Goal: Information Seeking & Learning: Learn about a topic

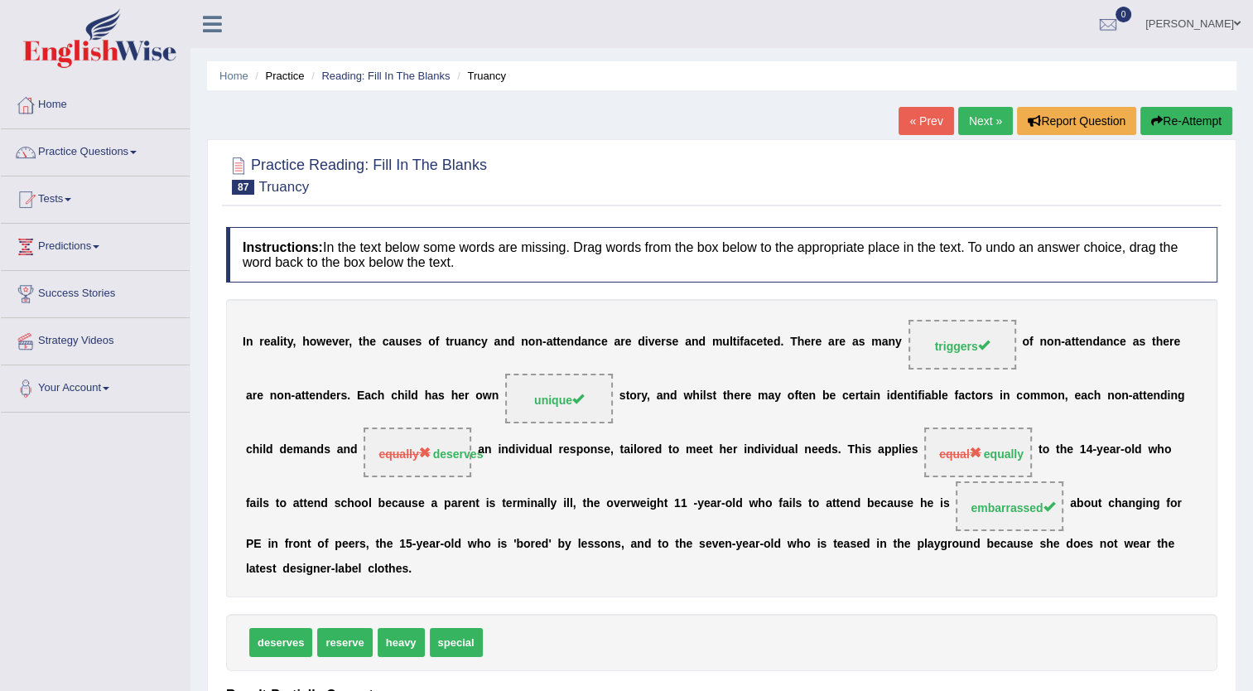
click at [974, 118] on link "Next »" at bounding box center [985, 121] width 55 height 28
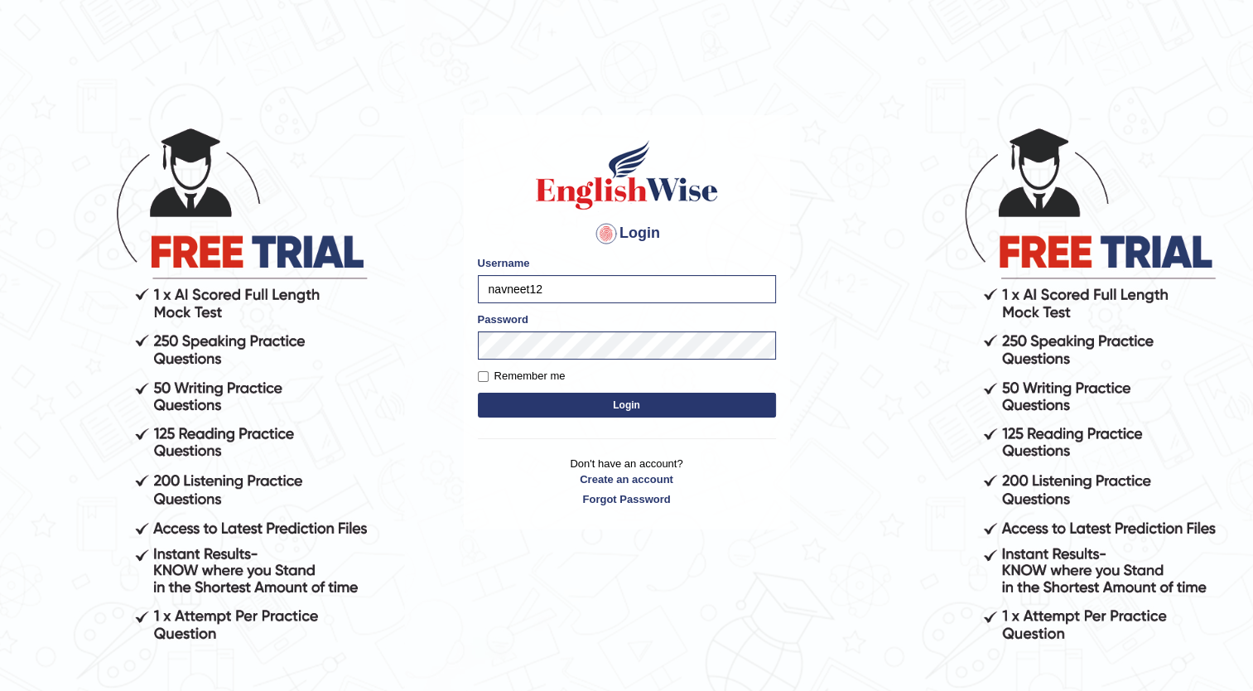
click at [547, 403] on button "Login" at bounding box center [627, 405] width 298 height 25
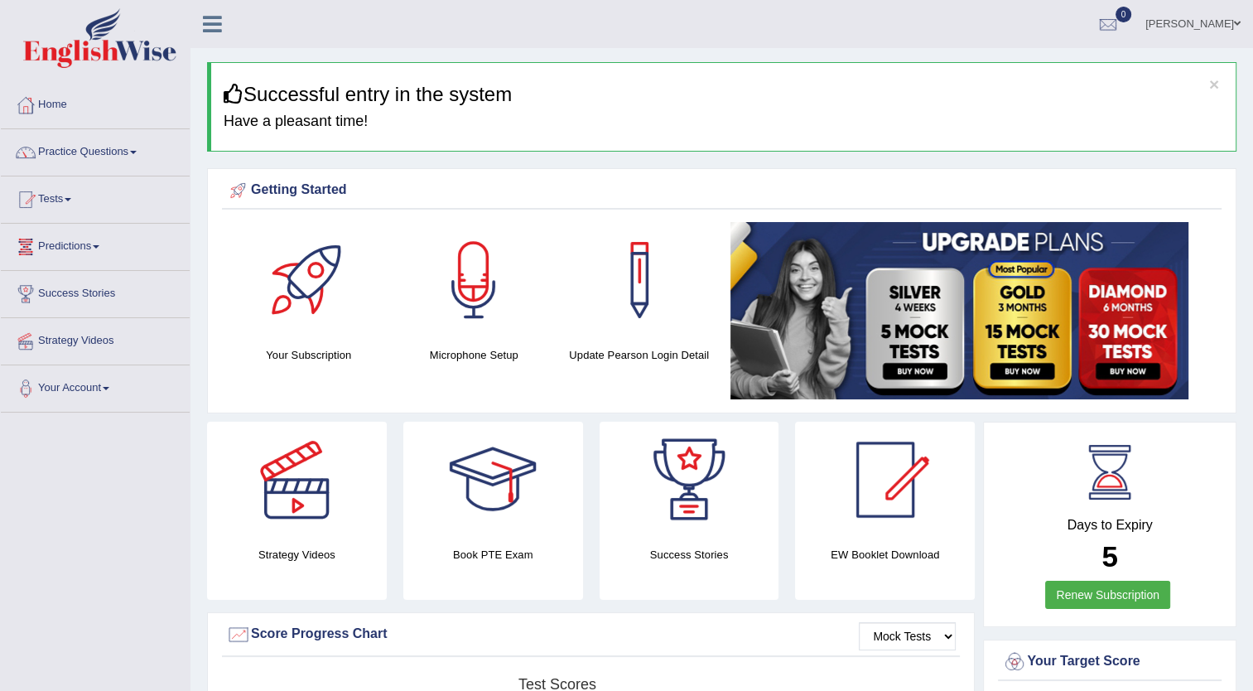
click at [87, 241] on link "Predictions" at bounding box center [95, 244] width 189 height 41
click at [63, 359] on link "Strategy Videos" at bounding box center [95, 368] width 189 height 41
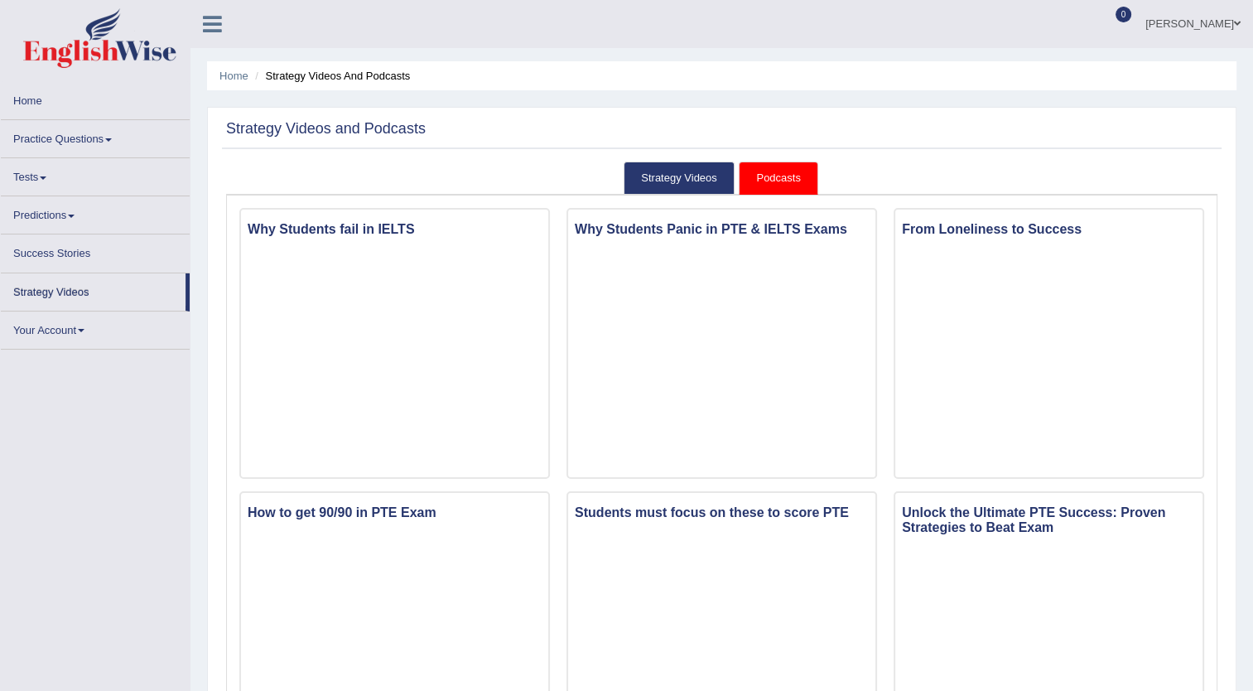
click at [41, 179] on link "Tests" at bounding box center [95, 174] width 189 height 32
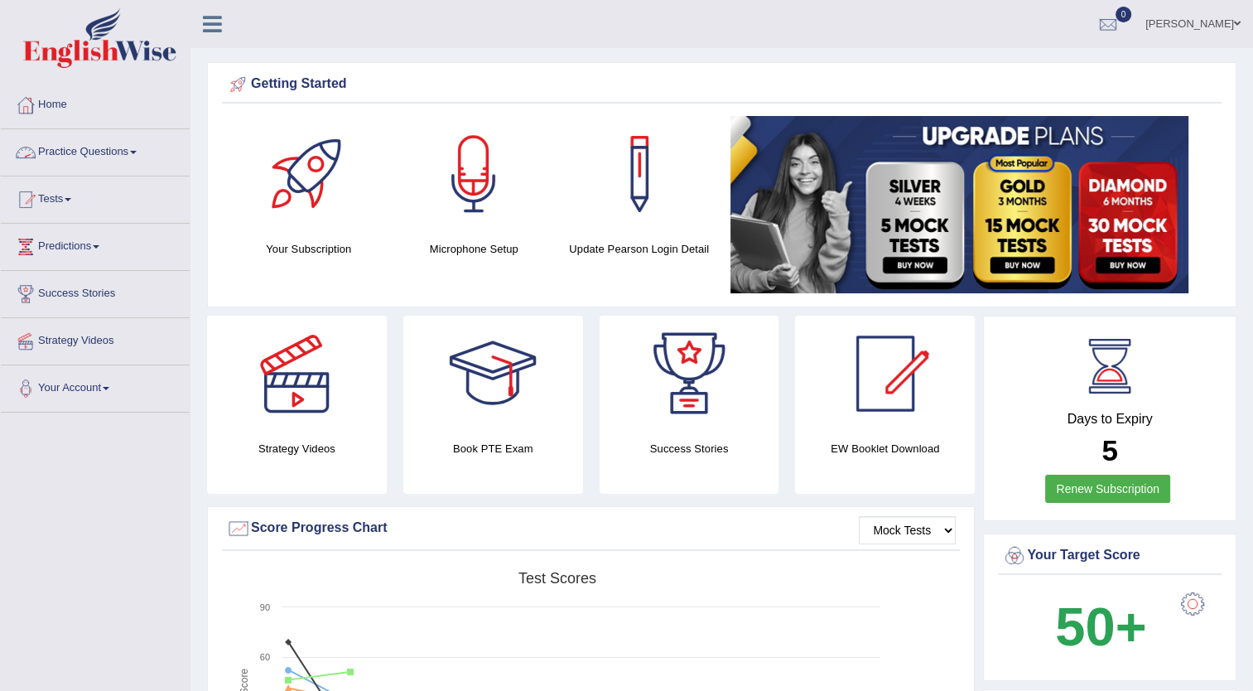
click at [113, 162] on link "Practice Questions" at bounding box center [95, 149] width 189 height 41
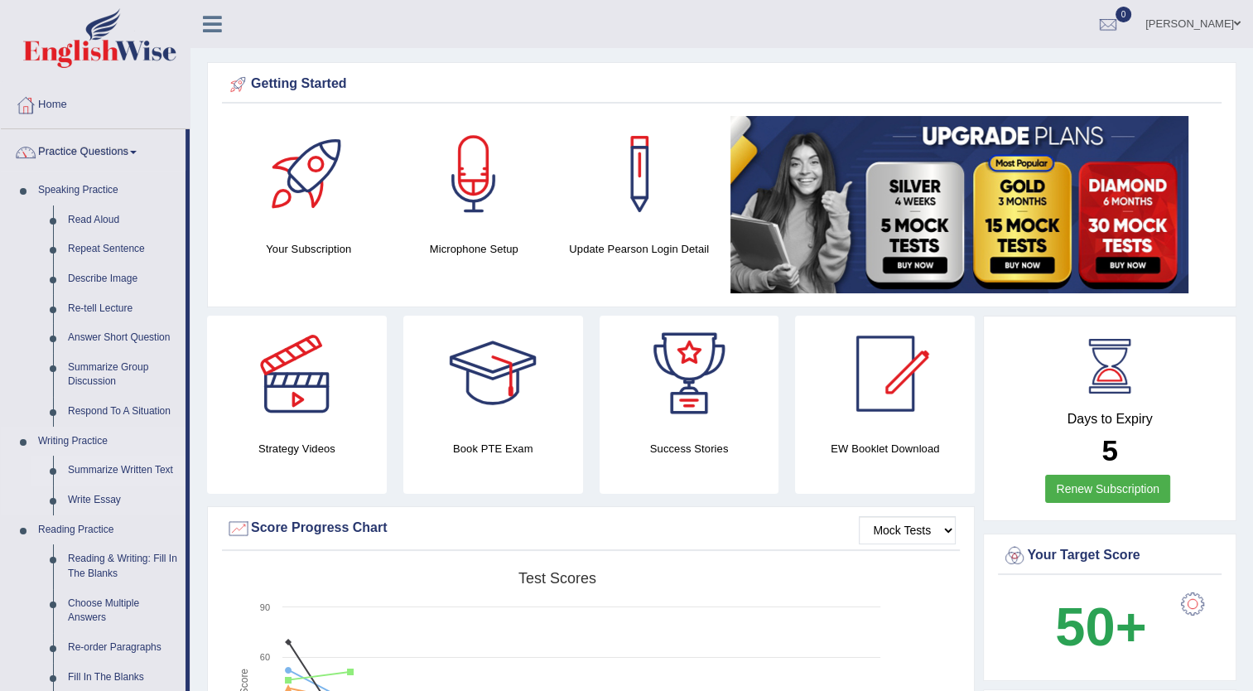
click at [134, 469] on link "Summarize Written Text" at bounding box center [122, 471] width 125 height 30
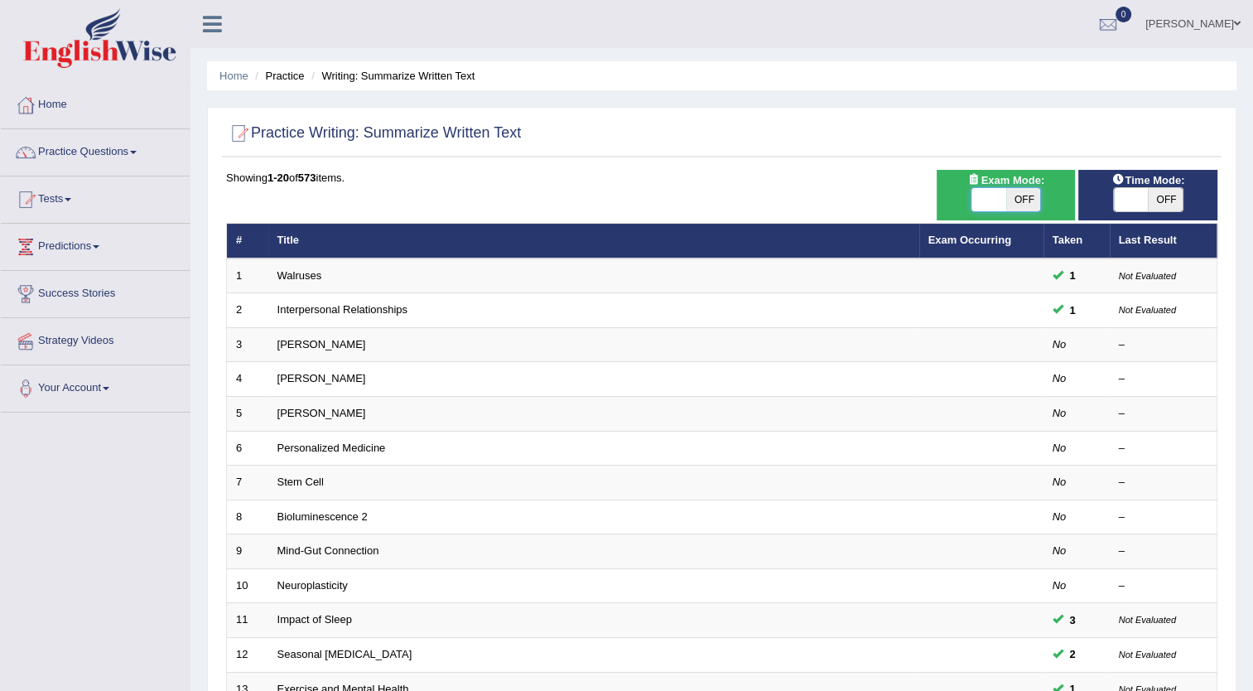
click at [994, 207] on span at bounding box center [989, 199] width 35 height 23
checkbox input "true"
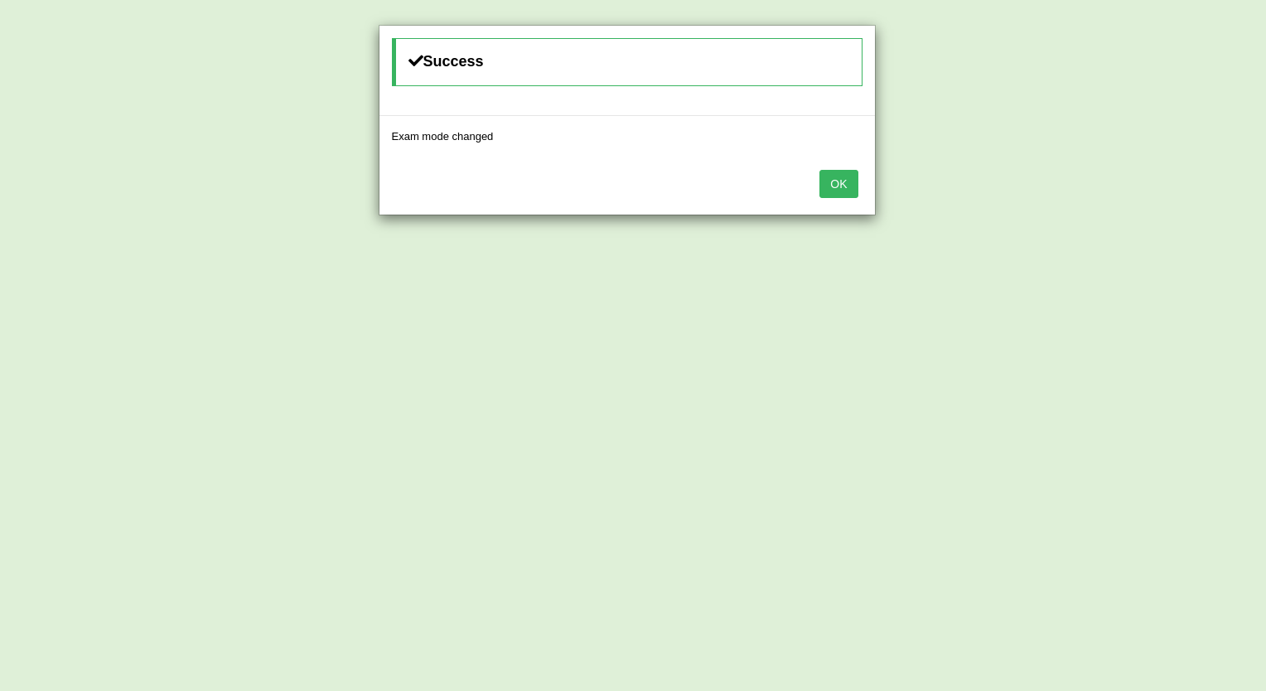
click at [830, 186] on button "OK" at bounding box center [838, 184] width 38 height 28
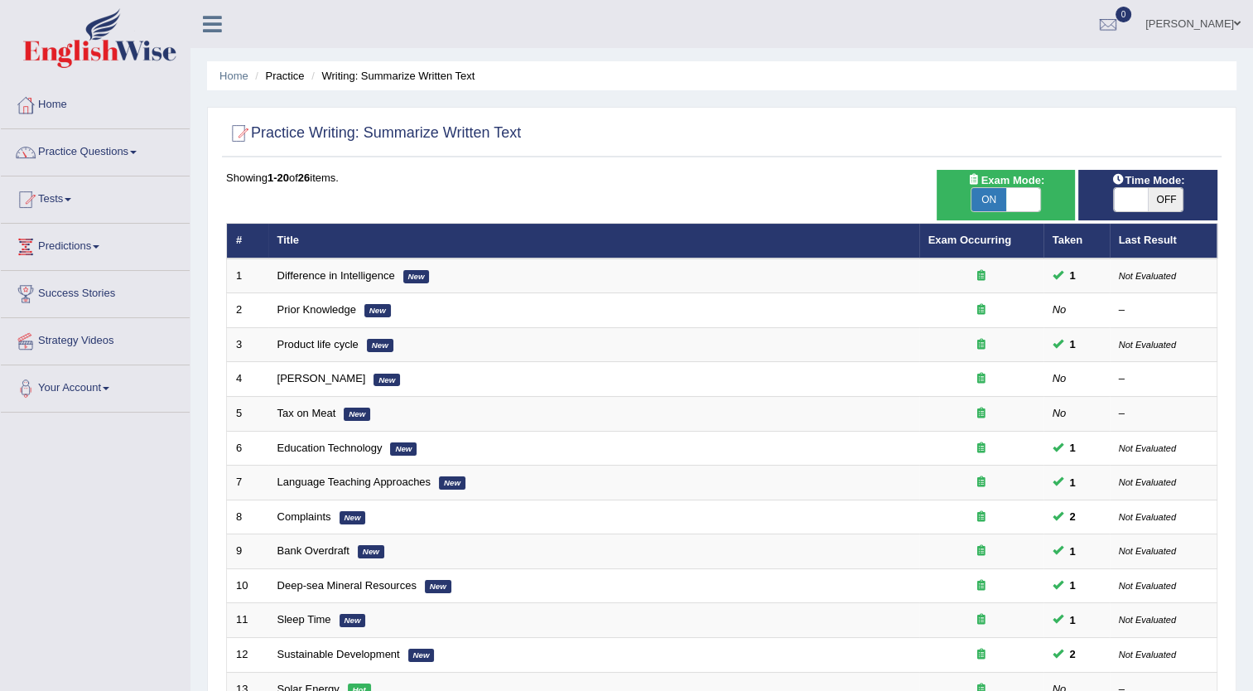
click at [1119, 181] on icon at bounding box center [1118, 179] width 13 height 11
click at [1135, 194] on span at bounding box center [1131, 199] width 35 height 23
checkbox input "true"
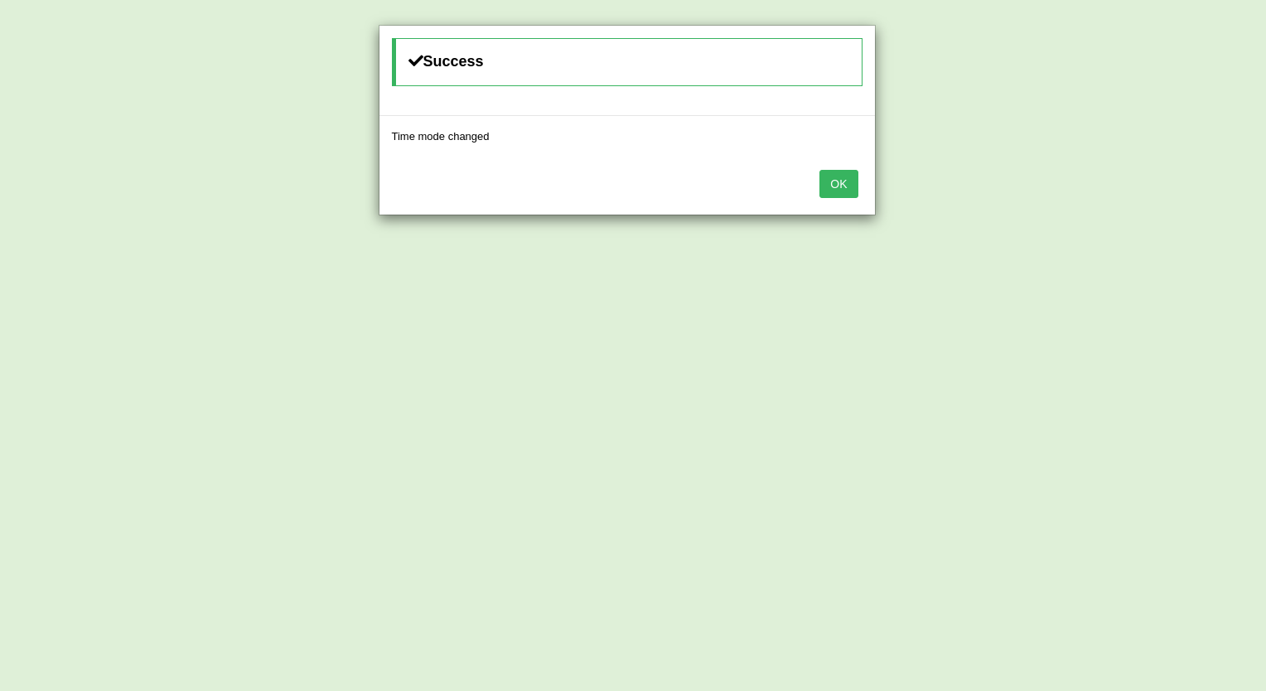
click at [842, 196] on button "OK" at bounding box center [838, 184] width 38 height 28
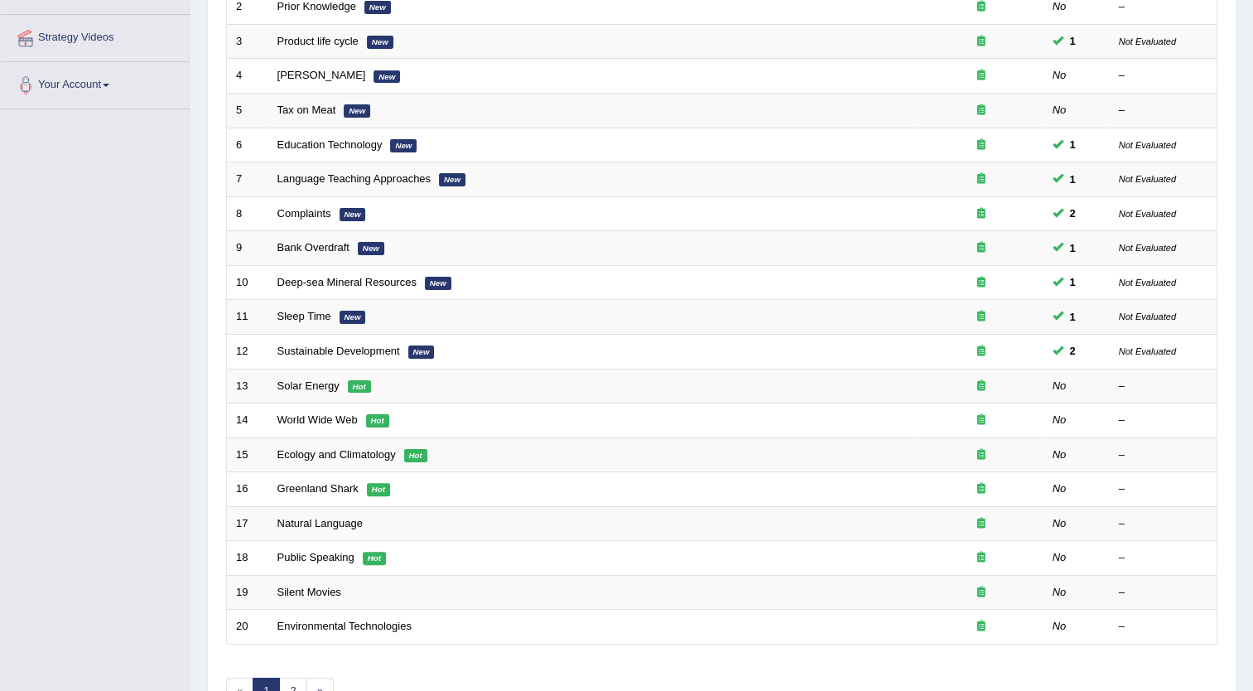
scroll to position [401, 0]
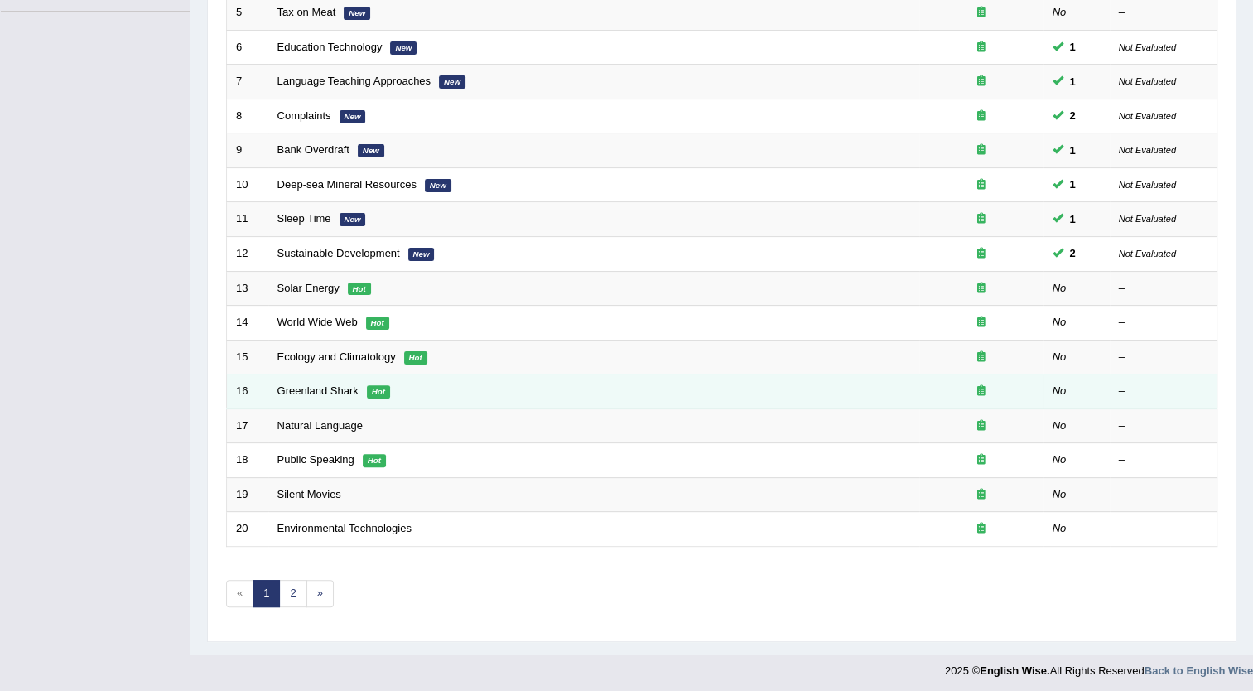
click at [337, 400] on td "Greenland Shark Hot" at bounding box center [593, 391] width 651 height 35
click at [354, 378] on td "Greenland Shark Hot" at bounding box center [593, 391] width 651 height 35
drag, startPoint x: 354, startPoint y: 378, endPoint x: 328, endPoint y: 393, distance: 29.7
click at [328, 393] on link "Greenland Shark" at bounding box center [318, 390] width 81 height 12
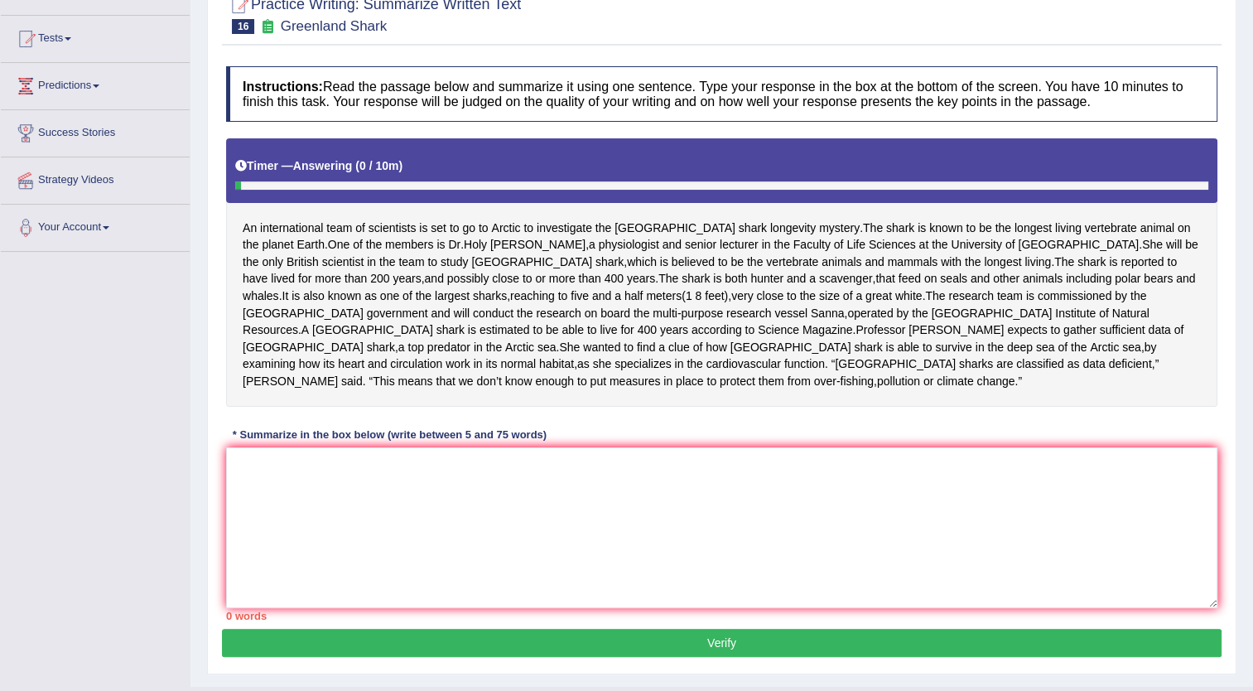
scroll to position [166, 0]
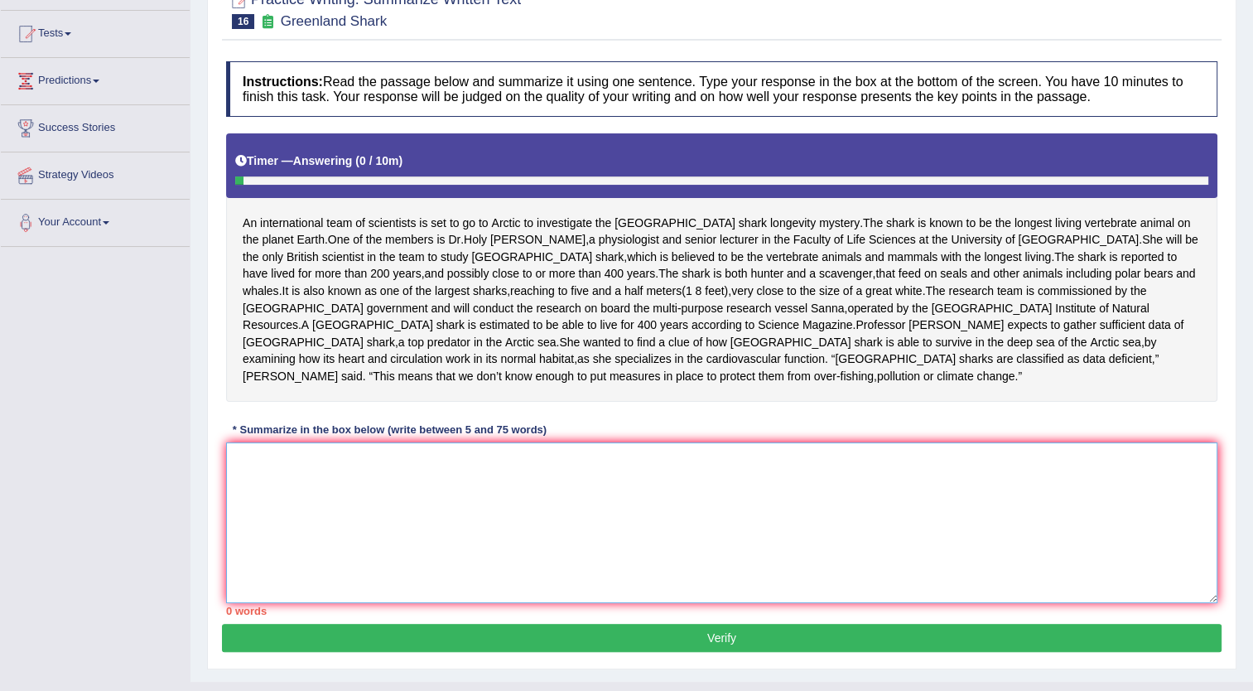
click at [252, 442] on textarea at bounding box center [722, 522] width 992 height 161
type textarea "t"
type textarea "The passage outlines an"
click at [139, 109] on link "Success Stories" at bounding box center [95, 125] width 189 height 41
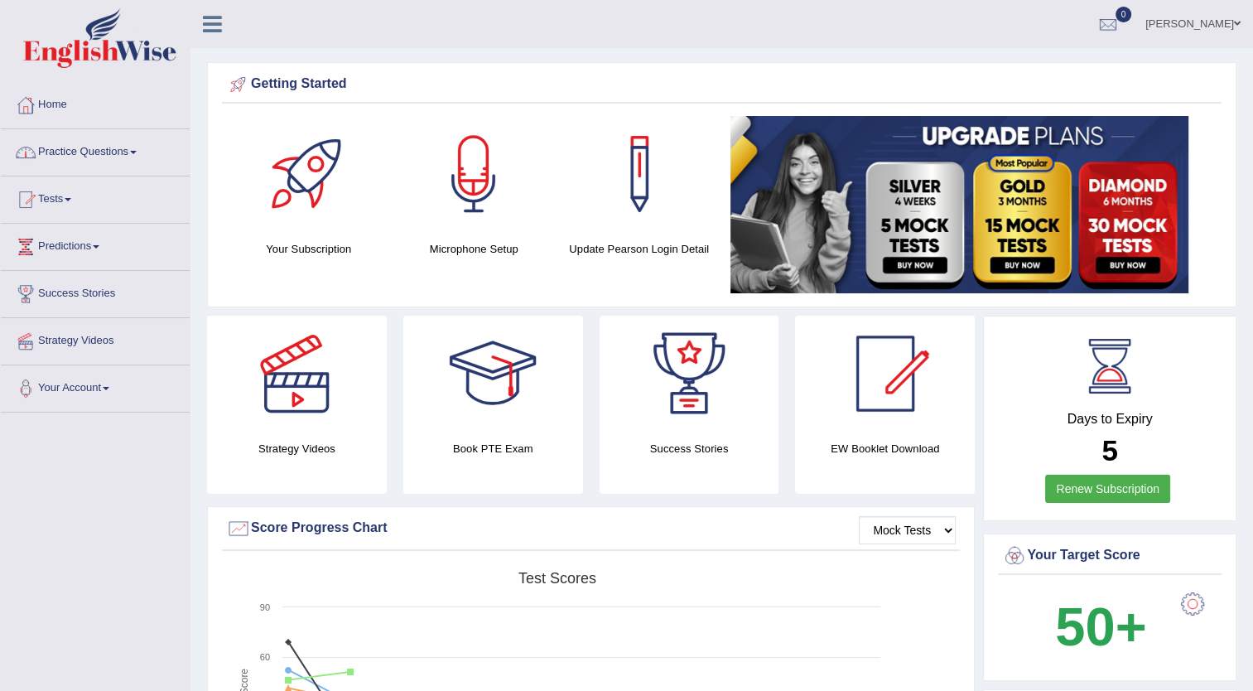
click at [106, 150] on link "Practice Questions" at bounding box center [95, 149] width 189 height 41
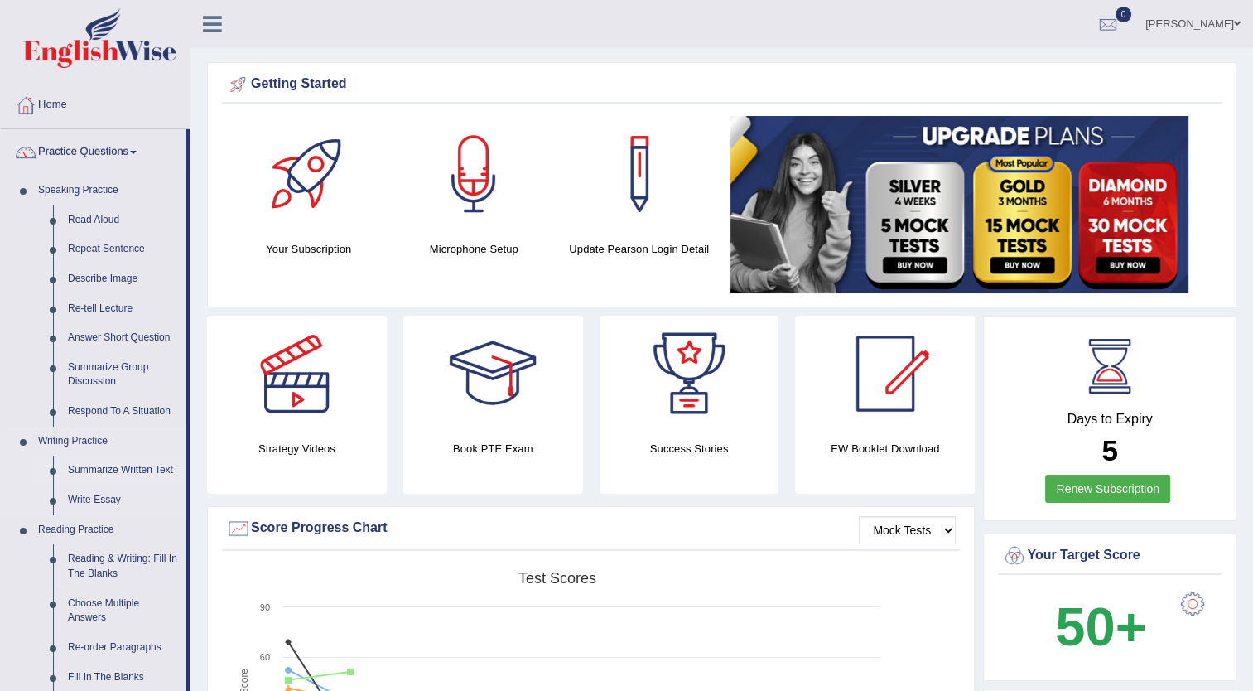
click at [95, 463] on link "Summarize Written Text" at bounding box center [122, 471] width 125 height 30
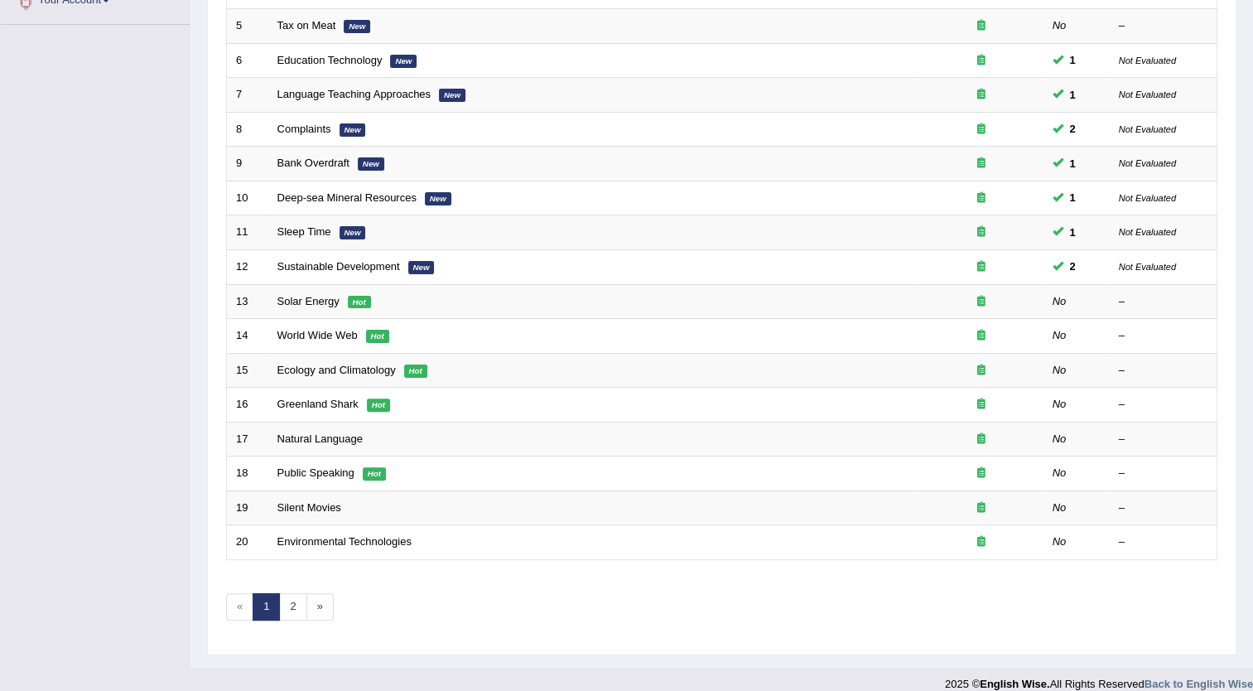
scroll to position [398, 0]
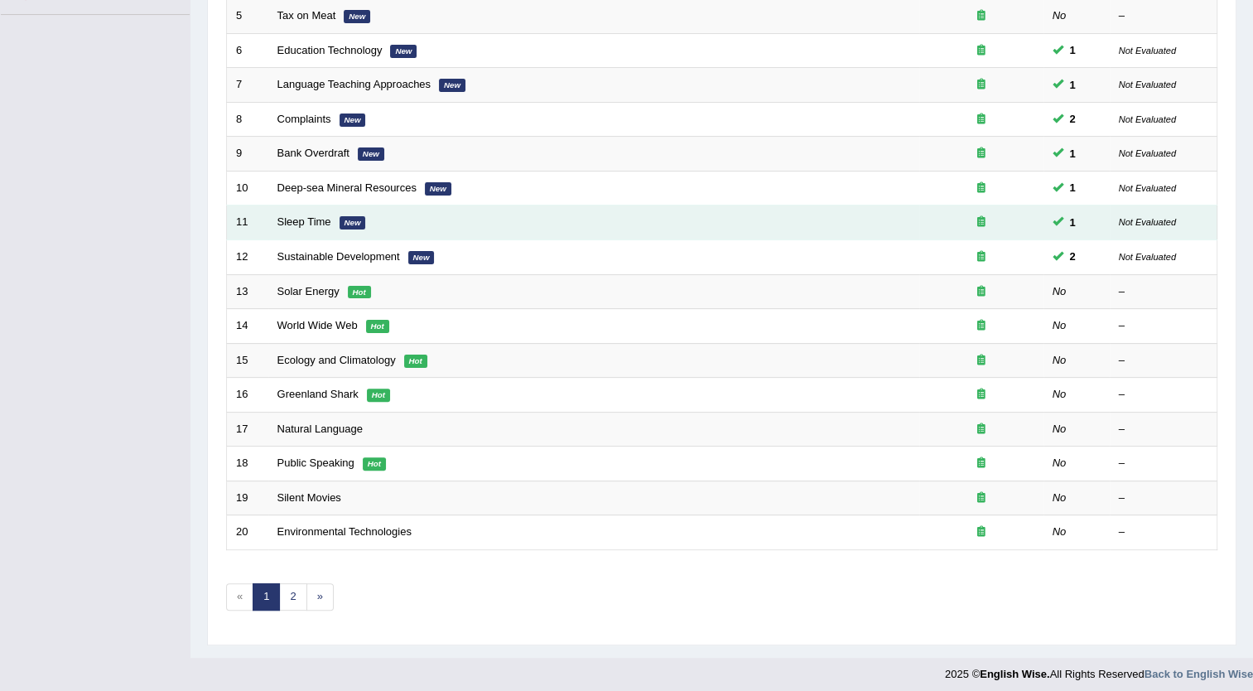
click at [298, 234] on td "Sleep Time New" at bounding box center [593, 222] width 651 height 35
click at [306, 224] on link "Sleep Time" at bounding box center [305, 221] width 54 height 12
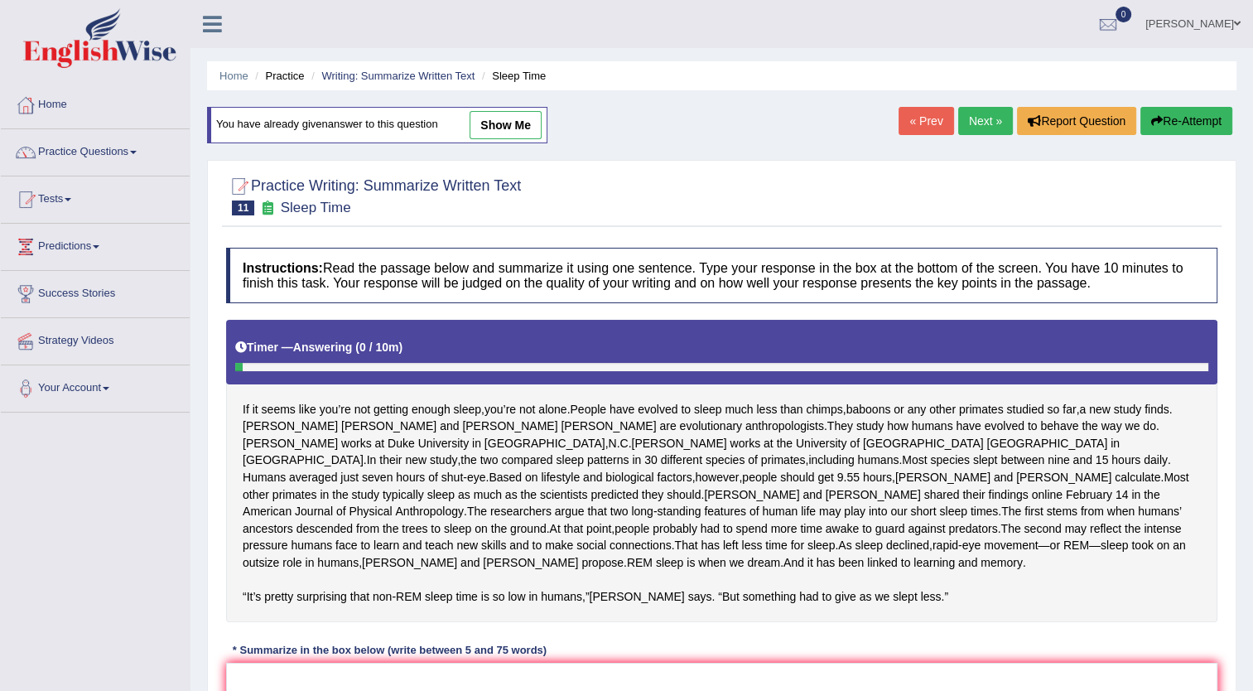
scroll to position [302, 0]
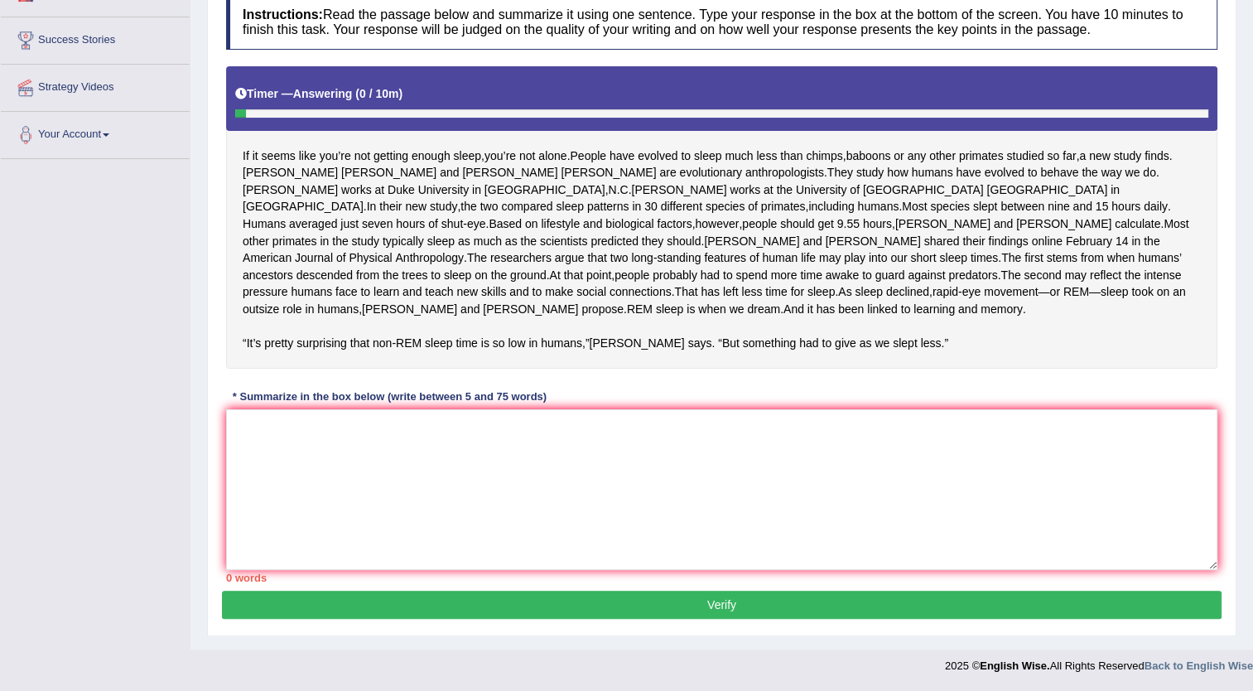
click at [244, 409] on div "Instructions: Read the passage below and summarize it using one sentence. Type …" at bounding box center [722, 288] width 1000 height 605
click at [237, 423] on textarea at bounding box center [722, 489] width 992 height 161
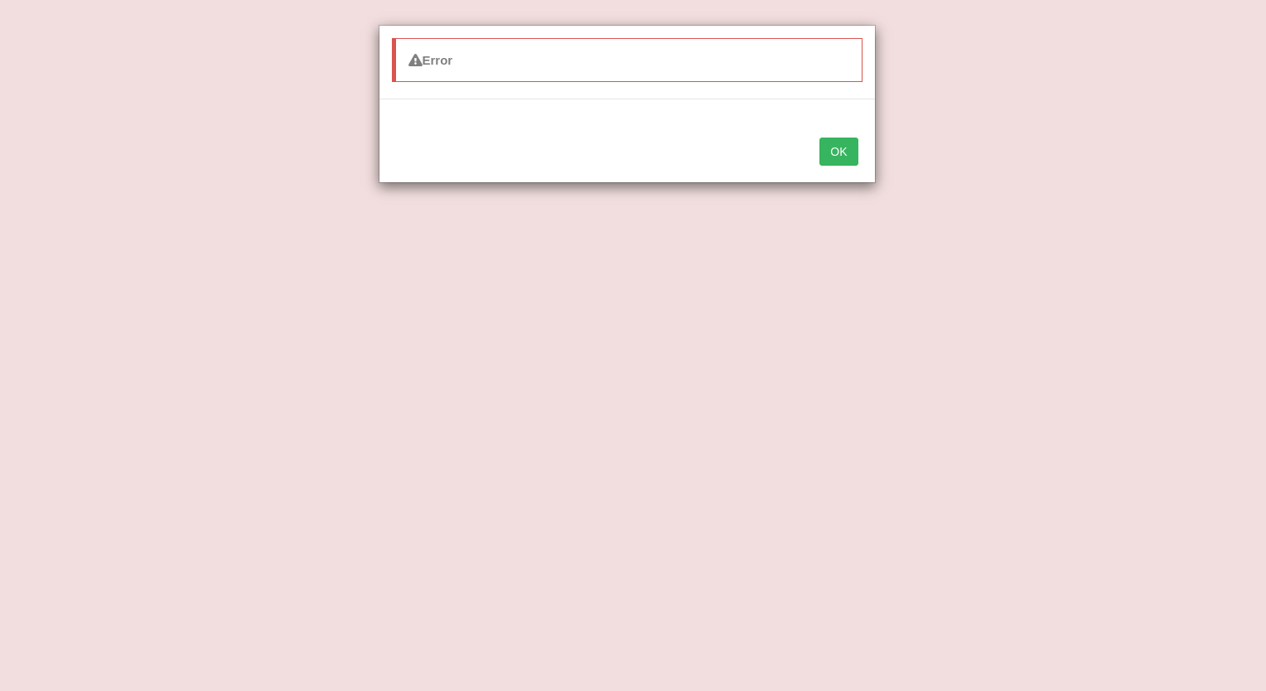
click at [828, 157] on button "OK" at bounding box center [838, 152] width 38 height 28
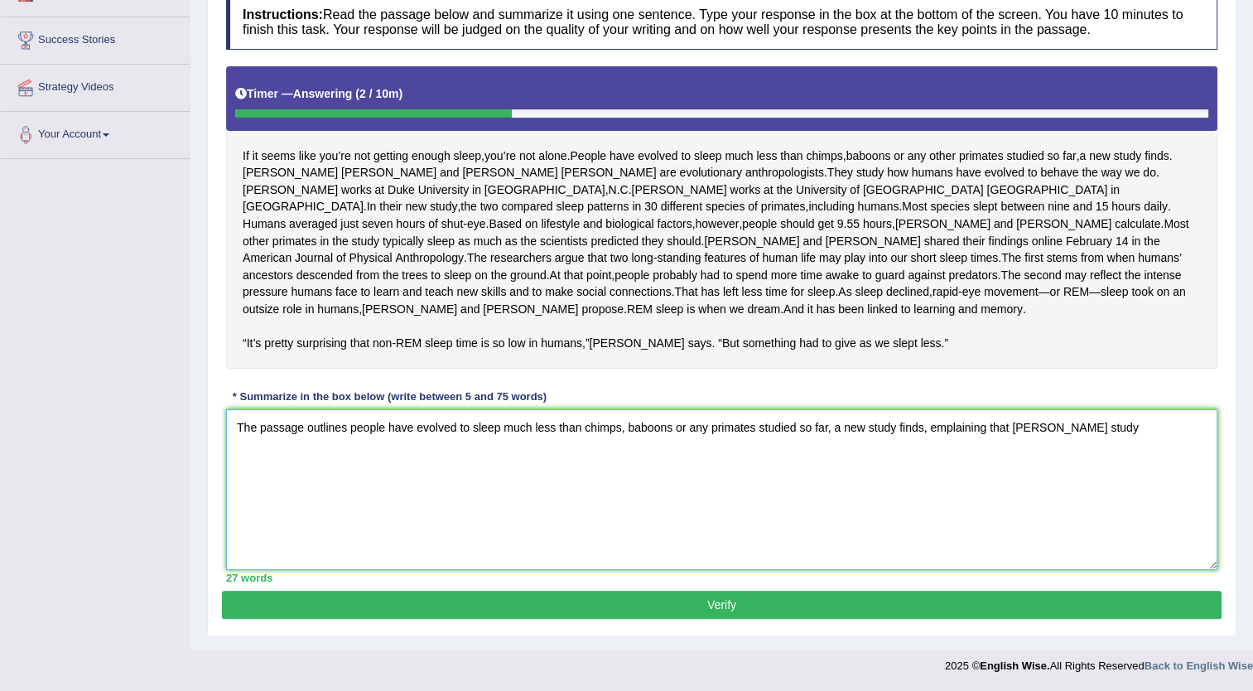
click at [1074, 427] on textarea "The passage outlines people have evolved to sleep much less than chimps, baboon…" at bounding box center [722, 489] width 992 height 161
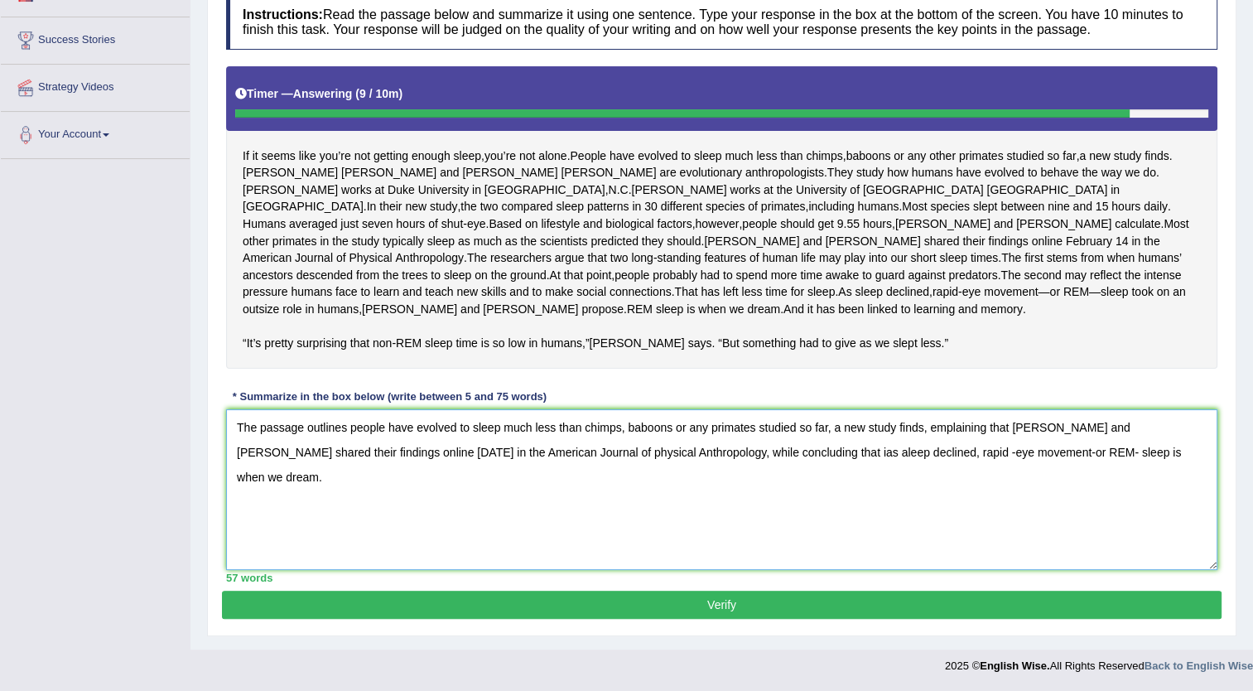
type textarea "The passage outlines people have evolved to sleep much less than chimps, baboon…"
click at [910, 611] on button "Verify" at bounding box center [722, 605] width 1000 height 28
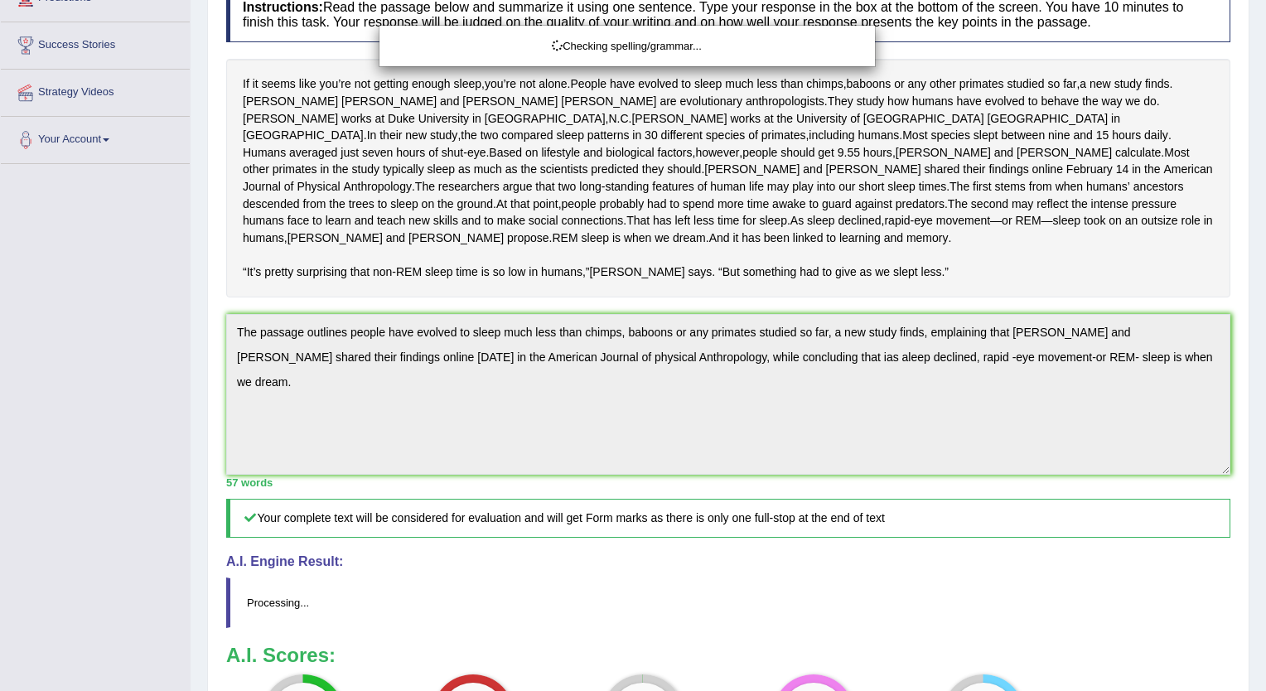
click at [1253, 442] on html "Toggle navigation Home Practice Questions Speaking Practice Read Aloud Repeat S…" at bounding box center [633, 96] width 1266 height 691
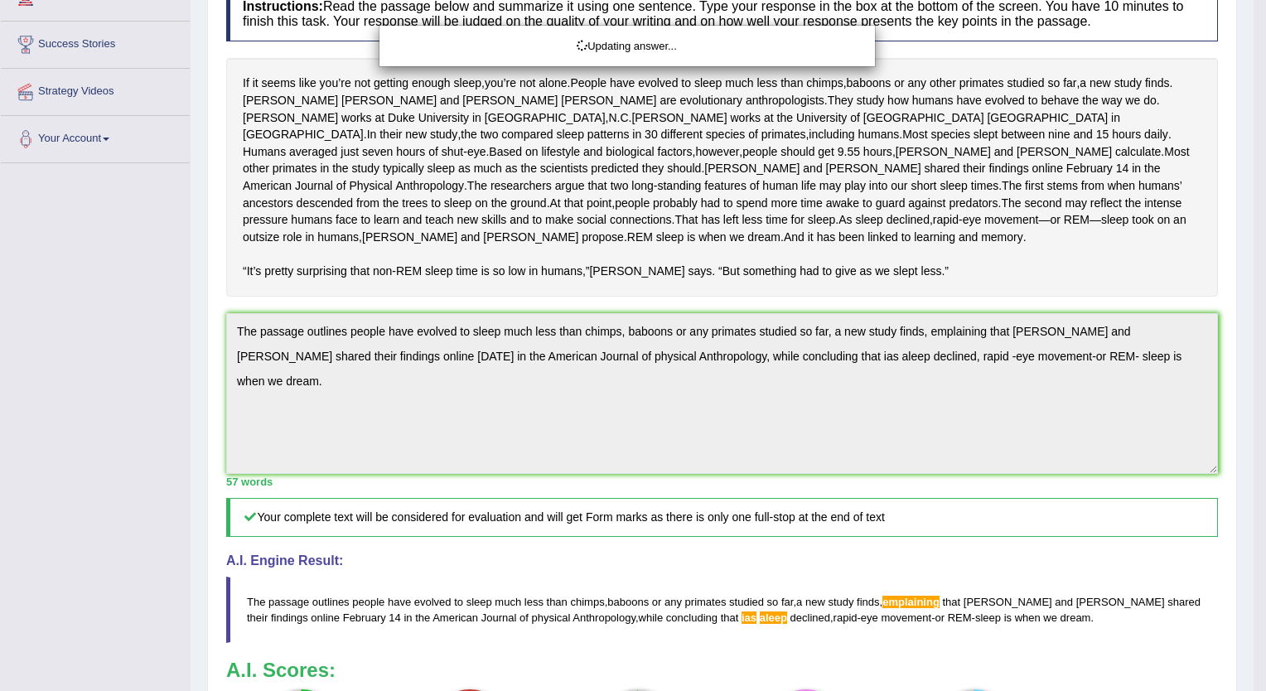
click at [1253, 442] on html "Toggle navigation Home Practice Questions Speaking Practice Read Aloud Repeat S…" at bounding box center [633, 96] width 1266 height 691
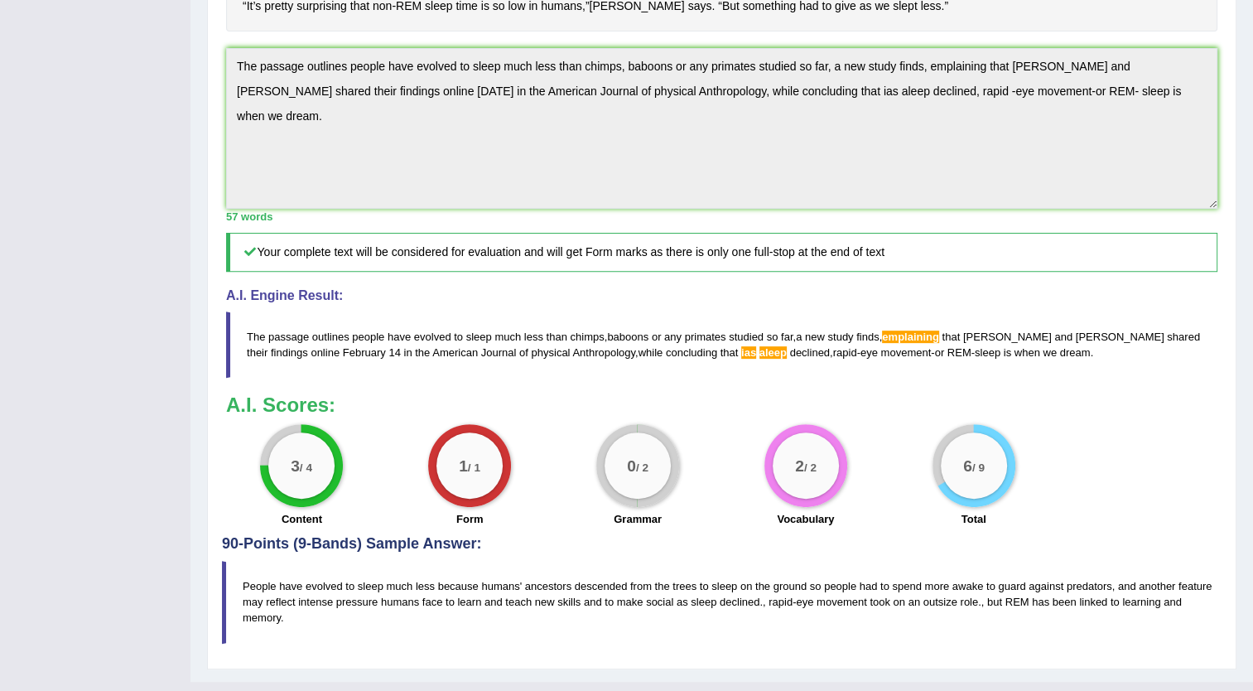
scroll to position [0, 0]
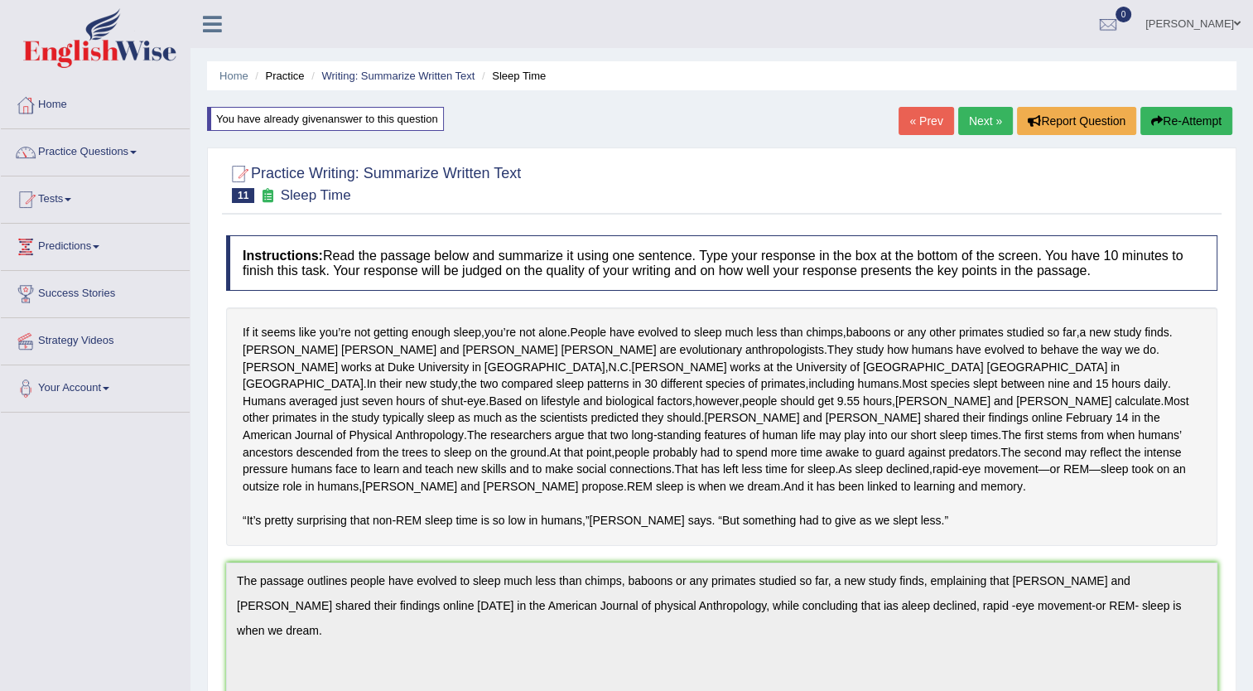
click at [976, 134] on link "Next »" at bounding box center [985, 121] width 55 height 28
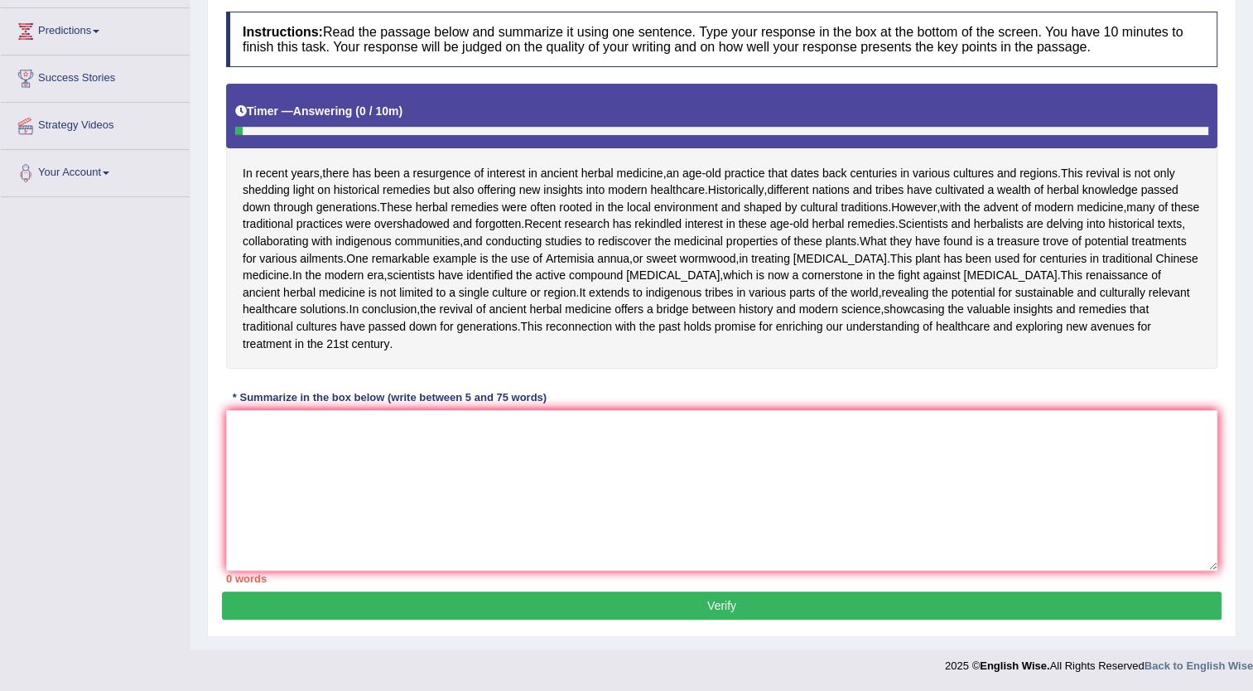
scroll to position [265, 0]
click at [418, 519] on textarea at bounding box center [722, 490] width 992 height 161
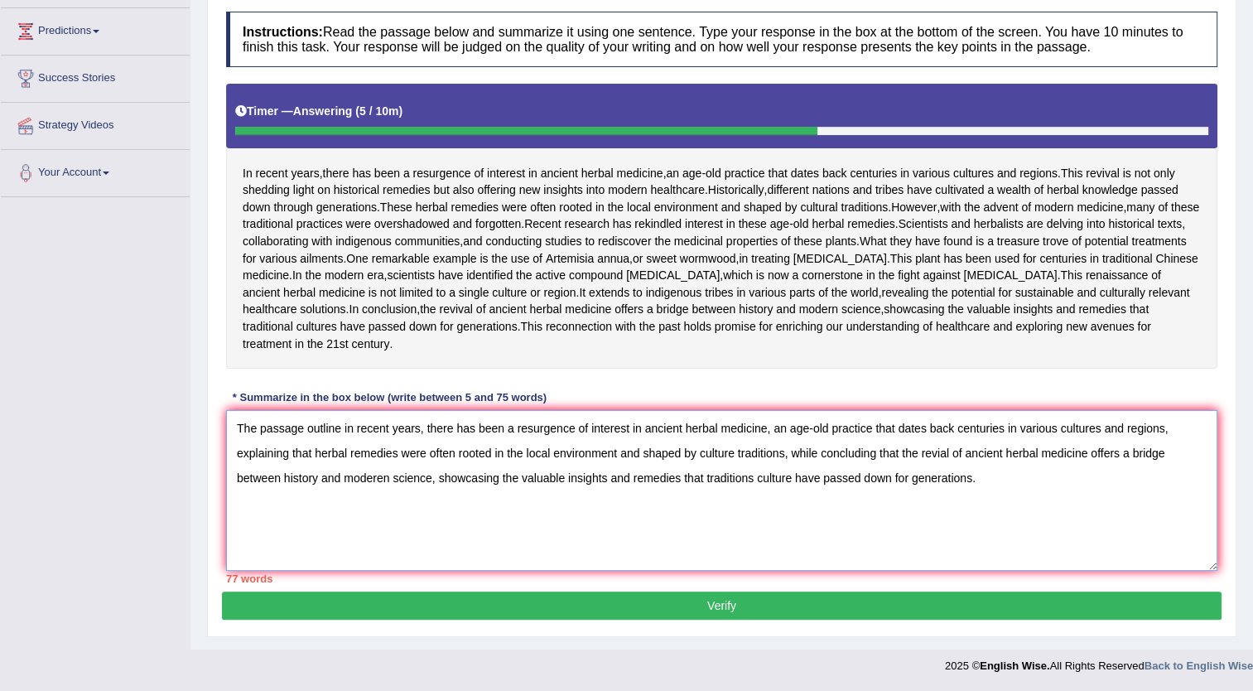
type textarea "The passage outline in recent years, there has been a resurgence of interest in…"
click at [380, 620] on button "Verify" at bounding box center [722, 605] width 1000 height 28
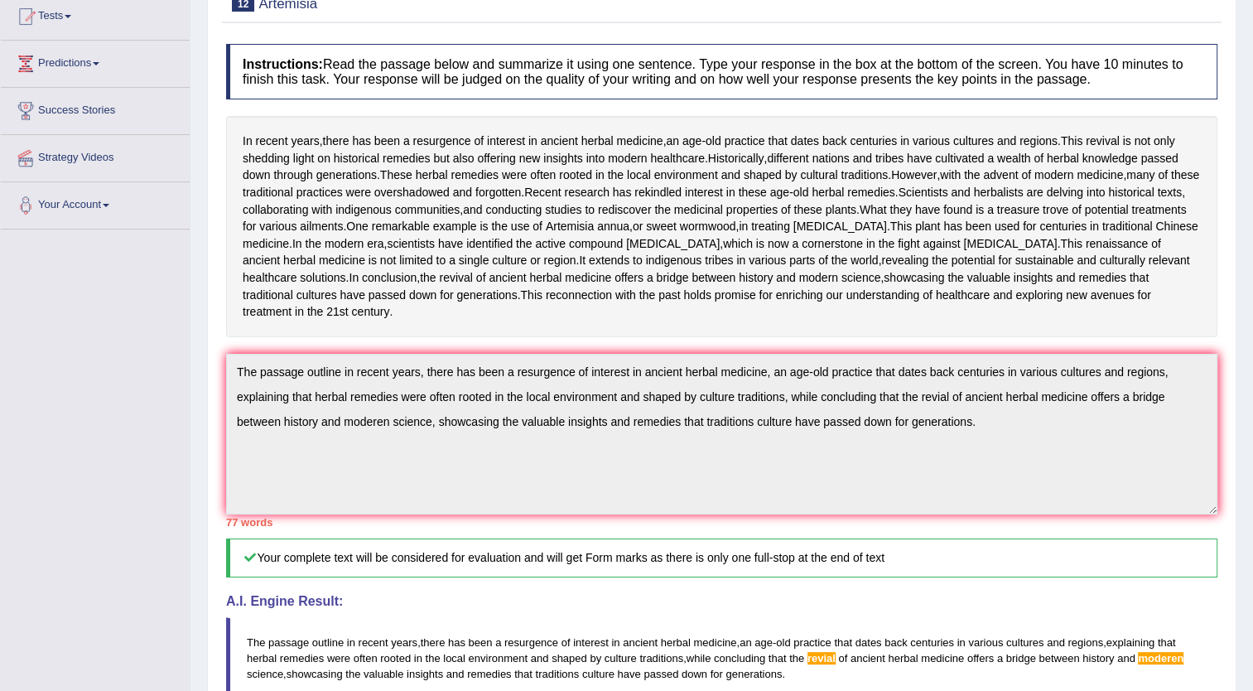
scroll to position [186, 0]
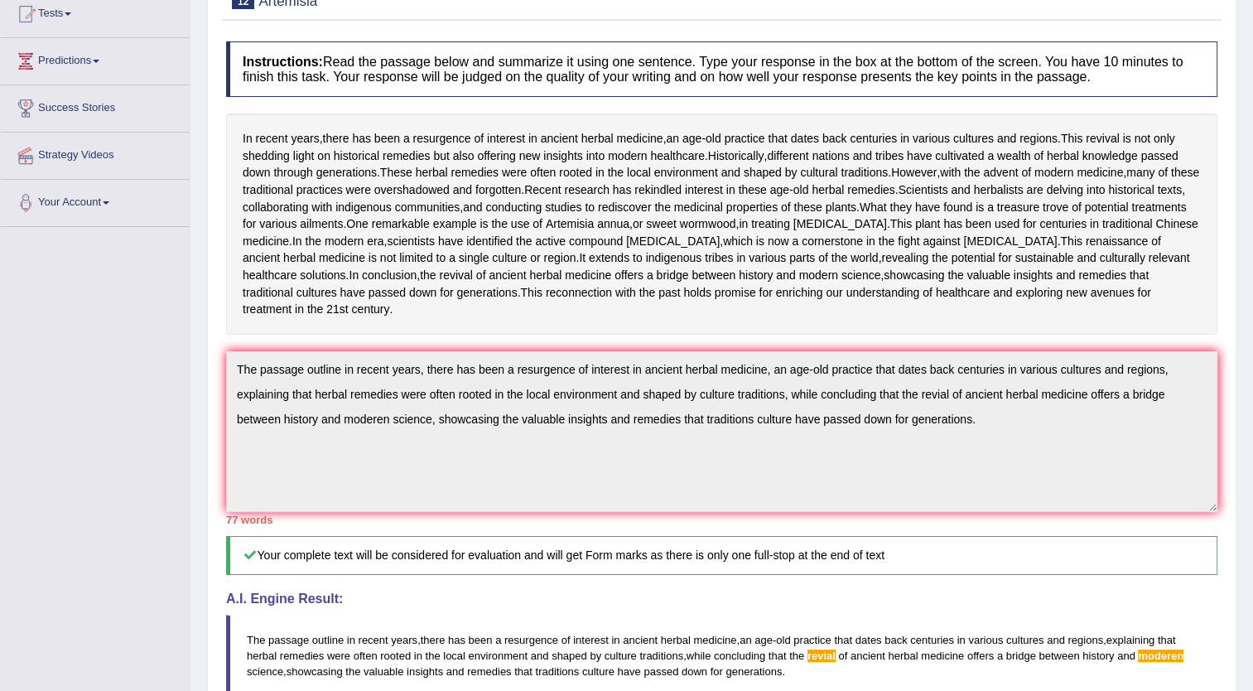
click at [423, 661] on div "Instructions: Read the passage below and summarize it using one sentence. Type …" at bounding box center [722, 444] width 1000 height 823
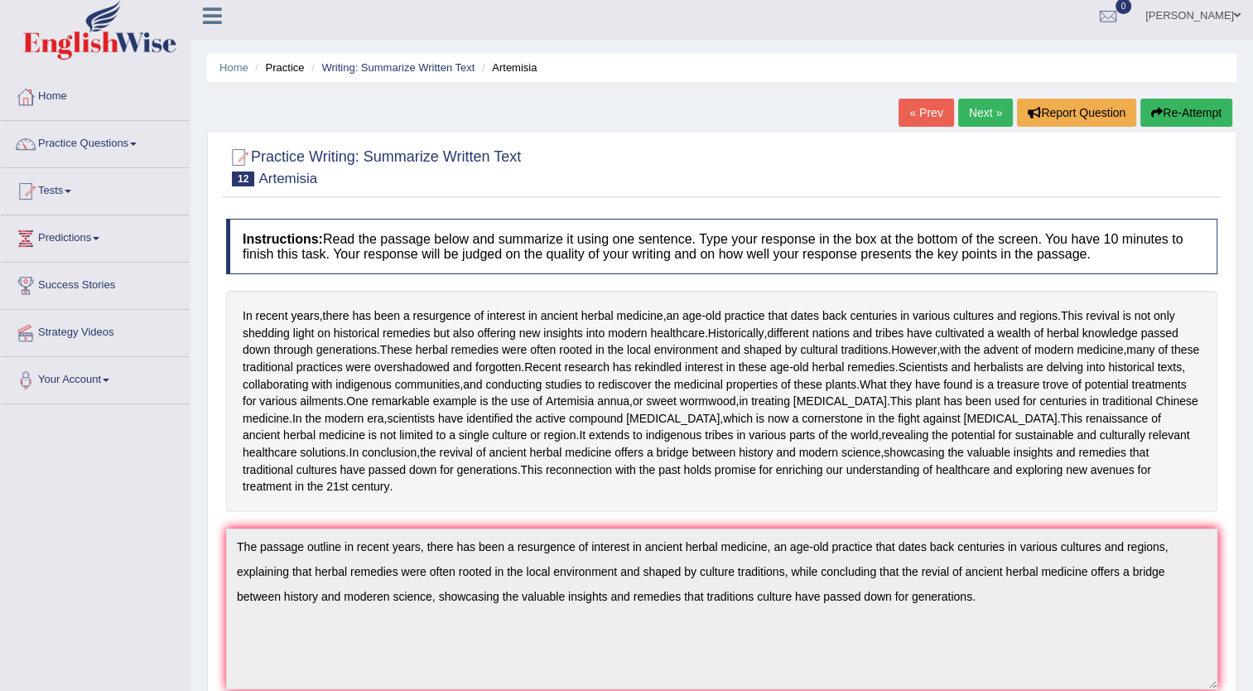
scroll to position [0, 0]
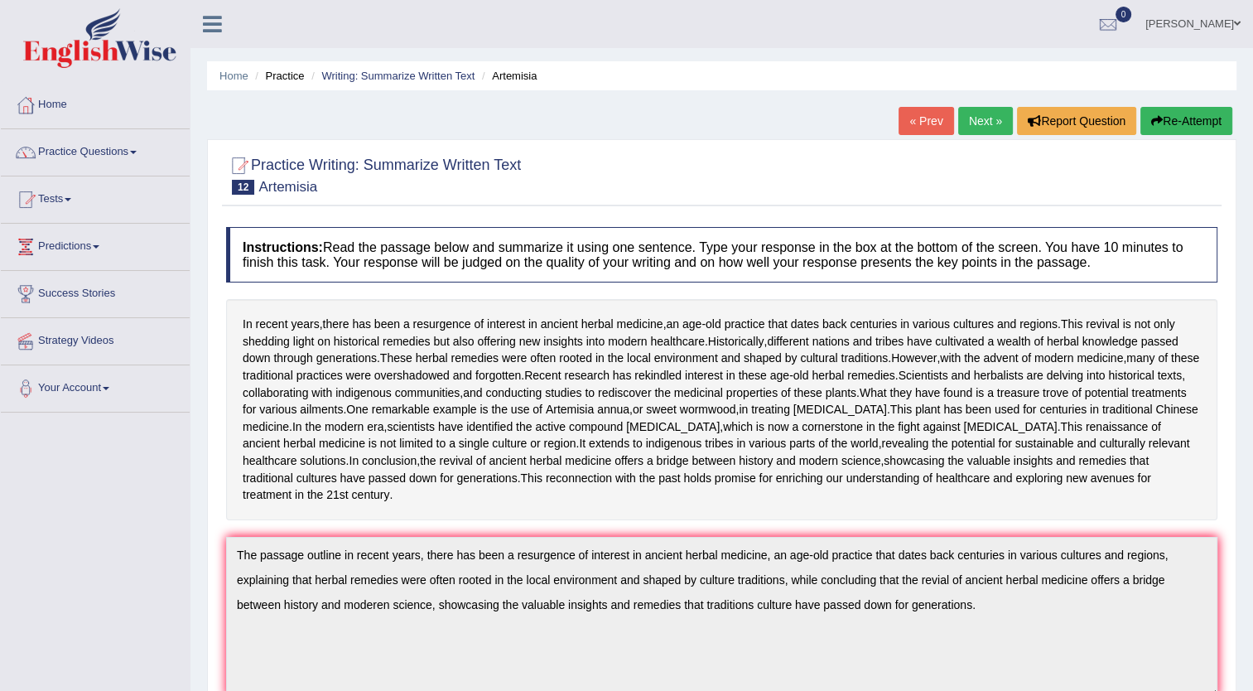
click at [1174, 107] on button "Re-Attempt" at bounding box center [1187, 121] width 92 height 28
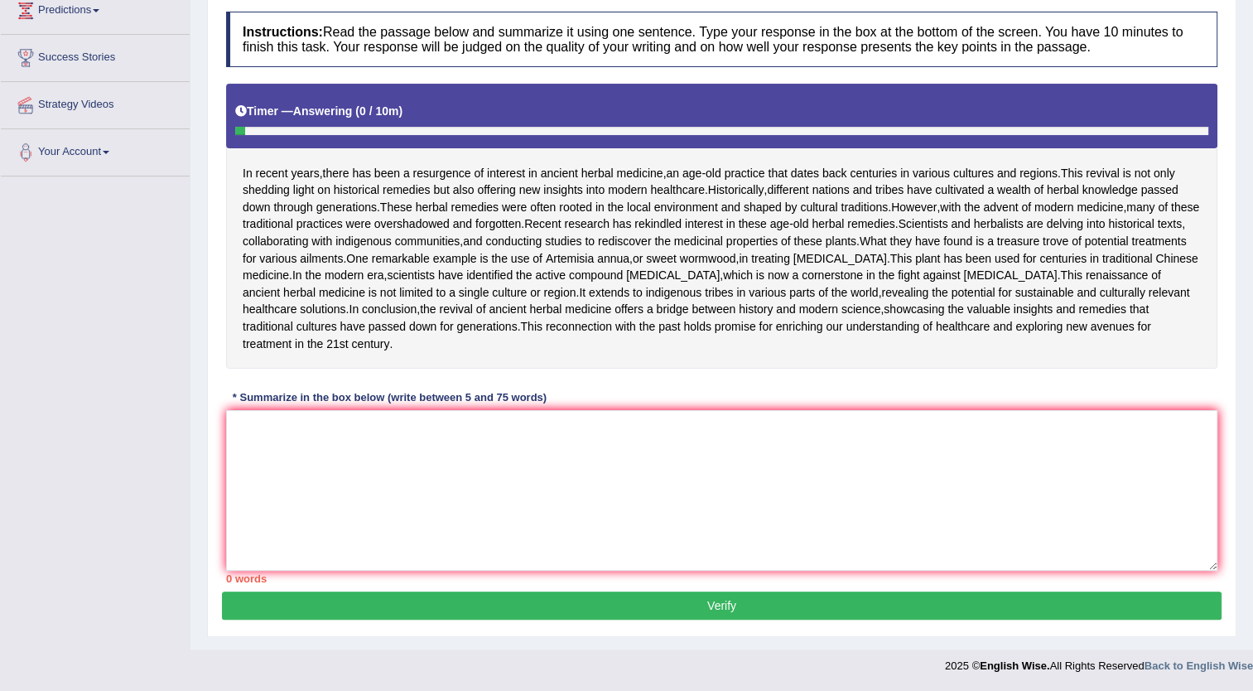
scroll to position [298, 0]
click at [265, 481] on textarea at bounding box center [722, 490] width 992 height 161
paste textarea "The passage outline in recent years, there has been a resurgence of interest in…"
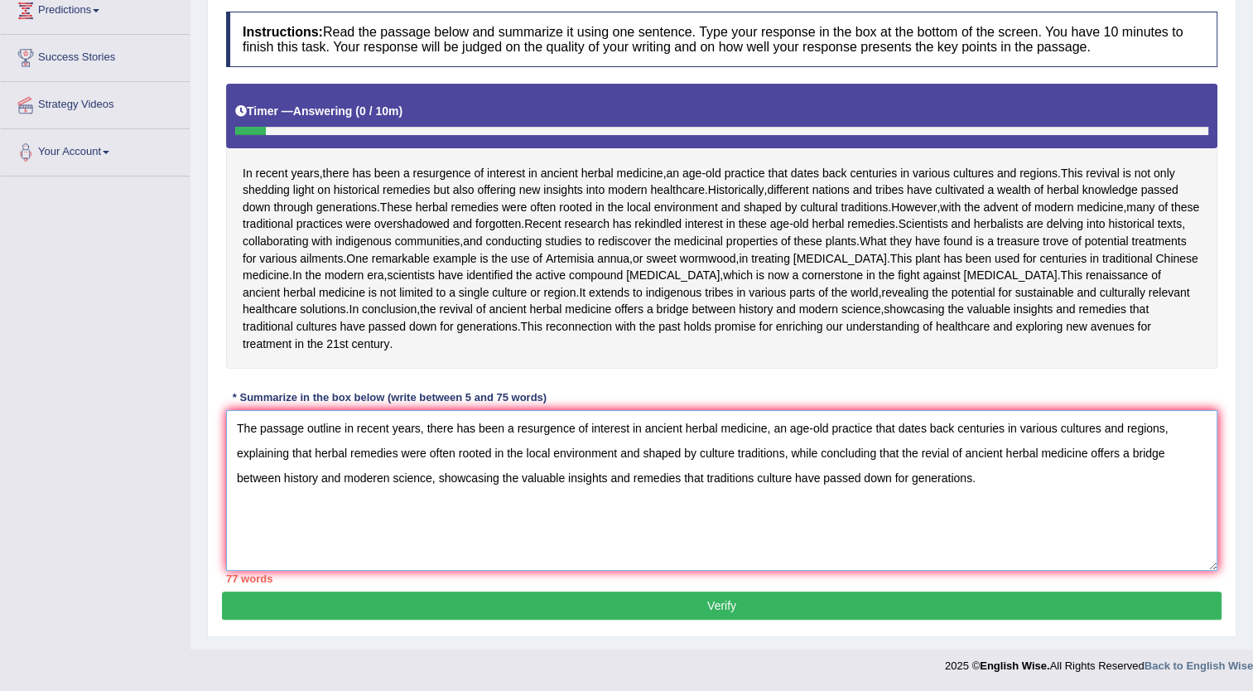
click at [818, 494] on textarea "The passage outline in recent years, there has been a resurgence of interest in…" at bounding box center [722, 490] width 992 height 161
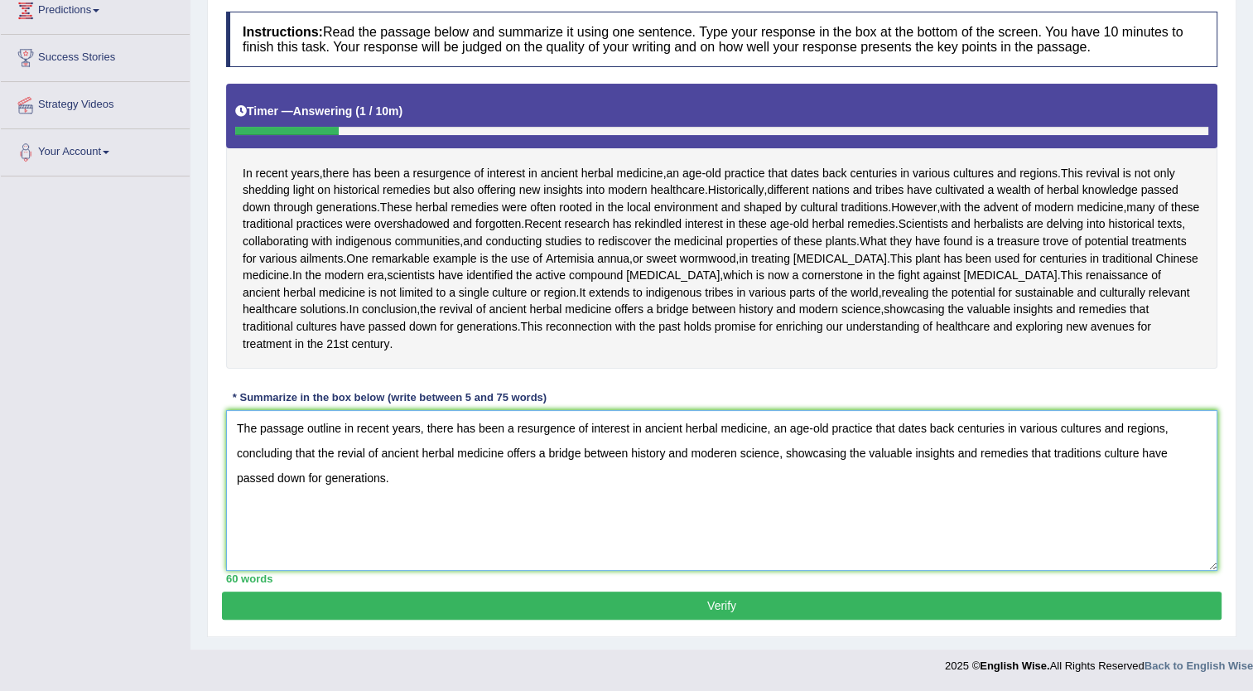
type textarea "The passage outline in recent years, there has been a resurgence of interest in…"
click at [752, 620] on button "Verify" at bounding box center [722, 605] width 1000 height 28
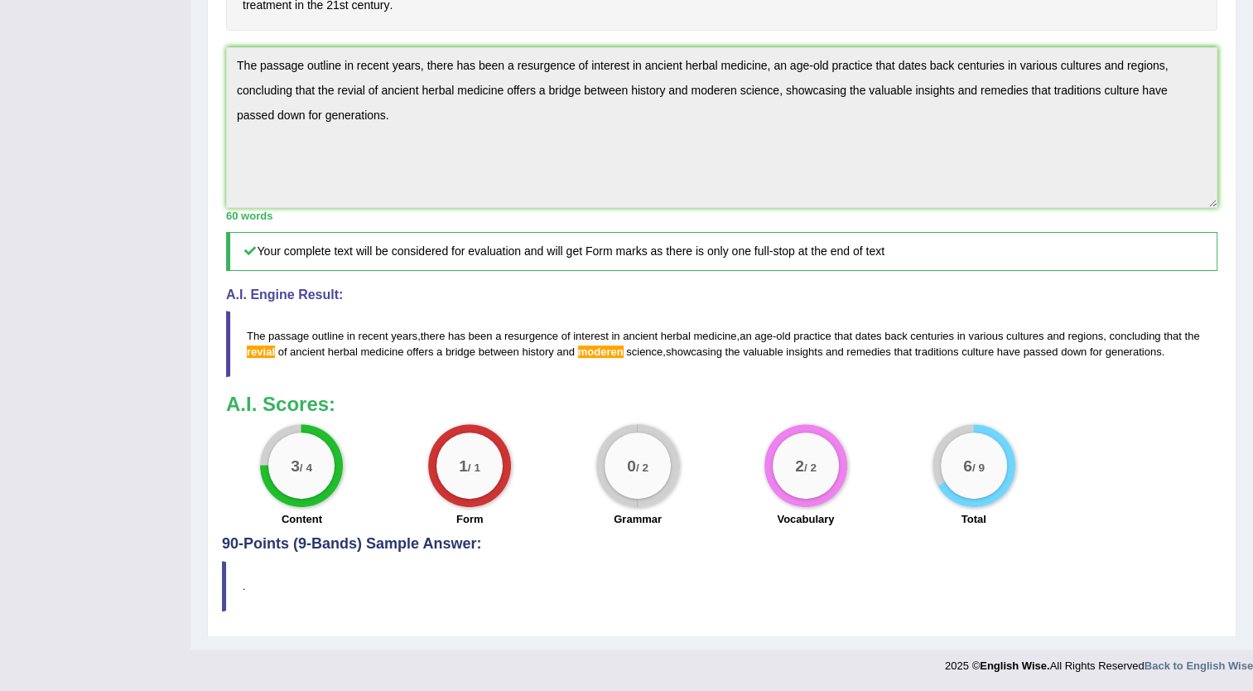
scroll to position [548, 0]
click at [1251, 14] on div "Home Practice Writing: Summarize Written Text Artemisia You have already given …" at bounding box center [722, 75] width 1063 height 1147
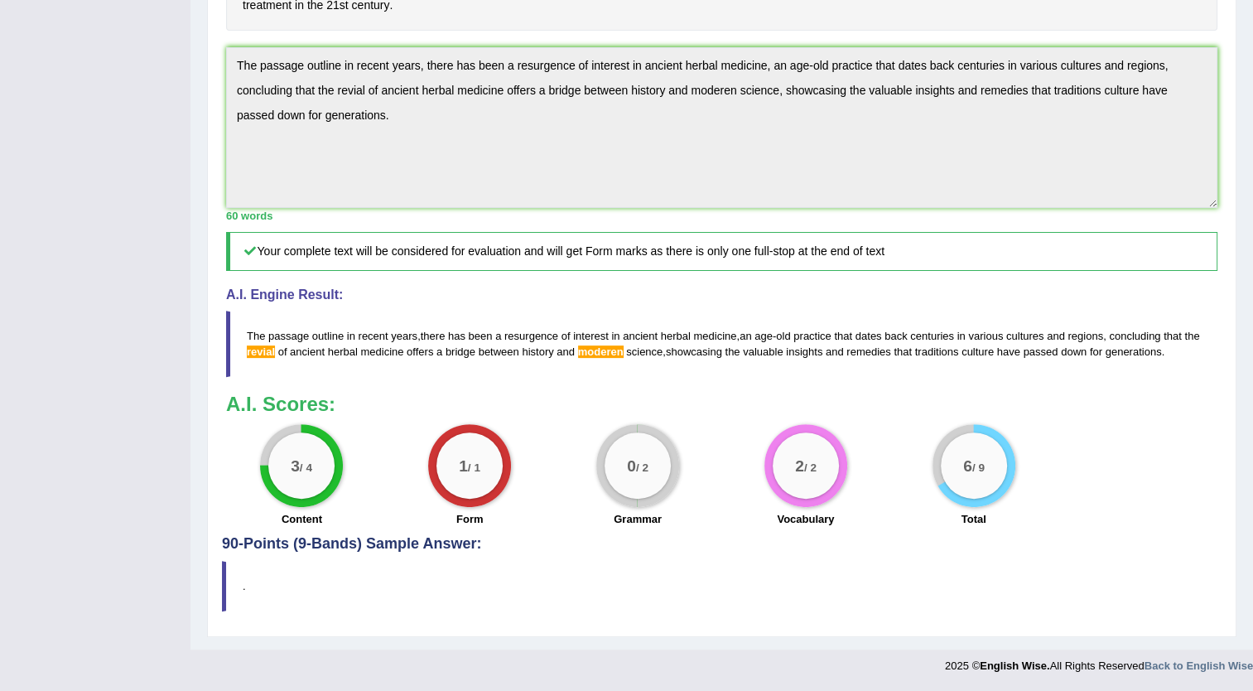
click at [1251, 14] on div "Home Practice Writing: Summarize Written Text Artemisia You have already given …" at bounding box center [722, 75] width 1063 height 1147
drag, startPoint x: 1251, startPoint y: 14, endPoint x: 1258, endPoint y: 8, distance: 9.4
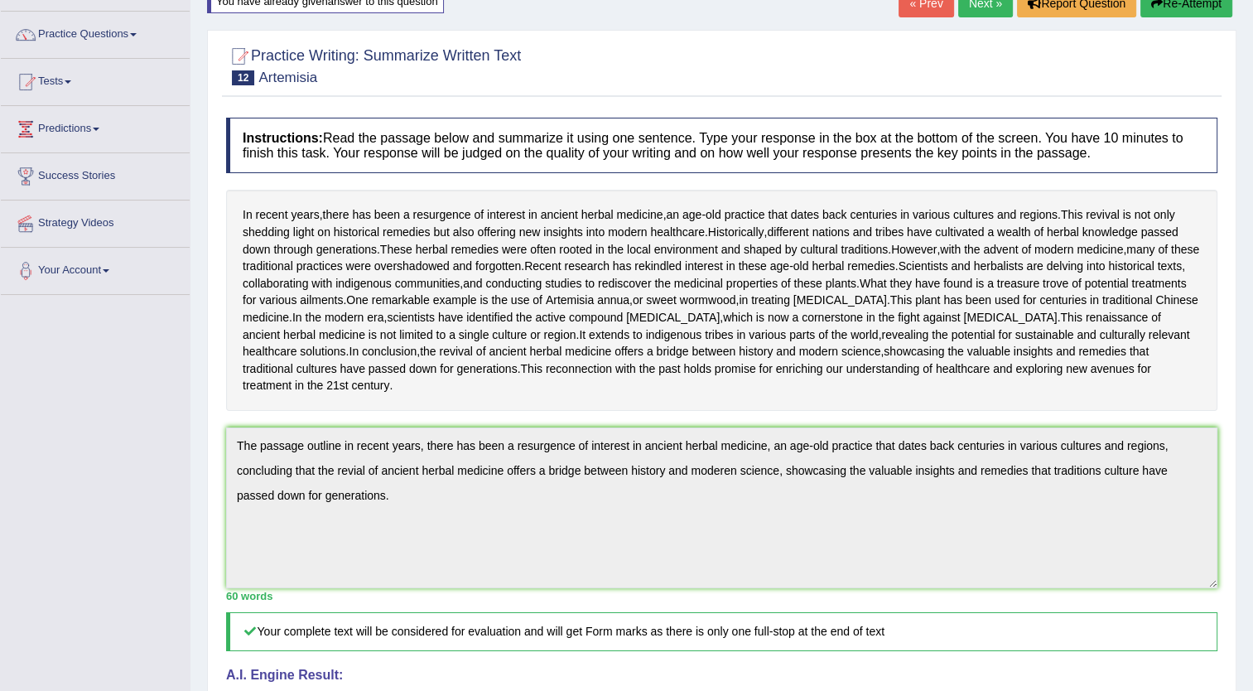
scroll to position [84, 0]
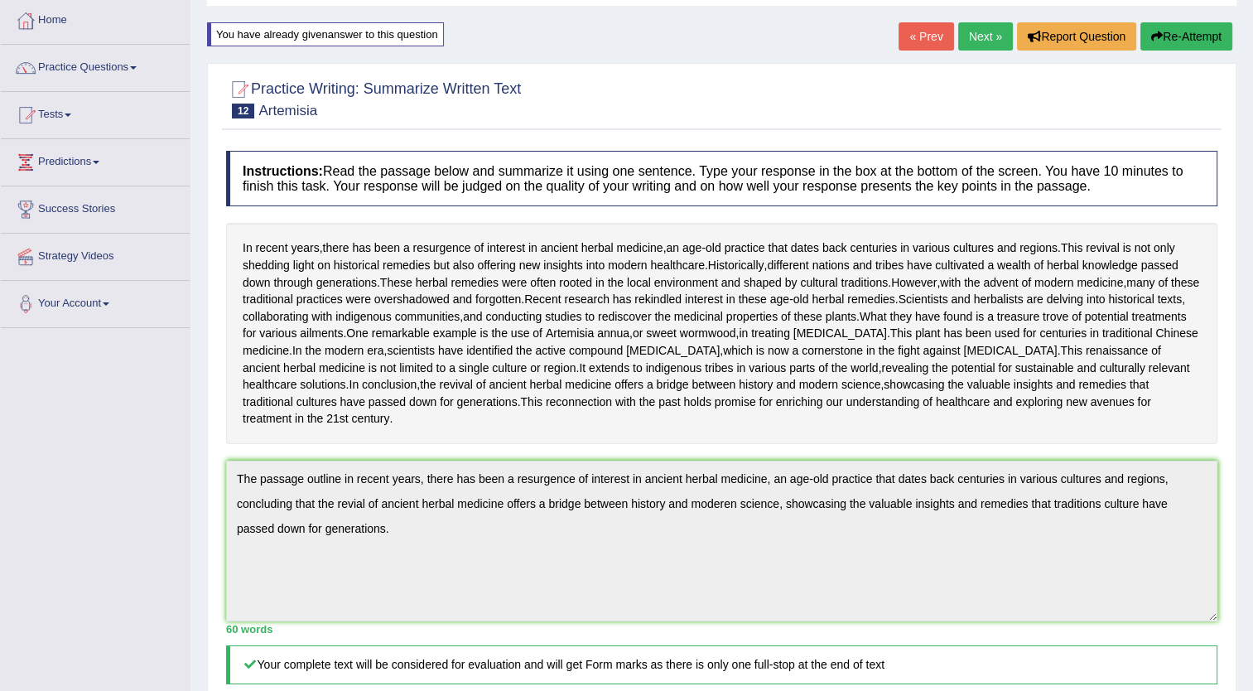
click at [1196, 27] on button "Re-Attempt" at bounding box center [1187, 36] width 92 height 28
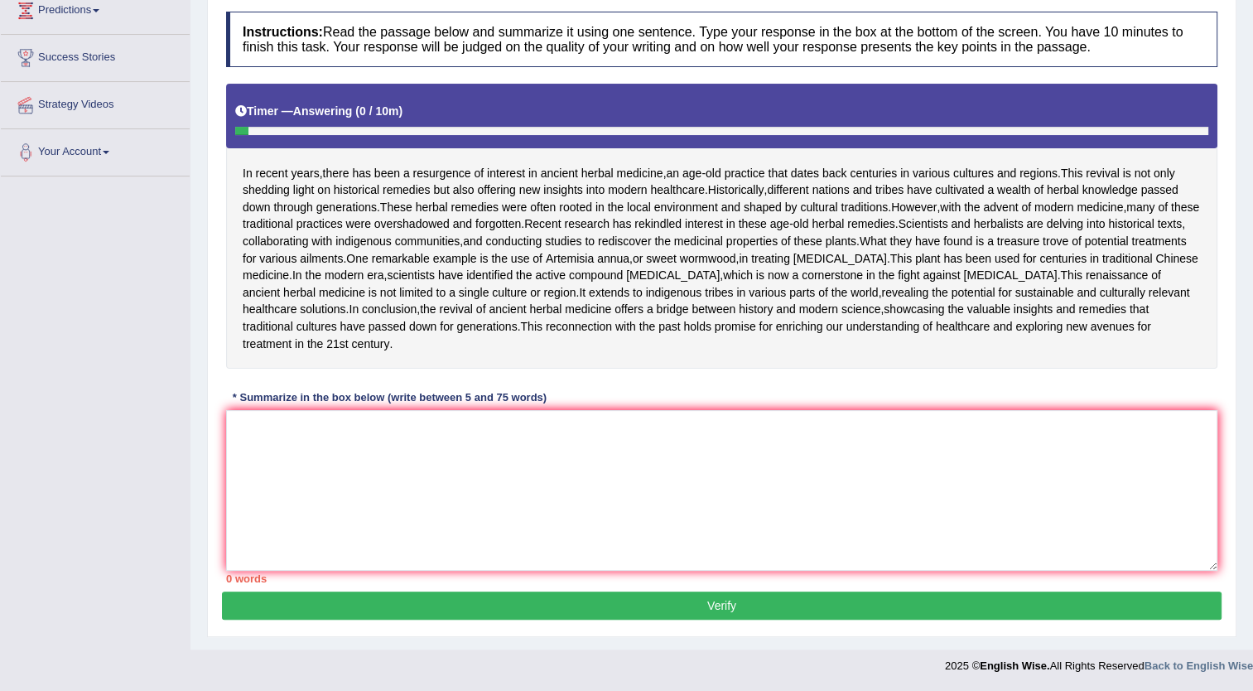
scroll to position [287, 0]
click at [237, 492] on textarea at bounding box center [722, 490] width 992 height 161
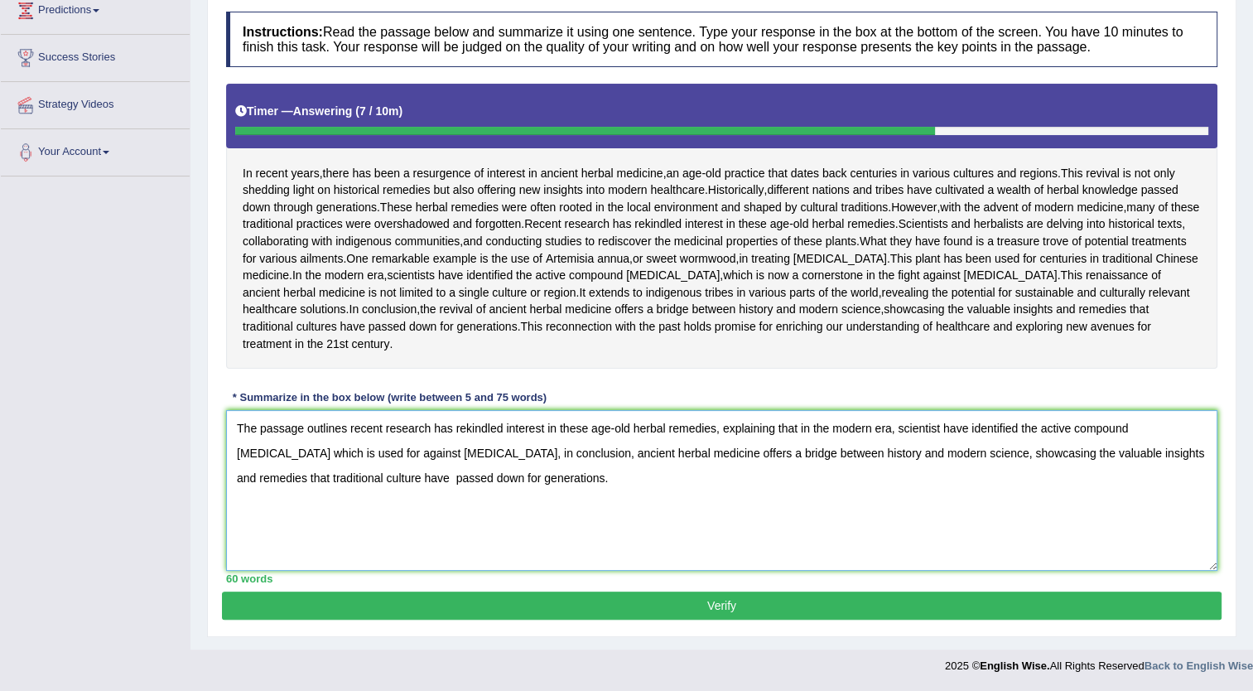
type textarea "The passage outlines recent research has rekindled interest in these age-old he…"
click at [308, 620] on button "Verify" at bounding box center [722, 605] width 1000 height 28
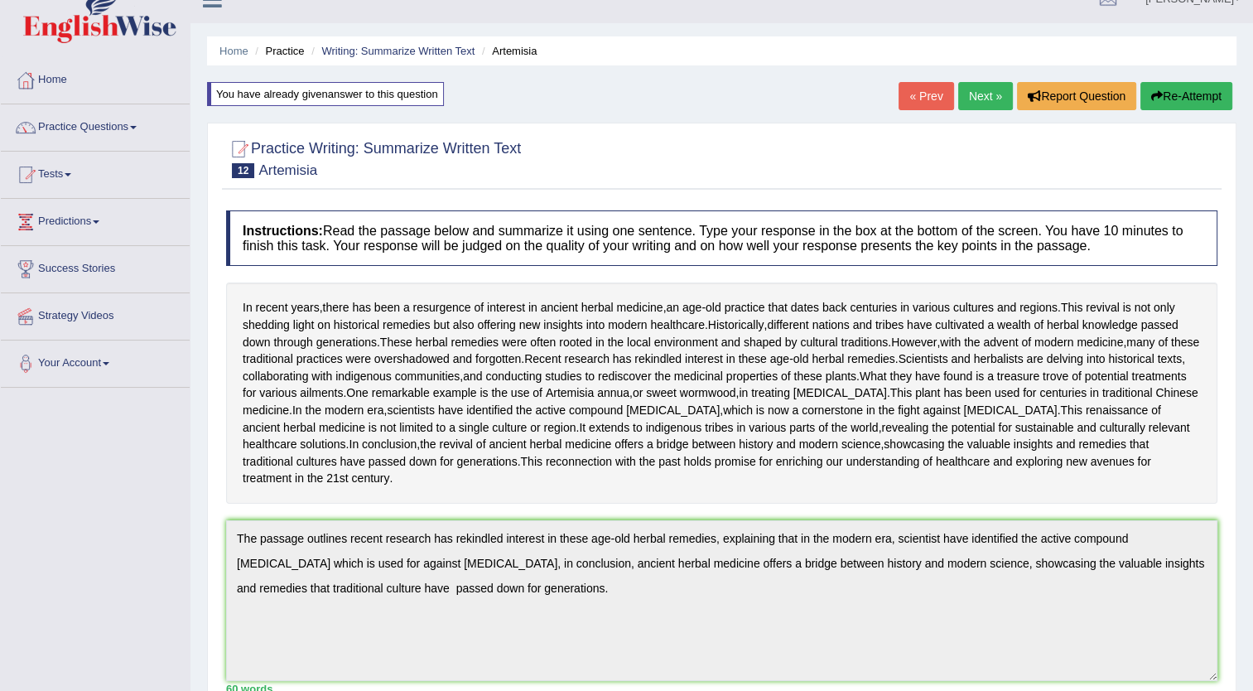
scroll to position [18, 0]
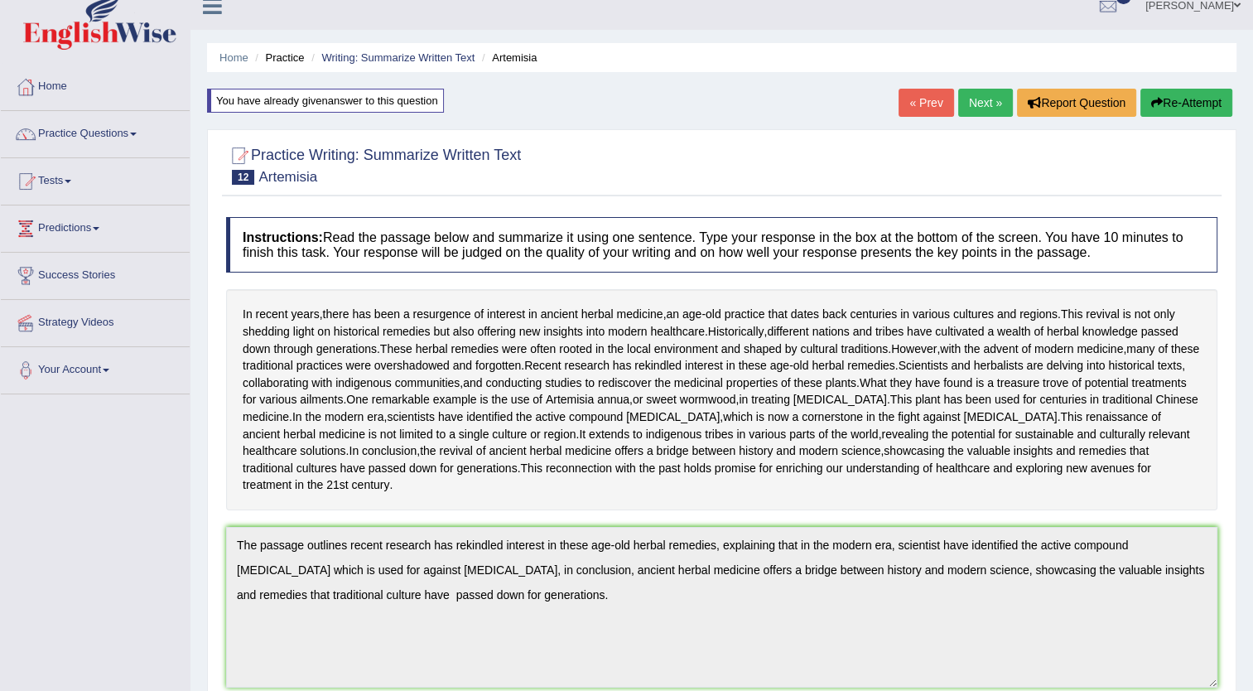
click at [978, 107] on link "Next »" at bounding box center [985, 103] width 55 height 28
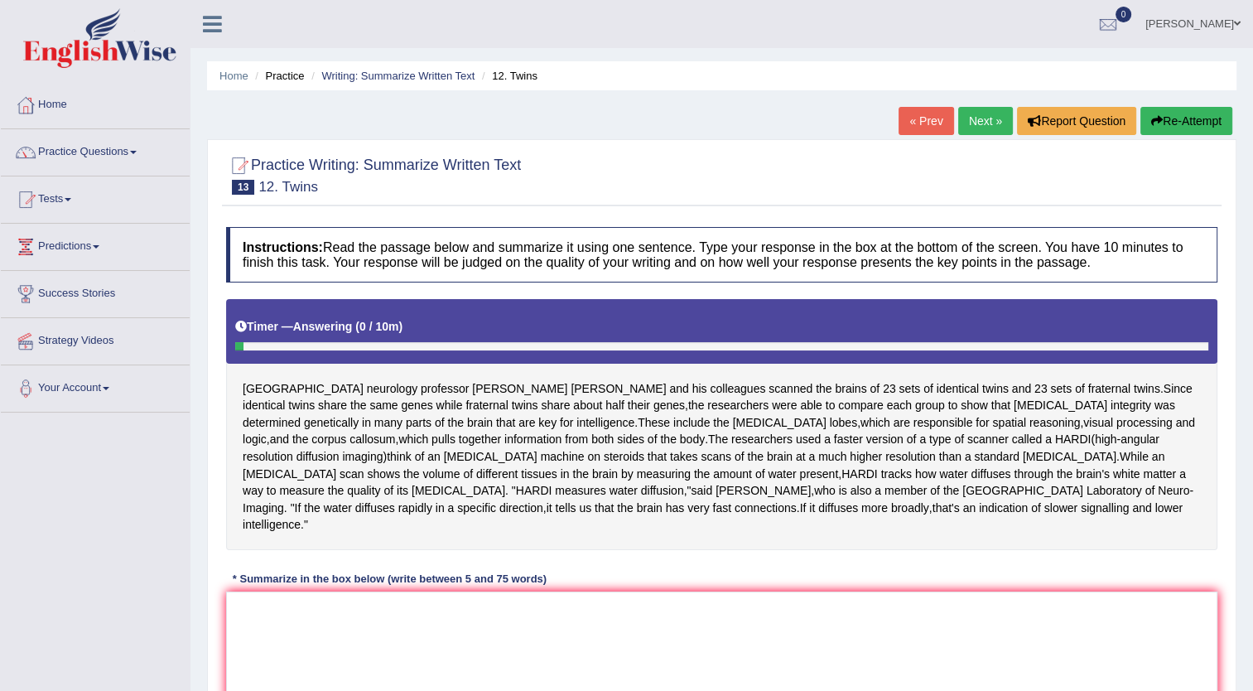
scroll to position [179, 0]
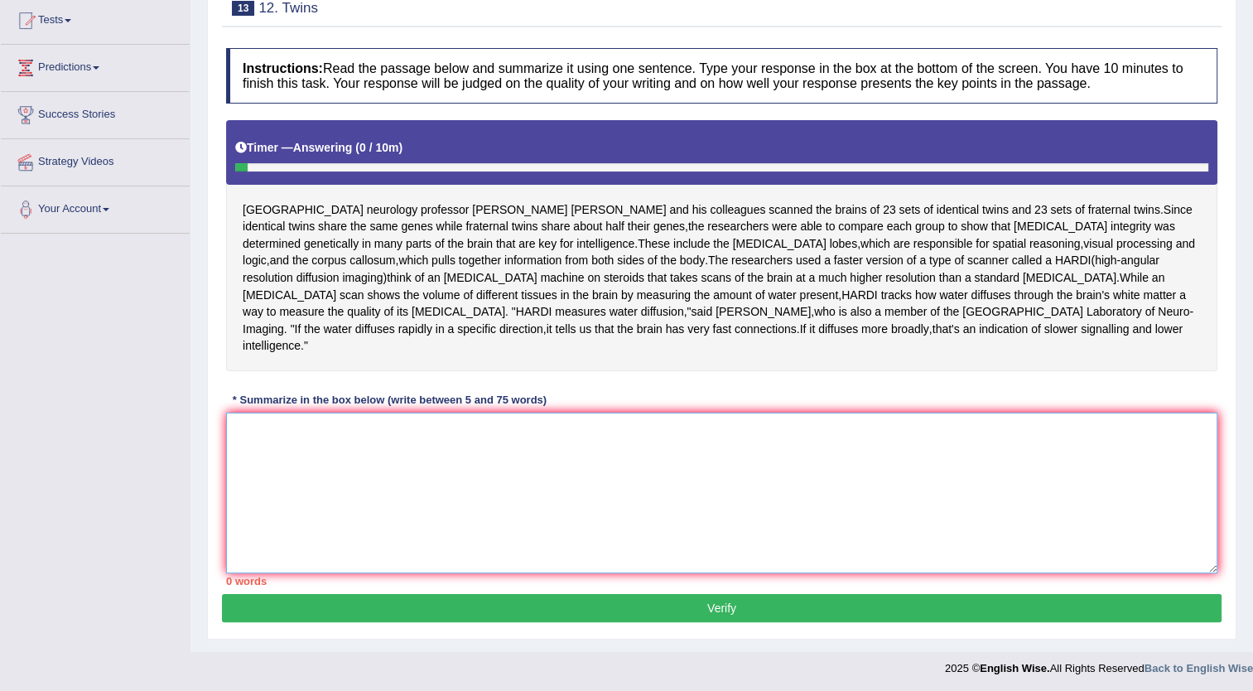
click at [236, 413] on textarea at bounding box center [722, 493] width 992 height 161
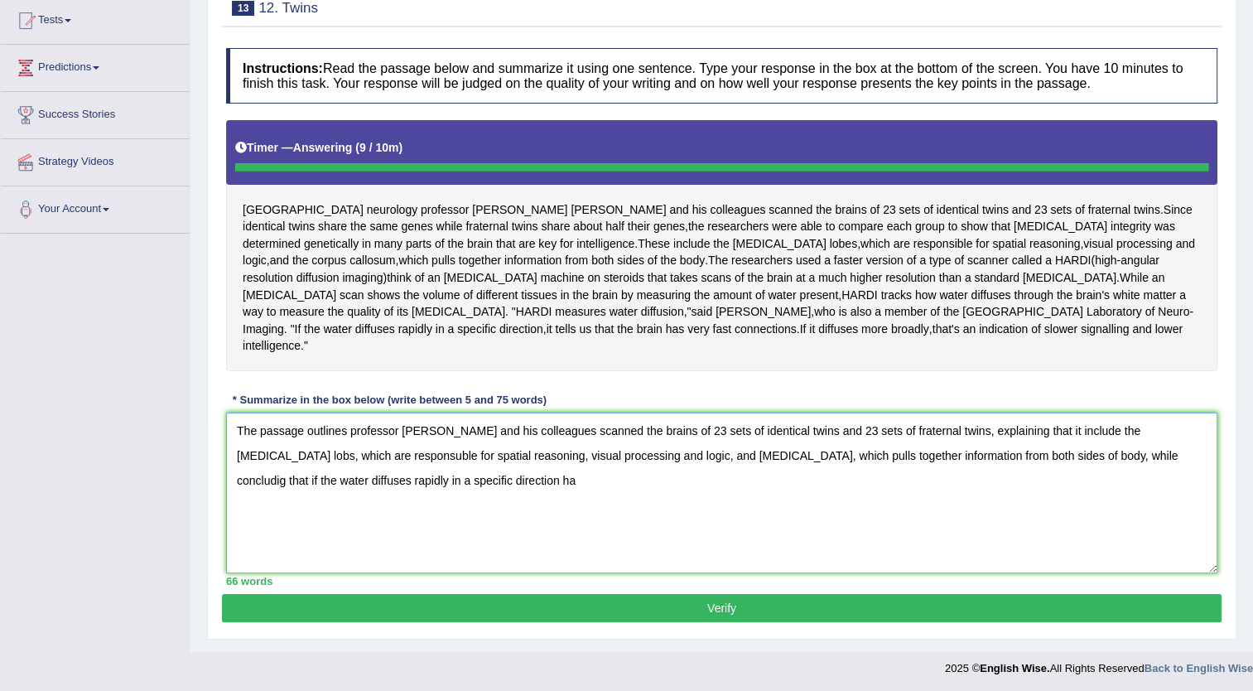
type textarea "The passage outlines professor Paul Thompson and his colleagues scanned the bra…"
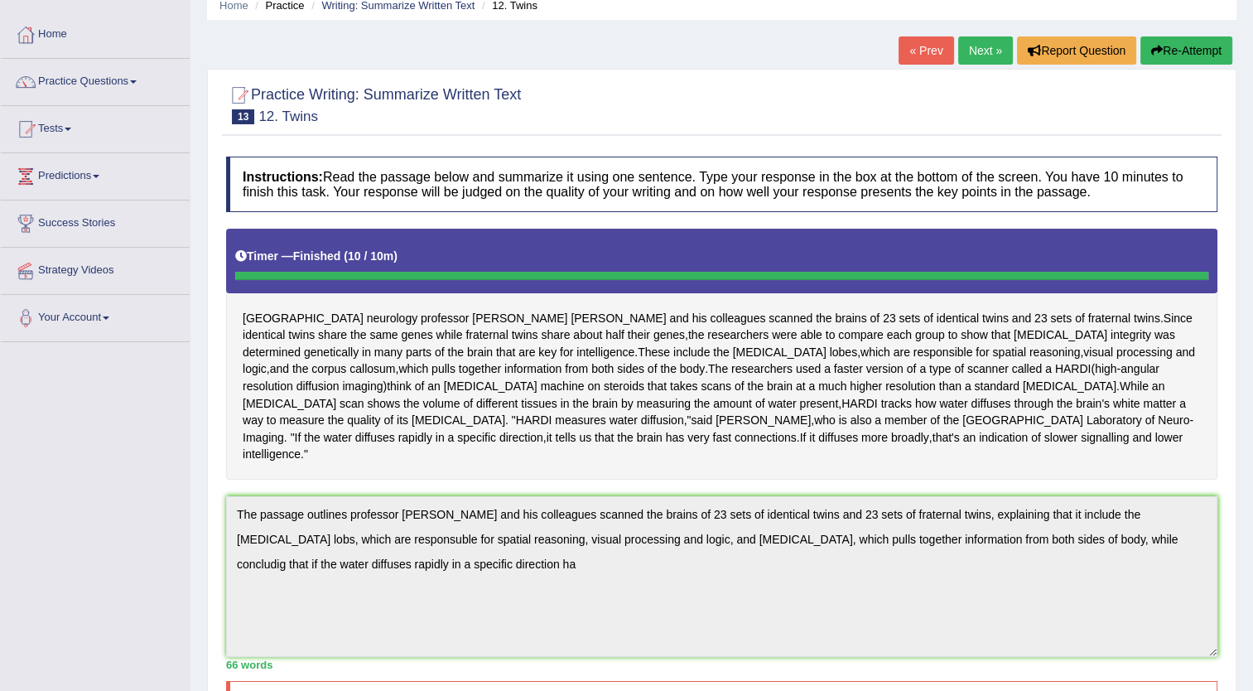
scroll to position [46, 0]
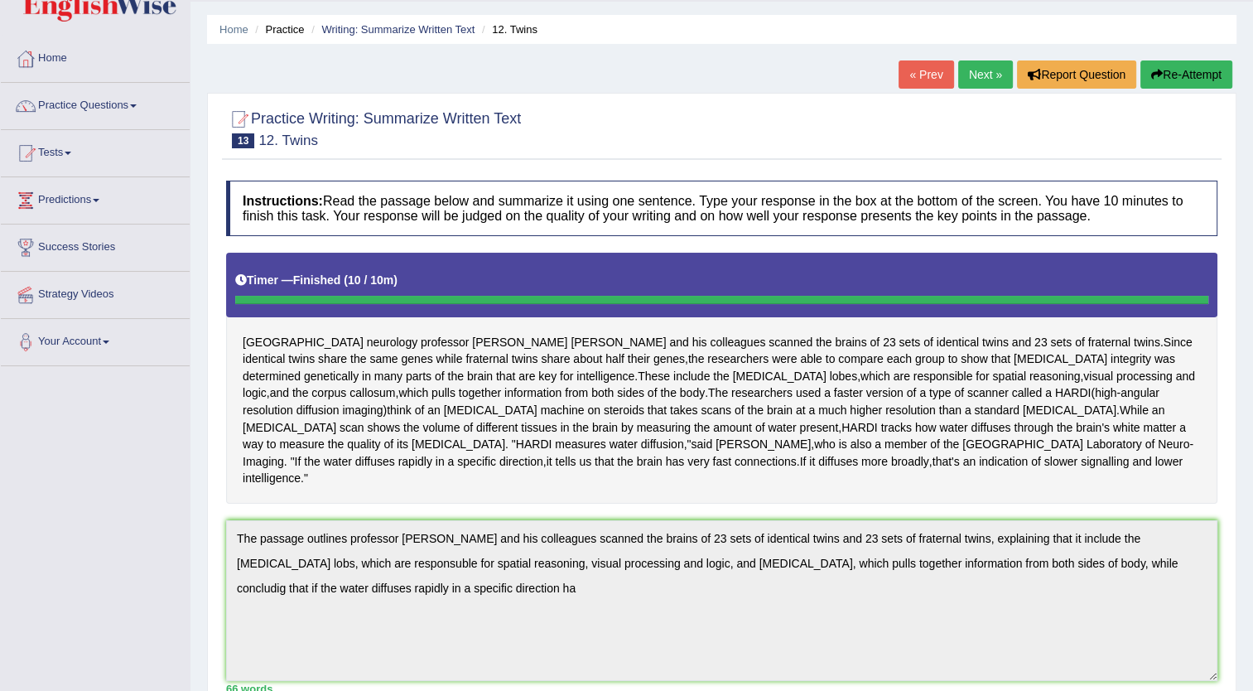
click at [1178, 68] on button "Re-Attempt" at bounding box center [1187, 74] width 92 height 28
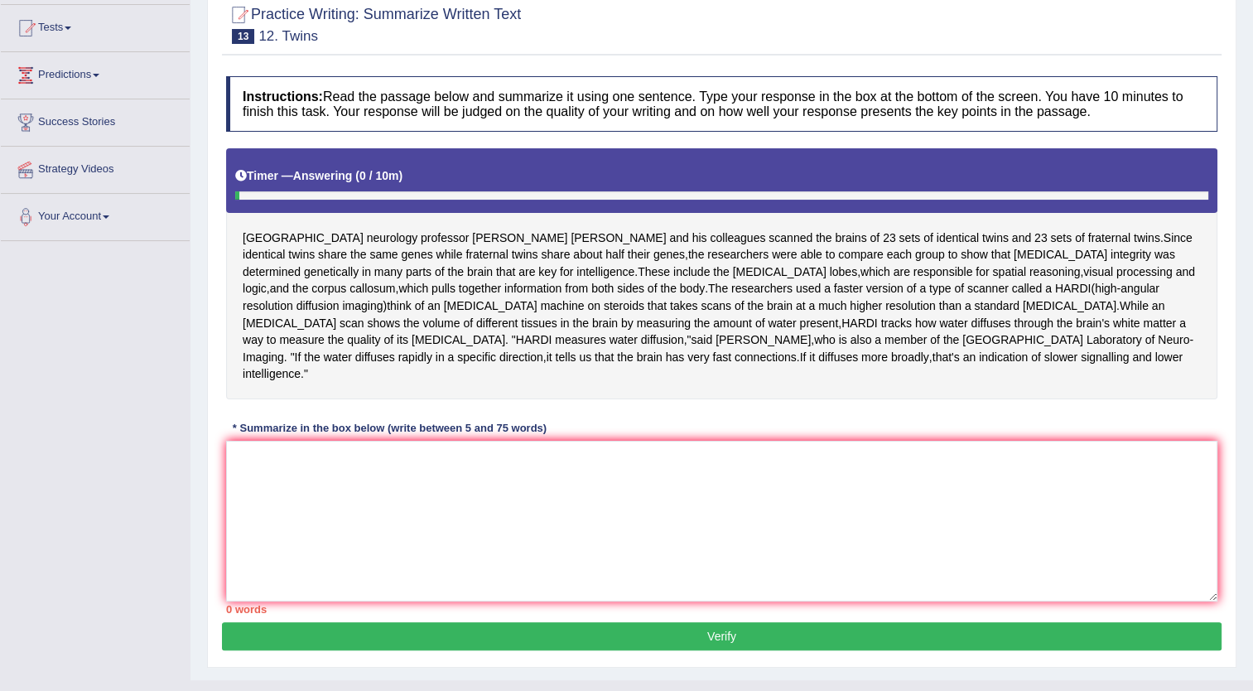
scroll to position [182, 0]
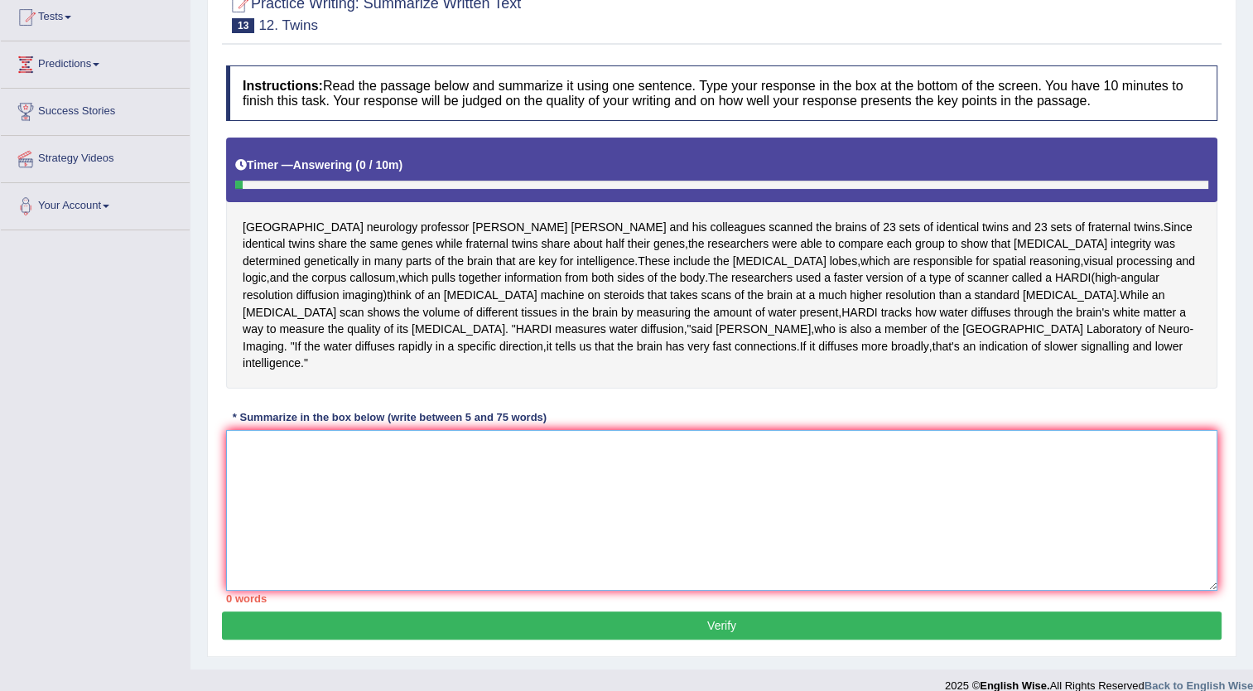
click at [284, 495] on textarea at bounding box center [722, 510] width 992 height 161
click at [323, 533] on textarea at bounding box center [722, 510] width 992 height 161
paste textarea "The passage outlines professor Paul Thompson and his colleagues scanned the bra…"
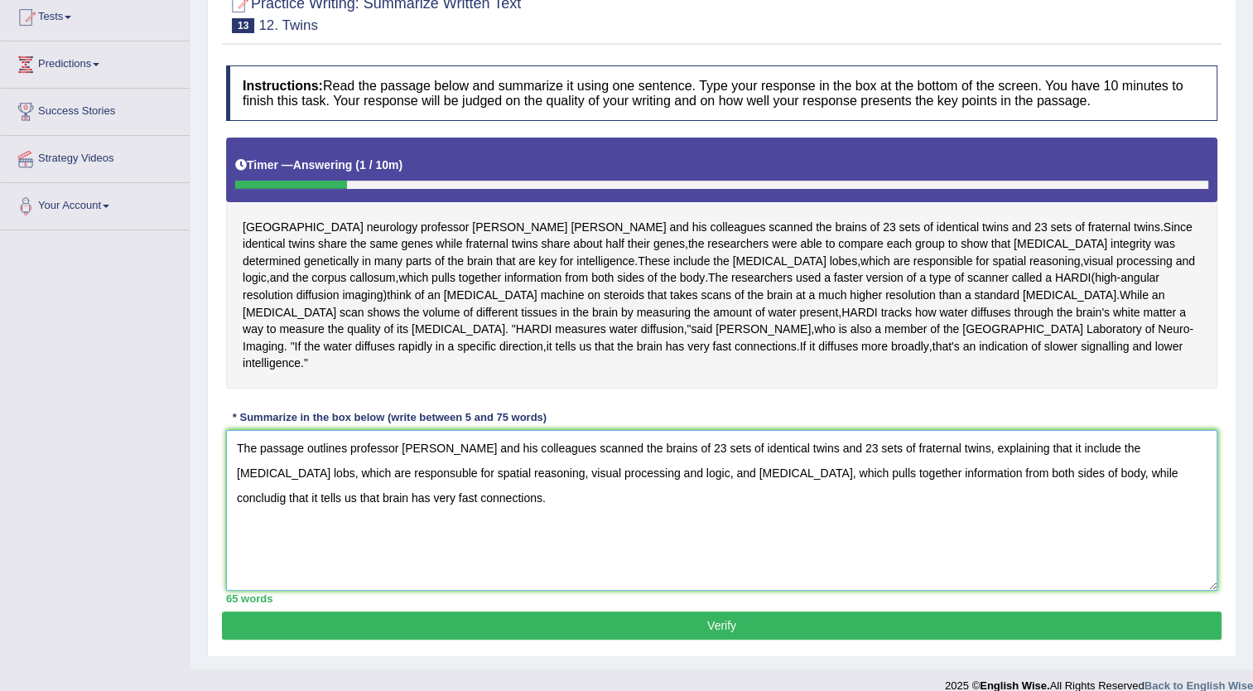
type textarea "The passage outlines professor Paul Thompson and his colleagues scanned the bra…"
click at [411, 611] on button "Verify" at bounding box center [722, 625] width 1000 height 28
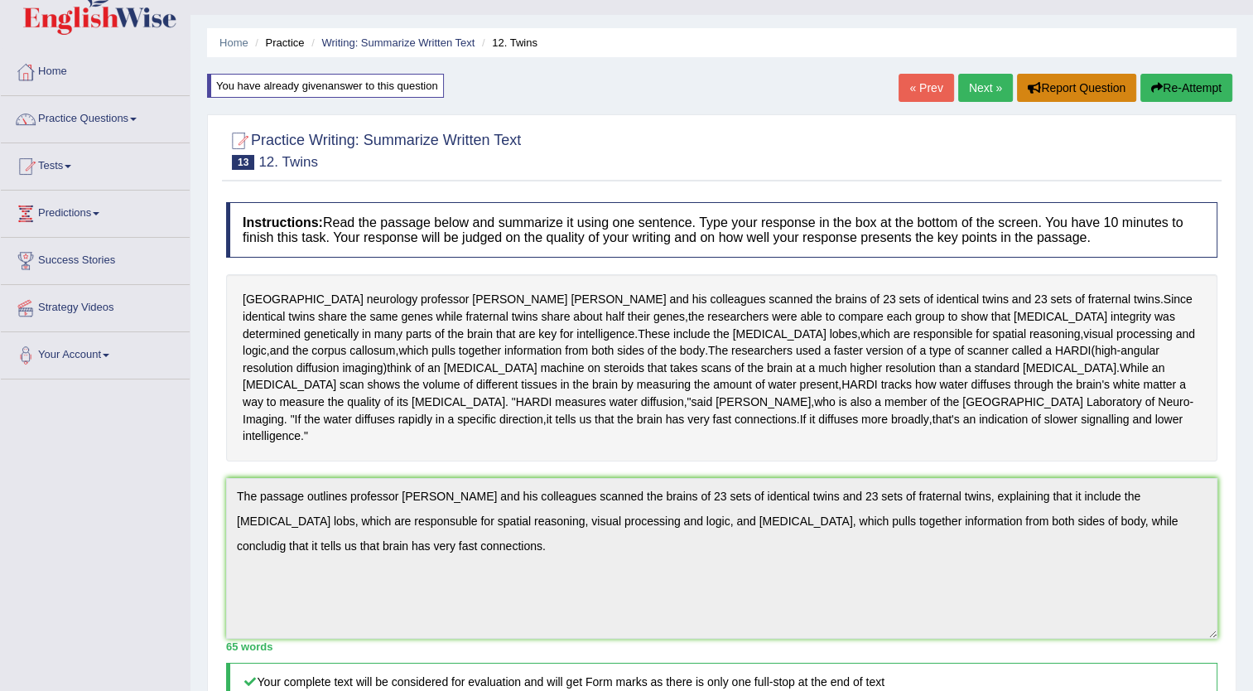
scroll to position [30, 0]
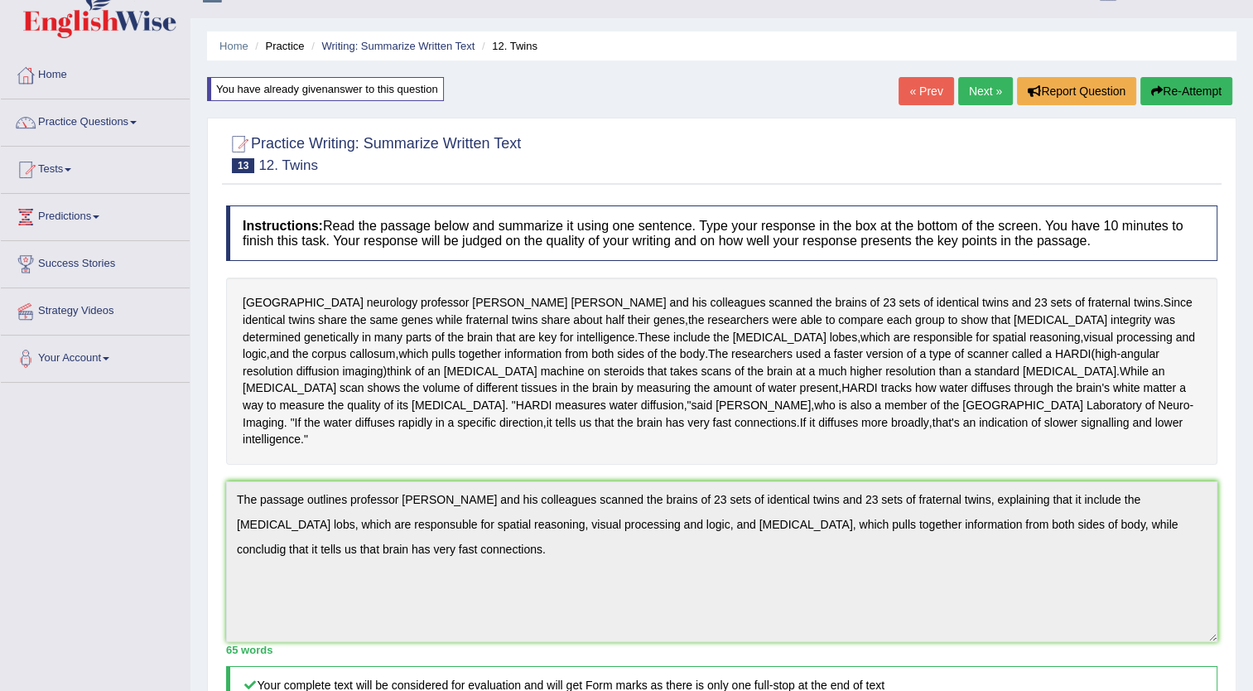
click at [983, 94] on link "Next »" at bounding box center [985, 91] width 55 height 28
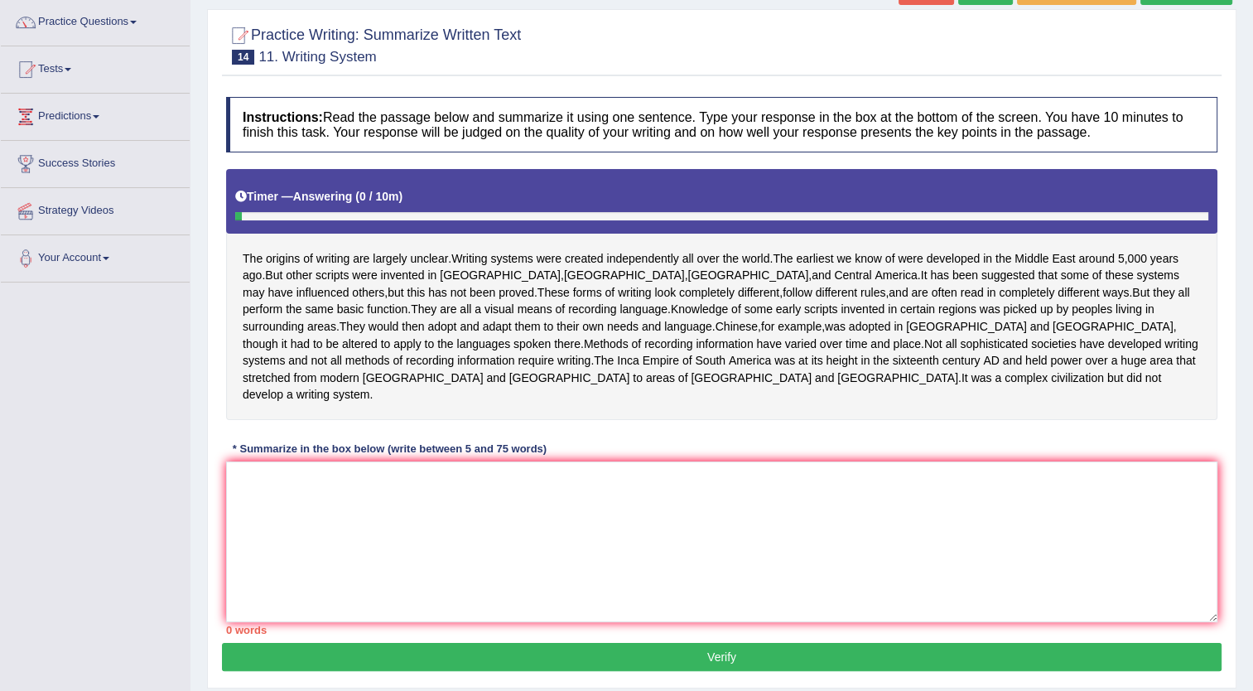
scroll to position [166, 0]
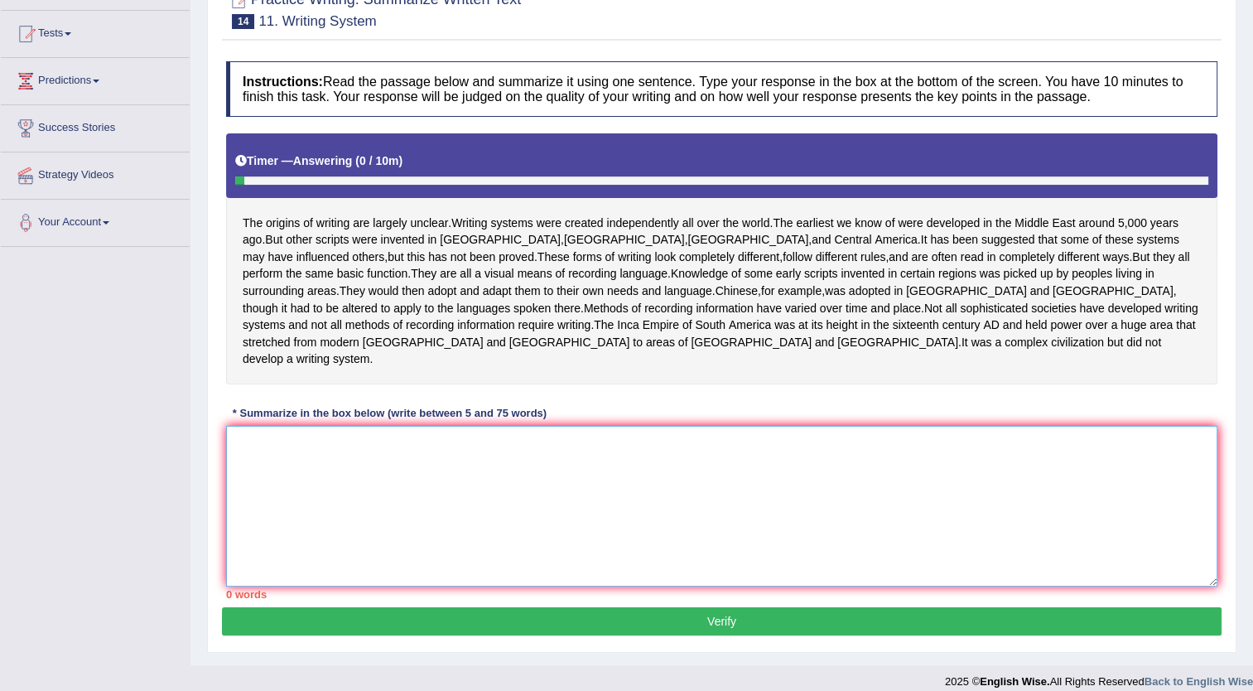
click at [285, 459] on textarea at bounding box center [722, 506] width 992 height 161
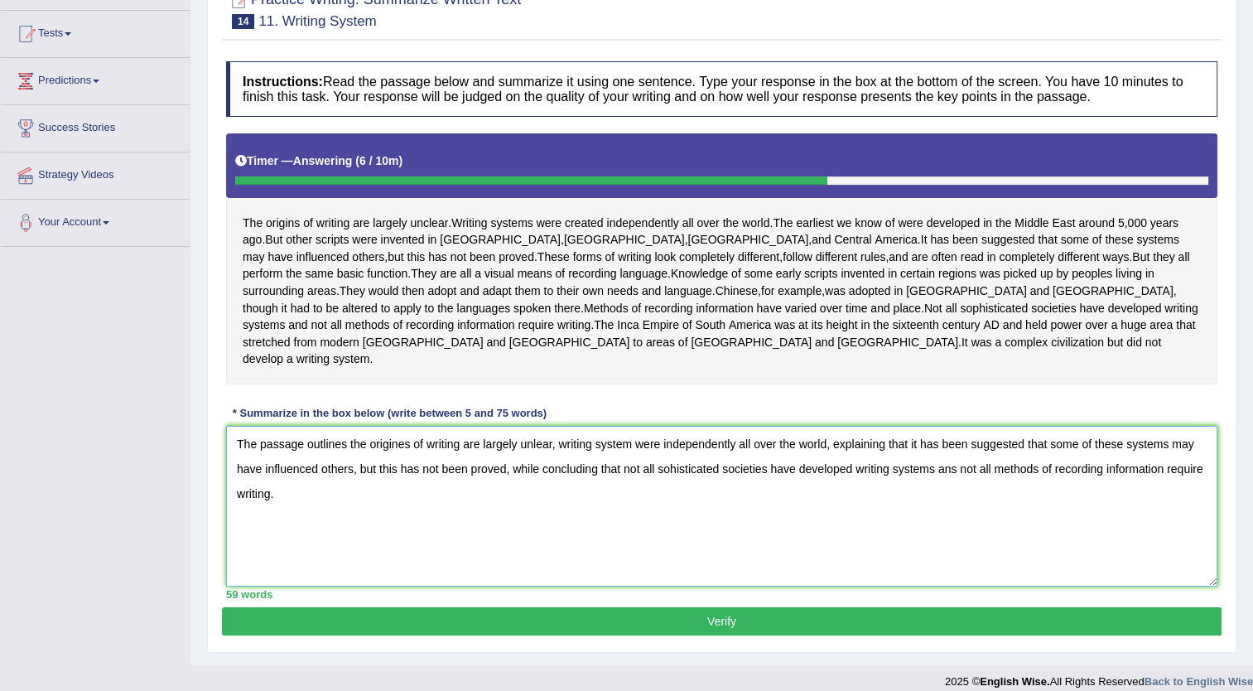
type textarea "The passage outlines the origines of writing are largely unlear, writing system…"
click at [396, 607] on button "Verify" at bounding box center [722, 621] width 1000 height 28
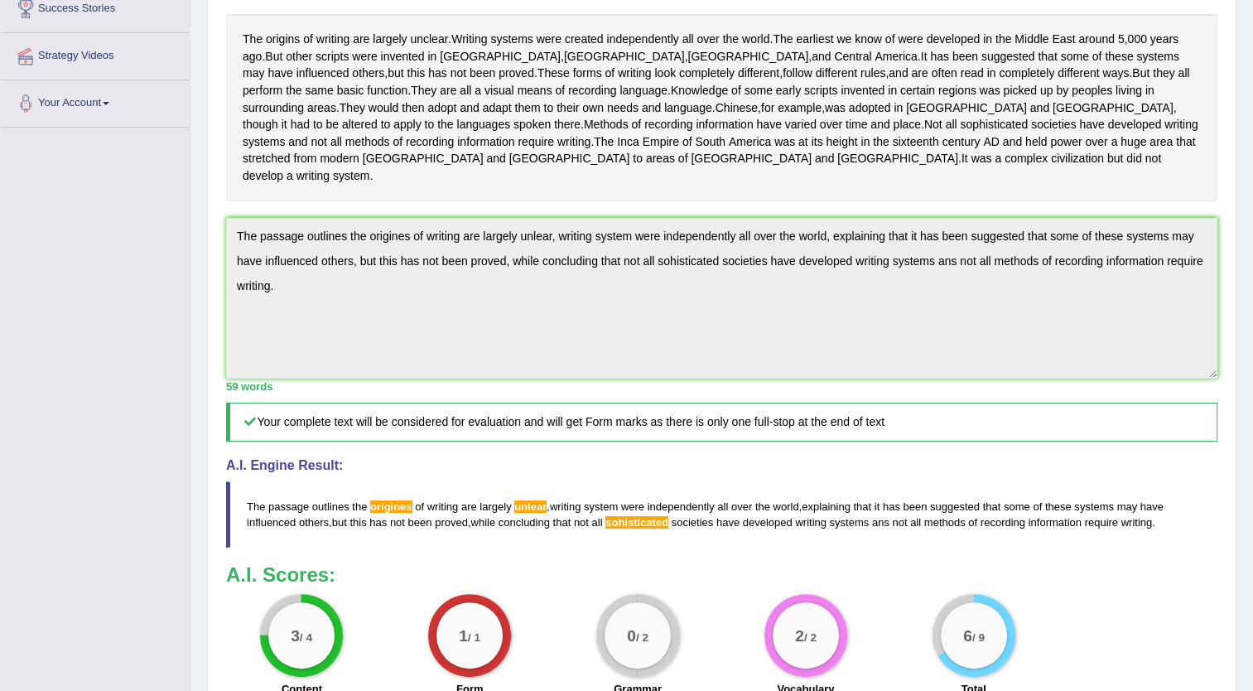
scroll to position [298, 0]
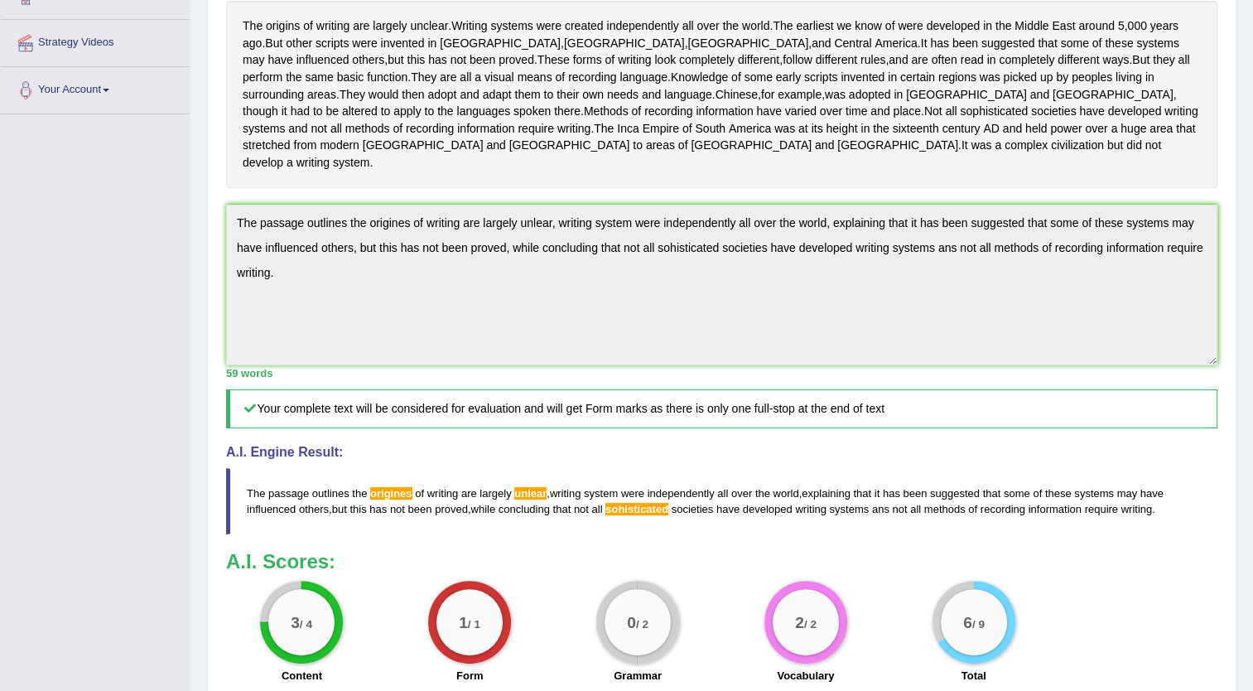
click at [378, 299] on div "Instructions: Read the passage below and summarize it using one sentence. Type …" at bounding box center [722, 306] width 1000 height 772
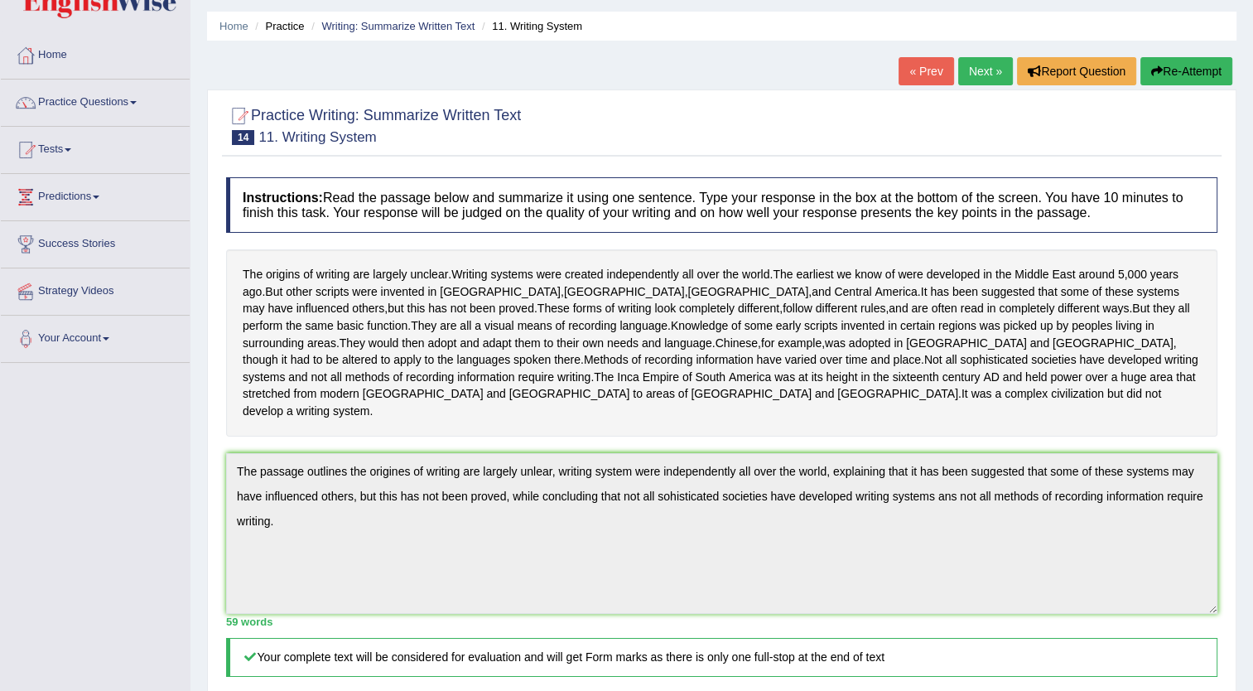
scroll to position [33, 0]
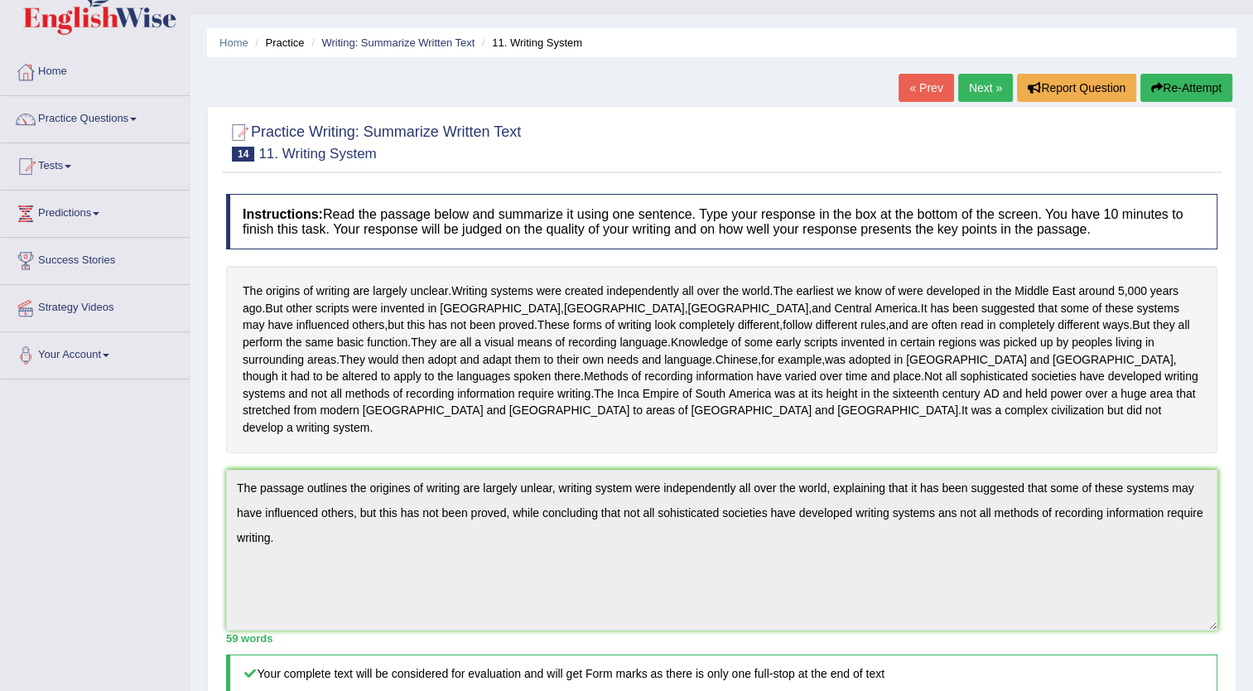
click at [1196, 74] on button "Re-Attempt" at bounding box center [1187, 88] width 92 height 28
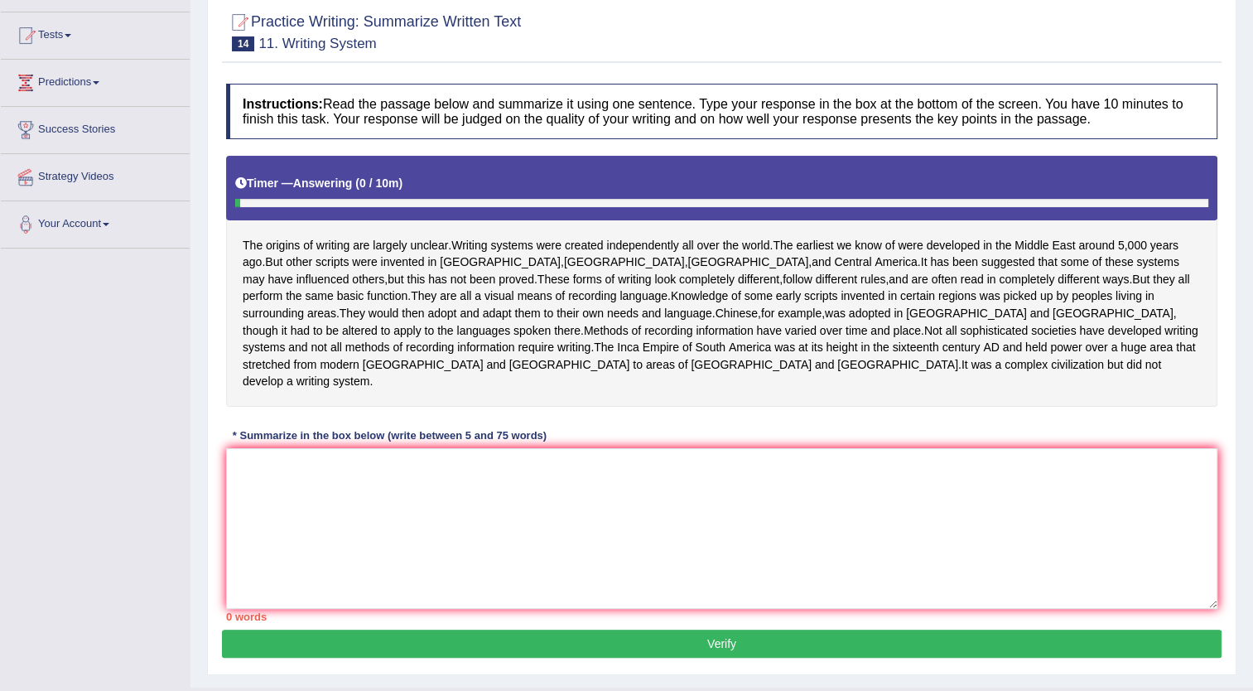
scroll to position [182, 0]
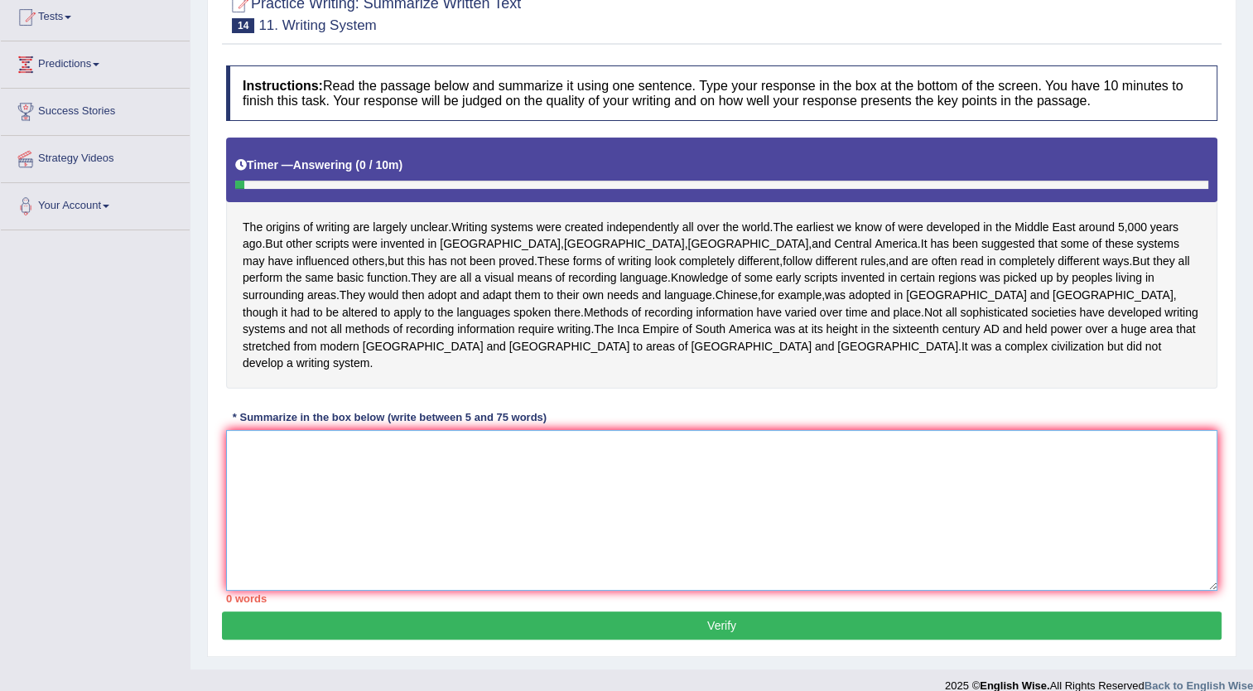
click at [275, 430] on textarea at bounding box center [722, 510] width 992 height 161
click at [275, 432] on textarea at bounding box center [722, 510] width 992 height 161
click at [305, 471] on textarea at bounding box center [722, 510] width 992 height 161
click at [305, 479] on textarea at bounding box center [722, 510] width 992 height 161
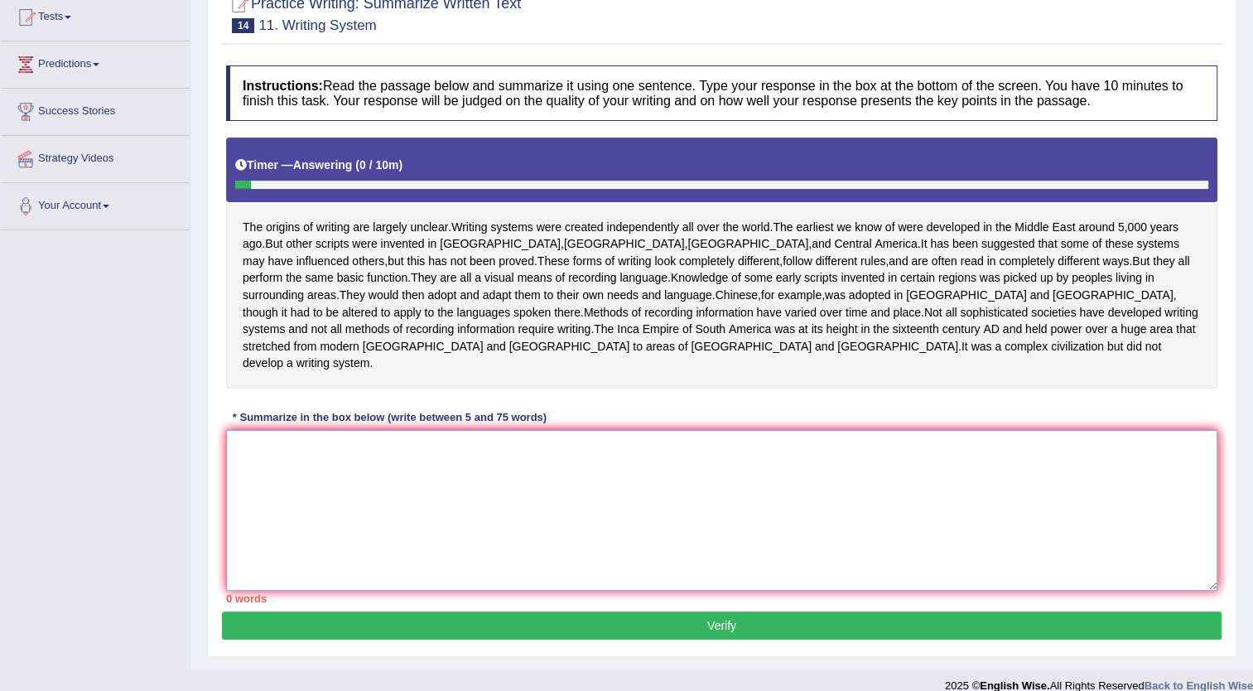
click at [277, 442] on textarea at bounding box center [722, 510] width 992 height 161
click at [278, 443] on textarea at bounding box center [722, 510] width 992 height 161
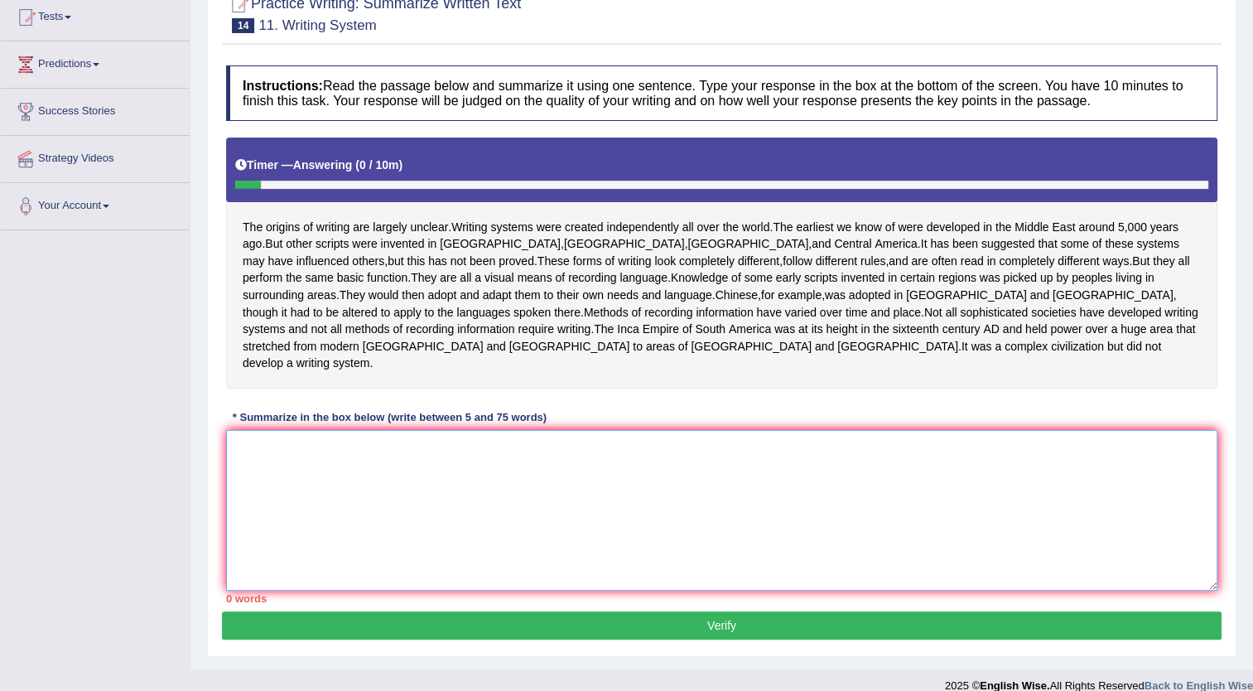
scroll to position [0, 0]
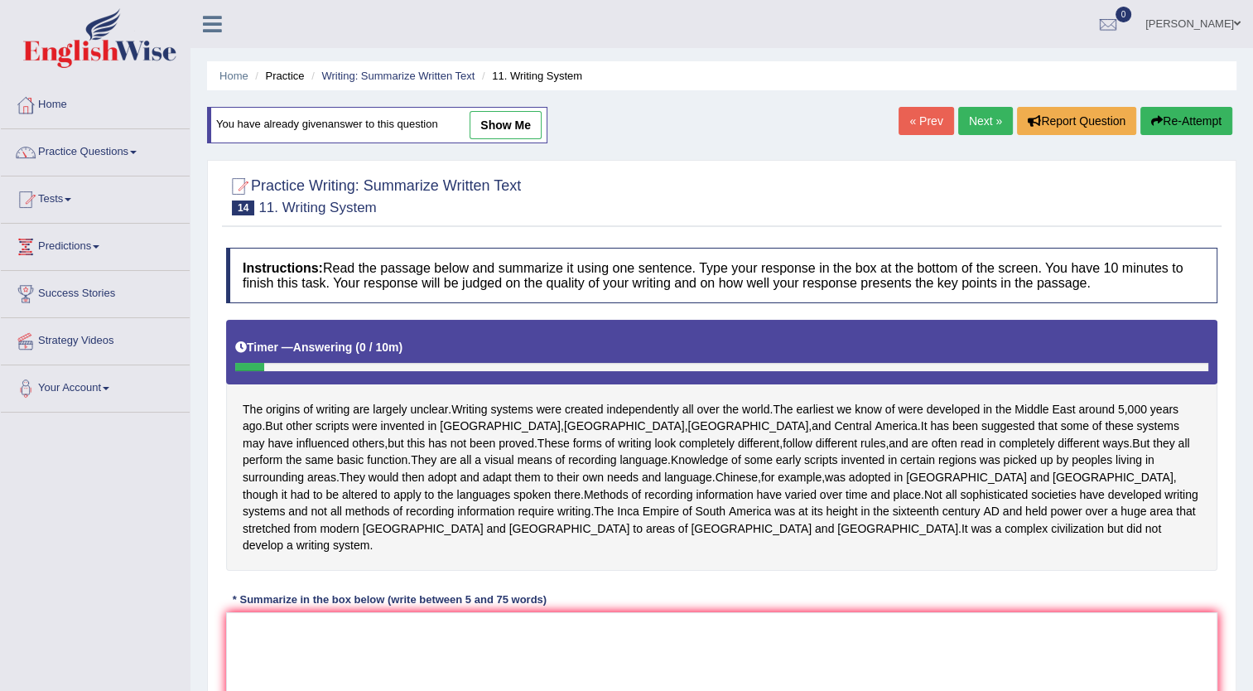
click at [978, 121] on link "Next »" at bounding box center [985, 121] width 55 height 28
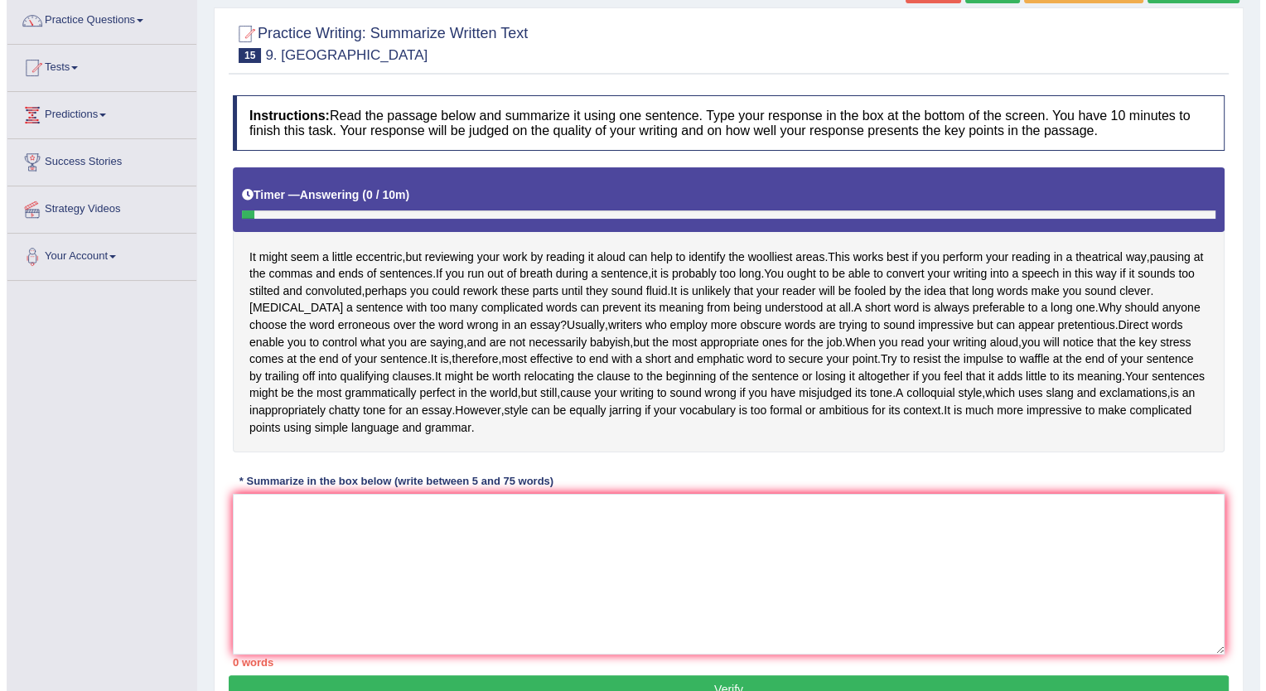
scroll to position [133, 0]
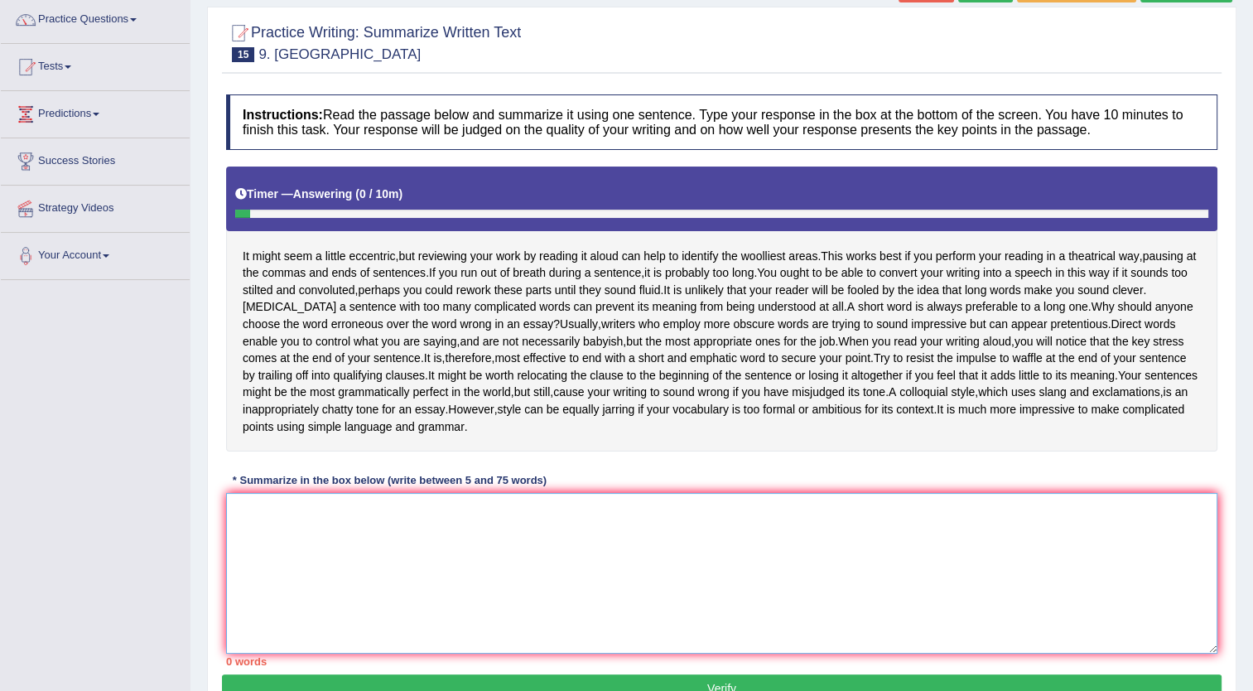
click at [256, 544] on textarea at bounding box center [722, 573] width 992 height 161
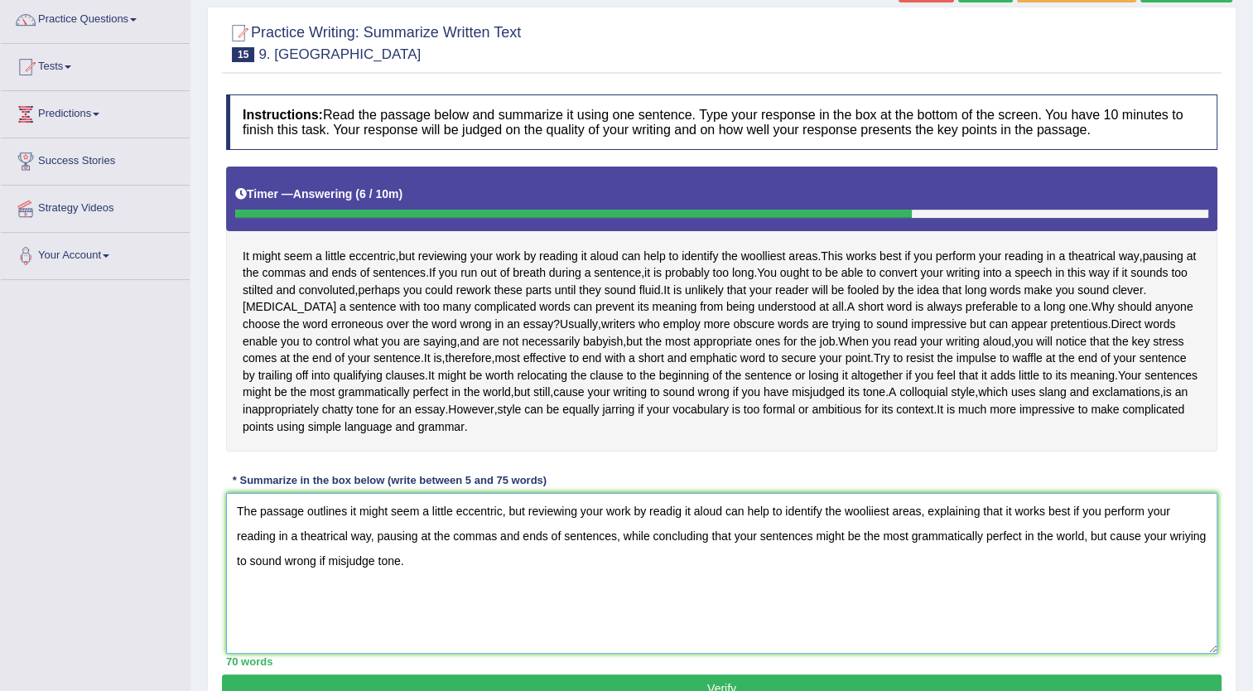
click at [651, 537] on textarea "The passage outlines it might seem a little eccentric, but reviewing your work …" at bounding box center [722, 573] width 992 height 161
type textarea "The passage outlines it might seem a little eccentric, but reviewing your work …"
click at [620, 684] on button "Verify" at bounding box center [722, 688] width 1000 height 28
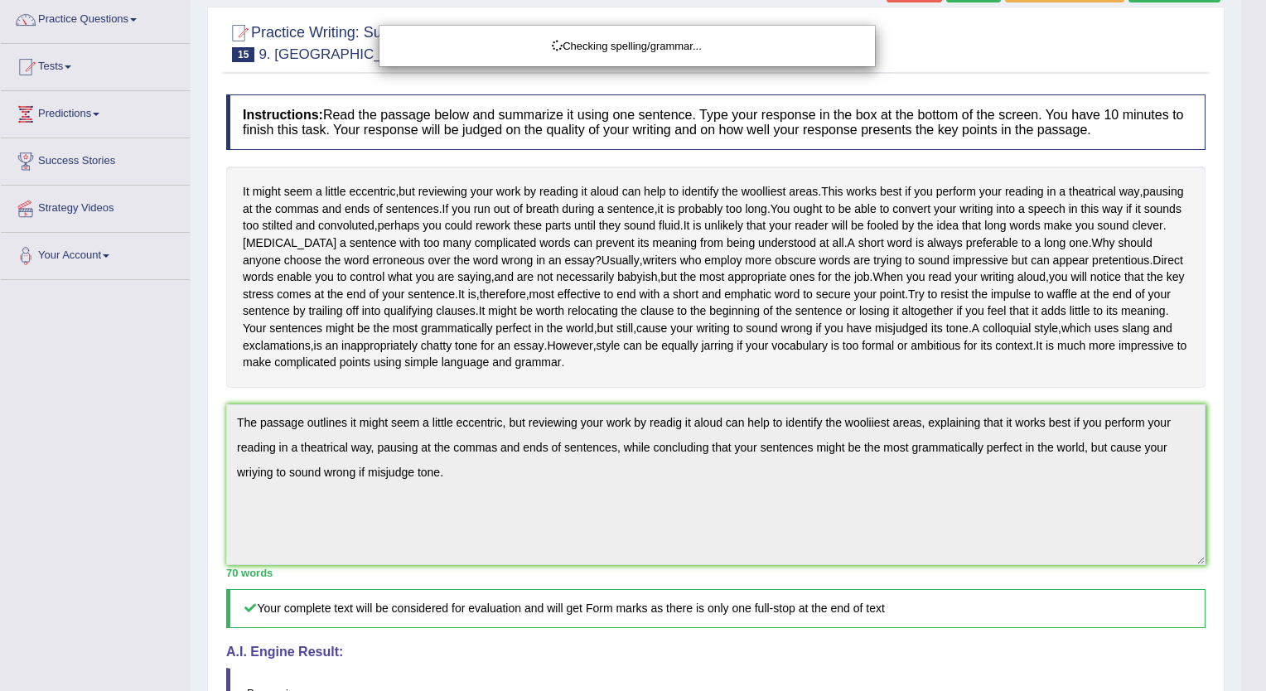
click at [1253, 558] on body "Toggle navigation Home Practice Questions Speaking Practice Read Aloud Repeat S…" at bounding box center [633, 212] width 1266 height 691
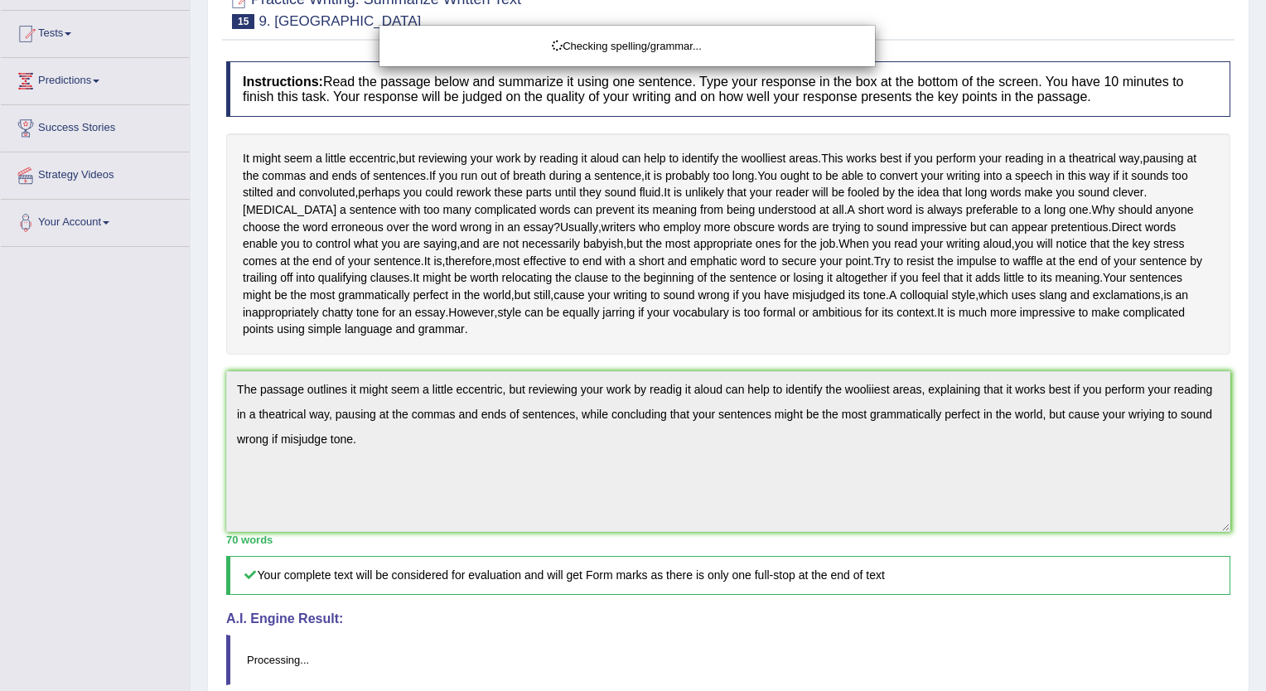
click at [1253, 673] on div "Checking spelling/grammar..." at bounding box center [633, 345] width 1266 height 691
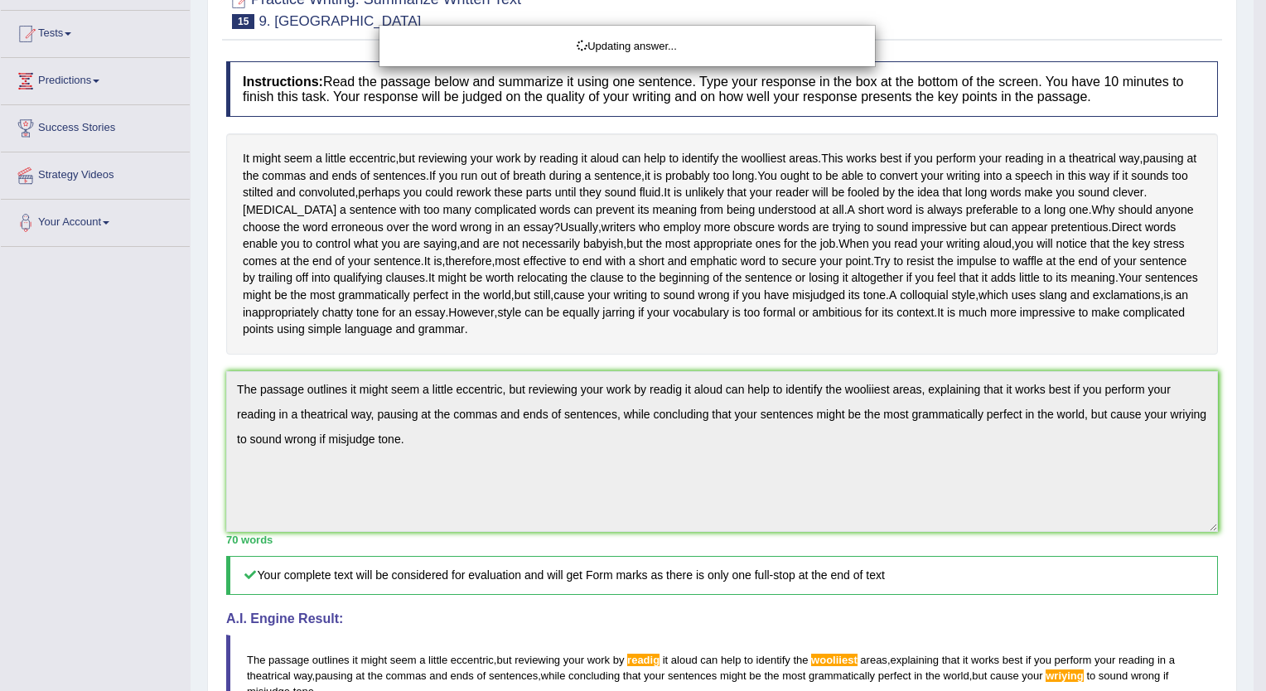
click at [1253, 673] on div "Updating answer..." at bounding box center [633, 345] width 1266 height 691
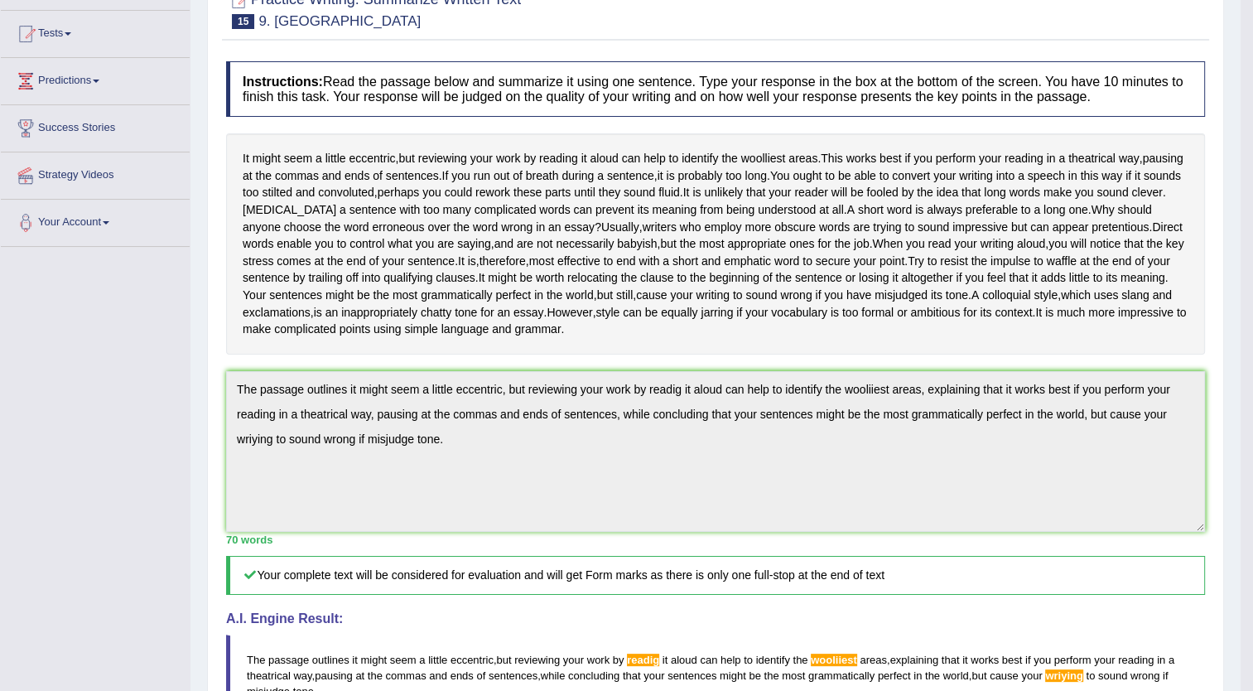
click at [1253, 525] on html "Toggle navigation Home Practice Questions Speaking Practice Read Aloud Repeat S…" at bounding box center [626, 179] width 1253 height 691
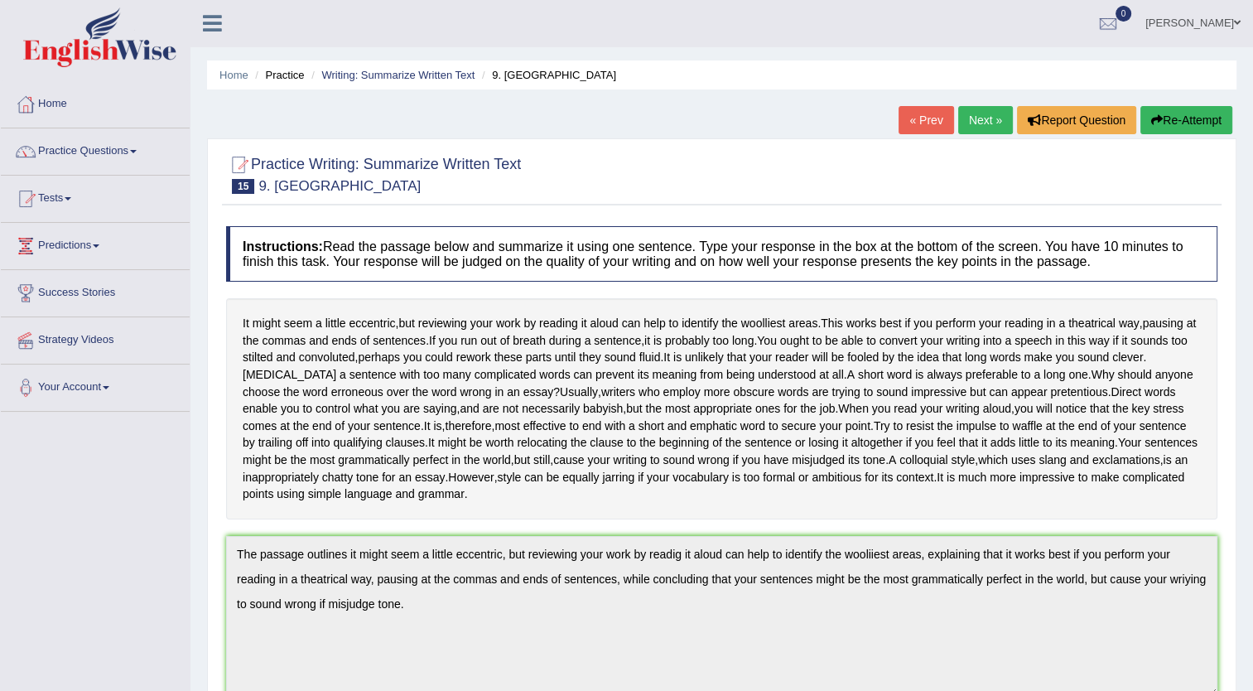
scroll to position [0, 0]
click at [984, 132] on link "Next »" at bounding box center [985, 121] width 55 height 28
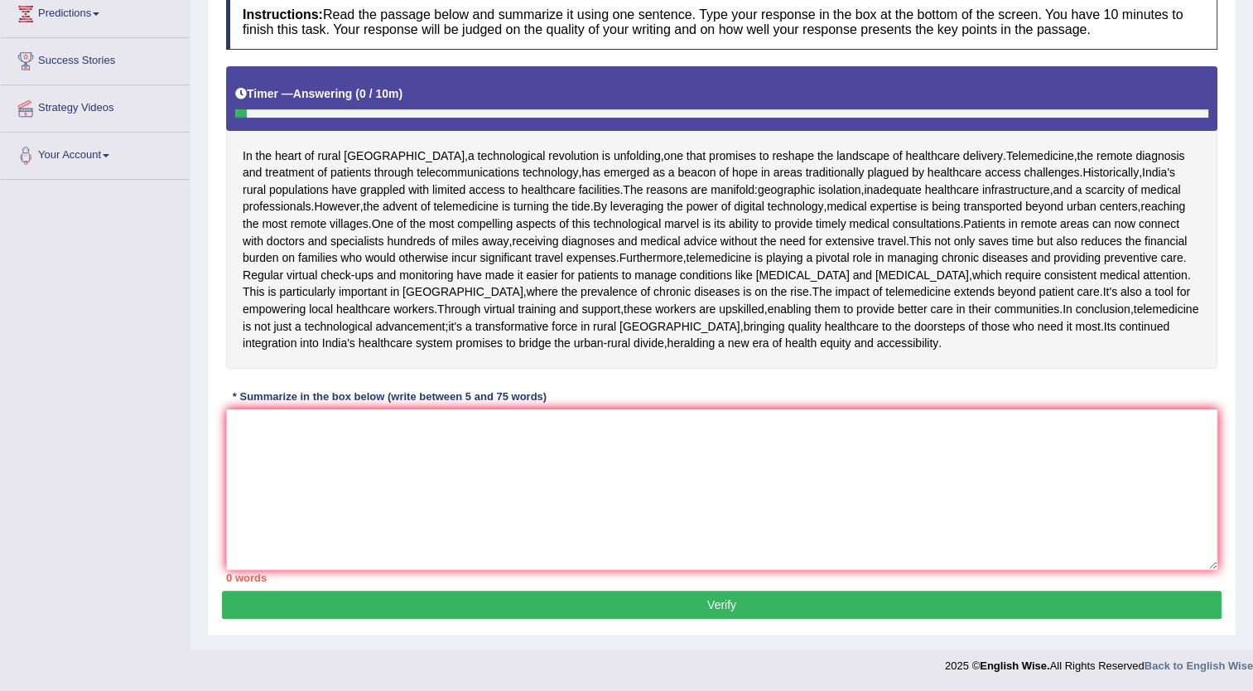
scroll to position [265, 0]
click at [510, 570] on textarea at bounding box center [722, 489] width 992 height 161
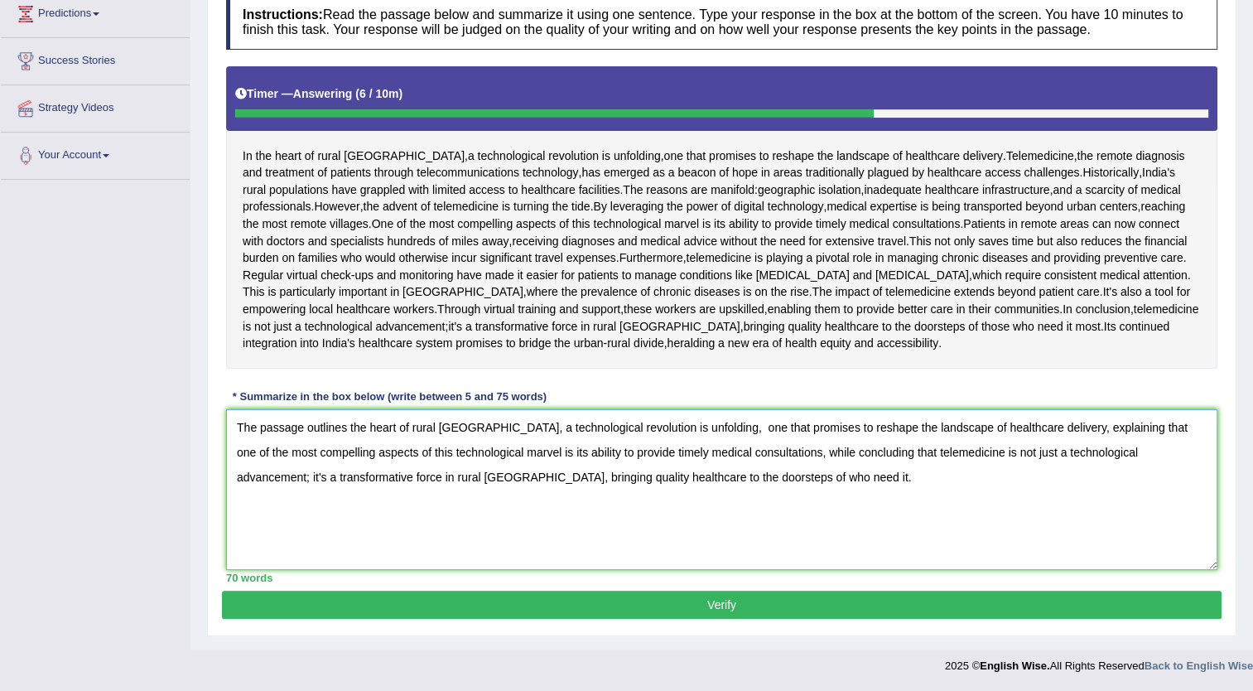
click at [701, 532] on textarea "The passage outlines the heart of rural India, a technological revolution is un…" at bounding box center [722, 489] width 992 height 161
type textarea "The passage outlines the heart of rural India, a technological revolution is un…"
click at [723, 619] on button "Verify" at bounding box center [722, 605] width 1000 height 28
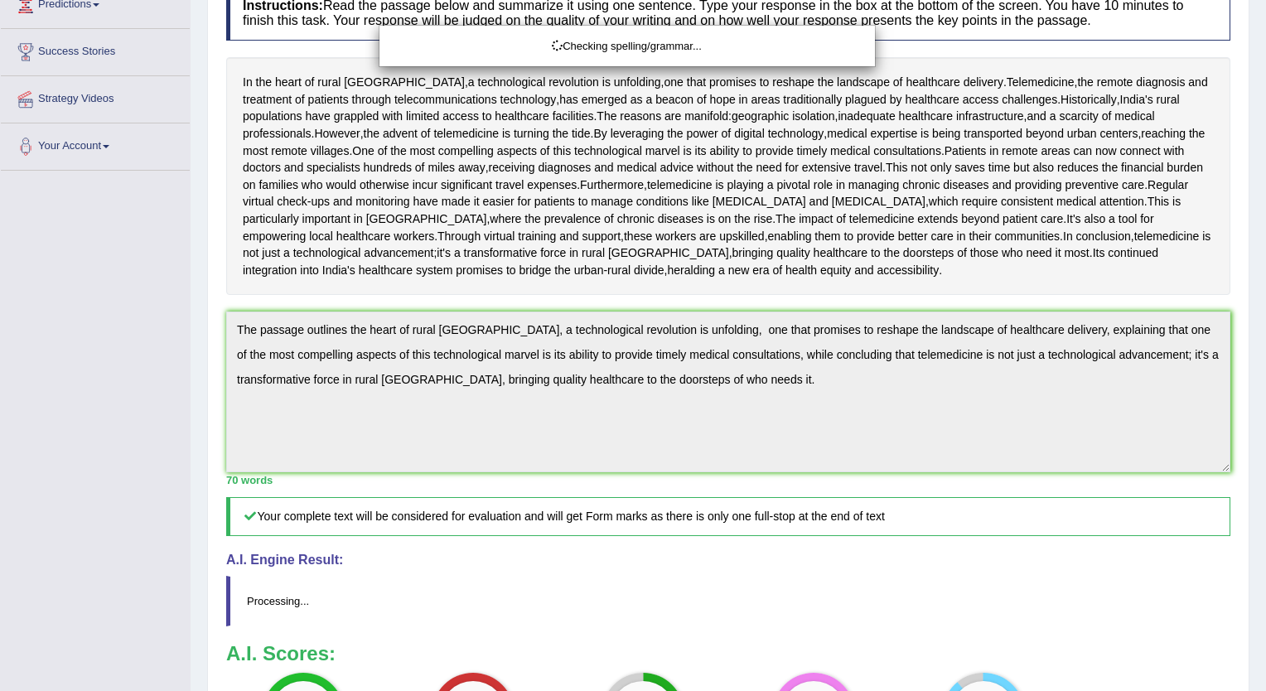
click at [1252, 681] on div "Checking spelling/grammar..." at bounding box center [633, 345] width 1266 height 691
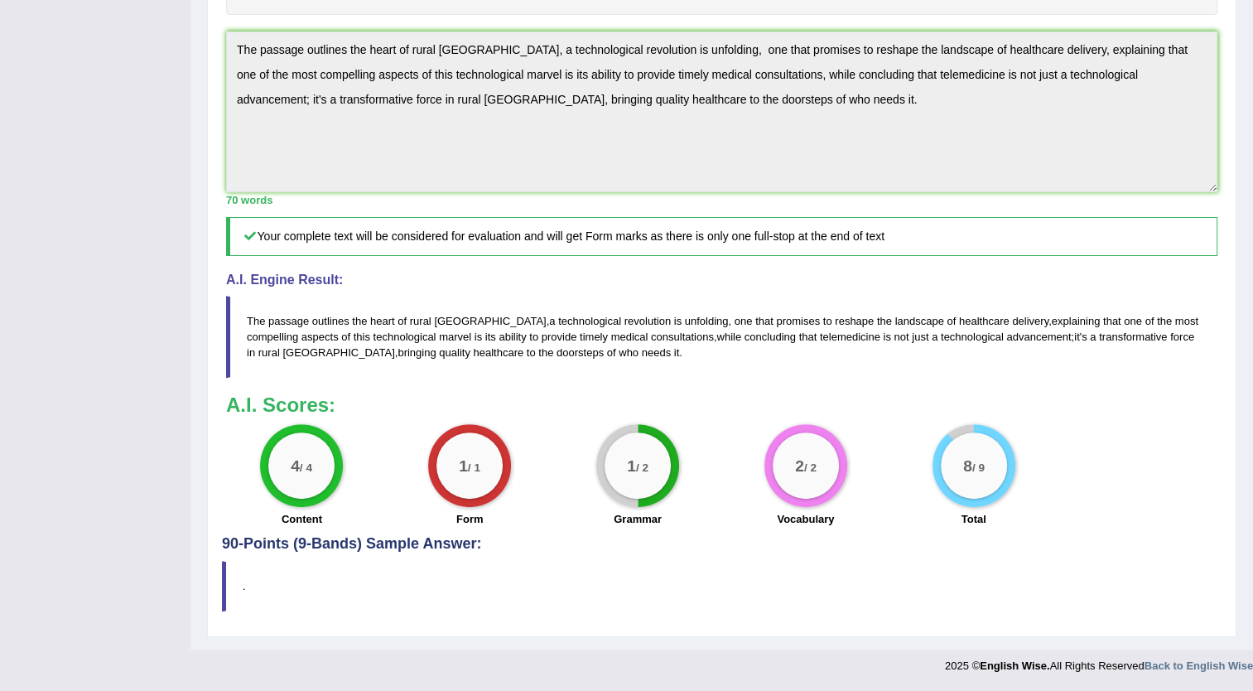
scroll to position [0, 0]
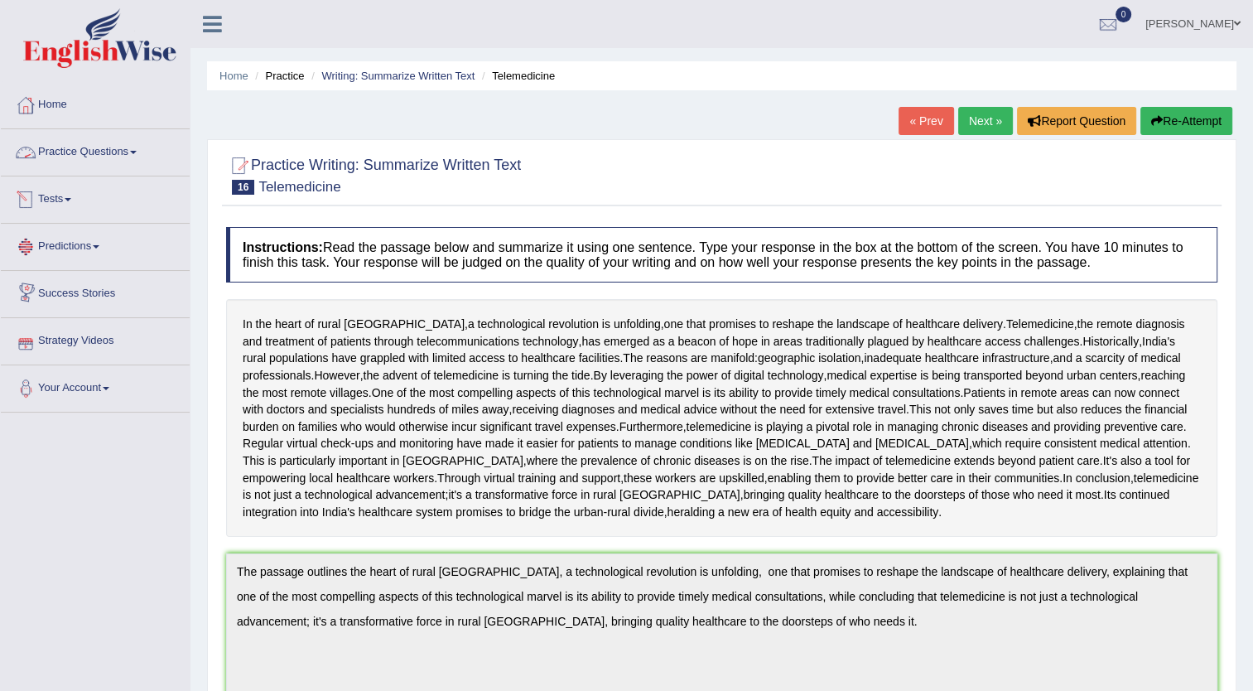
click at [89, 149] on link "Practice Questions" at bounding box center [95, 149] width 189 height 41
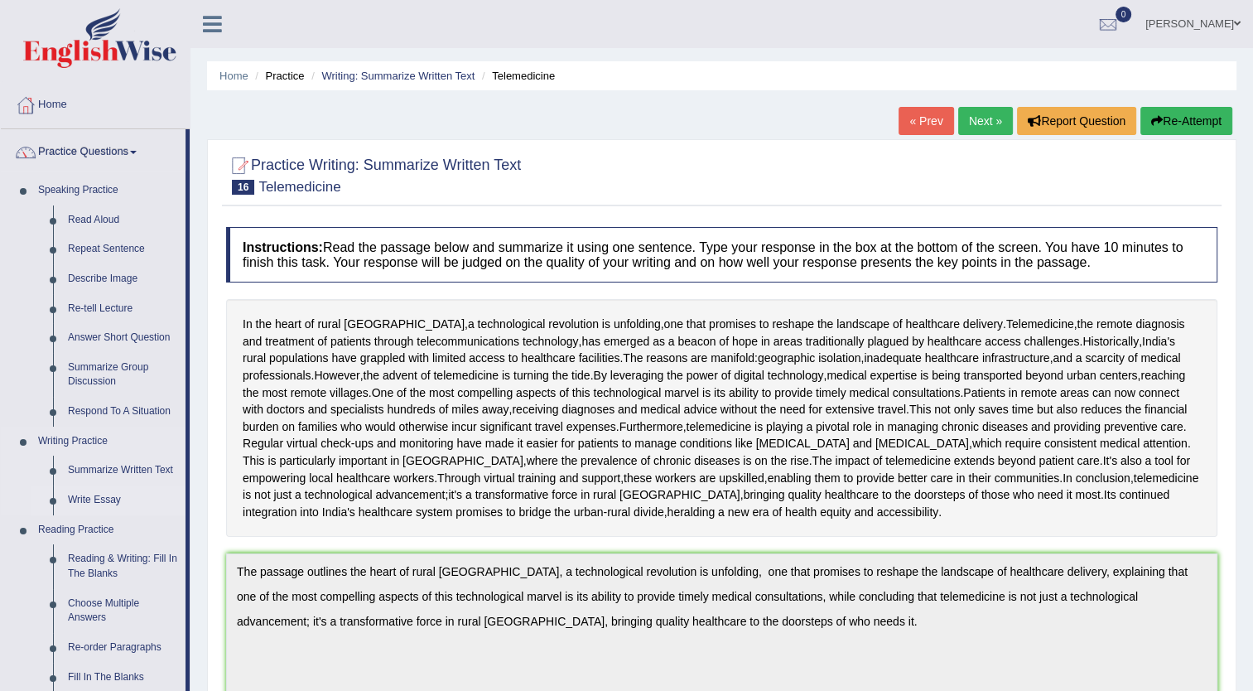
click at [115, 502] on link "Write Essay" at bounding box center [122, 500] width 125 height 30
click at [115, 502] on ul "Speaking Practice Read Aloud Repeat Sentence Describe Image Re-tell Lecture Ans…" at bounding box center [93, 618] width 185 height 885
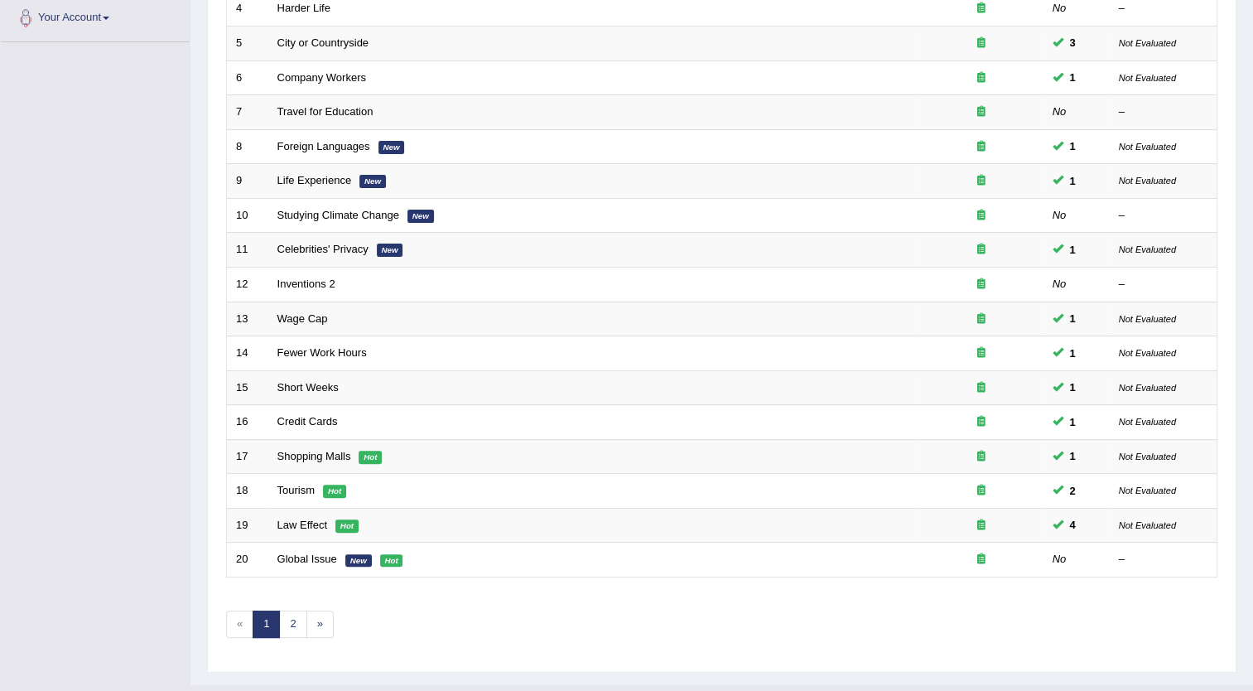
scroll to position [401, 0]
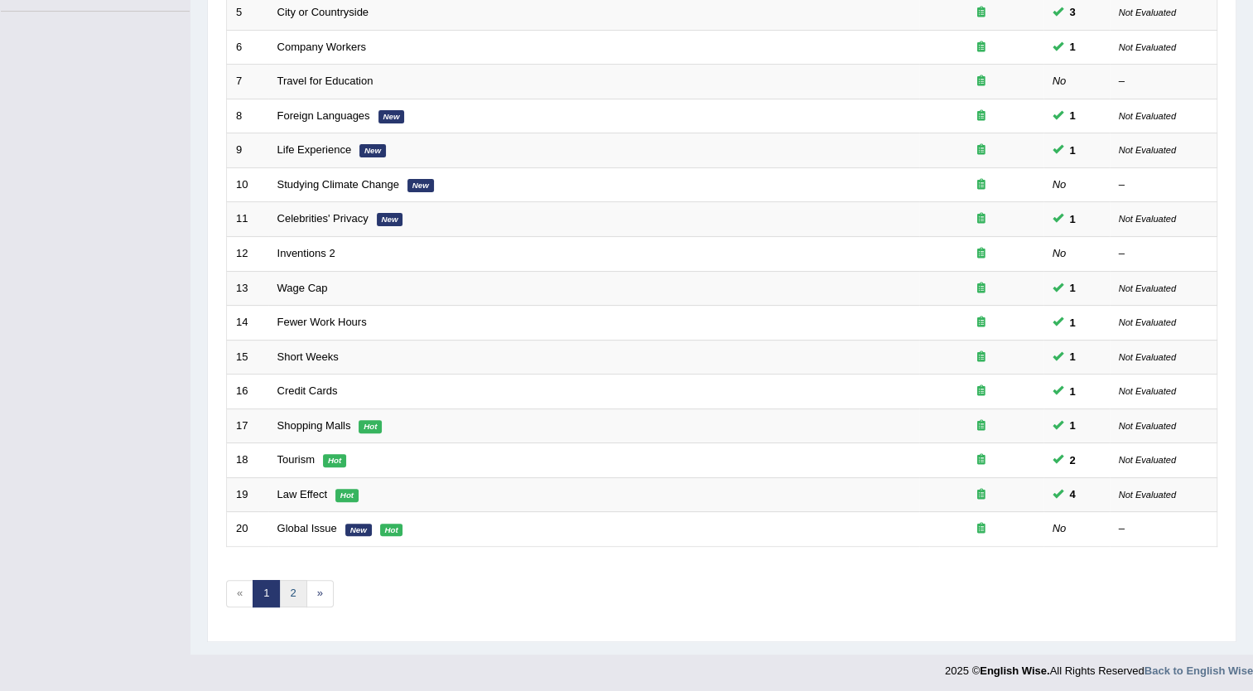
click at [300, 598] on link "2" at bounding box center [292, 593] width 27 height 27
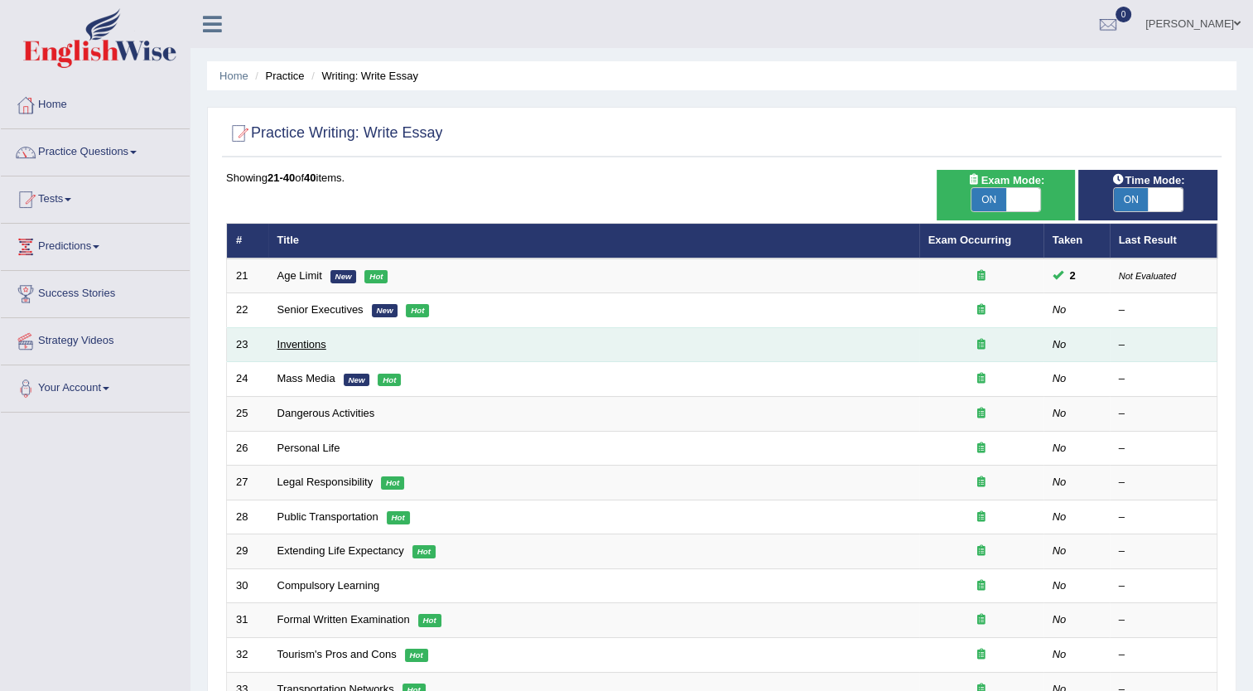
click at [309, 344] on link "Inventions" at bounding box center [302, 344] width 49 height 12
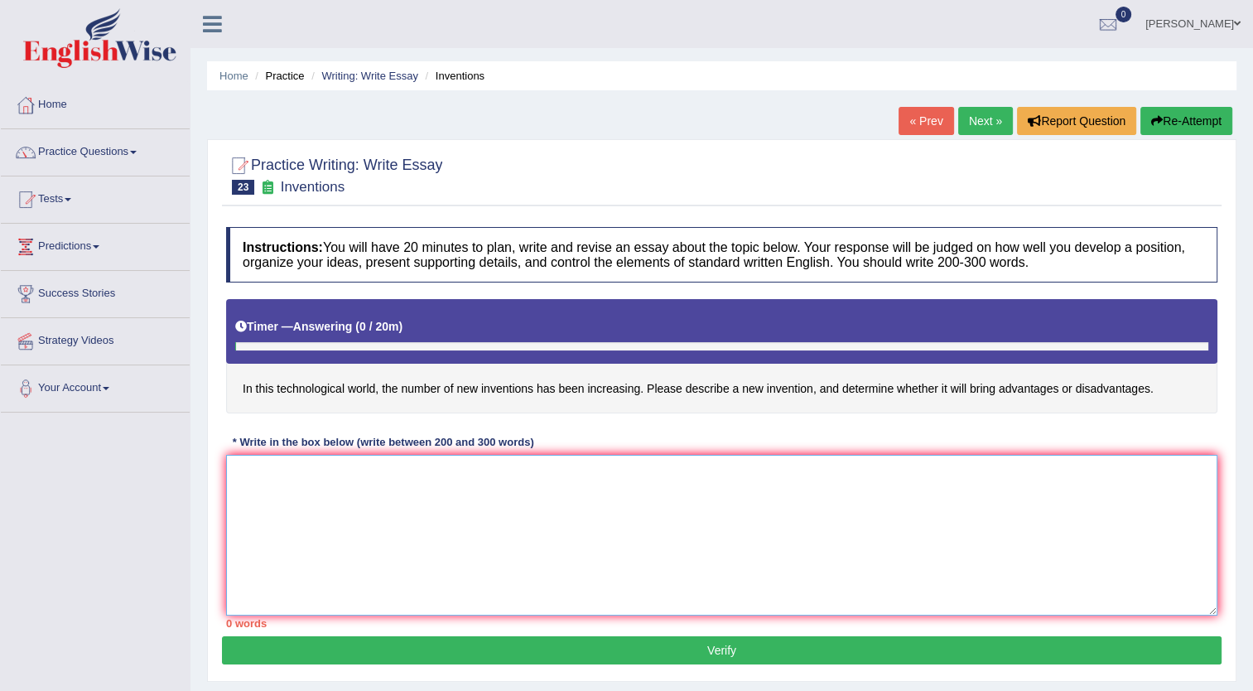
click at [277, 479] on textarea at bounding box center [722, 535] width 992 height 161
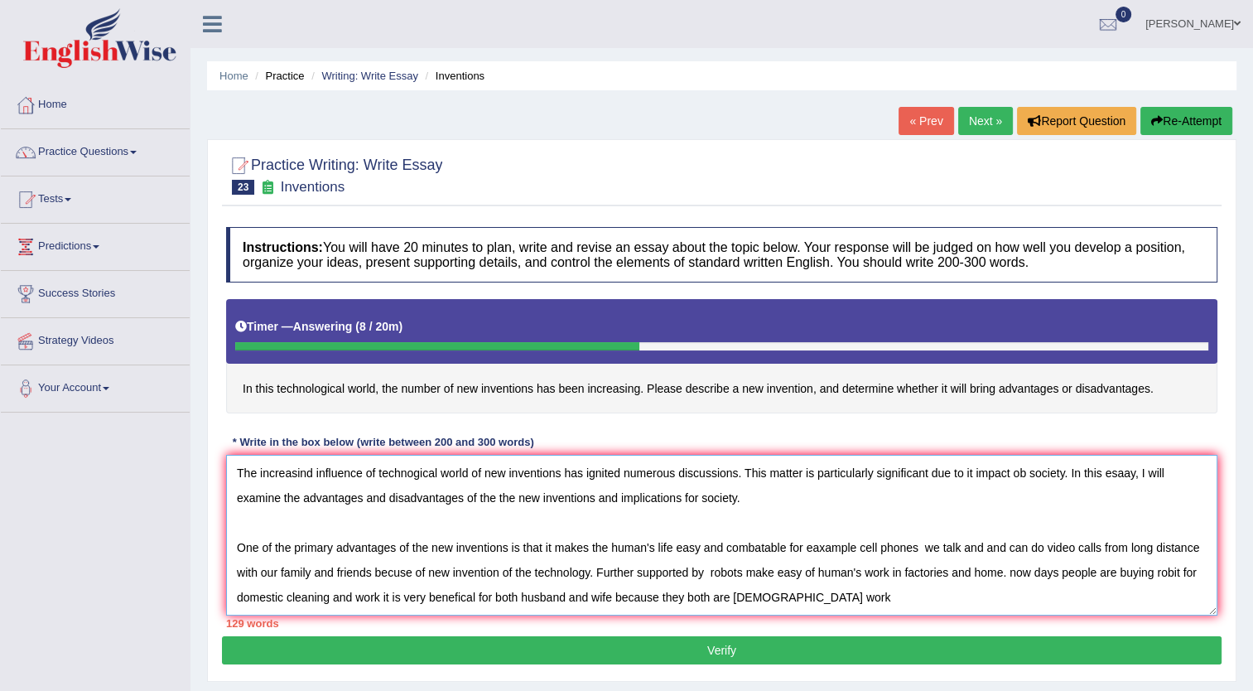
click at [716, 597] on textarea "The increasind influence of technogical world of new inventions has ignited num…" at bounding box center [722, 535] width 992 height 161
click at [730, 594] on textarea "The increasind influence of technogical world of new inventions has ignited num…" at bounding box center [722, 535] width 992 height 161
click at [828, 606] on textarea "The increasind influence of technogical world of new inventions has ignited num…" at bounding box center [722, 535] width 992 height 161
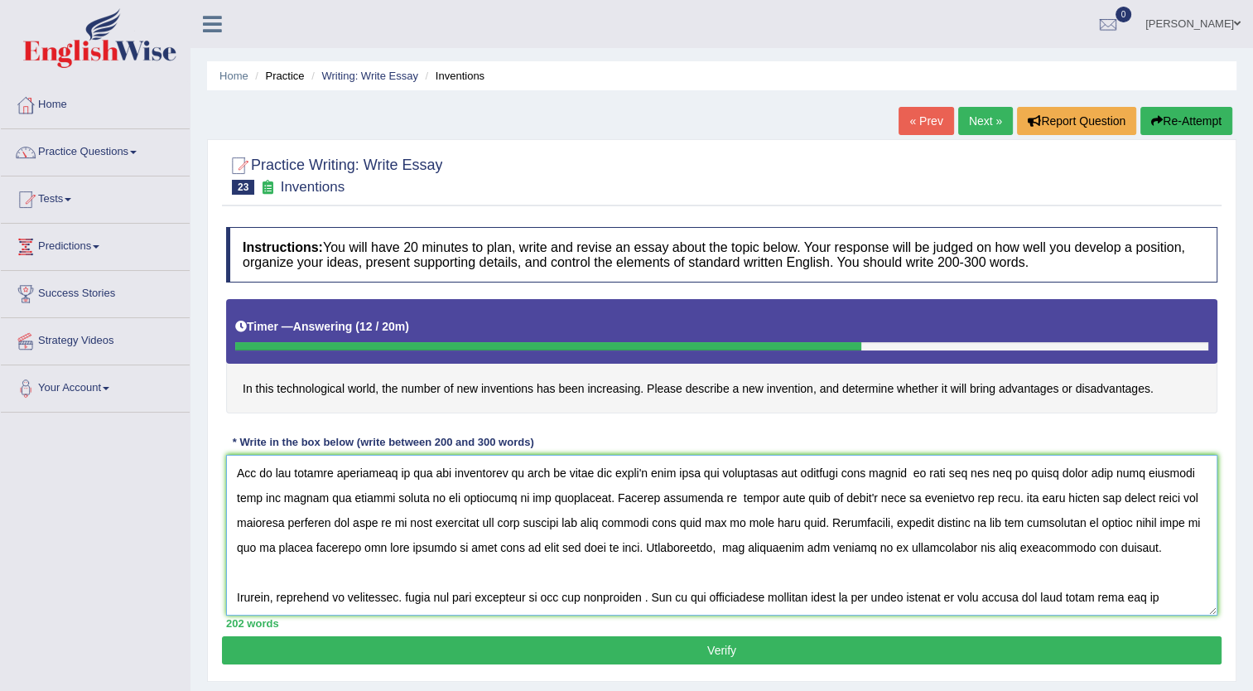
scroll to position [113, 0]
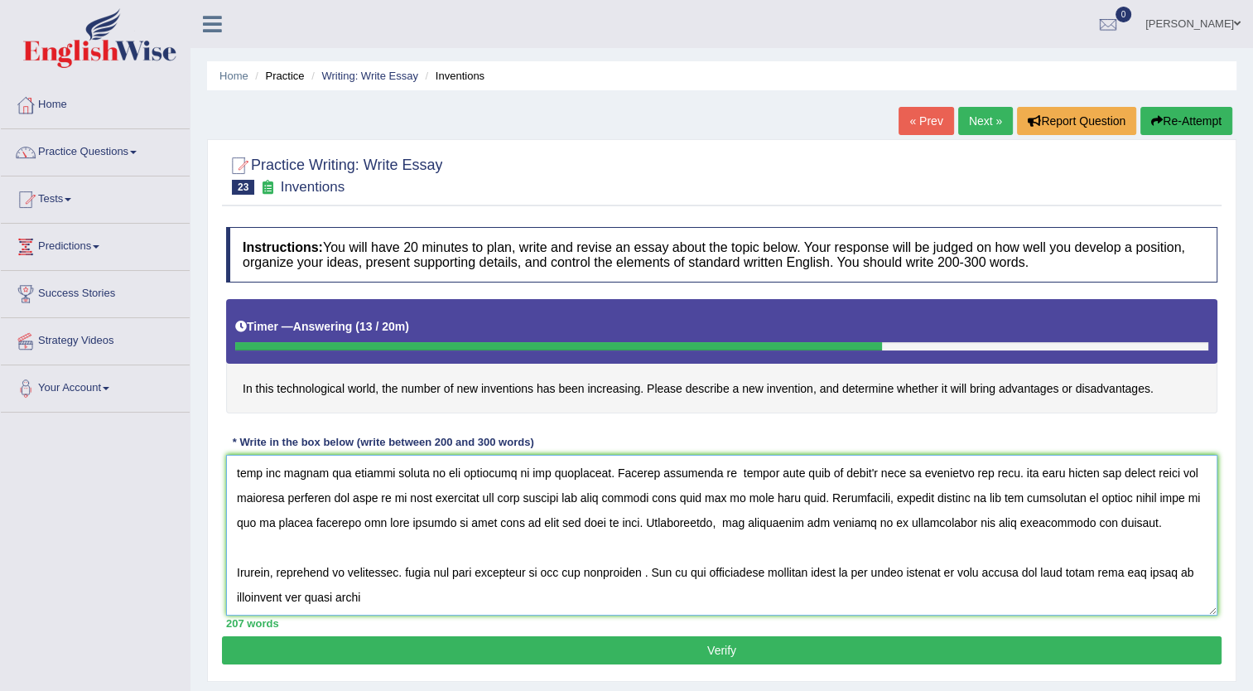
click at [1085, 581] on textarea at bounding box center [722, 535] width 992 height 161
click at [1149, 575] on textarea at bounding box center [722, 535] width 992 height 161
click at [461, 604] on textarea at bounding box center [722, 535] width 992 height 161
click at [597, 601] on textarea at bounding box center [722, 535] width 992 height 161
click at [648, 605] on textarea at bounding box center [722, 535] width 992 height 161
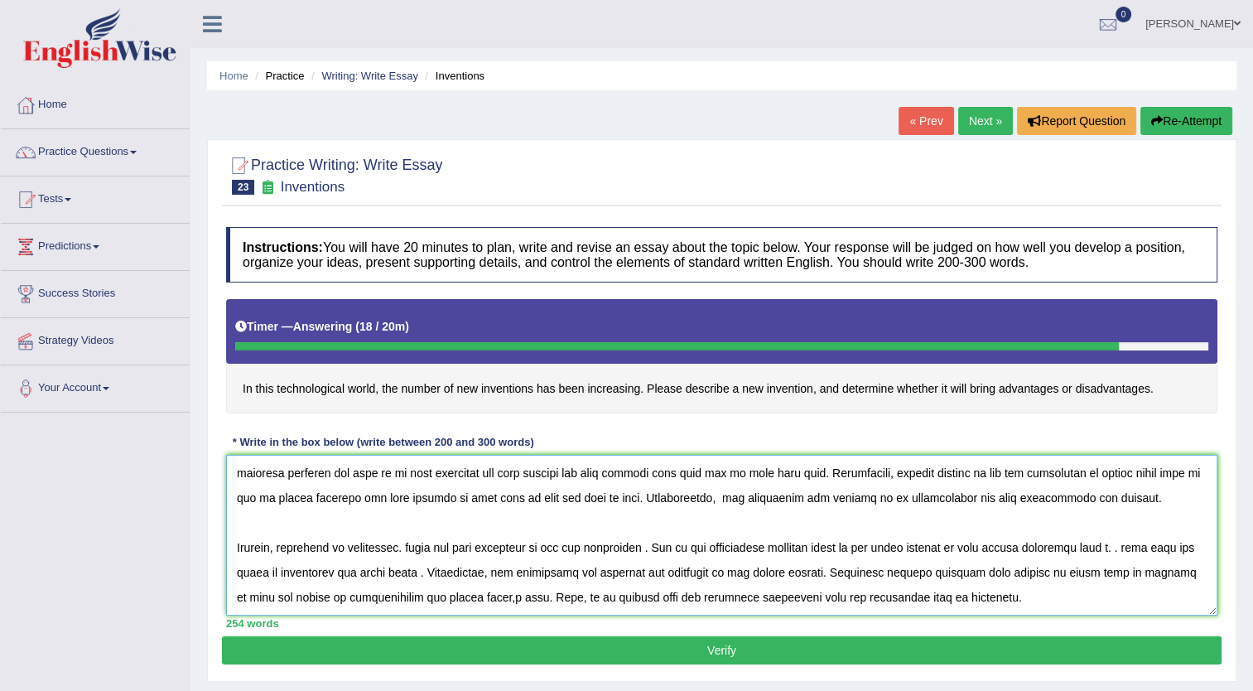
scroll to position [189, 0]
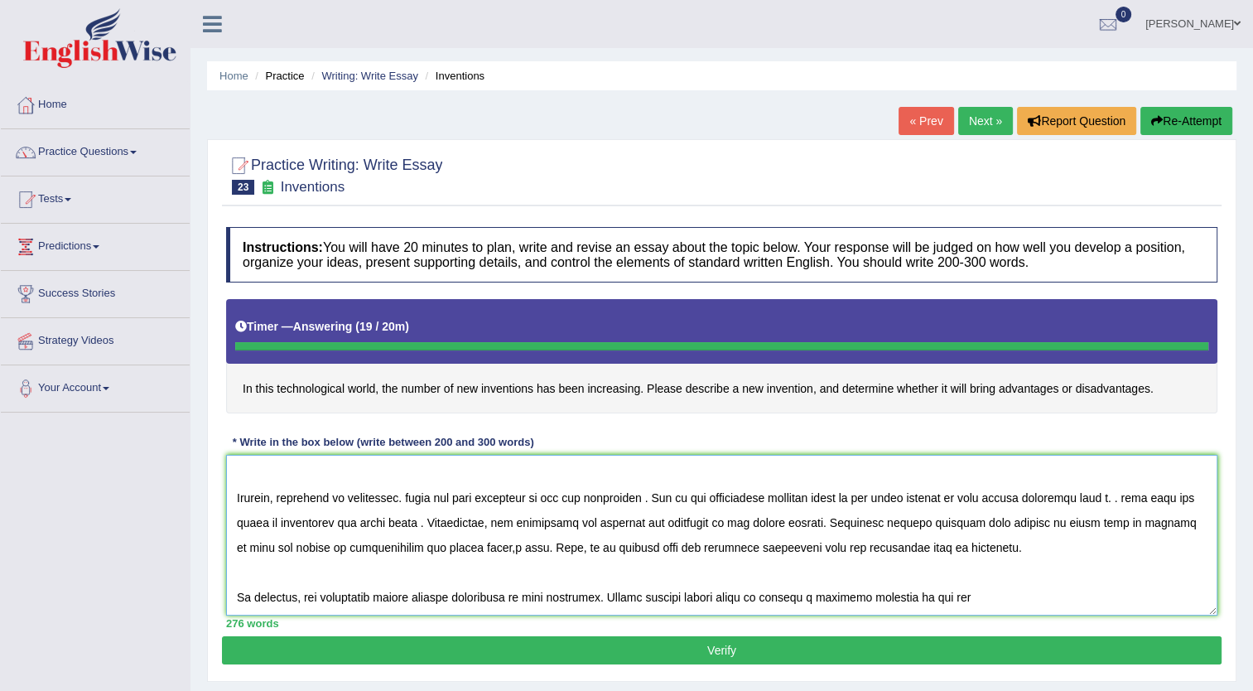
type textarea "The increasind influence of technogical world of new inventions has ignited num…"
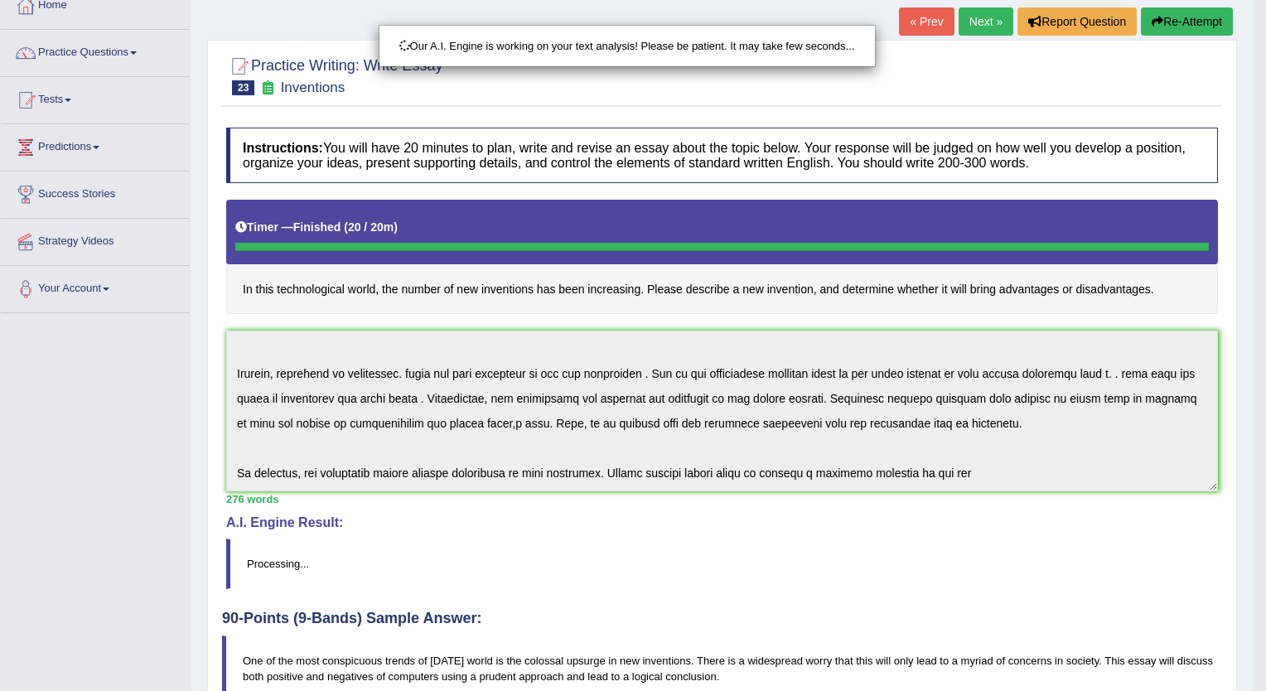
click at [1253, 681] on div "Our A.I. Engine is working on your text analysis! Please be patient. It may tak…" at bounding box center [633, 345] width 1266 height 691
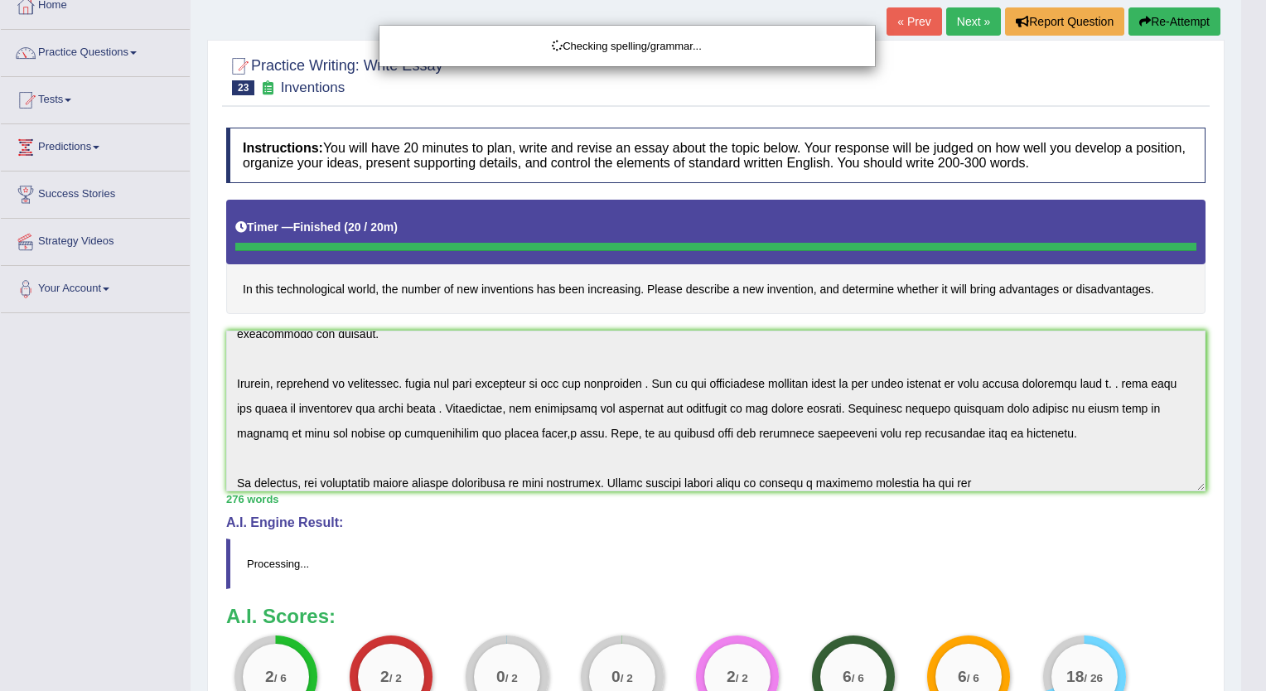
click at [1253, 591] on html "Toggle navigation Home Practice Questions Speaking Practice Read Aloud Repeat S…" at bounding box center [633, 246] width 1266 height 691
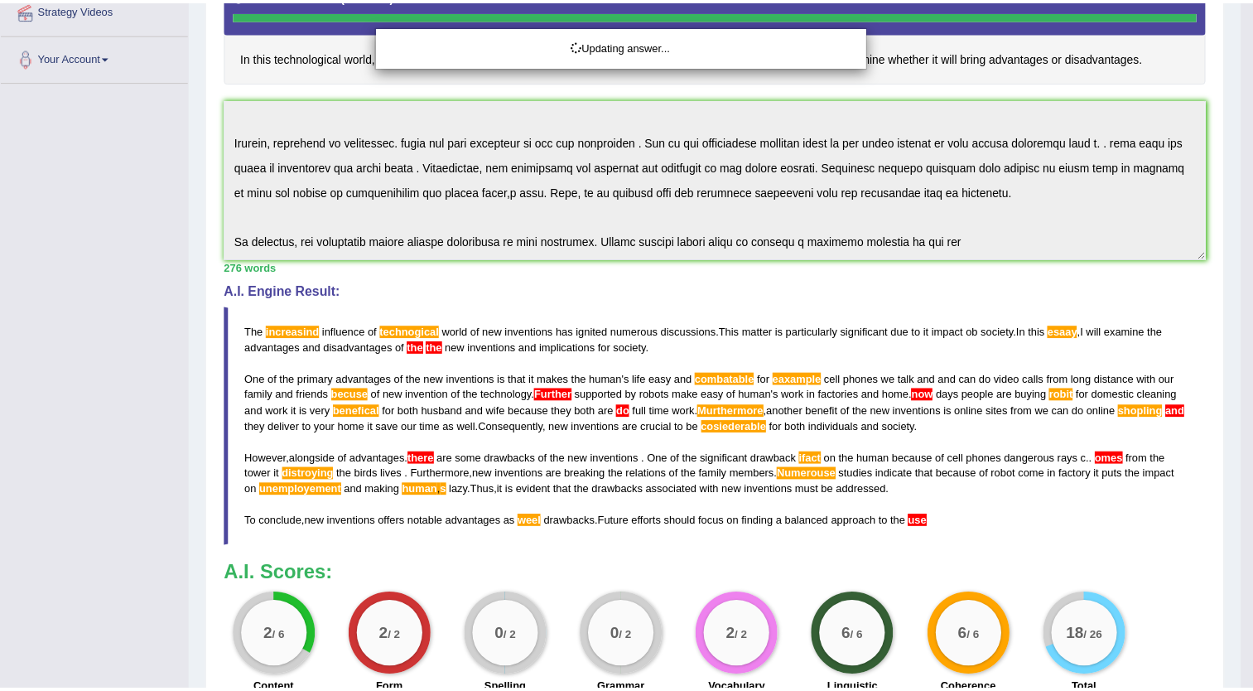
scroll to position [364, 0]
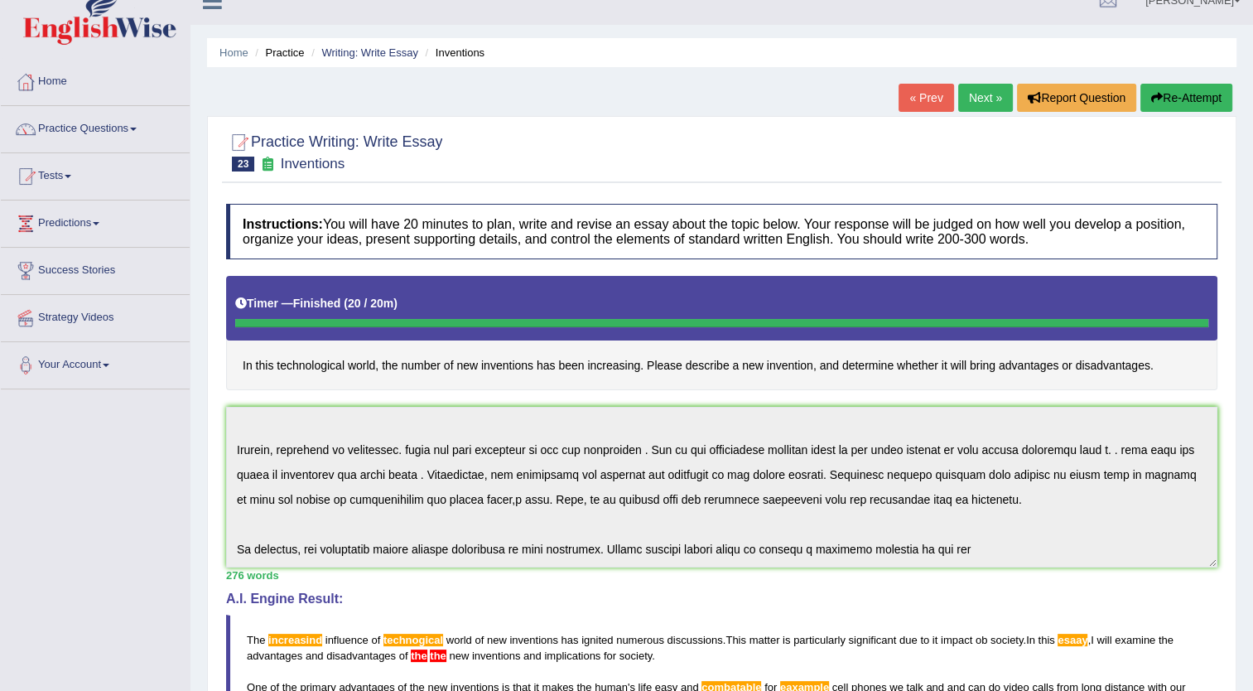
scroll to position [13, 0]
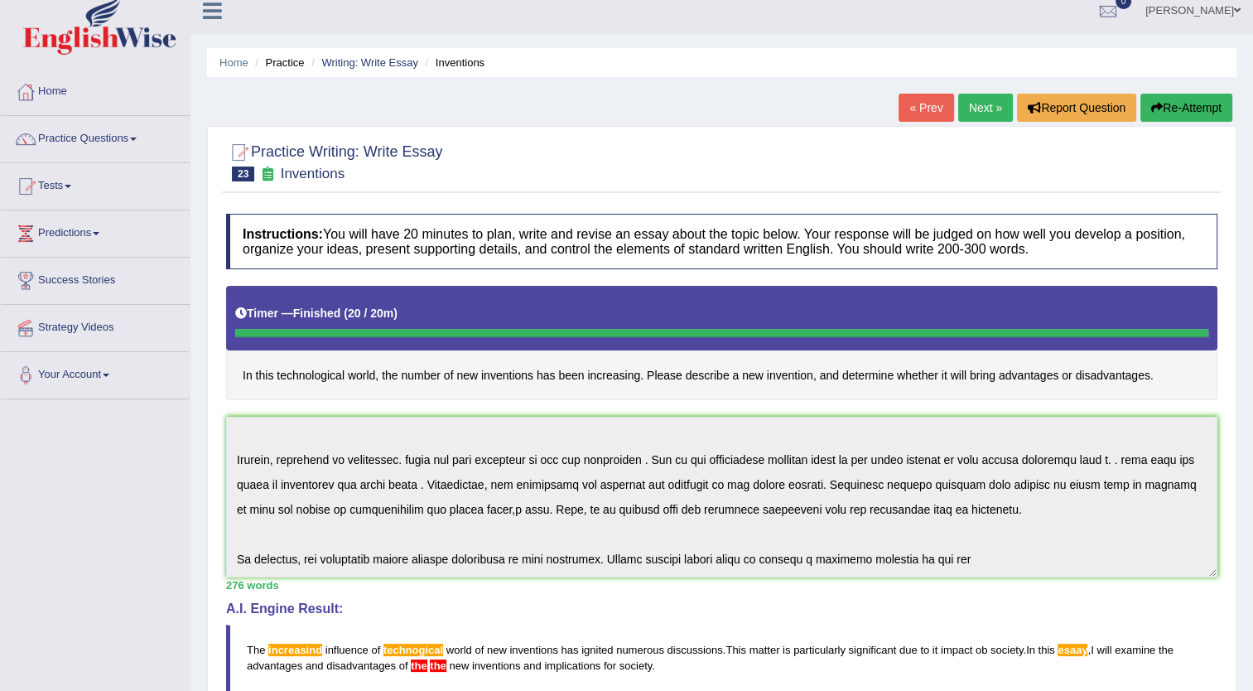
click at [970, 111] on link "Next »" at bounding box center [985, 108] width 55 height 28
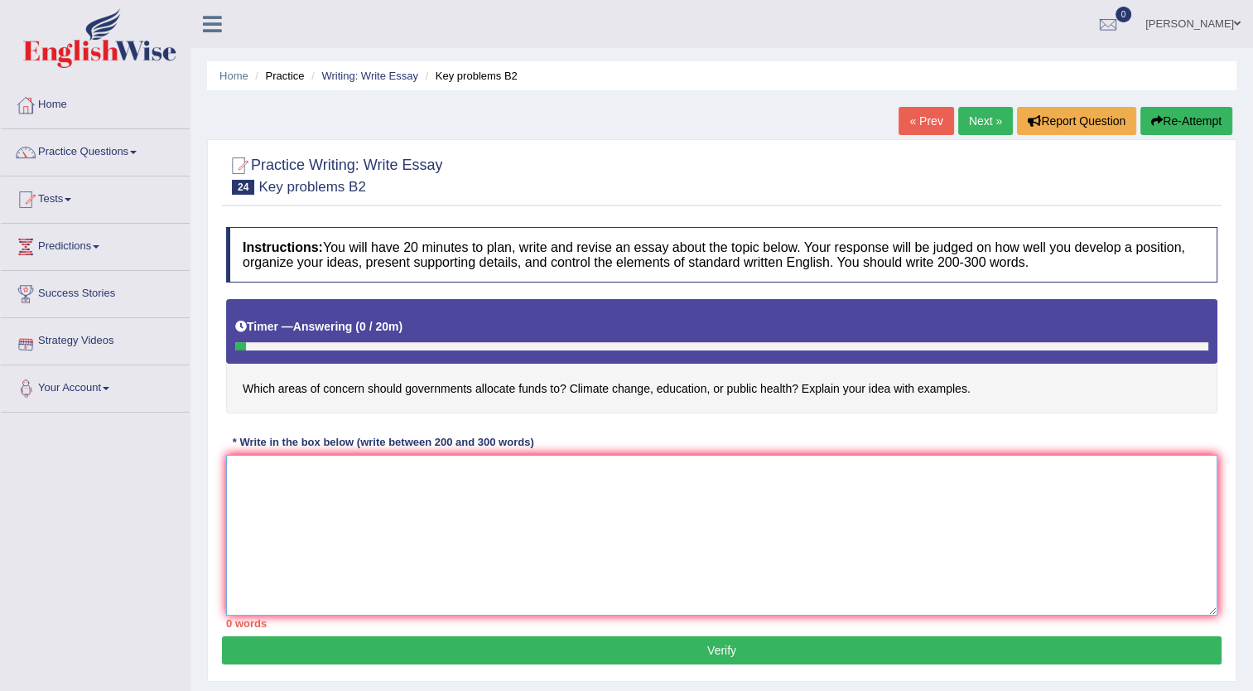
click at [259, 576] on textarea at bounding box center [722, 535] width 992 height 161
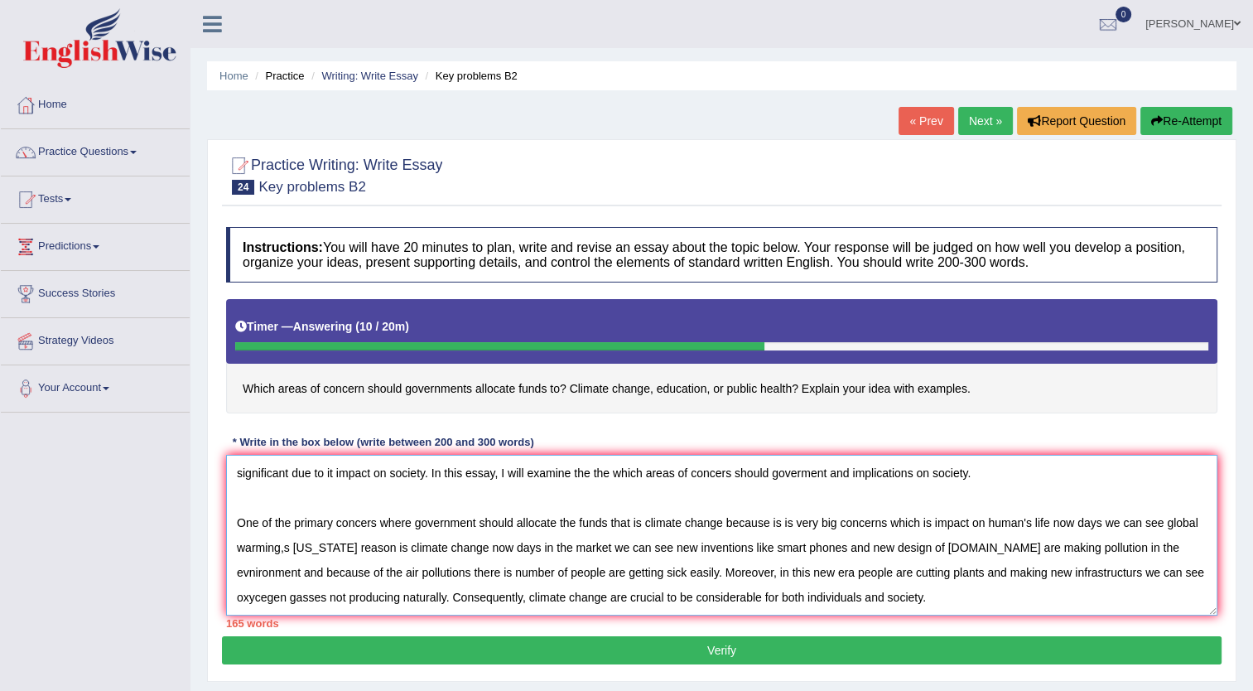
scroll to position [64, 0]
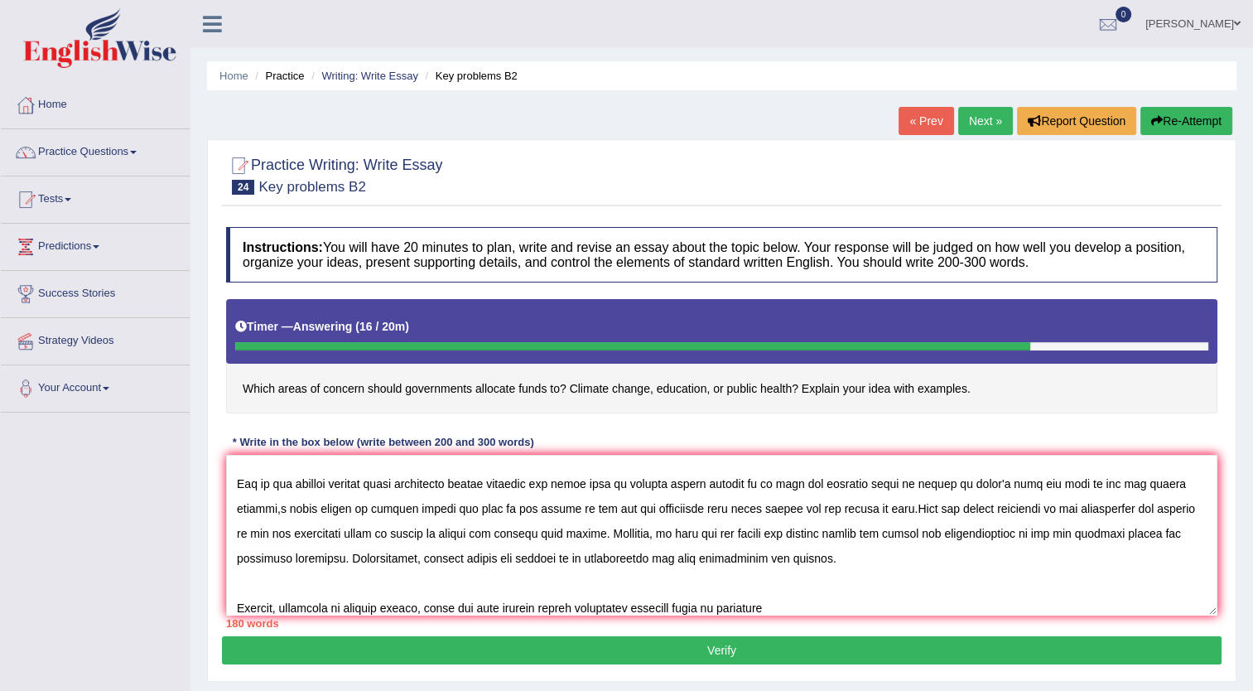
click at [832, 616] on div "180 words" at bounding box center [722, 624] width 992 height 16
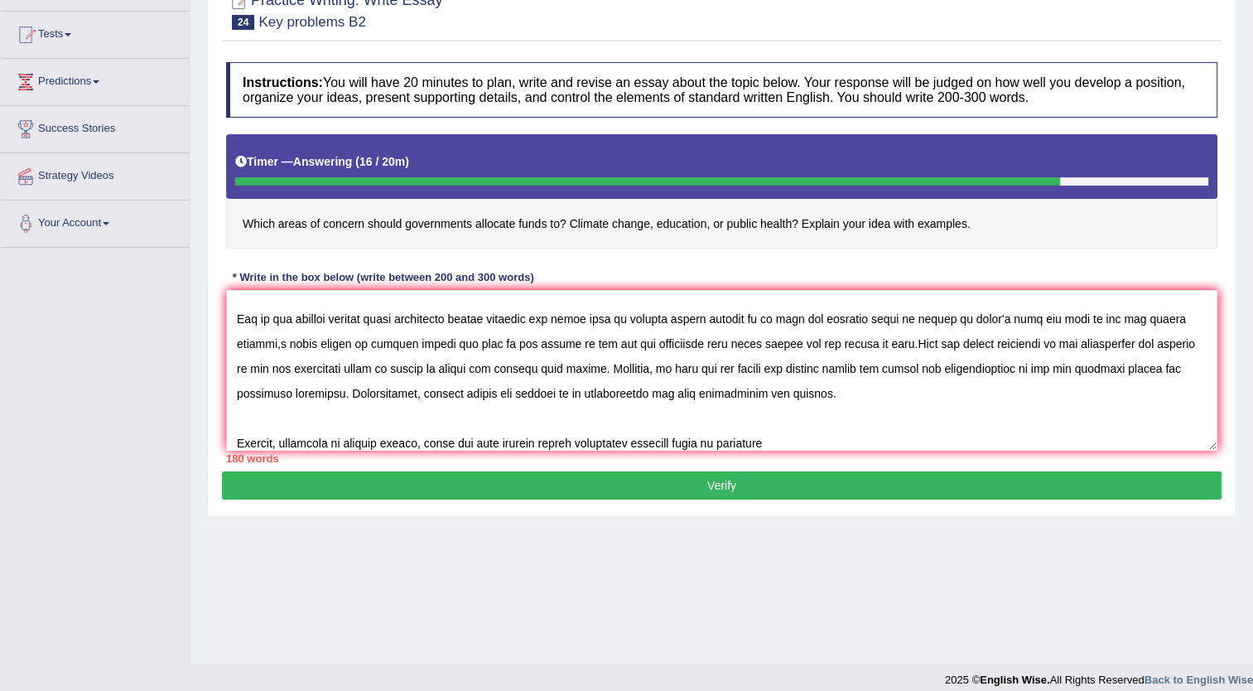
scroll to position [179, 0]
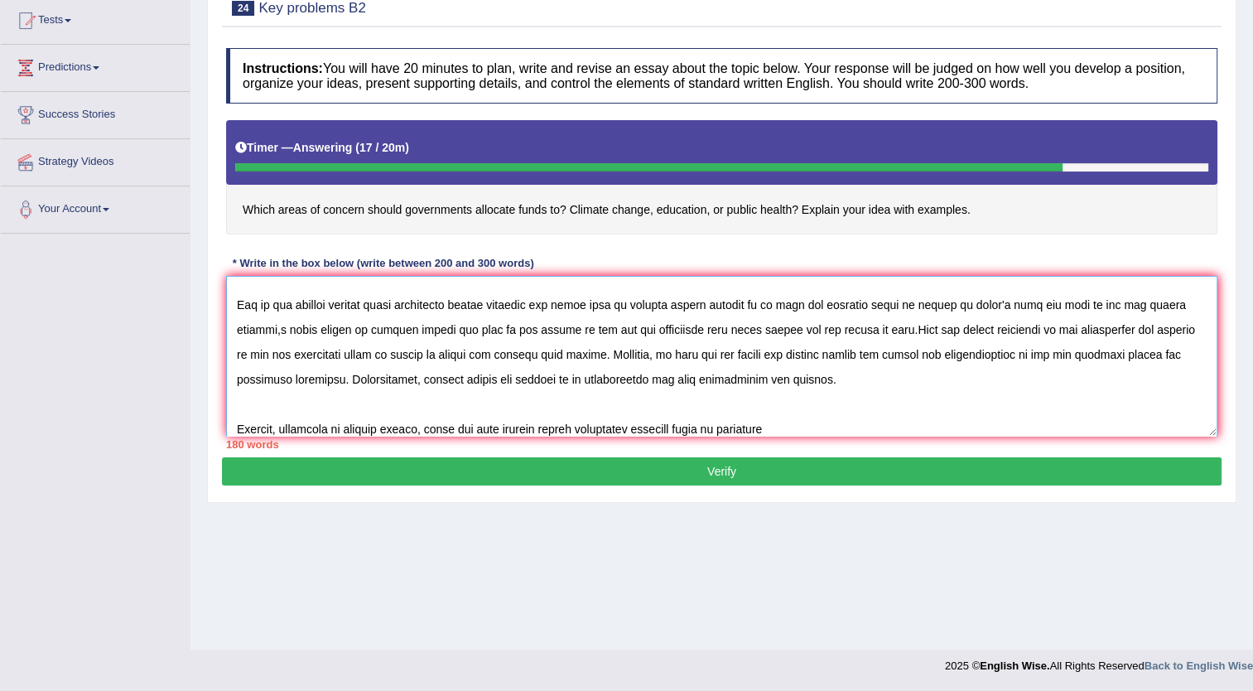
click at [821, 430] on textarea at bounding box center [722, 356] width 992 height 161
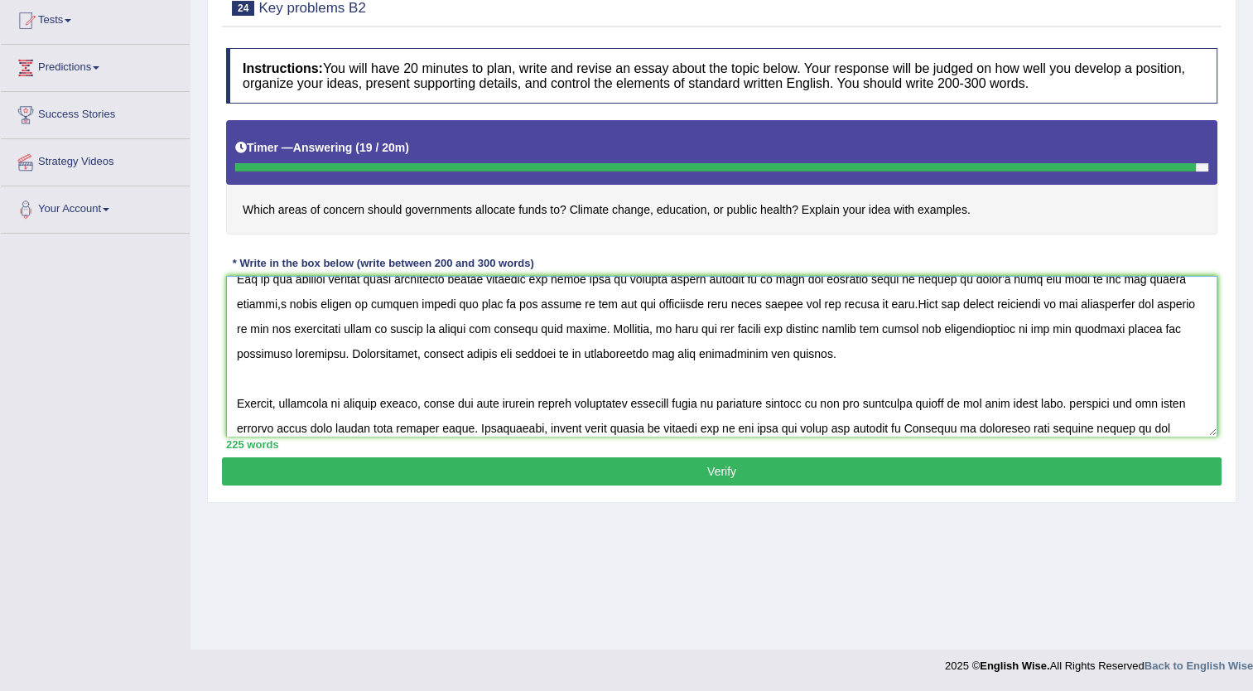
scroll to position [113, 0]
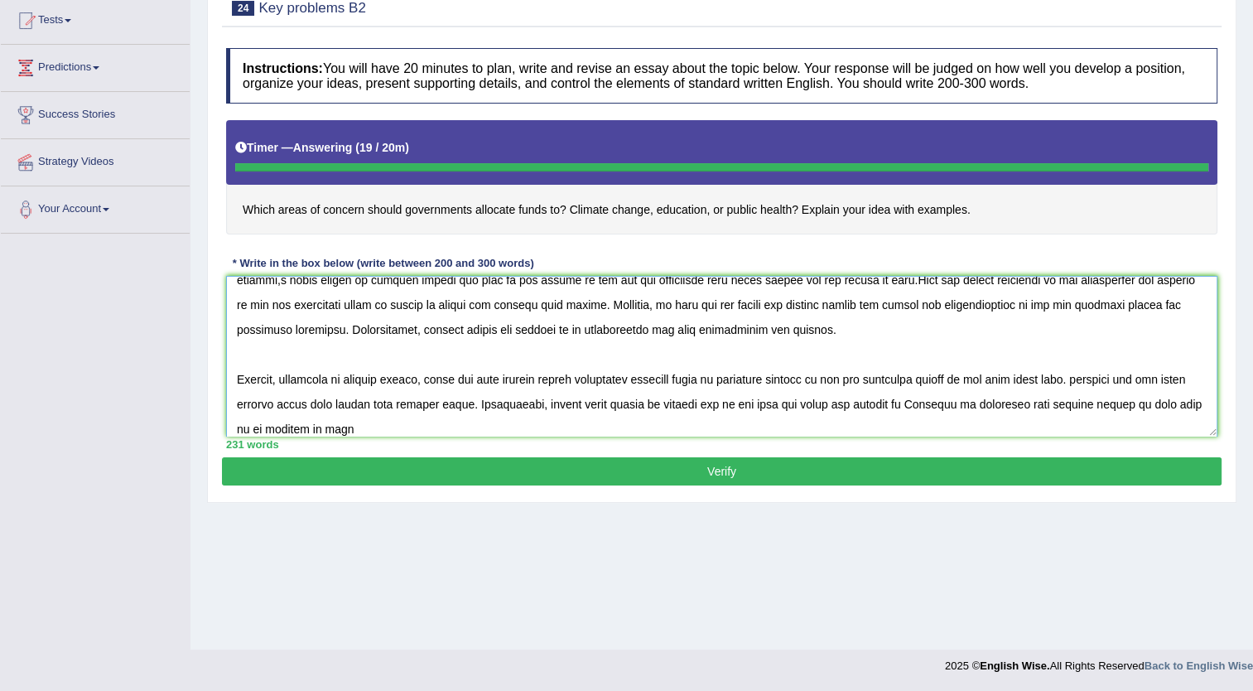
type textarea "The increasing influence of the climate change,eduction or public health areas …"
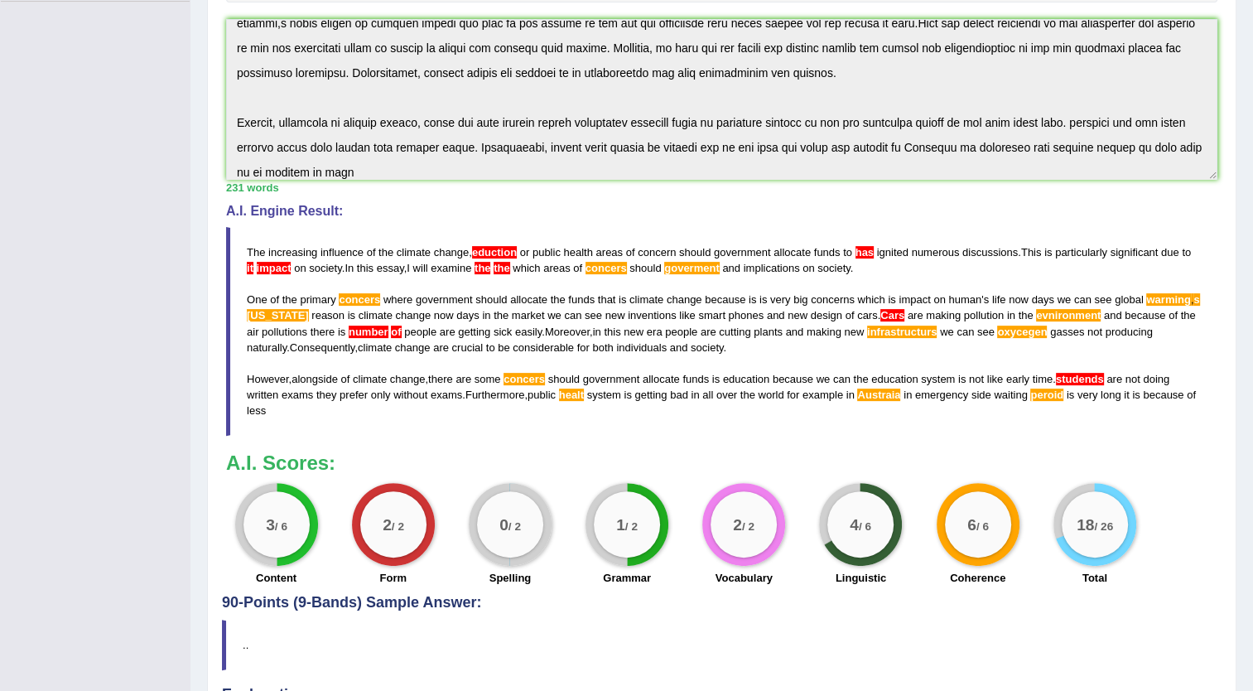
scroll to position [0, 0]
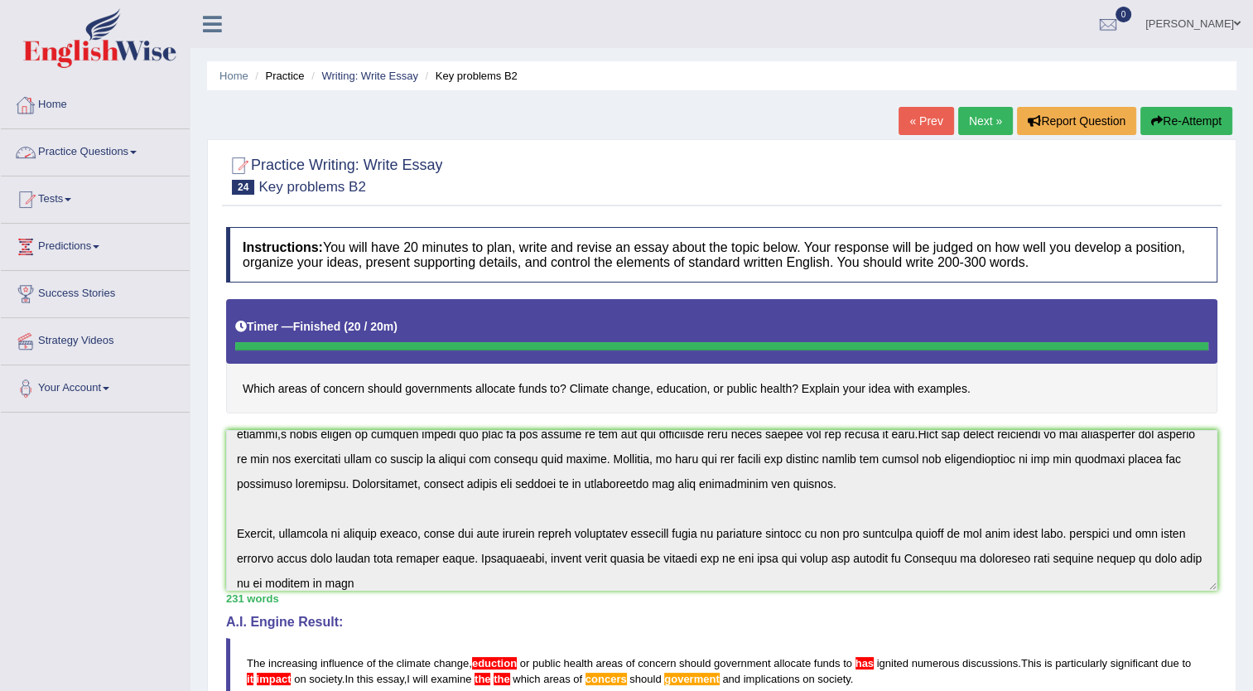
click at [83, 154] on link "Practice Questions" at bounding box center [95, 149] width 189 height 41
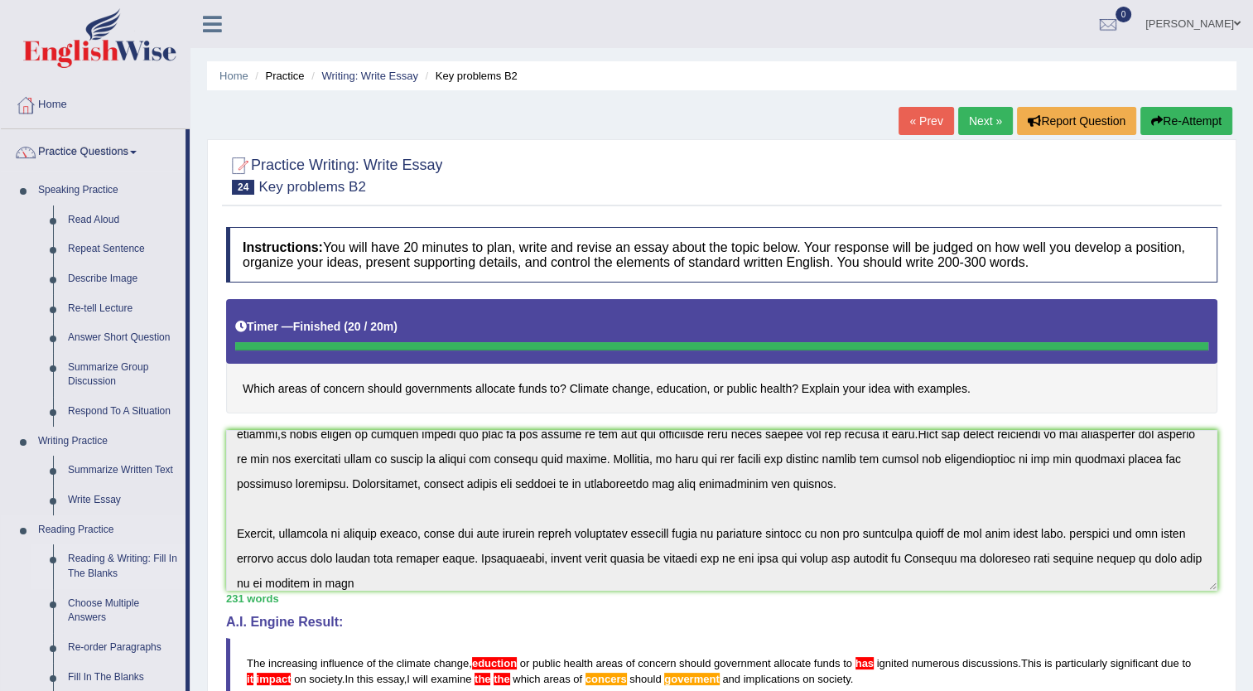
click at [126, 574] on link "Reading & Writing: Fill In The Blanks" at bounding box center [122, 566] width 125 height 44
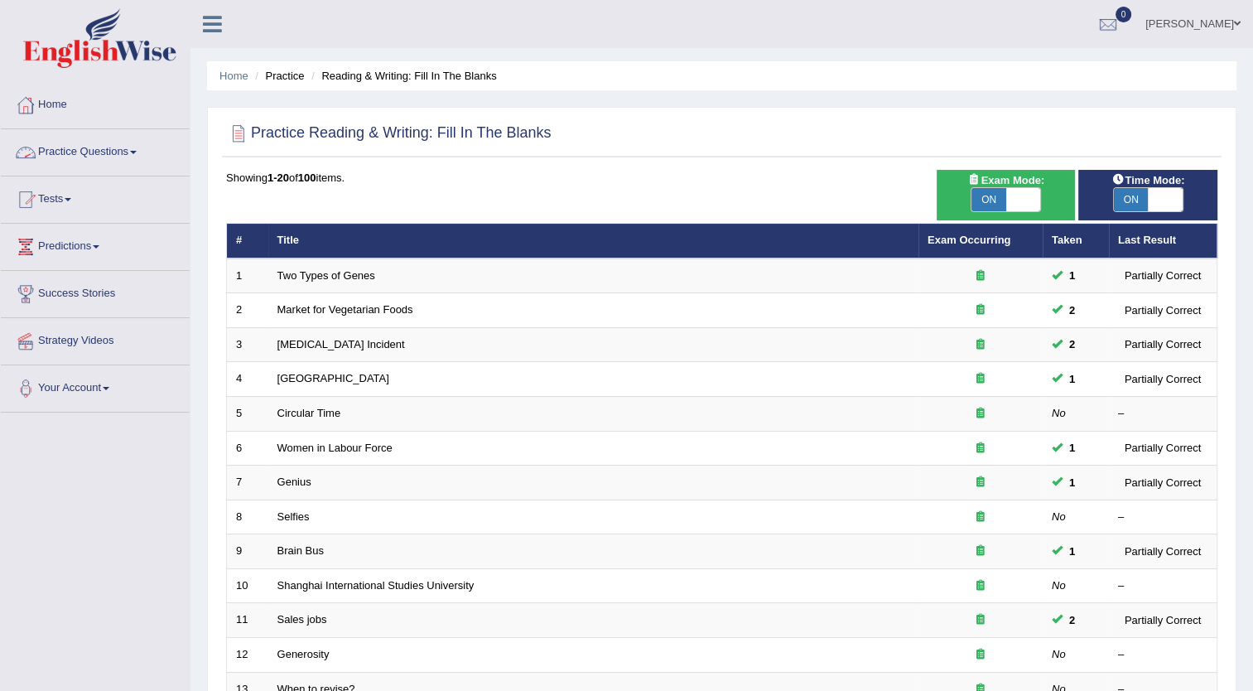
click at [94, 149] on link "Practice Questions" at bounding box center [95, 149] width 189 height 41
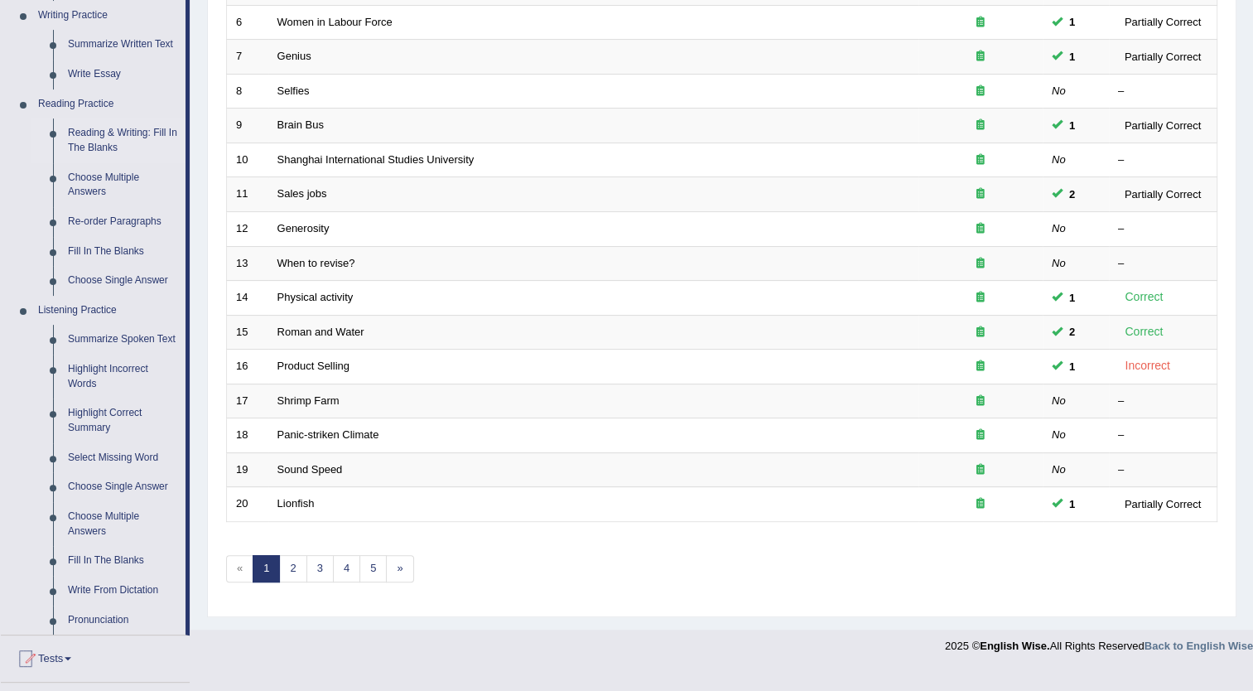
scroll to position [431, 0]
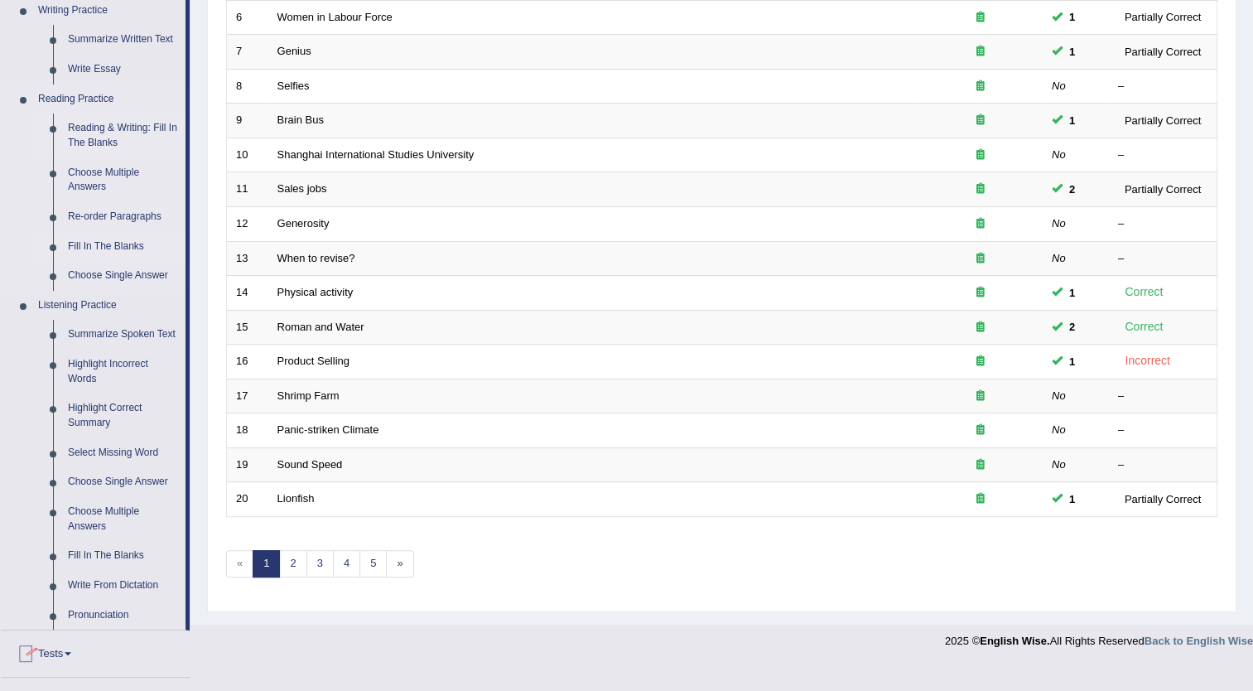
click at [89, 247] on link "Fill In The Blanks" at bounding box center [122, 247] width 125 height 30
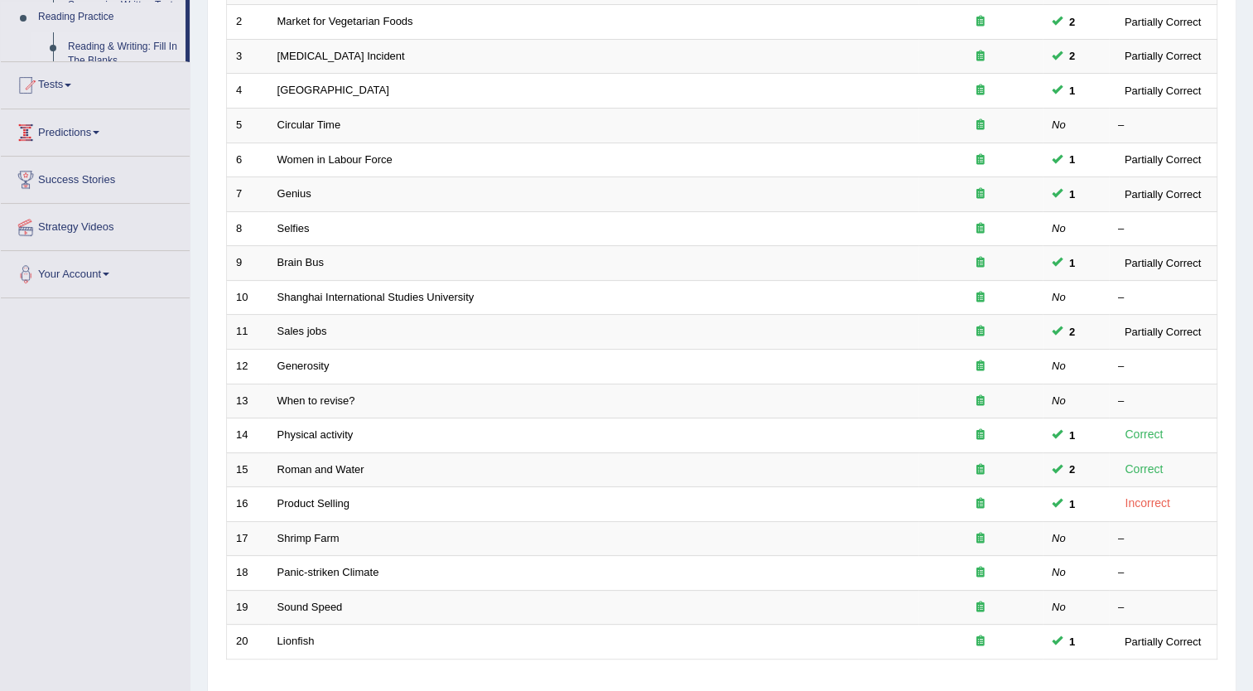
scroll to position [227, 0]
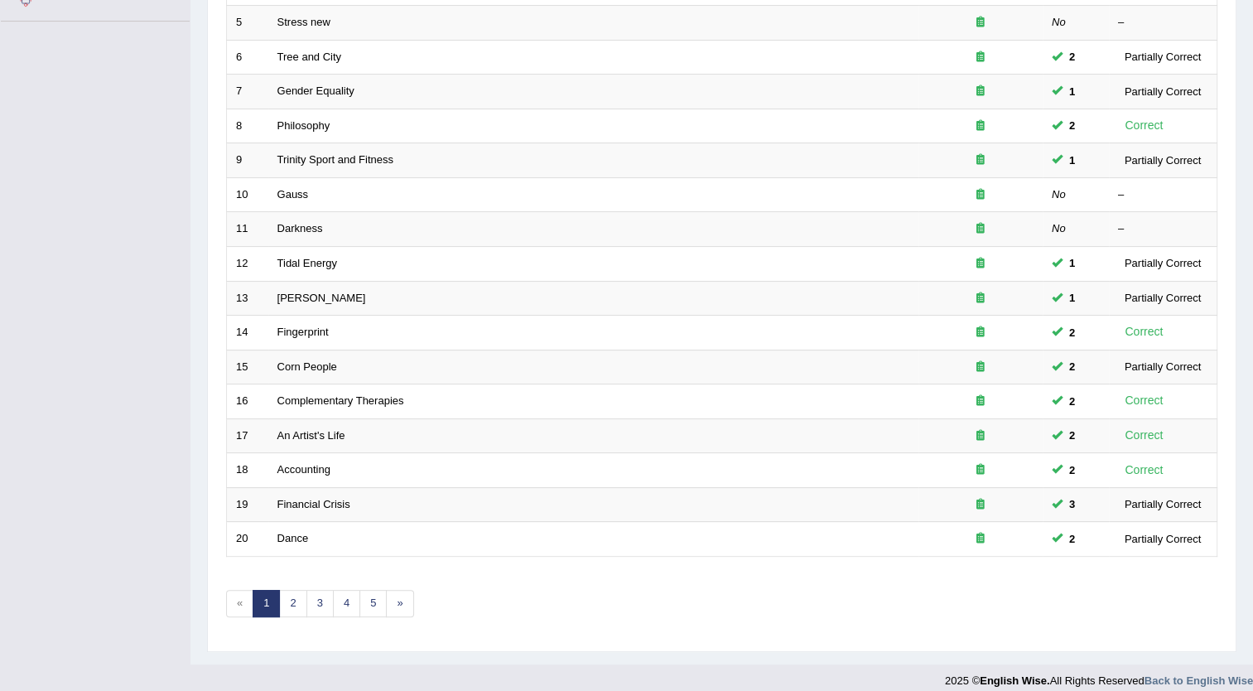
scroll to position [398, 0]
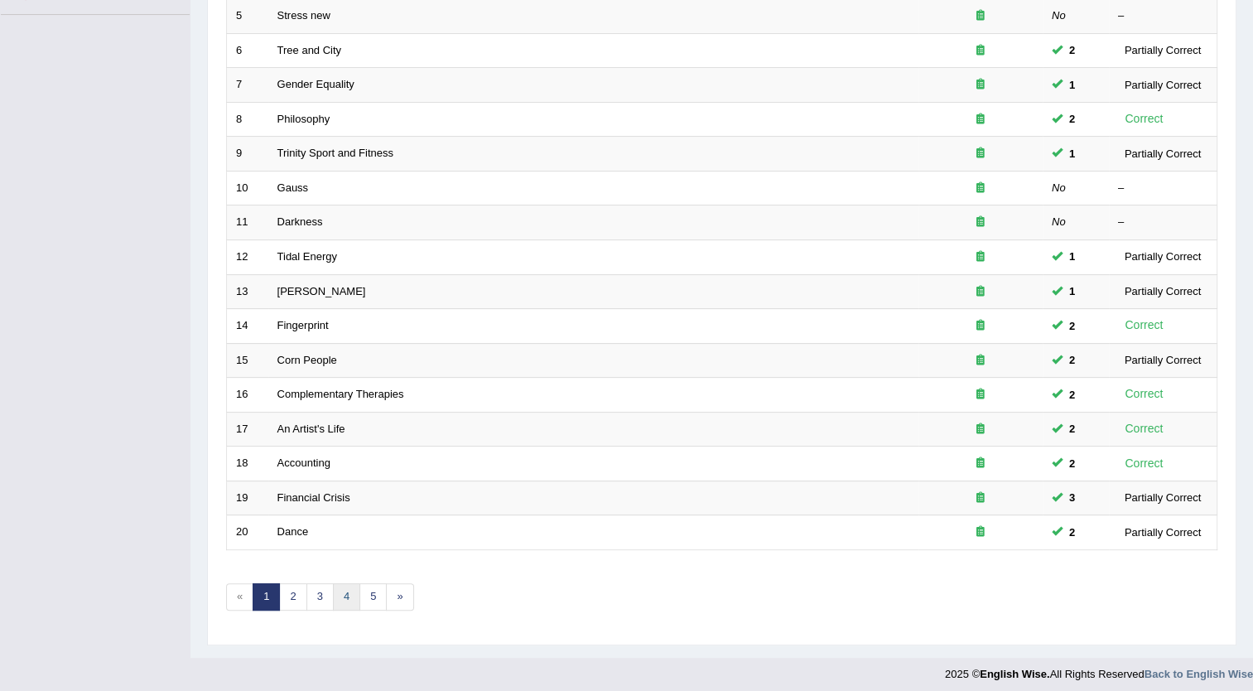
drag, startPoint x: 1262, startPoint y: 690, endPoint x: 339, endPoint y: 588, distance: 928.5
click at [339, 588] on link "4" at bounding box center [346, 596] width 27 height 27
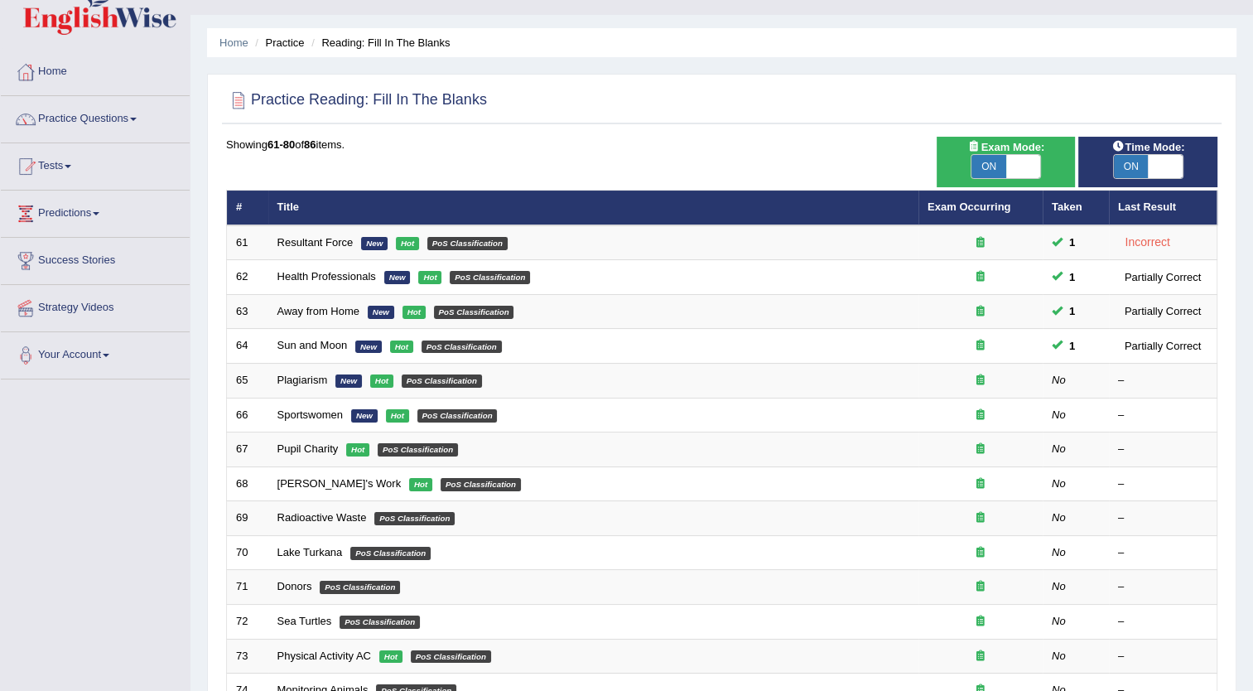
scroll to position [66, 0]
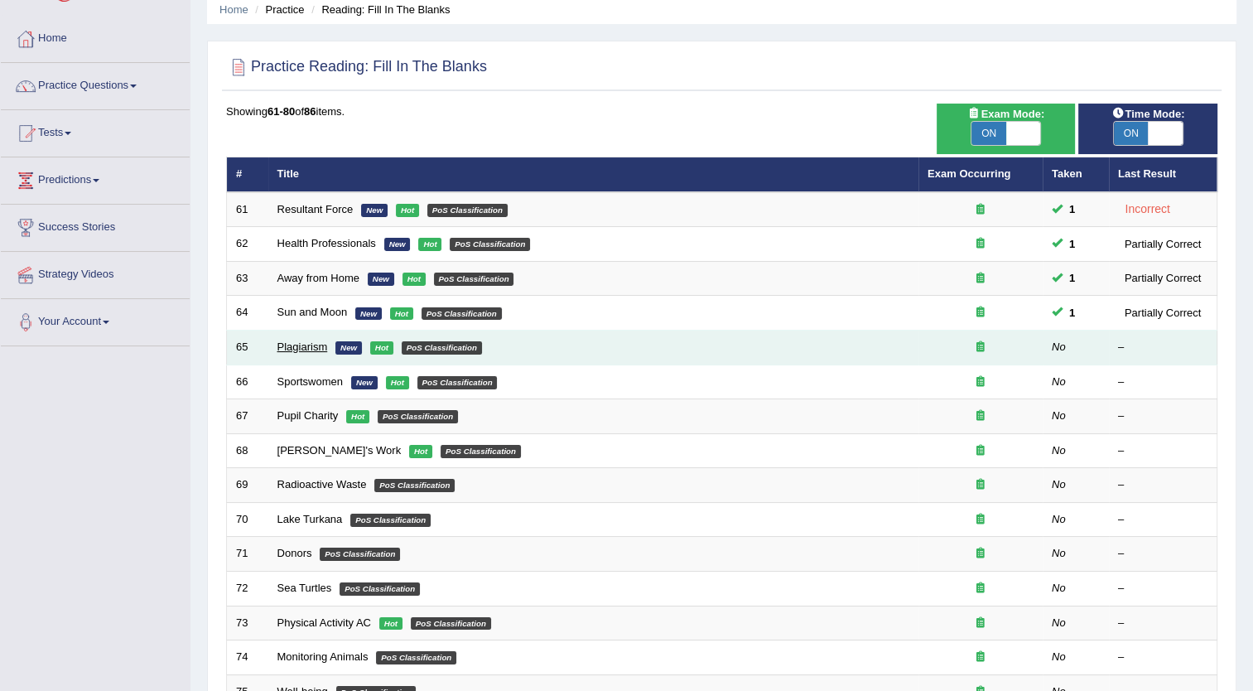
click at [308, 346] on link "Plagiarism" at bounding box center [303, 346] width 51 height 12
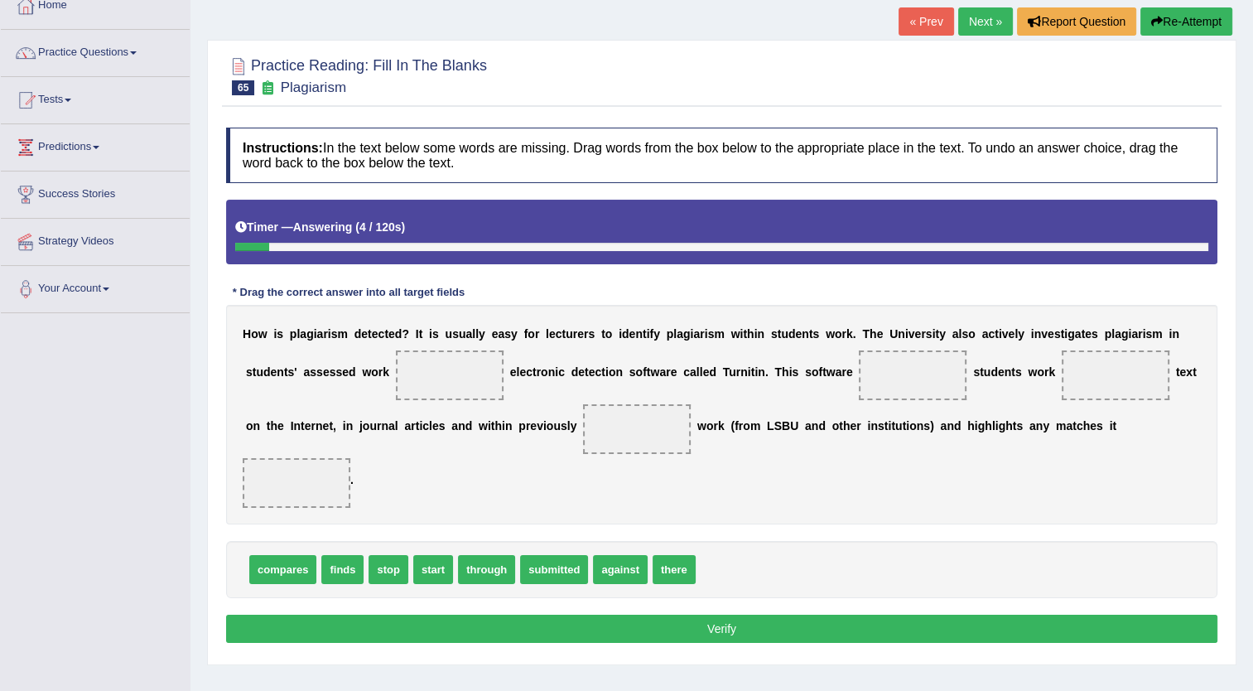
scroll to position [133, 0]
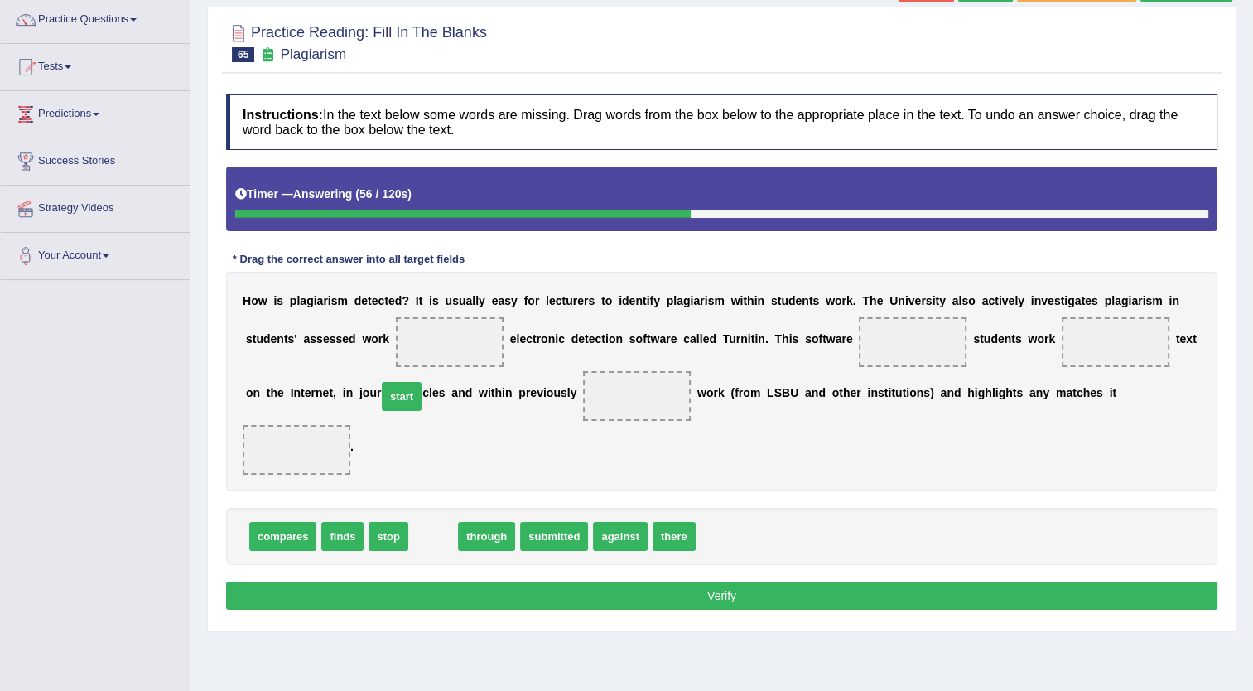
drag, startPoint x: 437, startPoint y: 480, endPoint x: 406, endPoint y: 340, distance: 143.5
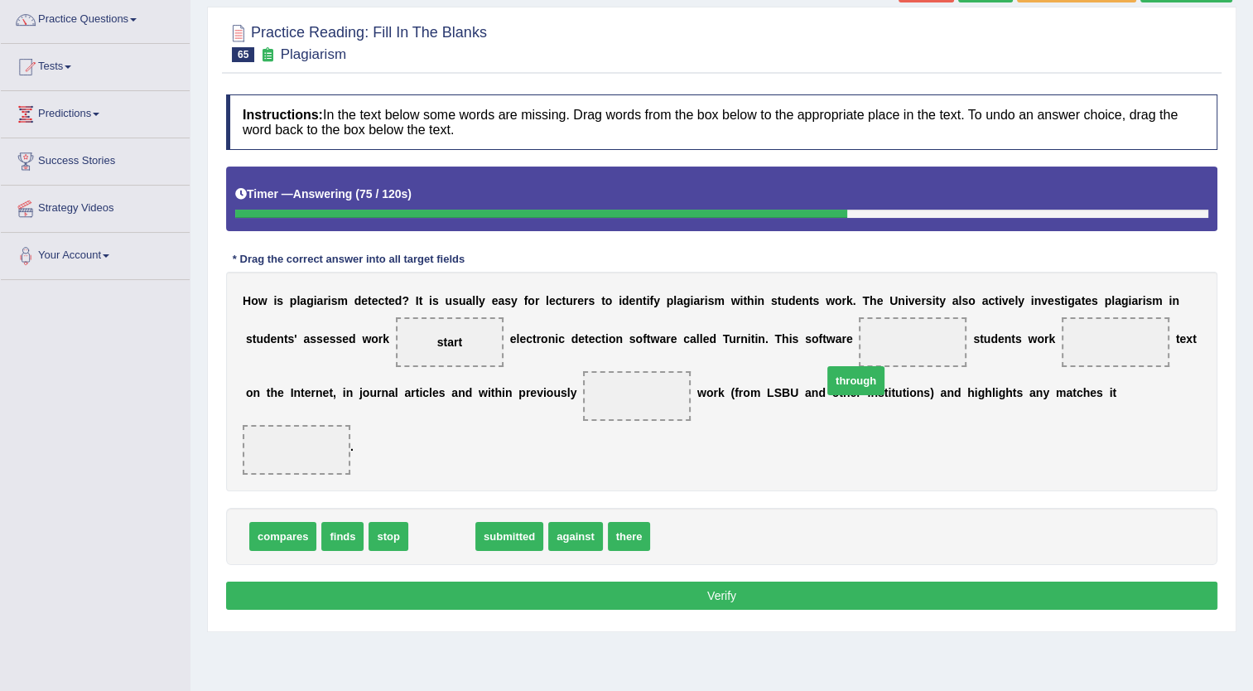
drag, startPoint x: 431, startPoint y: 484, endPoint x: 850, endPoint y: 328, distance: 447.2
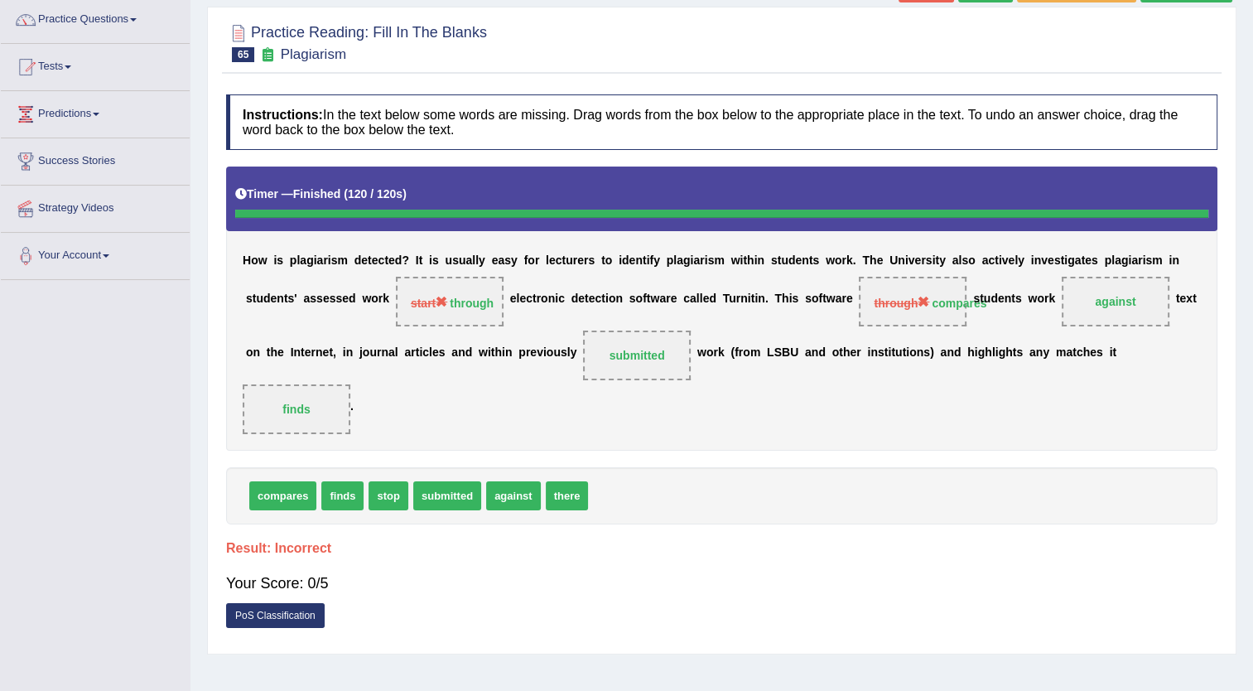
click at [0, 245] on html "Toggle navigation Home Practice Questions Speaking Practice Read Aloud Repeat S…" at bounding box center [626, 212] width 1253 height 691
drag, startPoint x: 0, startPoint y: 249, endPoint x: 515, endPoint y: 247, distance: 515.3
click at [515, 247] on div "H o w i s p l a g i a r i s m d e t e c t e d ? I t i s u s u a l l y e a s y f…" at bounding box center [722, 308] width 992 height 283
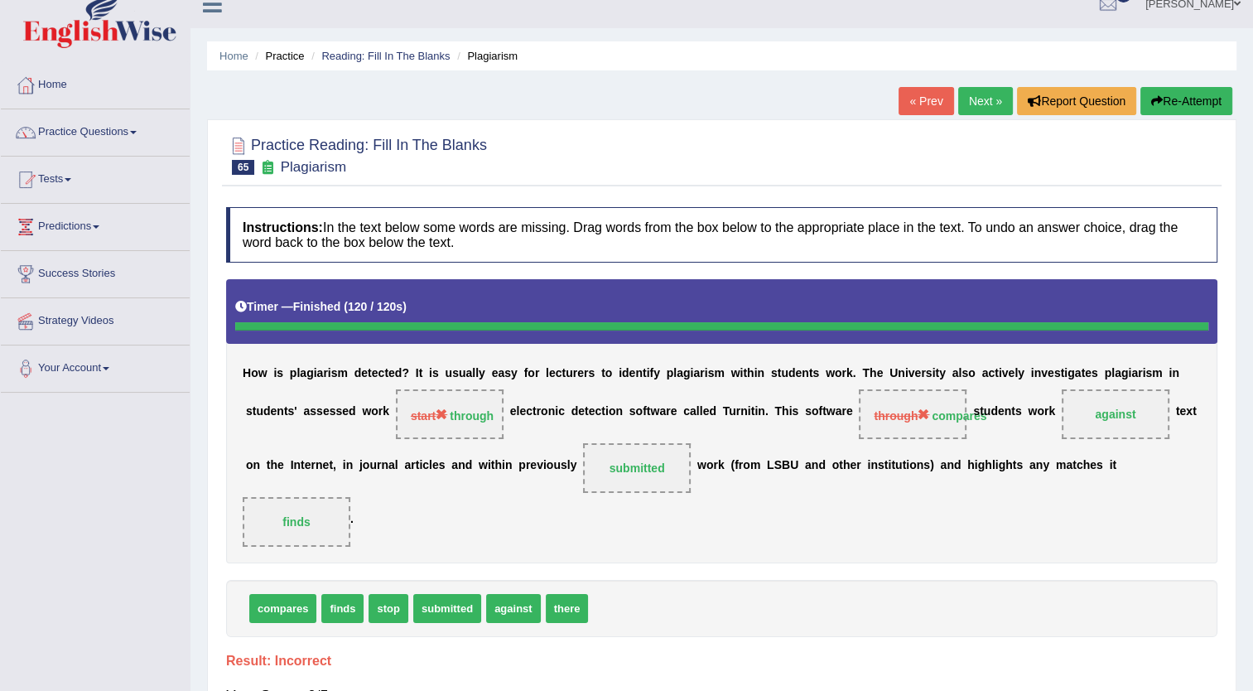
scroll to position [0, 0]
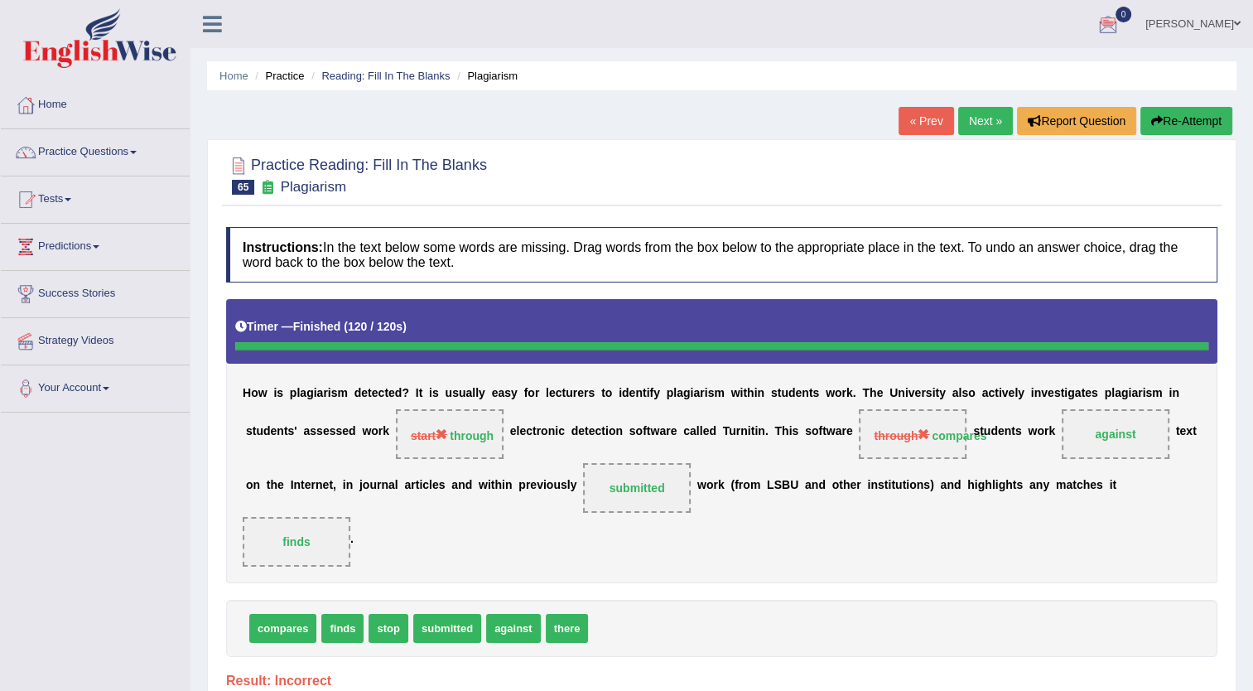
click at [919, 127] on link "« Prev" at bounding box center [926, 121] width 55 height 28
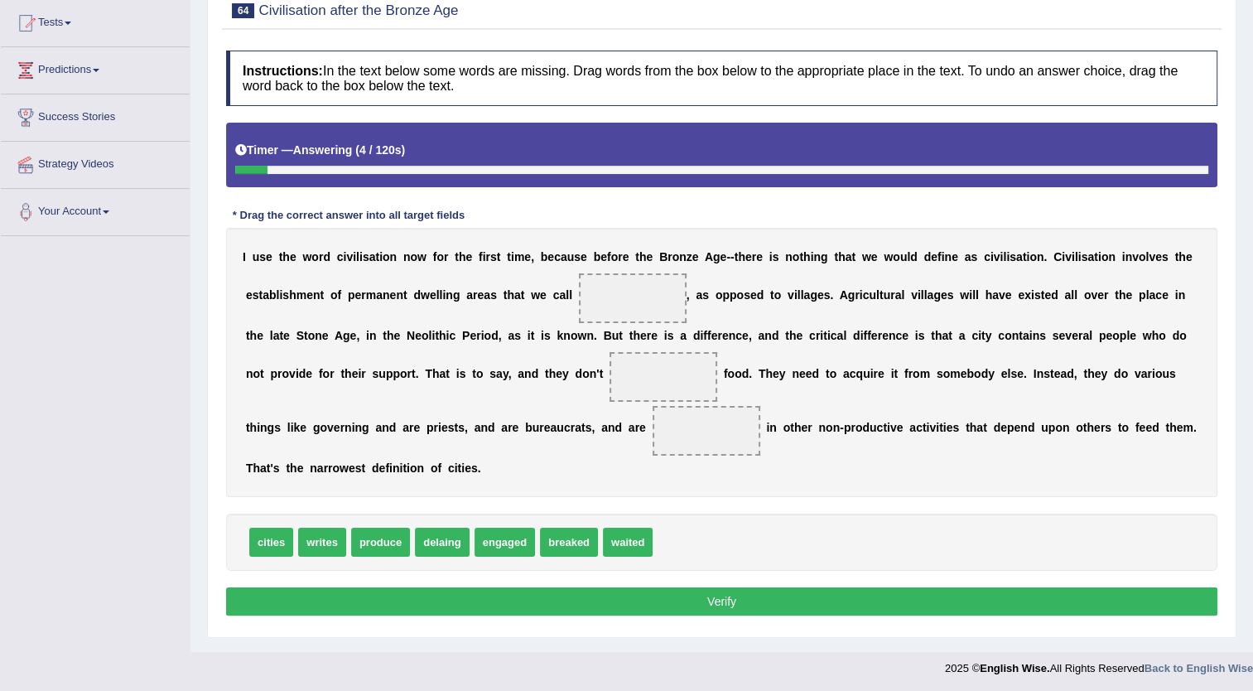
scroll to position [179, 0]
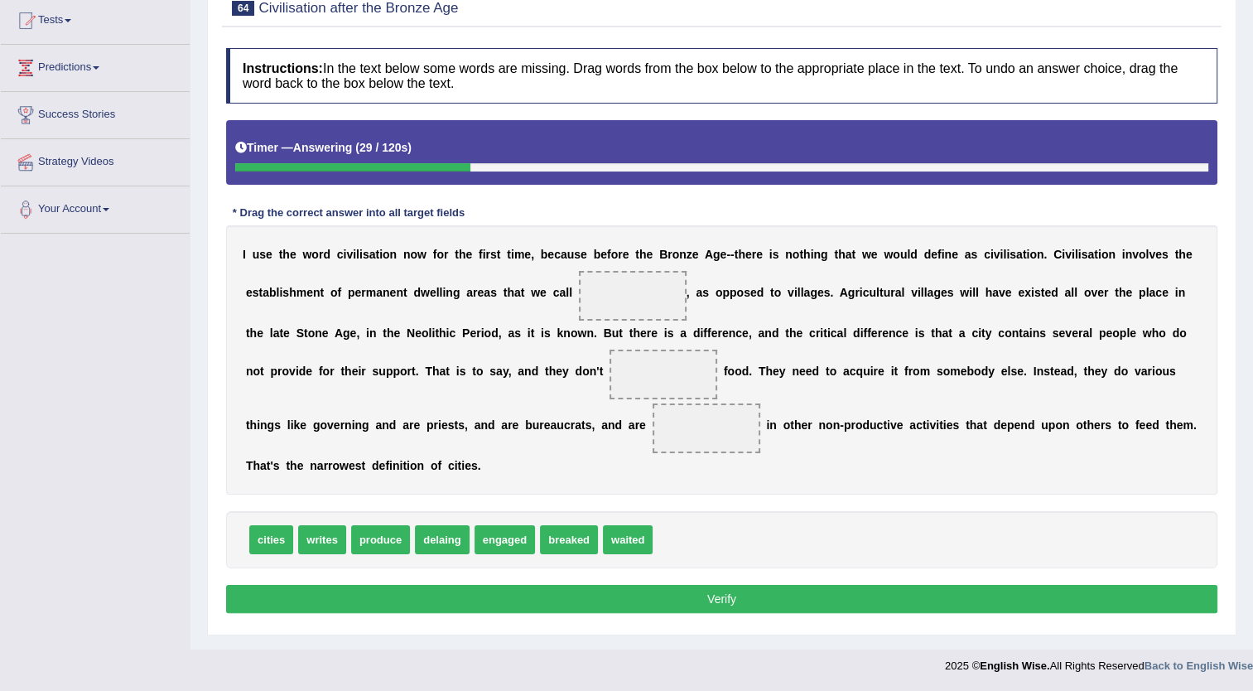
click at [439, 528] on span "delaing" at bounding box center [442, 539] width 55 height 29
drag, startPoint x: 490, startPoint y: 524, endPoint x: 619, endPoint y: 308, distance: 250.8
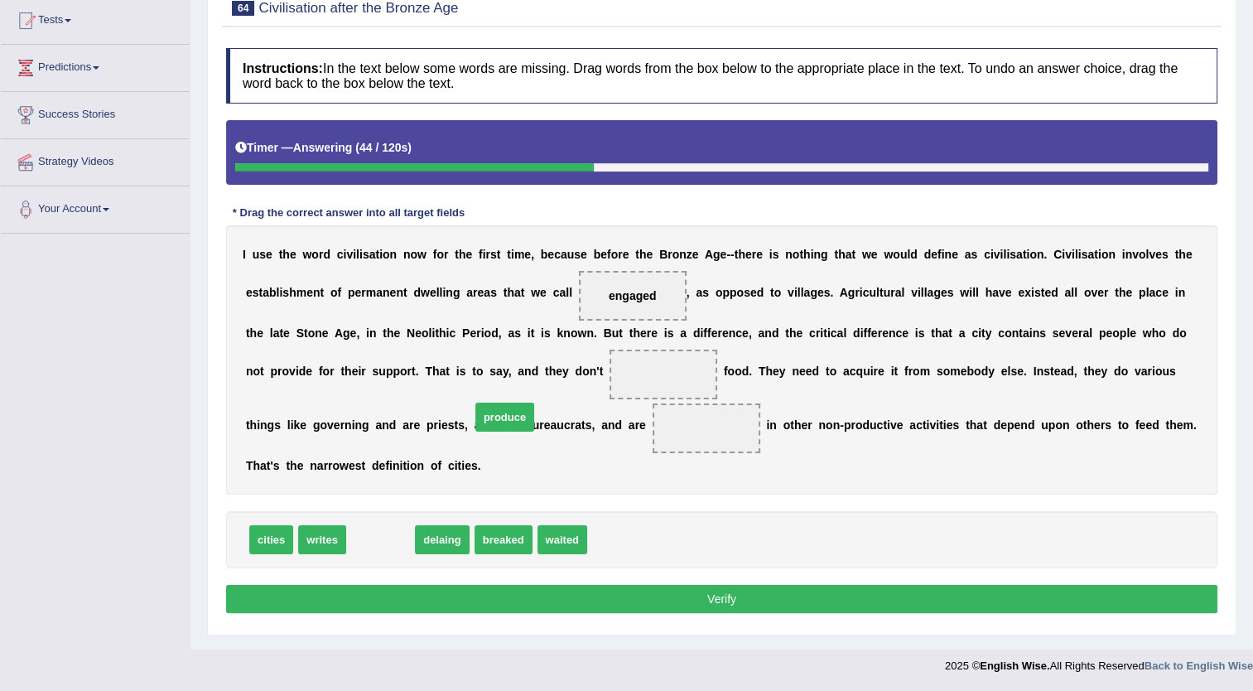
drag, startPoint x: 382, startPoint y: 523, endPoint x: 526, endPoint y: 393, distance: 194.1
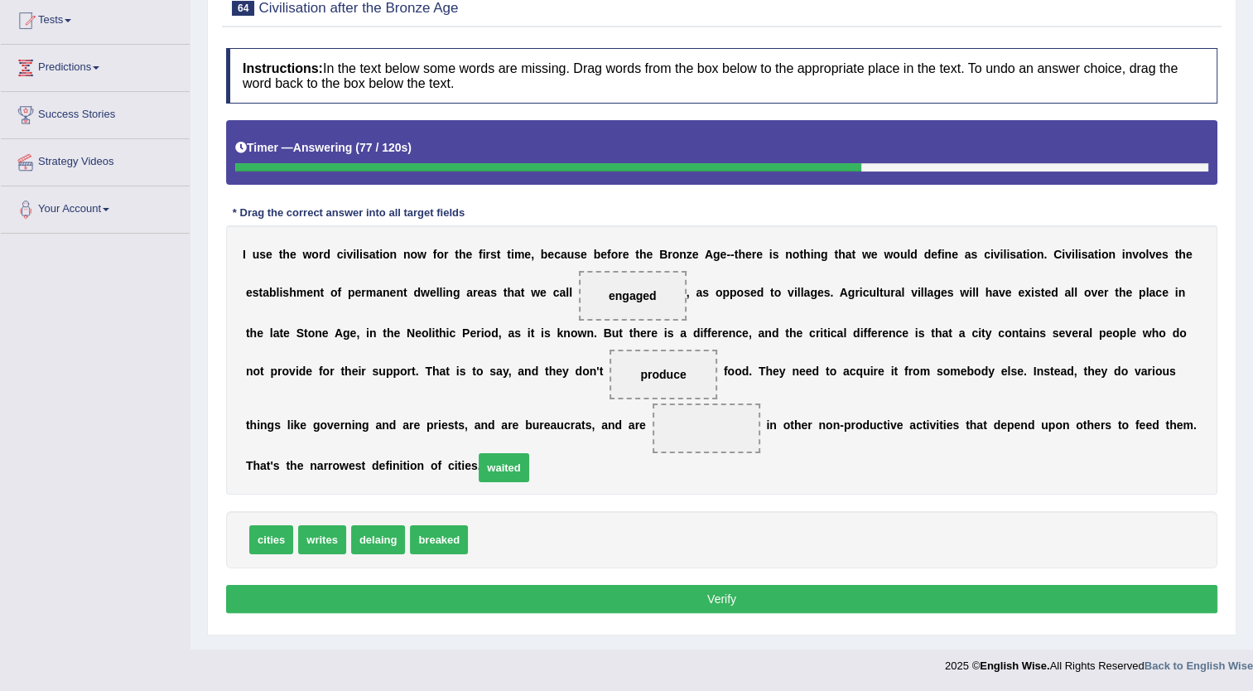
drag, startPoint x: 481, startPoint y: 517, endPoint x: 487, endPoint y: 445, distance: 72.3
click at [621, 585] on button "Verify" at bounding box center [722, 599] width 992 height 28
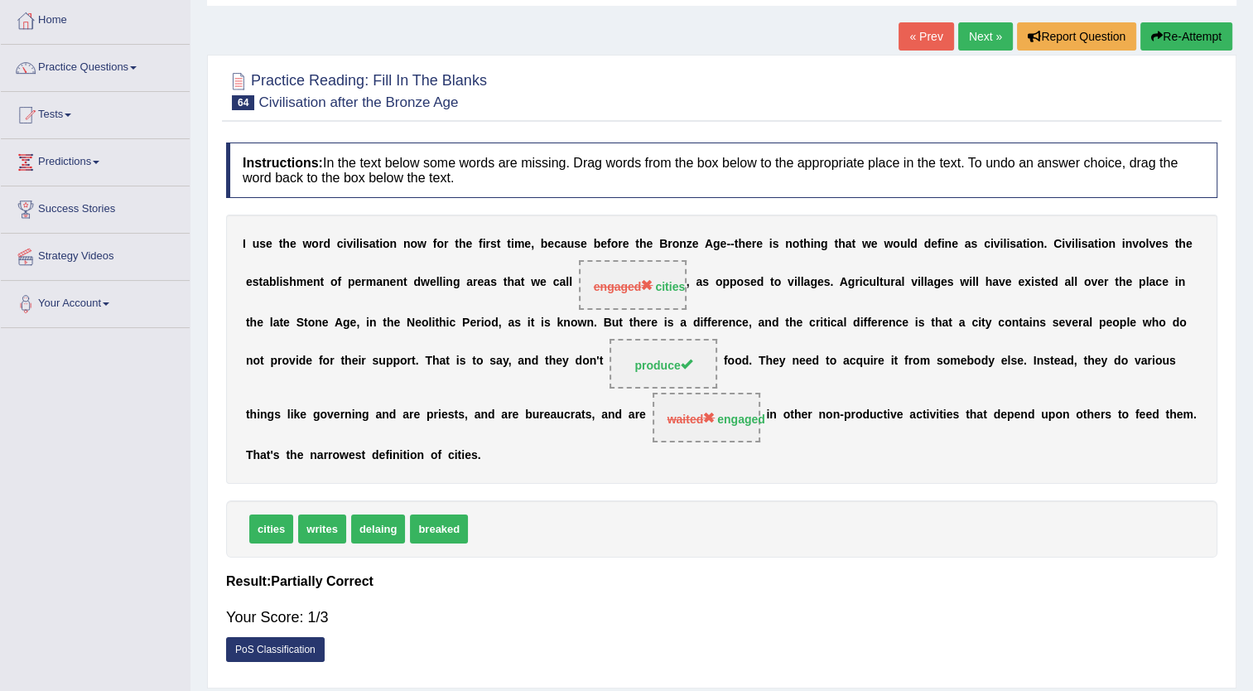
scroll to position [80, 0]
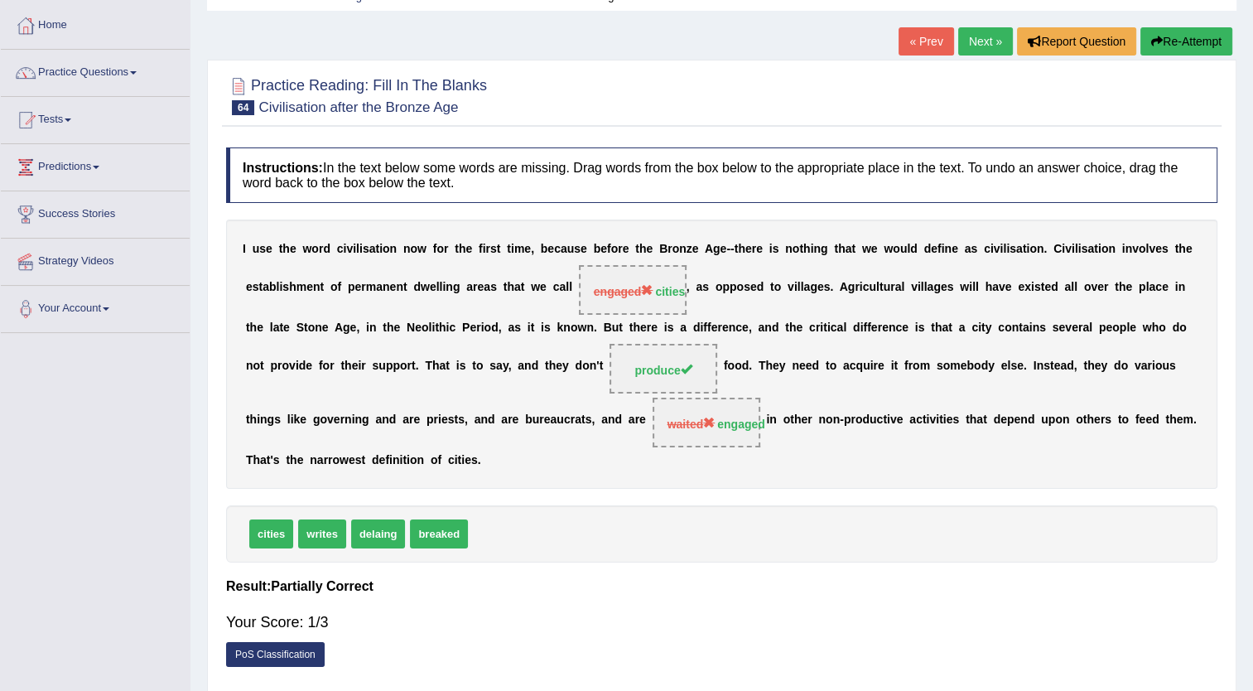
click at [929, 40] on link "« Prev" at bounding box center [926, 41] width 55 height 28
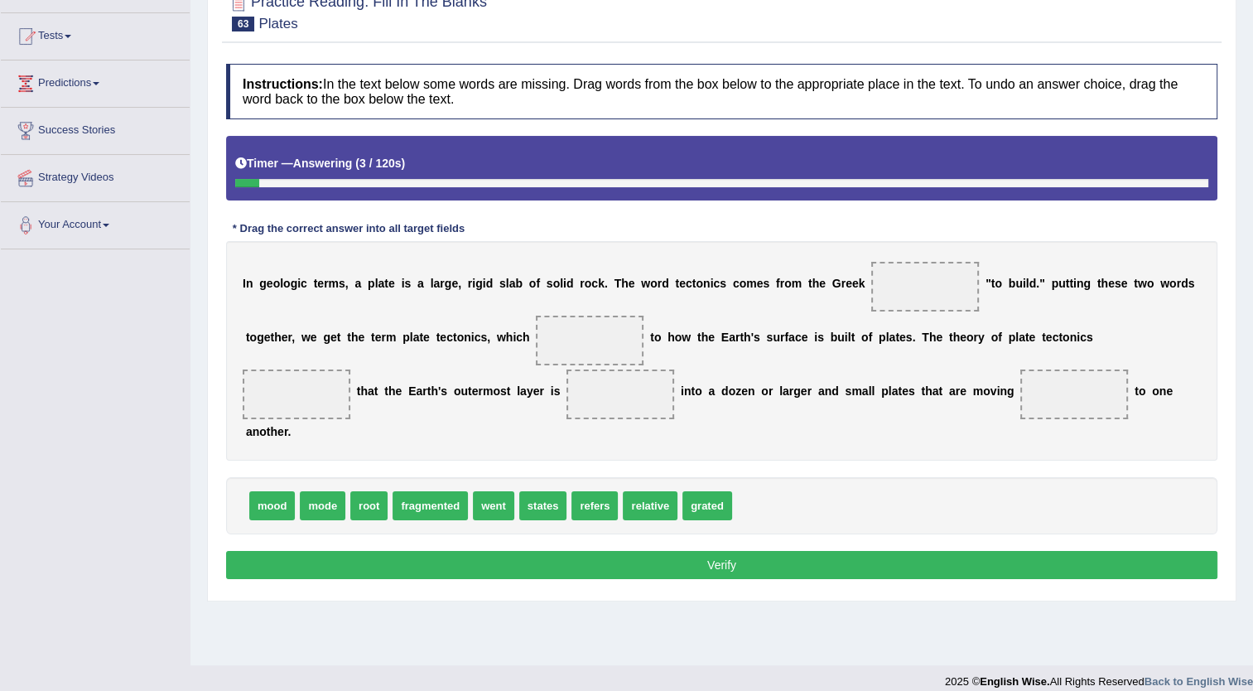
scroll to position [179, 0]
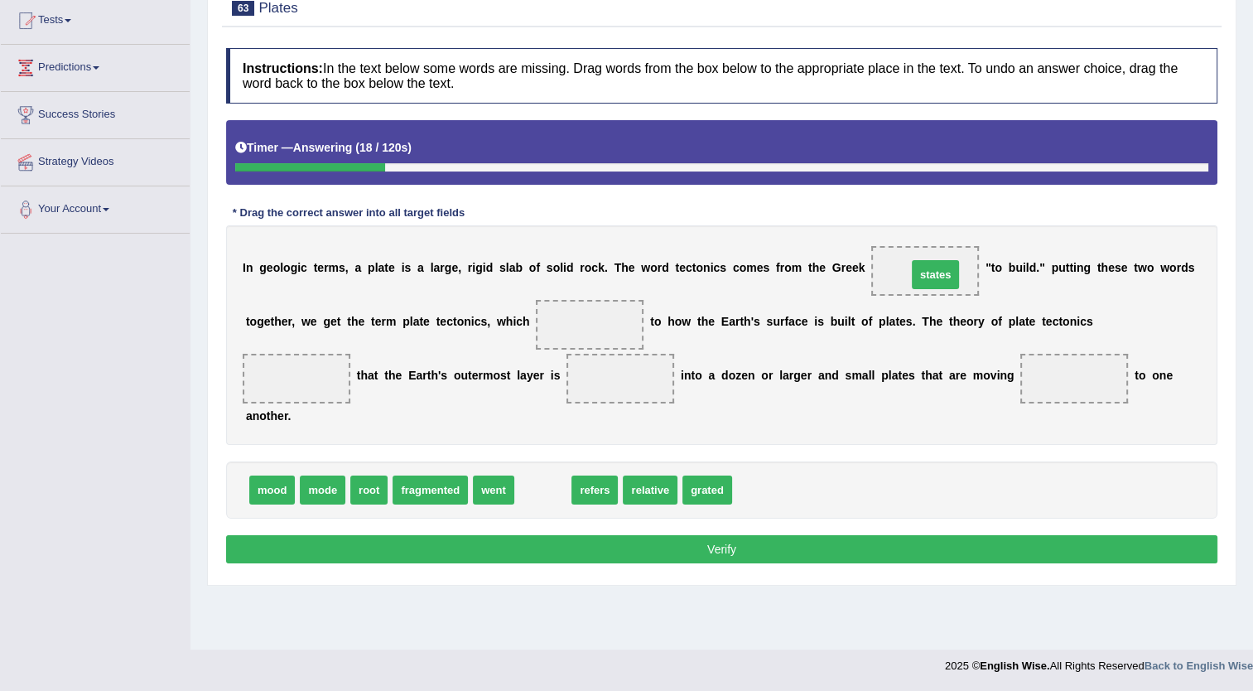
drag, startPoint x: 533, startPoint y: 469, endPoint x: 931, endPoint y: 253, distance: 452.6
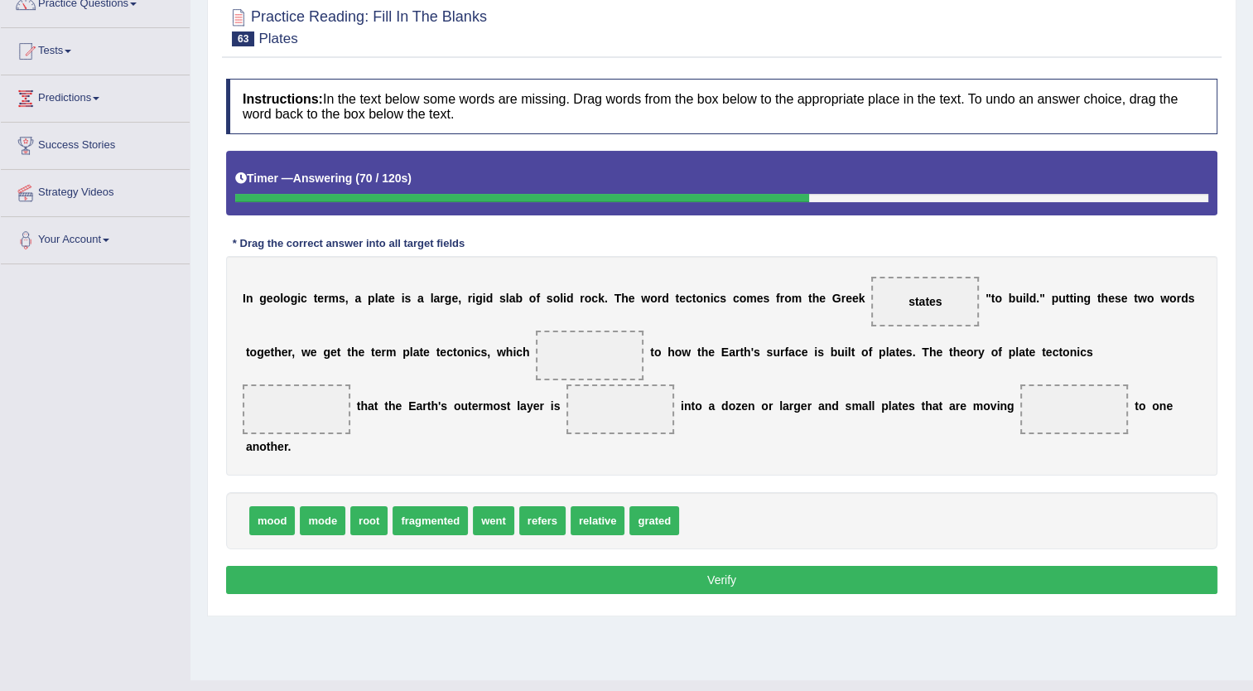
scroll to position [146, 0]
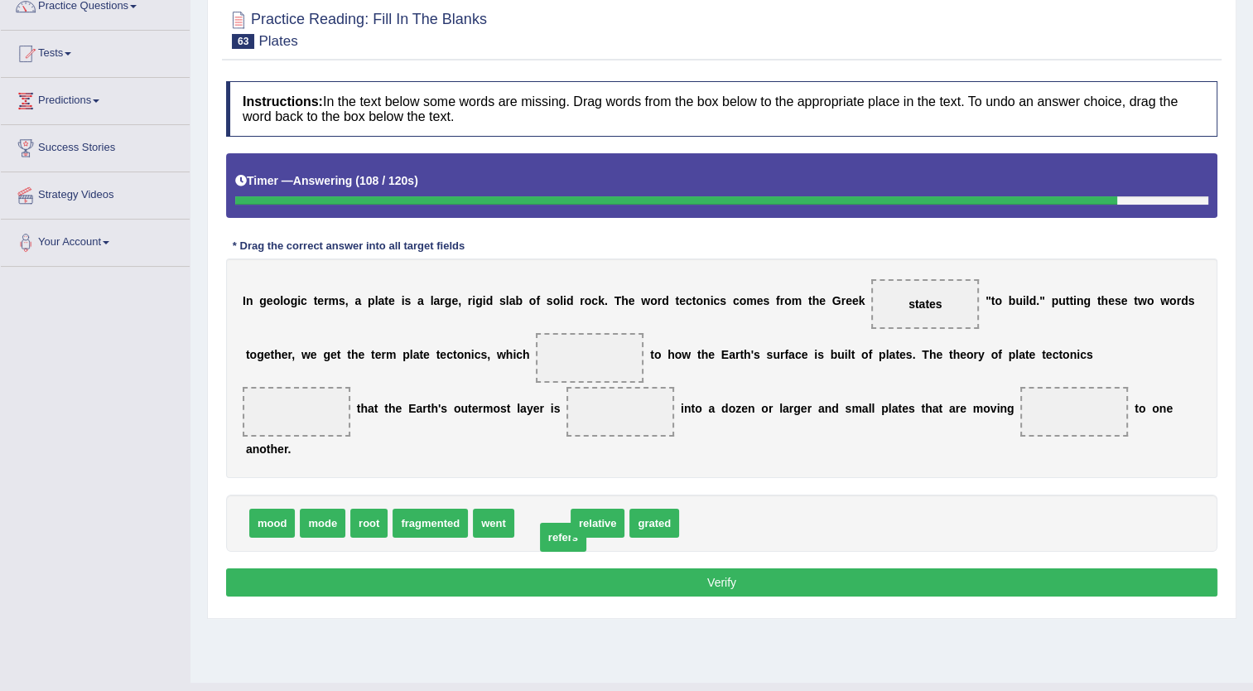
drag, startPoint x: 544, startPoint y: 498, endPoint x: 565, endPoint y: 512, distance: 25.0
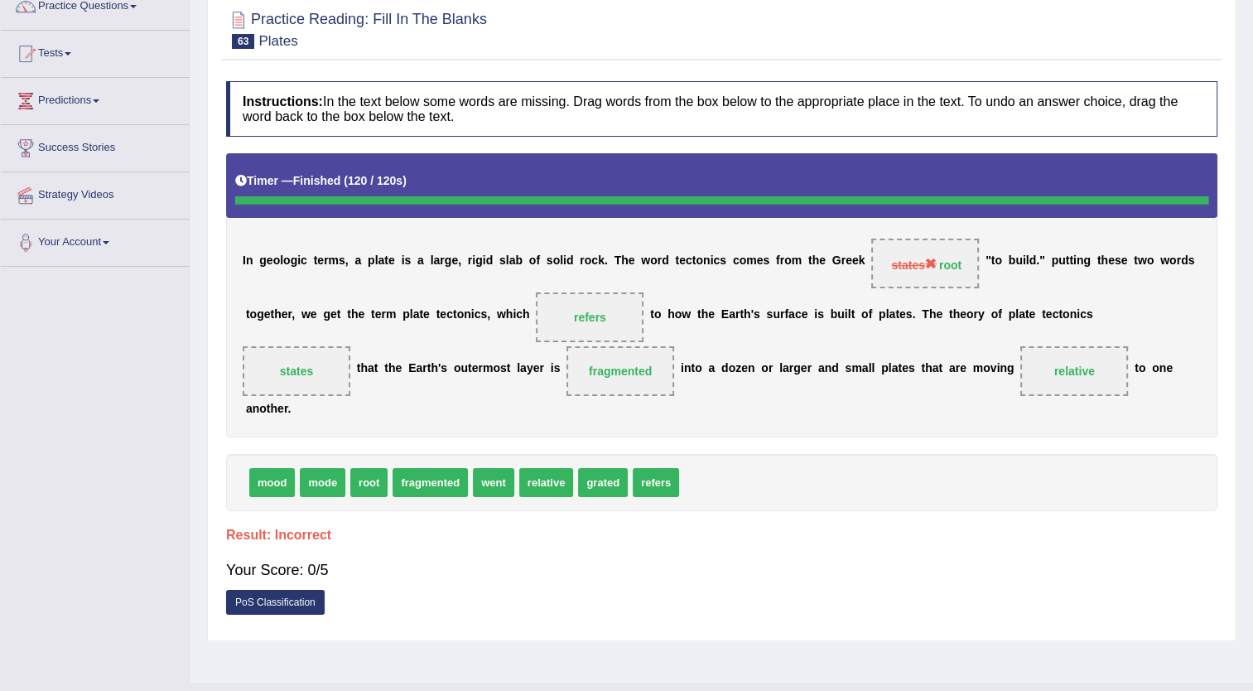
scroll to position [0, 0]
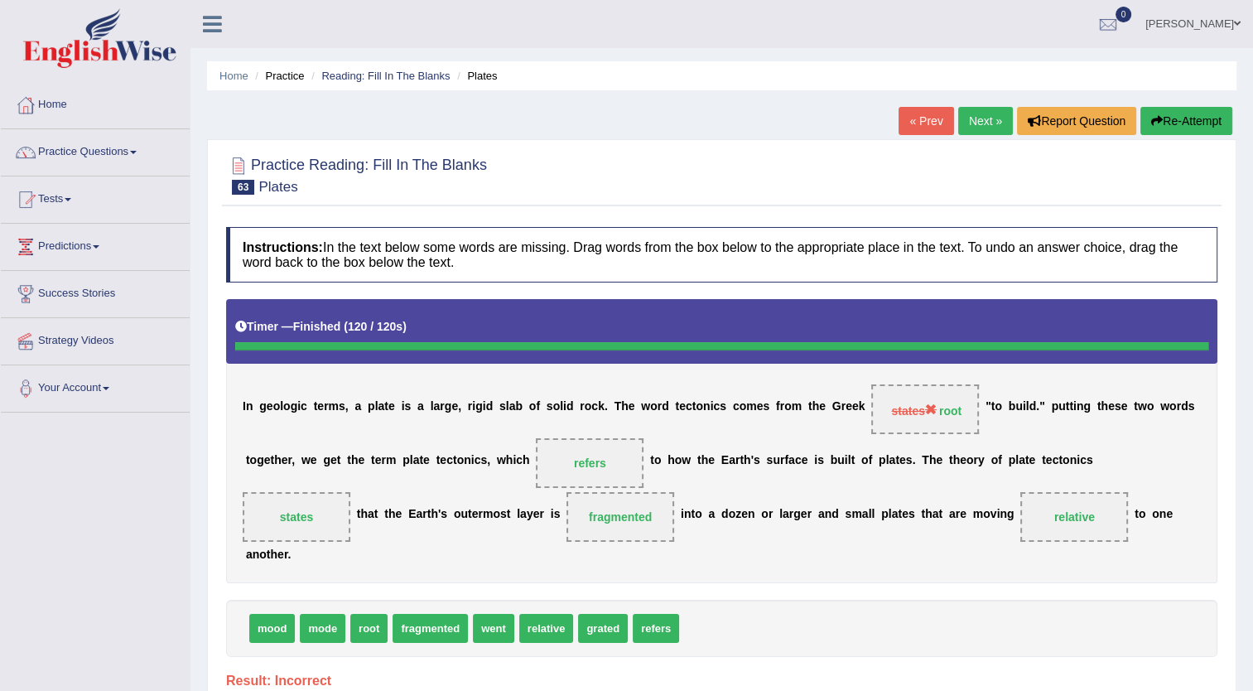
click at [1178, 134] on button "Re-Attempt" at bounding box center [1187, 121] width 92 height 28
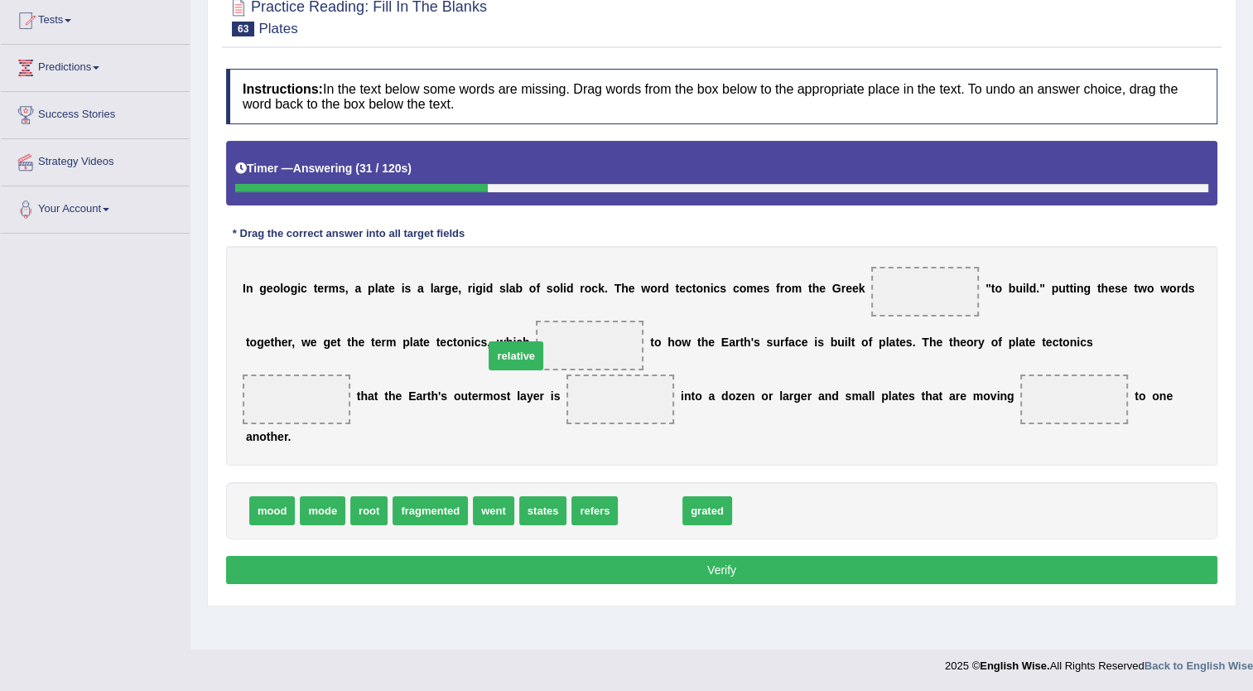
drag, startPoint x: 649, startPoint y: 488, endPoint x: 514, endPoint y: 333, distance: 205.0
click at [634, 482] on div "mood mode root fragmented went states refers grated" at bounding box center [722, 510] width 992 height 57
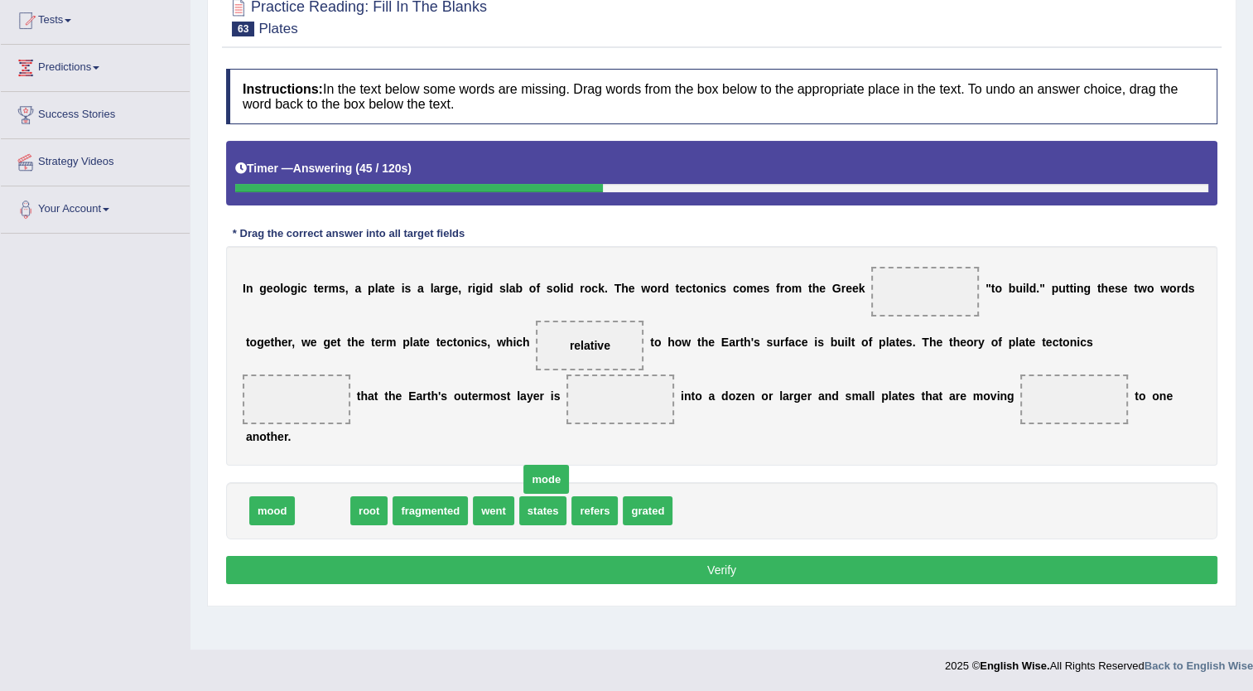
drag, startPoint x: 330, startPoint y: 486, endPoint x: 481, endPoint y: 481, distance: 151.7
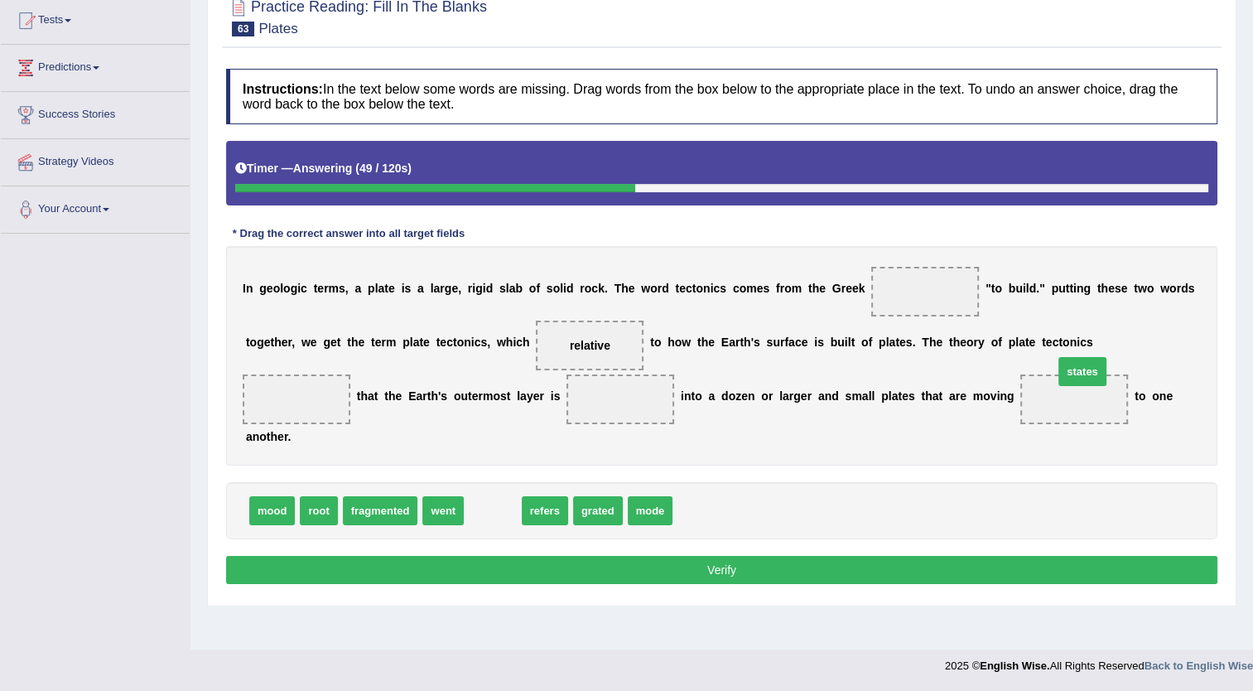
drag, startPoint x: 477, startPoint y: 481, endPoint x: 1067, endPoint y: 339, distance: 606.8
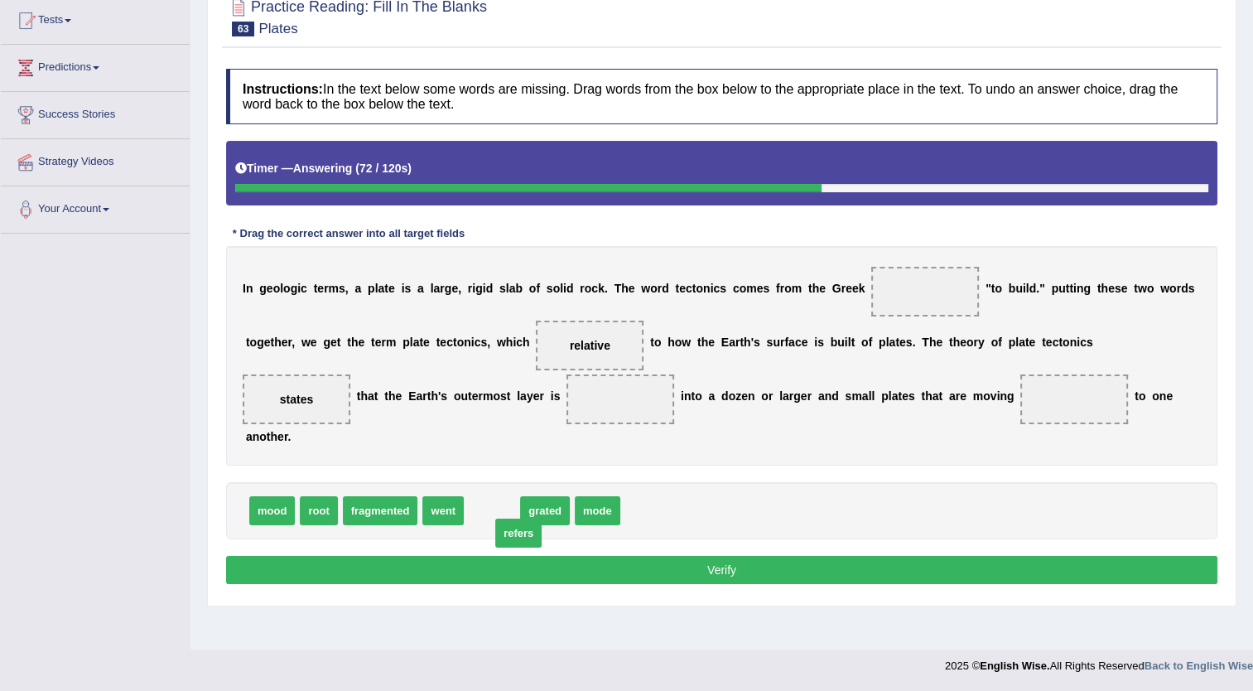
drag, startPoint x: 494, startPoint y: 480, endPoint x: 520, endPoint y: 504, distance: 35.2
drag, startPoint x: 596, startPoint y: 485, endPoint x: 428, endPoint y: 375, distance: 200.6
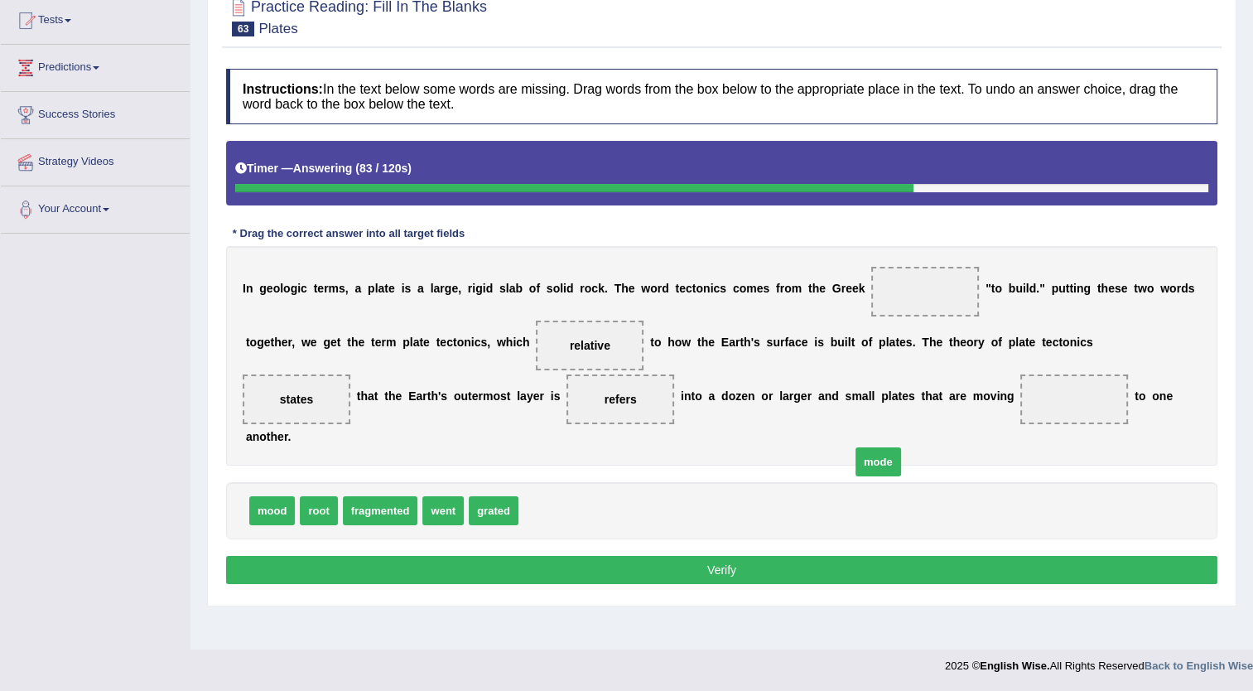
drag, startPoint x: 530, startPoint y: 483, endPoint x: 912, endPoint y: 419, distance: 387.2
click at [901, 447] on span "mode" at bounding box center [879, 461] width 46 height 29
drag, startPoint x: 521, startPoint y: 483, endPoint x: 816, endPoint y: 388, distance: 309.9
drag, startPoint x: 437, startPoint y: 486, endPoint x: 914, endPoint y: 280, distance: 519.1
click at [784, 556] on button "Verify" at bounding box center [722, 570] width 992 height 28
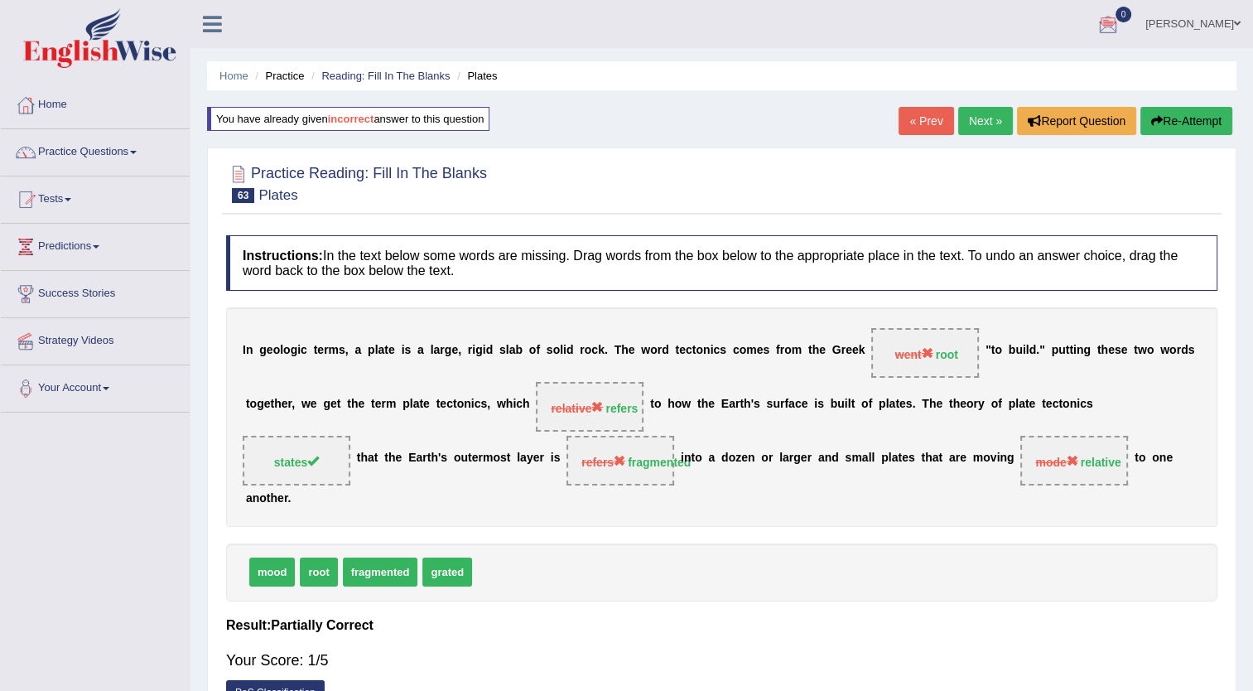
click at [1005, 114] on link "Next »" at bounding box center [985, 121] width 55 height 28
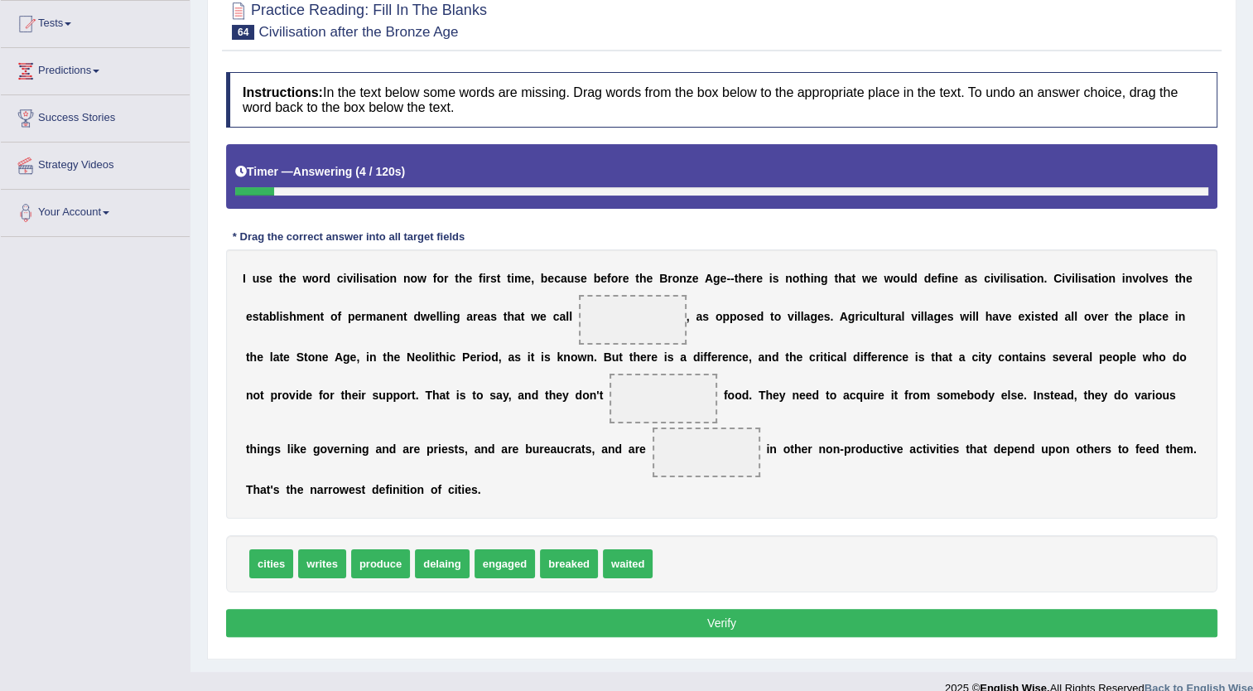
scroll to position [179, 0]
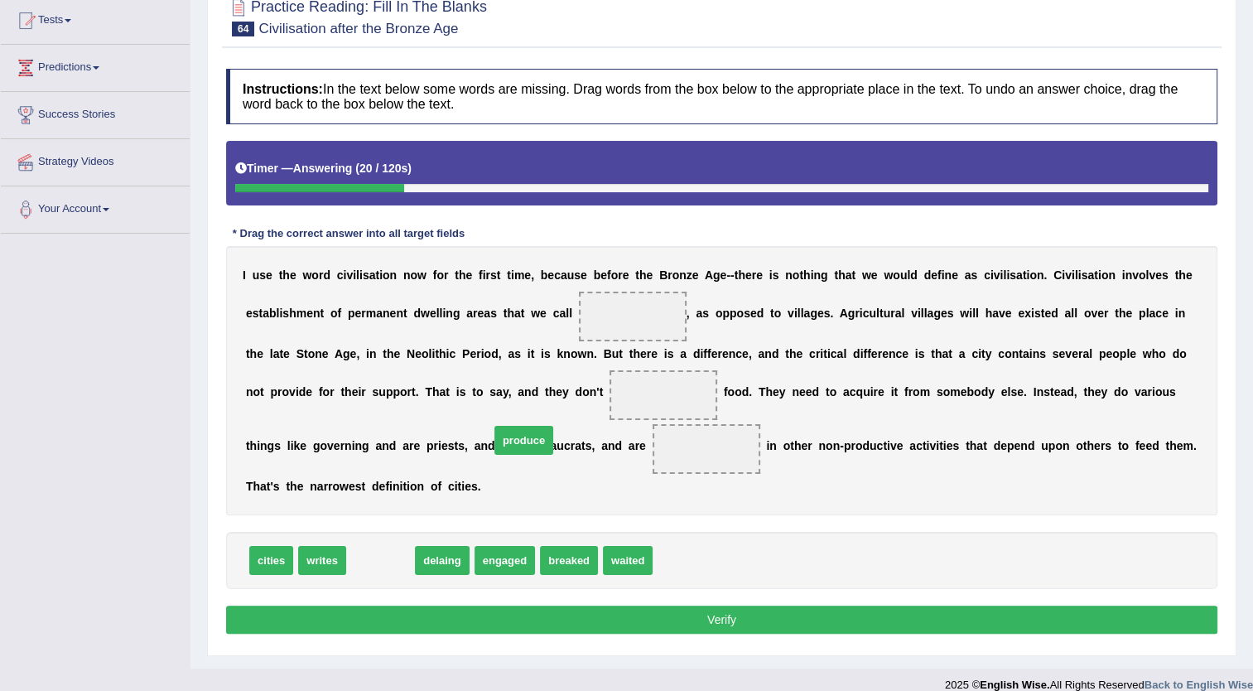
drag, startPoint x: 360, startPoint y: 529, endPoint x: 503, endPoint y: 408, distance: 187.0
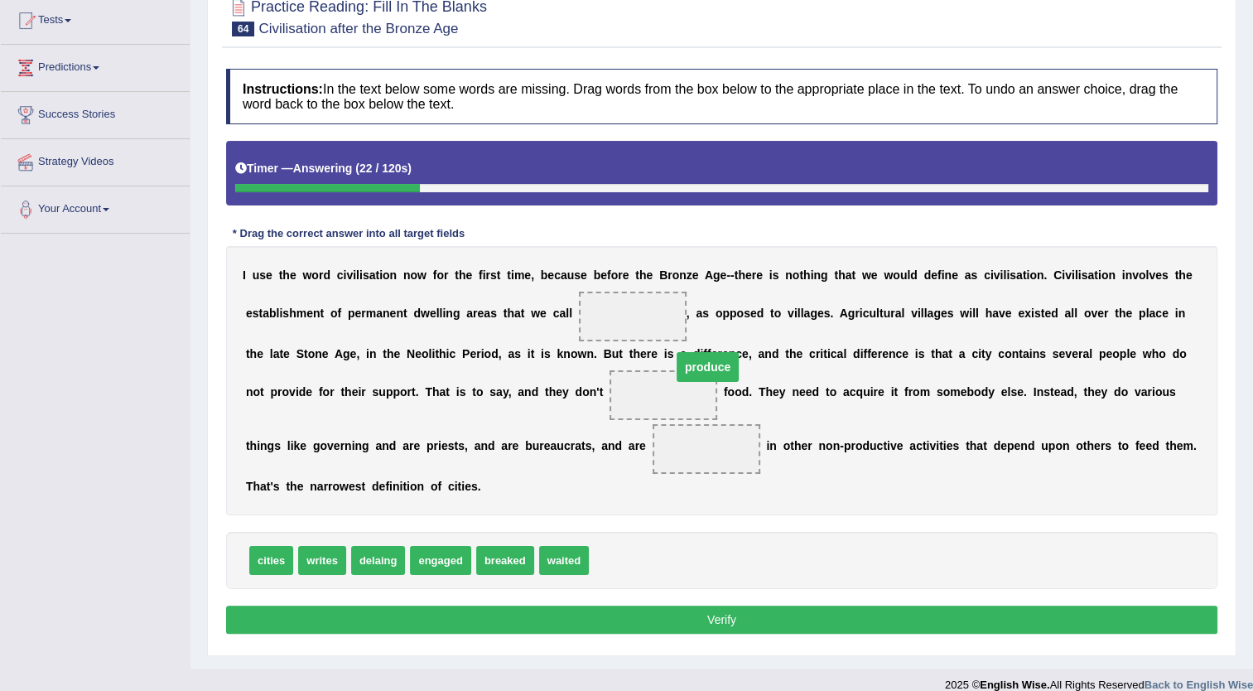
drag, startPoint x: 497, startPoint y: 451, endPoint x: 499, endPoint y: 369, distance: 82.0
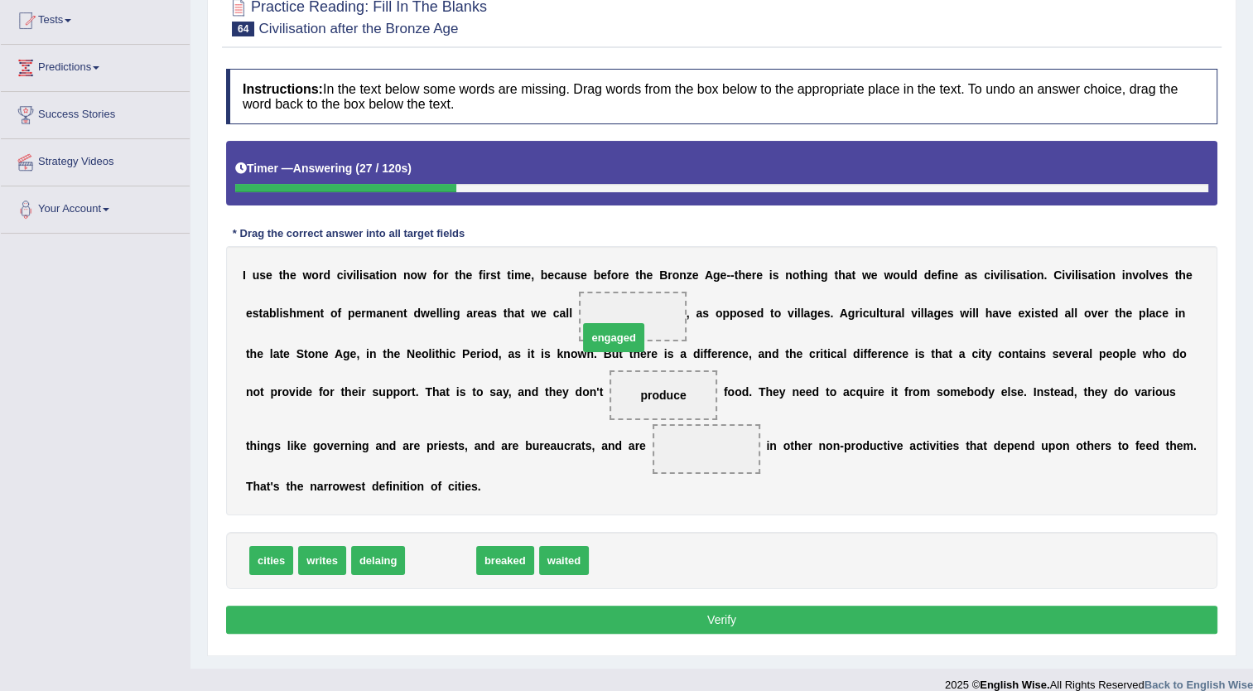
drag, startPoint x: 432, startPoint y: 538, endPoint x: 606, endPoint y: 316, distance: 282.2
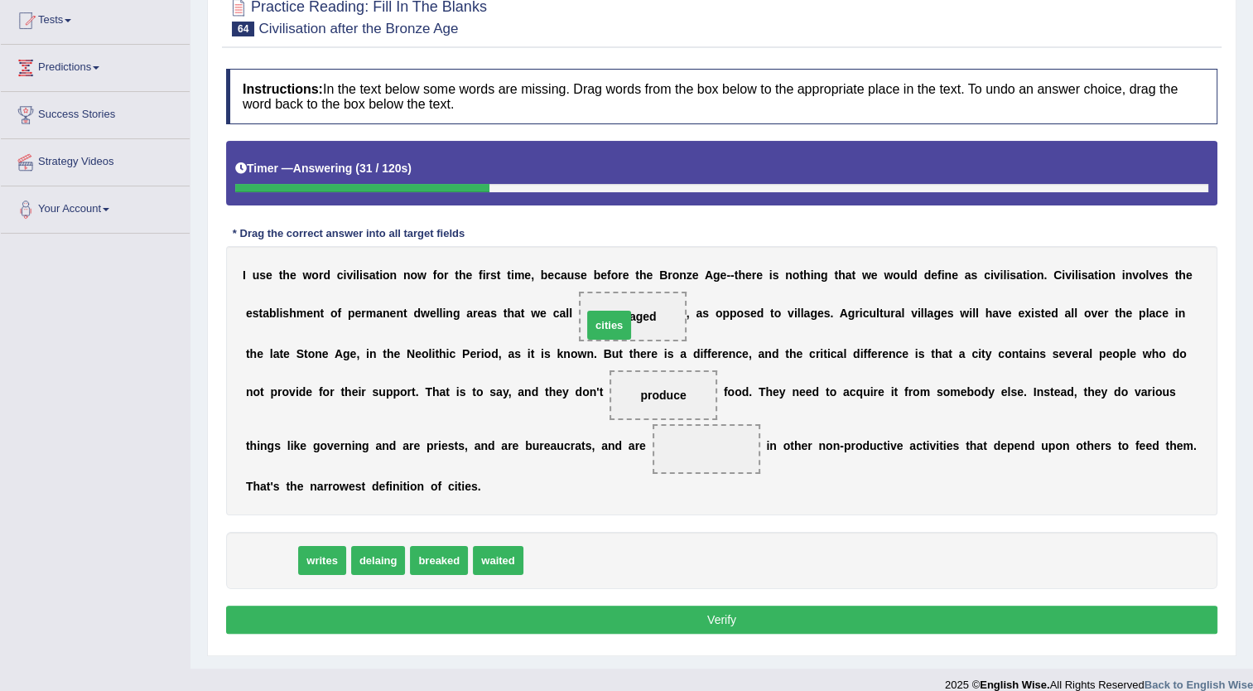
drag, startPoint x: 273, startPoint y: 532, endPoint x: 609, endPoint y: 293, distance: 412.4
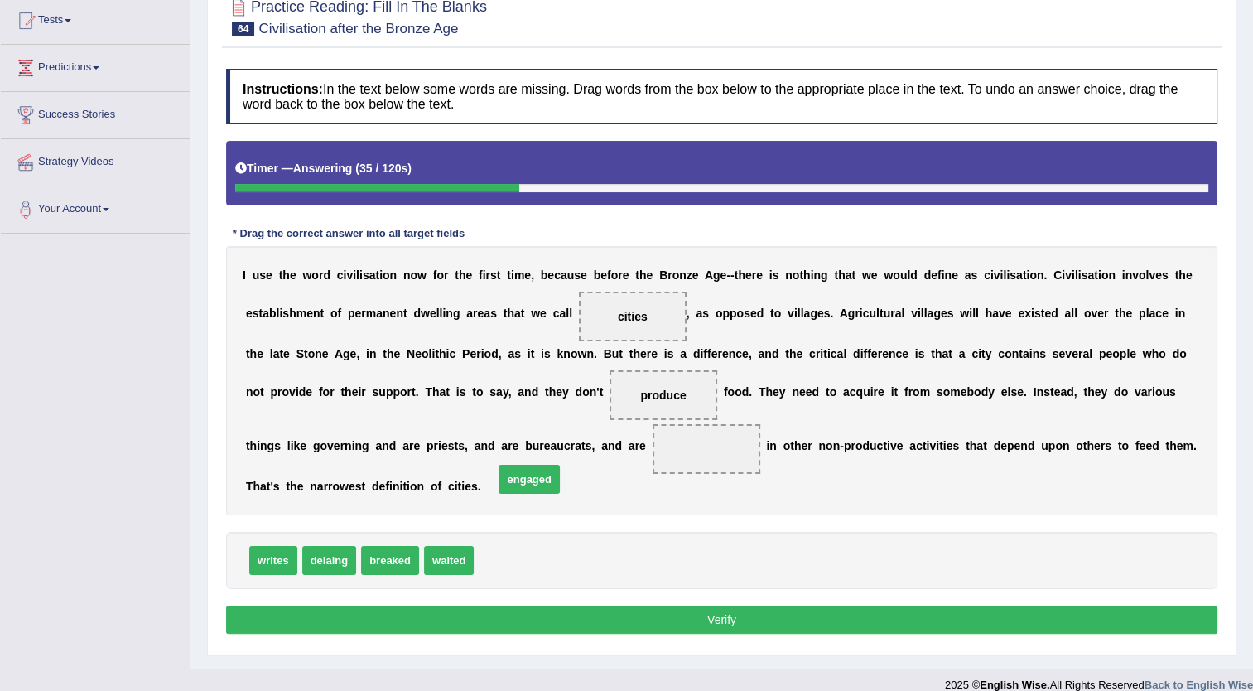
drag, startPoint x: 491, startPoint y: 531, endPoint x: 511, endPoint y: 449, distance: 84.4
click at [591, 606] on button "Verify" at bounding box center [722, 620] width 992 height 28
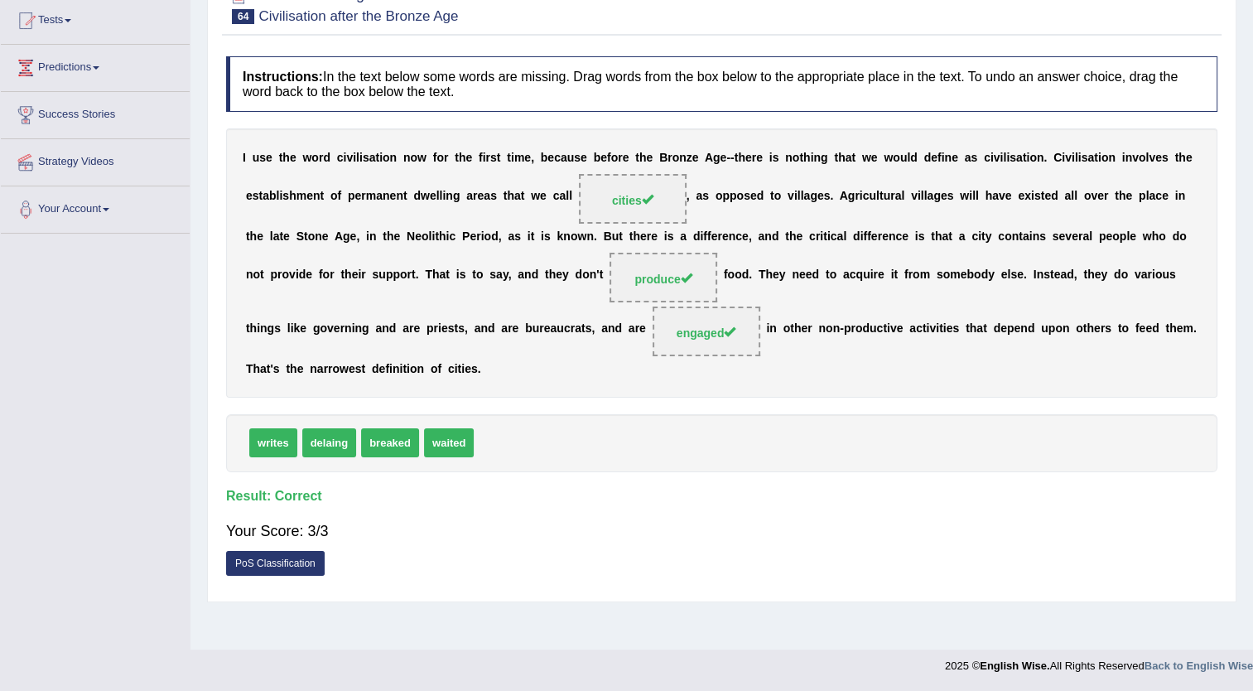
scroll to position [0, 0]
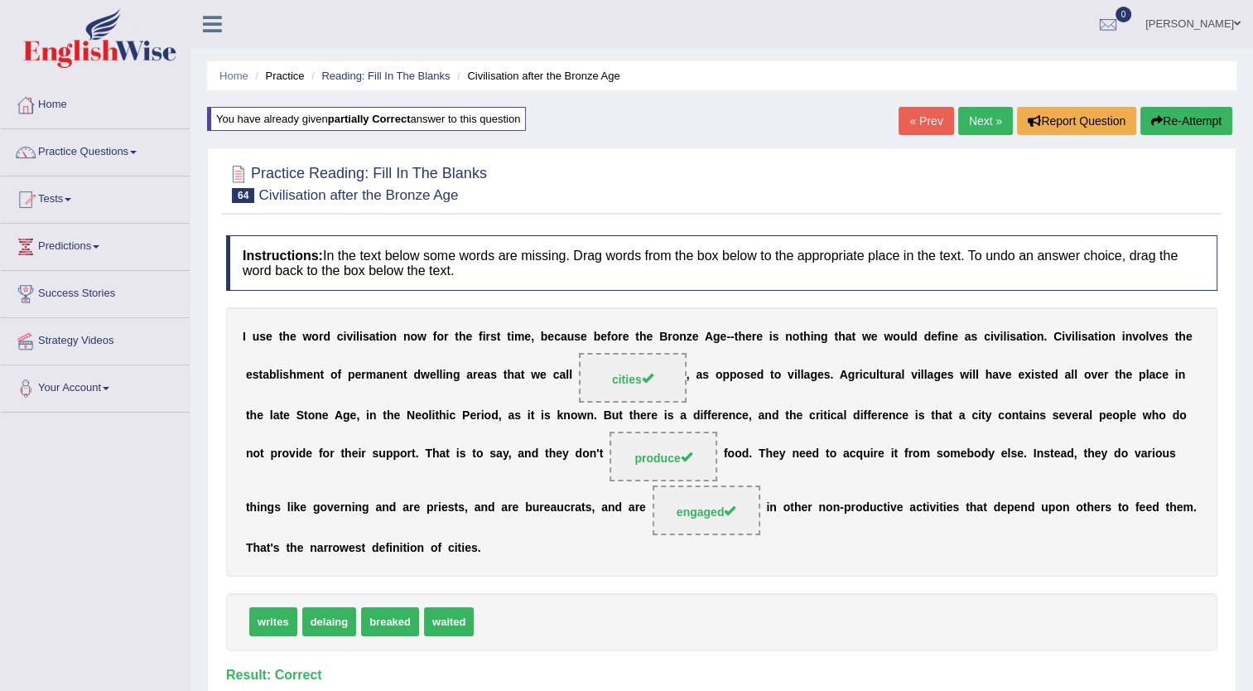
click at [982, 121] on link "Next »" at bounding box center [985, 121] width 55 height 28
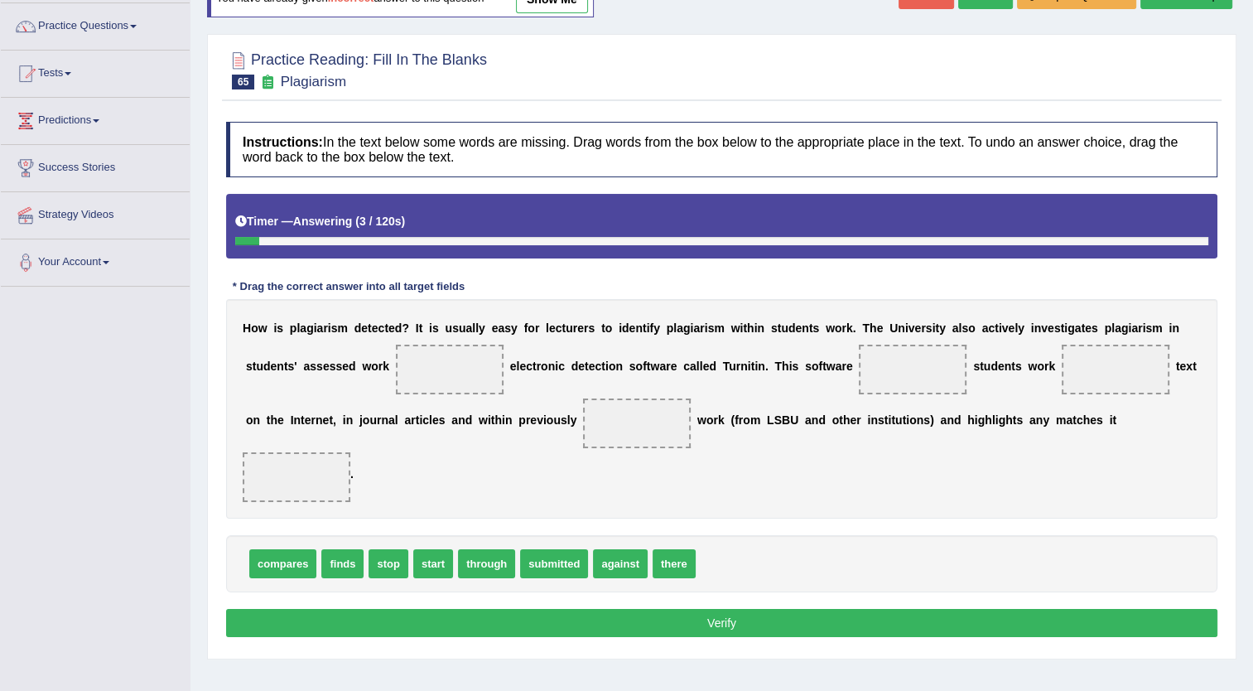
scroll to position [133, 0]
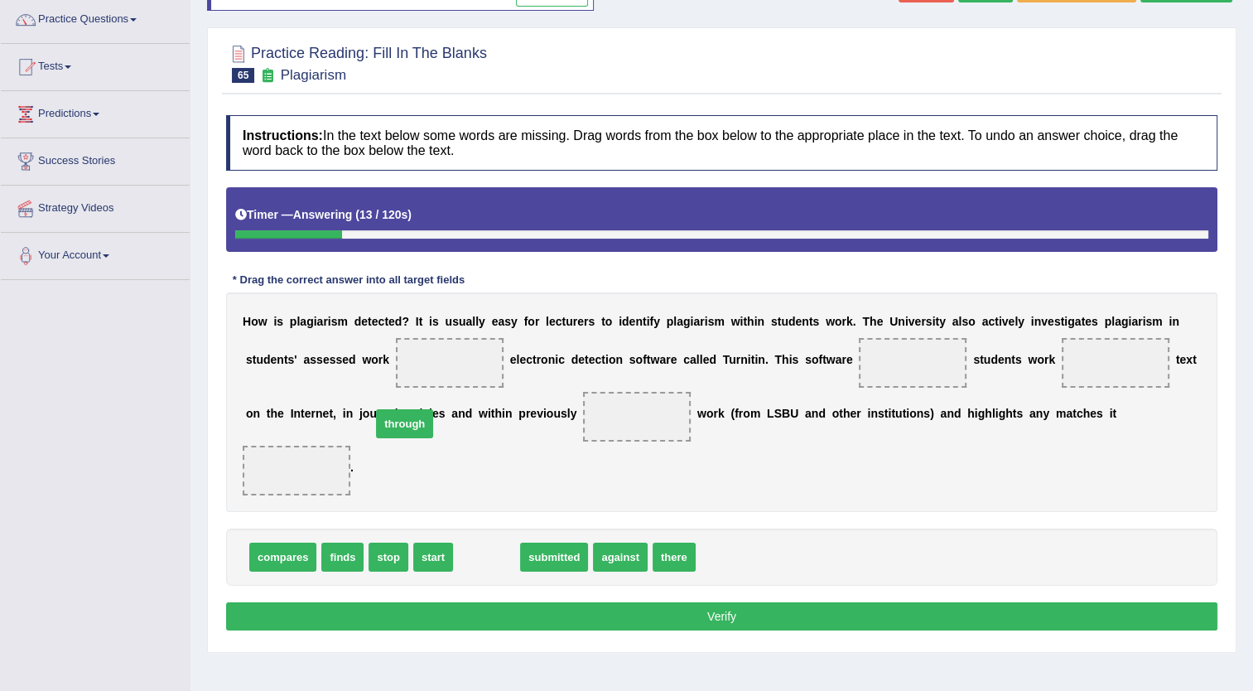
drag, startPoint x: 479, startPoint y: 500, endPoint x: 391, endPoint y: 360, distance: 166.0
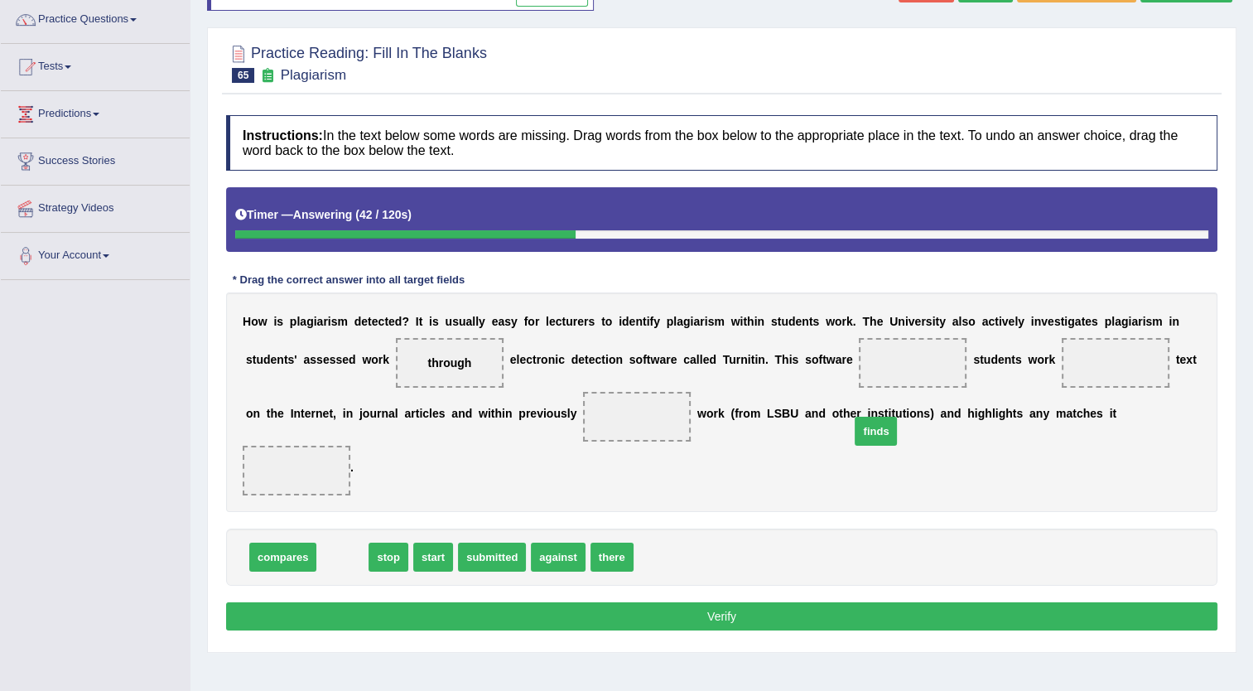
drag, startPoint x: 333, startPoint y: 509, endPoint x: 884, endPoint y: 372, distance: 567.6
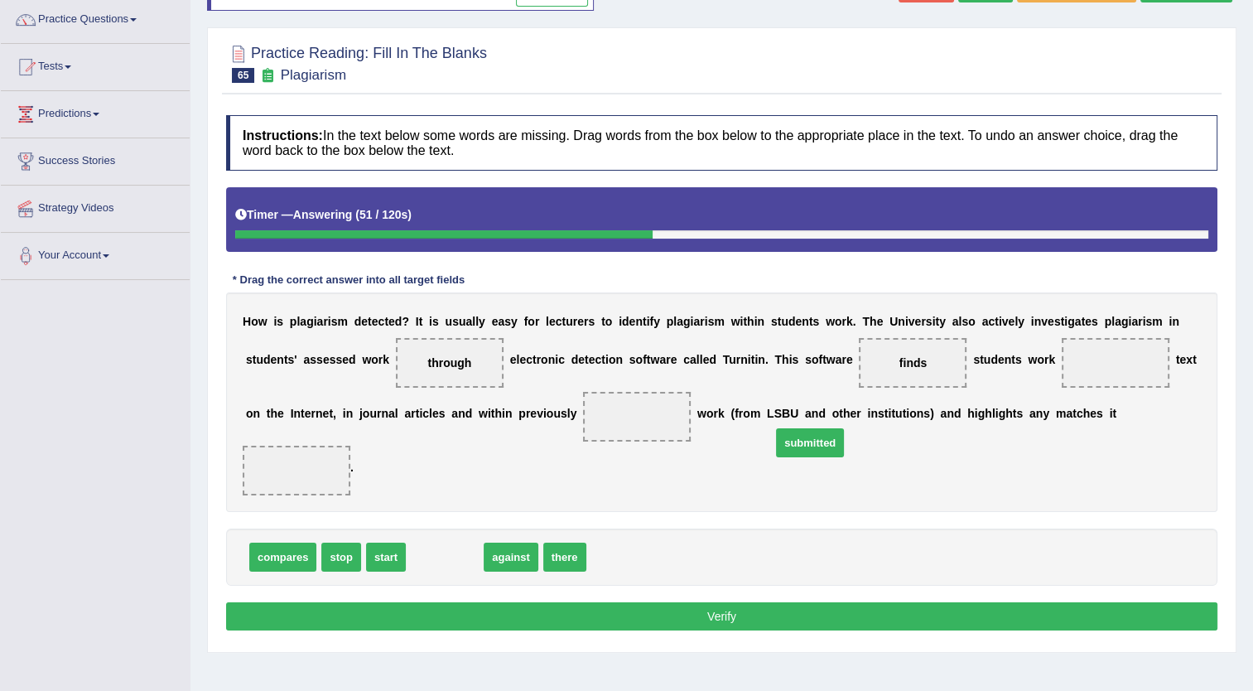
drag, startPoint x: 437, startPoint y: 492, endPoint x: 821, endPoint y: 369, distance: 403.5
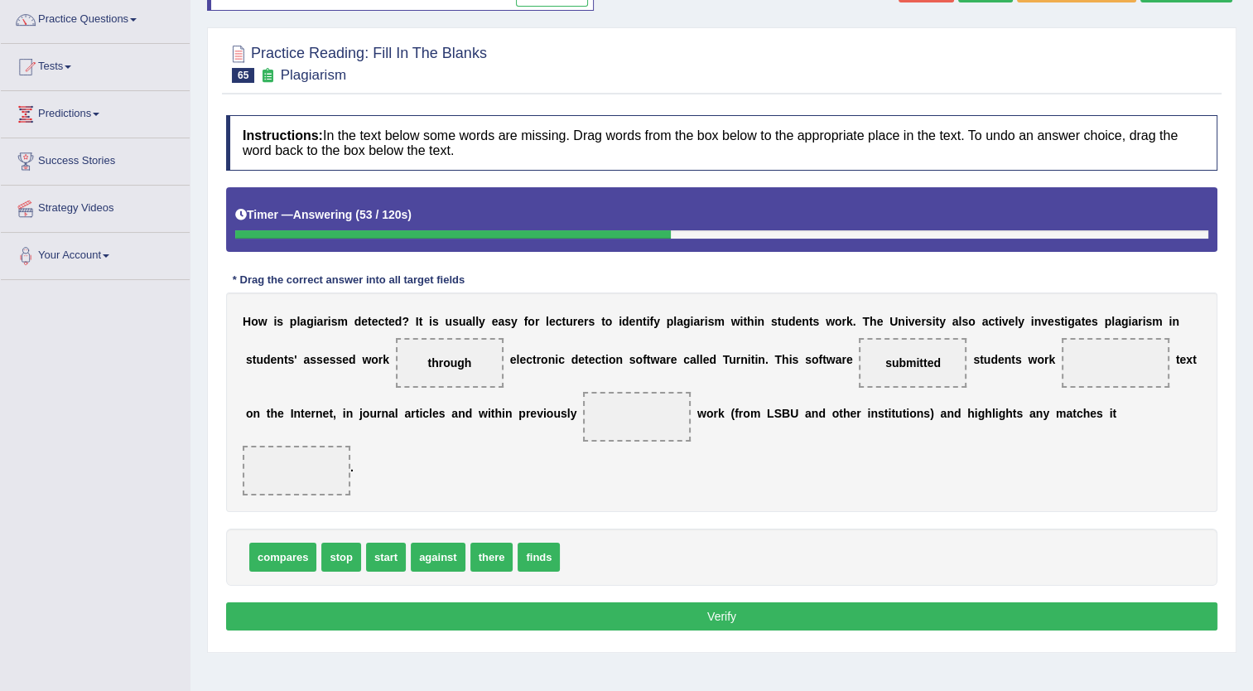
drag, startPoint x: 800, startPoint y: 363, endPoint x: 649, endPoint y: 525, distance: 222.1
click at [649, 525] on div "Instructions: In the text below some words are missing. Drag words from the box…" at bounding box center [722, 375] width 1000 height 537
drag, startPoint x: 386, startPoint y: 514, endPoint x: 838, endPoint y: 369, distance: 475.2
drag, startPoint x: 561, startPoint y: 504, endPoint x: 1074, endPoint y: 360, distance: 532.7
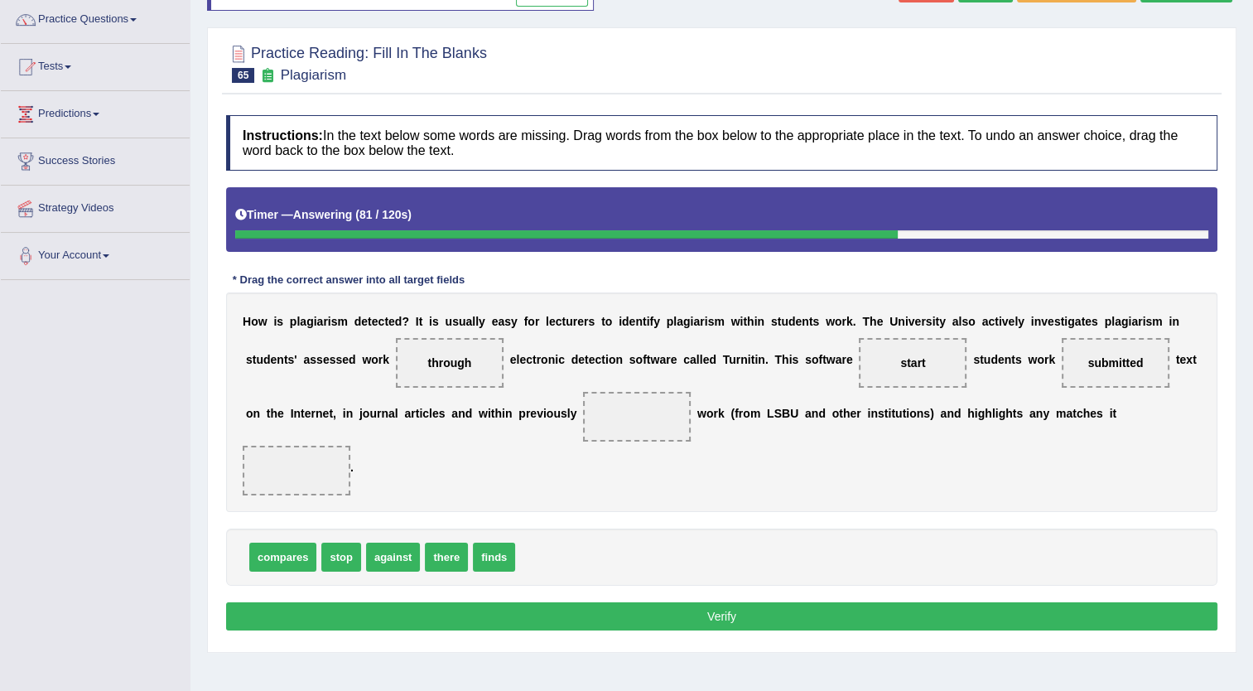
click at [494, 529] on div "compares stop against there finds" at bounding box center [722, 557] width 992 height 57
drag, startPoint x: 494, startPoint y: 513, endPoint x: 1074, endPoint y: 386, distance: 593.6
drag, startPoint x: 1031, startPoint y: 369, endPoint x: 1040, endPoint y: 367, distance: 8.4
click at [1062, 367] on span "finds" at bounding box center [1116, 363] width 108 height 50
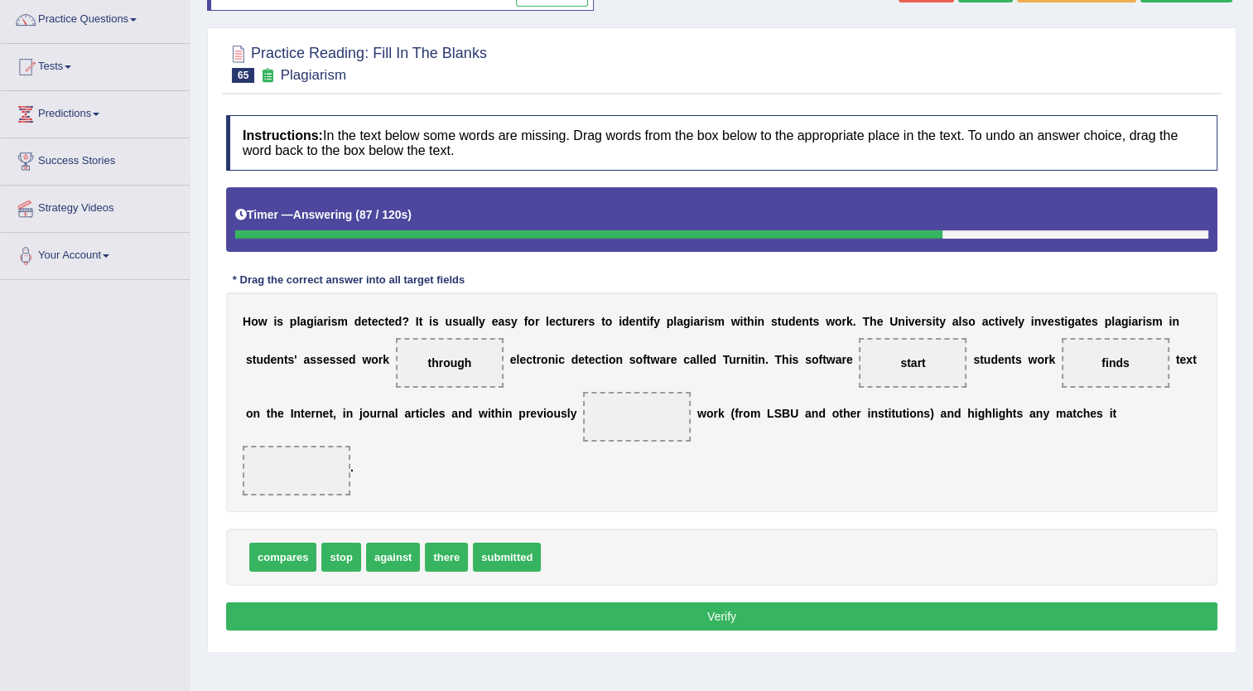
click at [1062, 369] on span "finds" at bounding box center [1116, 363] width 108 height 50
drag, startPoint x: 1039, startPoint y: 365, endPoint x: 1001, endPoint y: 346, distance: 42.6
click at [1062, 346] on span "finds" at bounding box center [1116, 363] width 108 height 50
click at [1102, 366] on span "finds" at bounding box center [1115, 362] width 27 height 13
drag, startPoint x: 1033, startPoint y: 366, endPoint x: 1042, endPoint y: 436, distance: 70.2
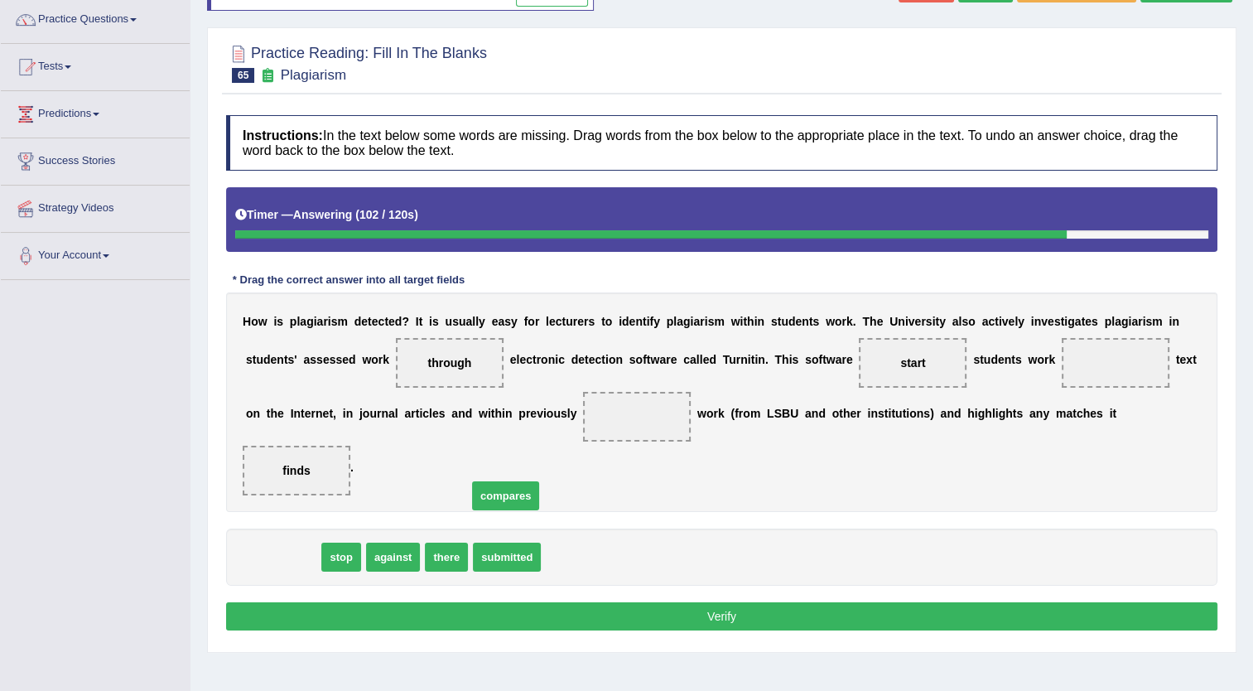
drag, startPoint x: 291, startPoint y: 495, endPoint x: 516, endPoint y: 420, distance: 237.3
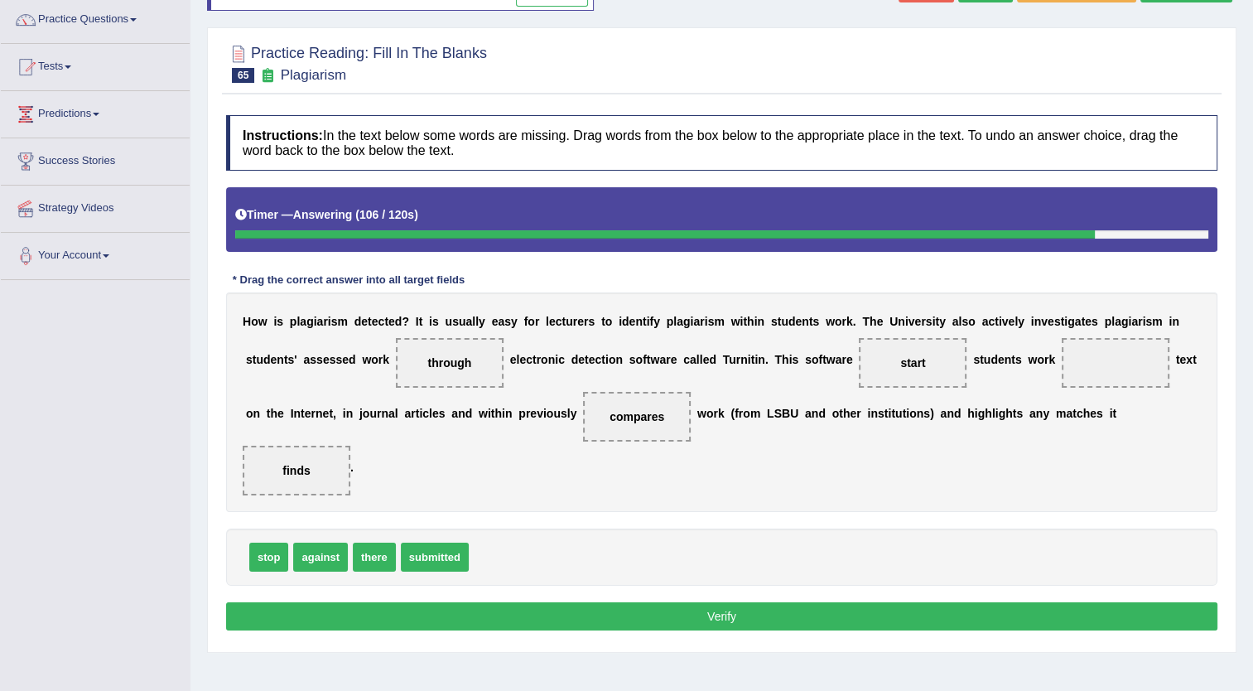
click at [430, 543] on span "submitted" at bounding box center [435, 557] width 68 height 29
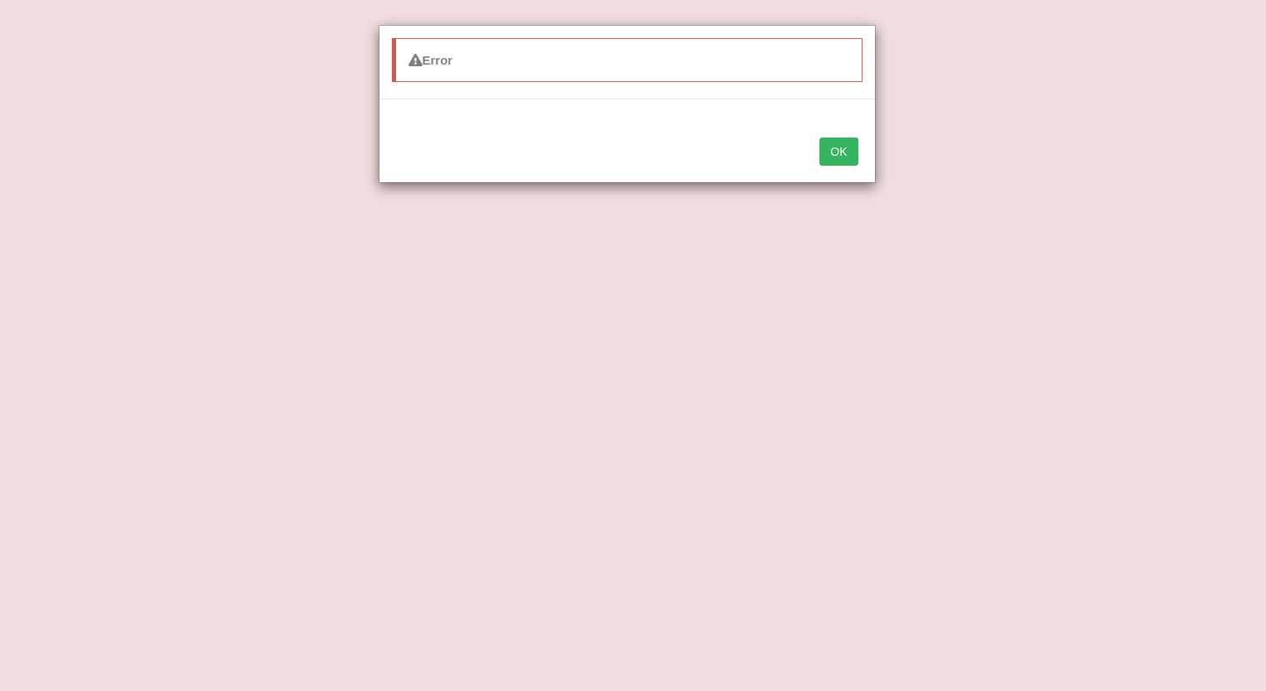
click at [845, 154] on button "OK" at bounding box center [838, 152] width 38 height 28
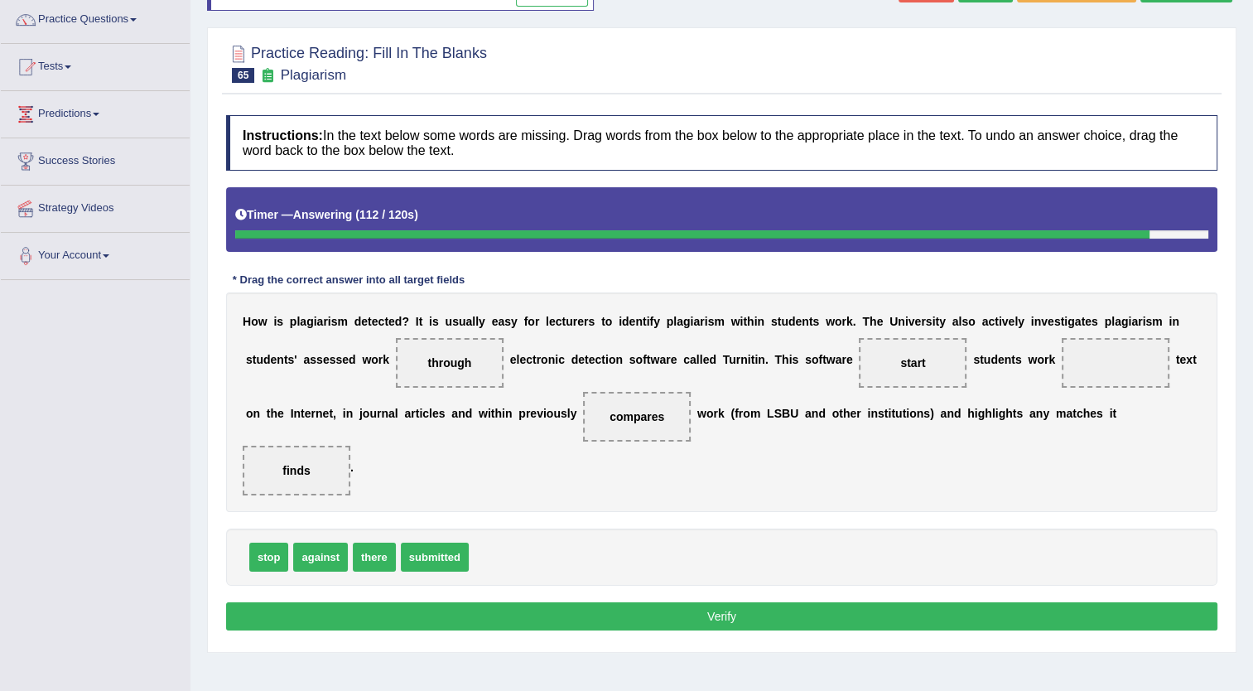
drag, startPoint x: 432, startPoint y: 500, endPoint x: 932, endPoint y: 387, distance: 512.1
click at [469, 543] on span "submitted" at bounding box center [435, 557] width 68 height 29
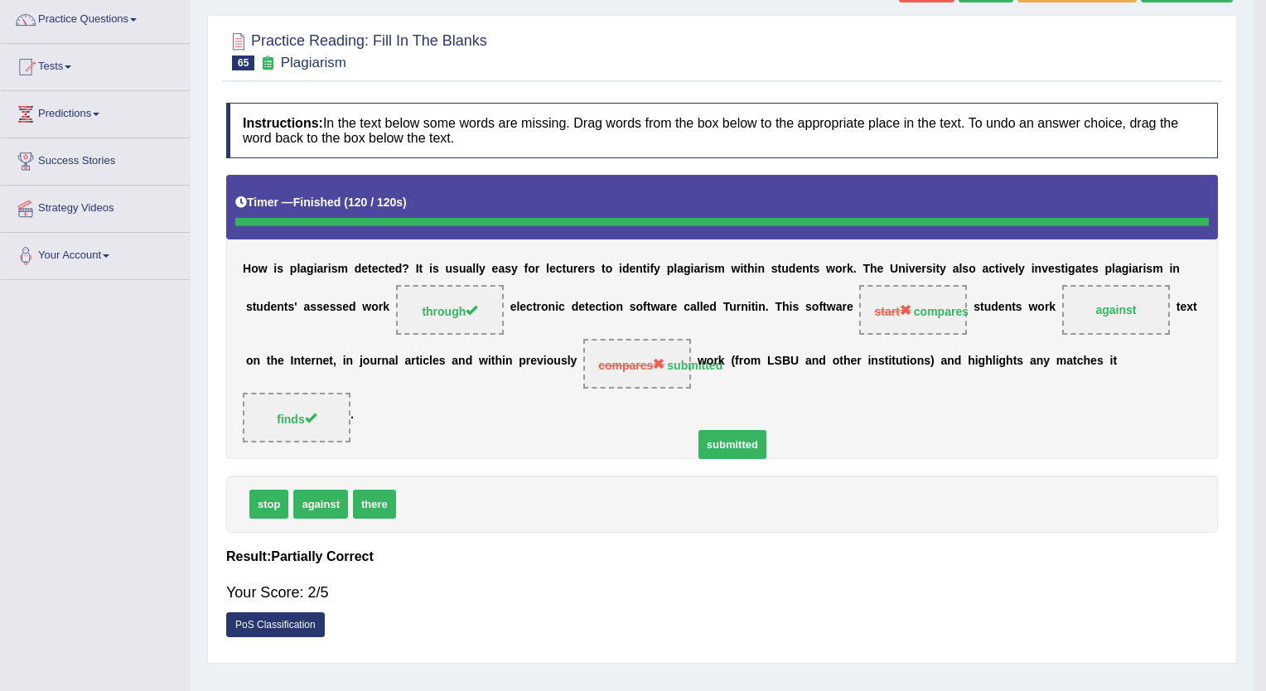
drag, startPoint x: 442, startPoint y: 502, endPoint x: 739, endPoint y: 442, distance: 303.3
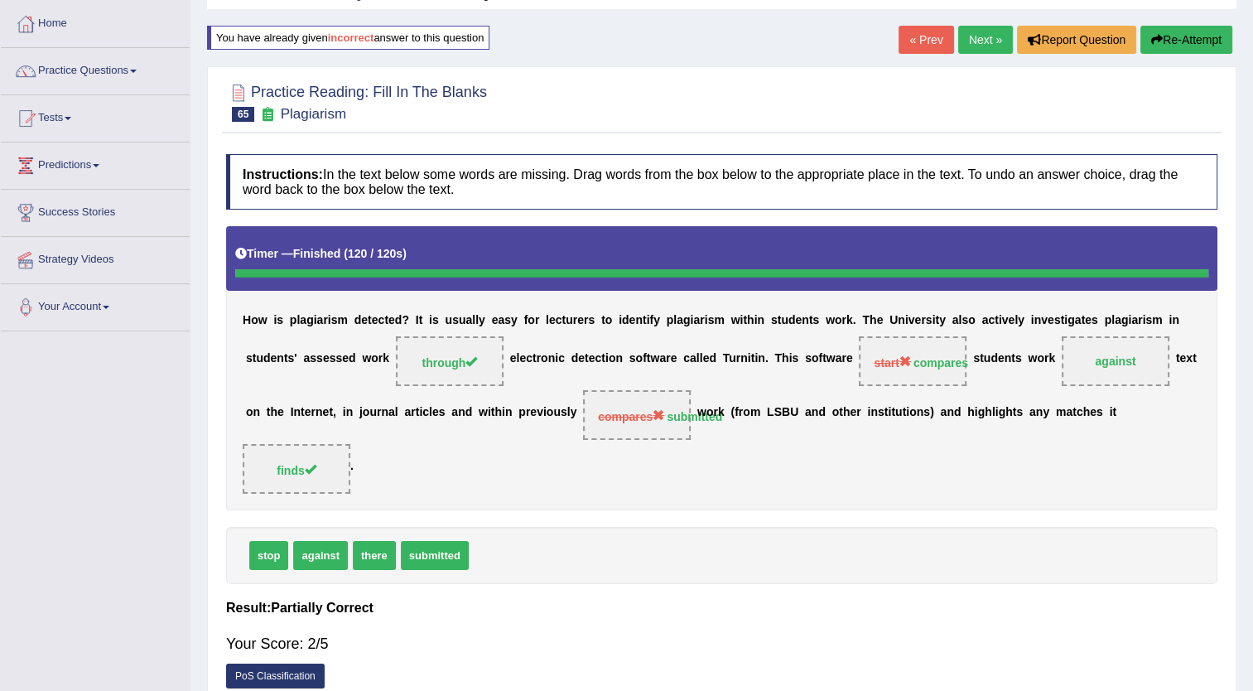
scroll to position [66, 0]
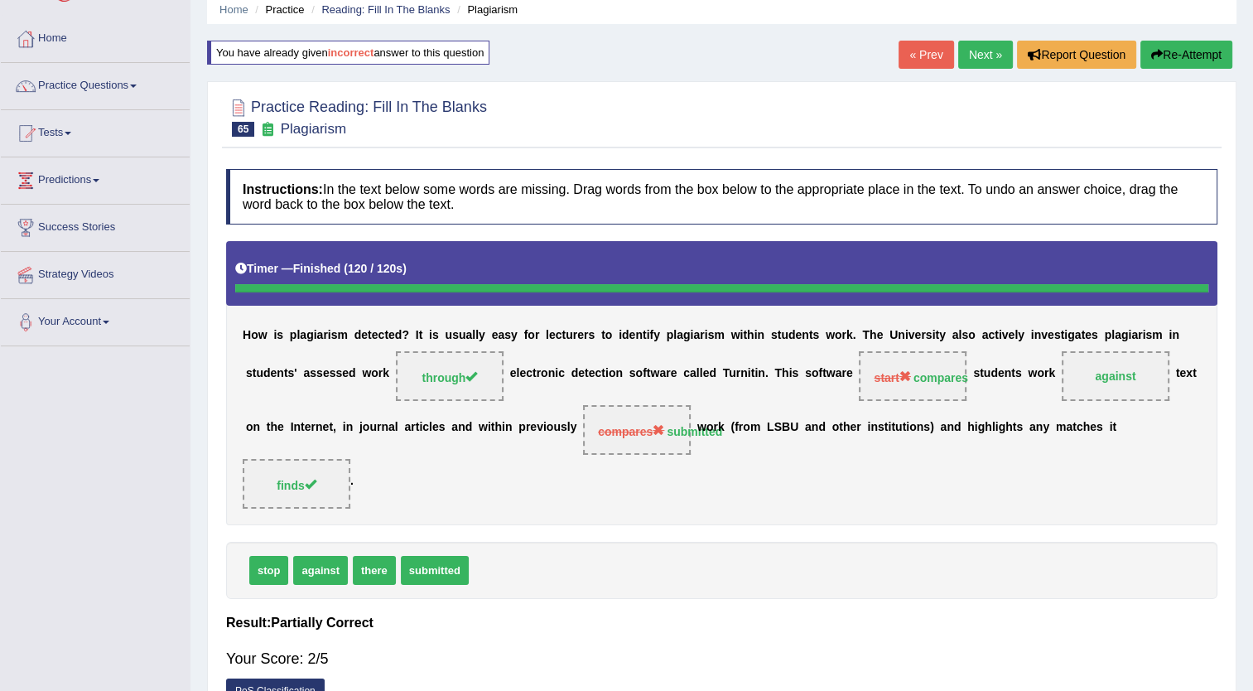
click at [974, 43] on link "Next »" at bounding box center [985, 55] width 55 height 28
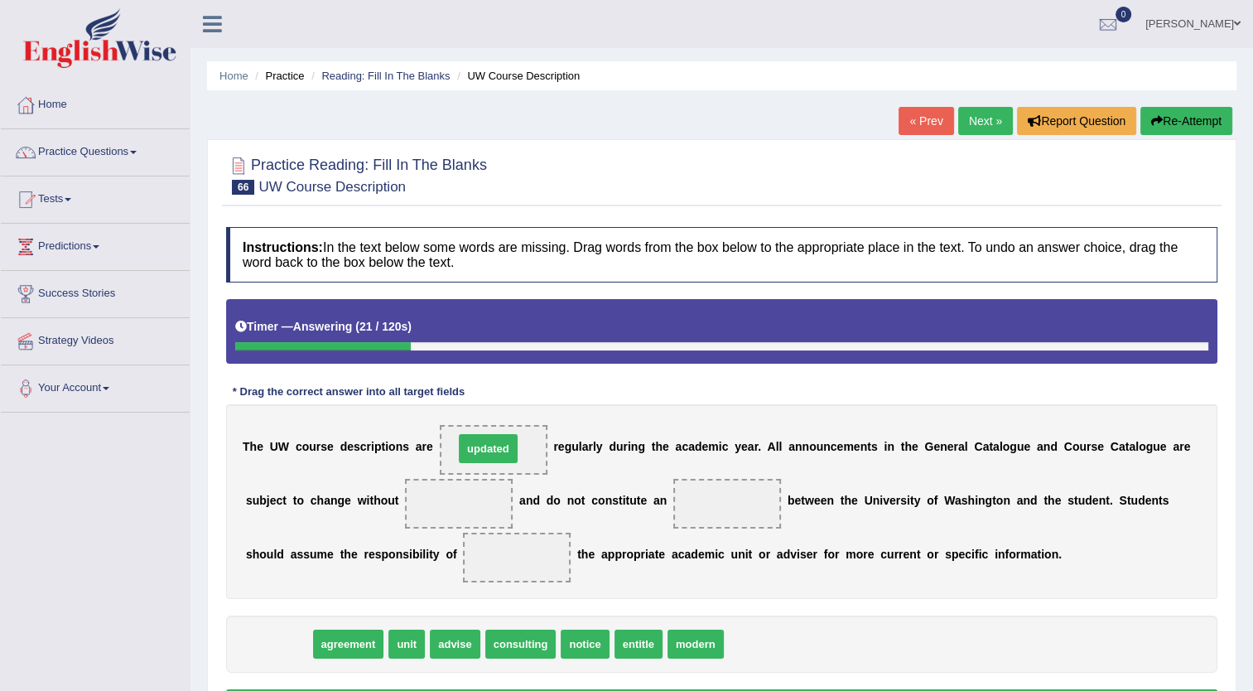
drag, startPoint x: 261, startPoint y: 641, endPoint x: 471, endPoint y: 446, distance: 286.6
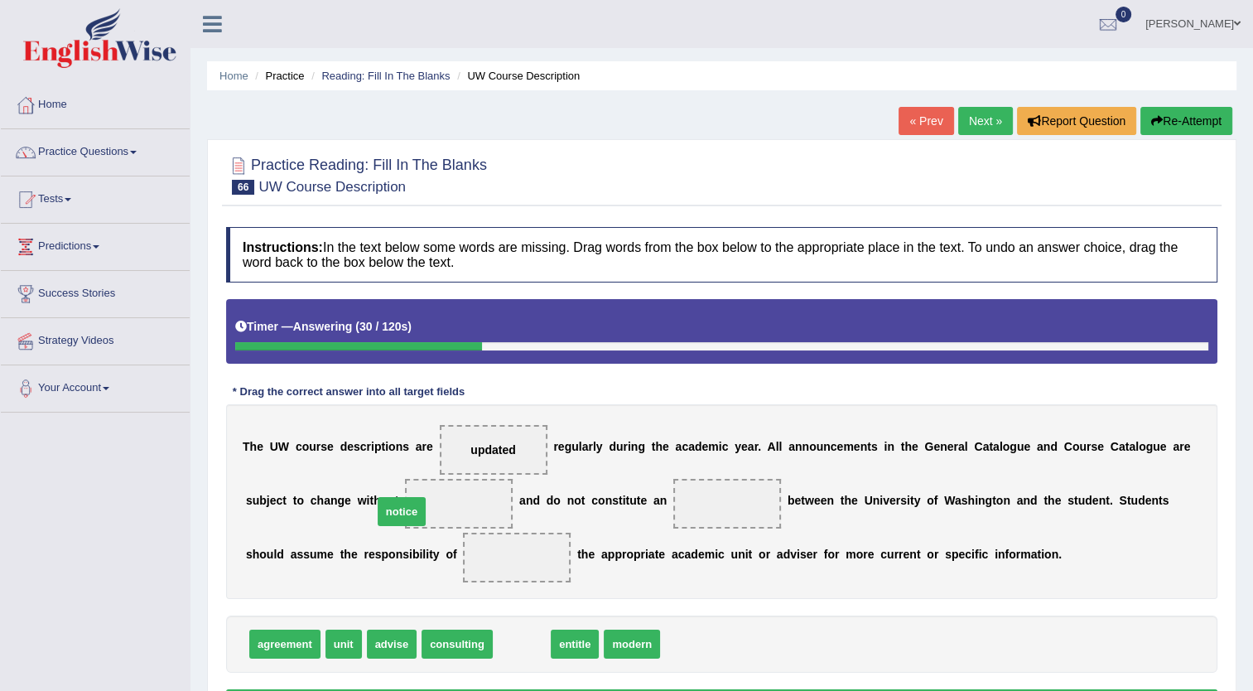
drag, startPoint x: 507, startPoint y: 648, endPoint x: 387, endPoint y: 515, distance: 178.9
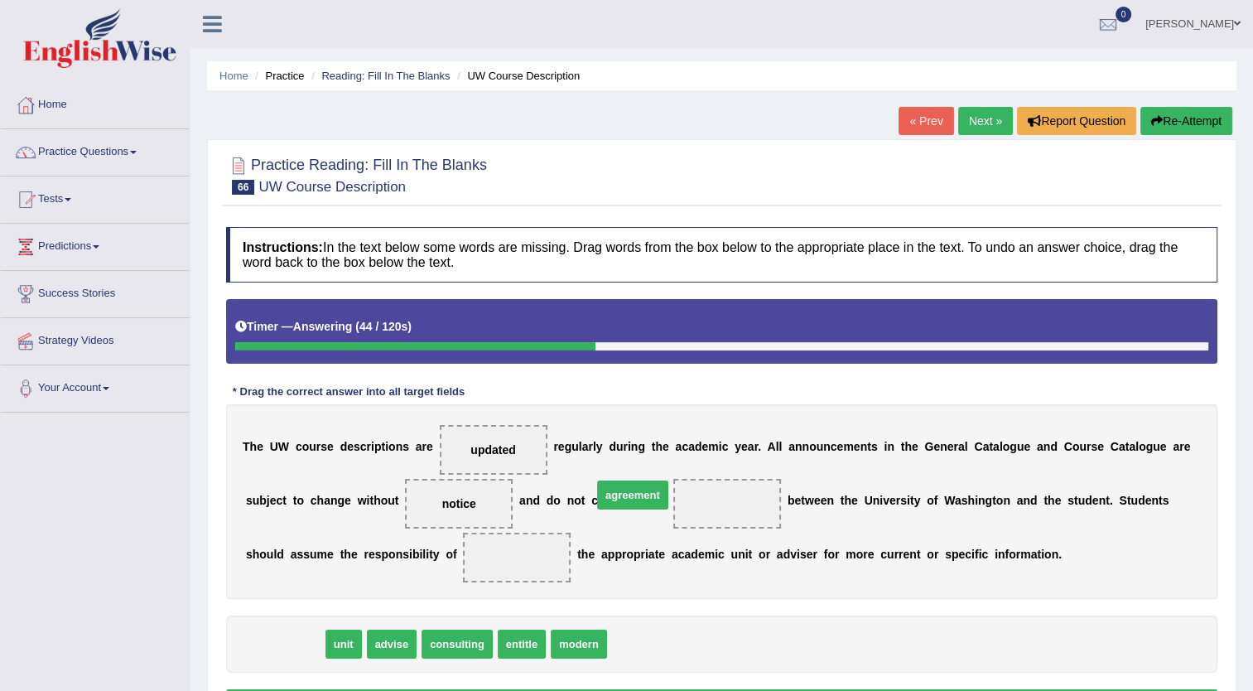
drag, startPoint x: 254, startPoint y: 646, endPoint x: 602, endPoint y: 497, distance: 378.5
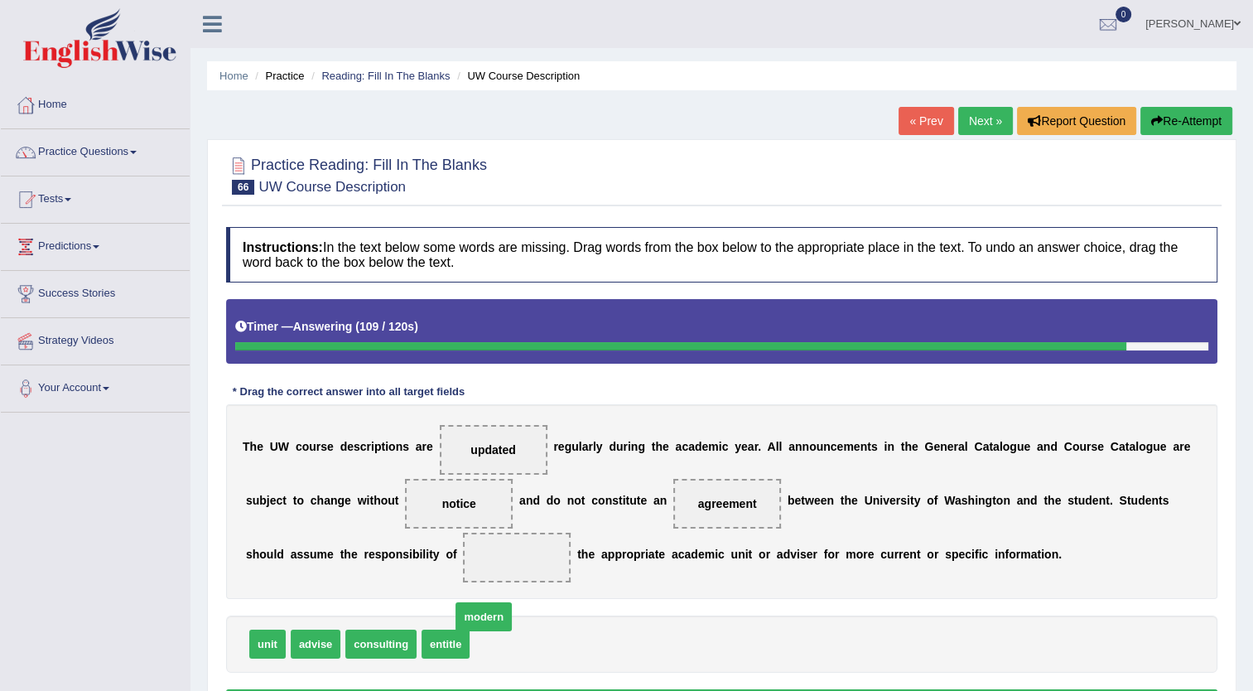
drag, startPoint x: 506, startPoint y: 640, endPoint x: 487, endPoint y: 612, distance: 33.3
drag, startPoint x: 423, startPoint y: 637, endPoint x: 368, endPoint y: 531, distance: 119.7
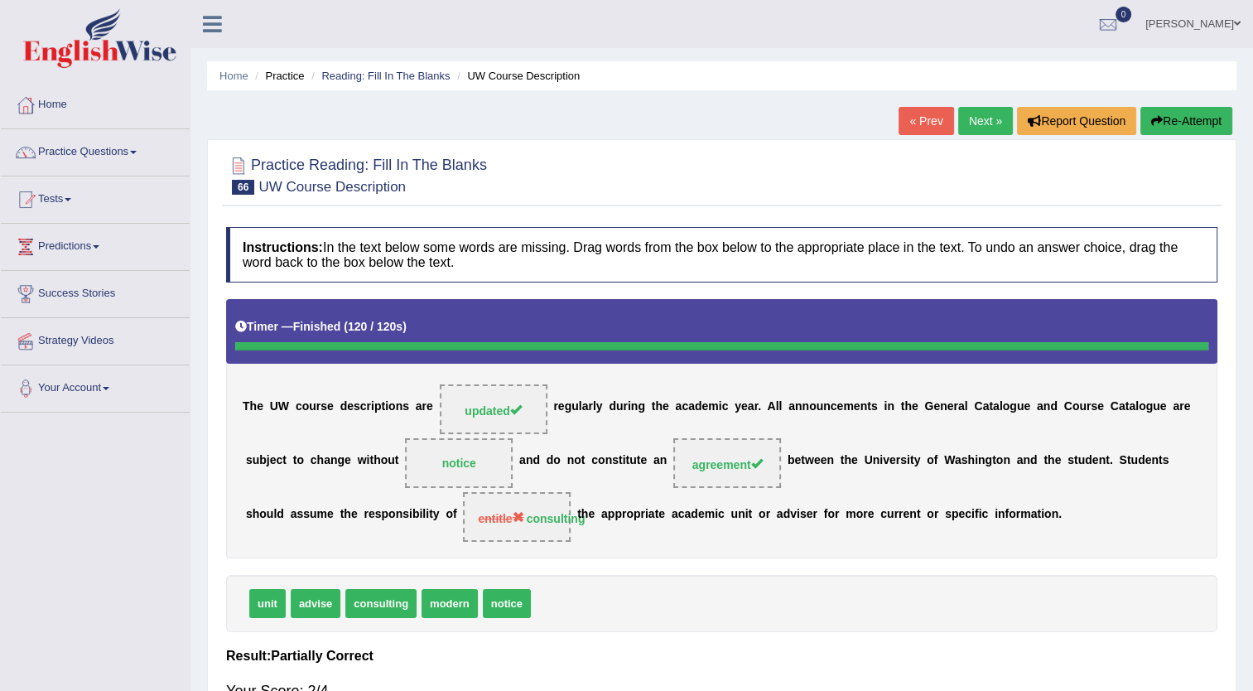
click at [976, 131] on link "Next »" at bounding box center [985, 121] width 55 height 28
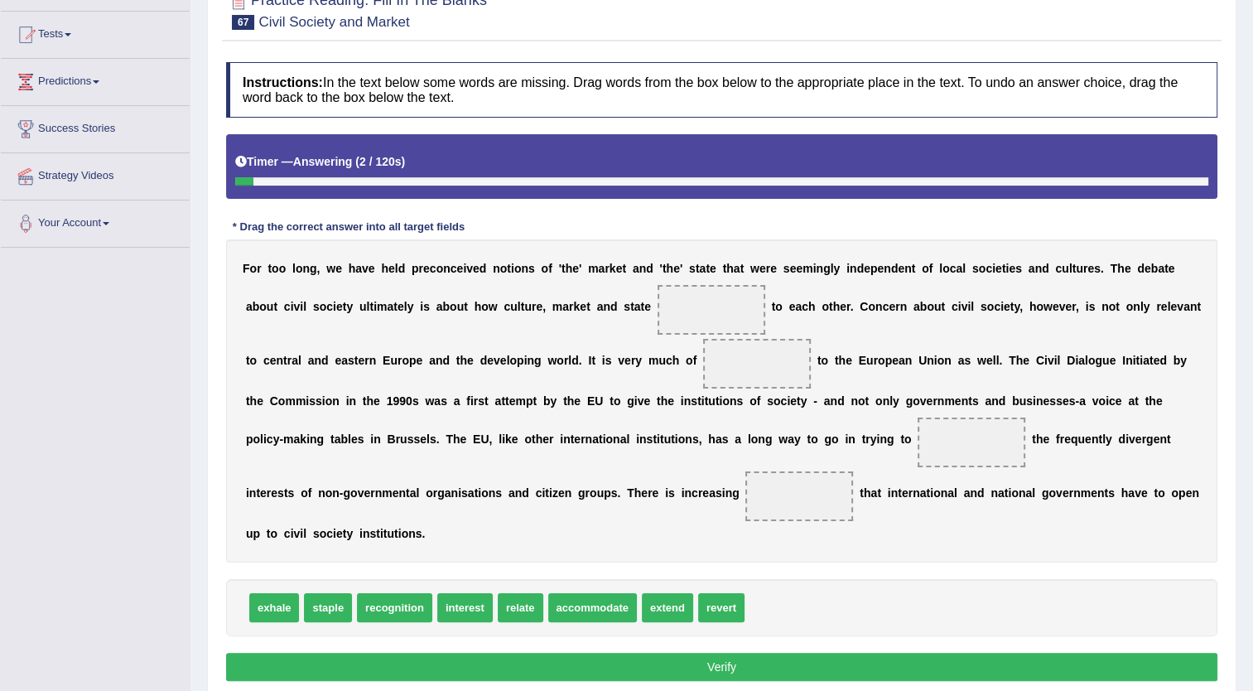
scroll to position [205, 0]
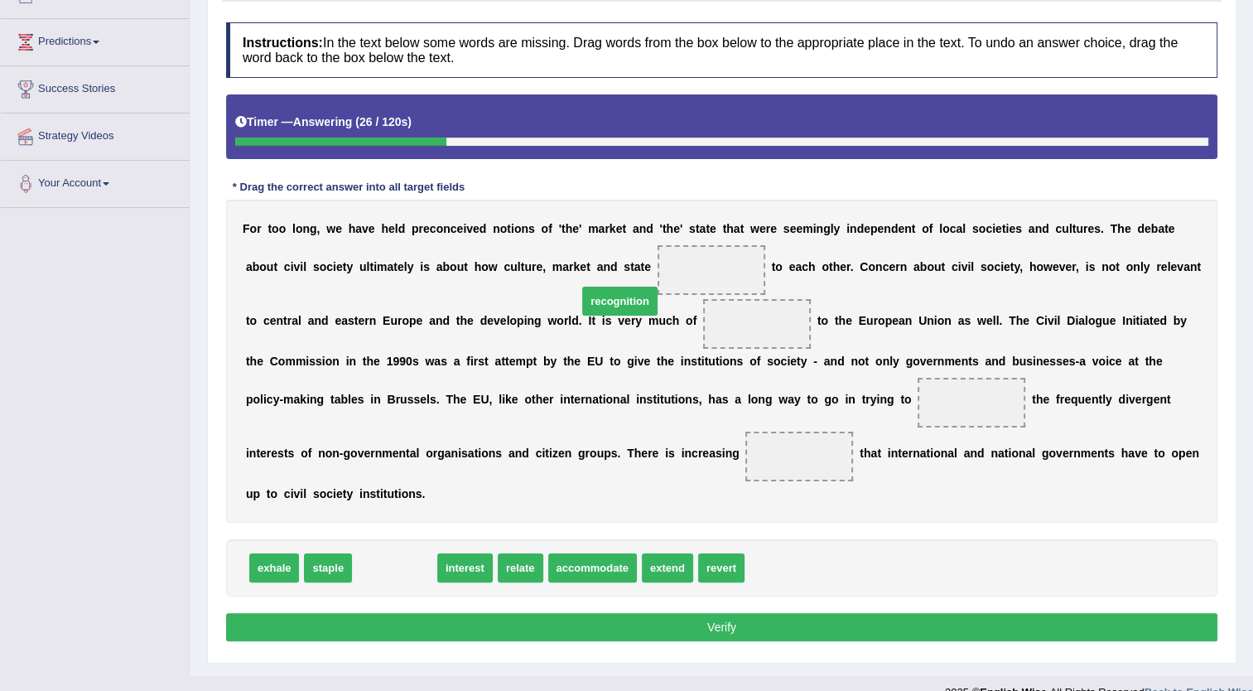
drag, startPoint x: 394, startPoint y: 544, endPoint x: 620, endPoint y: 273, distance: 352.4
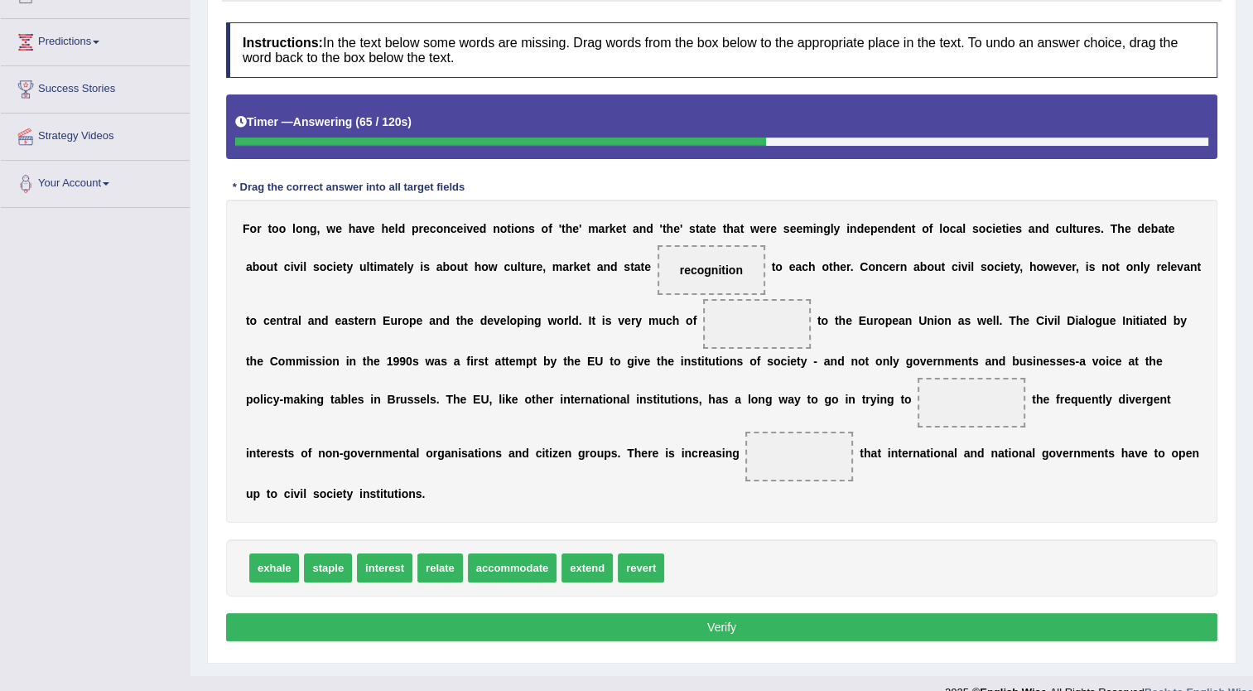
click at [587, 553] on span "extend" at bounding box center [587, 567] width 51 height 29
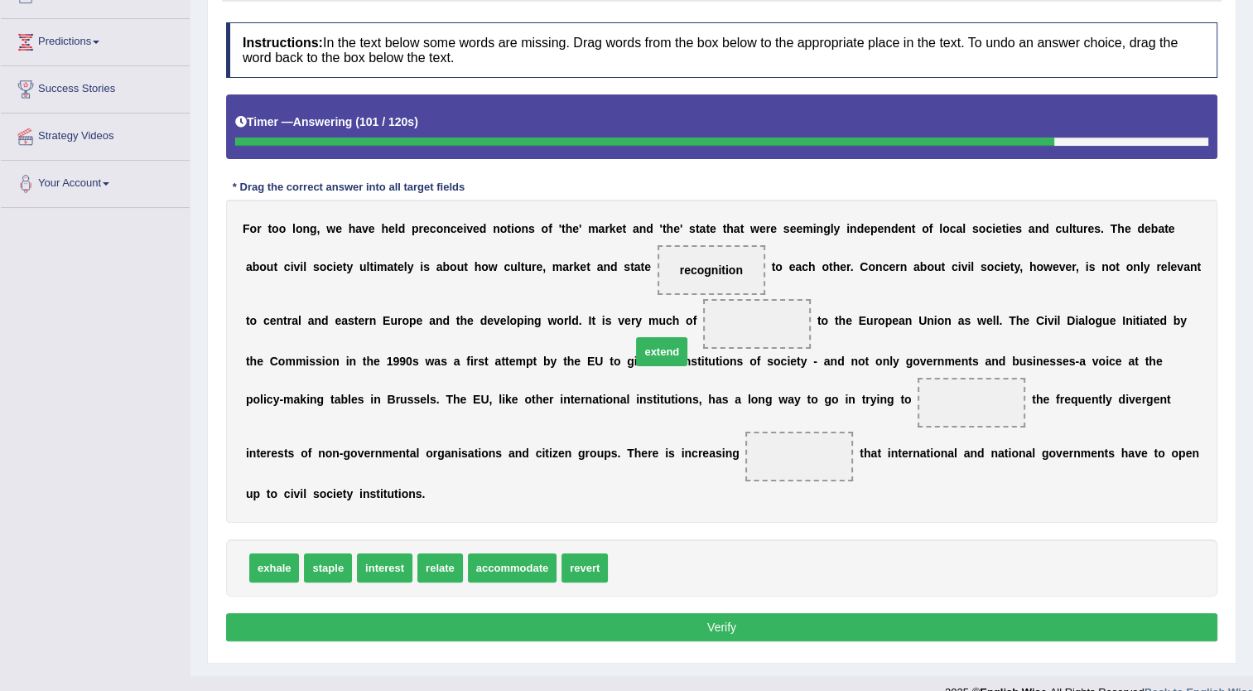
drag, startPoint x: 606, startPoint y: 542, endPoint x: 630, endPoint y: 326, distance: 217.5
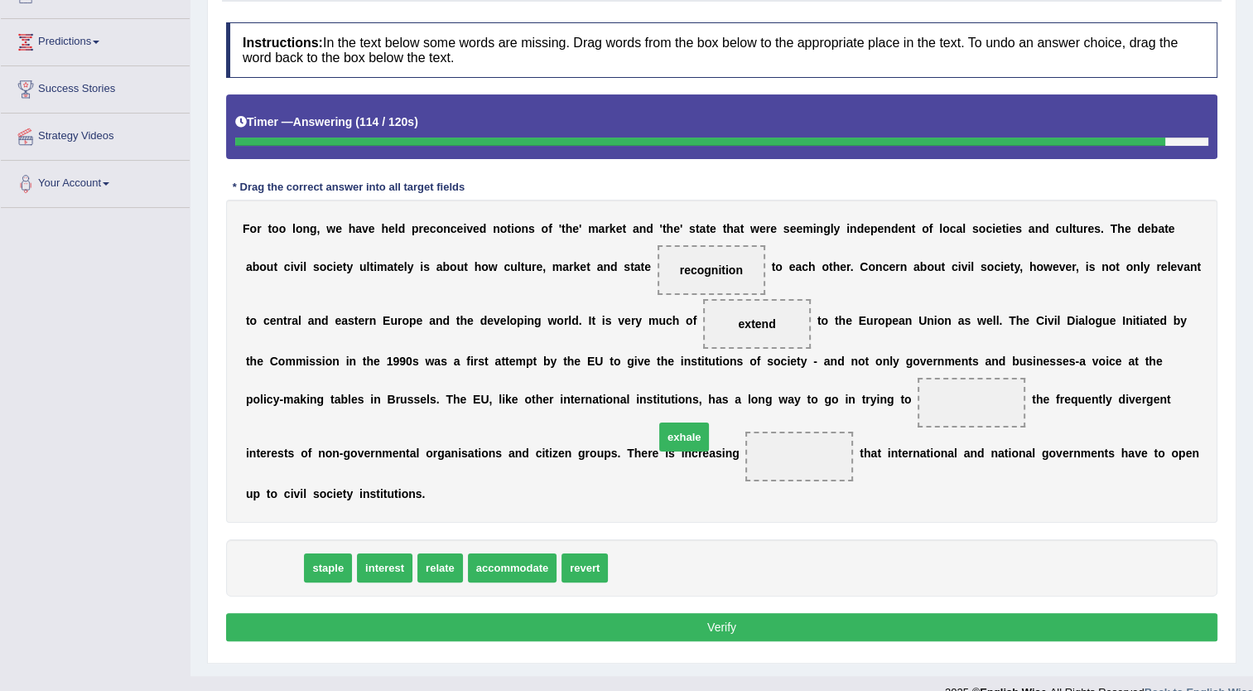
drag, startPoint x: 265, startPoint y: 548, endPoint x: 675, endPoint y: 417, distance: 430.4
drag, startPoint x: 287, startPoint y: 548, endPoint x: 495, endPoint y: 449, distance: 230.5
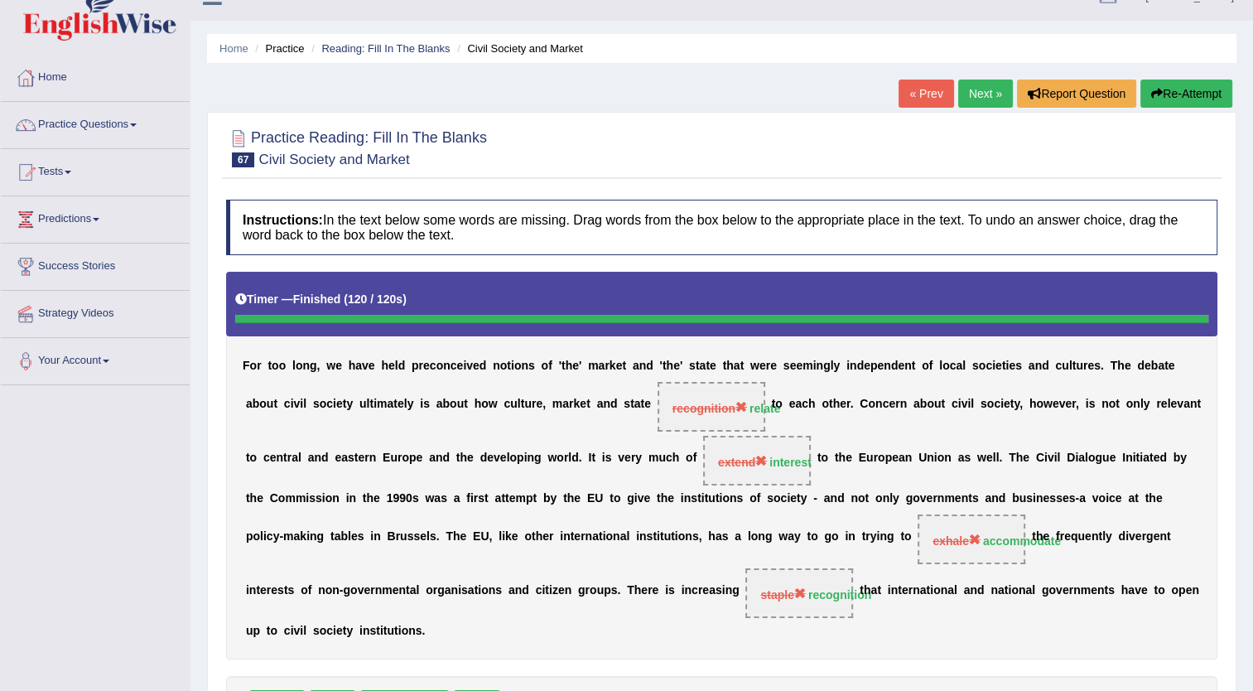
scroll to position [13, 0]
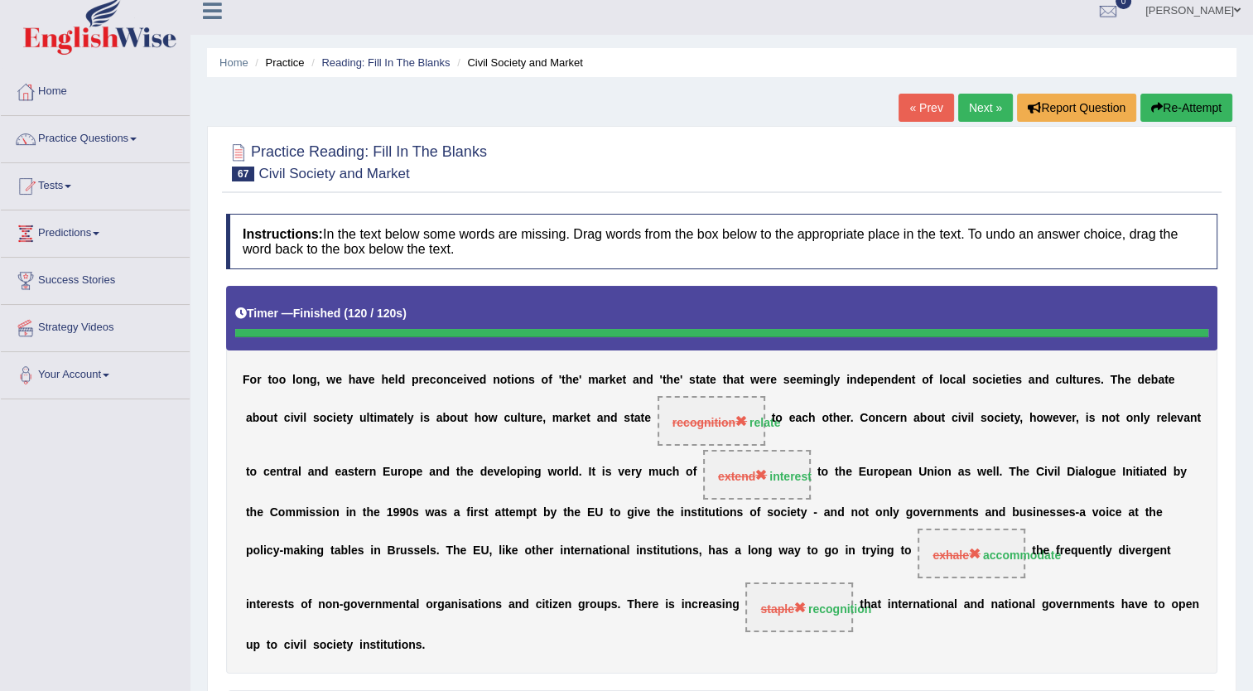
click at [1004, 104] on link "Next »" at bounding box center [985, 108] width 55 height 28
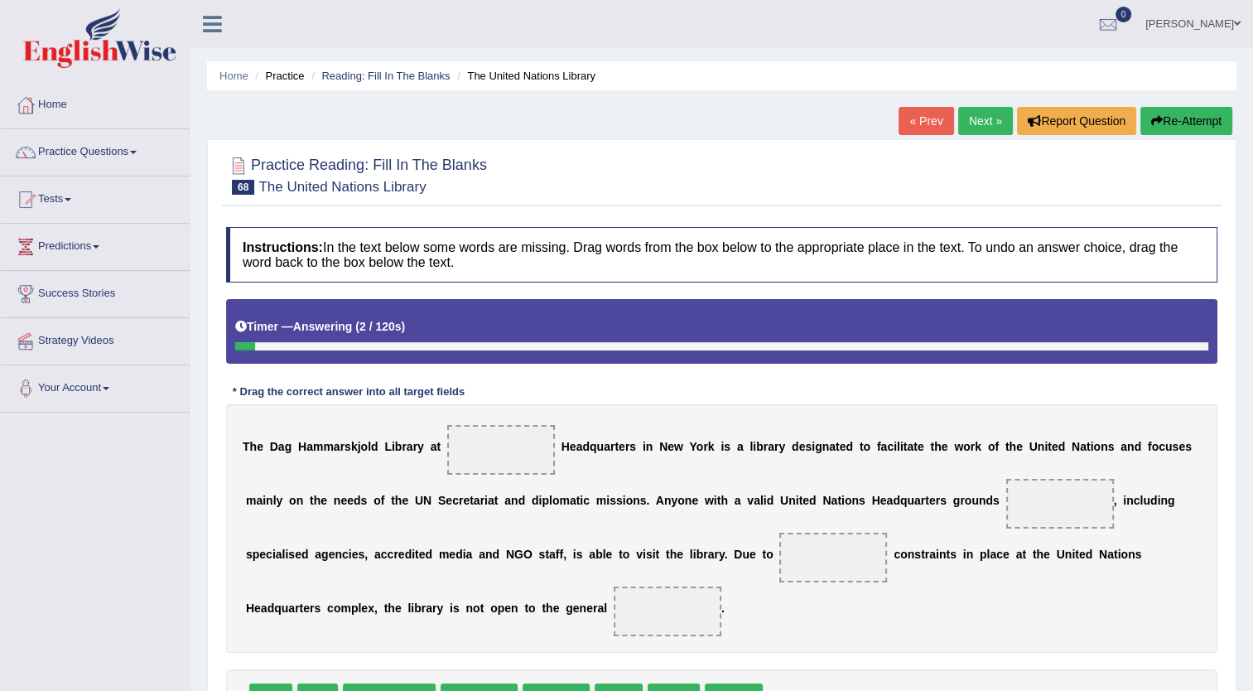
click at [1253, 684] on div "Home Practice Reading: Fill In The Blanks The United Nations Library « Prev Nex…" at bounding box center [722, 414] width 1063 height 828
drag, startPoint x: 1253, startPoint y: 684, endPoint x: 1268, endPoint y: 673, distance: 19.6
click at [1253, 673] on html "Toggle navigation Home Practice Questions Speaking Practice Read Aloud Repeat S…" at bounding box center [626, 345] width 1253 height 691
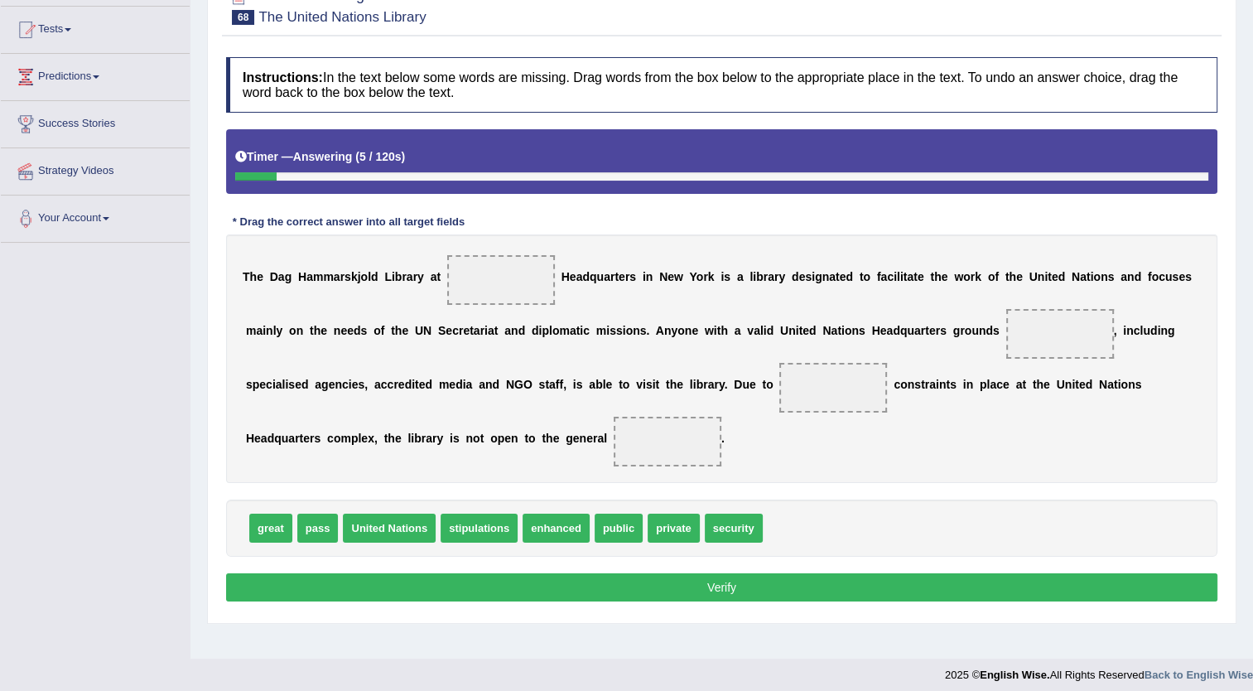
scroll to position [179, 0]
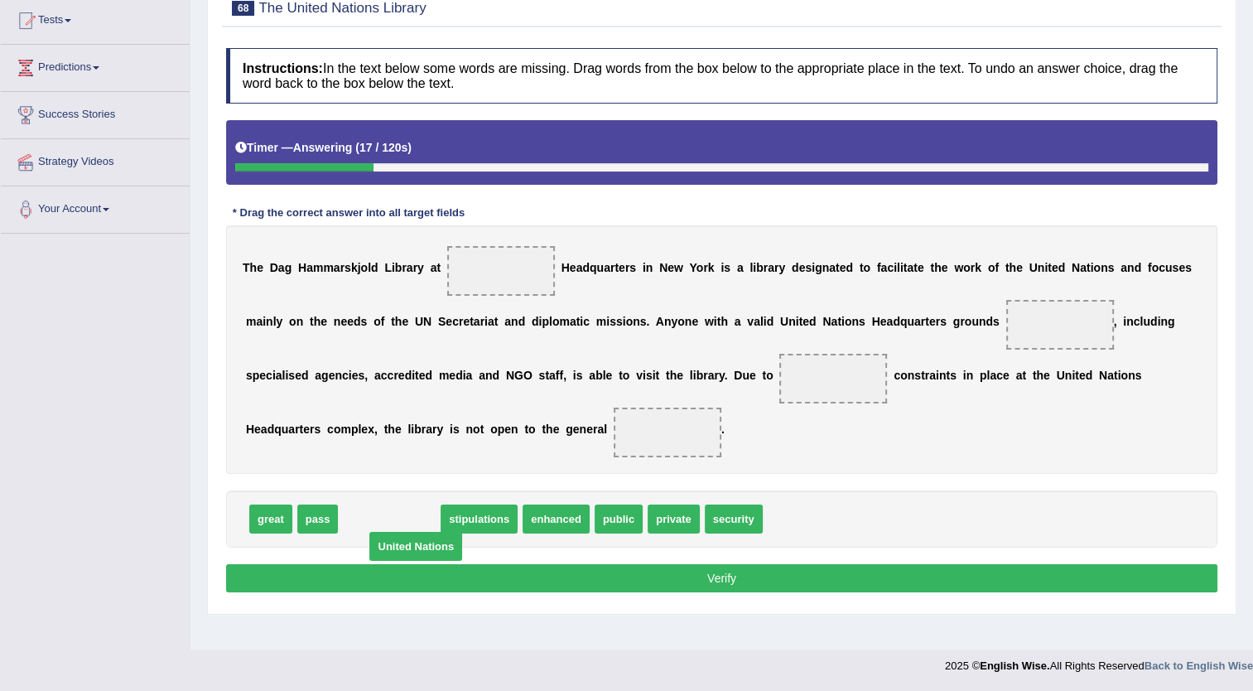
drag, startPoint x: 384, startPoint y: 519, endPoint x: 411, endPoint y: 546, distance: 38.1
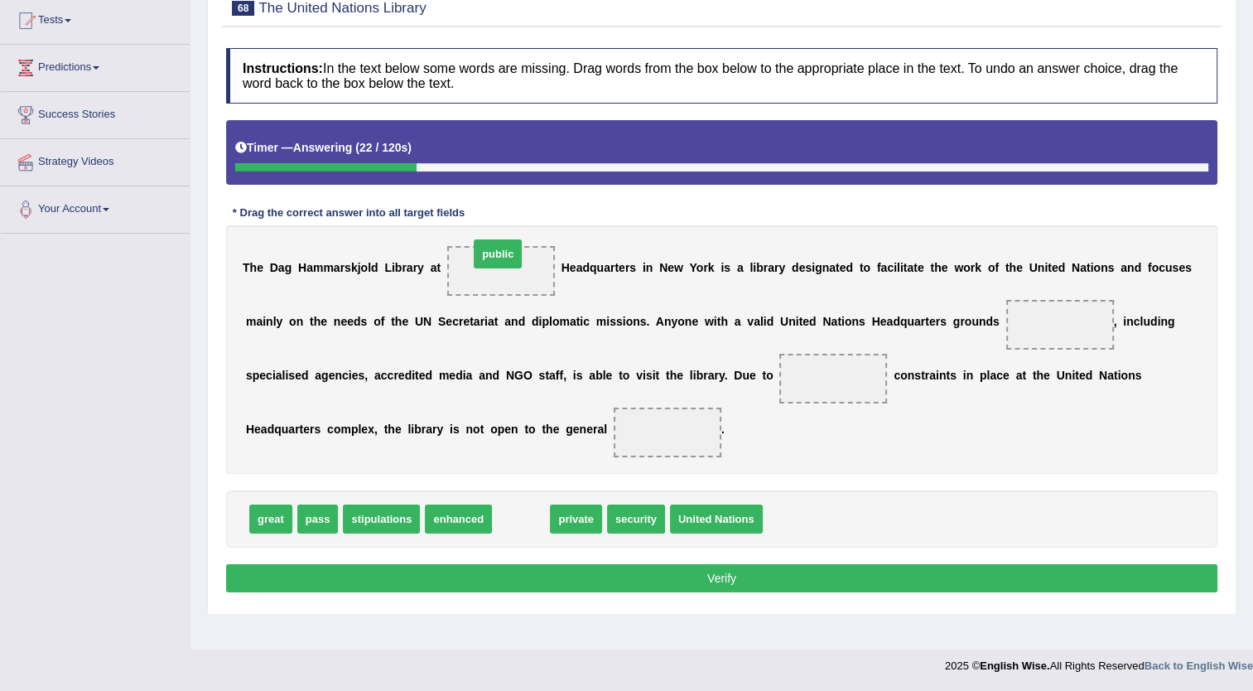
drag, startPoint x: 523, startPoint y: 523, endPoint x: 500, endPoint y: 258, distance: 266.1
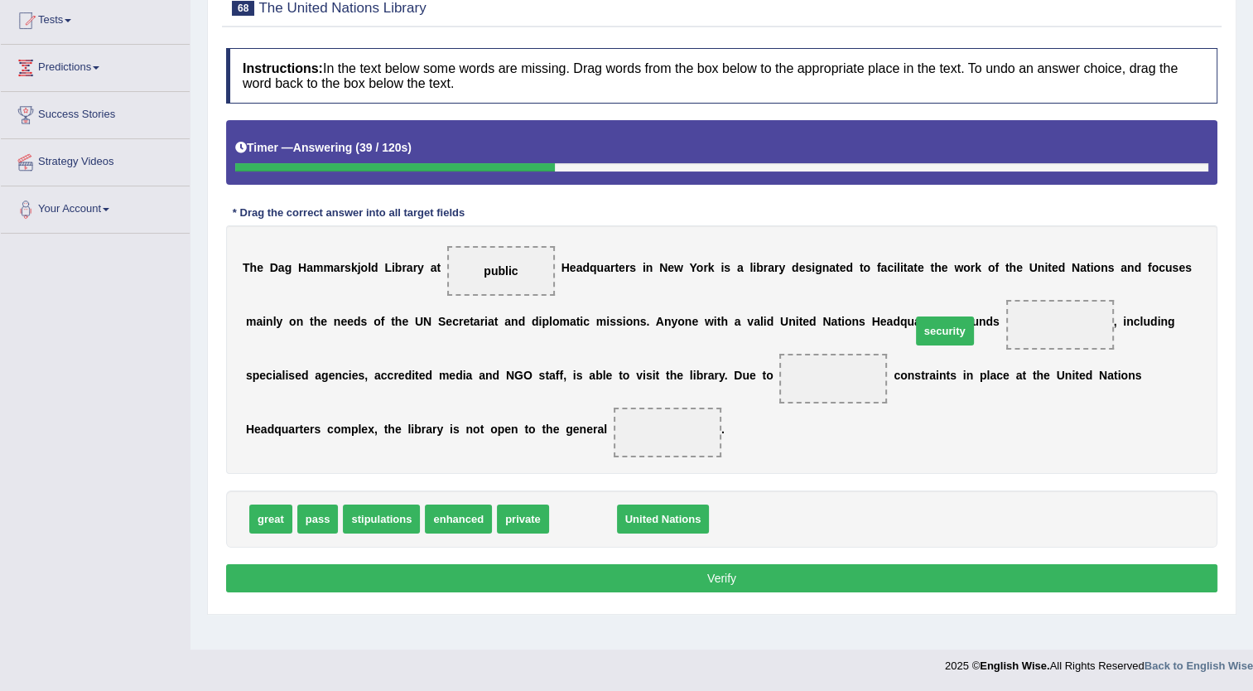
drag, startPoint x: 553, startPoint y: 522, endPoint x: 915, endPoint y: 333, distance: 408.3
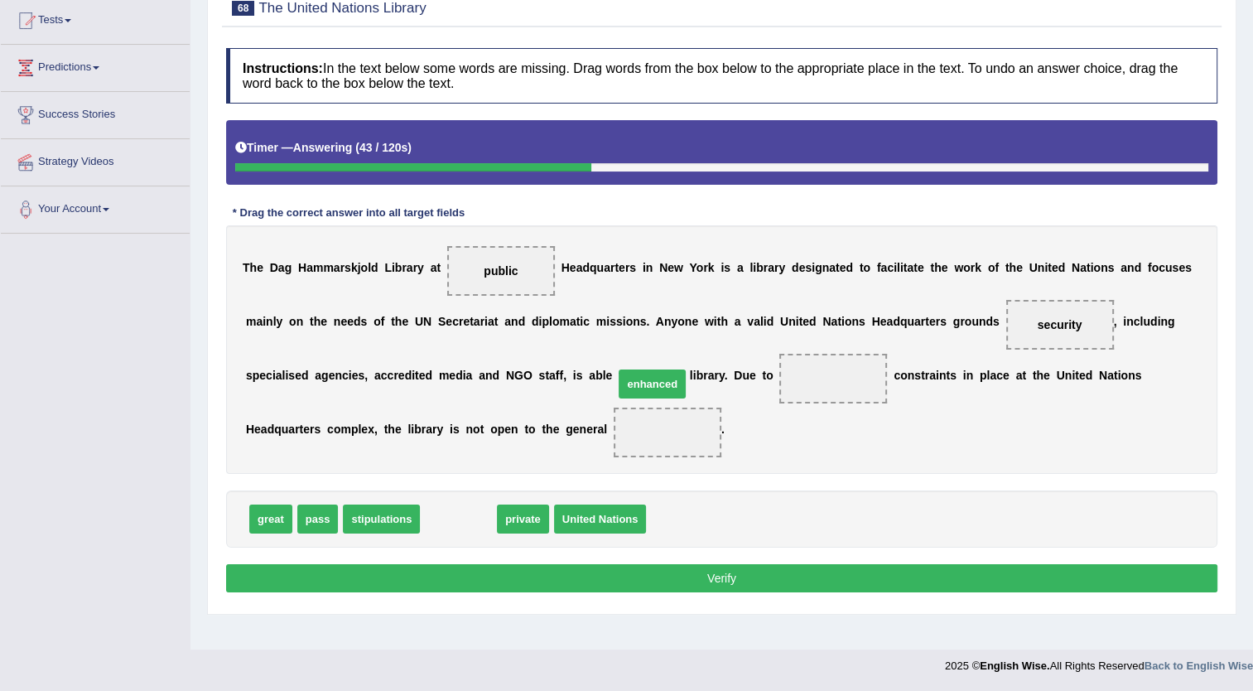
drag, startPoint x: 467, startPoint y: 521, endPoint x: 661, endPoint y: 386, distance: 236.2
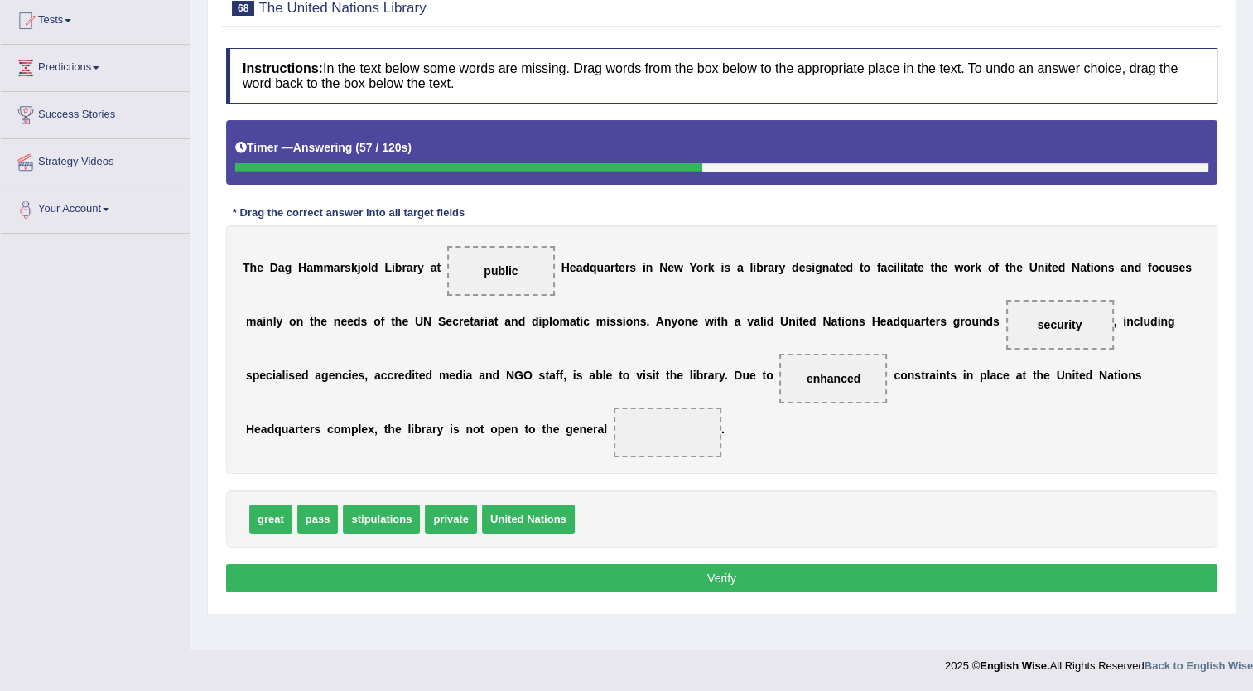
drag, startPoint x: 461, startPoint y: 280, endPoint x: 487, endPoint y: 261, distance: 32.6
click at [487, 261] on span "public" at bounding box center [501, 271] width 108 height 50
drag, startPoint x: 487, startPoint y: 261, endPoint x: 480, endPoint y: 283, distance: 23.3
click at [480, 283] on span "public" at bounding box center [501, 271] width 108 height 50
drag, startPoint x: 480, startPoint y: 283, endPoint x: 497, endPoint y: 258, distance: 29.9
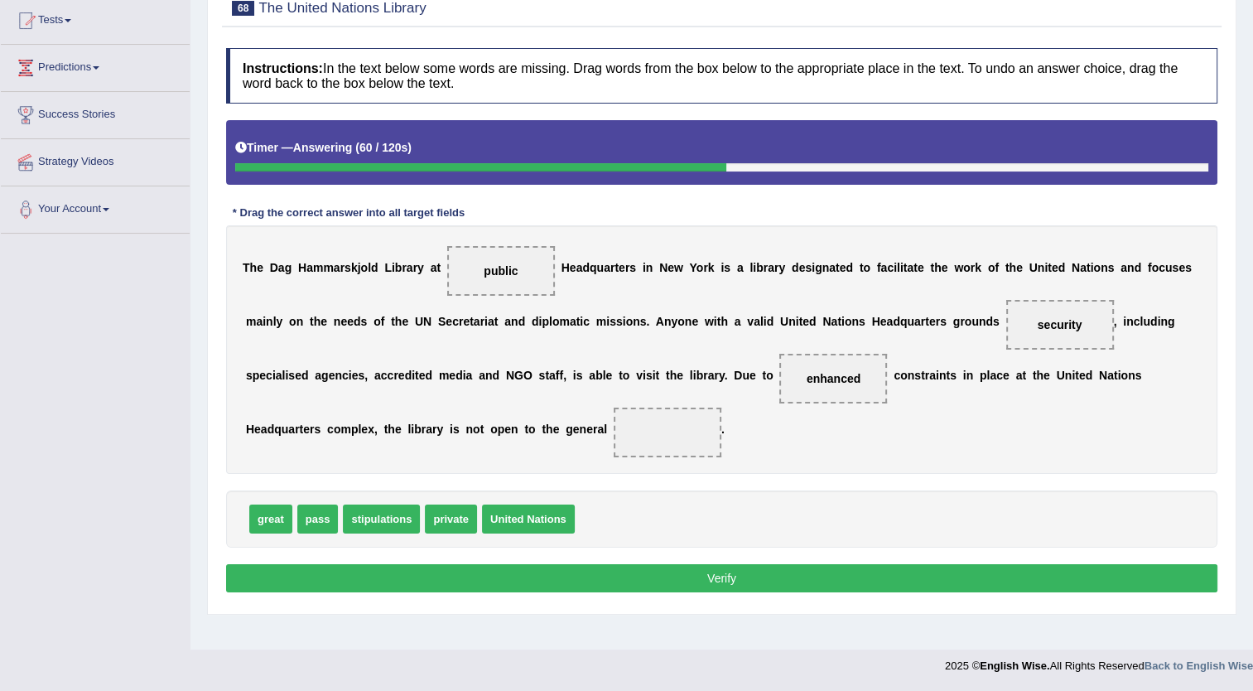
click at [497, 258] on span "public" at bounding box center [501, 271] width 108 height 50
drag, startPoint x: 497, startPoint y: 258, endPoint x: 411, endPoint y: 393, distance: 159.5
click at [411, 393] on div "T h e D a g H a m m a r s k j o l d L i b r a r y a t public H e a d q u a r t …" at bounding box center [722, 349] width 992 height 249
drag, startPoint x: 445, startPoint y: 262, endPoint x: 274, endPoint y: 512, distance: 302.8
click at [274, 512] on div "Instructions: In the text below some words are missing. Drag words from the box…" at bounding box center [722, 323] width 1000 height 566
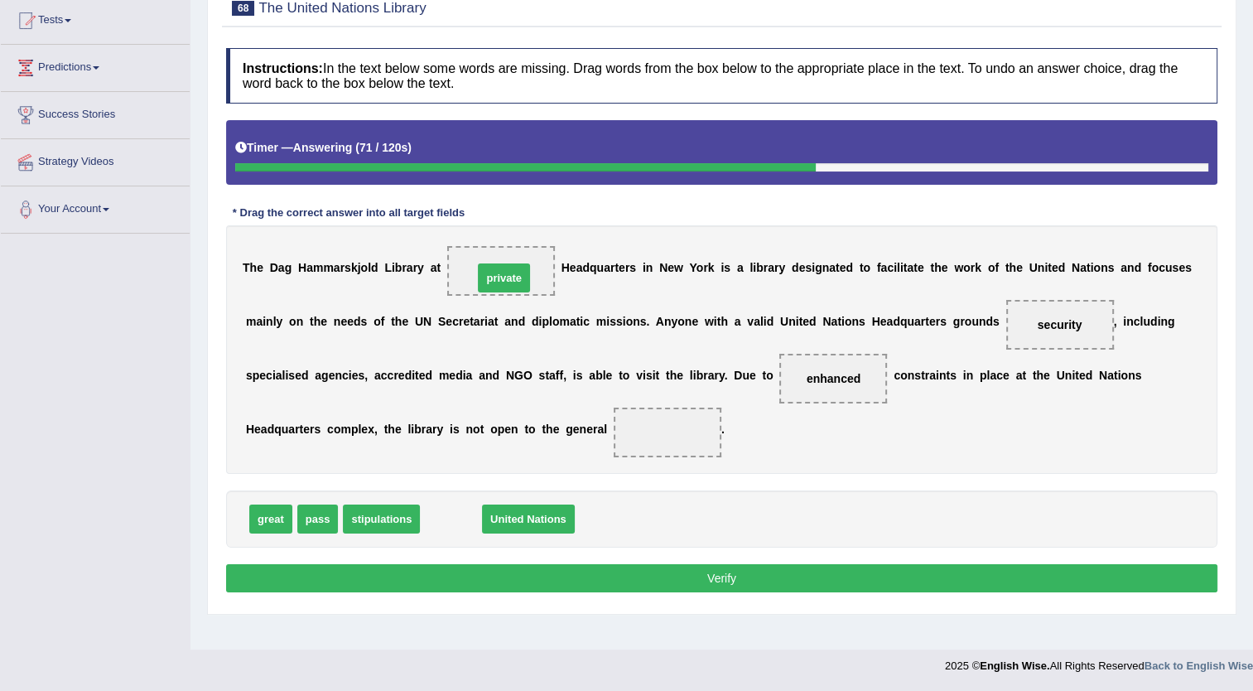
drag, startPoint x: 424, startPoint y: 524, endPoint x: 477, endPoint y: 283, distance: 246.8
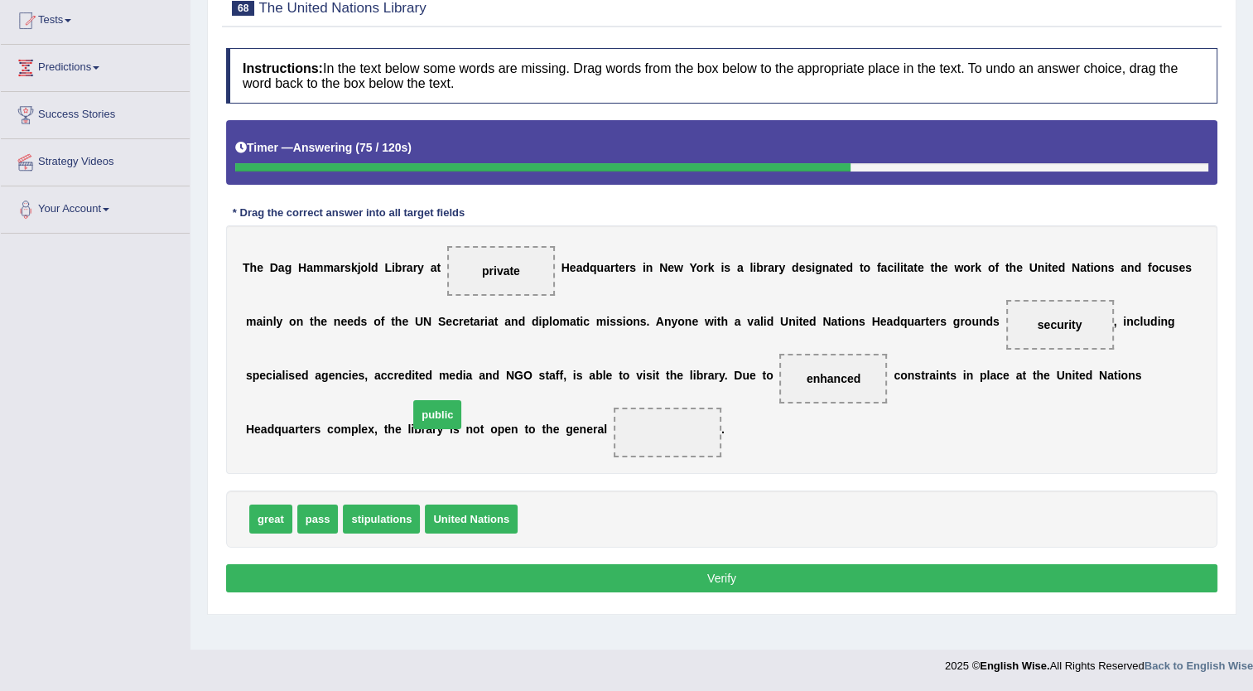
drag, startPoint x: 527, startPoint y: 525, endPoint x: 412, endPoint y: 427, distance: 151.0
click at [447, 583] on button "Verify" at bounding box center [722, 578] width 992 height 28
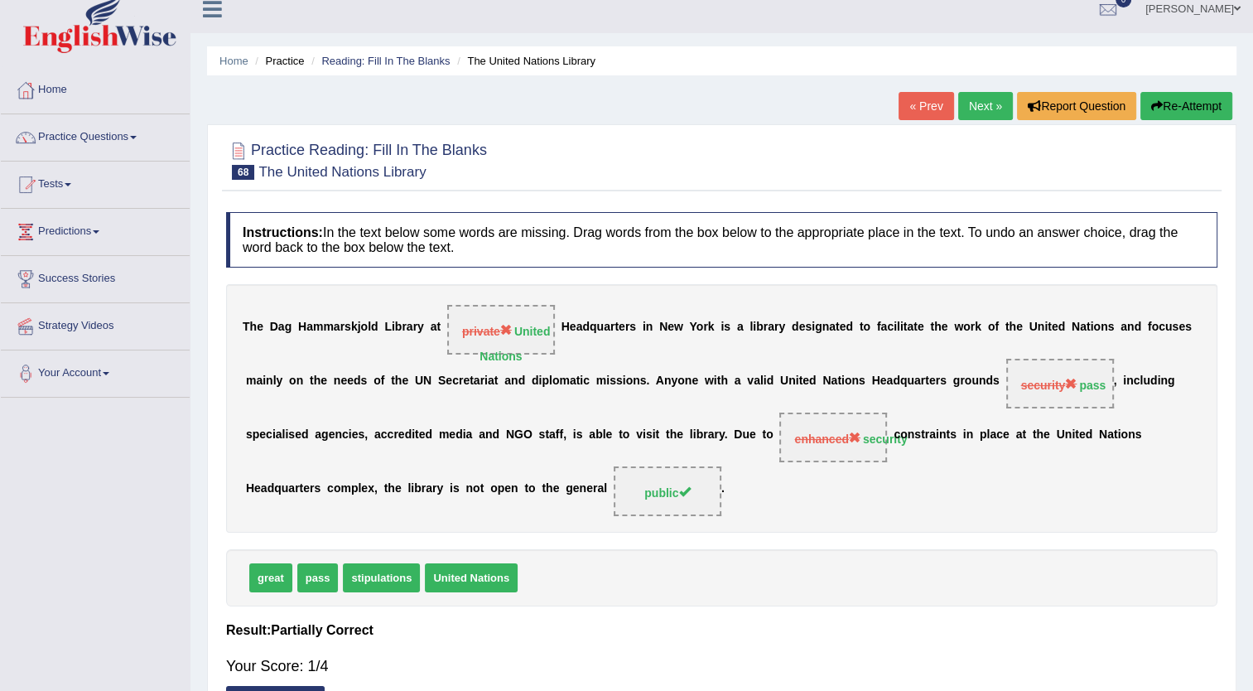
scroll to position [13, 0]
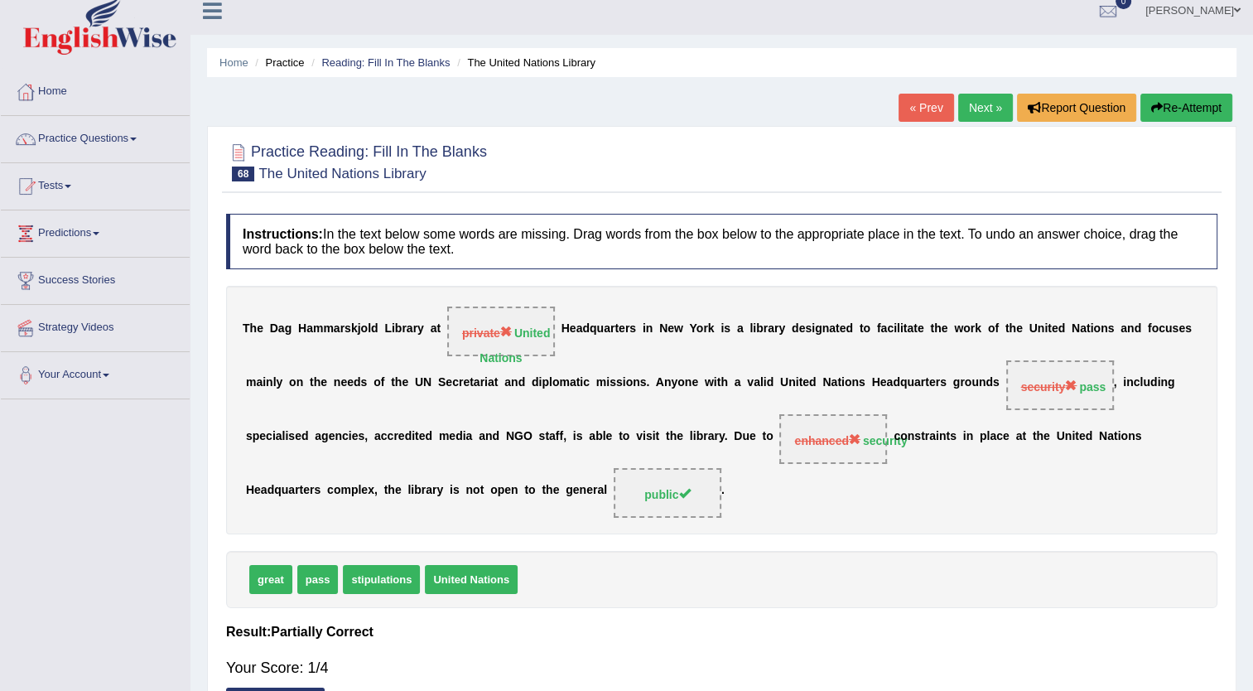
click at [988, 99] on link "Next »" at bounding box center [985, 108] width 55 height 28
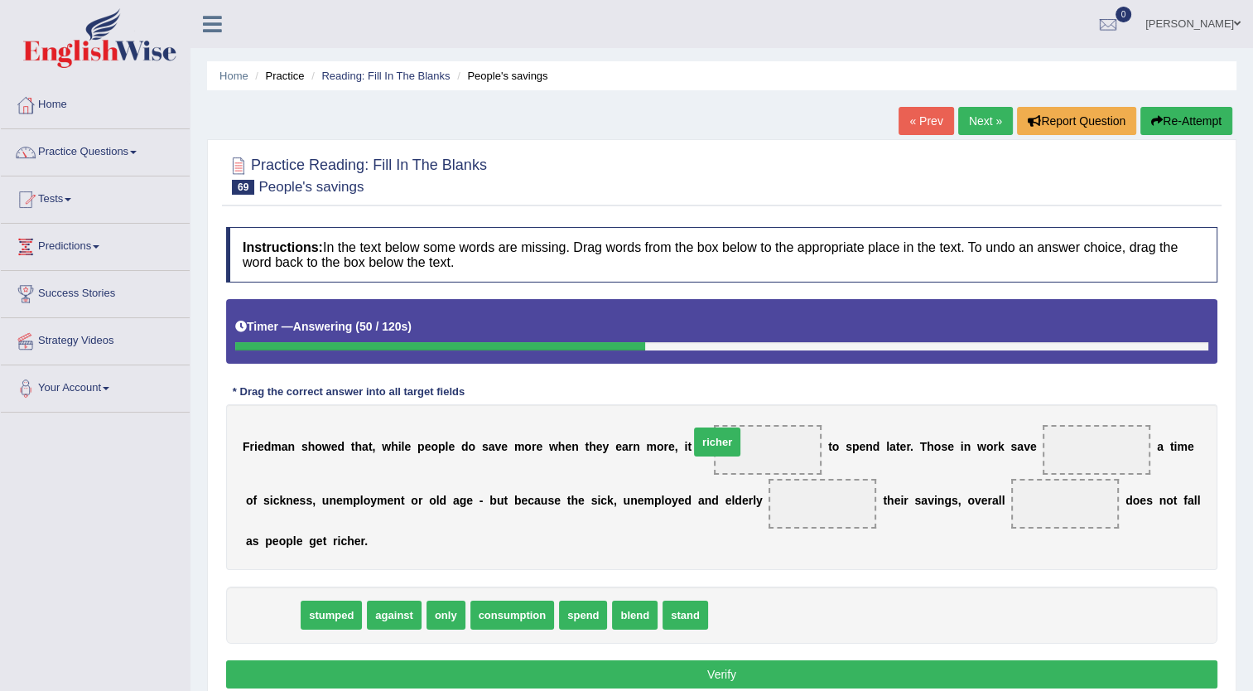
drag, startPoint x: 260, startPoint y: 622, endPoint x: 705, endPoint y: 449, distance: 477.4
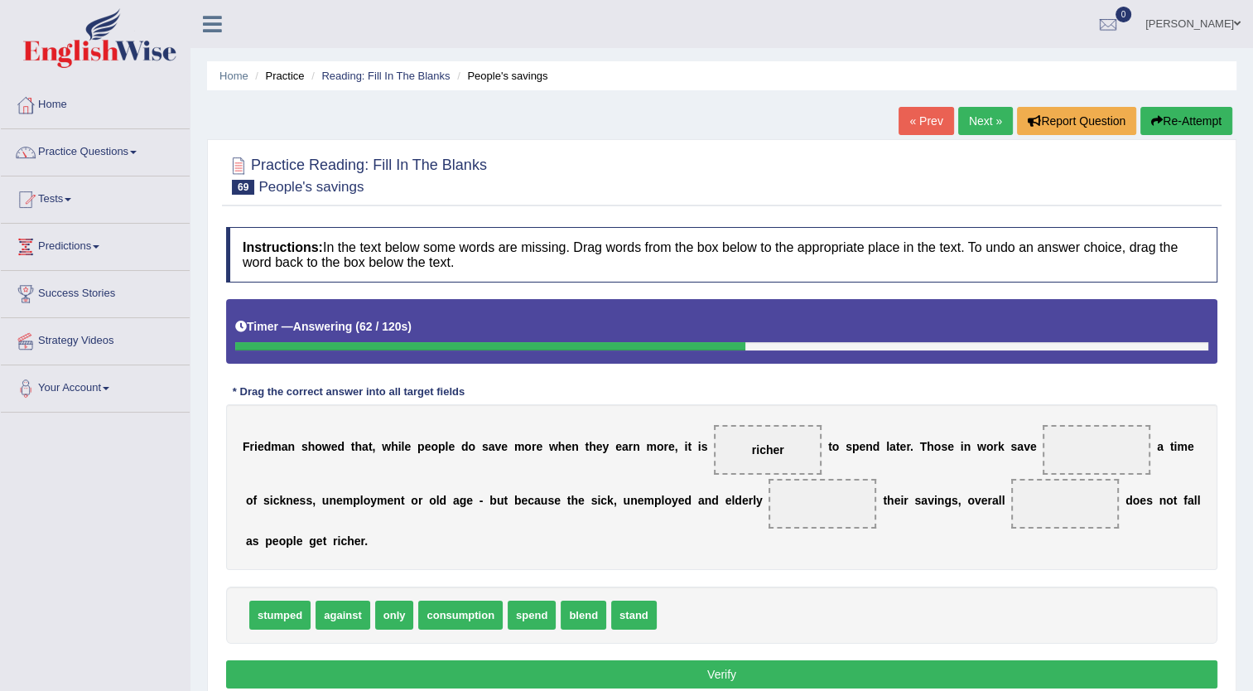
click at [387, 618] on span "only" at bounding box center [394, 615] width 39 height 29
drag, startPoint x: 345, startPoint y: 619, endPoint x: 351, endPoint y: 610, distance: 11.3
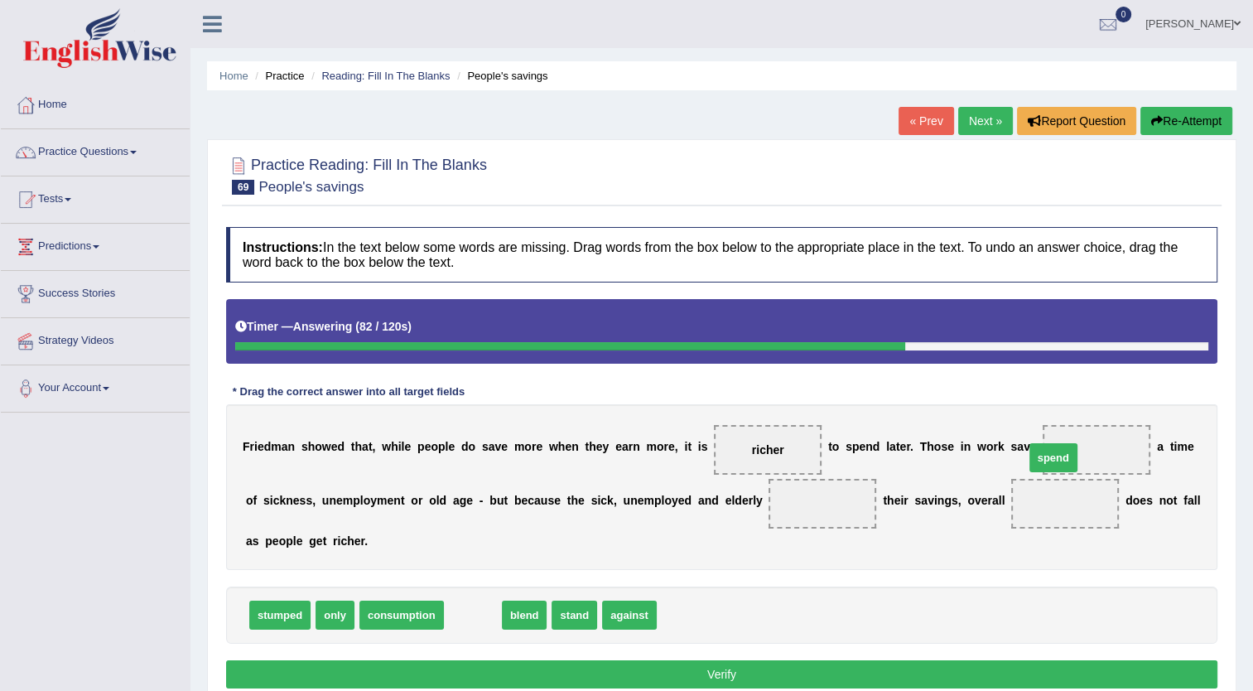
drag, startPoint x: 447, startPoint y: 613, endPoint x: 1033, endPoint y: 452, distance: 607.3
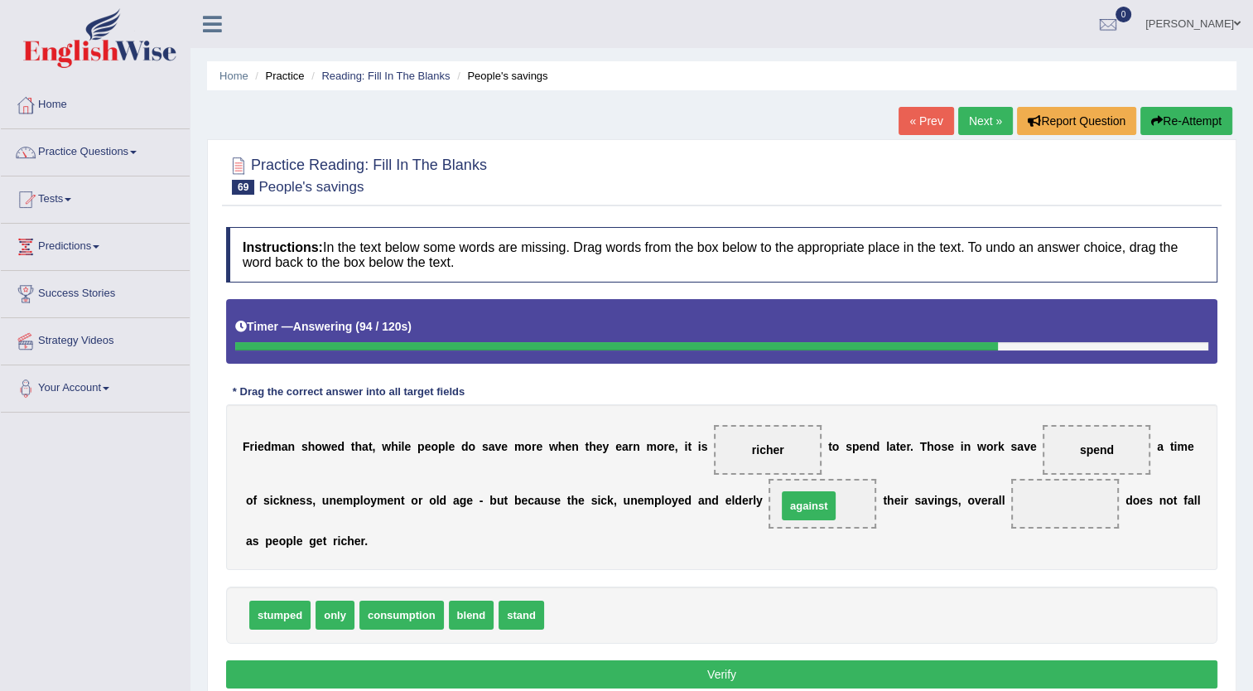
drag, startPoint x: 544, startPoint y: 615, endPoint x: 777, endPoint y: 505, distance: 257.2
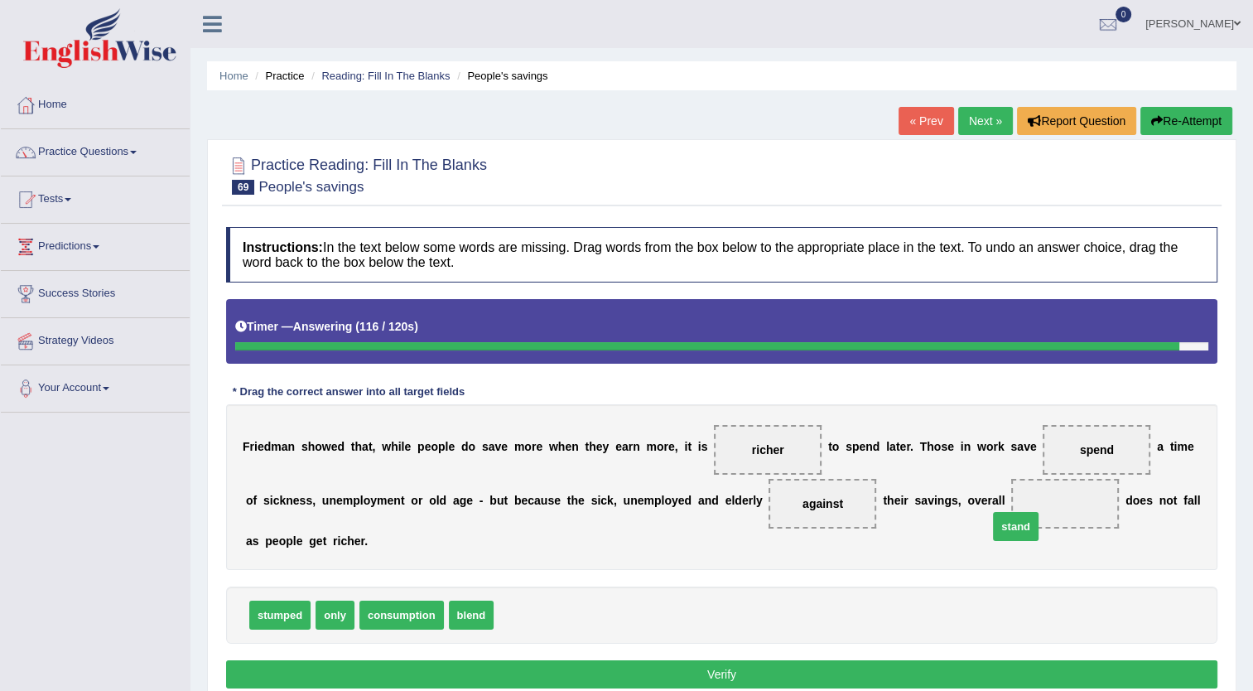
drag, startPoint x: 510, startPoint y: 614, endPoint x: 1005, endPoint y: 525, distance: 502.4
click at [818, 673] on button "Verify" at bounding box center [722, 674] width 992 height 28
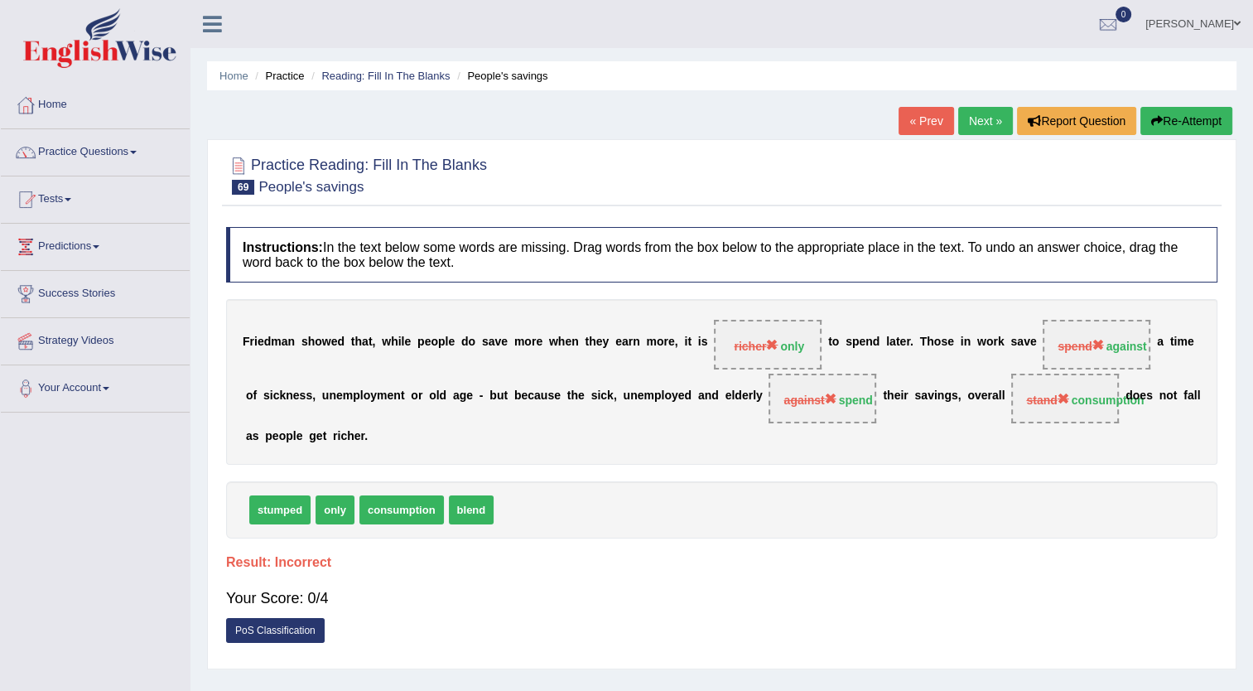
click at [996, 128] on link "Next »" at bounding box center [985, 121] width 55 height 28
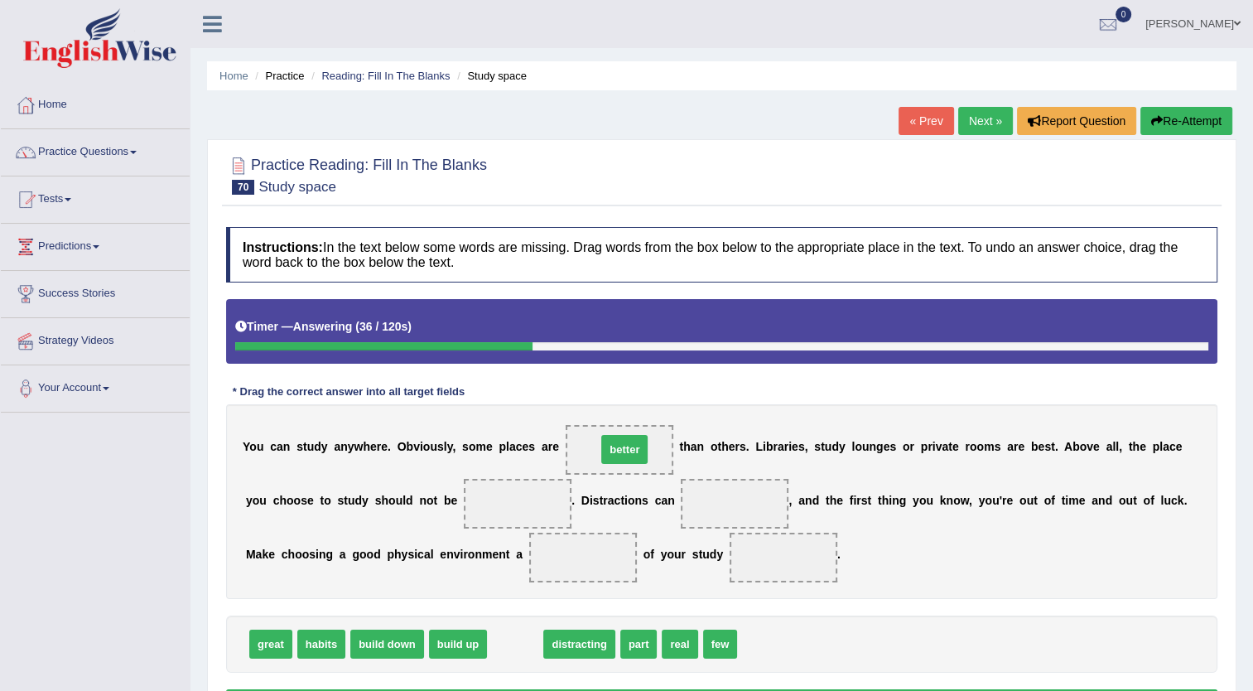
drag, startPoint x: 498, startPoint y: 646, endPoint x: 607, endPoint y: 451, distance: 223.3
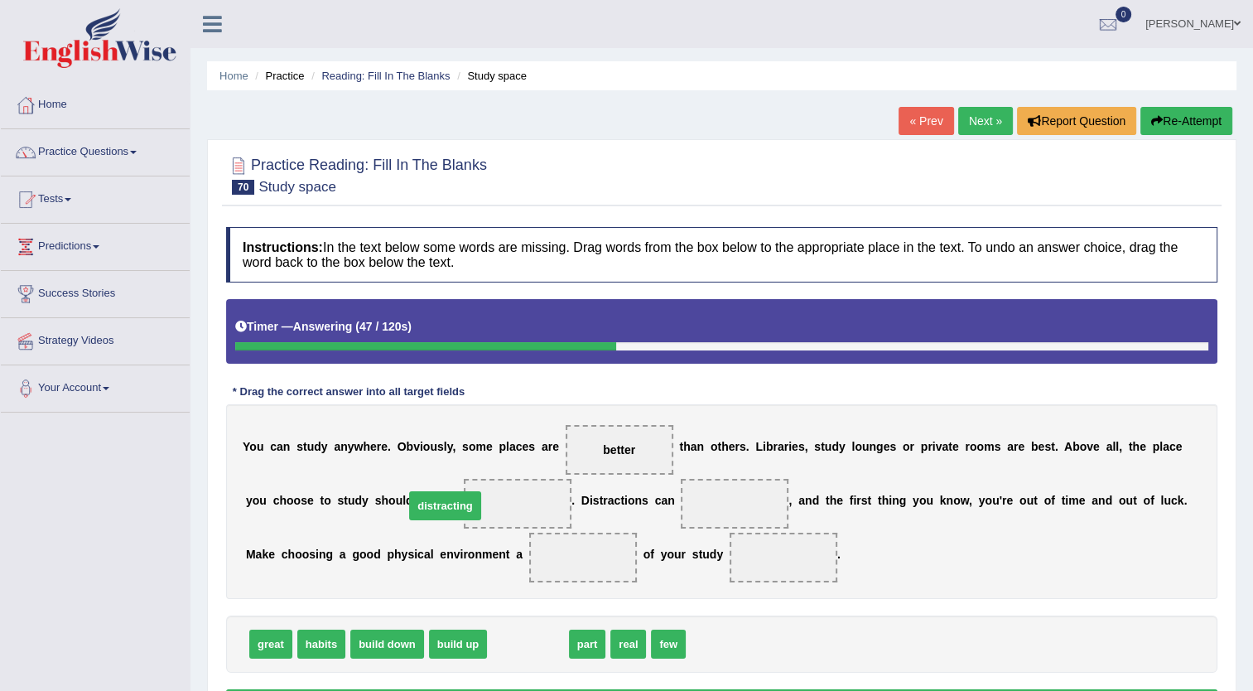
drag, startPoint x: 519, startPoint y: 648, endPoint x: 436, endPoint y: 509, distance: 161.3
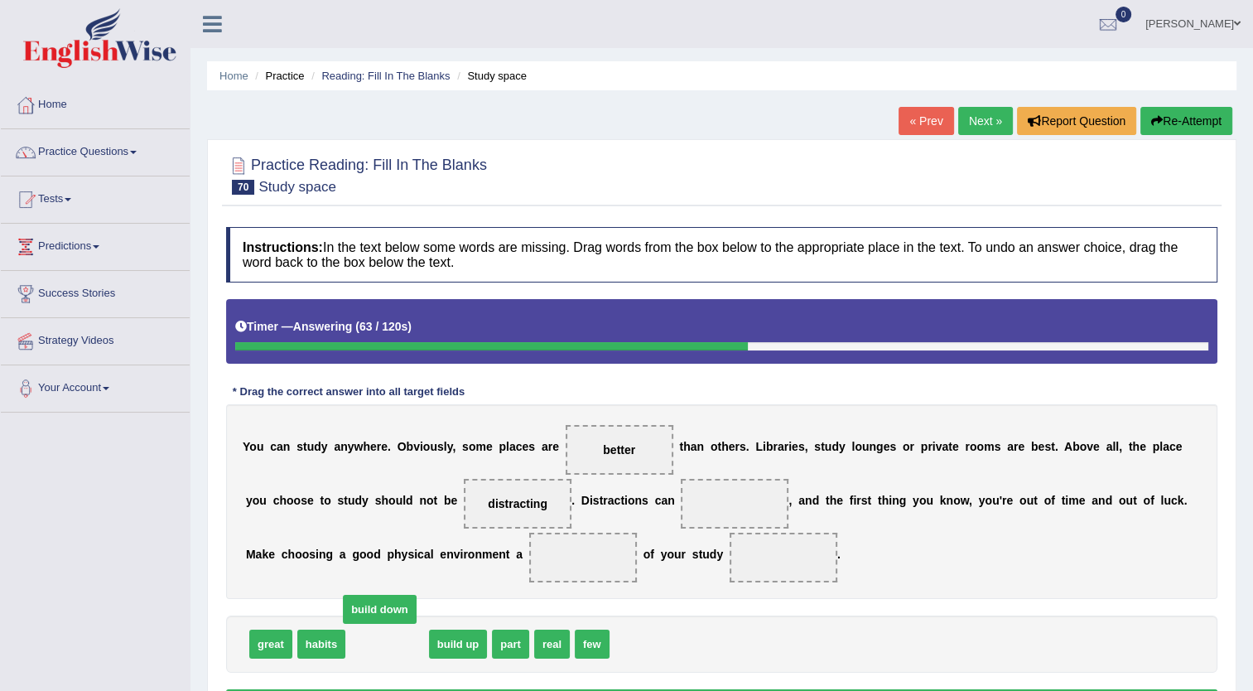
drag, startPoint x: 384, startPoint y: 649, endPoint x: 374, endPoint y: 618, distance: 33.0
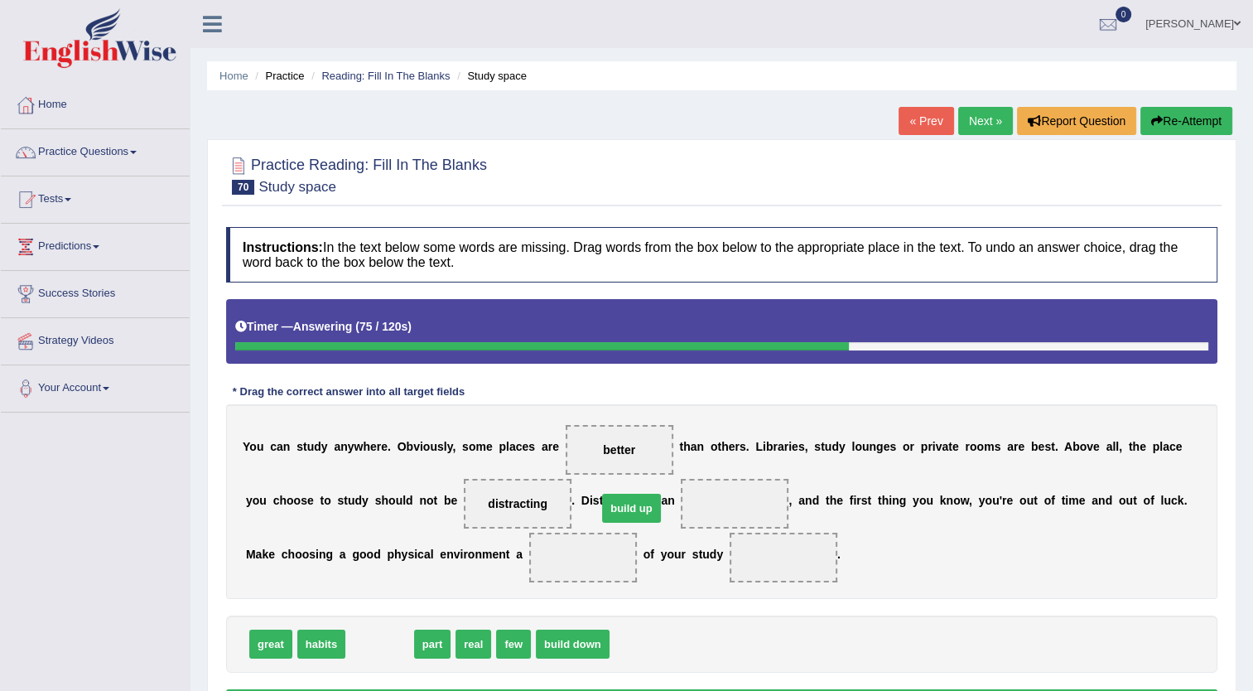
drag, startPoint x: 361, startPoint y: 648, endPoint x: 613, endPoint y: 512, distance: 286.1
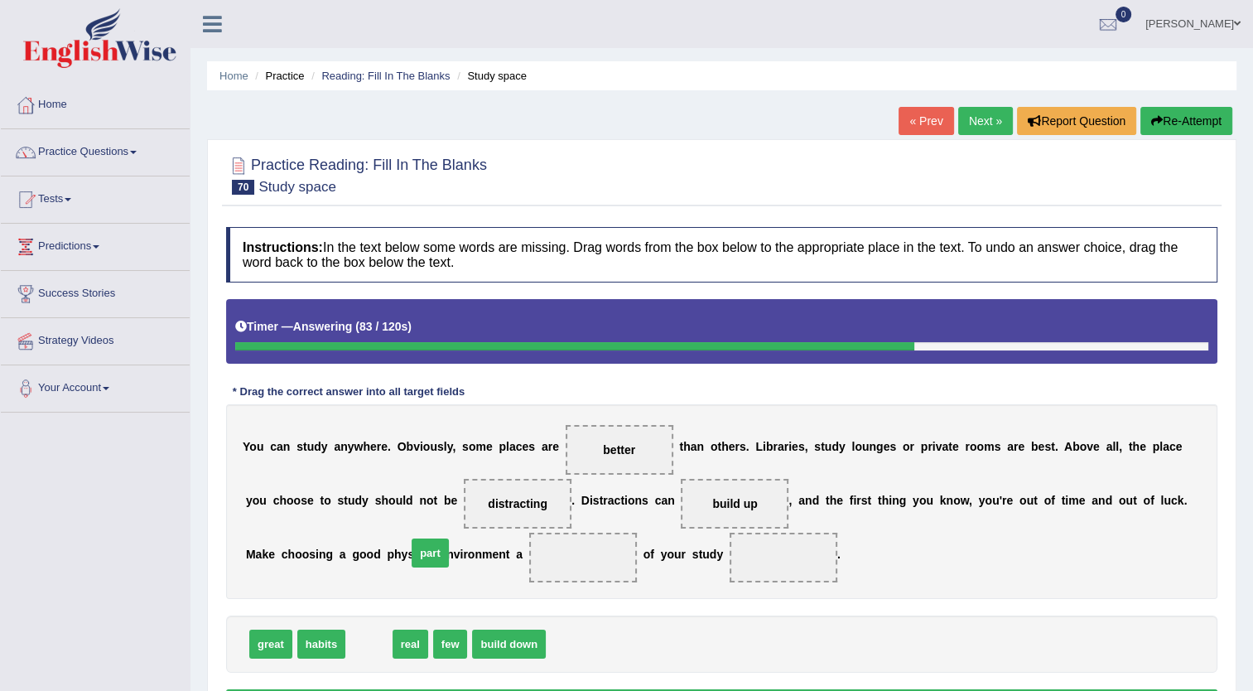
drag, startPoint x: 376, startPoint y: 650, endPoint x: 437, endPoint y: 559, distance: 109.8
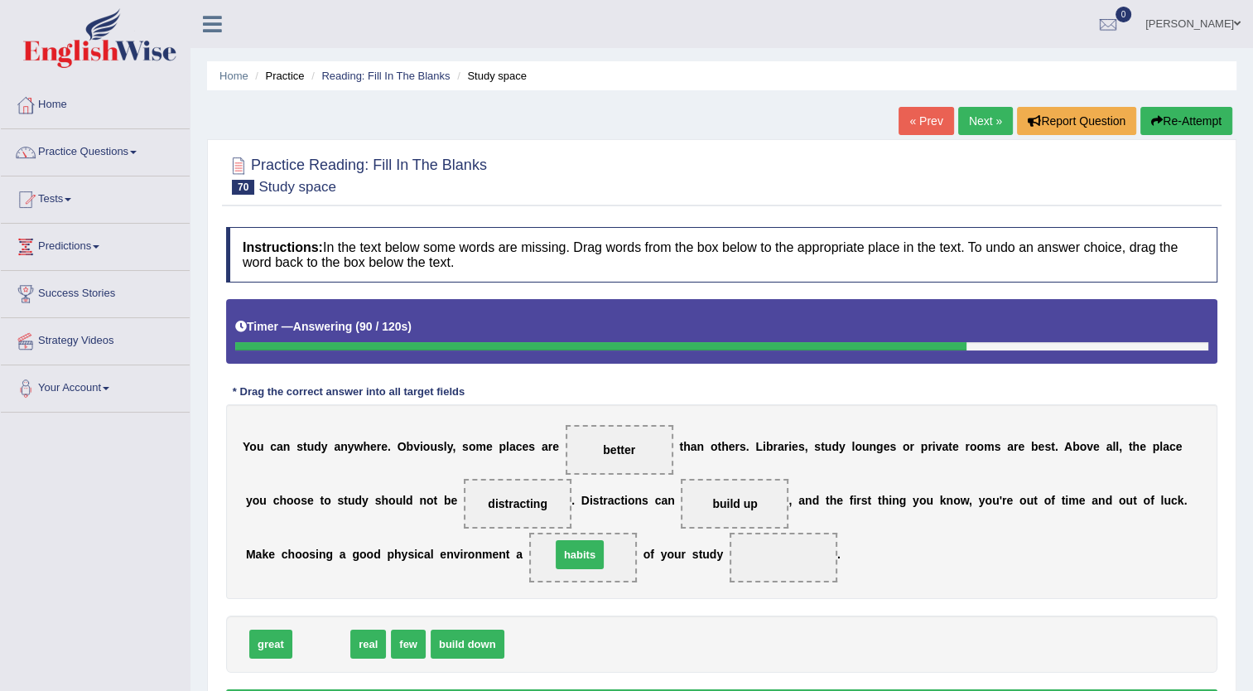
drag, startPoint x: 320, startPoint y: 641, endPoint x: 580, endPoint y: 553, distance: 274.5
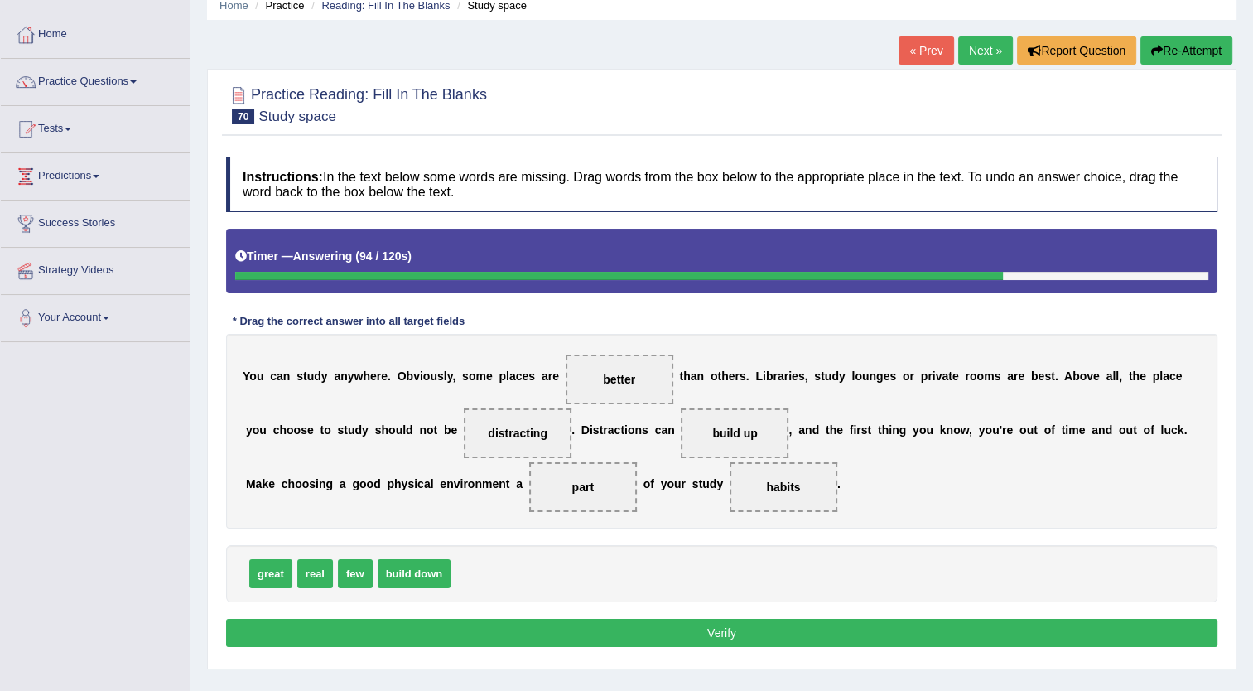
scroll to position [99, 0]
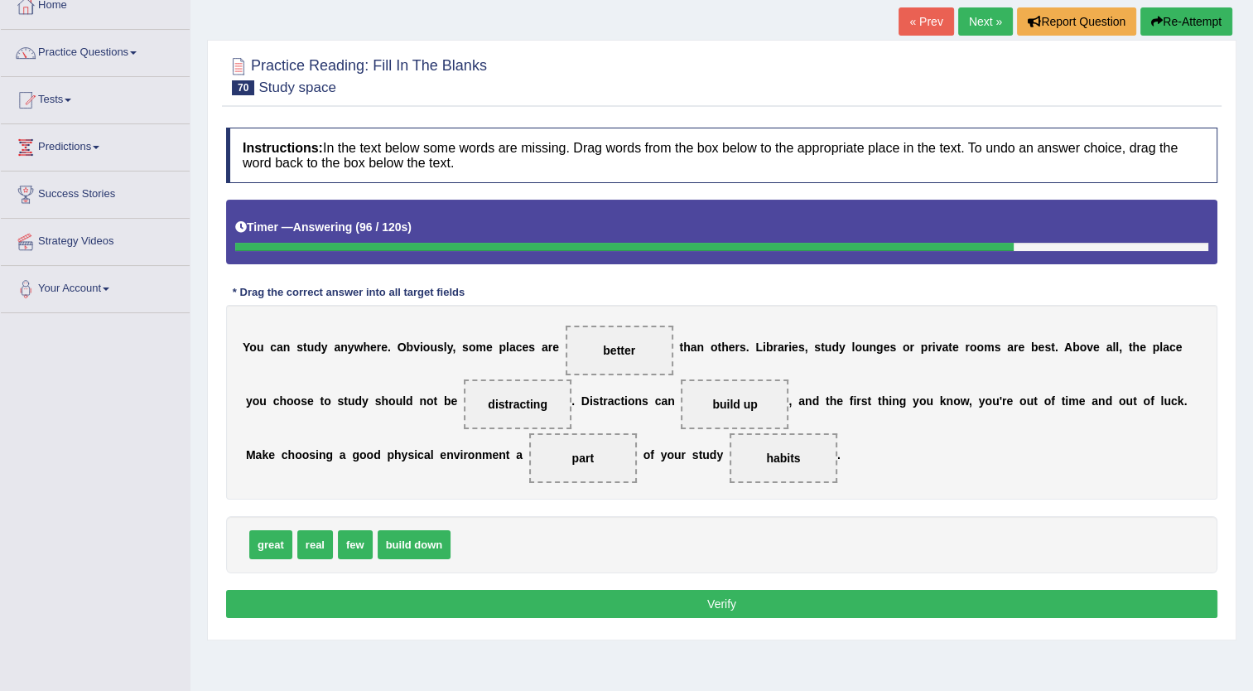
click at [1031, 606] on button "Verify" at bounding box center [722, 604] width 992 height 28
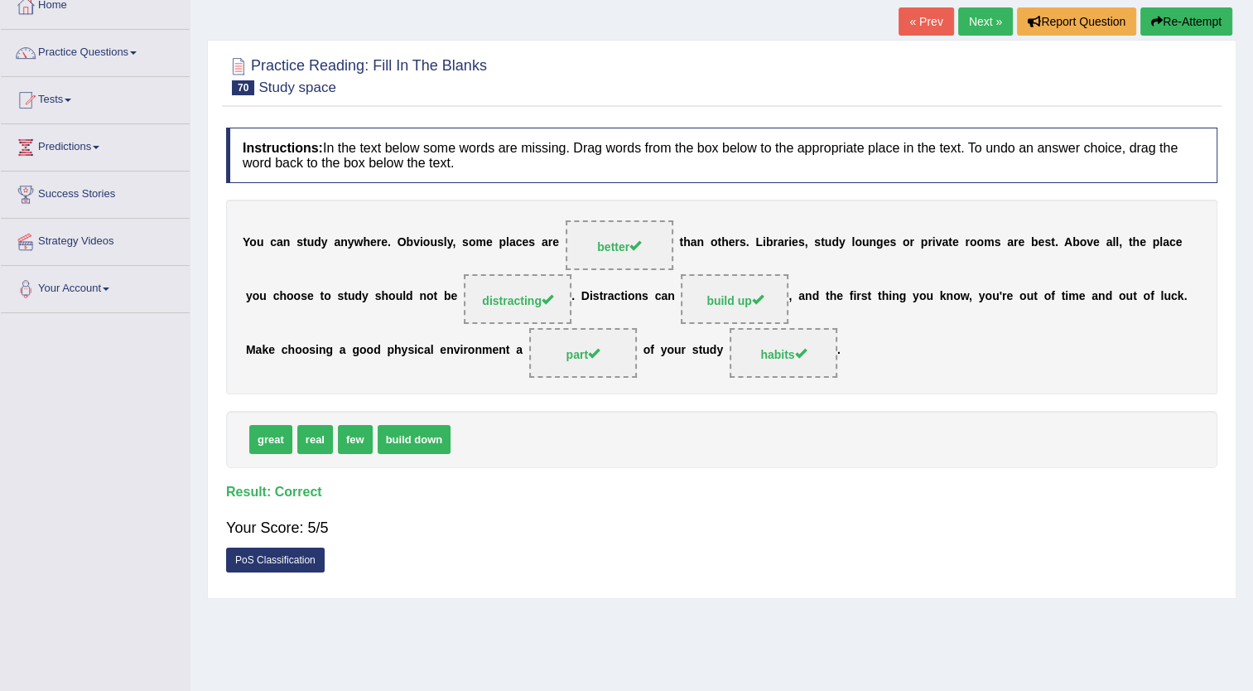
click at [971, 23] on link "Next »" at bounding box center [985, 21] width 55 height 28
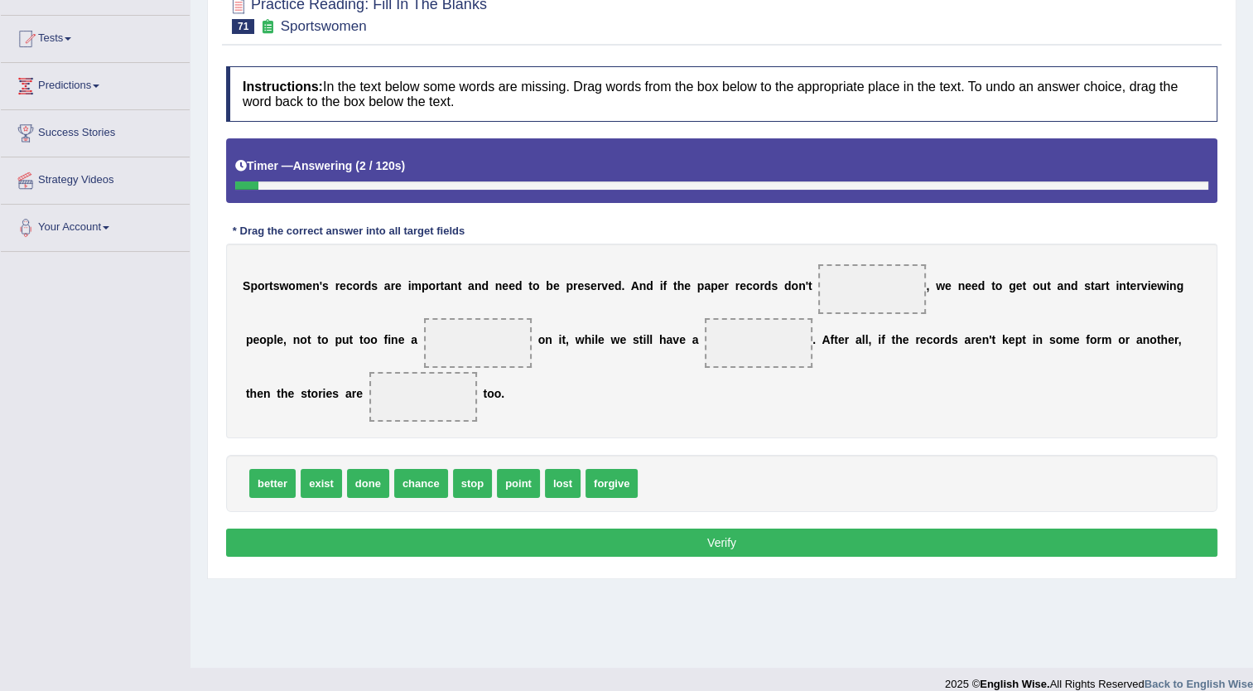
scroll to position [166, 0]
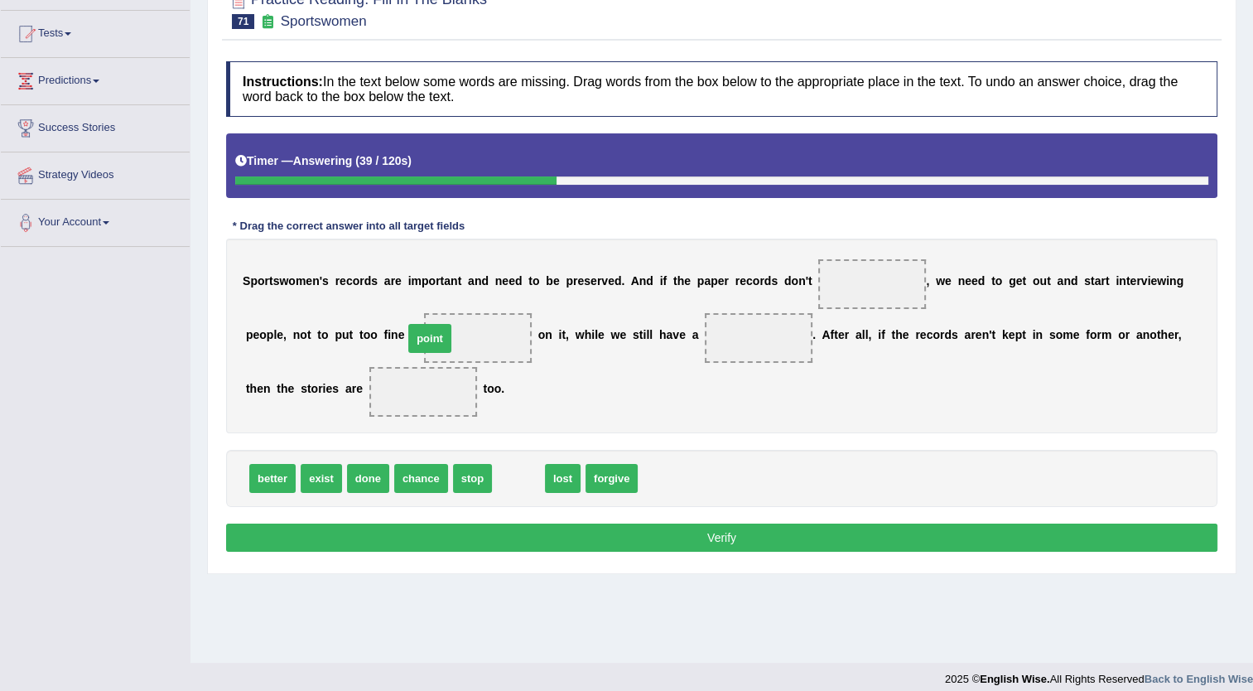
drag, startPoint x: 500, startPoint y: 476, endPoint x: 411, endPoint y: 336, distance: 165.7
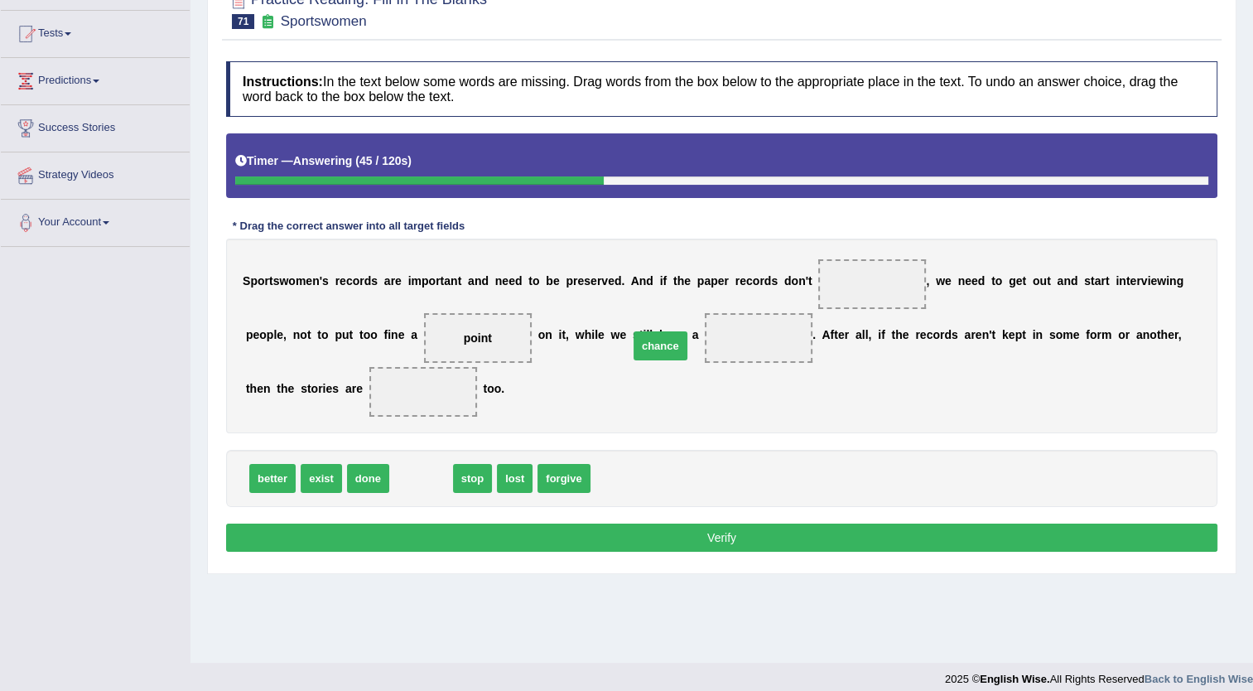
drag, startPoint x: 397, startPoint y: 485, endPoint x: 639, endPoint y: 353, distance: 275.8
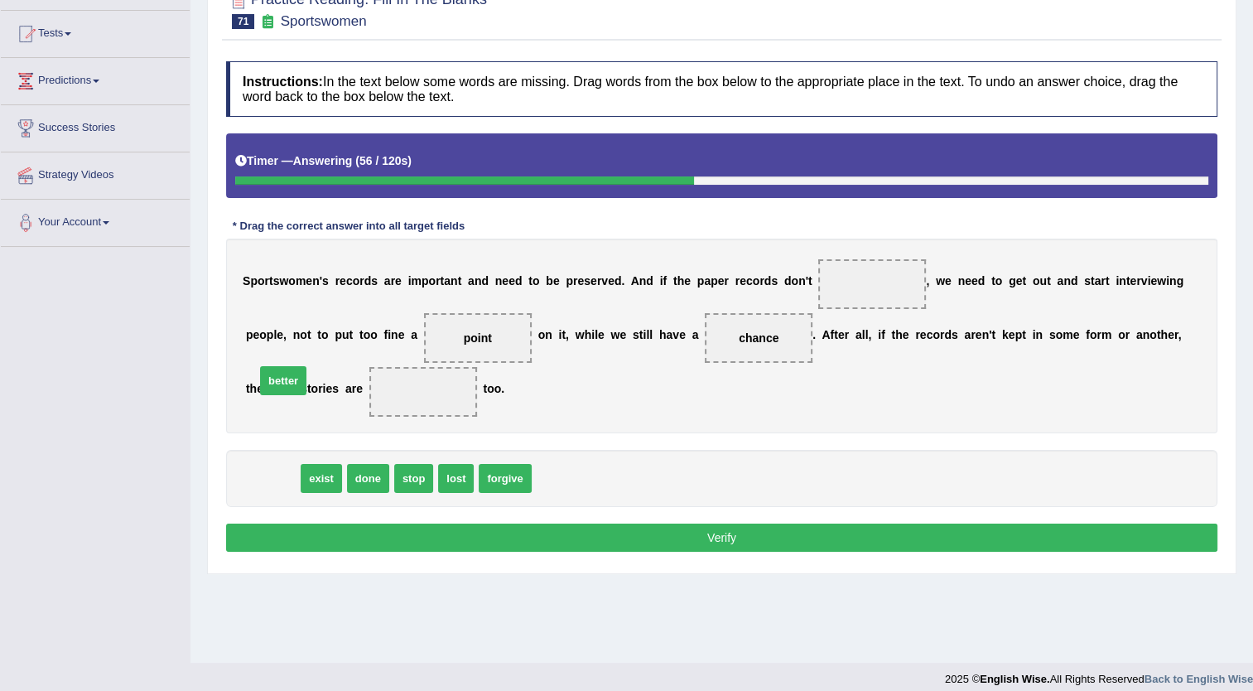
drag, startPoint x: 268, startPoint y: 477, endPoint x: 279, endPoint y: 379, distance: 98.3
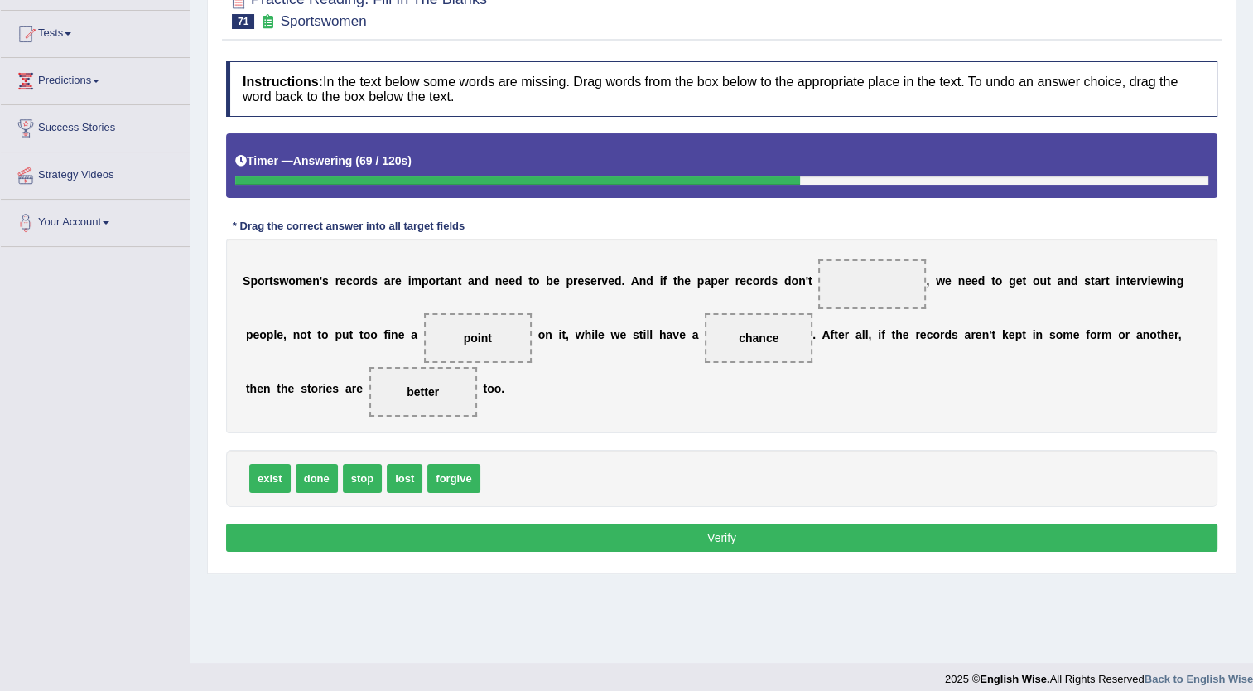
click at [753, 299] on div "S p o r t s w o m e n ' s r e c o r d s a r e i m p o r t a n t a n d n e e d t…" at bounding box center [722, 336] width 992 height 195
click at [271, 485] on span "exist" at bounding box center [269, 478] width 41 height 29
drag, startPoint x: 270, startPoint y: 479, endPoint x: 802, endPoint y: 280, distance: 567.8
click at [321, 534] on button "Verify" at bounding box center [722, 538] width 992 height 28
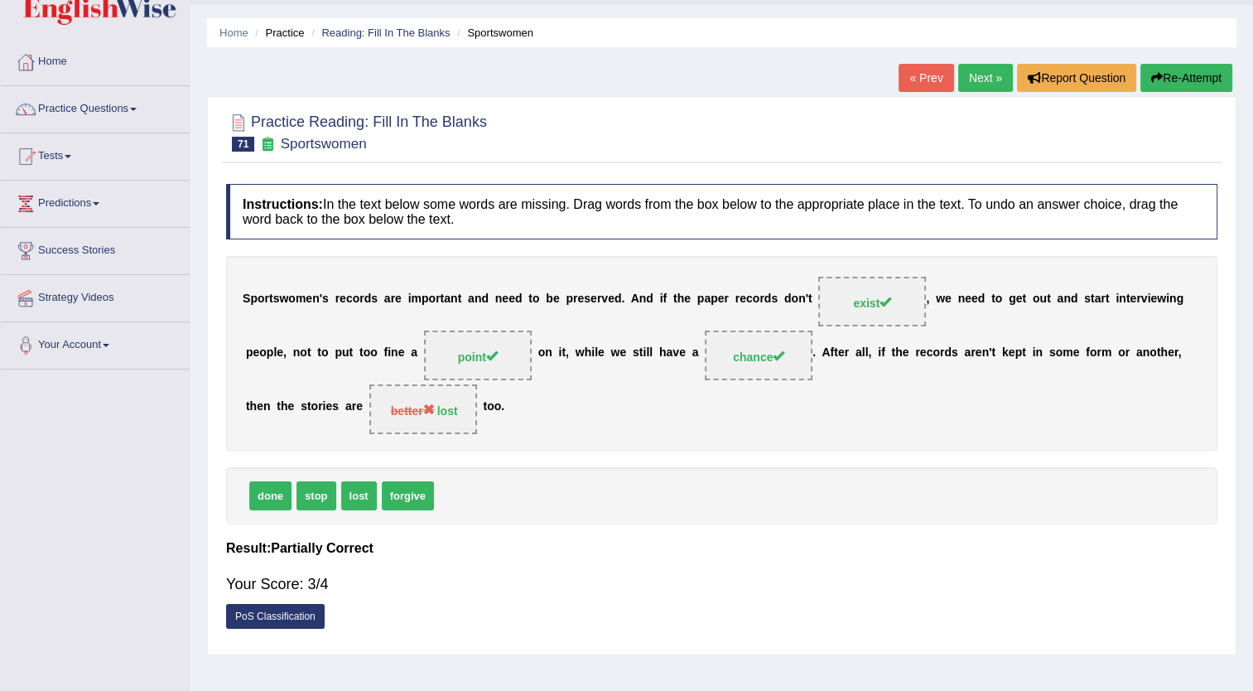
scroll to position [33, 0]
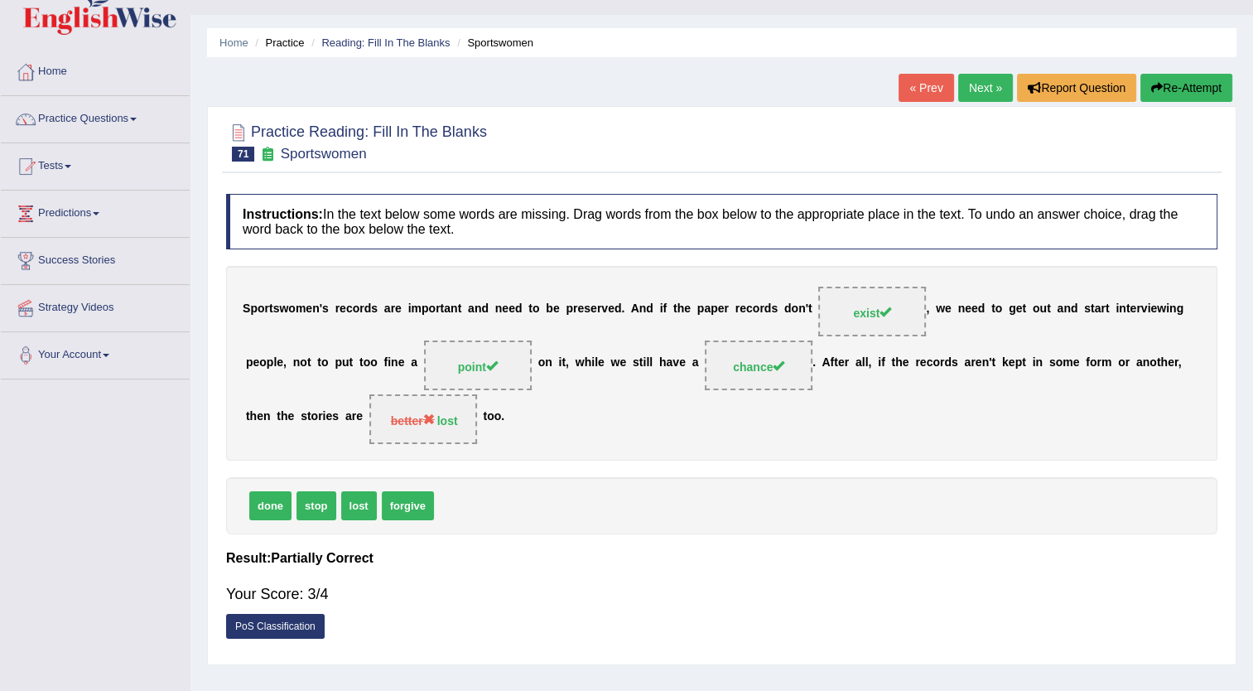
click at [971, 75] on link "Next »" at bounding box center [985, 88] width 55 height 28
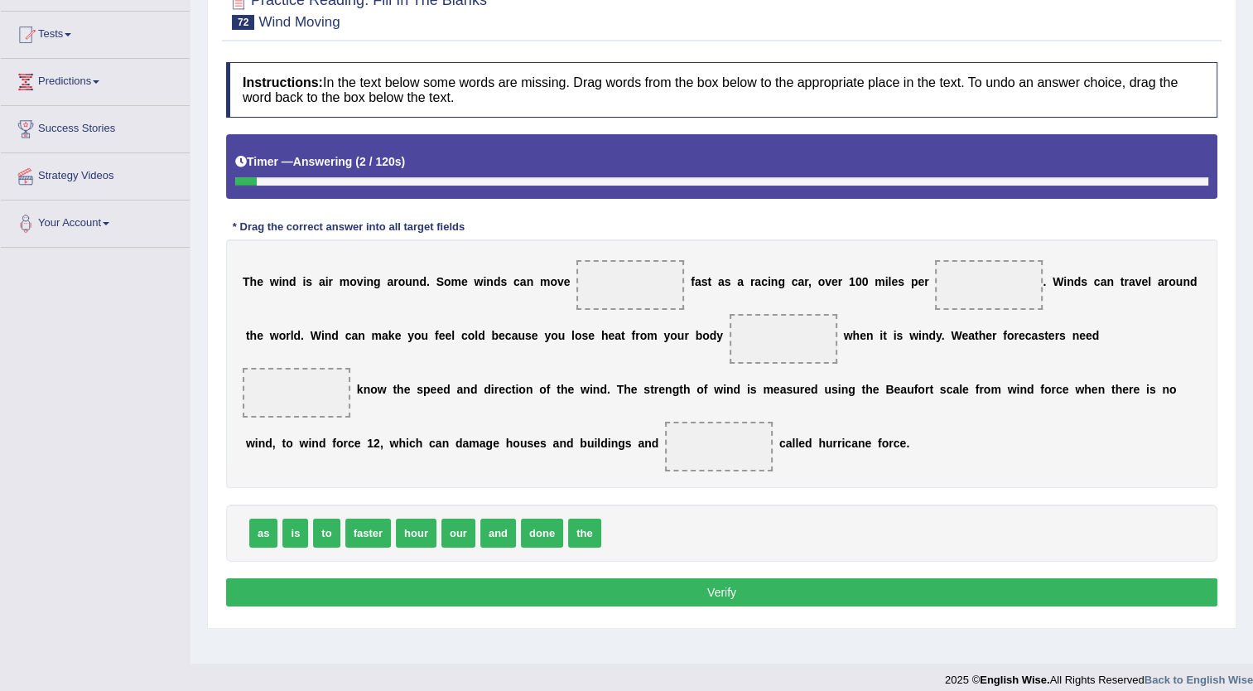
scroll to position [166, 0]
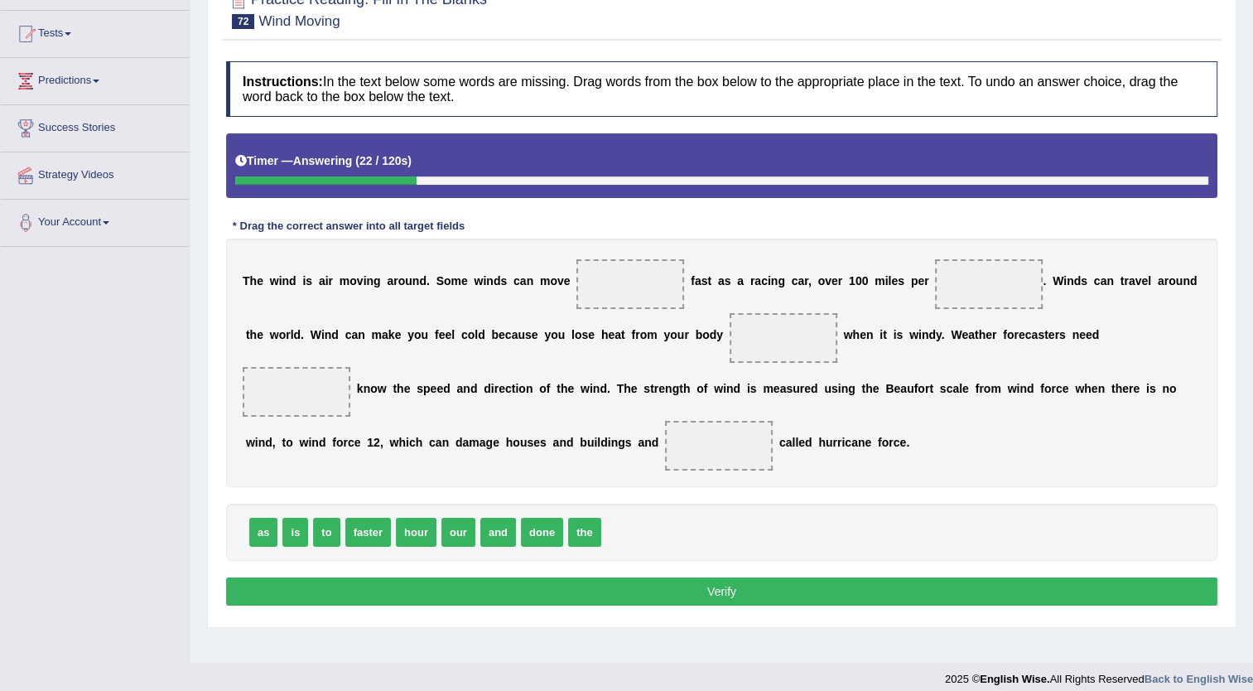
click at [199, 528] on div "Home Practice Reading: Fill In The Blanks Wind Moving « Prev Next » Report Ques…" at bounding box center [722, 248] width 1063 height 828
drag, startPoint x: 257, startPoint y: 505, endPoint x: 593, endPoint y: 303, distance: 392.0
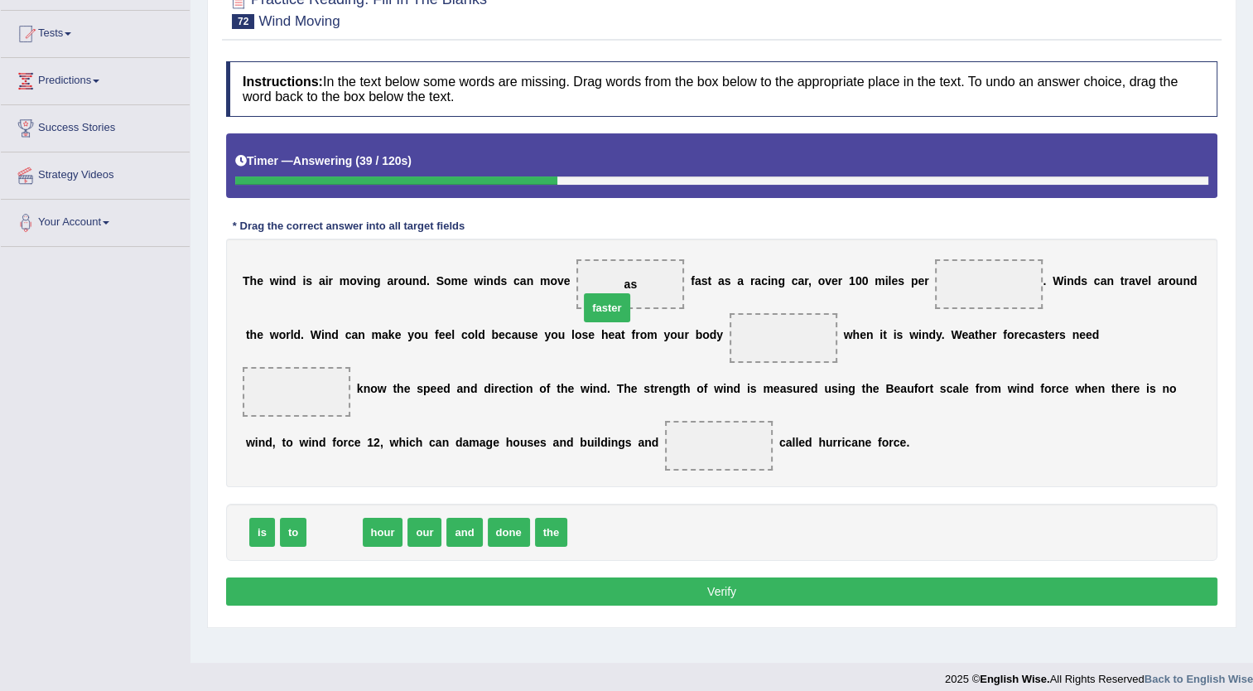
drag, startPoint x: 337, startPoint y: 503, endPoint x: 610, endPoint y: 278, distance: 353.1
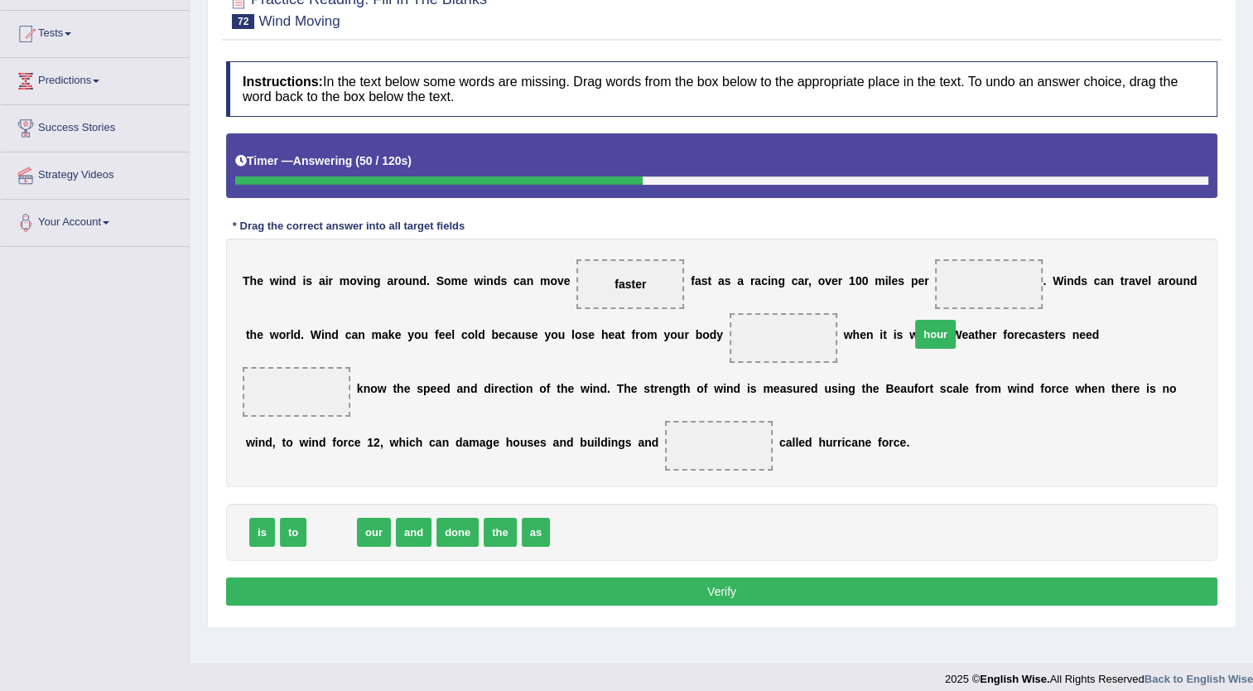
drag, startPoint x: 324, startPoint y: 510, endPoint x: 933, endPoint y: 310, distance: 641.0
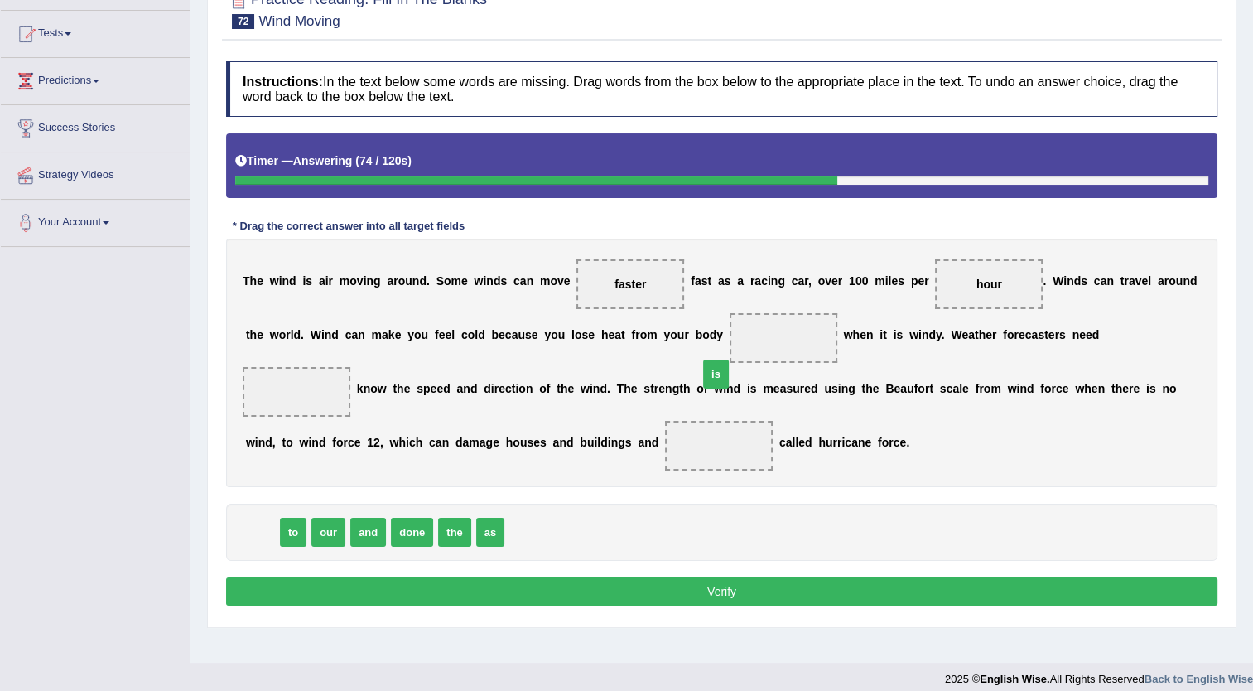
drag, startPoint x: 261, startPoint y: 504, endPoint x: 716, endPoint y: 344, distance: 482.1
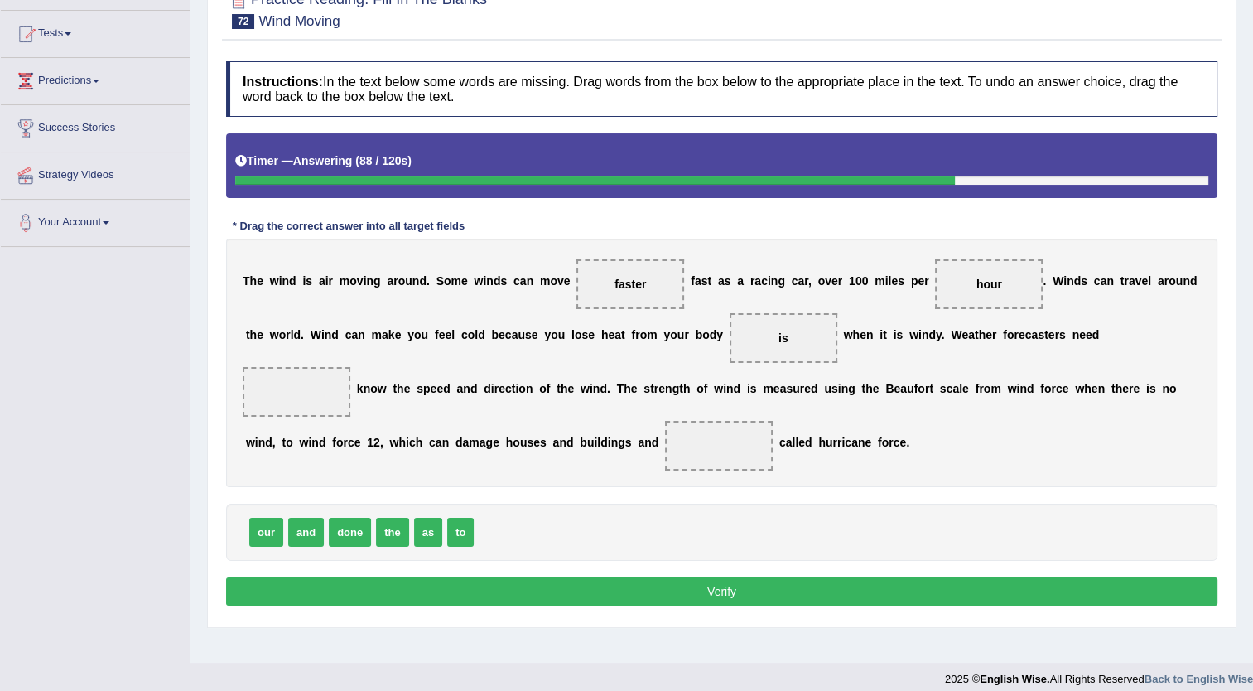
click at [458, 518] on span "to" at bounding box center [460, 532] width 27 height 29
drag, startPoint x: 460, startPoint y: 500, endPoint x: 1048, endPoint y: 342, distance: 608.9
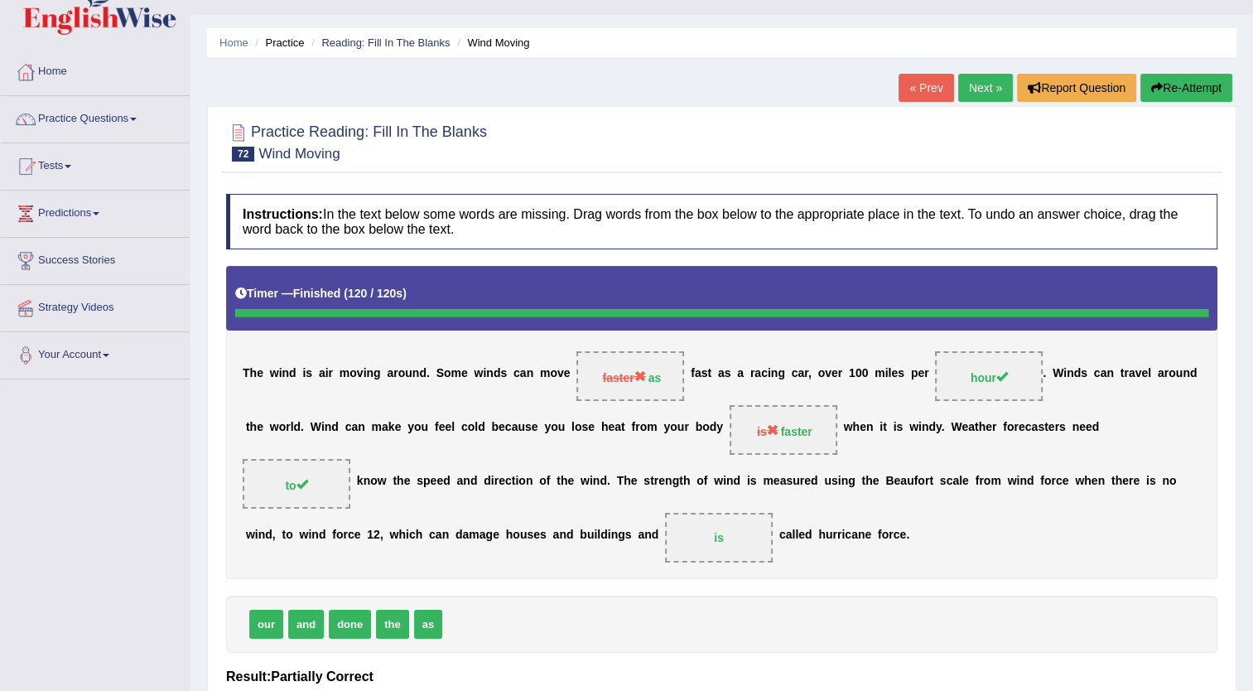
scroll to position [33, 0]
click at [994, 90] on link "Next »" at bounding box center [985, 88] width 55 height 28
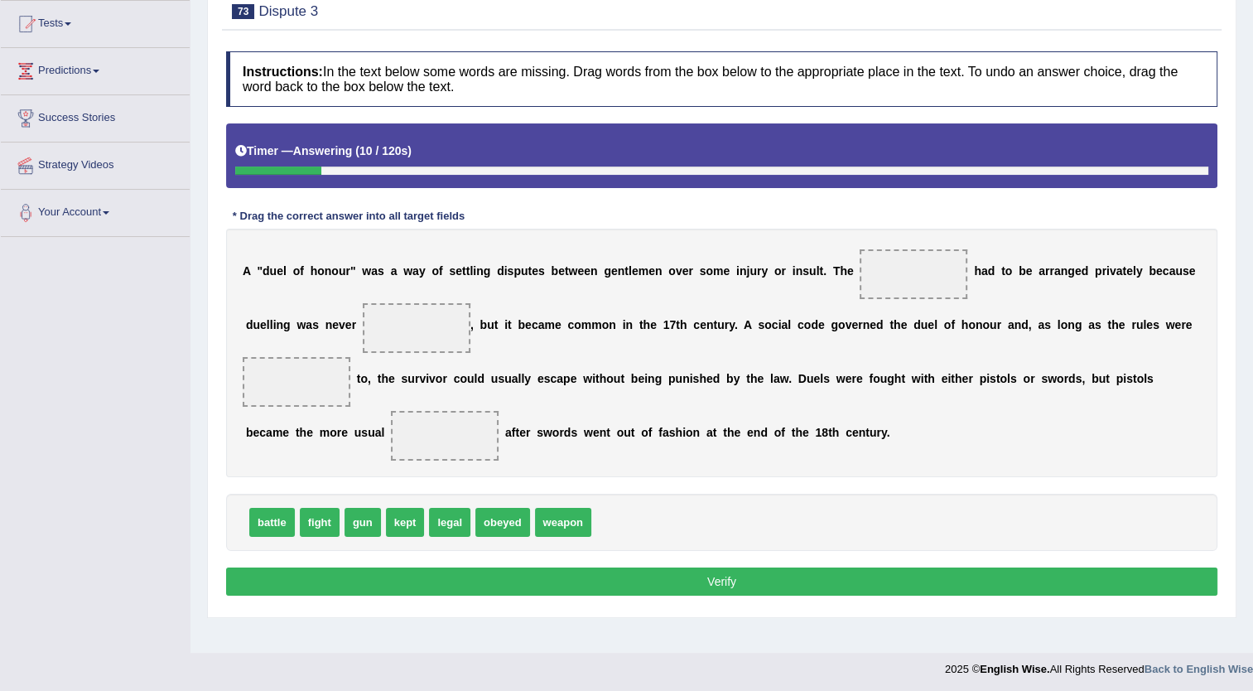
scroll to position [179, 0]
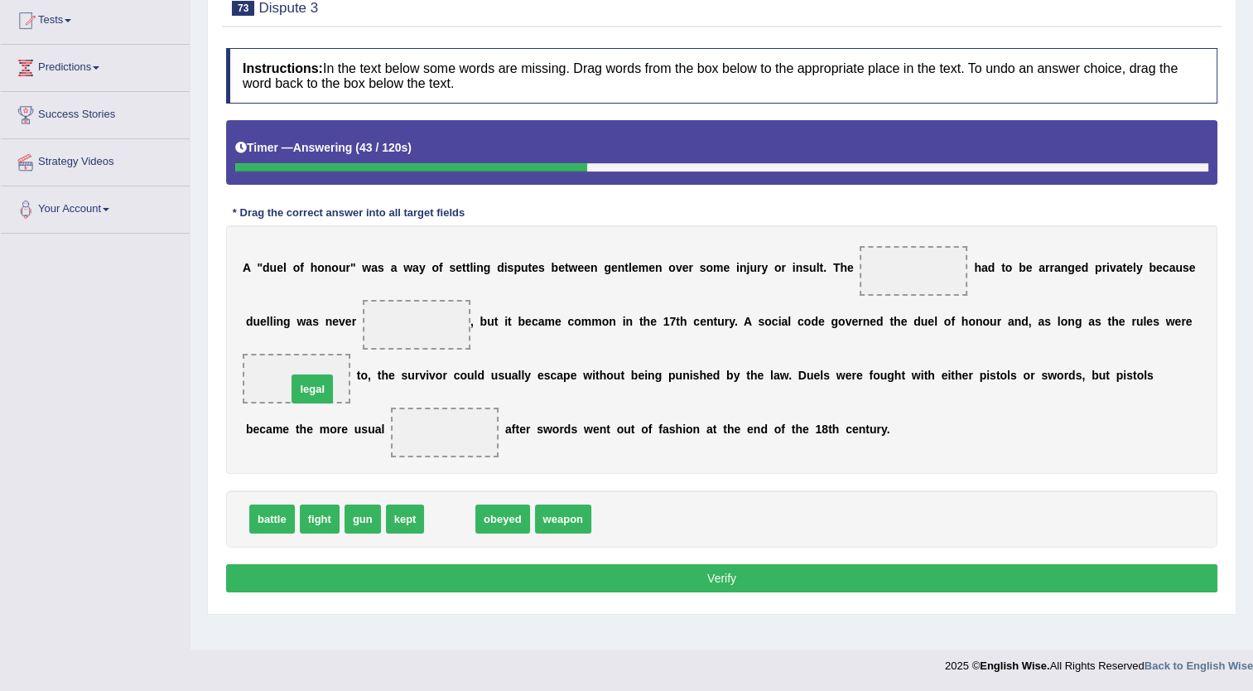
drag, startPoint x: 447, startPoint y: 521, endPoint x: 310, endPoint y: 391, distance: 189.3
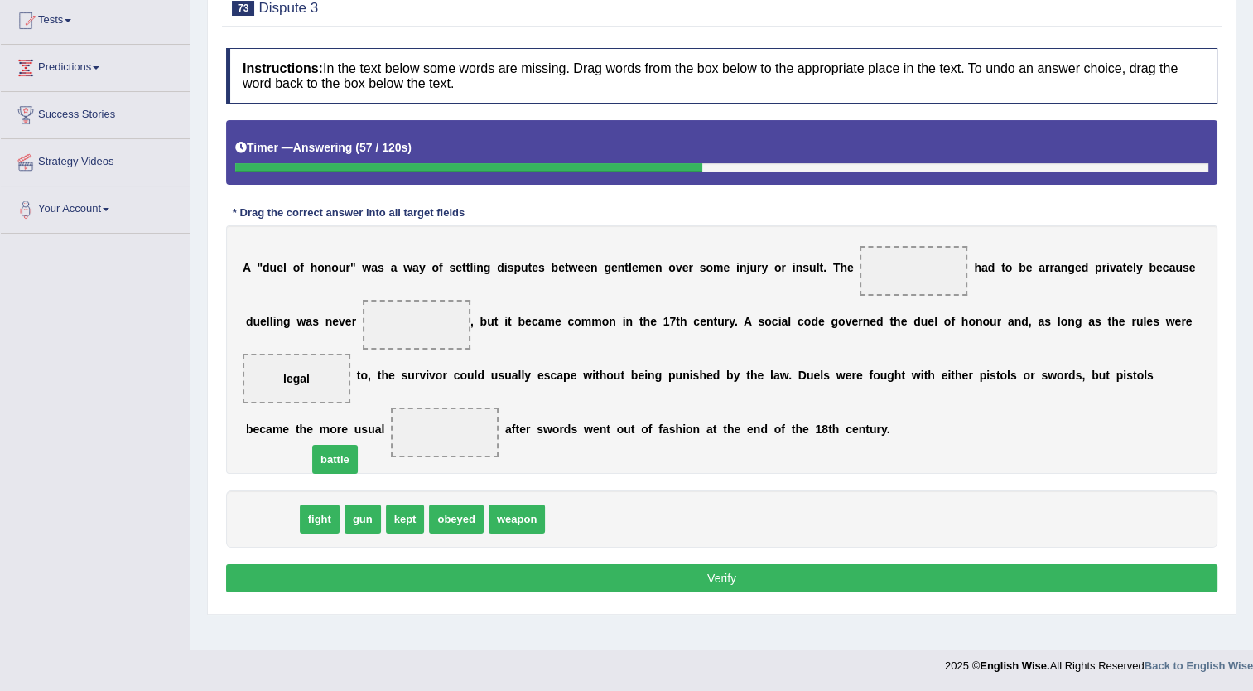
drag, startPoint x: 262, startPoint y: 527, endPoint x: 327, endPoint y: 465, distance: 90.2
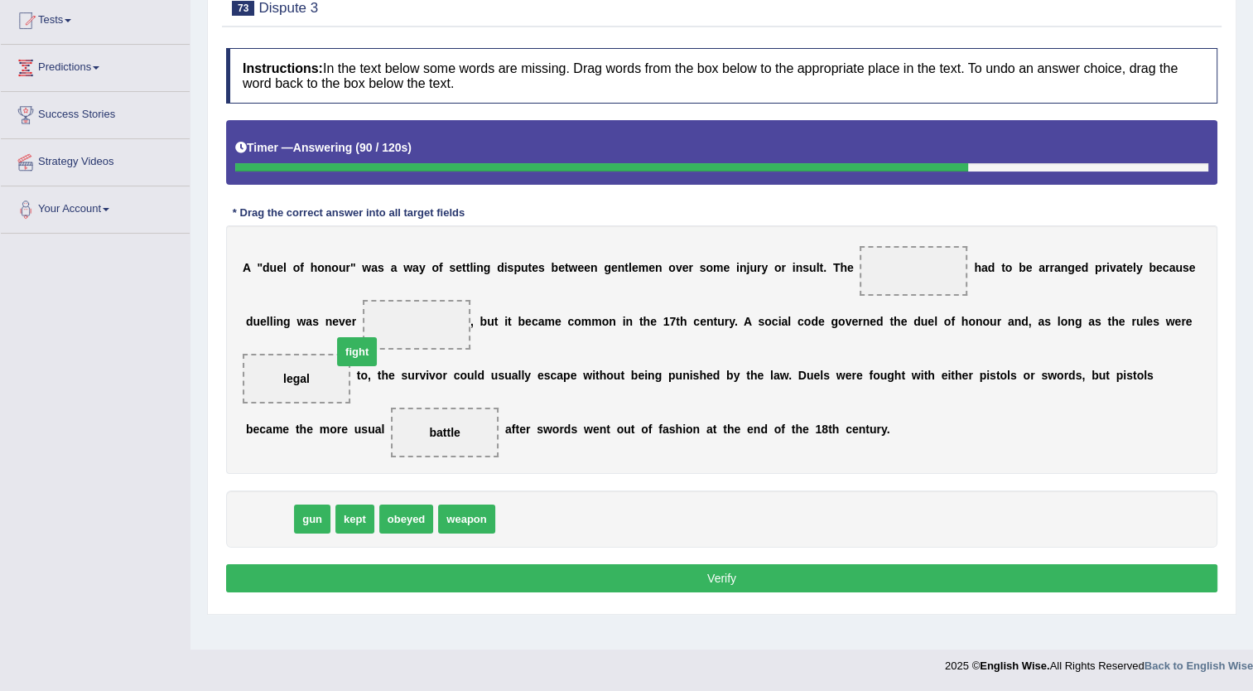
drag, startPoint x: 265, startPoint y: 514, endPoint x: 353, endPoint y: 346, distance: 189.0
drag, startPoint x: 293, startPoint y: 384, endPoint x: 309, endPoint y: 377, distance: 17.4
click at [309, 377] on span "fight" at bounding box center [297, 379] width 108 height 50
drag, startPoint x: 309, startPoint y: 377, endPoint x: 399, endPoint y: 488, distance: 143.1
click at [399, 488] on div "Instructions: In the text below some words are missing. Drag words from the box…" at bounding box center [722, 323] width 1000 height 566
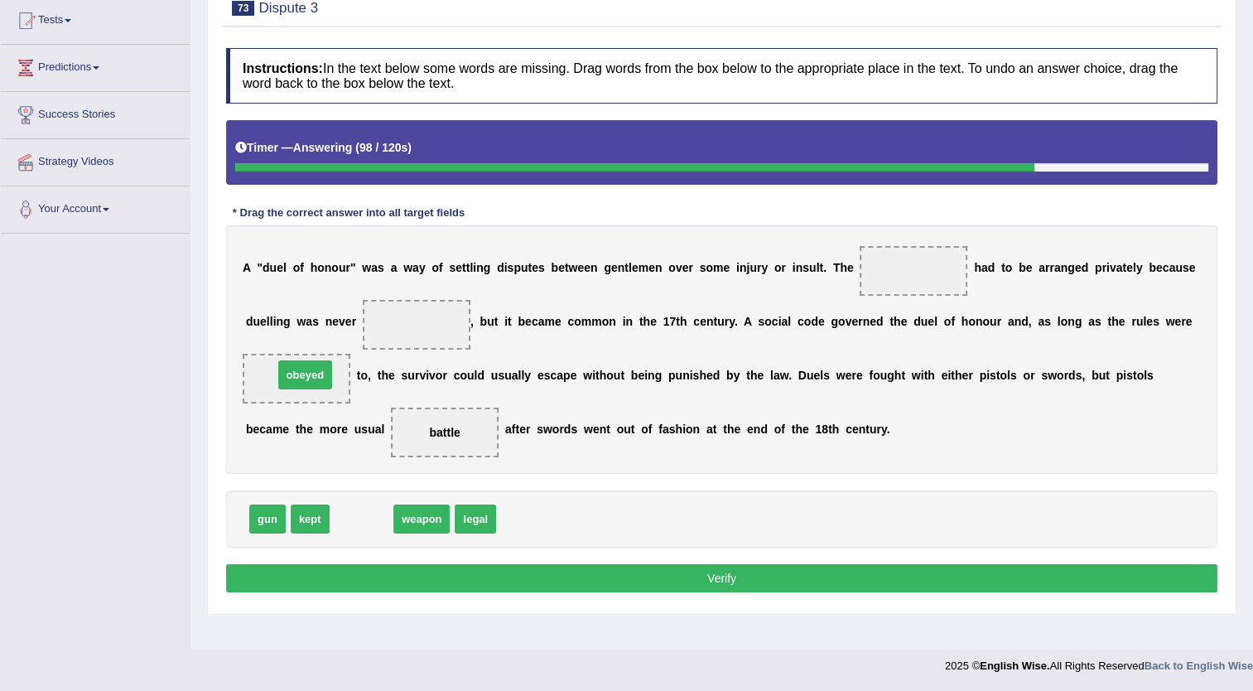
drag, startPoint x: 364, startPoint y: 515, endPoint x: 307, endPoint y: 369, distance: 156.9
drag, startPoint x: 411, startPoint y: 524, endPoint x: 419, endPoint y: 512, distance: 14.3
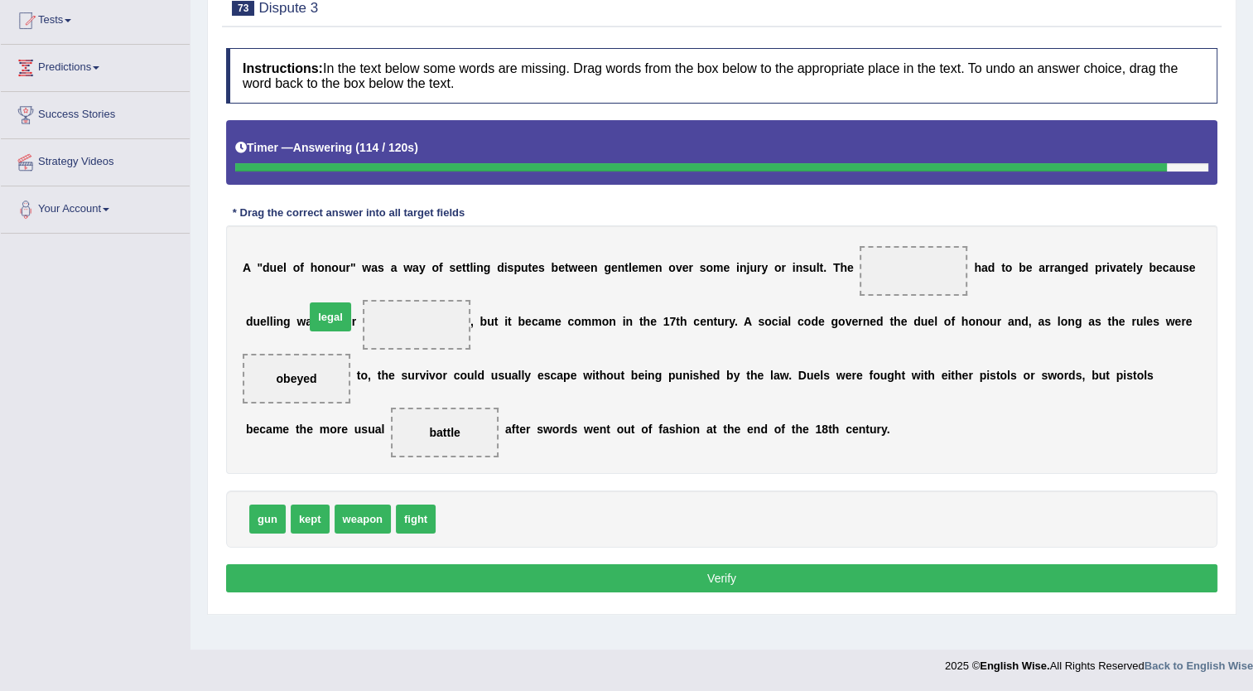
drag, startPoint x: 446, startPoint y: 523, endPoint x: 315, endPoint y: 321, distance: 240.8
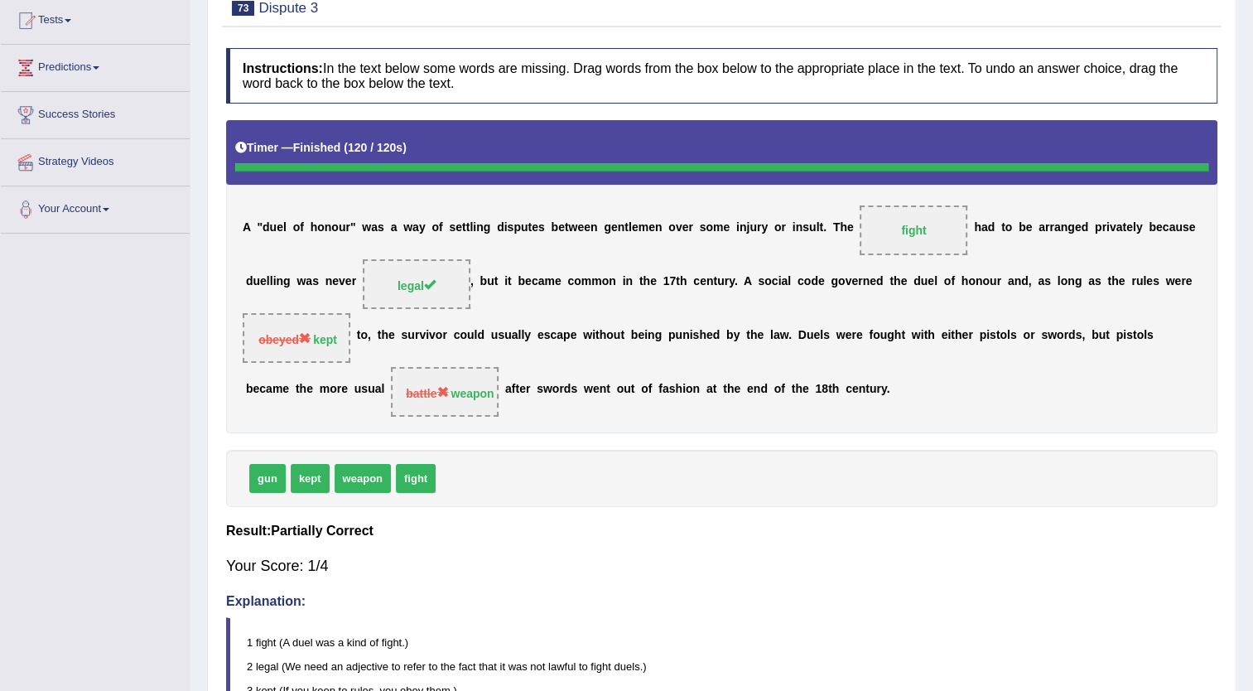
scroll to position [0, 0]
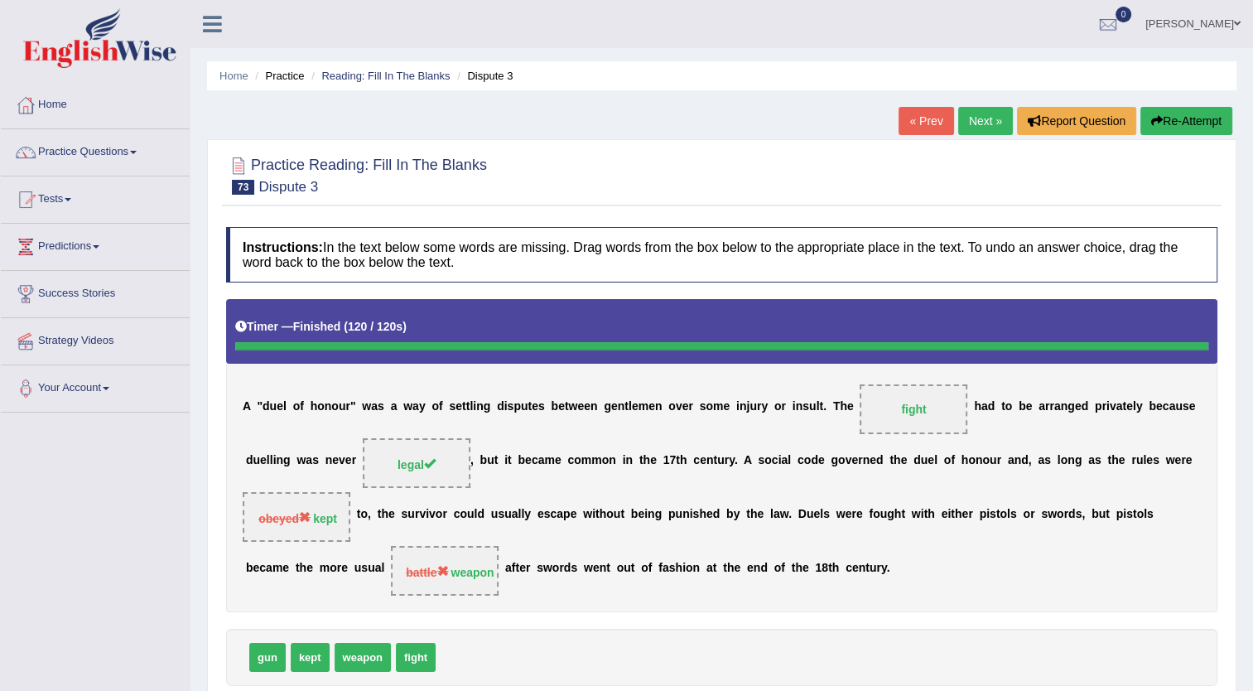
click at [995, 109] on link "Next »" at bounding box center [985, 121] width 55 height 28
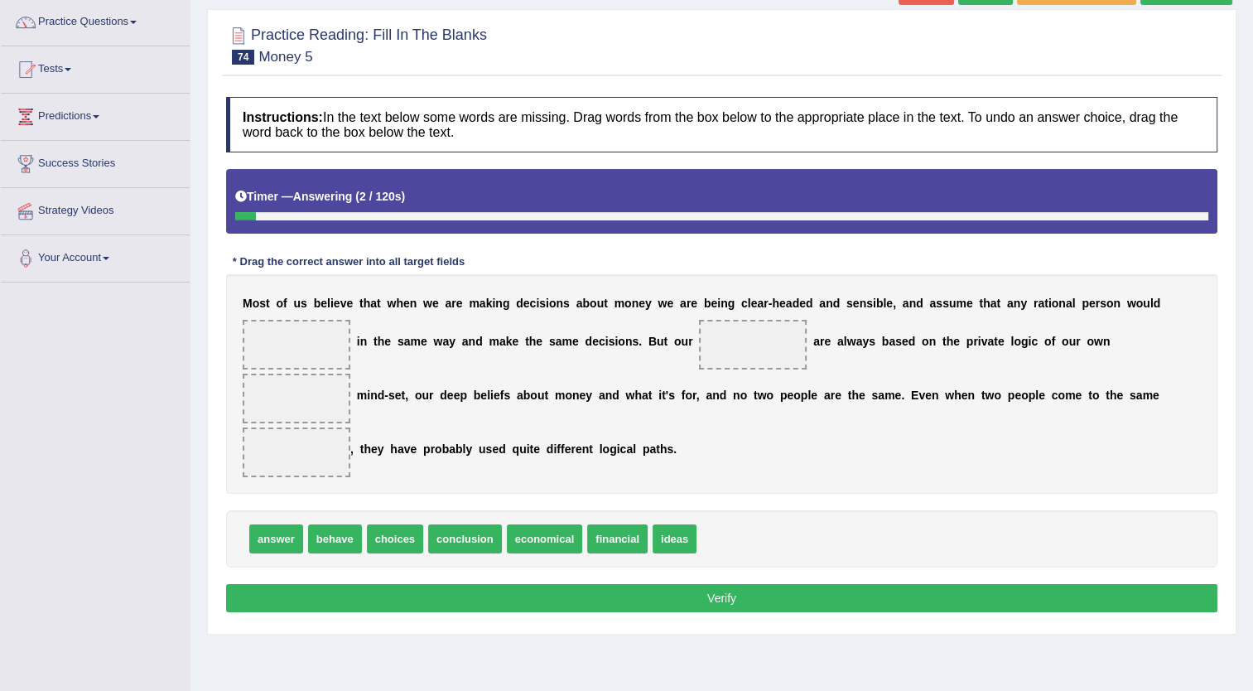
scroll to position [133, 0]
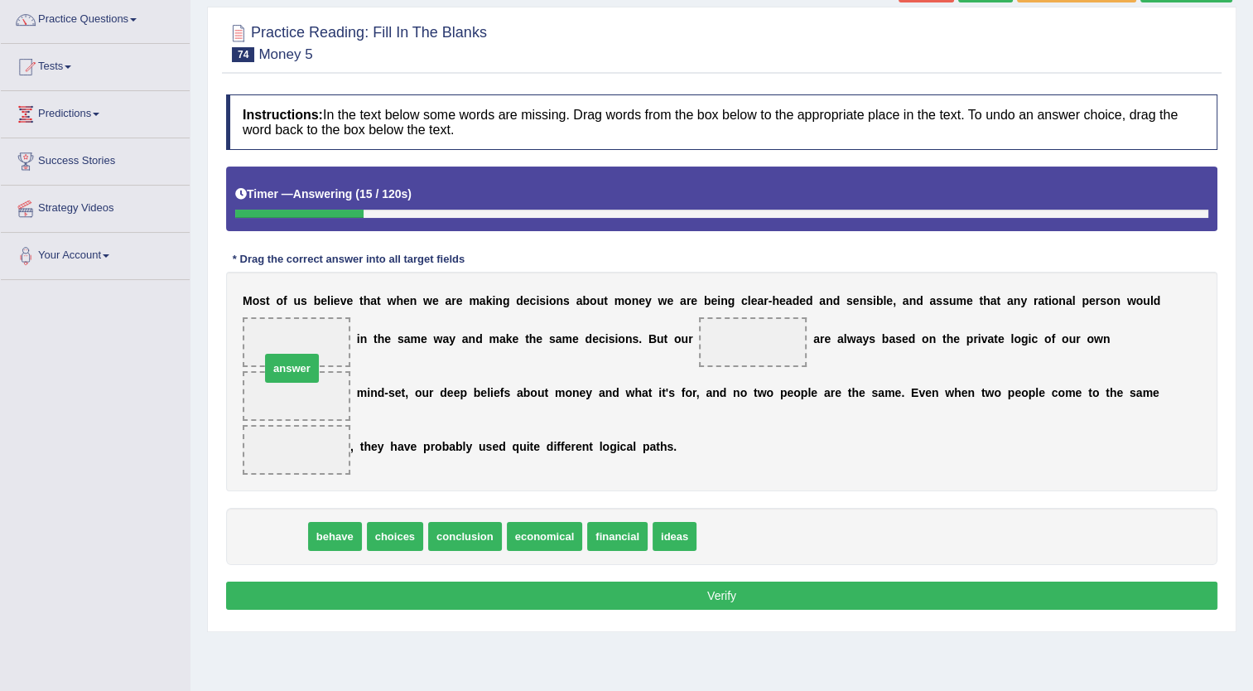
drag, startPoint x: 281, startPoint y: 508, endPoint x: 297, endPoint y: 340, distance: 168.9
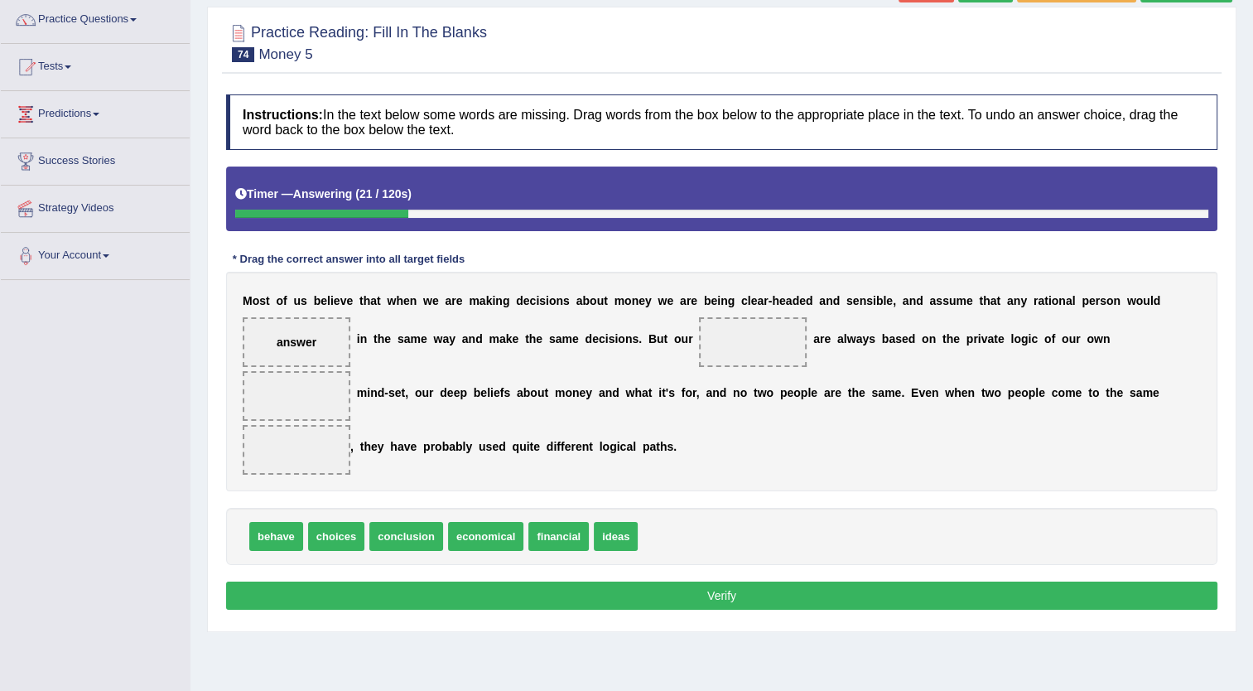
click at [577, 512] on div "behave choices conclusion economical financial ideas" at bounding box center [722, 536] width 992 height 57
drag, startPoint x: 591, startPoint y: 512, endPoint x: 702, endPoint y: 360, distance: 187.4
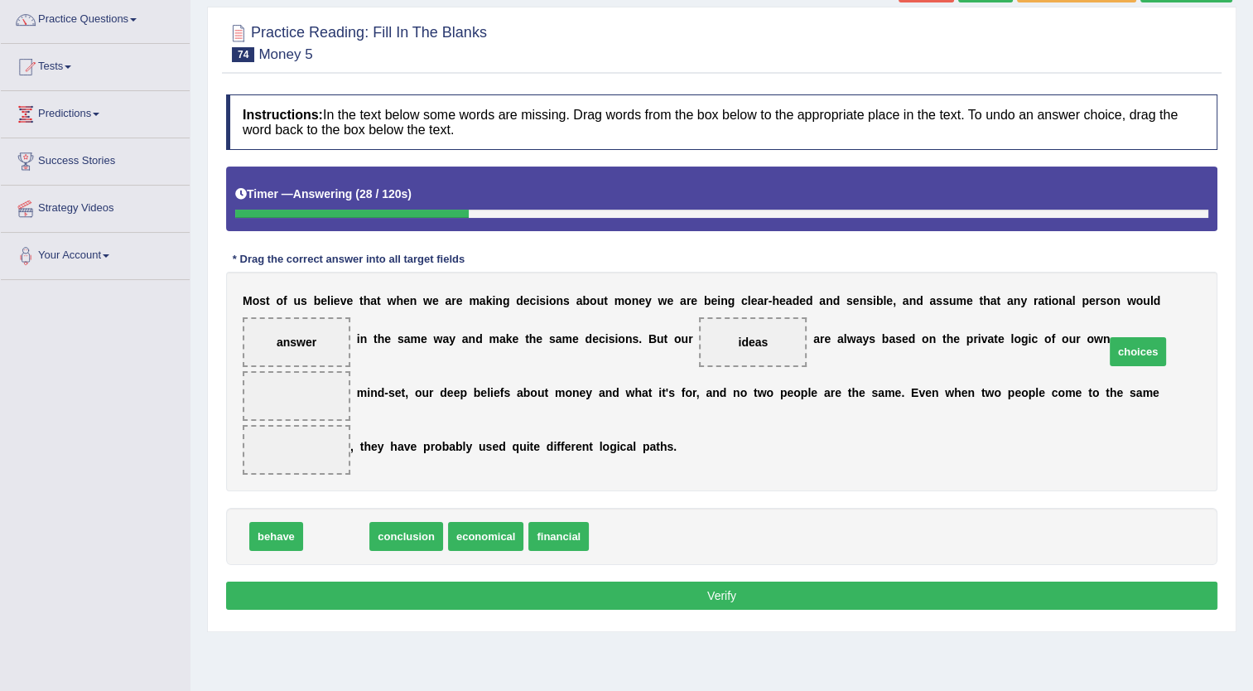
drag, startPoint x: 321, startPoint y: 511, endPoint x: 1124, endPoint y: 325, distance: 824.1
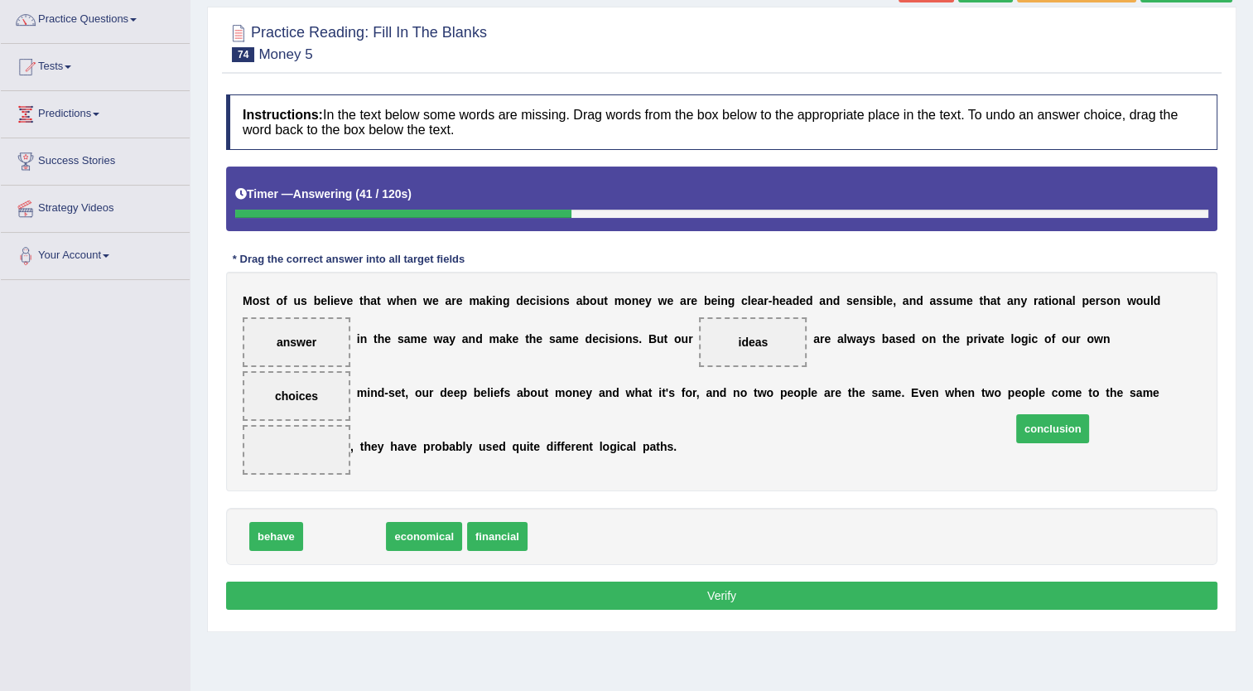
drag, startPoint x: 336, startPoint y: 500, endPoint x: 1044, endPoint y: 391, distance: 716.7
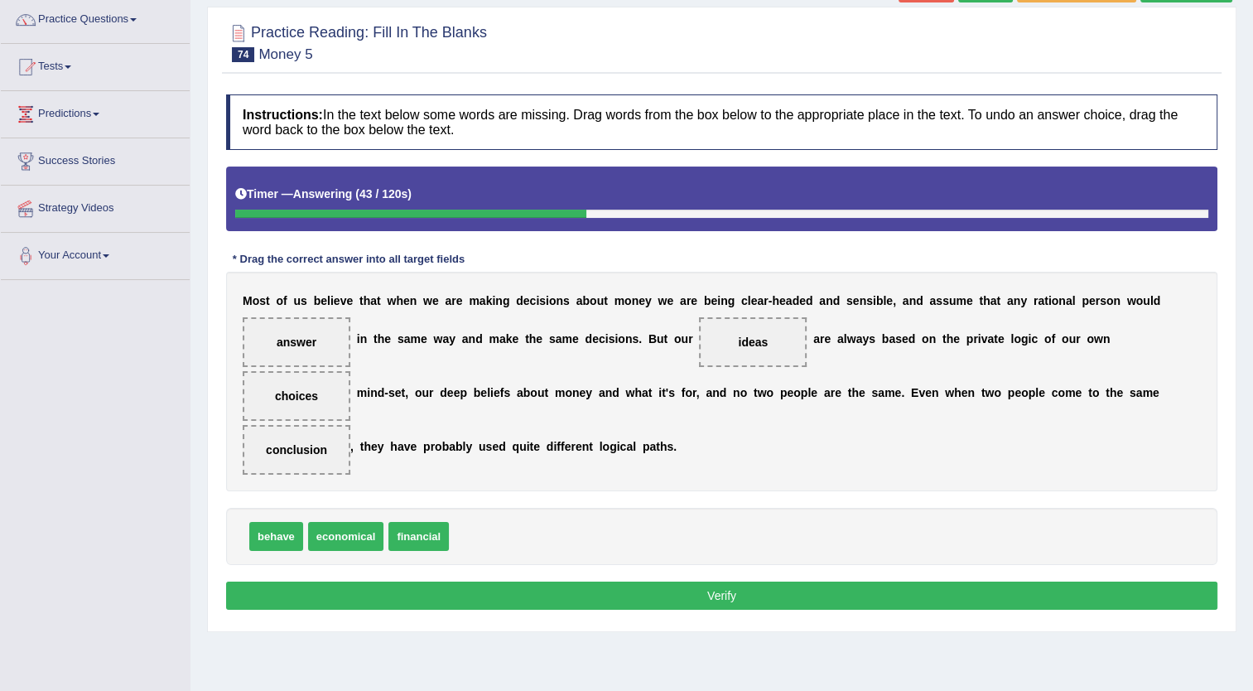
click at [792, 582] on button "Verify" at bounding box center [722, 596] width 992 height 28
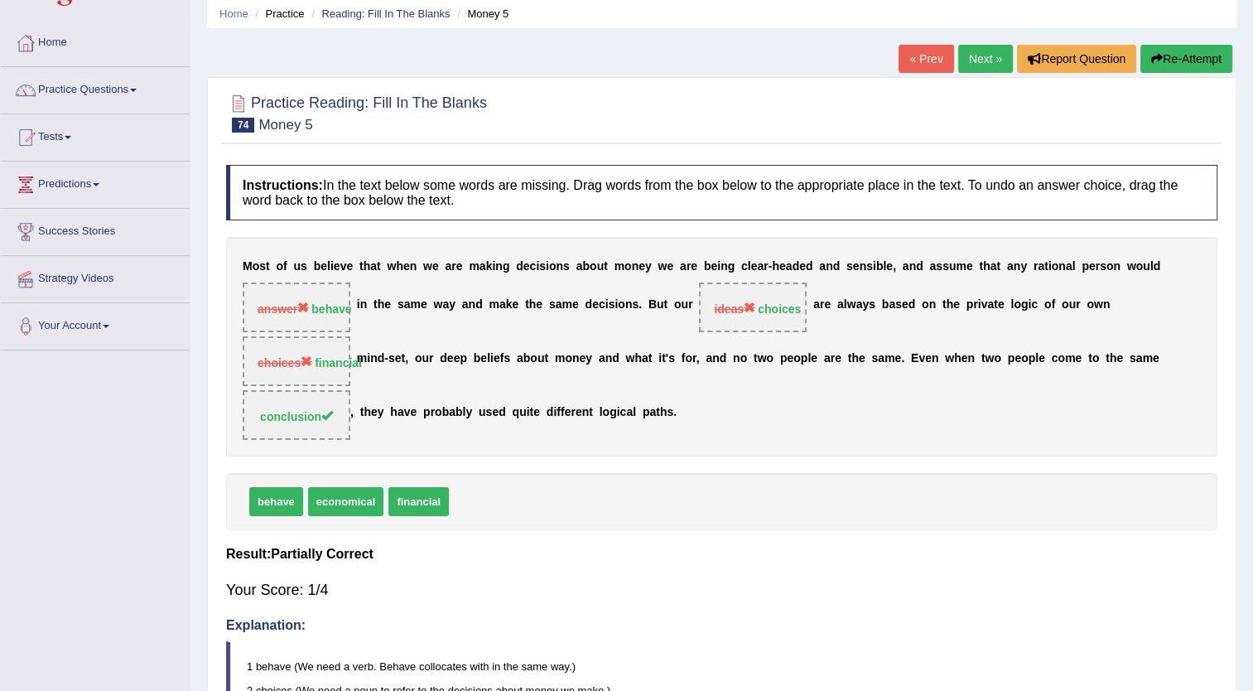
scroll to position [33, 0]
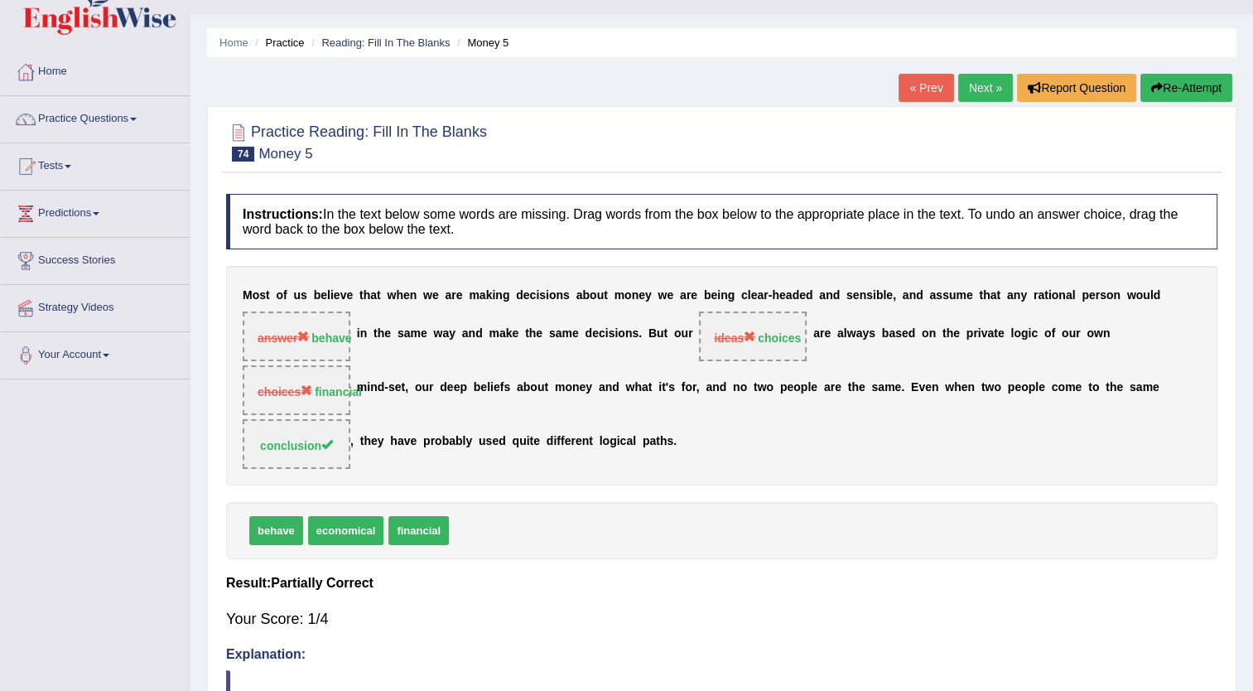
click at [979, 99] on link "Next »" at bounding box center [985, 88] width 55 height 28
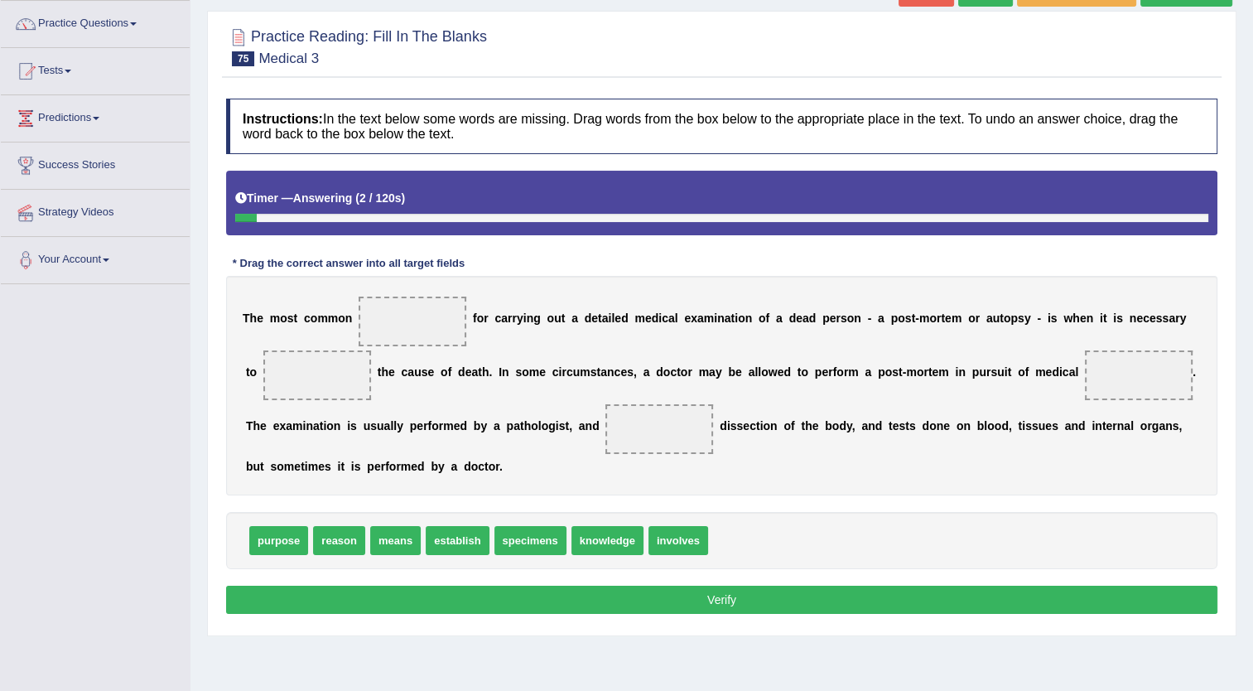
scroll to position [166, 0]
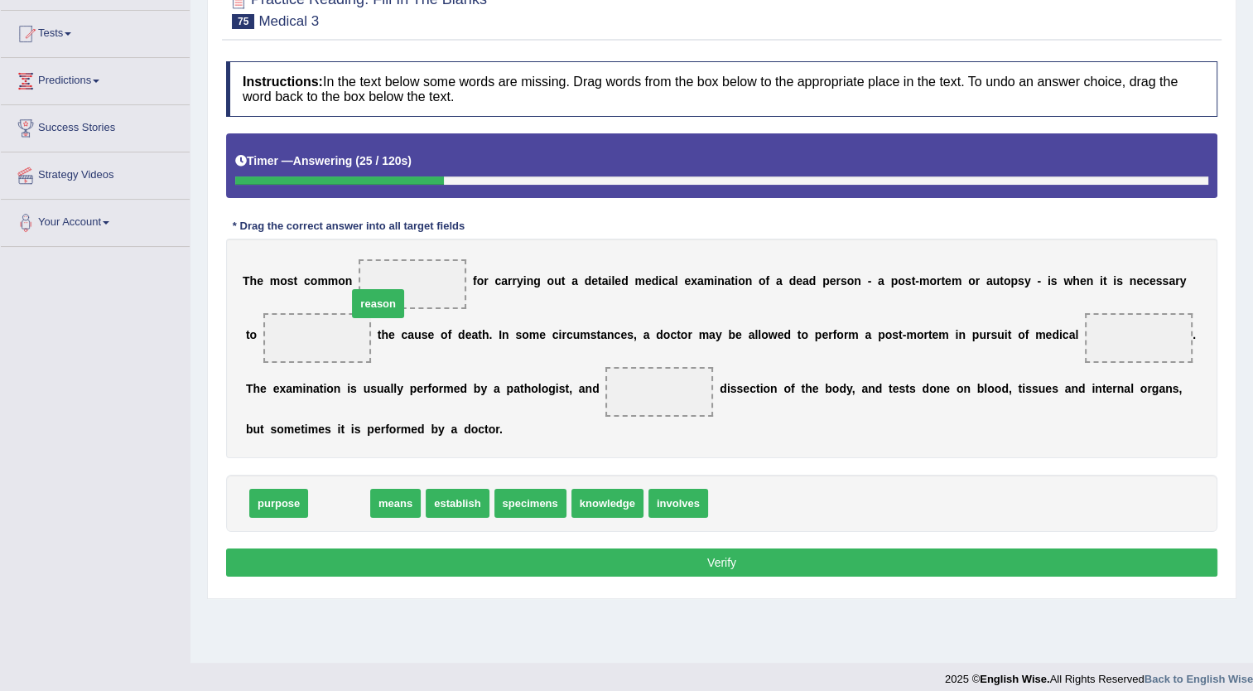
drag, startPoint x: 328, startPoint y: 499, endPoint x: 367, endPoint y: 299, distance: 203.4
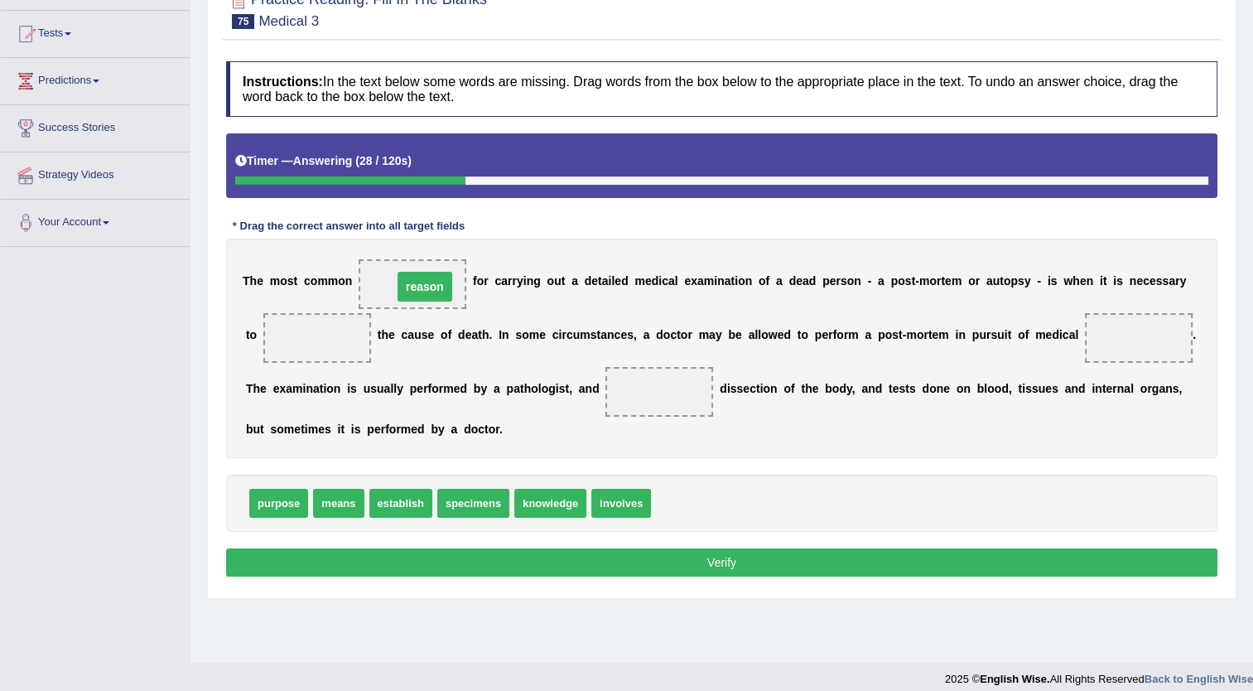
drag, startPoint x: 299, startPoint y: 331, endPoint x: 407, endPoint y: 279, distance: 119.3
click at [533, 497] on span "knowledge" at bounding box center [550, 503] width 72 height 29
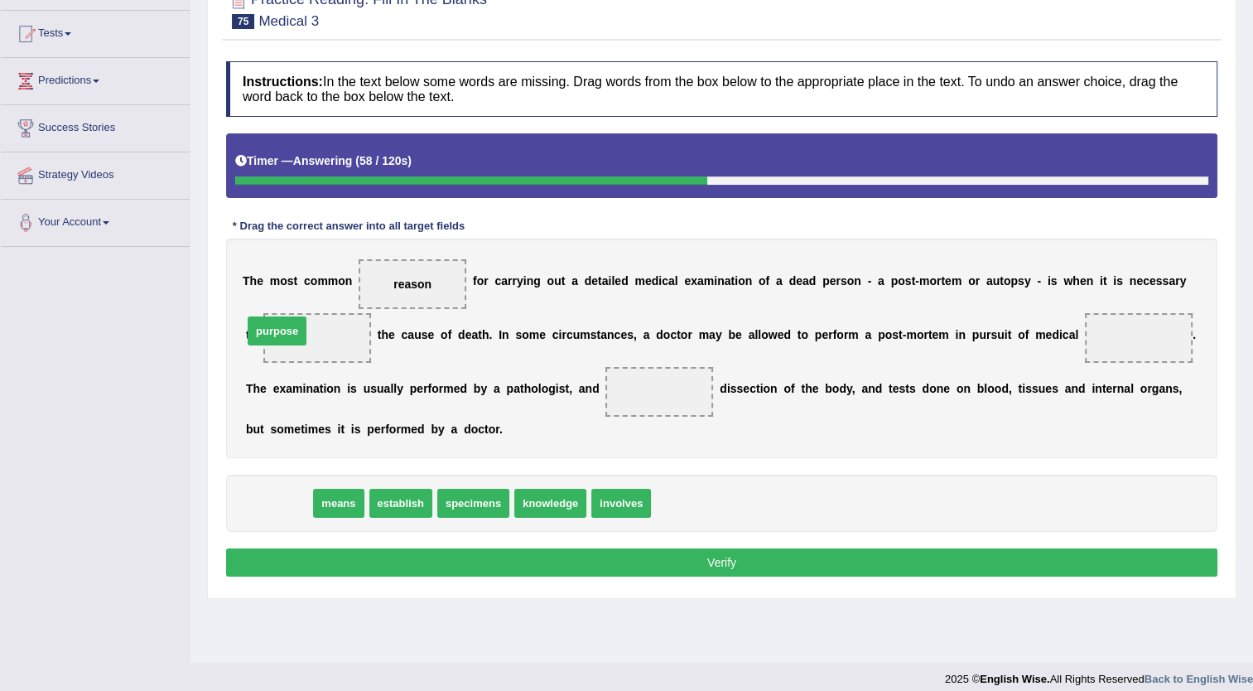
drag, startPoint x: 267, startPoint y: 495, endPoint x: 265, endPoint y: 323, distance: 172.3
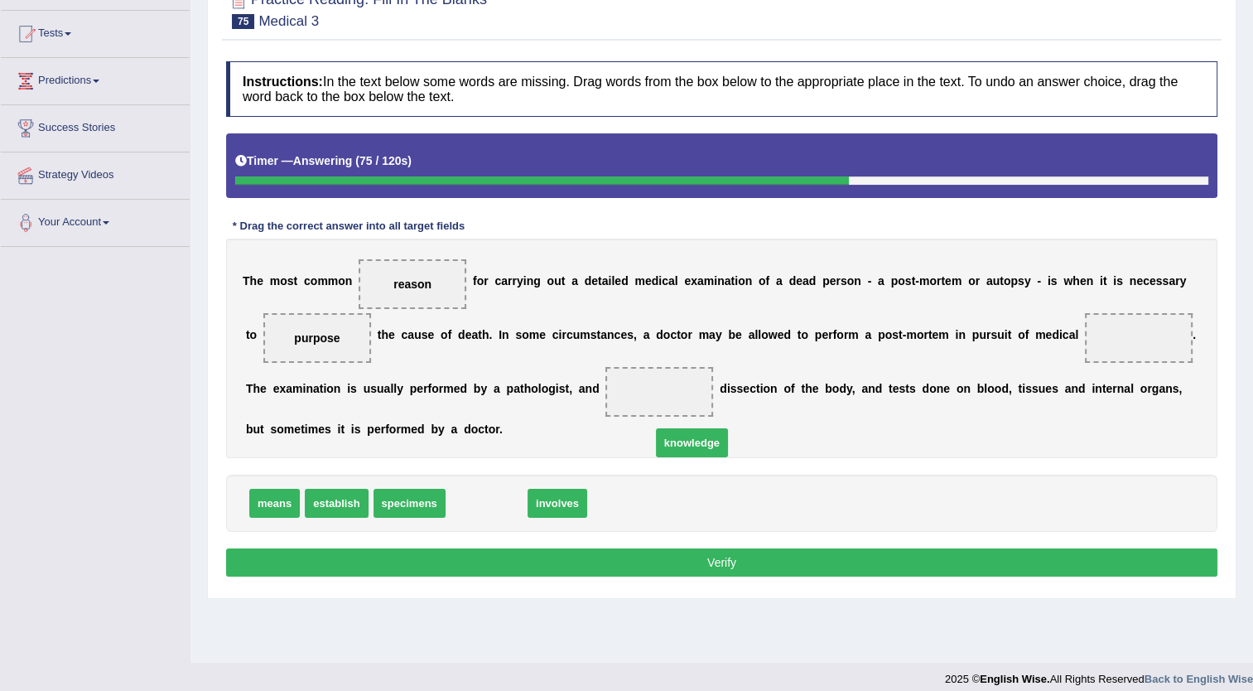
drag, startPoint x: 480, startPoint y: 510, endPoint x: 842, endPoint y: 439, distance: 369.0
click at [728, 439] on span "knowledge" at bounding box center [692, 442] width 72 height 29
drag, startPoint x: 486, startPoint y: 512, endPoint x: 1079, endPoint y: 352, distance: 613.5
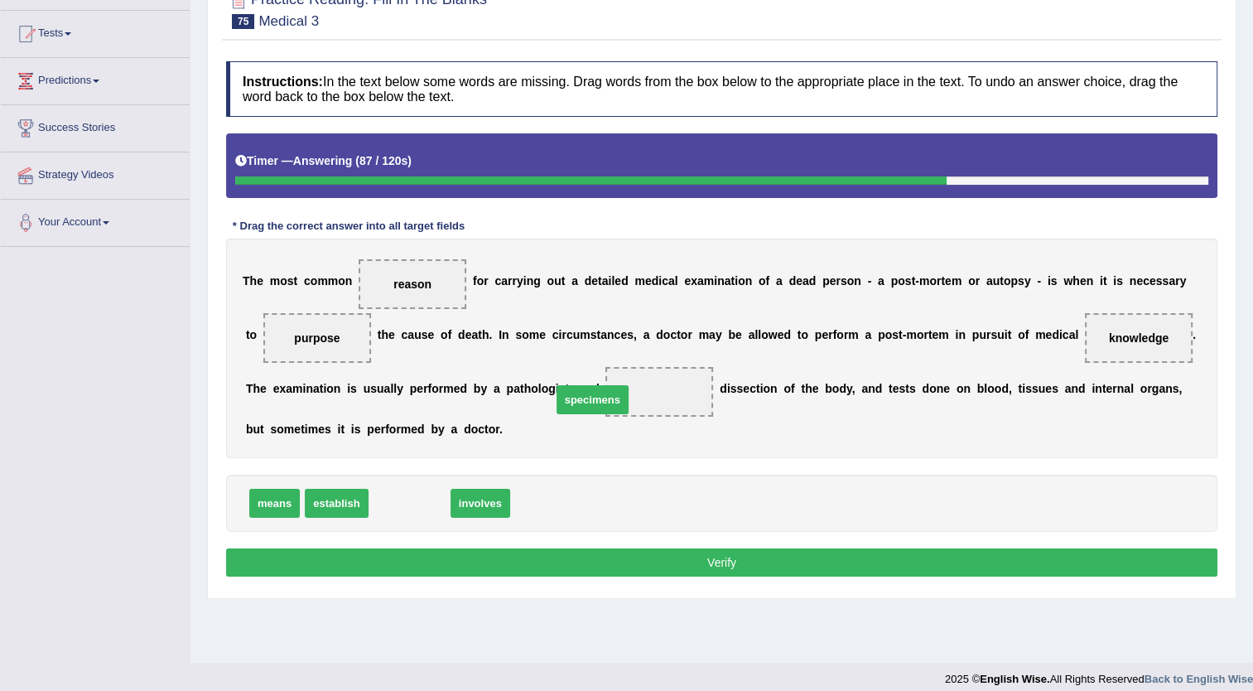
drag, startPoint x: 408, startPoint y: 512, endPoint x: 591, endPoint y: 408, distance: 210.3
click at [598, 549] on button "Verify" at bounding box center [722, 562] width 992 height 28
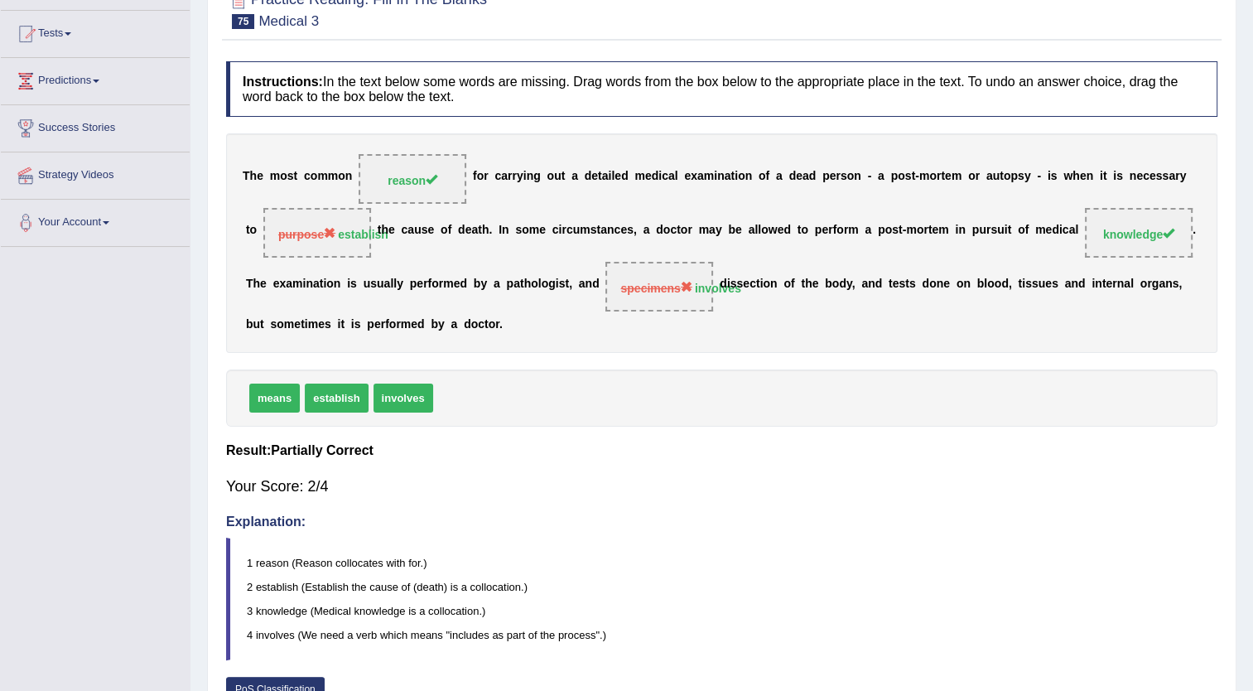
scroll to position [0, 0]
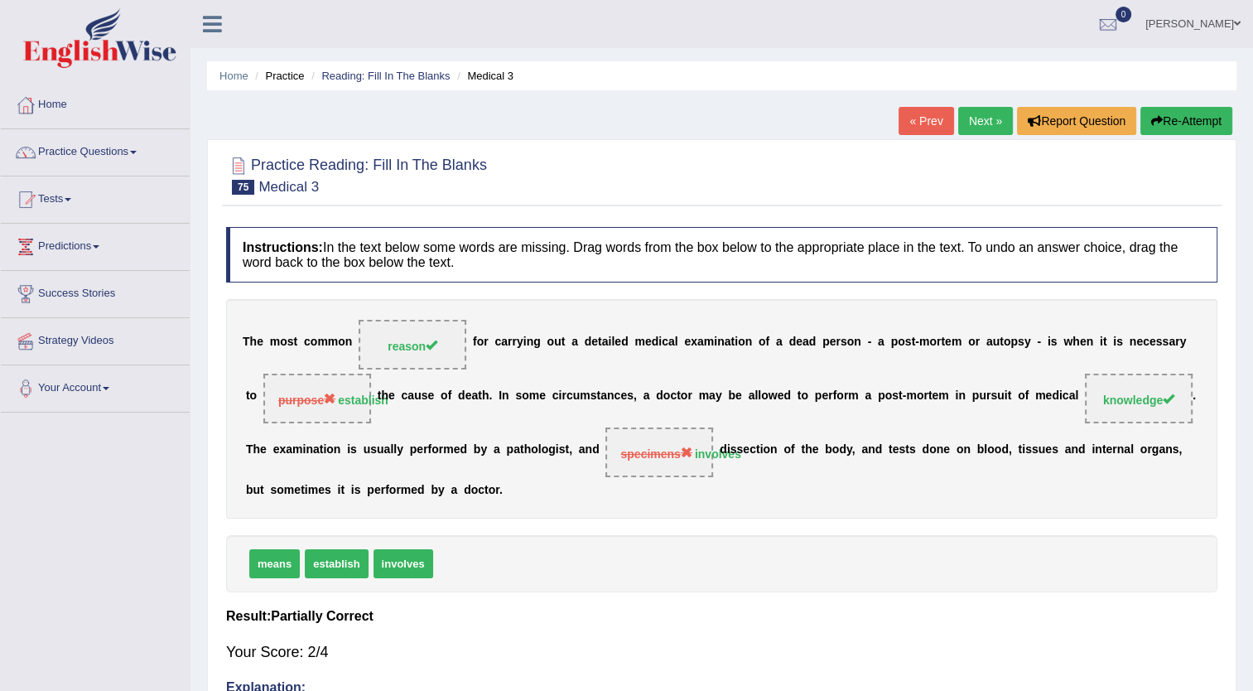
click at [996, 120] on link "Next »" at bounding box center [985, 121] width 55 height 28
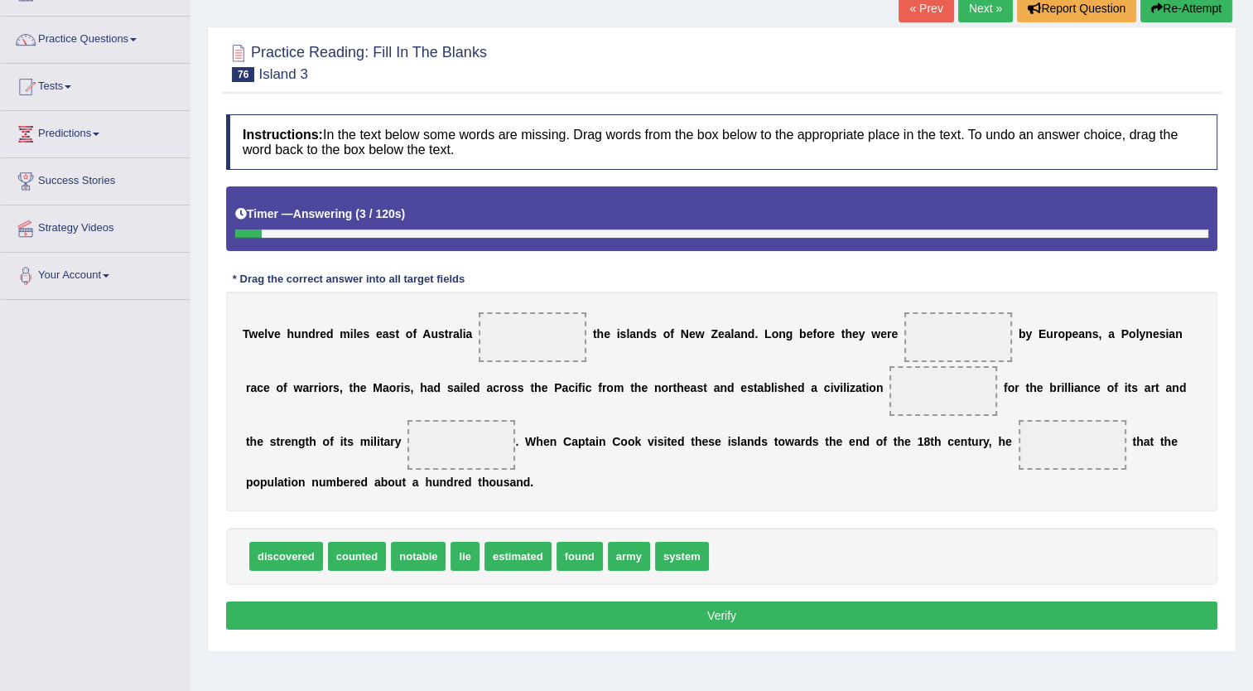
scroll to position [133, 0]
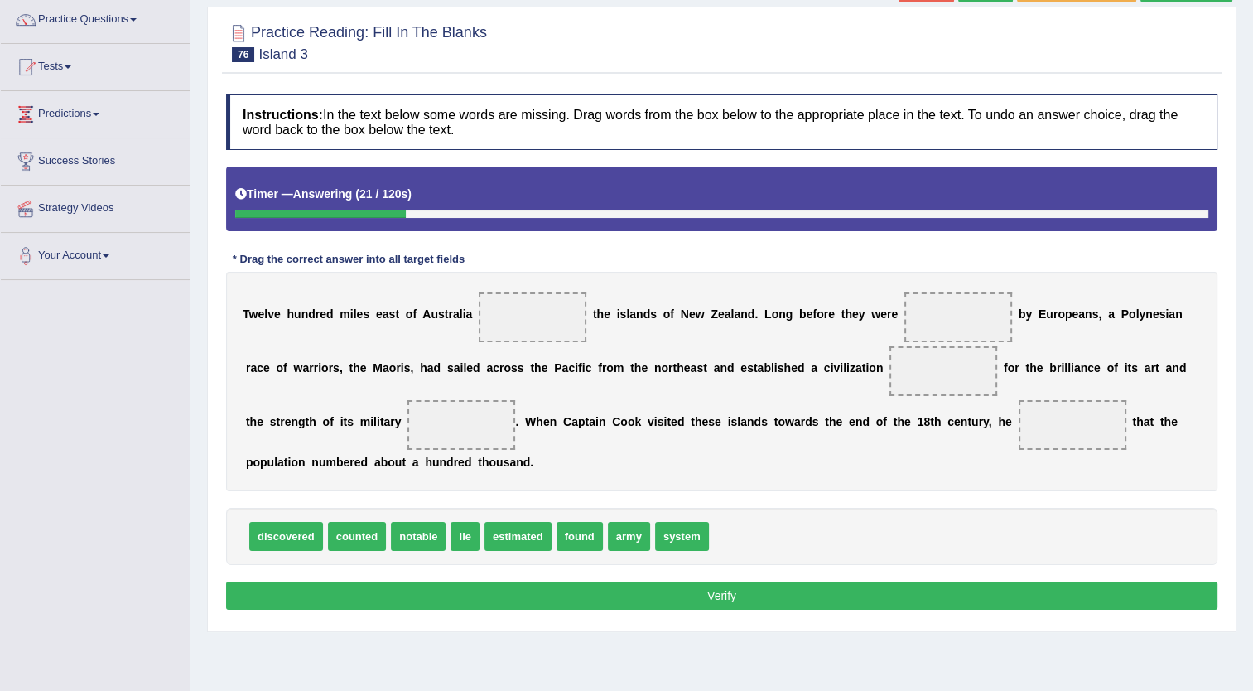
click at [406, 512] on div "discovered counted notable lie estimated found army system" at bounding box center [722, 536] width 992 height 57
click at [564, 530] on span "found" at bounding box center [580, 536] width 46 height 29
drag, startPoint x: 507, startPoint y: 531, endPoint x: 944, endPoint y: 303, distance: 493.2
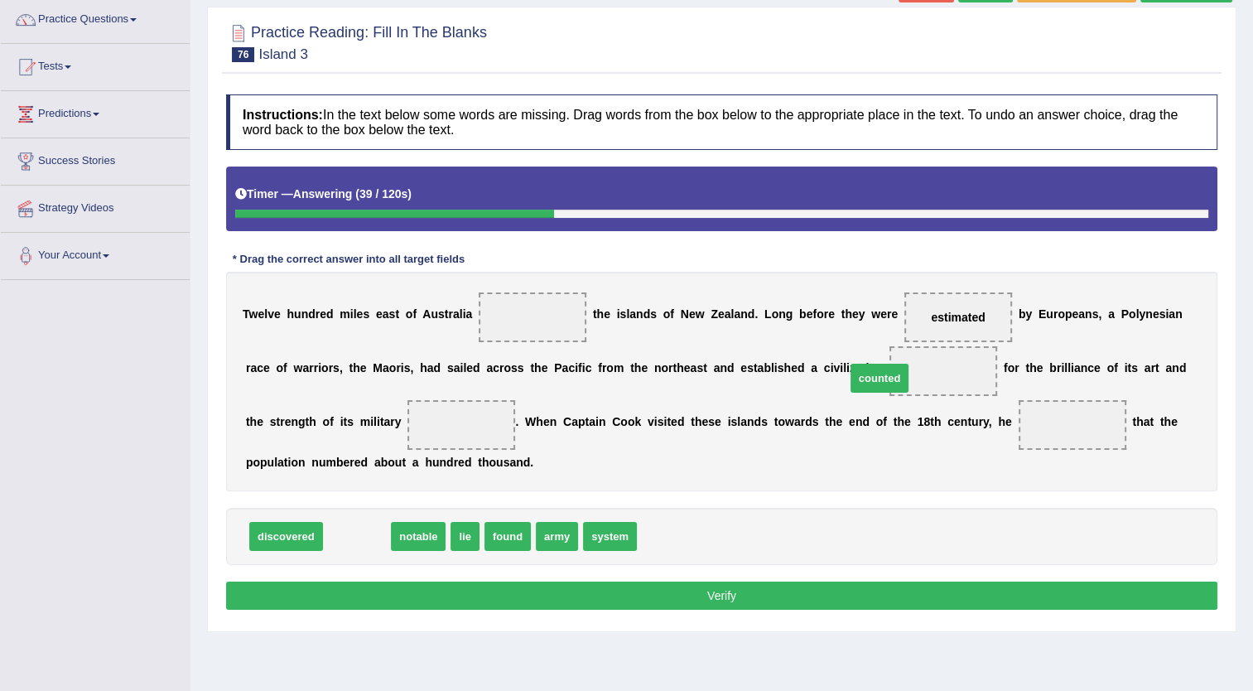
drag, startPoint x: 361, startPoint y: 534, endPoint x: 884, endPoint y: 376, distance: 546.1
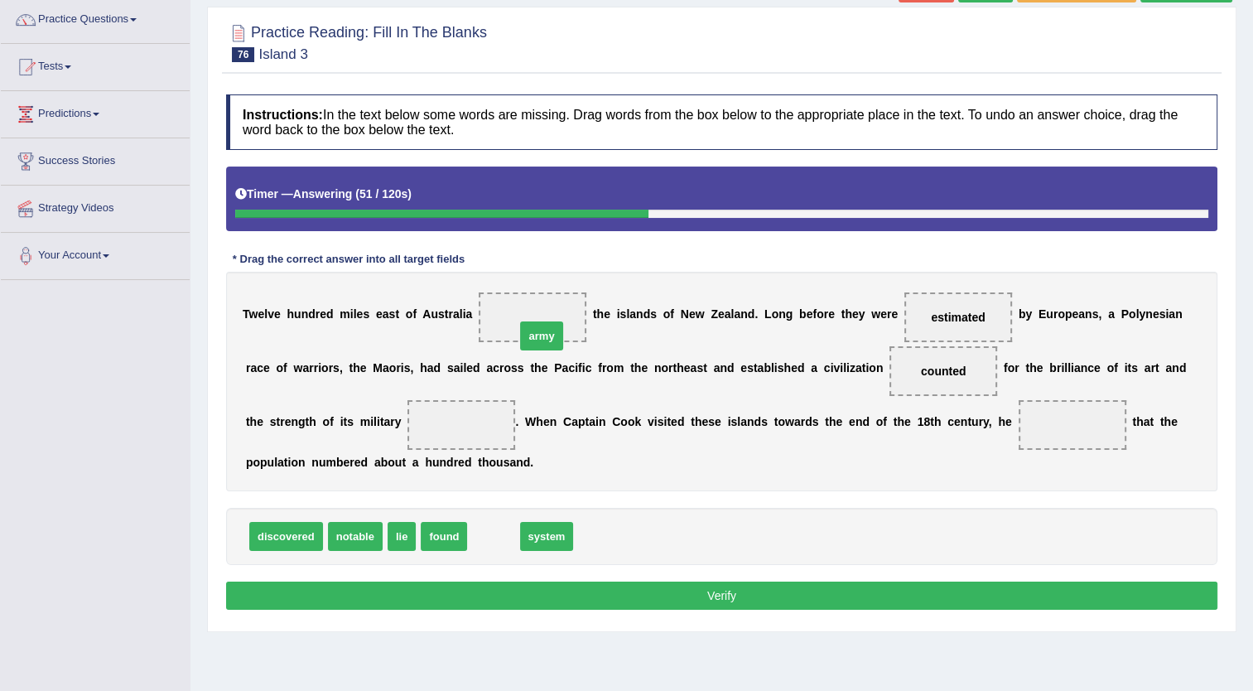
drag, startPoint x: 473, startPoint y: 536, endPoint x: 521, endPoint y: 336, distance: 206.2
drag, startPoint x: 482, startPoint y: 531, endPoint x: 369, endPoint y: 413, distance: 163.5
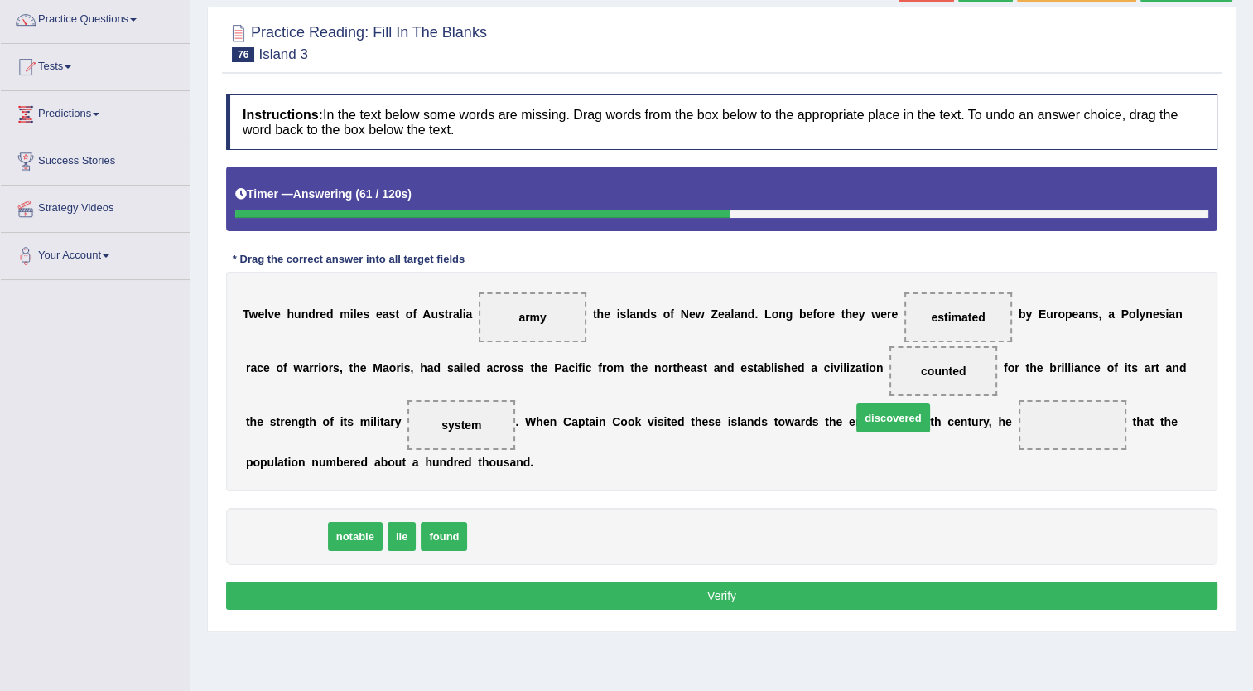
drag, startPoint x: 273, startPoint y: 535, endPoint x: 881, endPoint y: 417, distance: 619.5
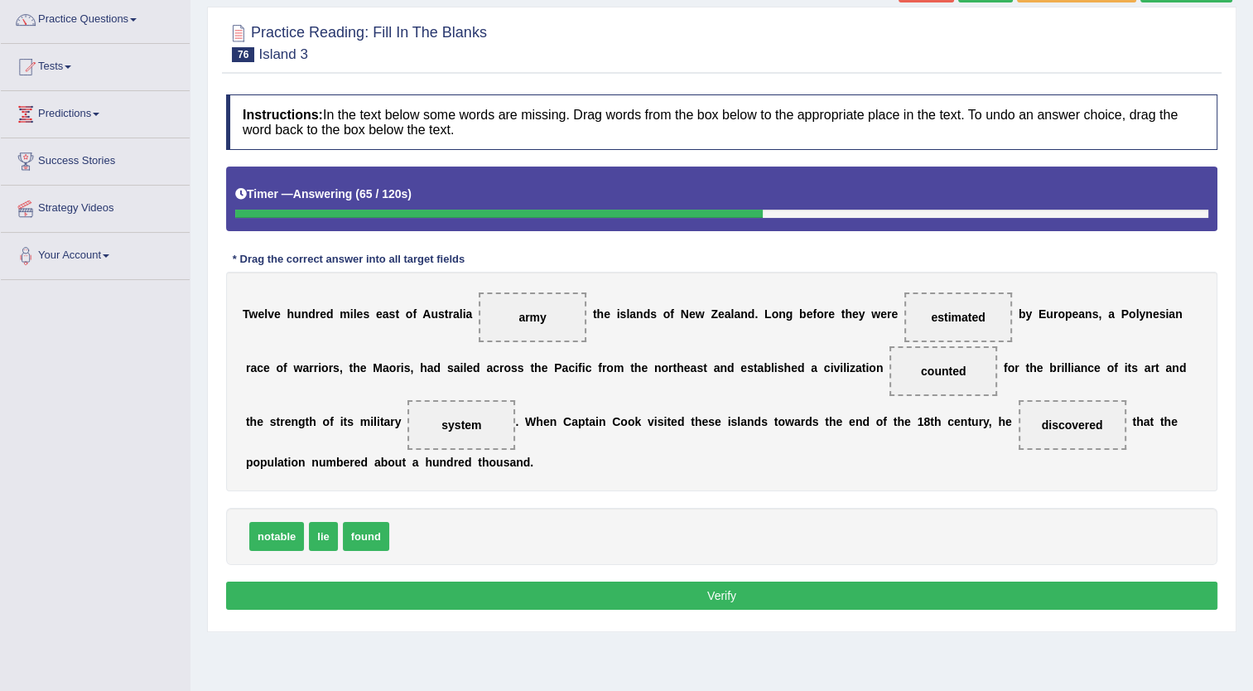
click at [688, 587] on button "Verify" at bounding box center [722, 596] width 992 height 28
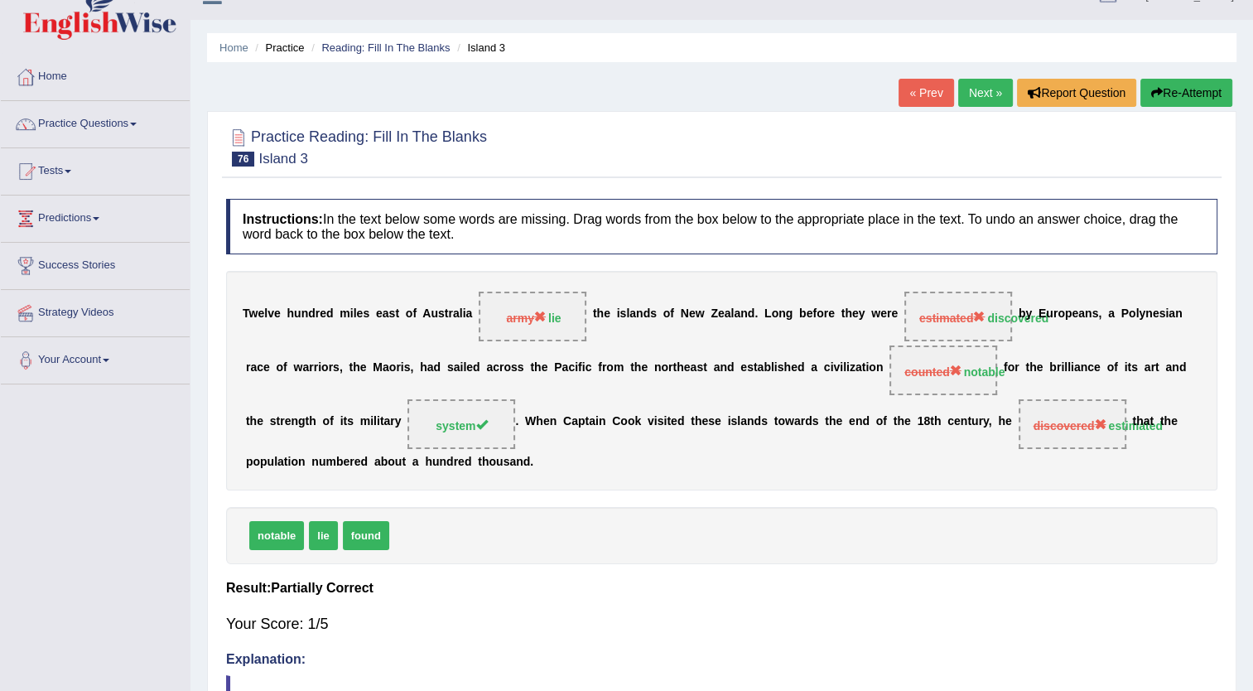
scroll to position [0, 0]
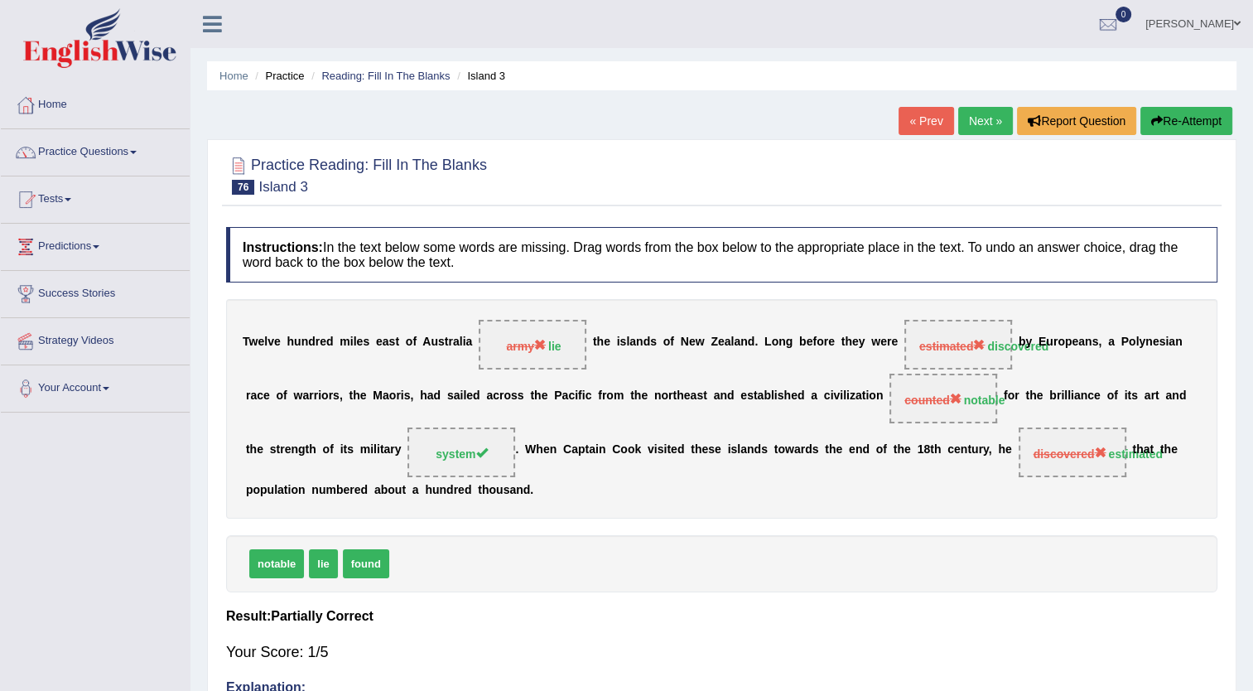
click at [1000, 120] on link "Next »" at bounding box center [985, 121] width 55 height 28
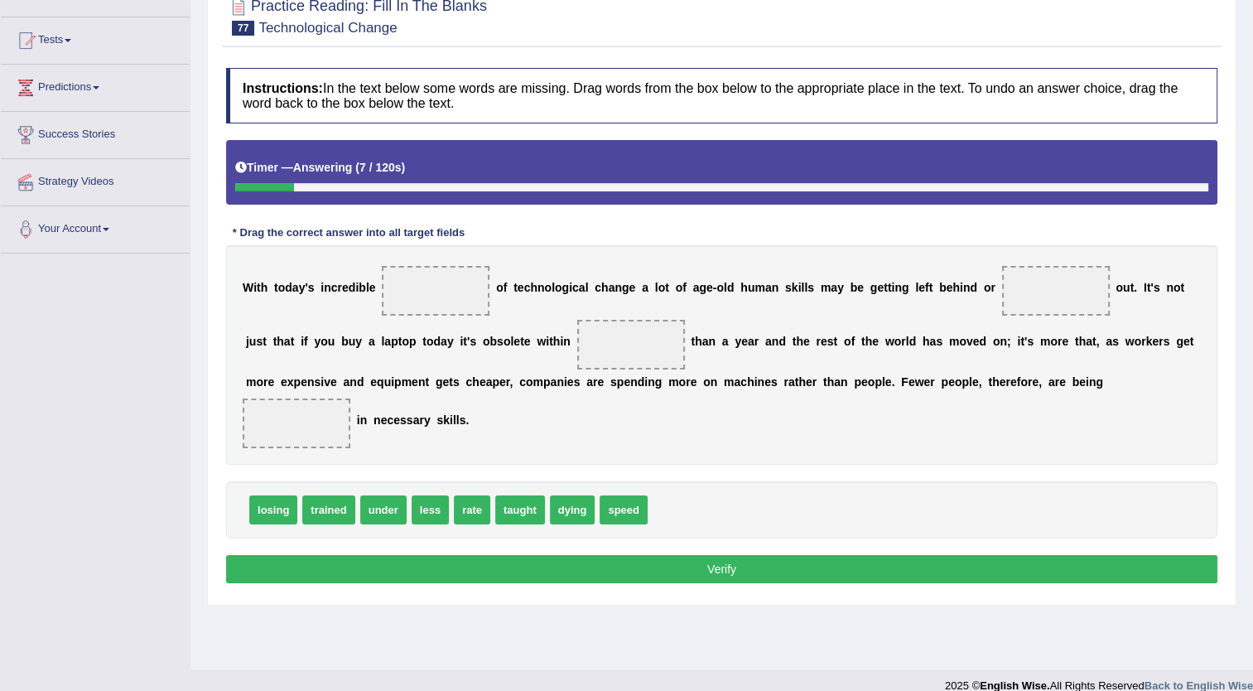
scroll to position [166, 0]
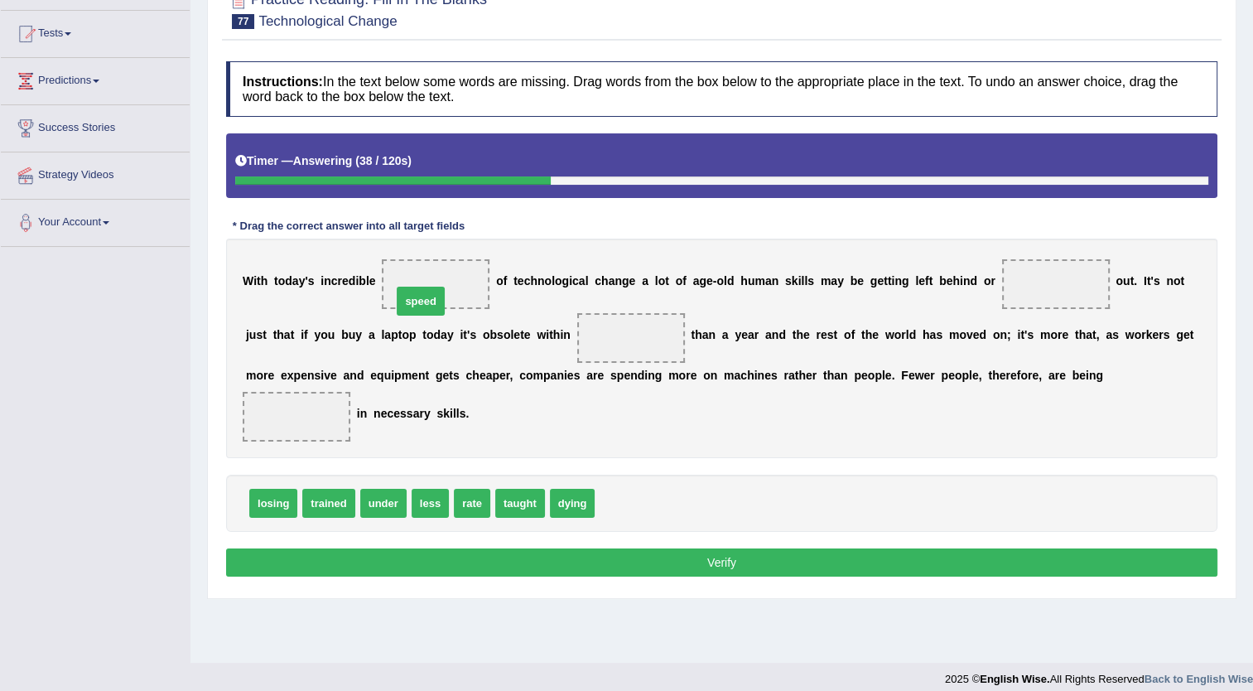
drag, startPoint x: 607, startPoint y: 486, endPoint x: 404, endPoint y: 284, distance: 286.4
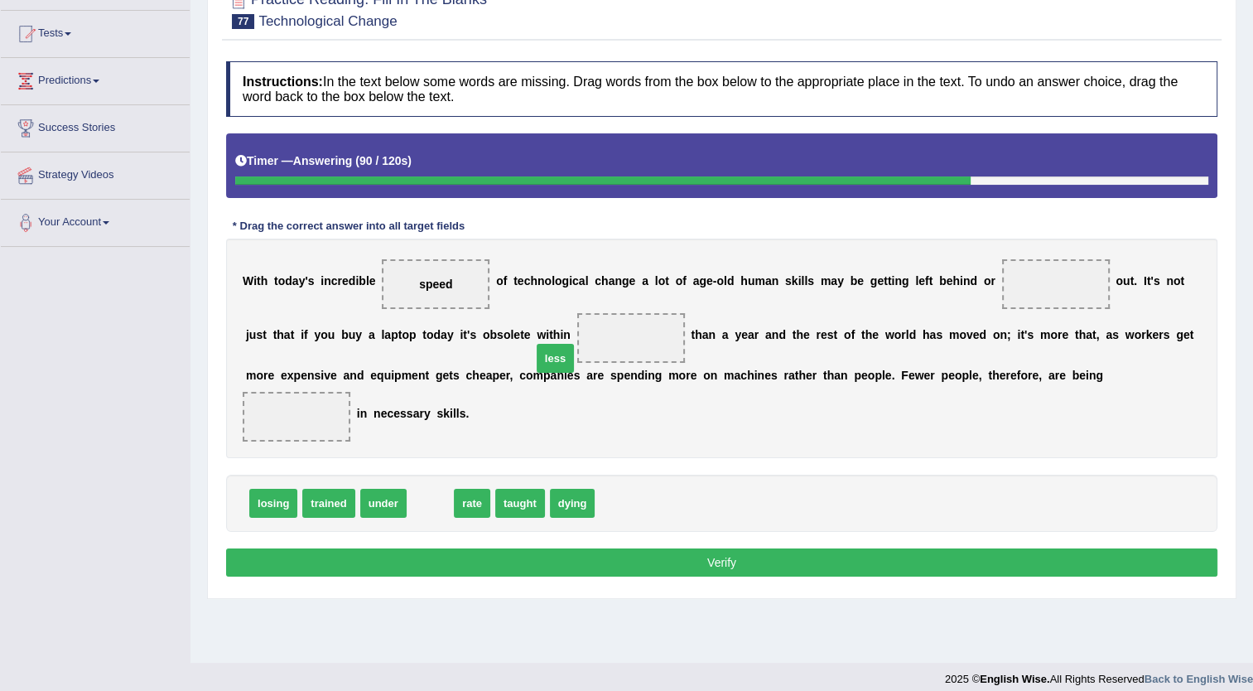
drag, startPoint x: 425, startPoint y: 480, endPoint x: 550, endPoint y: 336, distance: 191.5
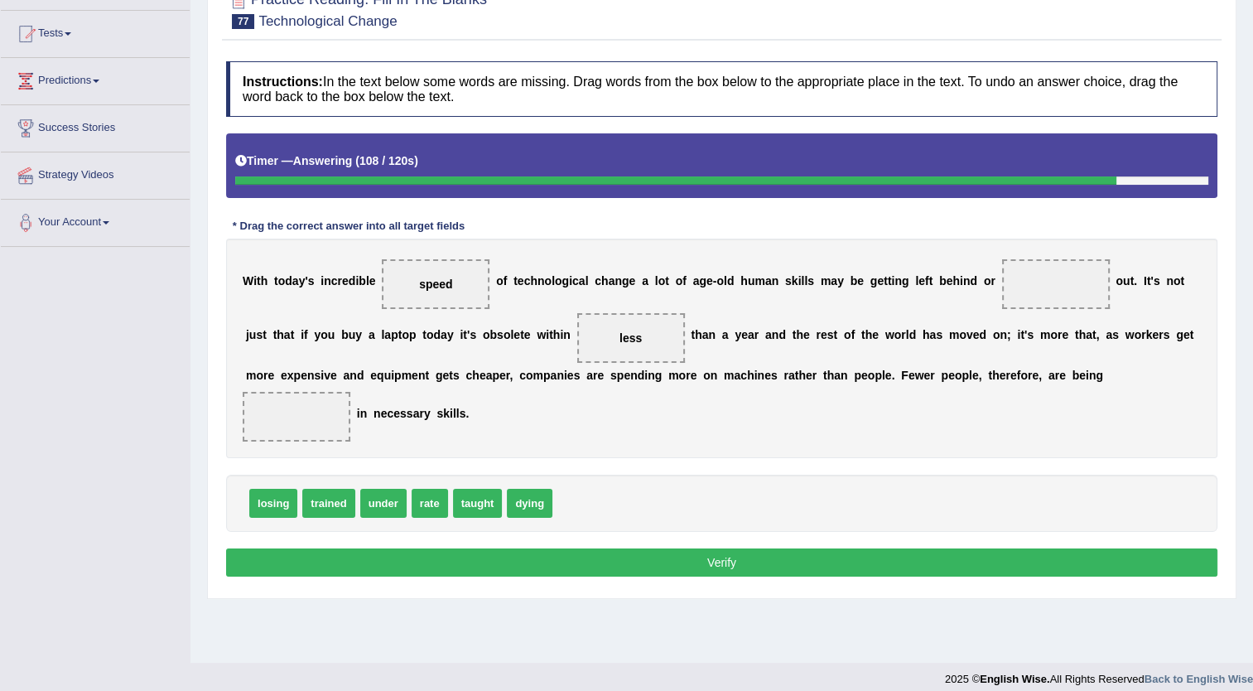
click at [335, 489] on span "trained" at bounding box center [328, 503] width 52 height 29
drag, startPoint x: 331, startPoint y: 479, endPoint x: 1011, endPoint y: 403, distance: 683.6
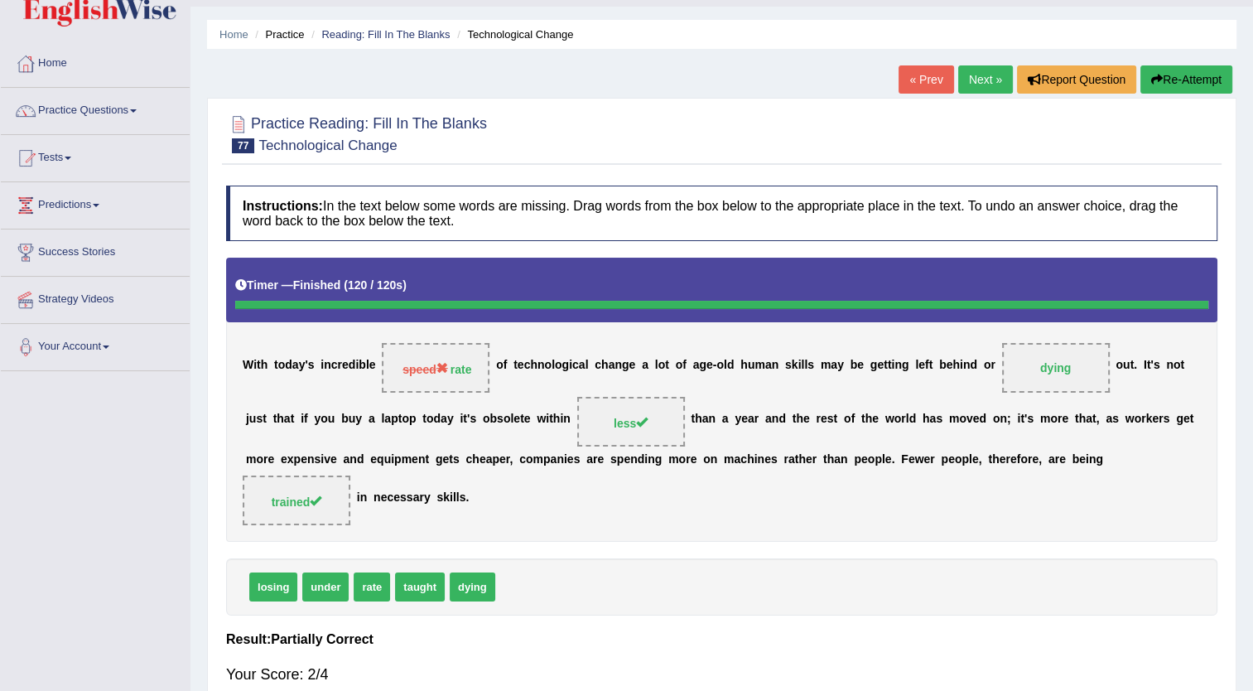
scroll to position [0, 0]
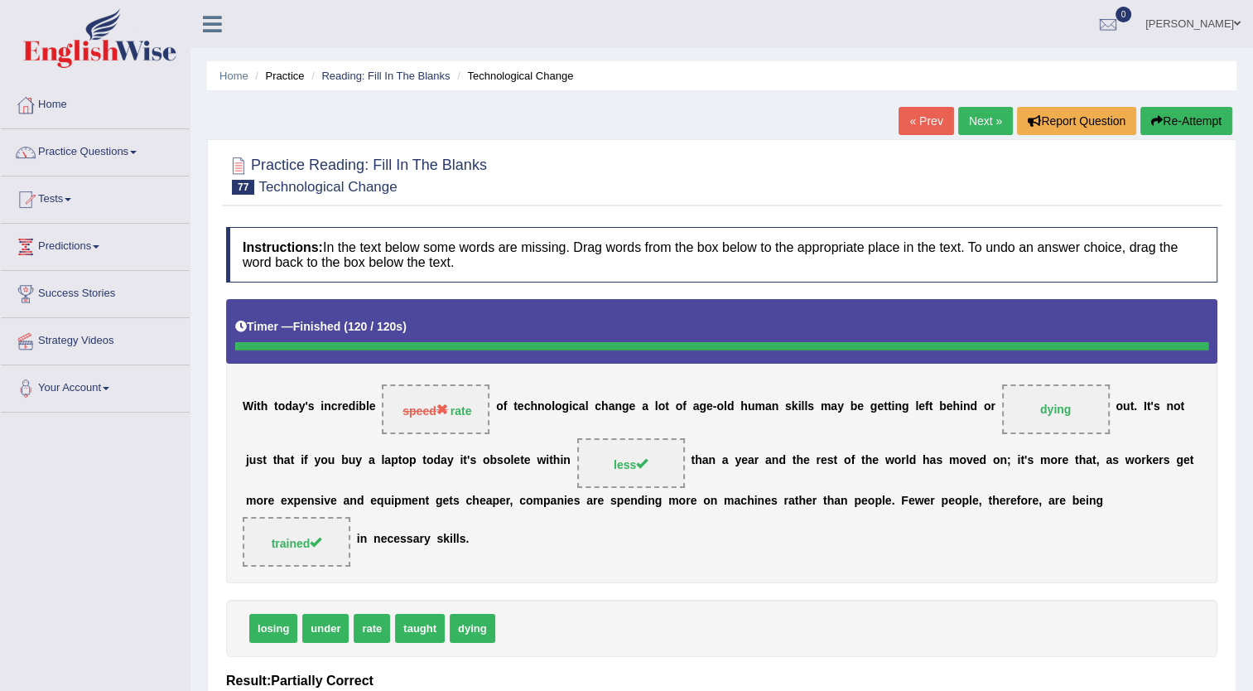
click at [981, 123] on link "Next »" at bounding box center [985, 121] width 55 height 28
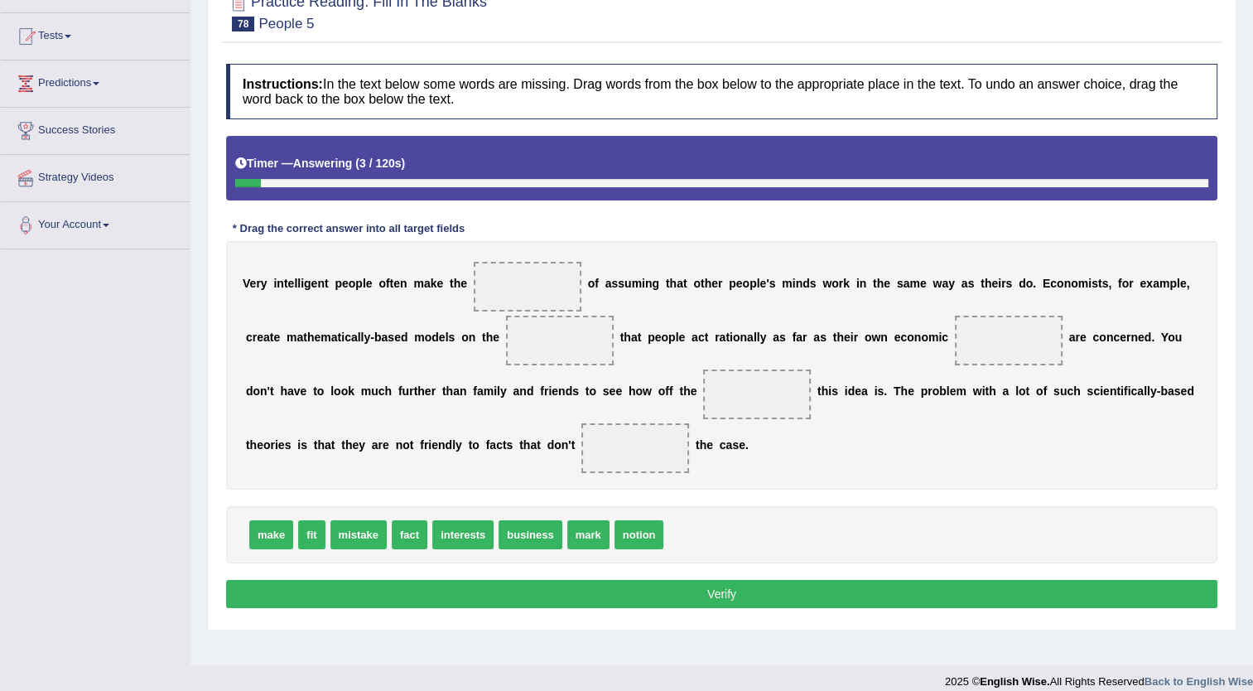
scroll to position [179, 0]
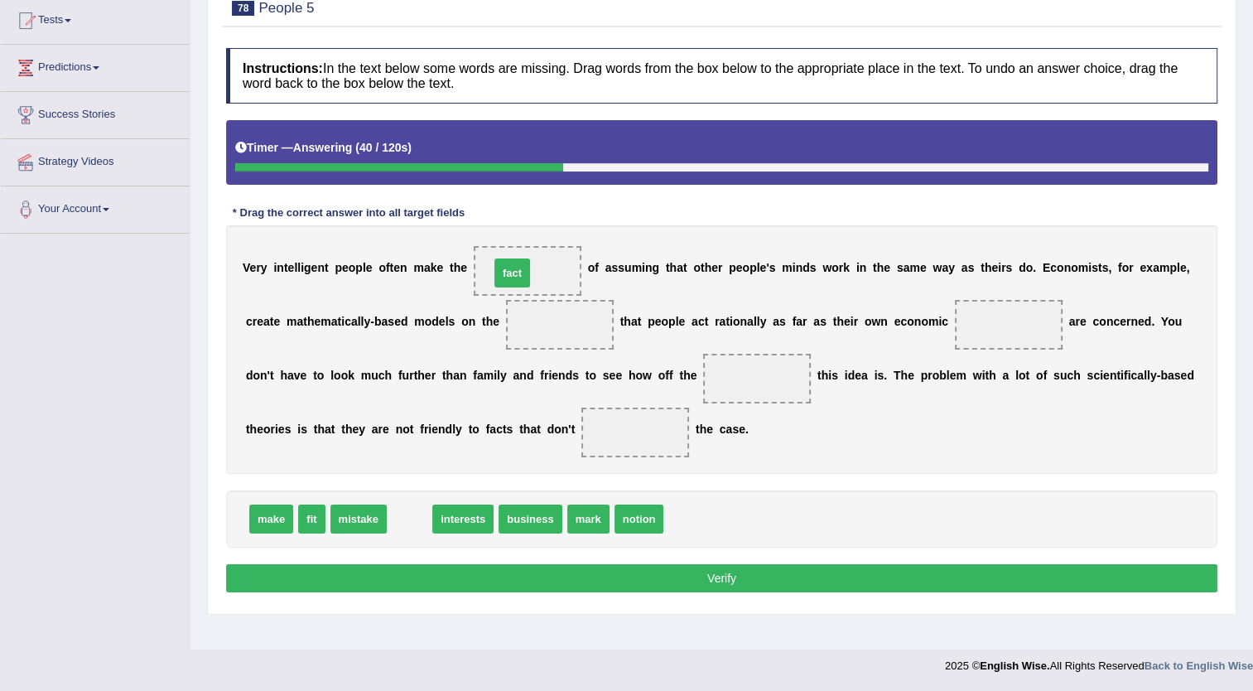
drag, startPoint x: 406, startPoint y: 519, endPoint x: 509, endPoint y: 273, distance: 266.6
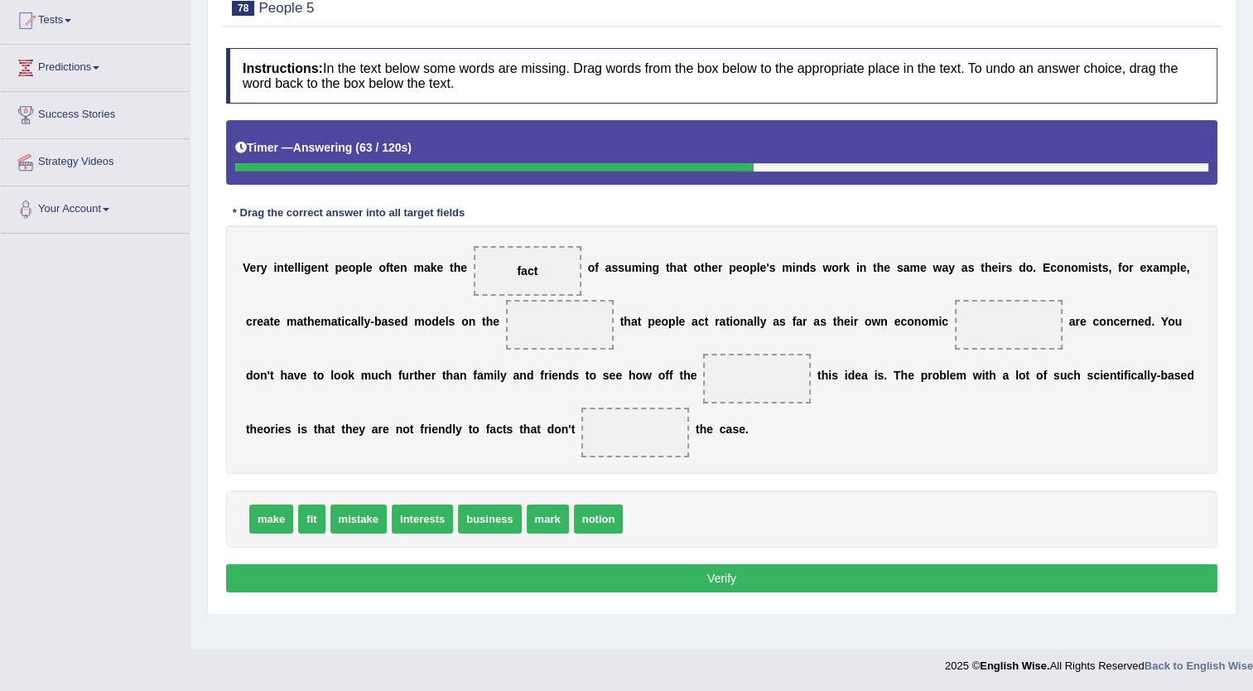
click at [476, 391] on div "V e r y i n t e l l i g e n t p e o p l e o f t e n m a k e t h e fact o f a s …" at bounding box center [722, 349] width 992 height 249
drag, startPoint x: 487, startPoint y: 515, endPoint x: 502, endPoint y: 319, distance: 196.9
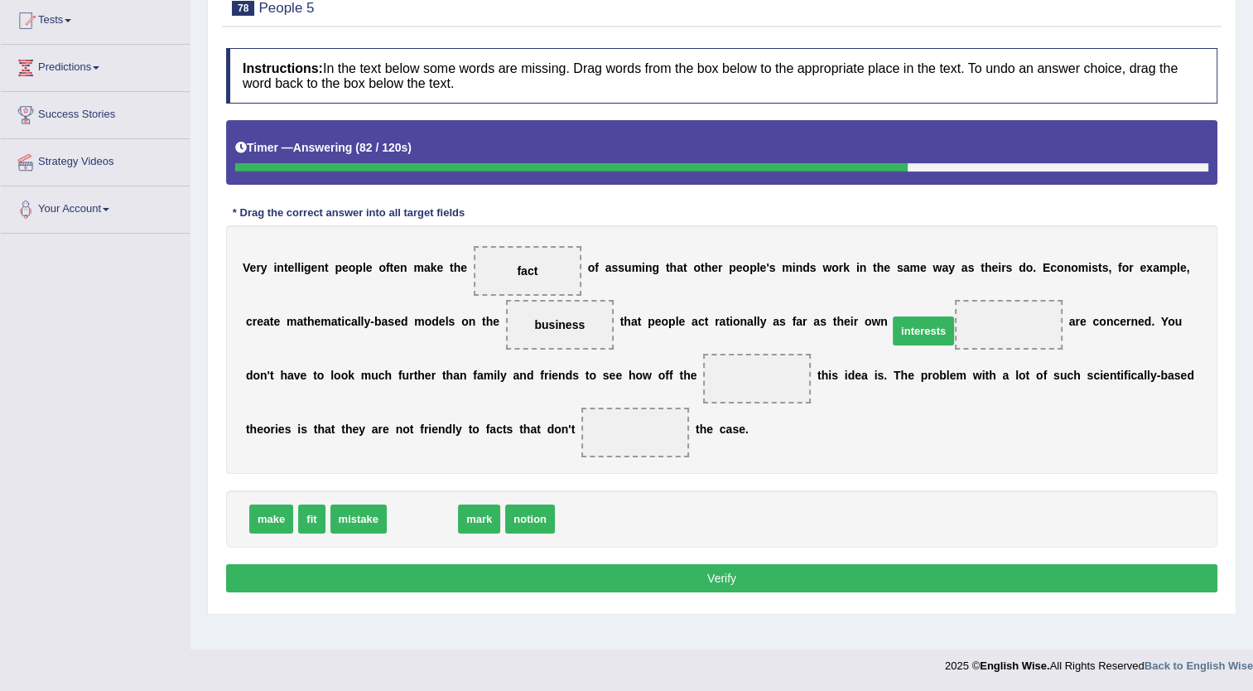
drag, startPoint x: 418, startPoint y: 521, endPoint x: 920, endPoint y: 333, distance: 535.3
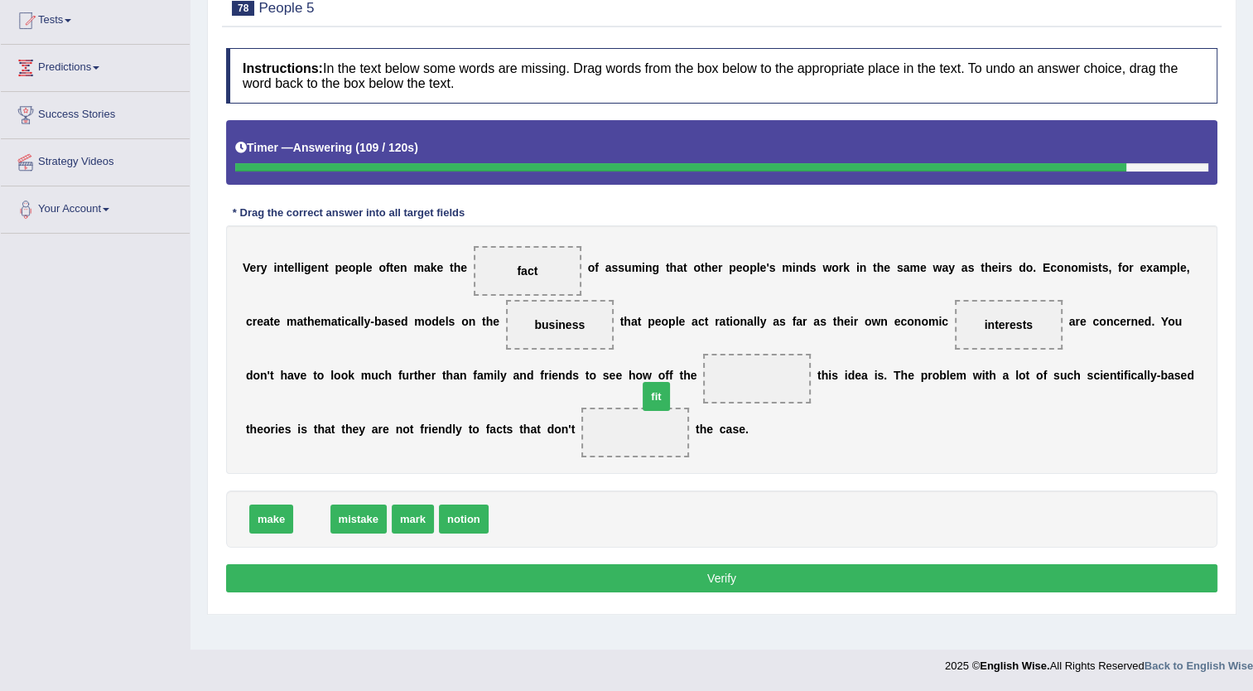
drag, startPoint x: 312, startPoint y: 519, endPoint x: 653, endPoint y: 394, distance: 362.4
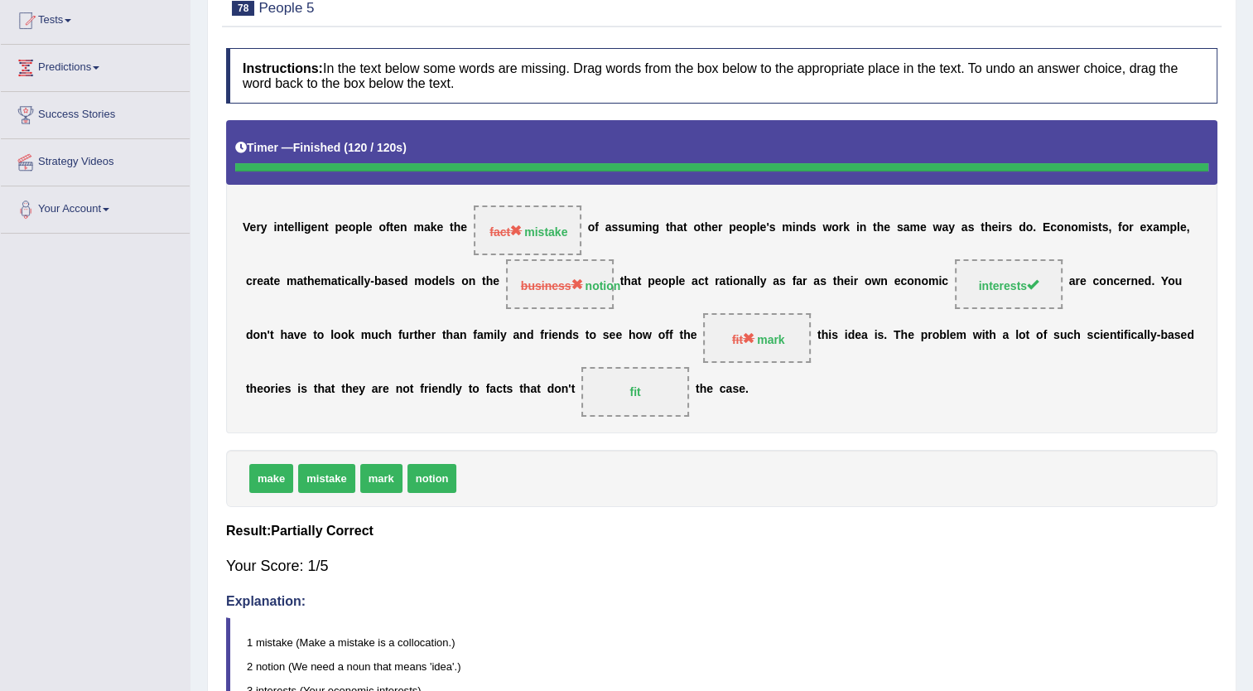
scroll to position [0, 0]
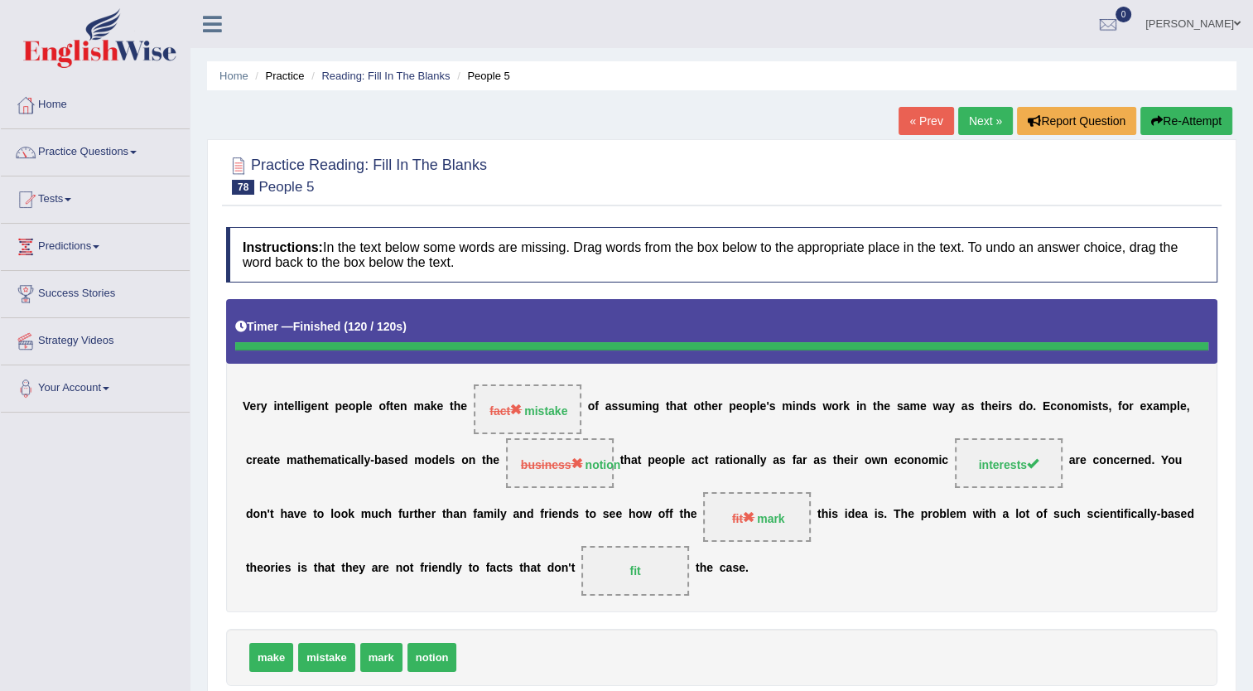
click at [1004, 128] on link "Next »" at bounding box center [985, 121] width 55 height 28
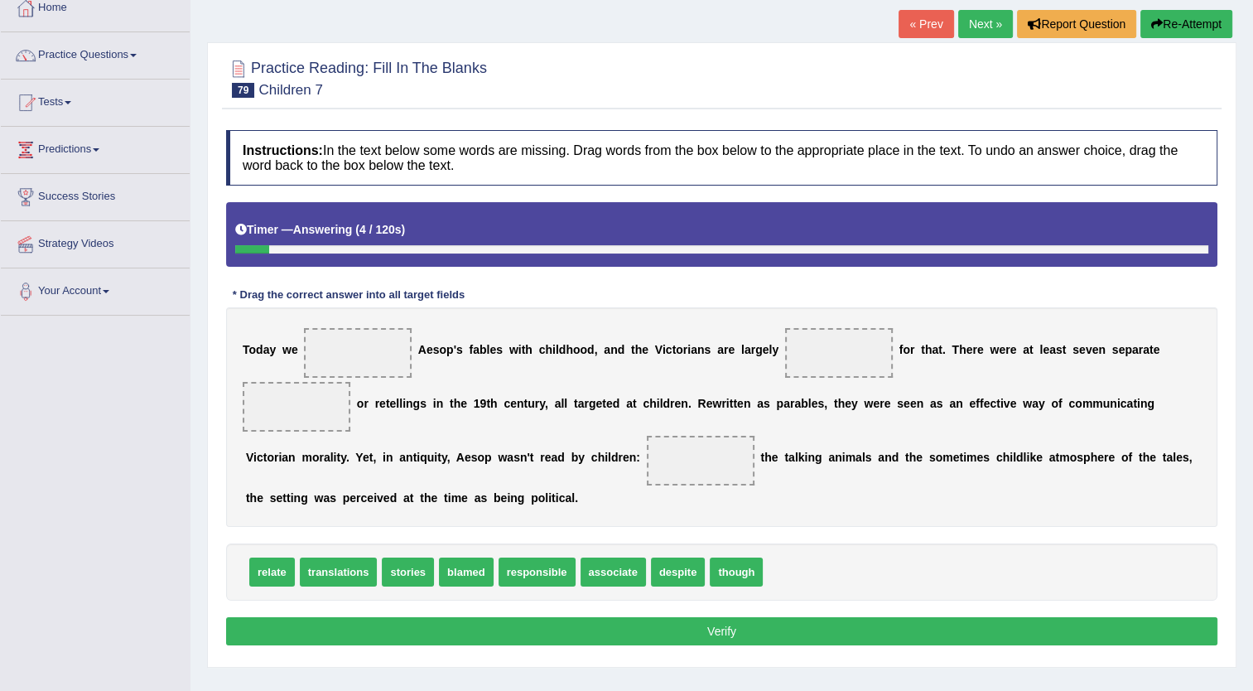
scroll to position [99, 0]
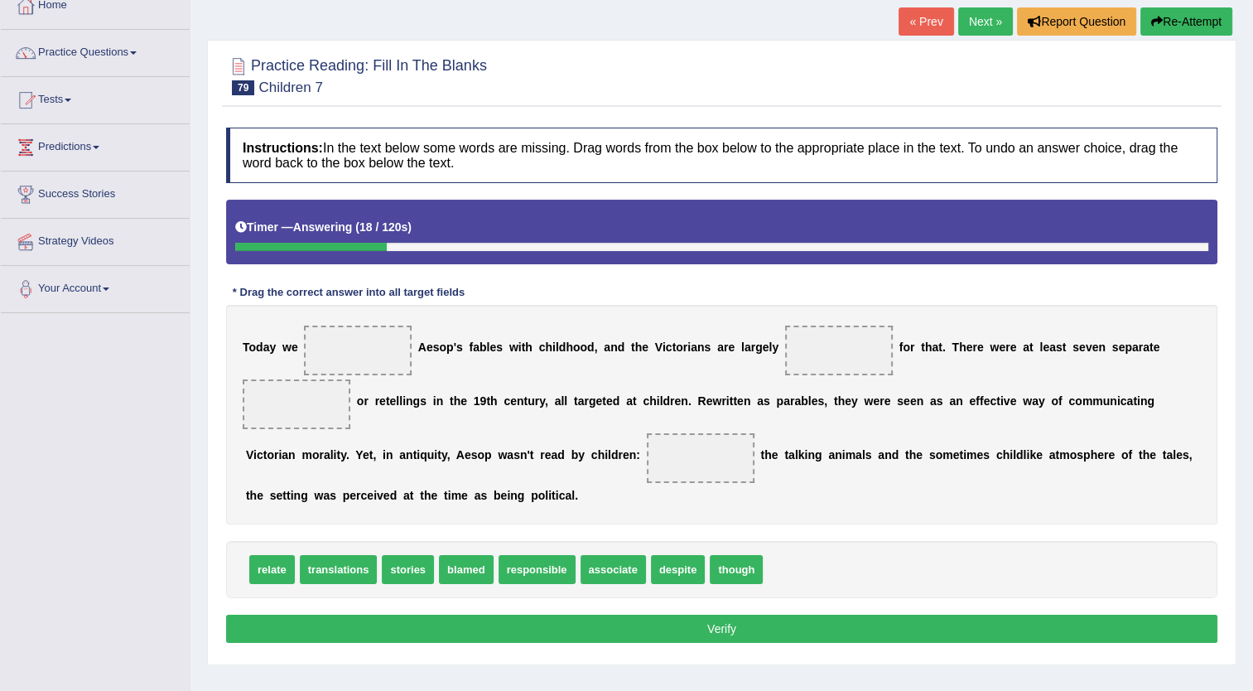
click at [255, 571] on span "relate" at bounding box center [272, 569] width 46 height 29
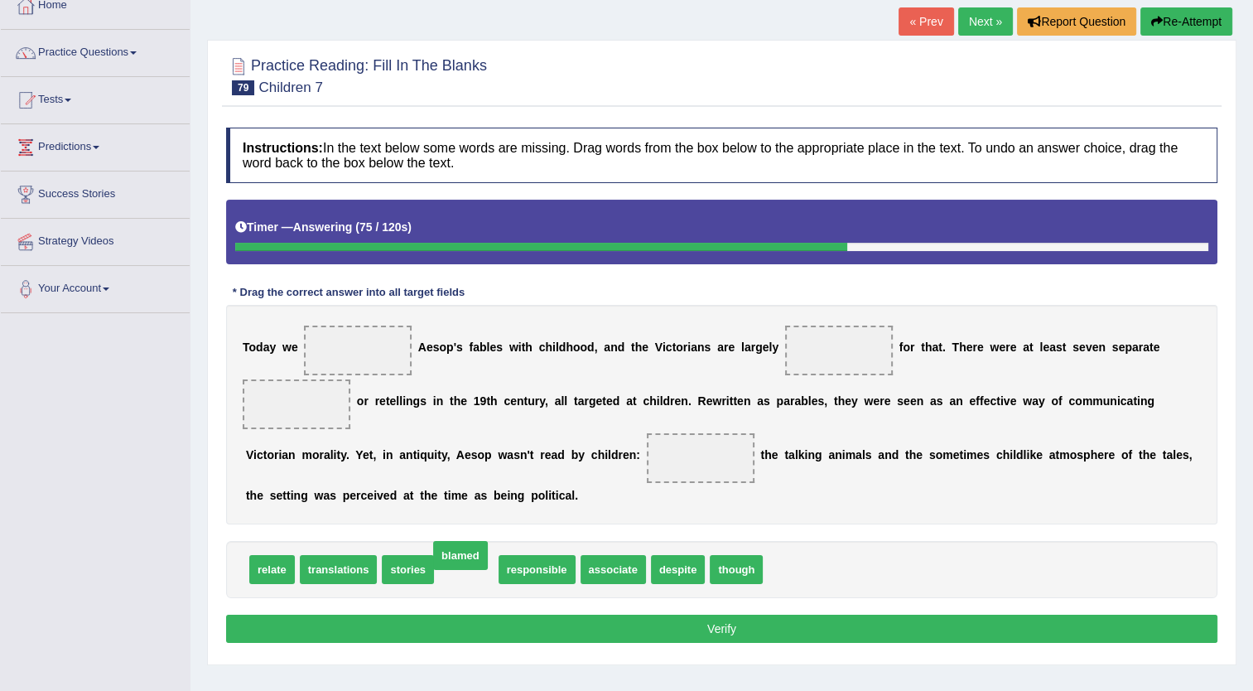
drag, startPoint x: 465, startPoint y: 579, endPoint x: 466, endPoint y: 564, distance: 15.0
drag, startPoint x: 466, startPoint y: 564, endPoint x: 357, endPoint y: 346, distance: 243.4
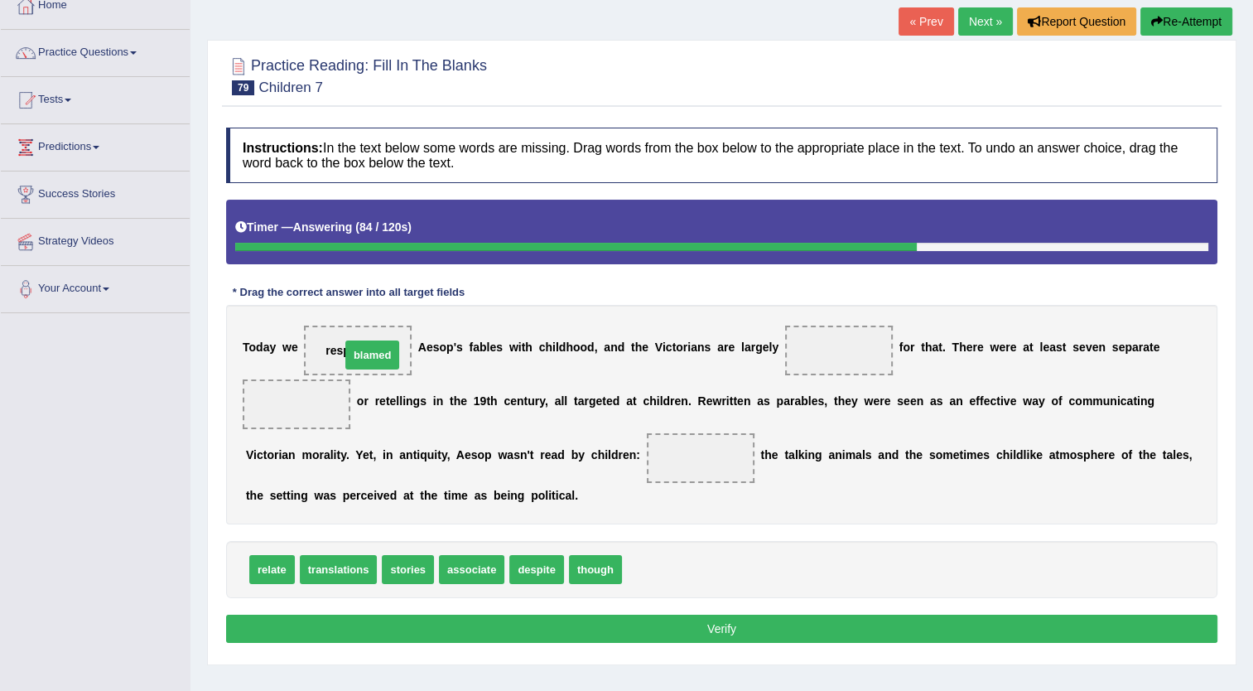
drag, startPoint x: 640, startPoint y: 562, endPoint x: 358, endPoint y: 347, distance: 354.1
drag, startPoint x: 642, startPoint y: 571, endPoint x: 804, endPoint y: 362, distance: 264.0
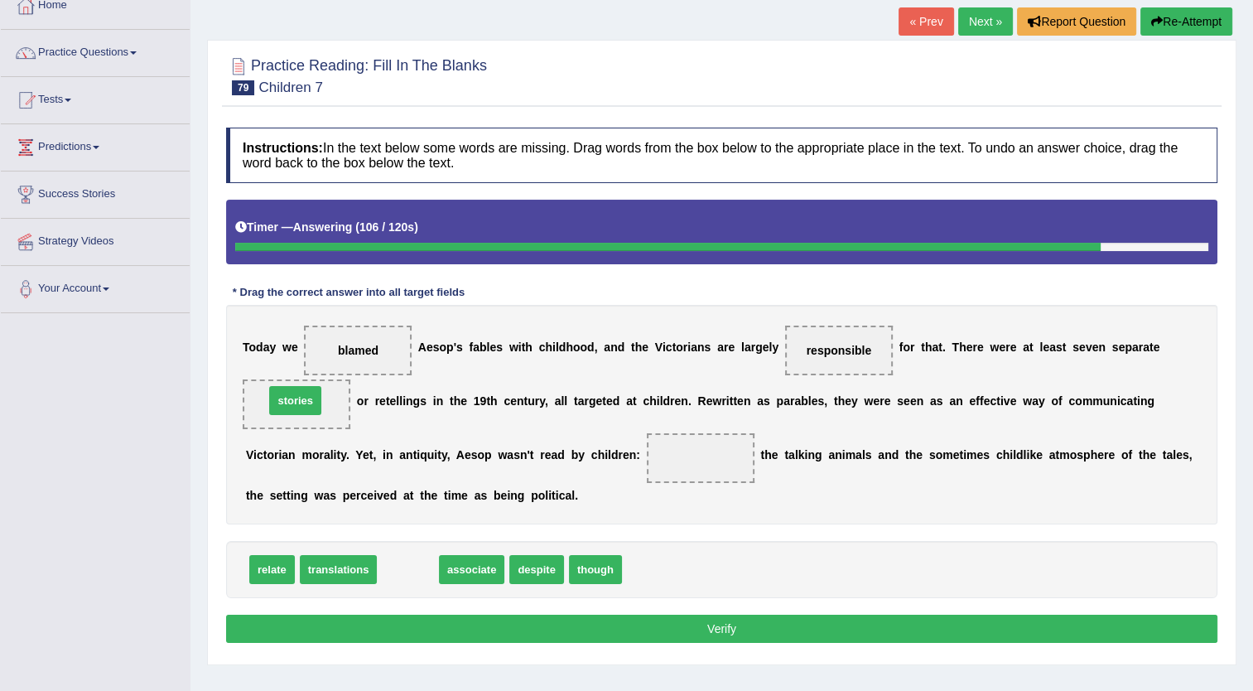
drag, startPoint x: 408, startPoint y: 565, endPoint x: 296, endPoint y: 397, distance: 202.4
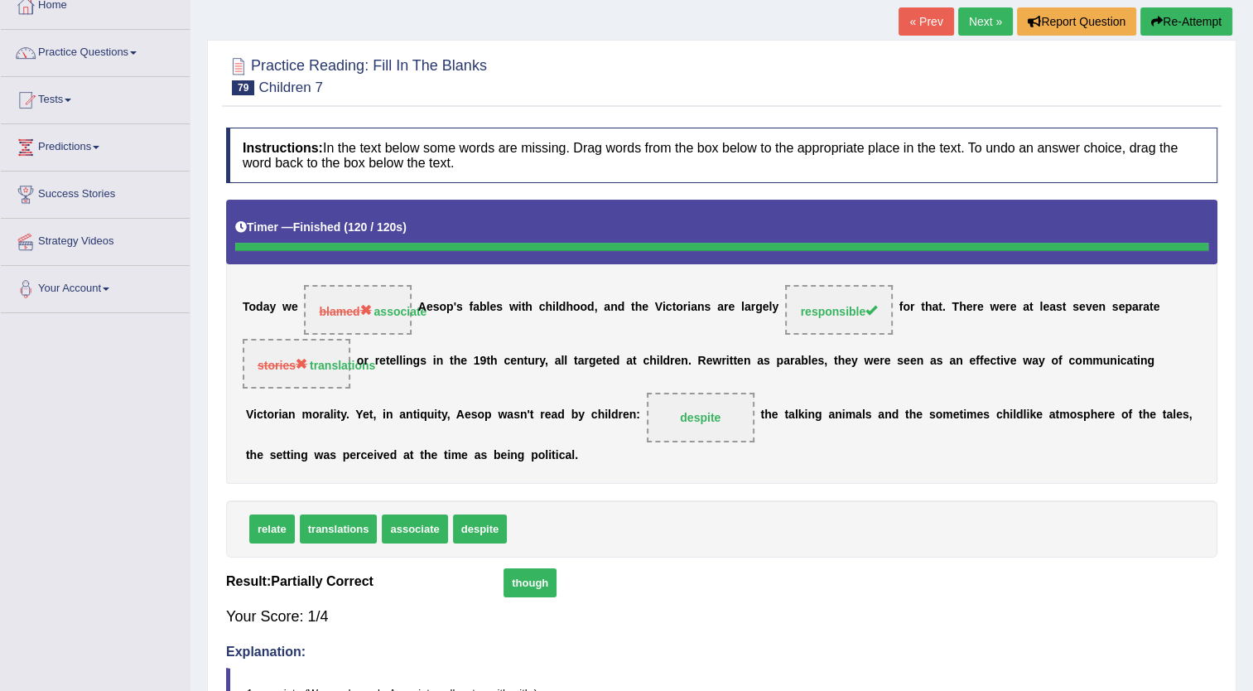
drag, startPoint x: 514, startPoint y: 577, endPoint x: 505, endPoint y: 630, distance: 54.5
click at [505, 630] on div "Instructions: In the text below some words are missing. Drag words from the box…" at bounding box center [722, 484] width 1000 height 730
click at [978, 22] on link "Next »" at bounding box center [985, 21] width 55 height 28
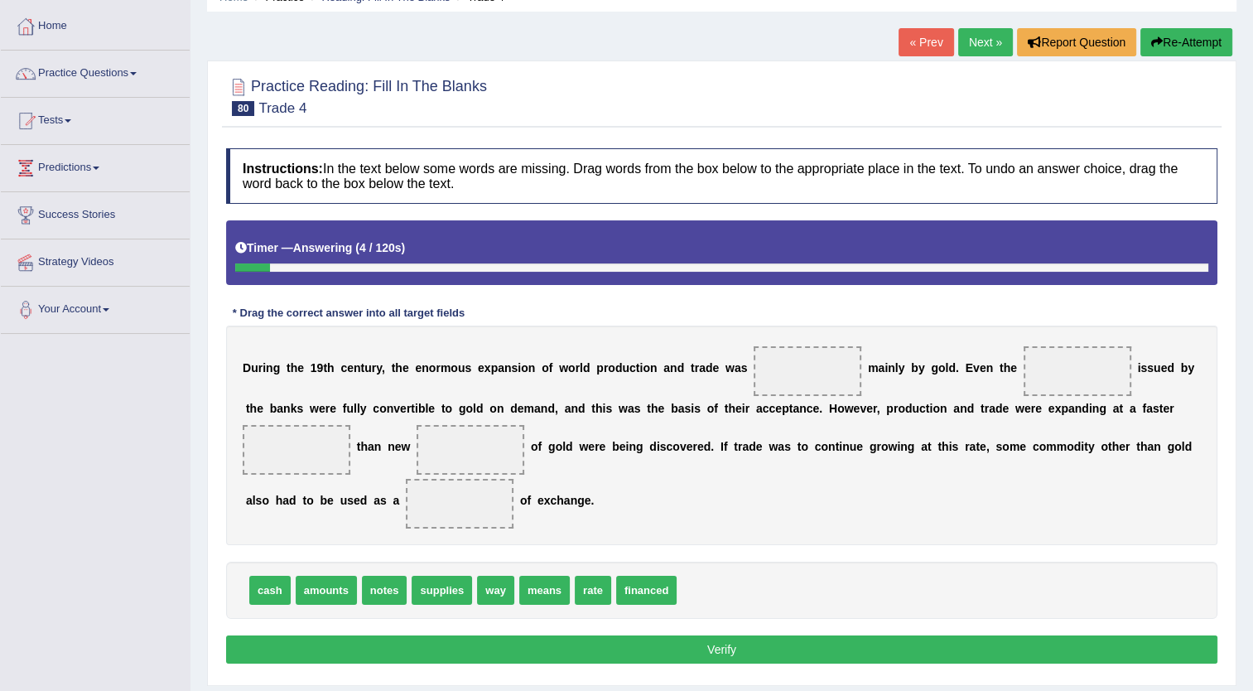
scroll to position [99, 0]
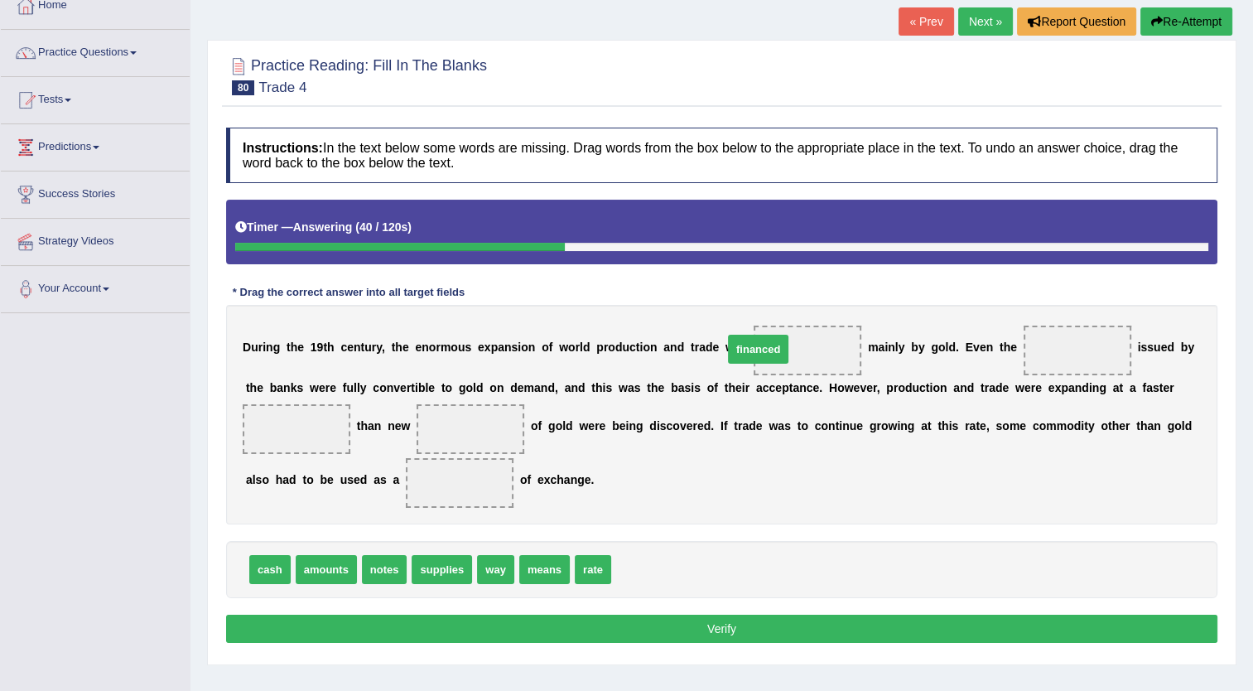
drag, startPoint x: 630, startPoint y: 558, endPoint x: 741, endPoint y: 338, distance: 247.1
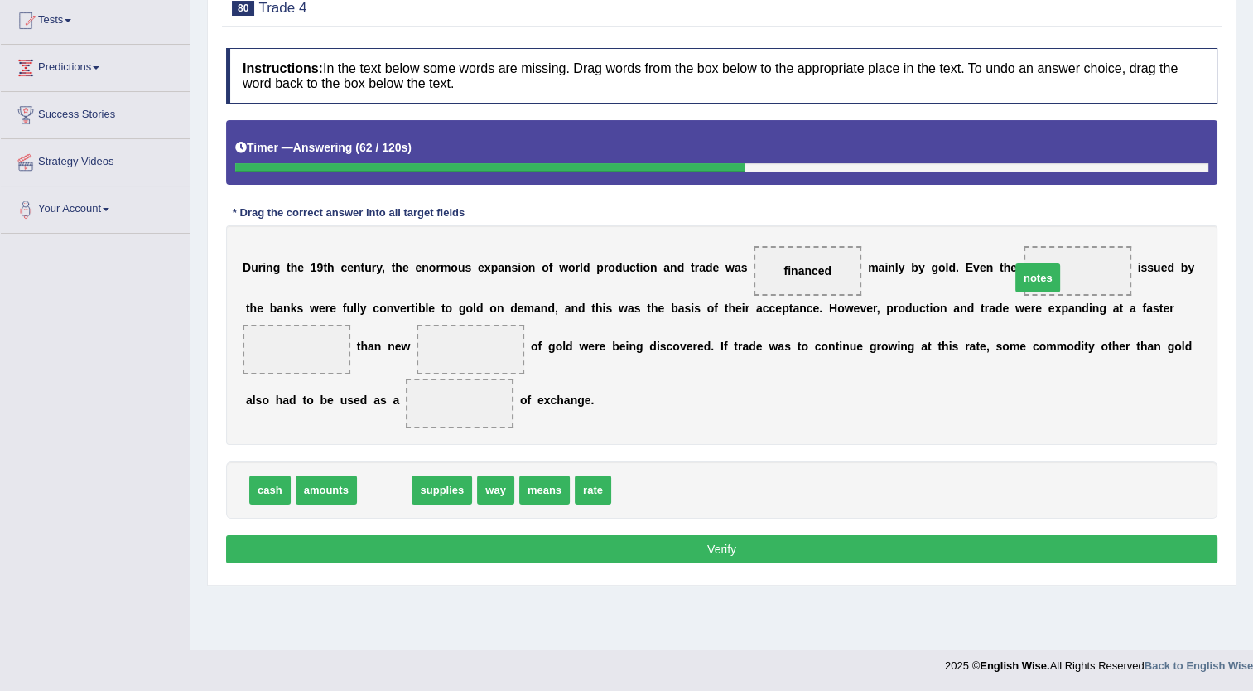
drag, startPoint x: 391, startPoint y: 491, endPoint x: 1045, endPoint y: 279, distance: 687.2
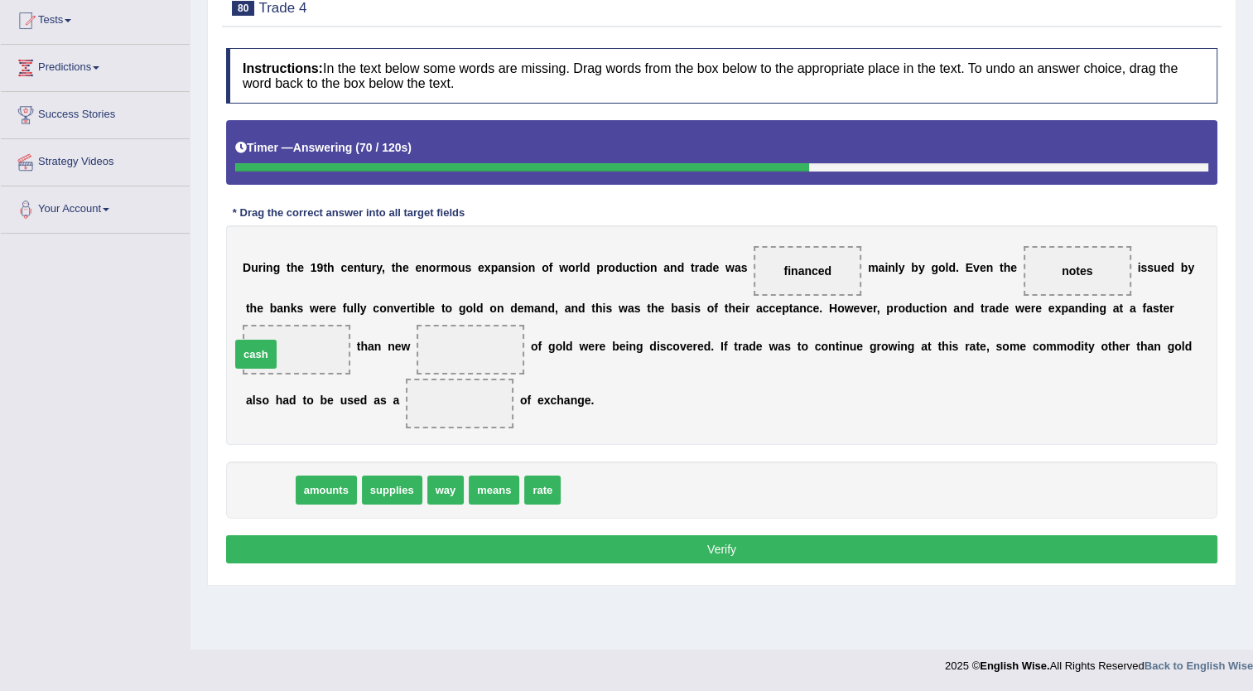
drag, startPoint x: 267, startPoint y: 485, endPoint x: 260, endPoint y: 350, distance: 135.2
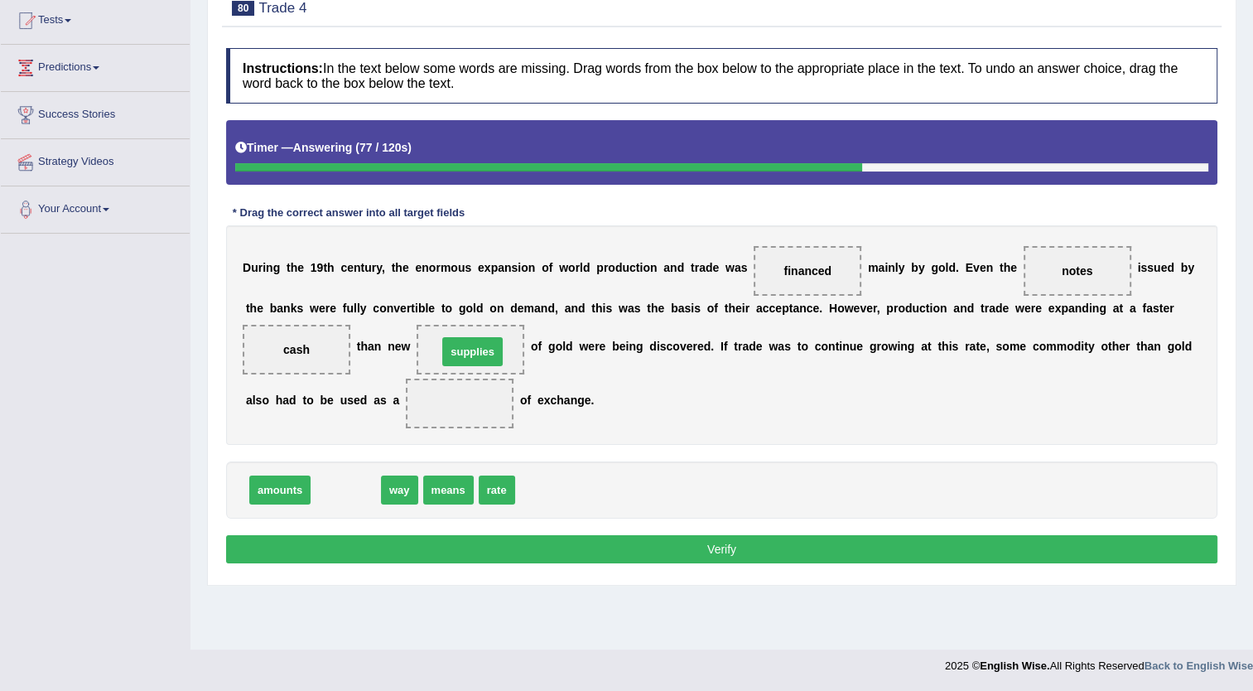
drag, startPoint x: 350, startPoint y: 490, endPoint x: 477, endPoint y: 351, distance: 187.6
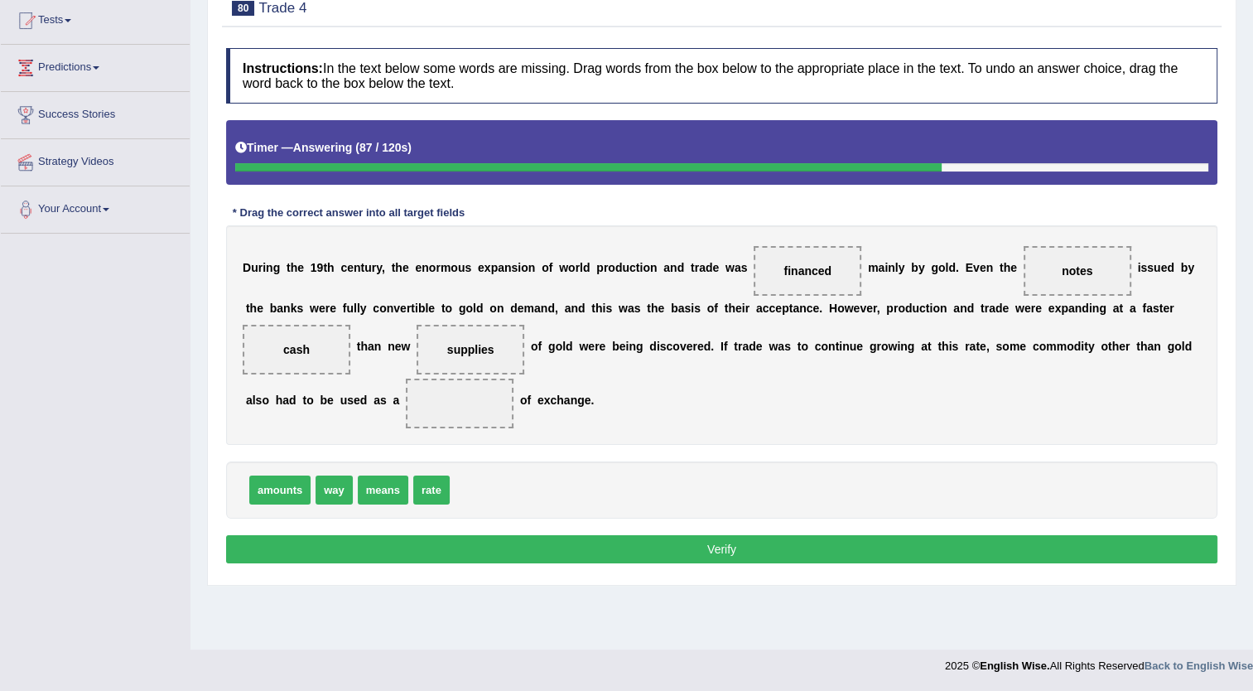
click at [331, 502] on span "way" at bounding box center [334, 490] width 37 height 29
drag, startPoint x: 331, startPoint y: 502, endPoint x: 430, endPoint y: 413, distance: 133.1
click at [407, 549] on button "Verify" at bounding box center [722, 549] width 992 height 28
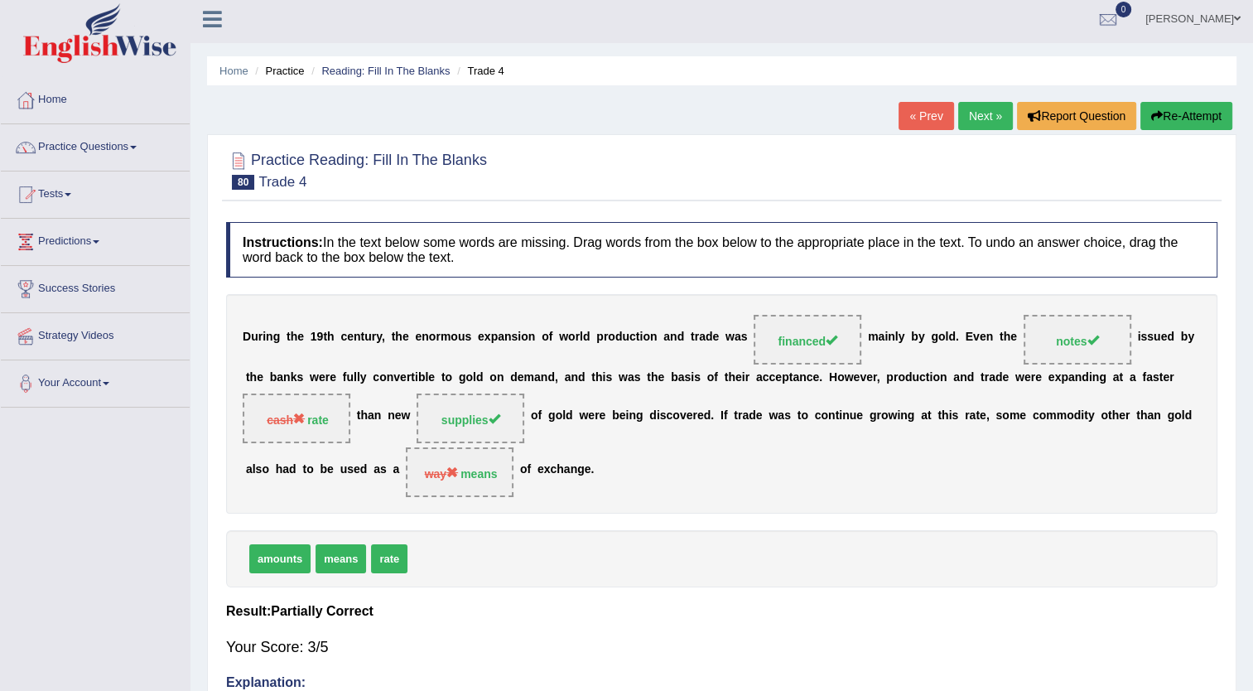
scroll to position [0, 0]
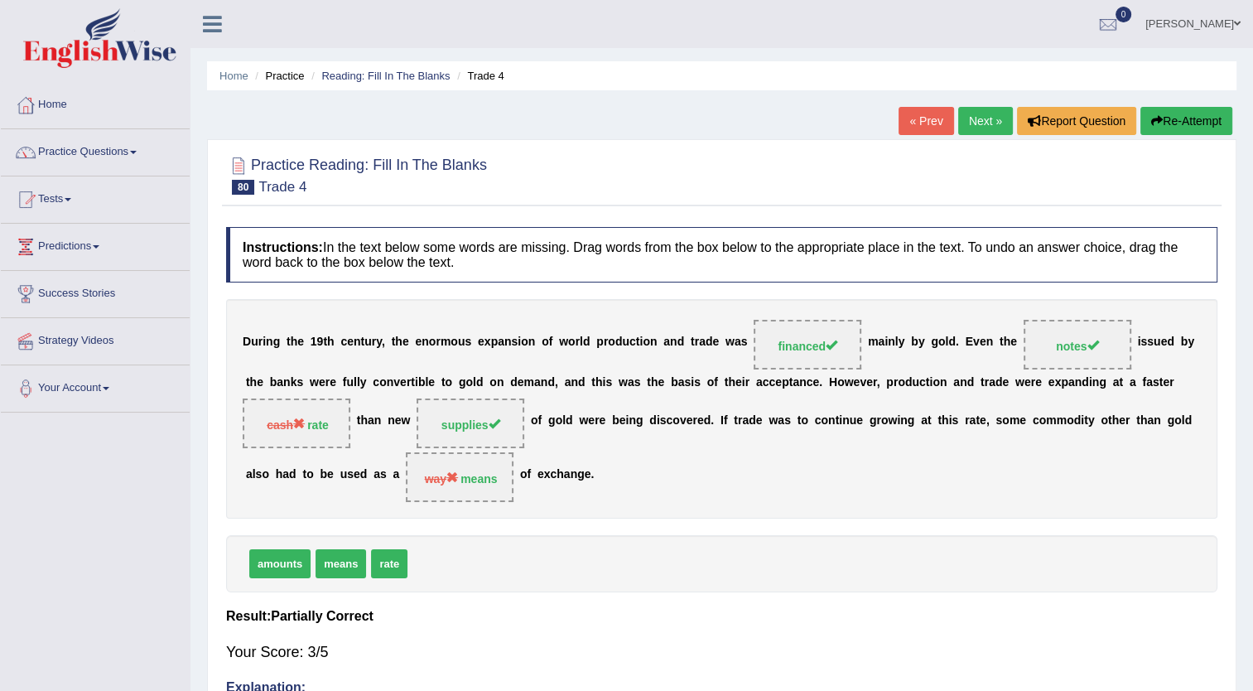
click at [978, 113] on link "Next »" at bounding box center [985, 121] width 55 height 28
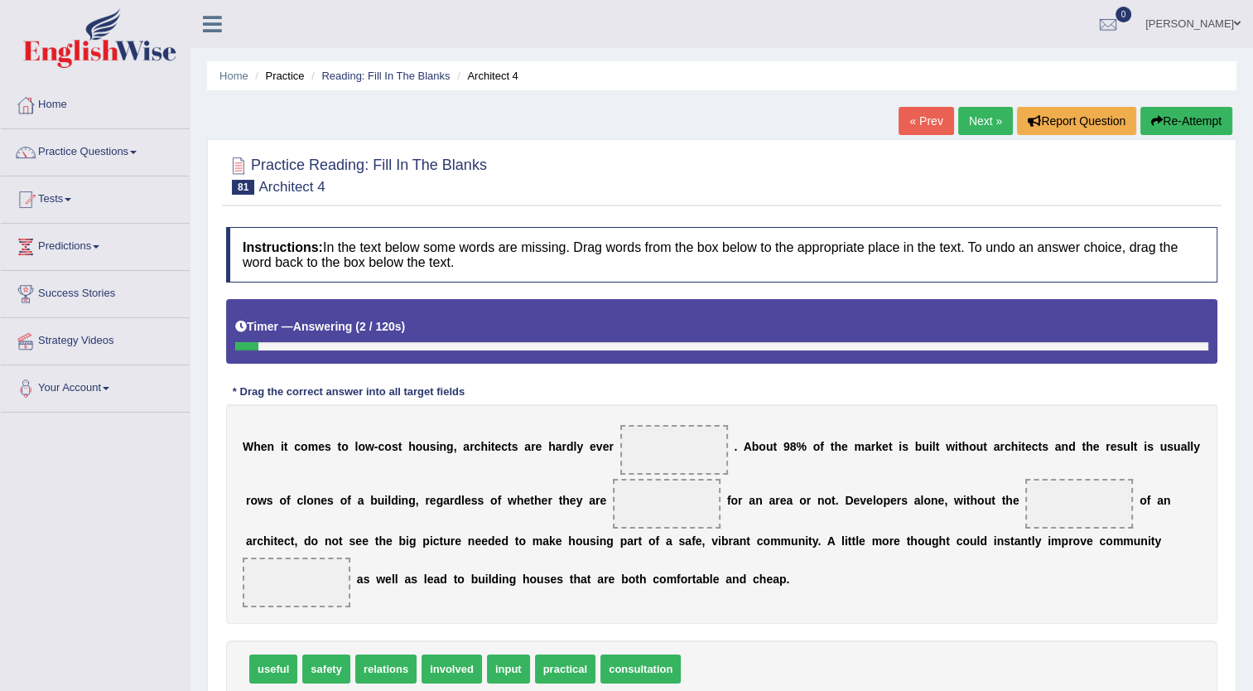
scroll to position [179, 0]
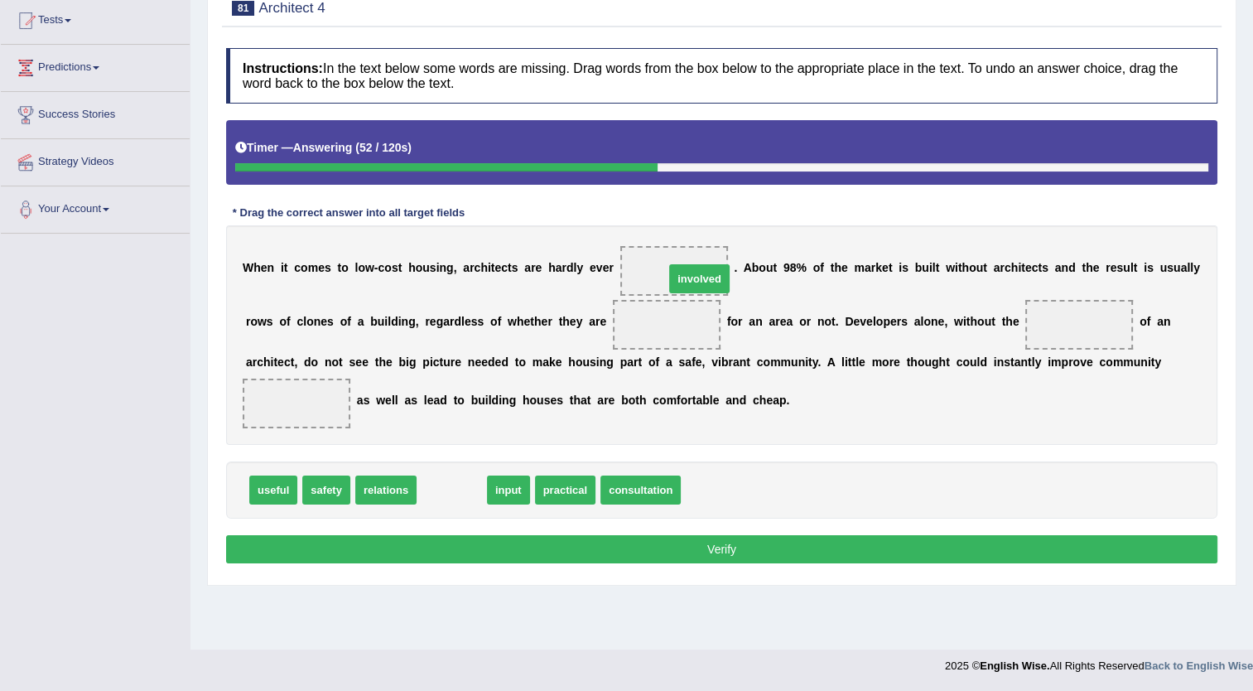
drag, startPoint x: 445, startPoint y: 500, endPoint x: 693, endPoint y: 289, distance: 325.5
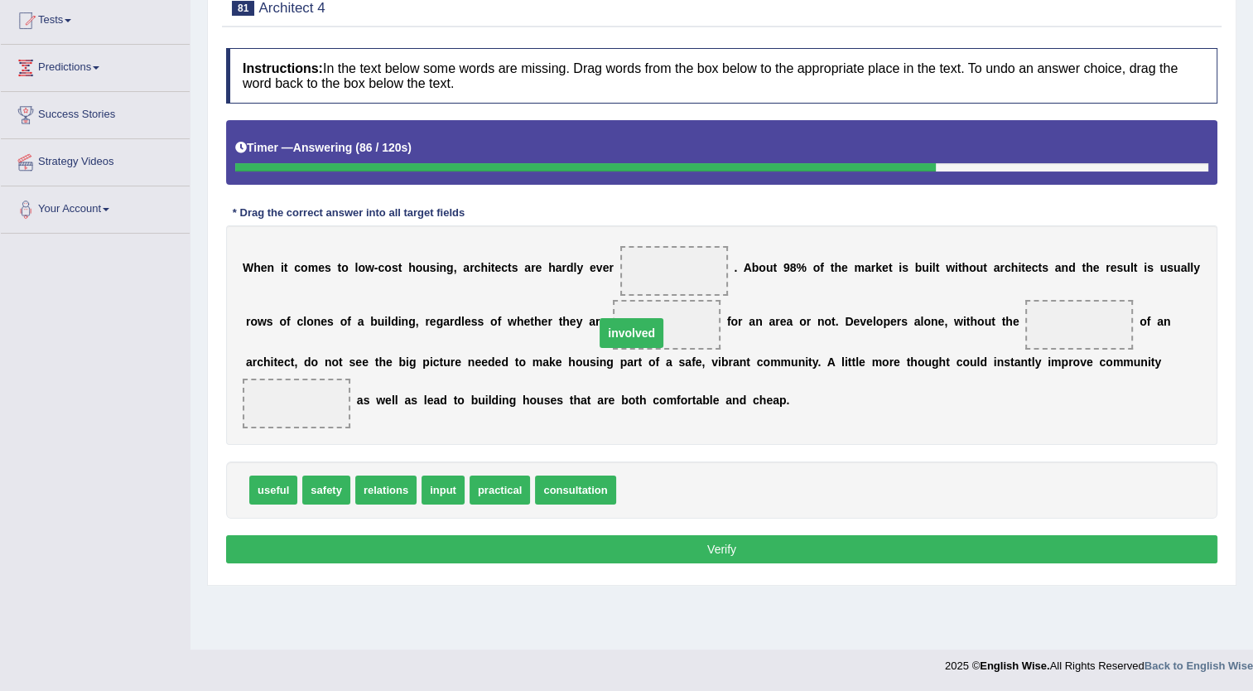
drag, startPoint x: 657, startPoint y: 274, endPoint x: 615, endPoint y: 336, distance: 75.1
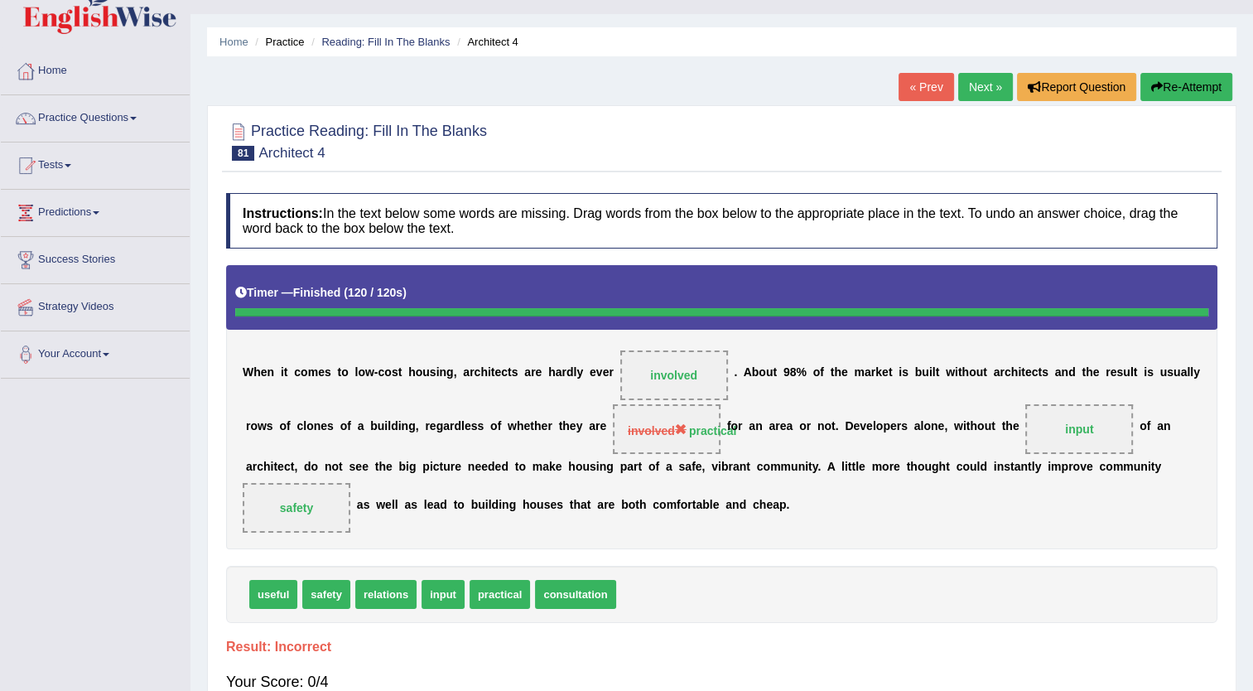
scroll to position [30, 0]
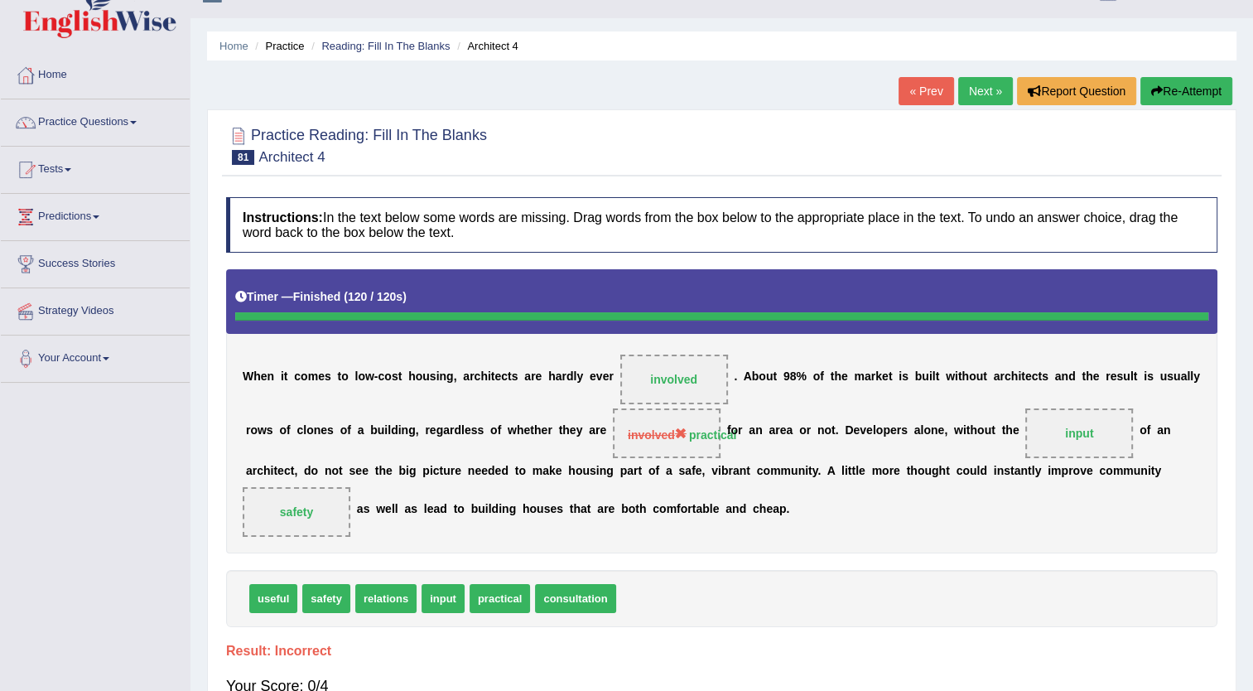
click at [975, 91] on link "Next »" at bounding box center [985, 91] width 55 height 28
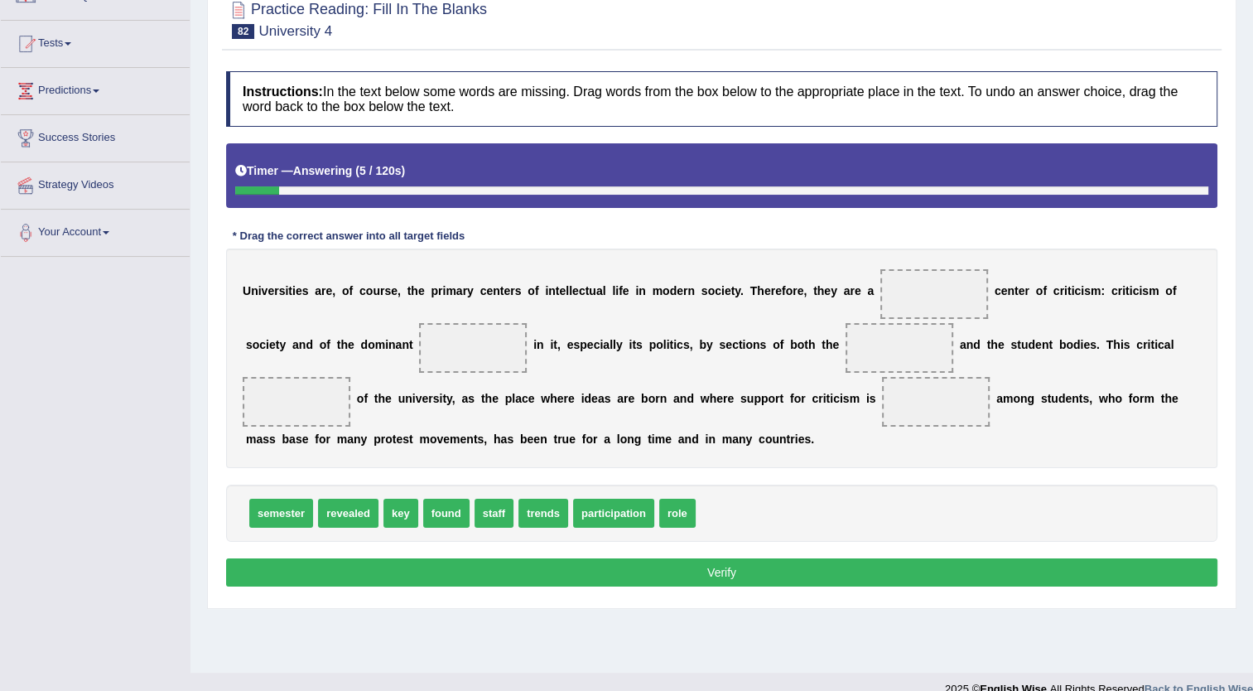
scroll to position [179, 0]
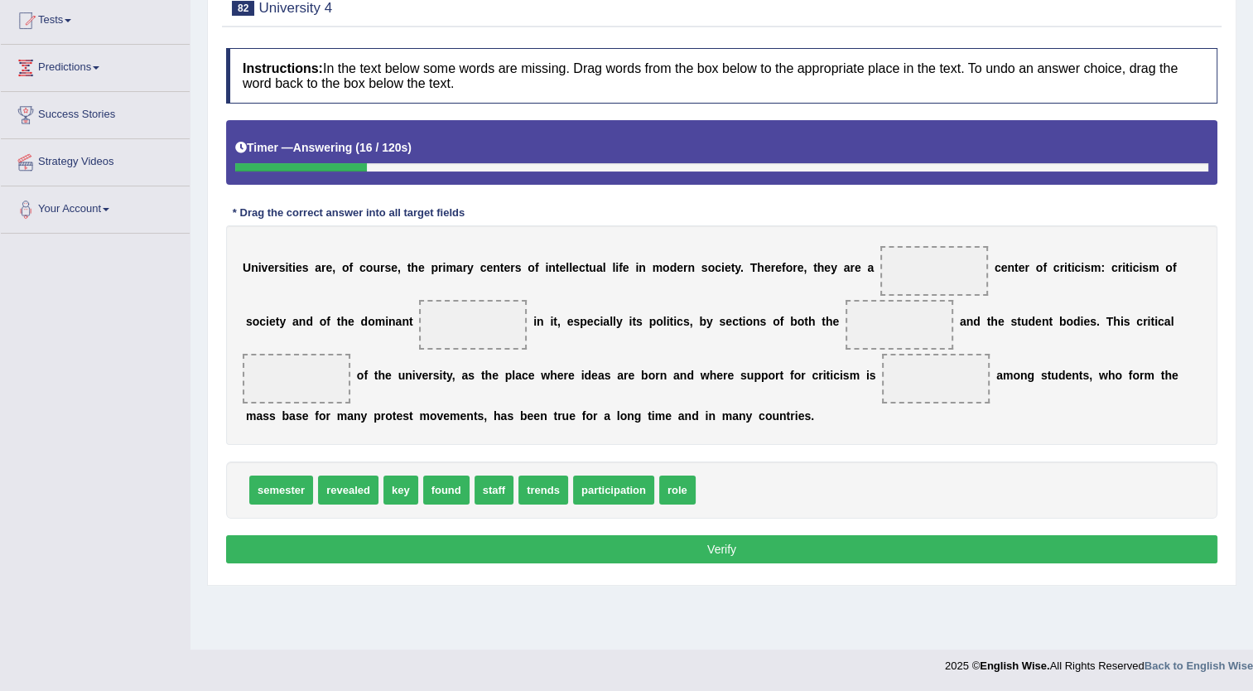
click at [391, 490] on span "key" at bounding box center [401, 490] width 35 height 29
drag, startPoint x: 389, startPoint y: 498, endPoint x: 897, endPoint y: 286, distance: 550.3
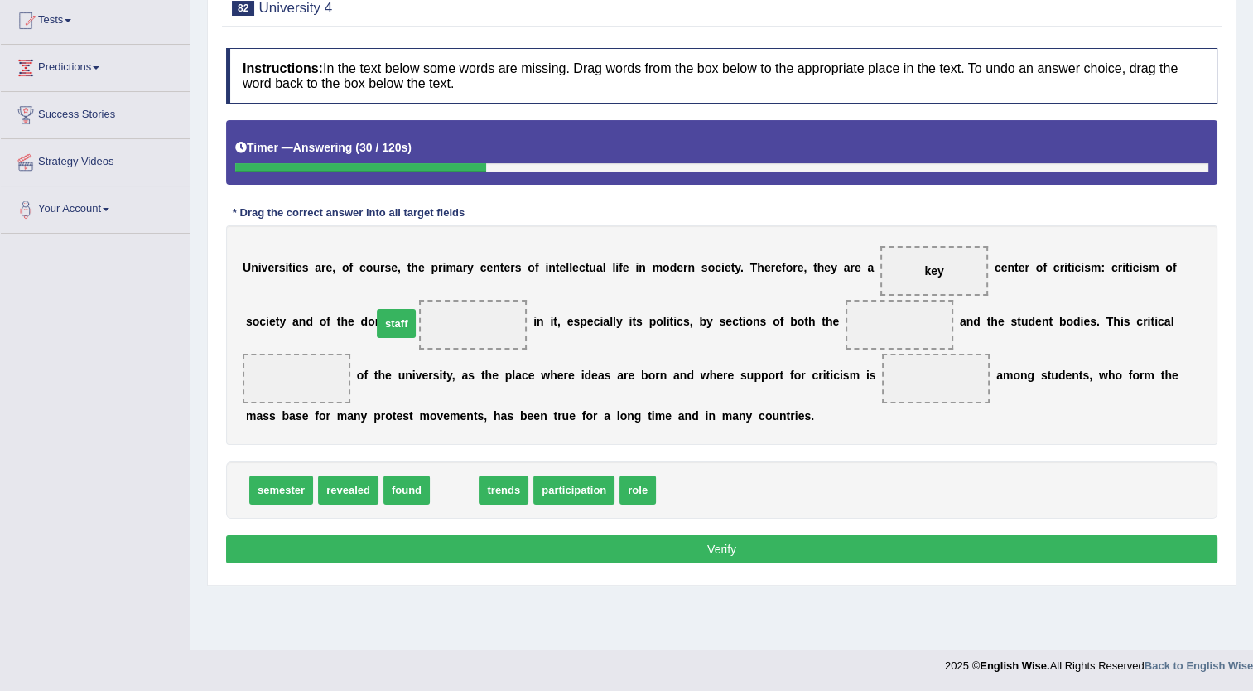
drag, startPoint x: 446, startPoint y: 483, endPoint x: 388, endPoint y: 316, distance: 176.3
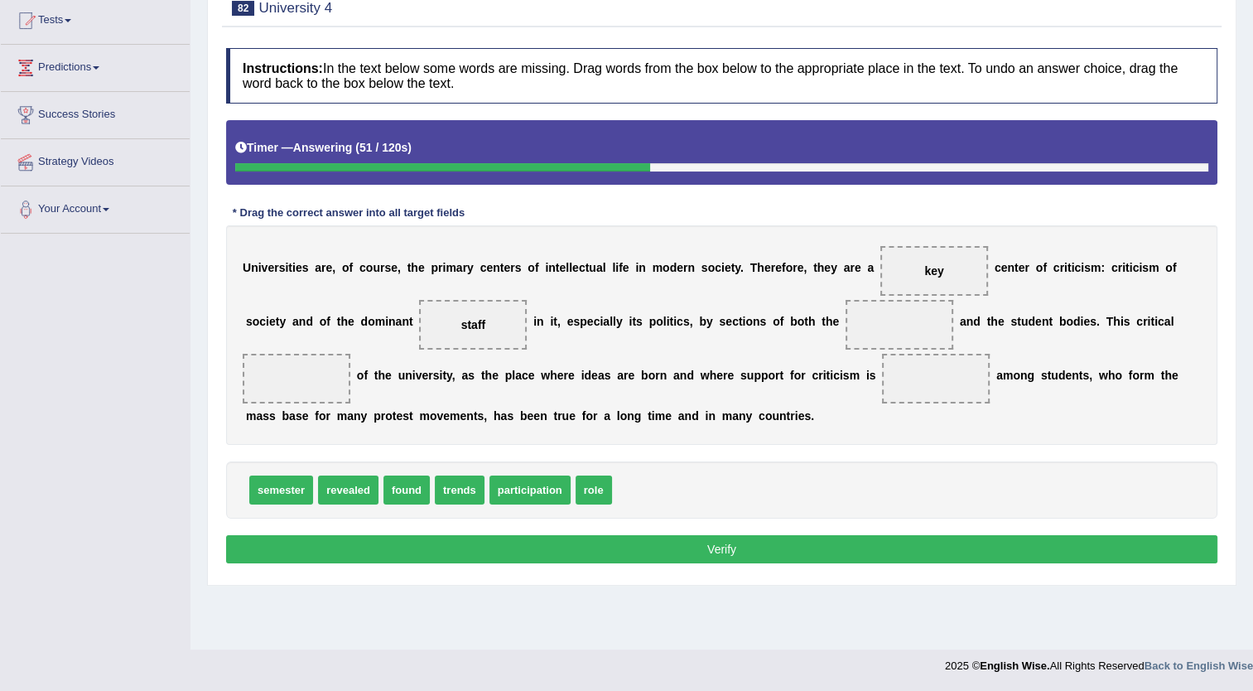
click at [451, 490] on span "trends" at bounding box center [460, 490] width 50 height 29
drag, startPoint x: 502, startPoint y: 495, endPoint x: 800, endPoint y: 326, distance: 342.4
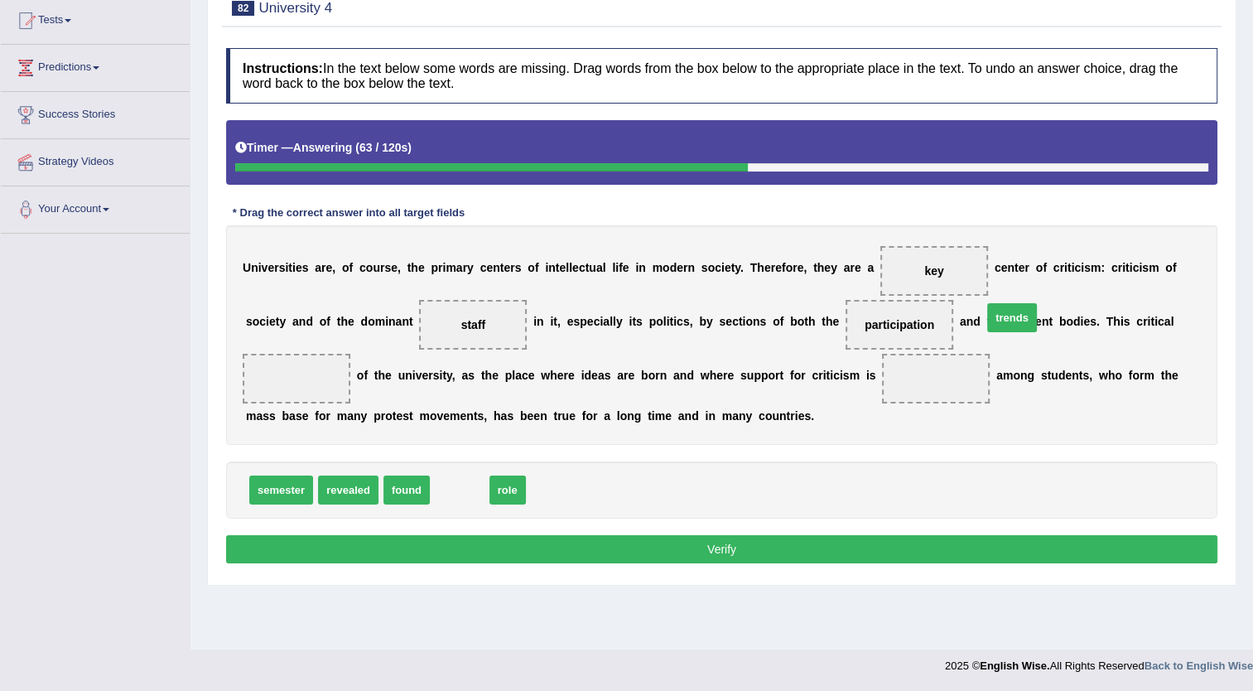
drag, startPoint x: 456, startPoint y: 491, endPoint x: 1024, endPoint y: 320, distance: 592.8
click at [1024, 320] on span "trends" at bounding box center [1012, 317] width 50 height 29
drag, startPoint x: 509, startPoint y: 490, endPoint x: 1167, endPoint y: 331, distance: 676.5
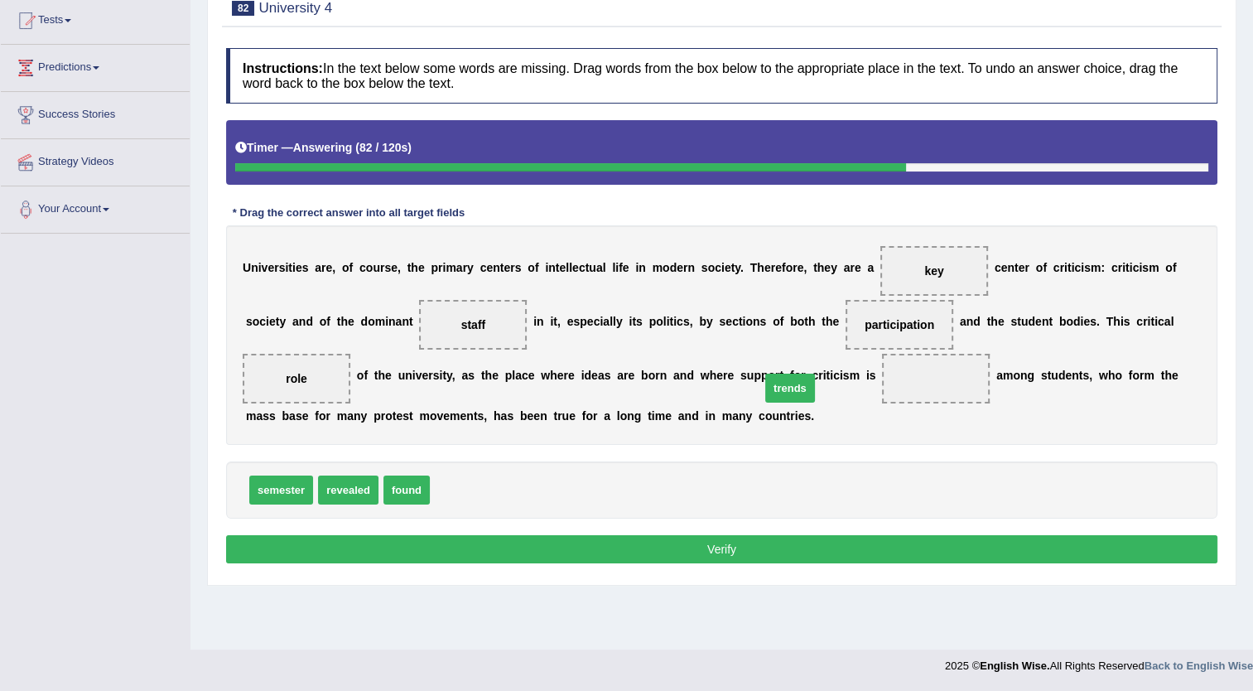
drag, startPoint x: 442, startPoint y: 491, endPoint x: 772, endPoint y: 389, distance: 345.9
drag, startPoint x: 389, startPoint y: 496, endPoint x: 772, endPoint y: 384, distance: 399.5
click at [664, 538] on button "Verify" at bounding box center [722, 549] width 992 height 28
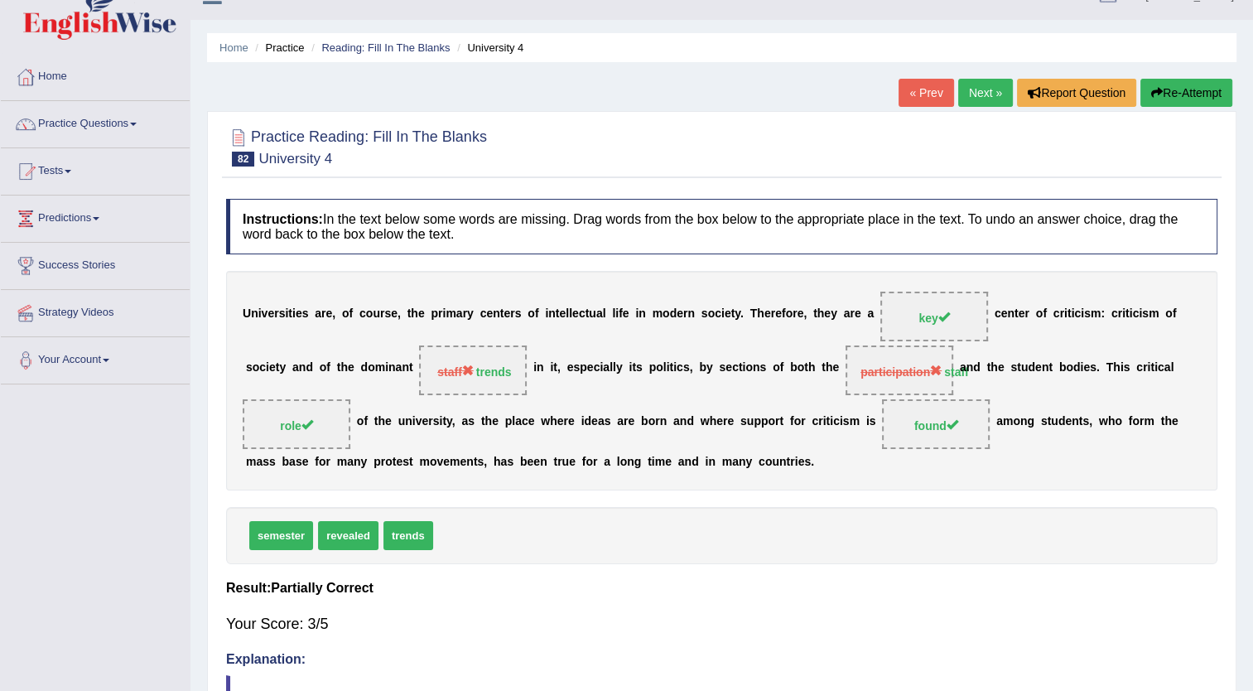
scroll to position [13, 0]
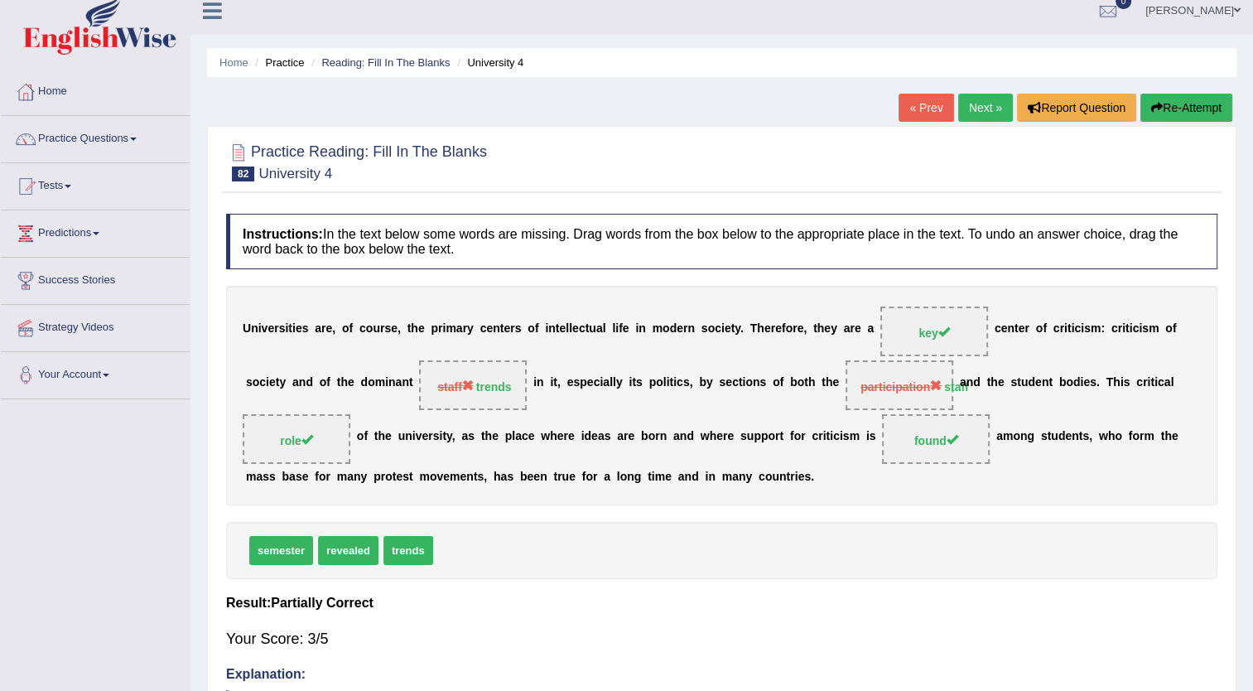
click at [988, 108] on link "Next »" at bounding box center [985, 108] width 55 height 28
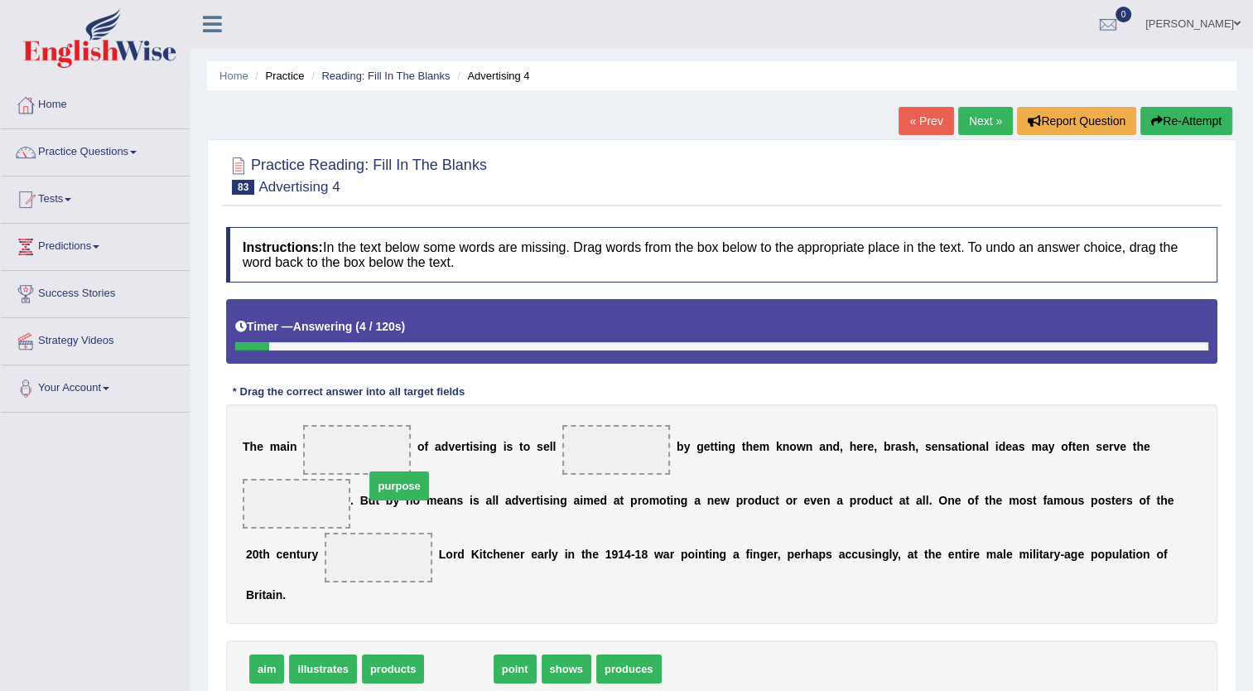
drag, startPoint x: 454, startPoint y: 639, endPoint x: 388, endPoint y: 449, distance: 200.9
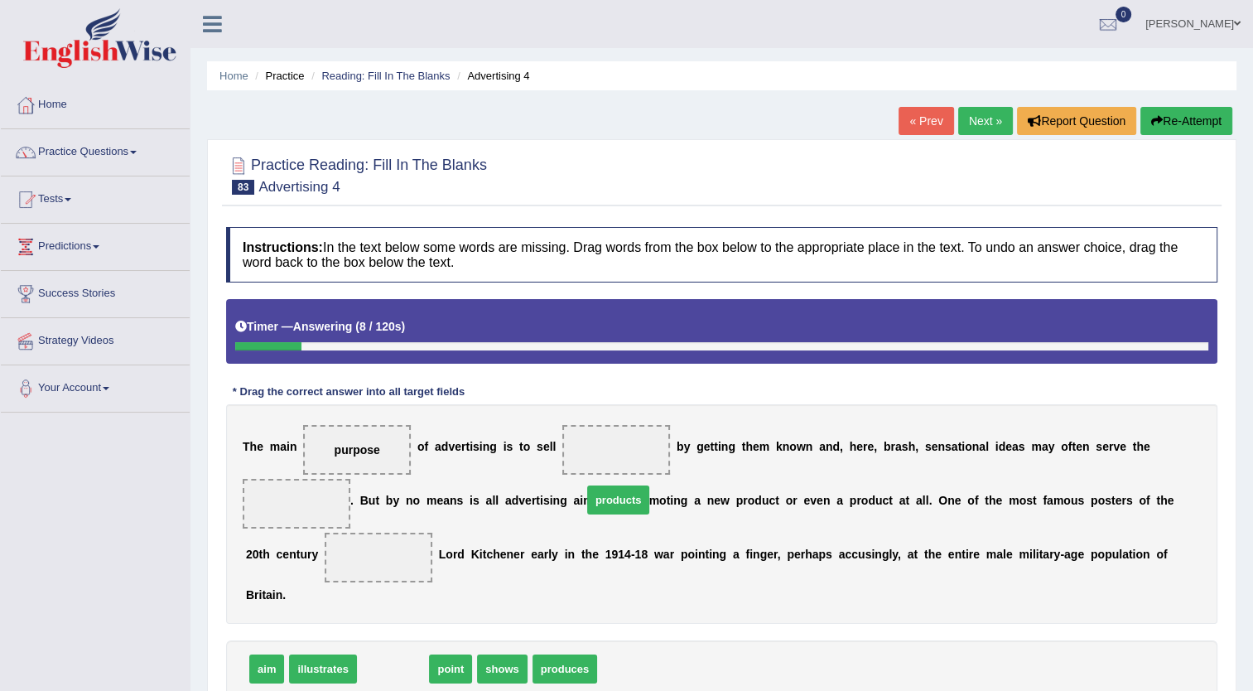
drag, startPoint x: 388, startPoint y: 636, endPoint x: 615, endPoint y: 461, distance: 286.5
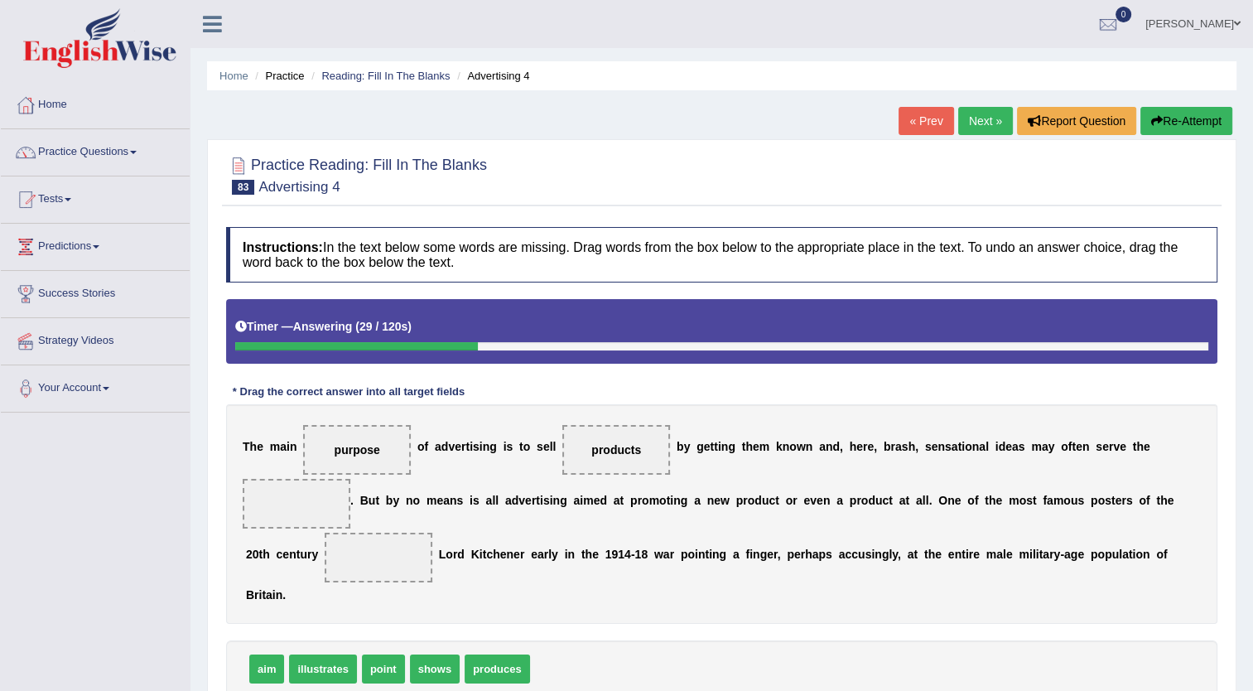
click at [261, 655] on span "aim" at bounding box center [266, 668] width 35 height 29
drag, startPoint x: 616, startPoint y: 461, endPoint x: 606, endPoint y: 451, distance: 12.9
click at [606, 451] on span "products" at bounding box center [616, 450] width 108 height 50
click at [606, 451] on span "products" at bounding box center [616, 449] width 50 height 13
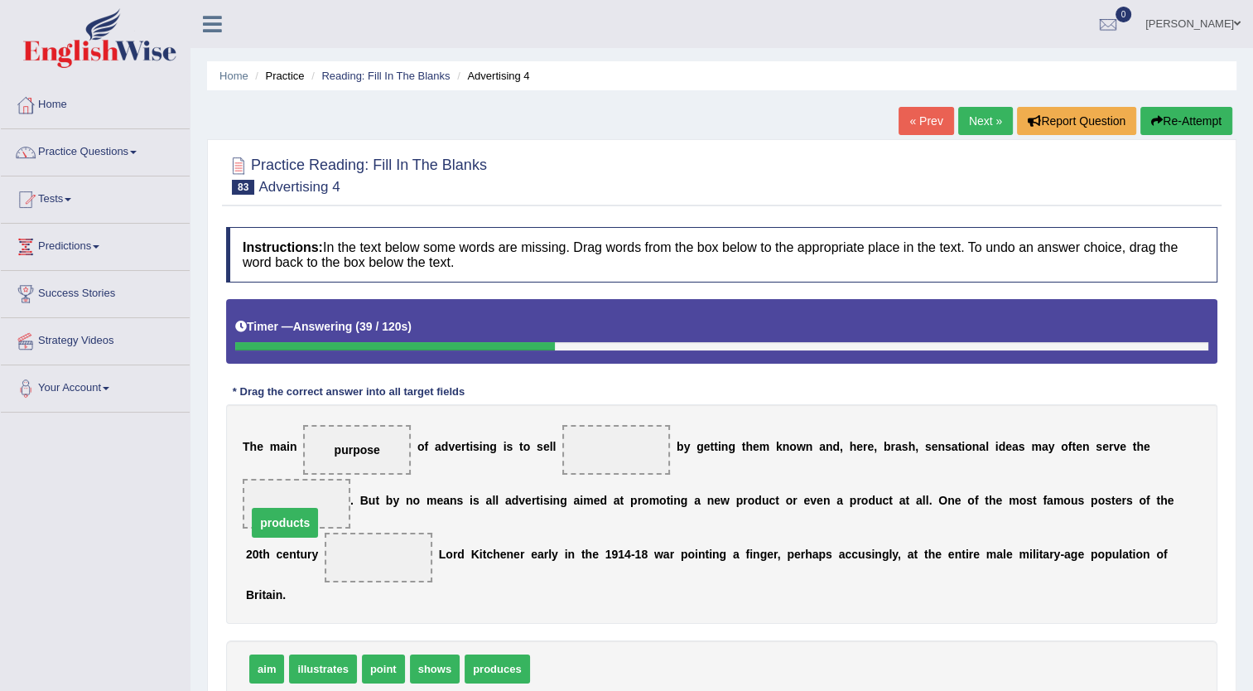
drag, startPoint x: 606, startPoint y: 451, endPoint x: 275, endPoint y: 524, distance: 339.3
drag, startPoint x: 304, startPoint y: 563, endPoint x: 302, endPoint y: 546, distance: 17.6
click at [325, 546] on span "products" at bounding box center [379, 558] width 108 height 50
click at [325, 545] on span "products" at bounding box center [379, 558] width 108 height 50
drag, startPoint x: 305, startPoint y: 557, endPoint x: 287, endPoint y: 491, distance: 67.9
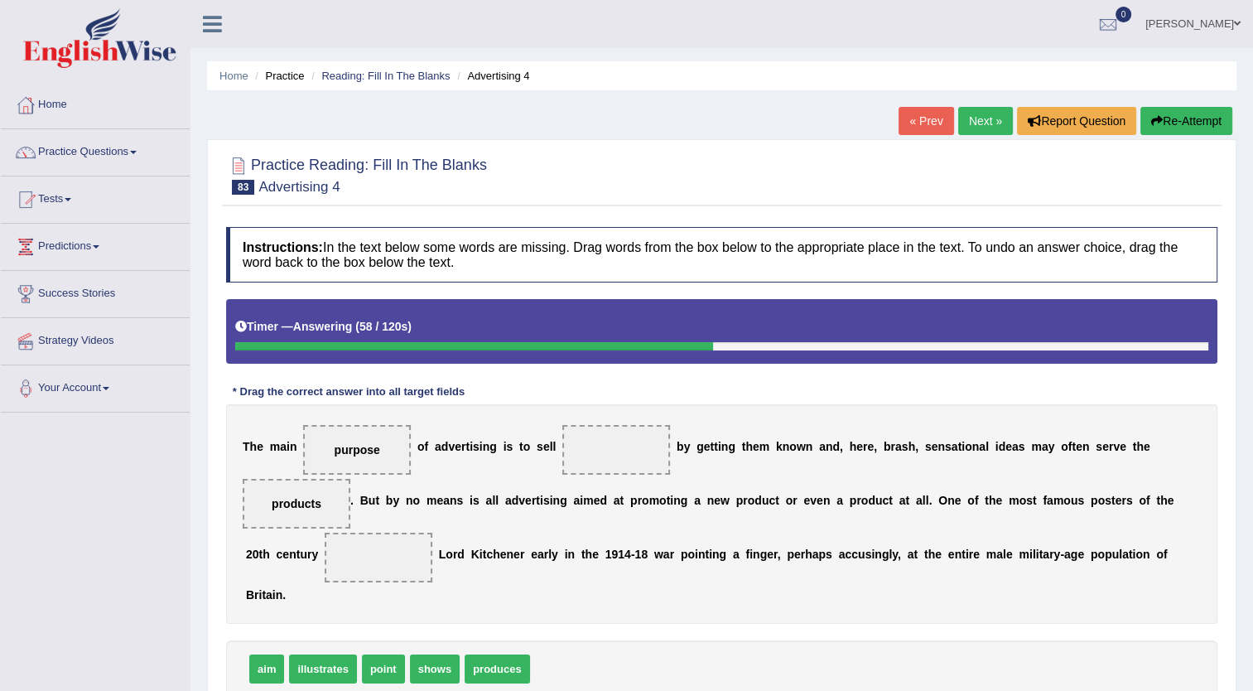
click at [413, 654] on span "shows" at bounding box center [435, 668] width 50 height 29
drag, startPoint x: 433, startPoint y: 639, endPoint x: 268, endPoint y: 512, distance: 208.6
drag, startPoint x: 500, startPoint y: 641, endPoint x: 592, endPoint y: 451, distance: 211.6
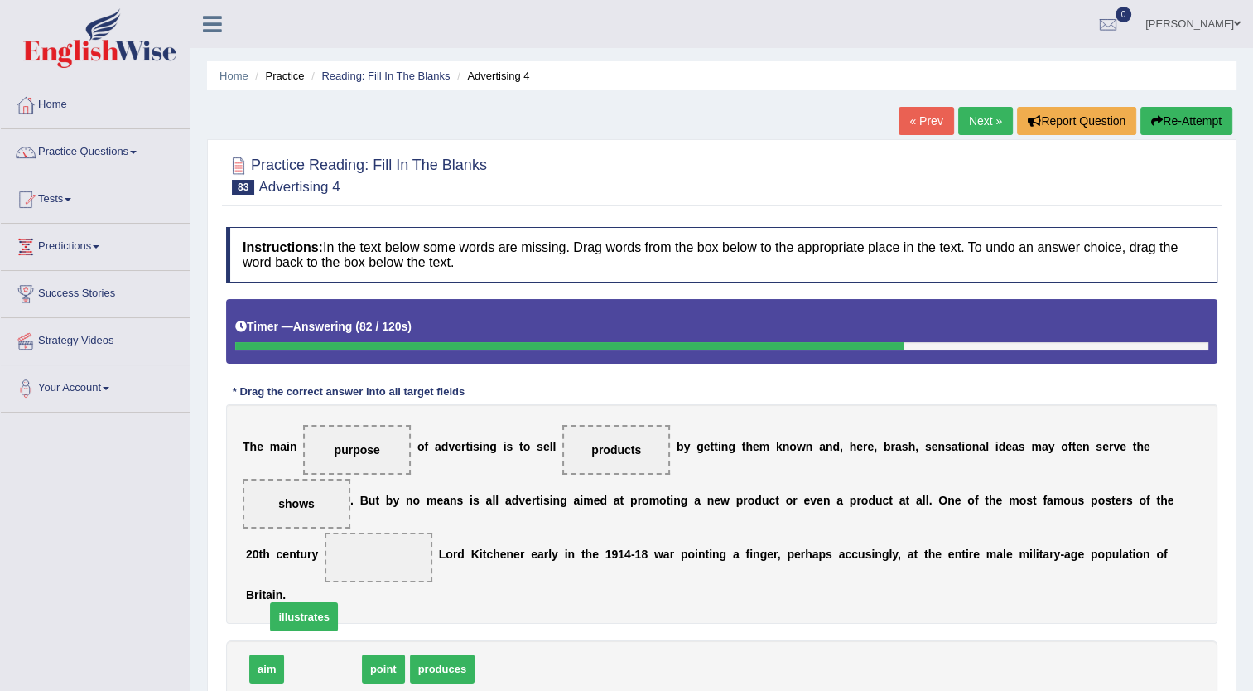
drag, startPoint x: 334, startPoint y: 647, endPoint x: 311, endPoint y: 581, distance: 69.9
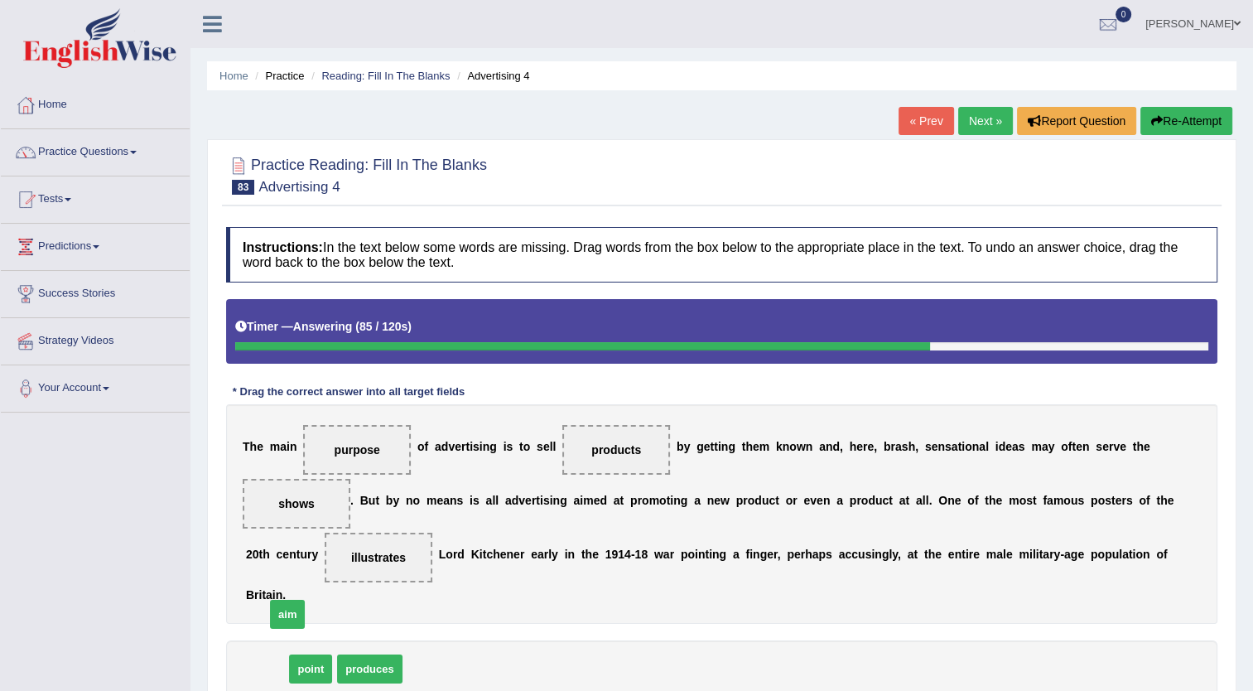
drag, startPoint x: 272, startPoint y: 642, endPoint x: 308, endPoint y: 572, distance: 79.3
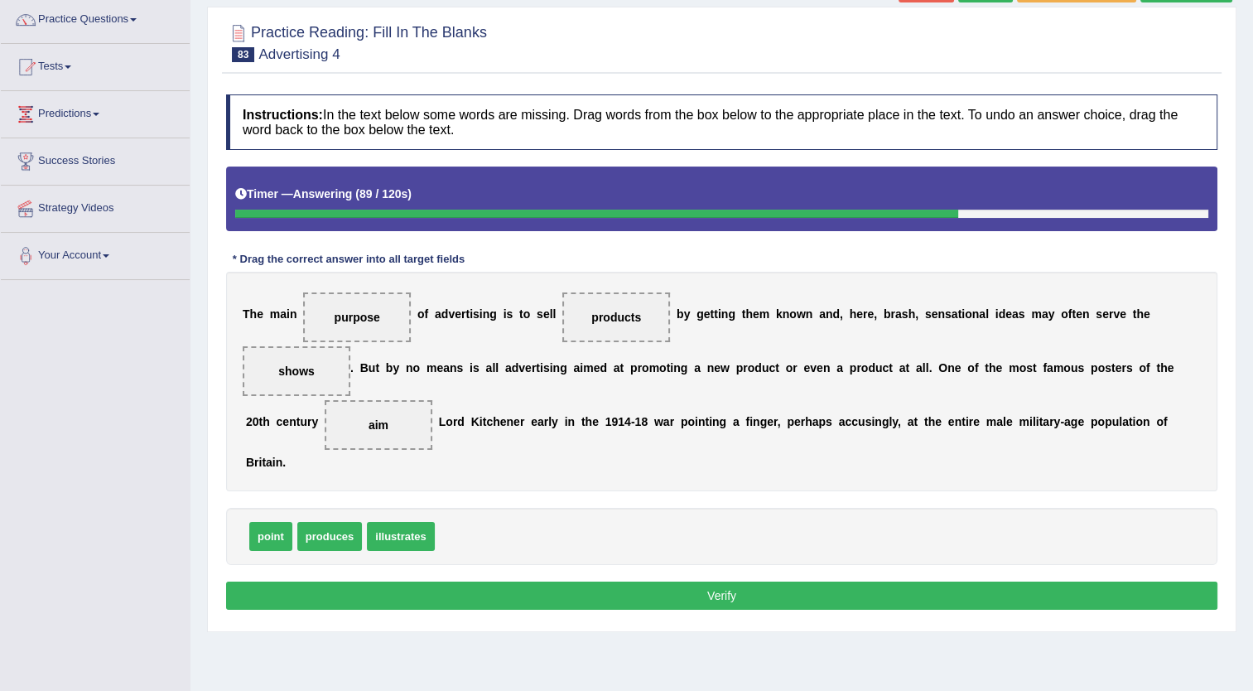
scroll to position [143, 0]
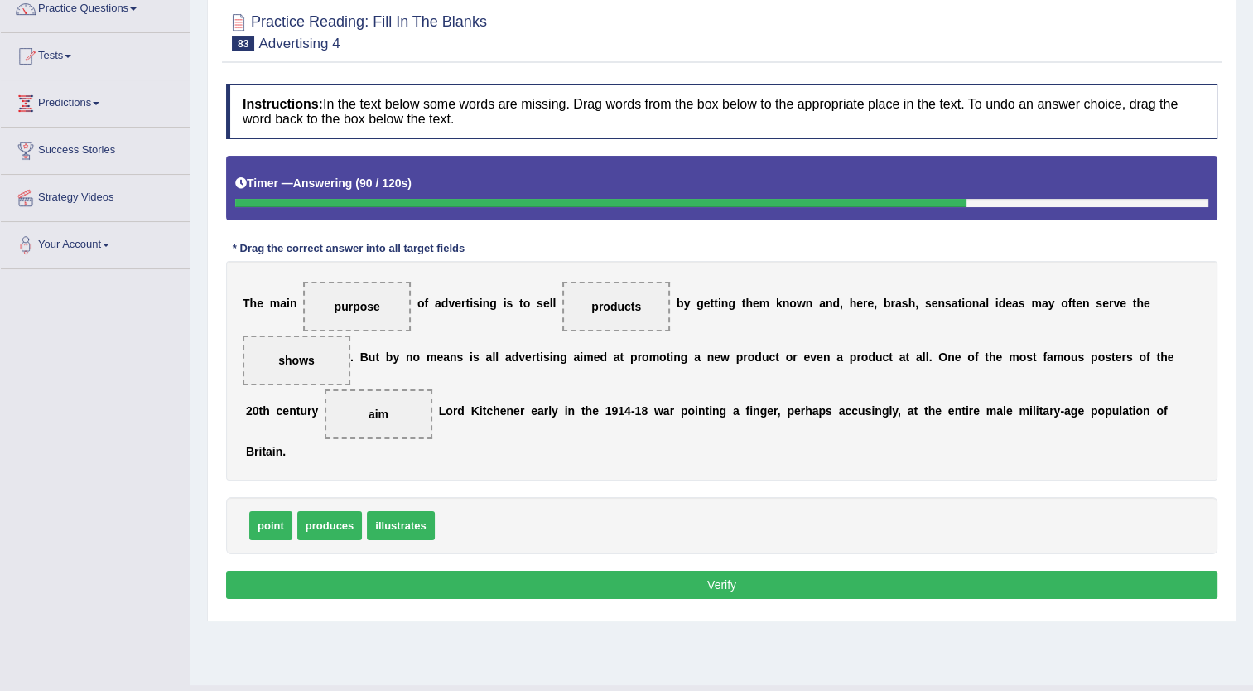
click at [858, 571] on button "Verify" at bounding box center [722, 585] width 992 height 28
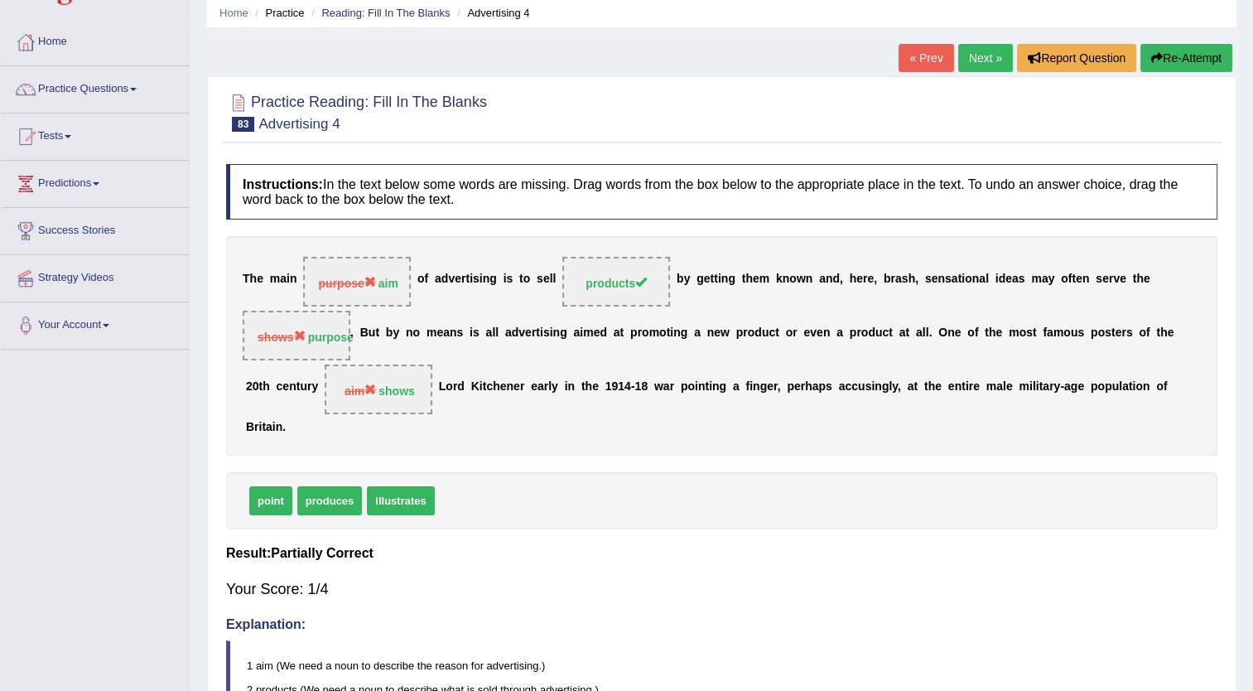
scroll to position [44, 0]
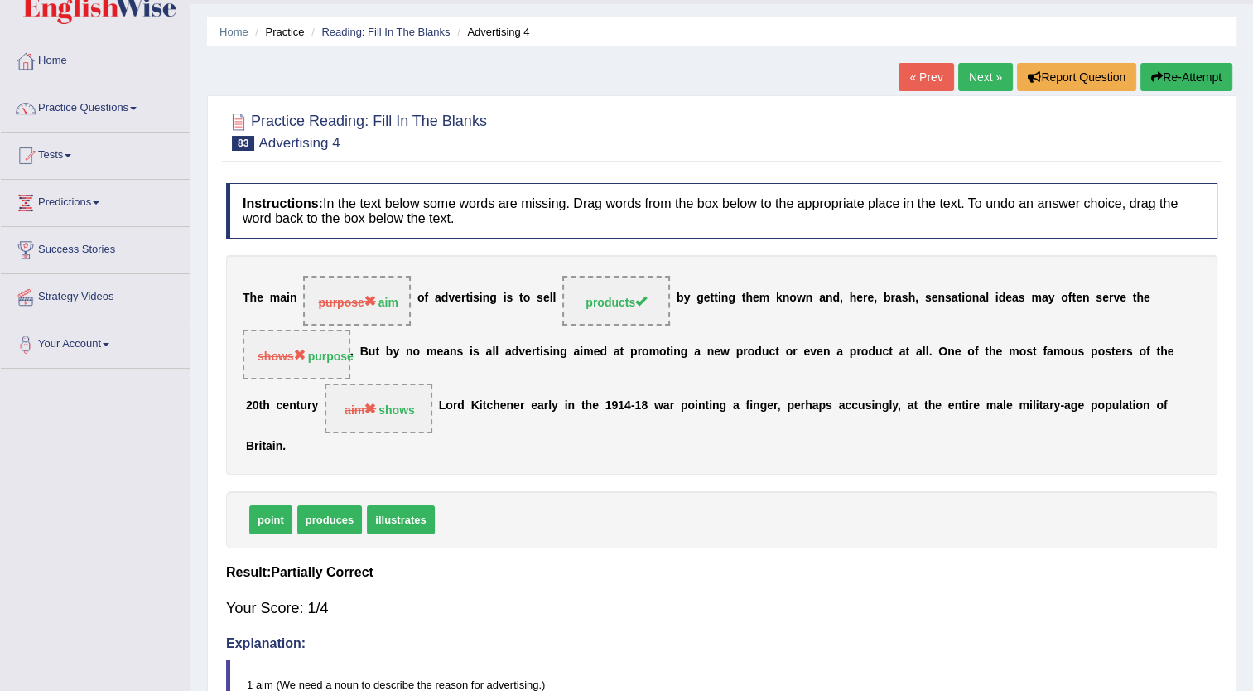
click at [972, 75] on link "Next »" at bounding box center [985, 77] width 55 height 28
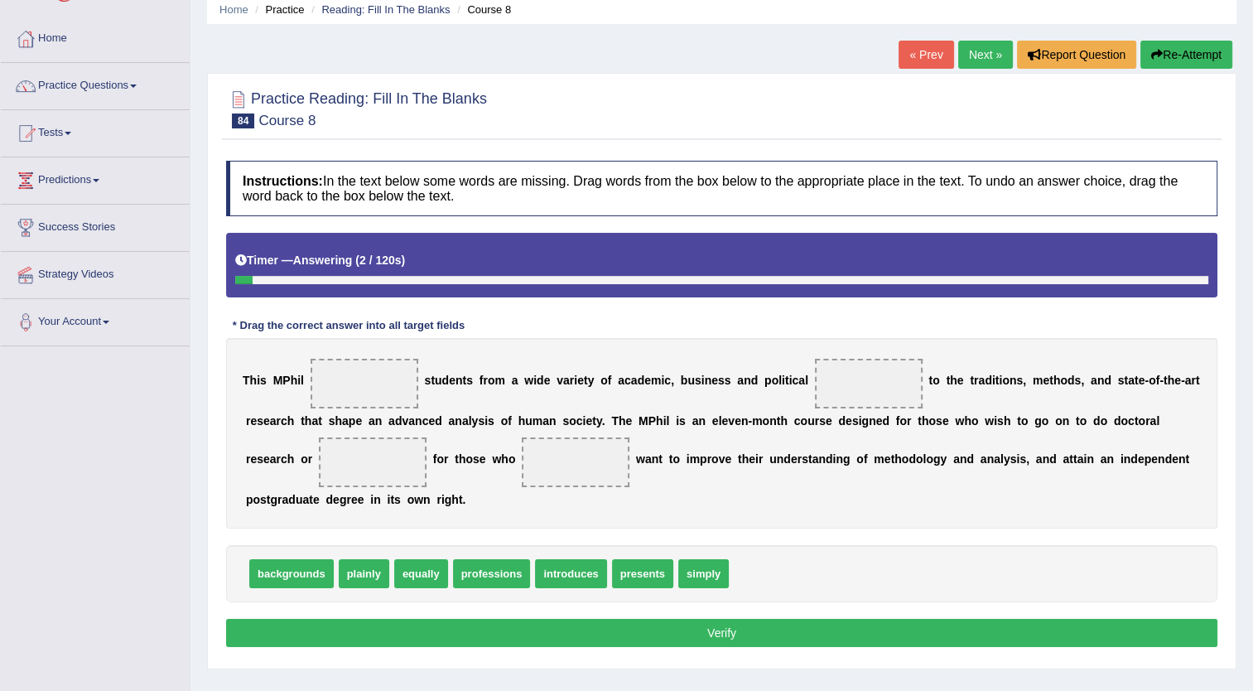
scroll to position [99, 0]
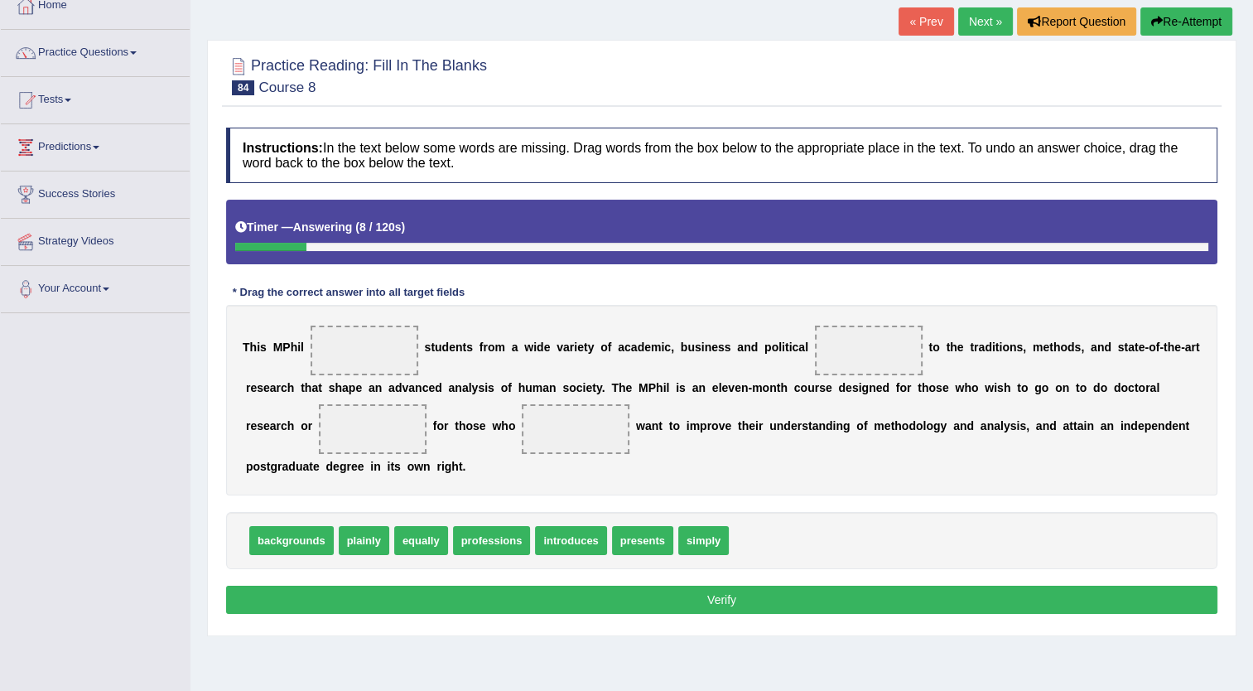
click at [485, 543] on span "professions" at bounding box center [492, 540] width 78 height 29
drag, startPoint x: 452, startPoint y: 542, endPoint x: 332, endPoint y: 363, distance: 215.5
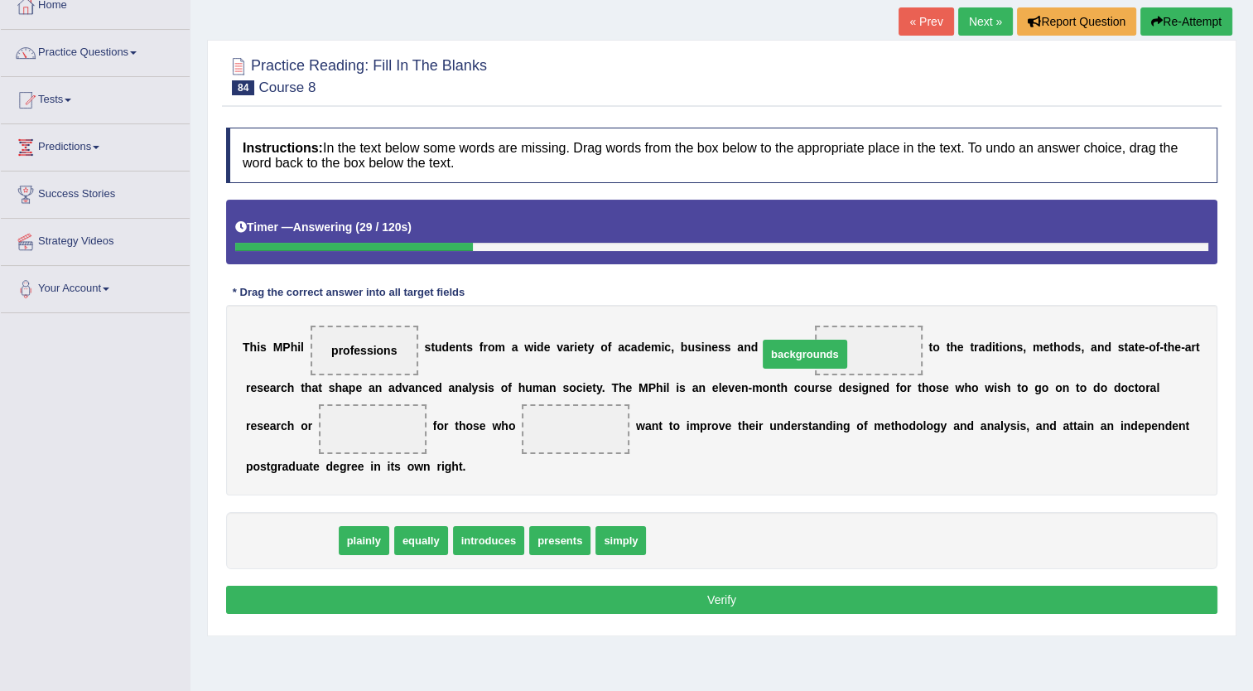
drag, startPoint x: 311, startPoint y: 536, endPoint x: 828, endPoint y: 347, distance: 549.6
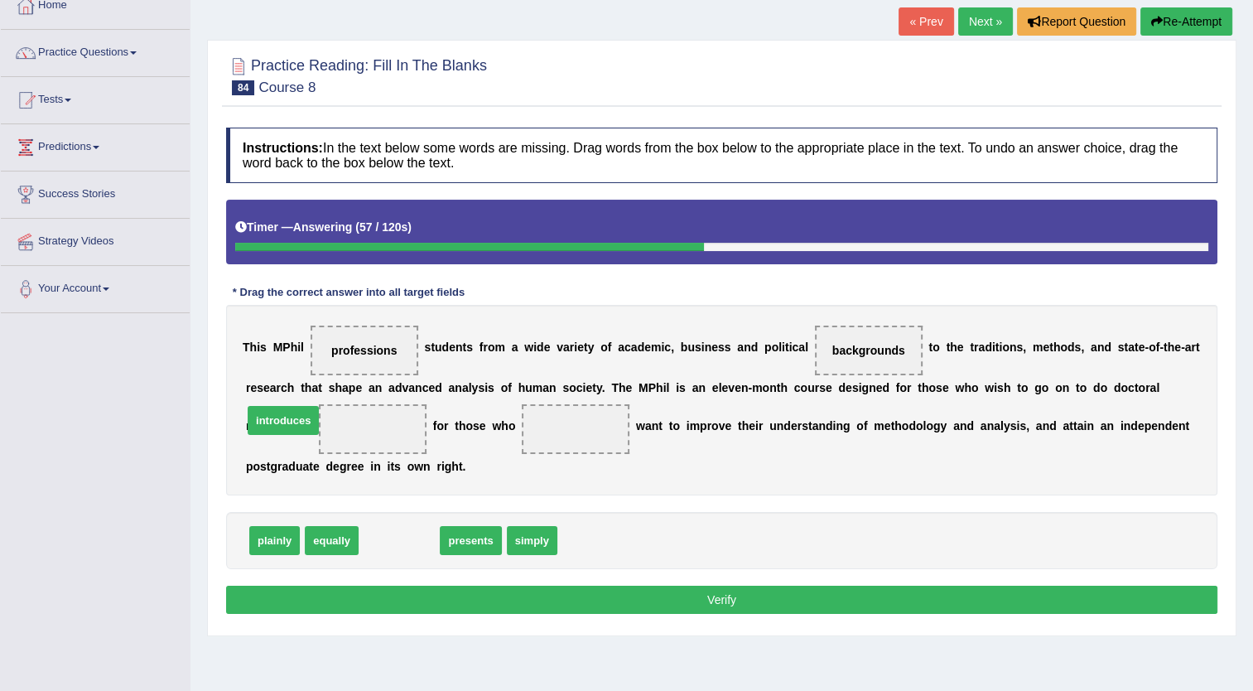
drag, startPoint x: 369, startPoint y: 537, endPoint x: 253, endPoint y: 417, distance: 167.0
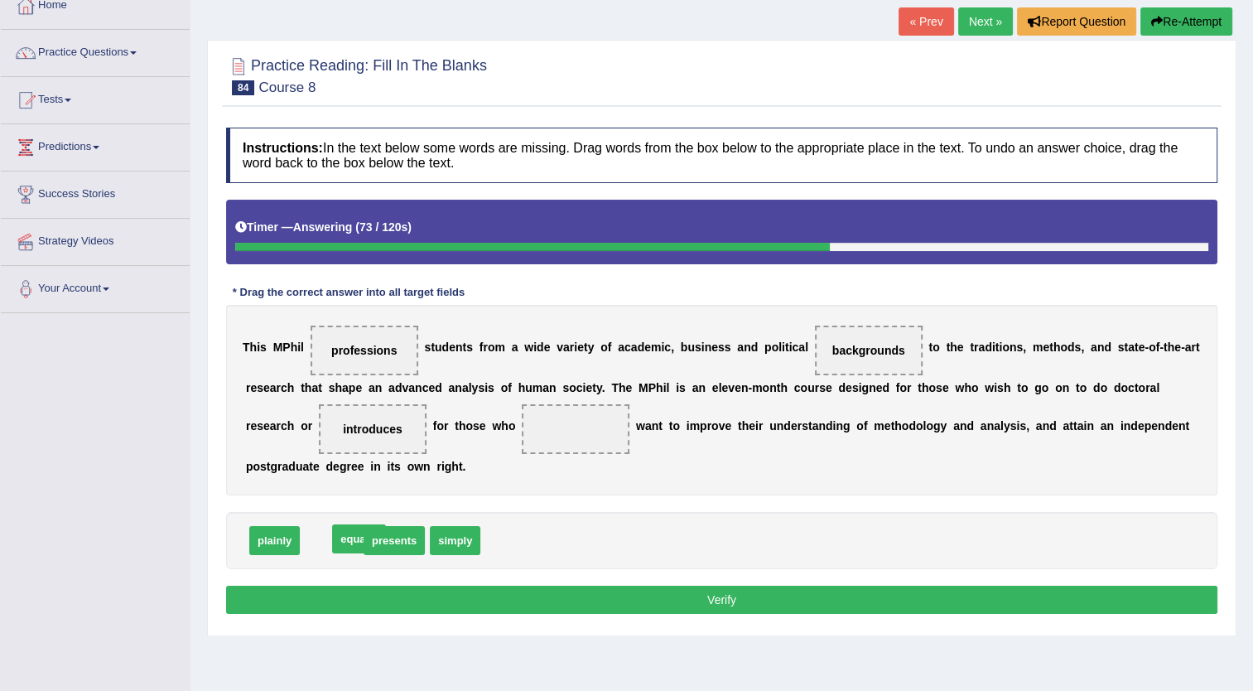
drag, startPoint x: 343, startPoint y: 541, endPoint x: 370, endPoint y: 539, distance: 27.4
drag, startPoint x: 441, startPoint y: 544, endPoint x: 457, endPoint y: 427, distance: 118.8
click at [345, 595] on button "Verify" at bounding box center [722, 600] width 992 height 28
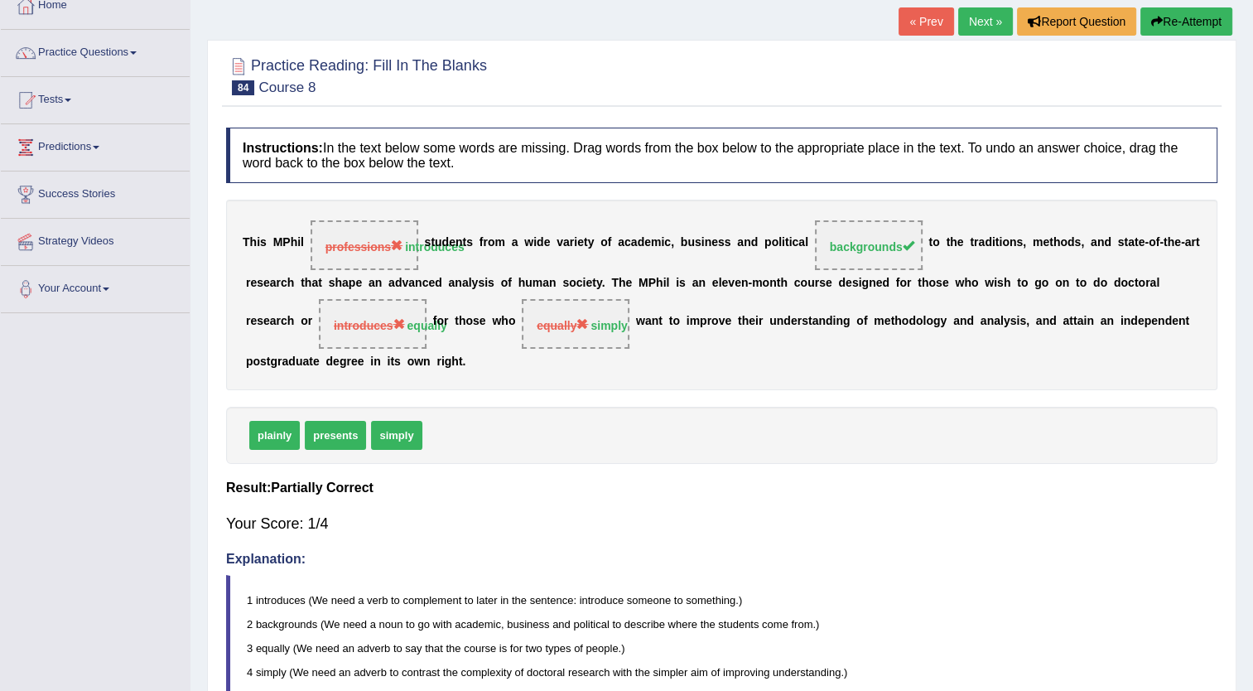
click at [990, 19] on link "Next »" at bounding box center [985, 21] width 55 height 28
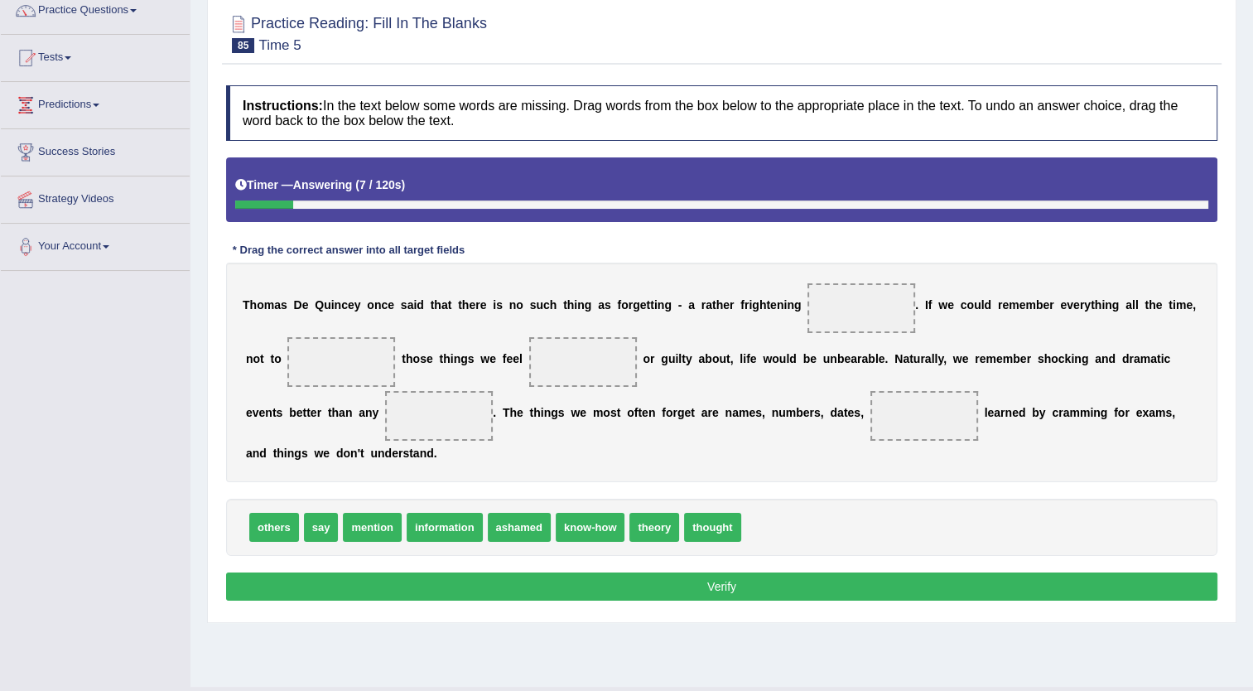
scroll to position [179, 0]
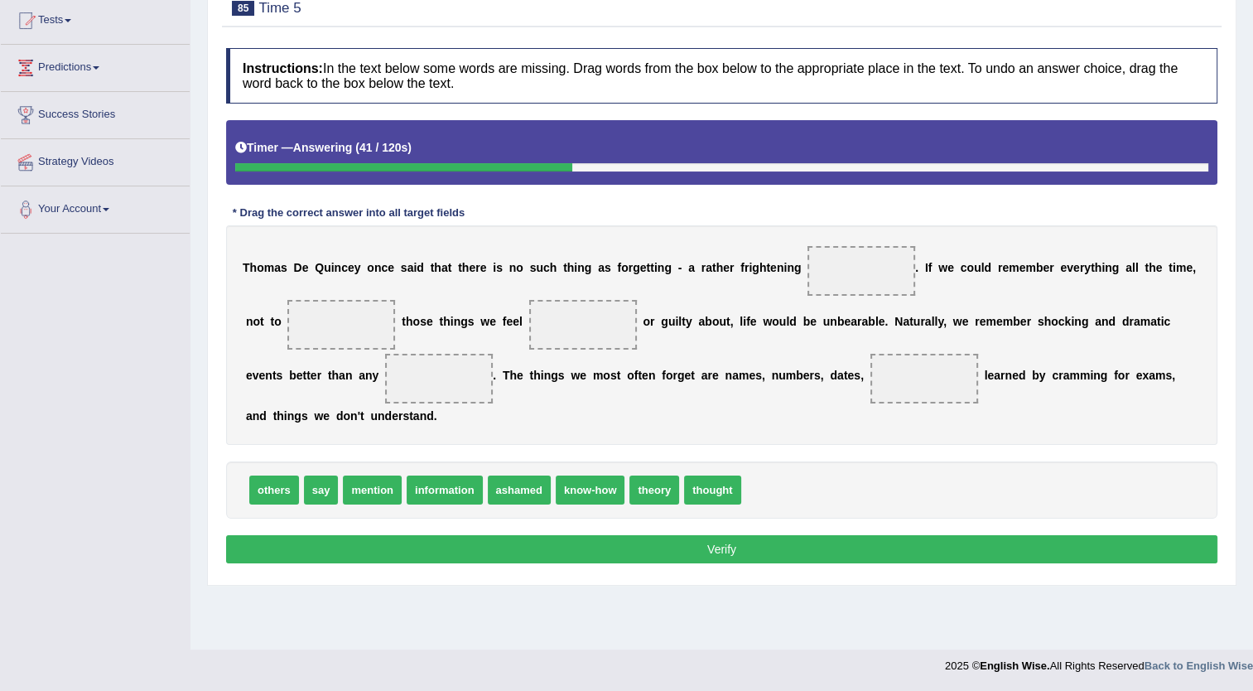
drag, startPoint x: 252, startPoint y: 495, endPoint x: 630, endPoint y: 379, distance: 395.2
click at [299, 476] on span "others" at bounding box center [274, 490] width 50 height 29
drag, startPoint x: 278, startPoint y: 480, endPoint x: 787, endPoint y: 200, distance: 581.3
click at [299, 476] on span "others" at bounding box center [274, 490] width 50 height 29
drag, startPoint x: 266, startPoint y: 491, endPoint x: 885, endPoint y: 258, distance: 661.4
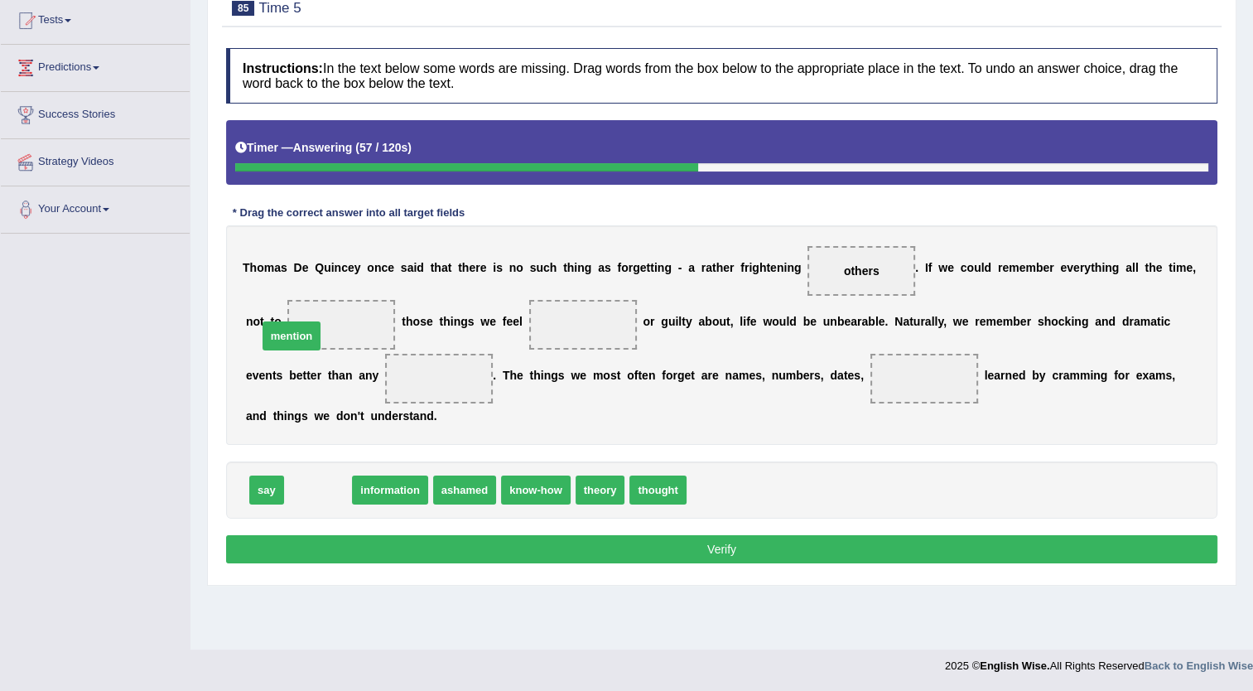
drag, startPoint x: 306, startPoint y: 476, endPoint x: 279, endPoint y: 322, distance: 156.3
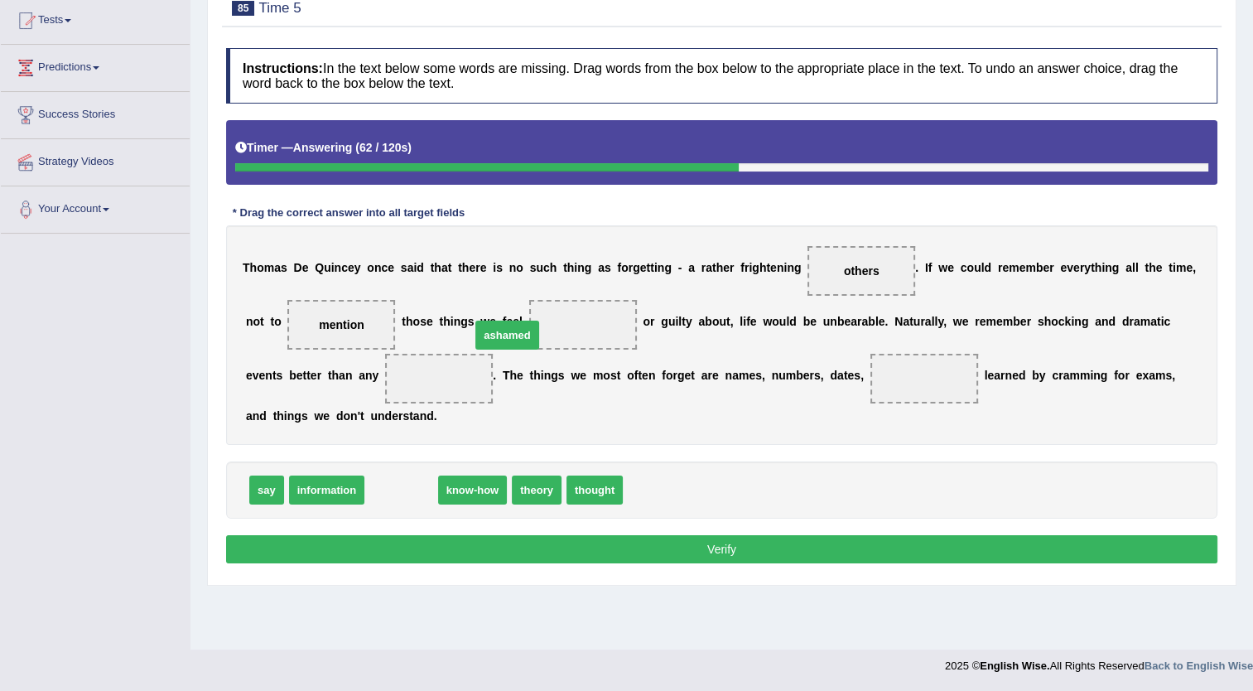
drag, startPoint x: 395, startPoint y: 502, endPoint x: 501, endPoint y: 347, distance: 187.7
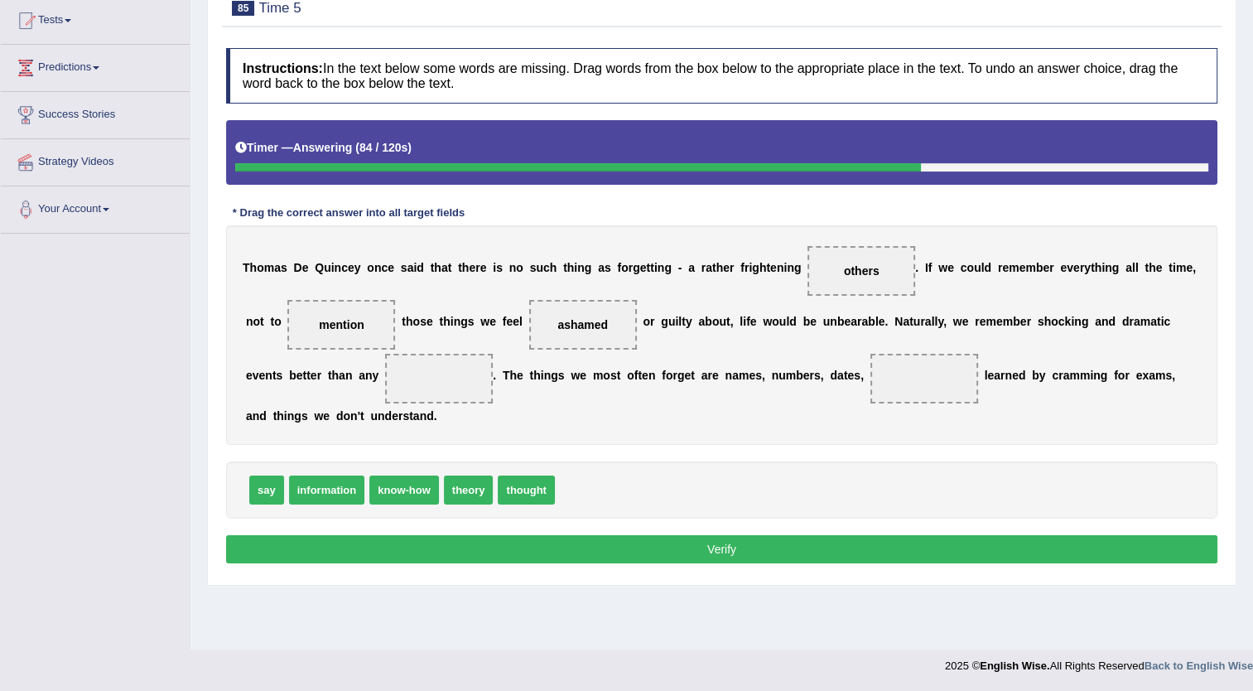
drag, startPoint x: 435, startPoint y: 490, endPoint x: 454, endPoint y: 486, distance: 19.3
click at [454, 486] on div "say information know-how theory thought" at bounding box center [722, 489] width 992 height 57
drag, startPoint x: 454, startPoint y: 486, endPoint x: 325, endPoint y: 383, distance: 165.6
drag, startPoint x: 476, startPoint y: 489, endPoint x: 334, endPoint y: 379, distance: 179.5
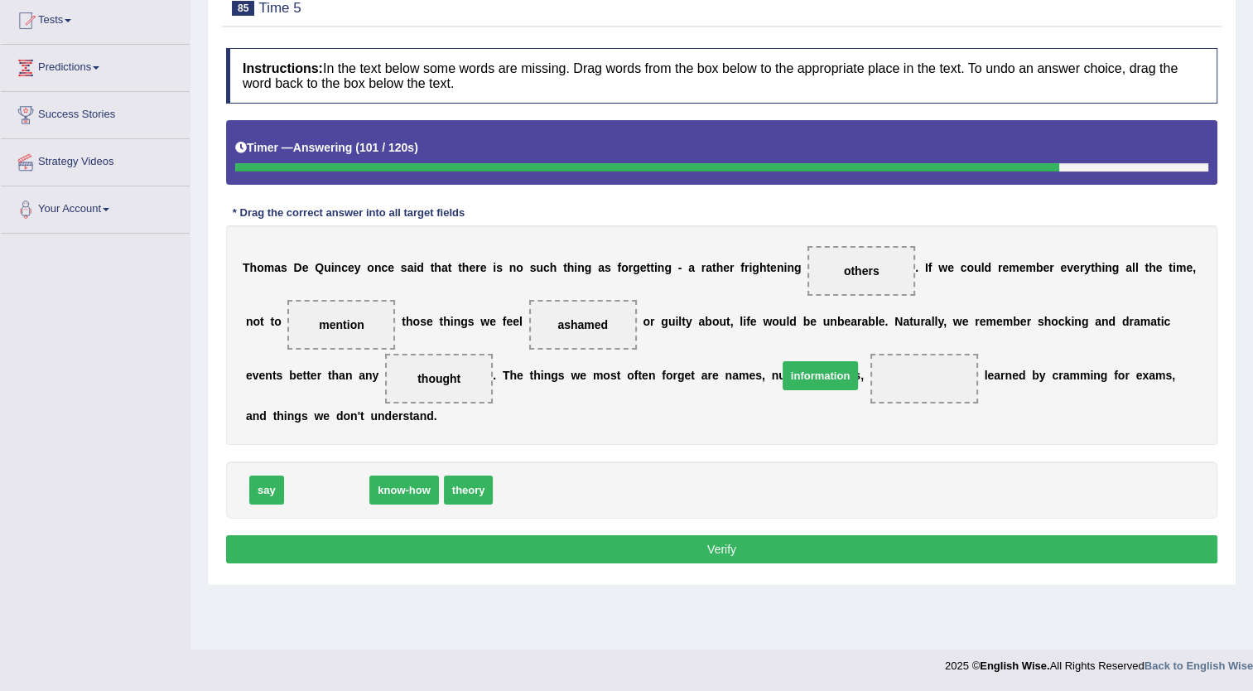
drag, startPoint x: 315, startPoint y: 485, endPoint x: 824, endPoint y: 369, distance: 522.7
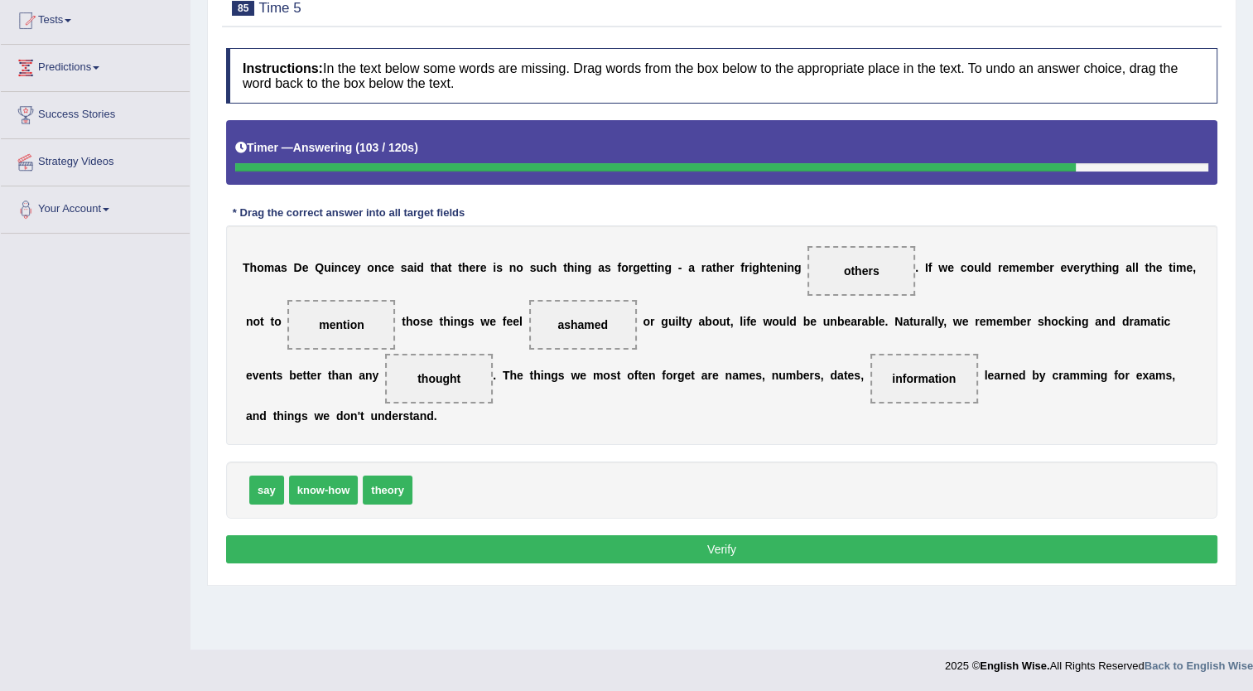
click at [871, 548] on button "Verify" at bounding box center [722, 549] width 992 height 28
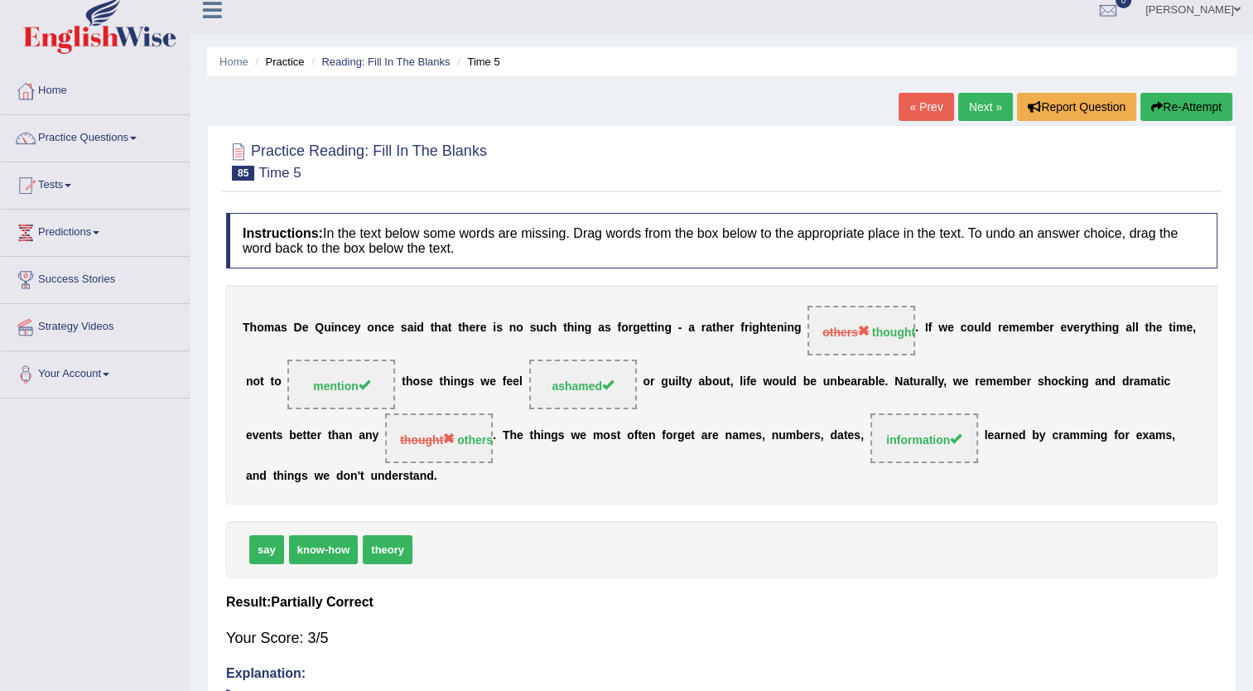
scroll to position [0, 0]
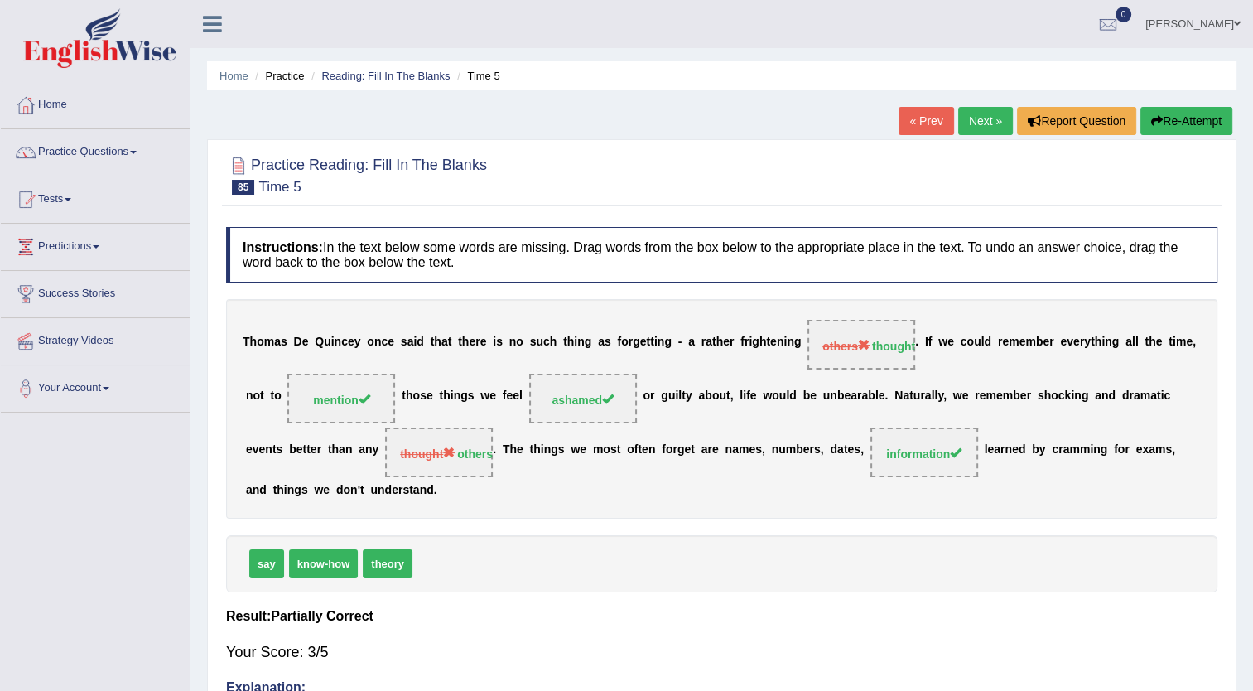
click at [978, 124] on link "Next »" at bounding box center [985, 121] width 55 height 28
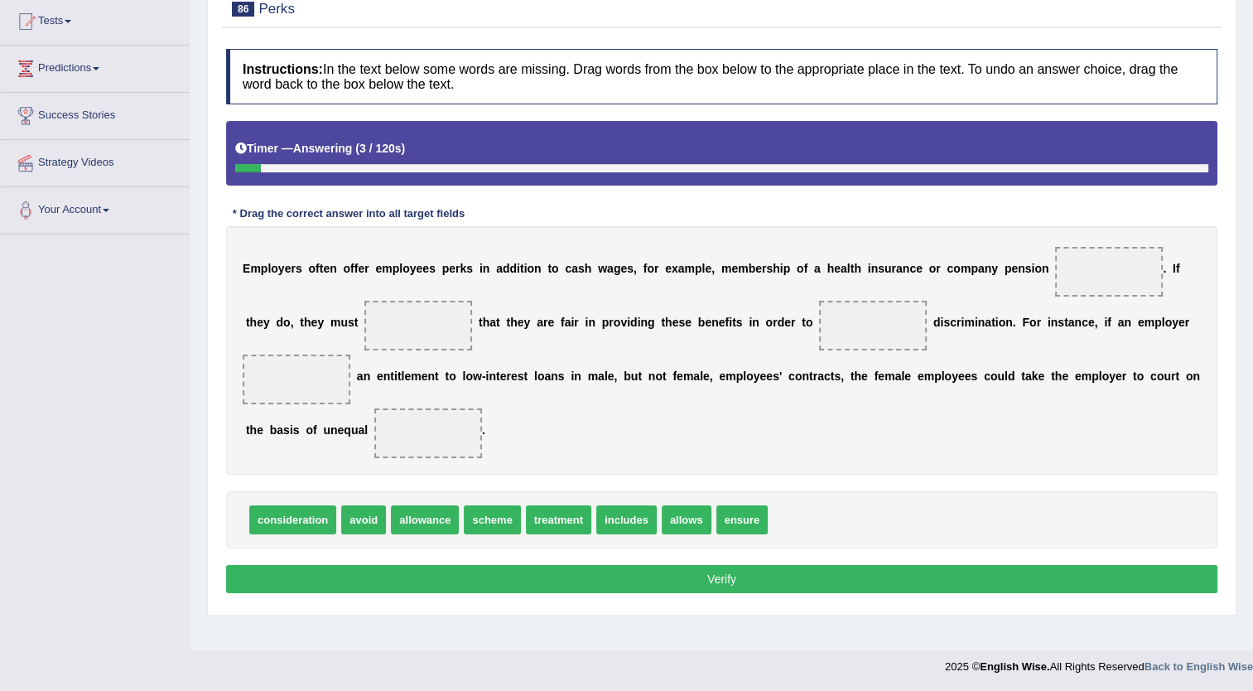
scroll to position [179, 0]
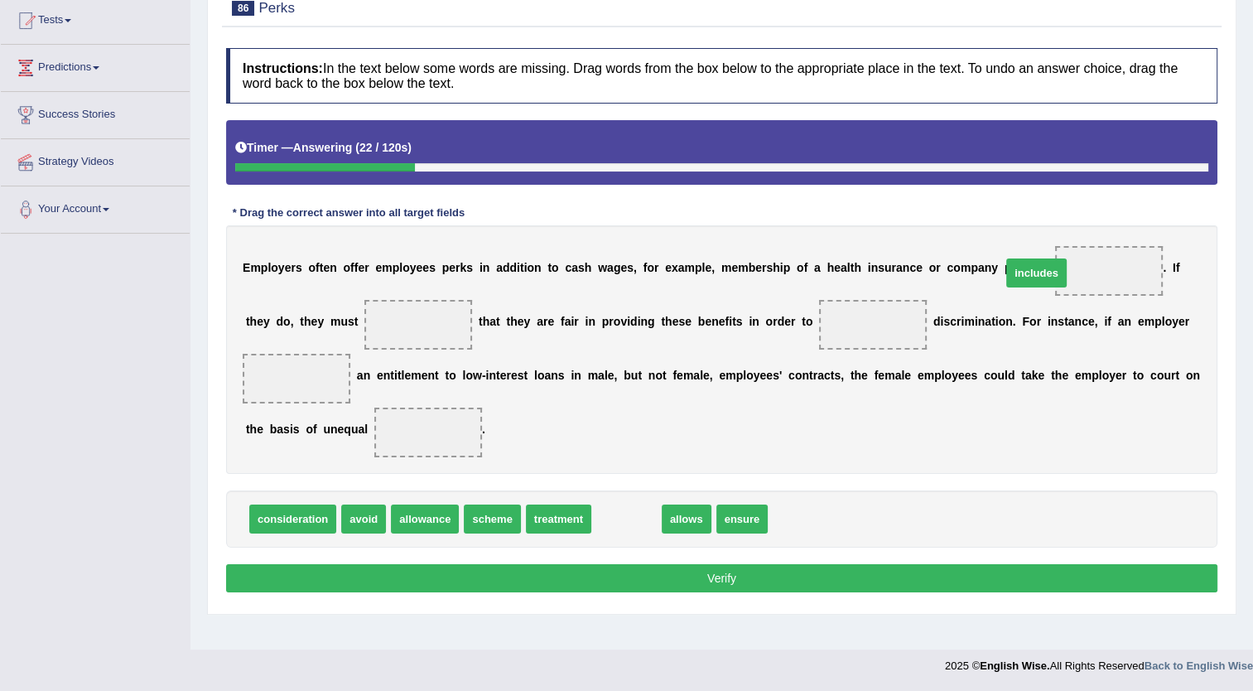
drag, startPoint x: 620, startPoint y: 518, endPoint x: 1034, endPoint y: 273, distance: 480.9
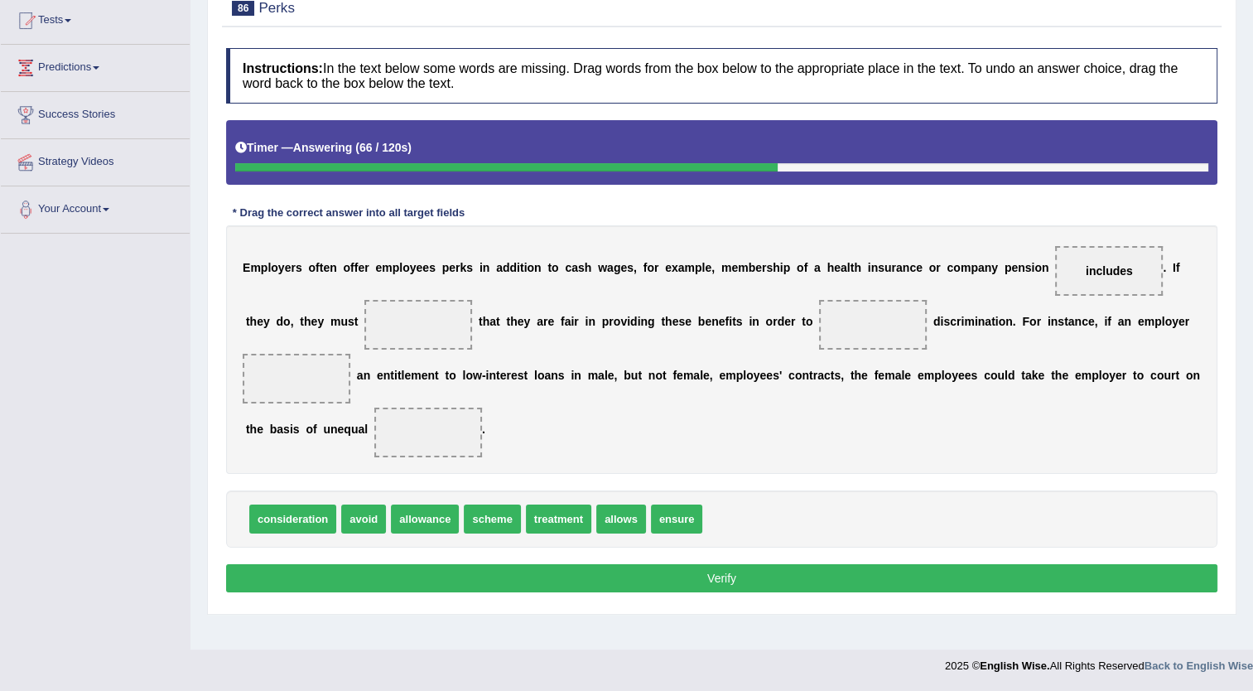
click at [464, 530] on span "scheme" at bounding box center [492, 519] width 56 height 29
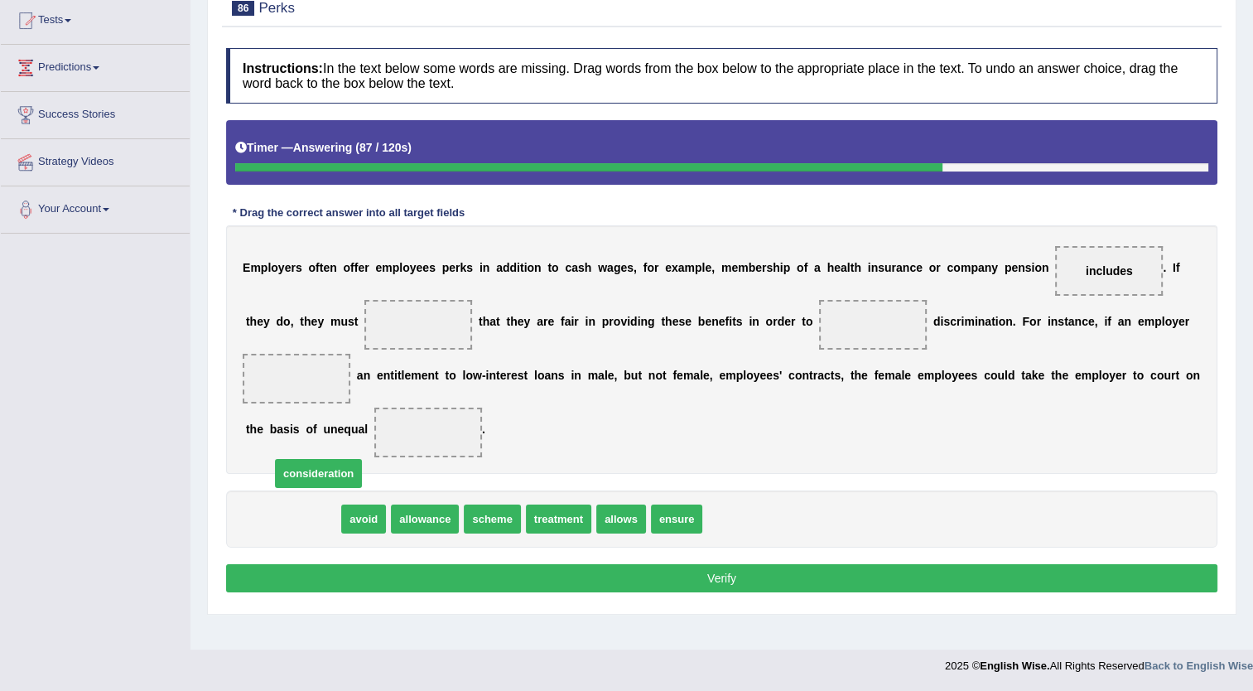
drag, startPoint x: 308, startPoint y: 518, endPoint x: 334, endPoint y: 472, distance: 52.3
click at [334, 472] on span "consideration" at bounding box center [318, 473] width 87 height 29
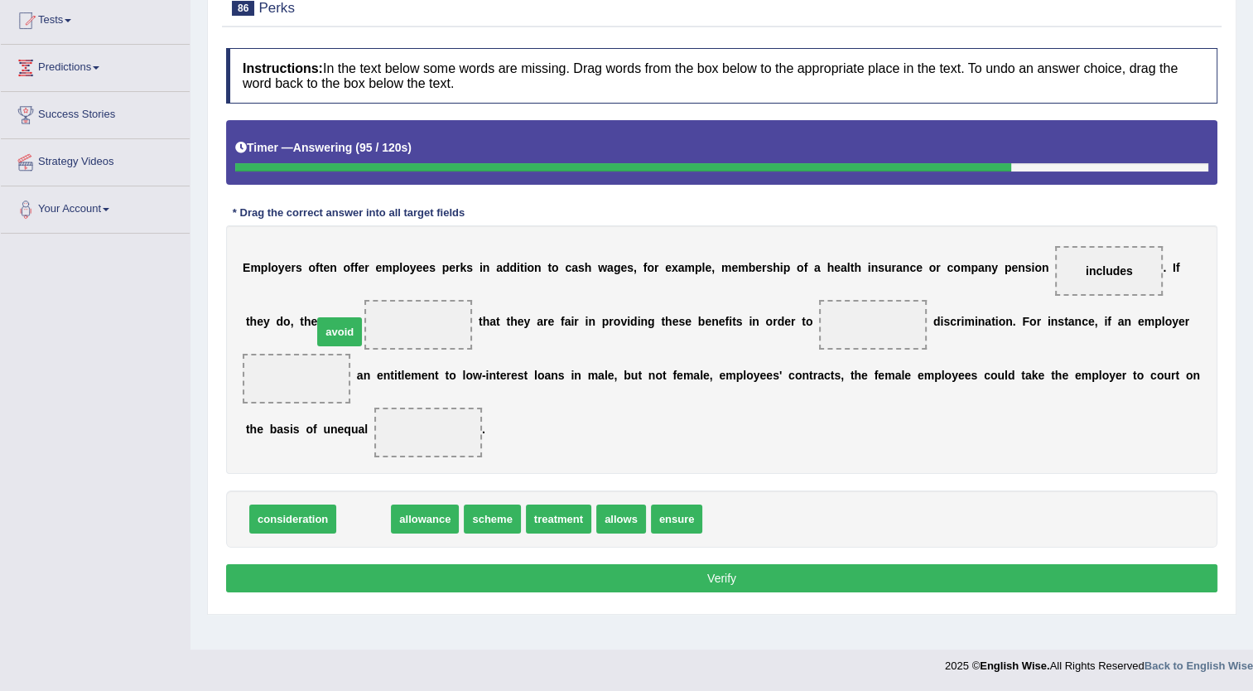
drag, startPoint x: 364, startPoint y: 515, endPoint x: 341, endPoint y: 330, distance: 187.0
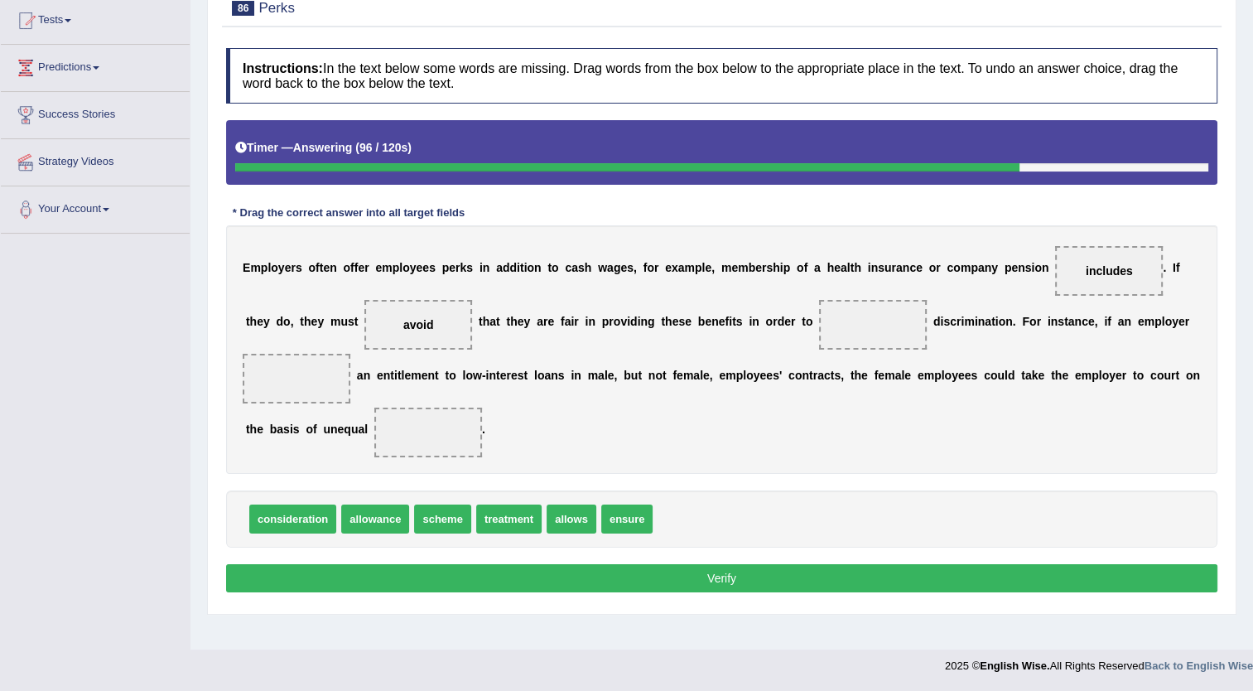
click at [364, 330] on span "avoid" at bounding box center [418, 325] width 108 height 50
drag, startPoint x: 344, startPoint y: 330, endPoint x: 334, endPoint y: 338, distance: 12.9
click at [364, 338] on span "avoid" at bounding box center [418, 325] width 108 height 50
drag, startPoint x: 355, startPoint y: 325, endPoint x: 772, endPoint y: 340, distance: 417.0
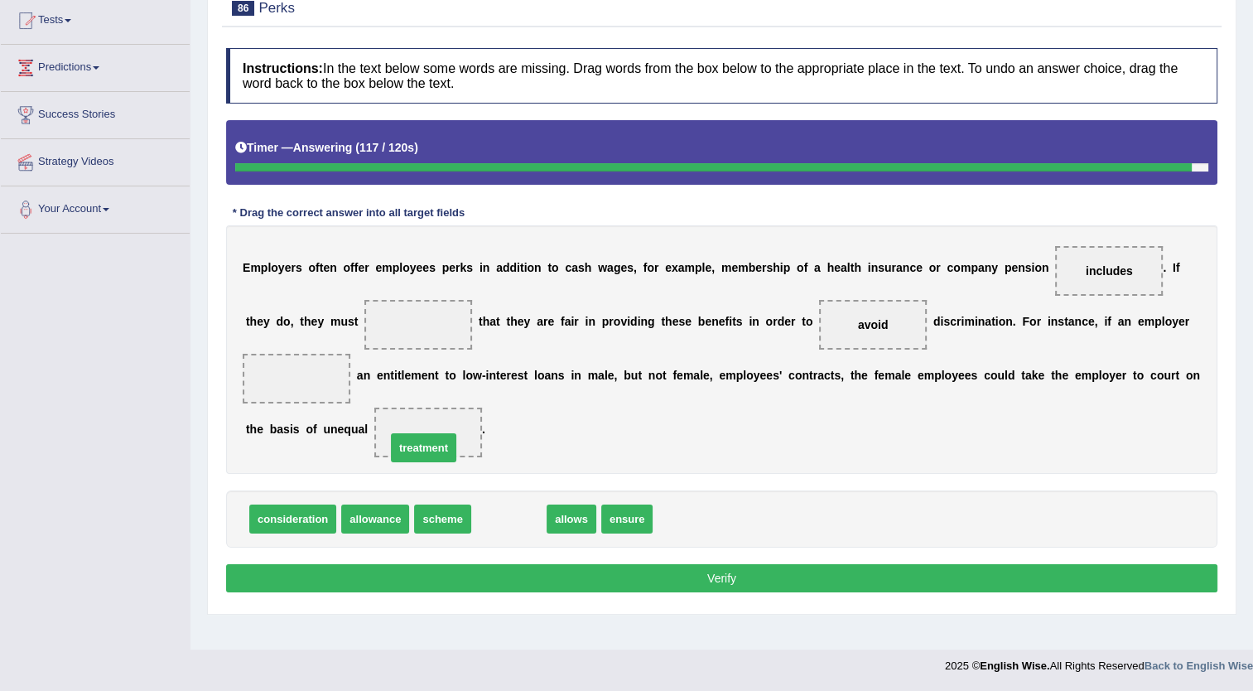
drag, startPoint x: 505, startPoint y: 519, endPoint x: 420, endPoint y: 447, distance: 111.2
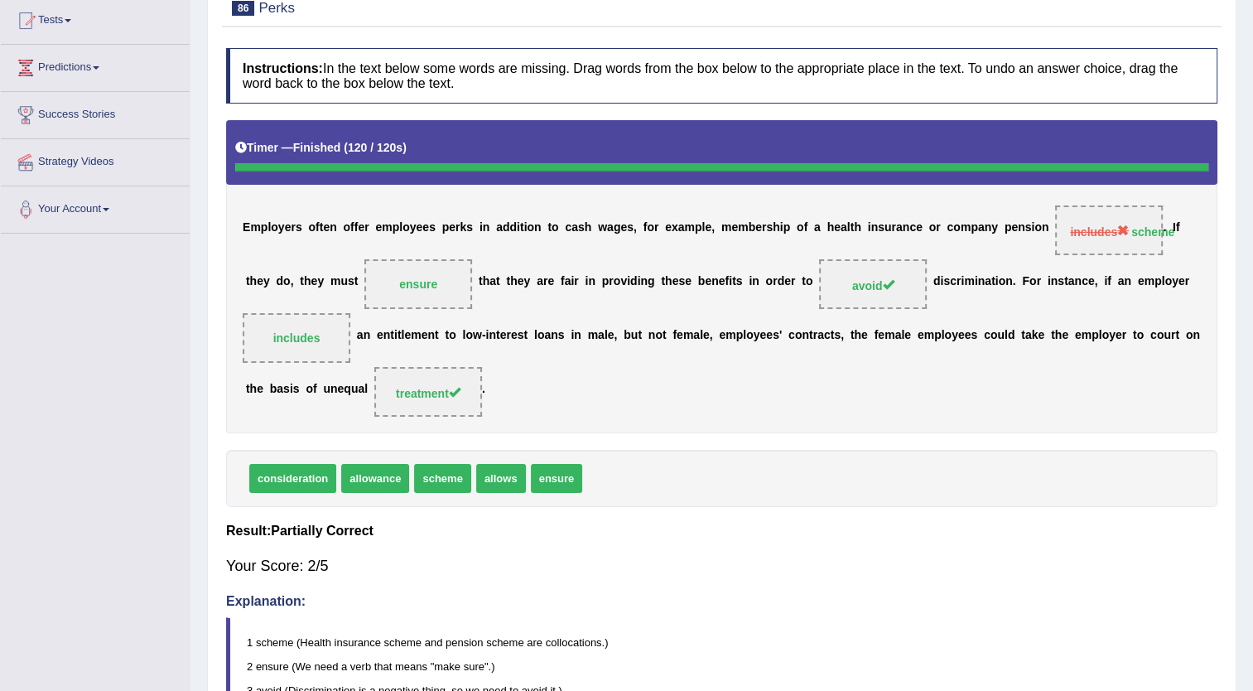
scroll to position [0, 0]
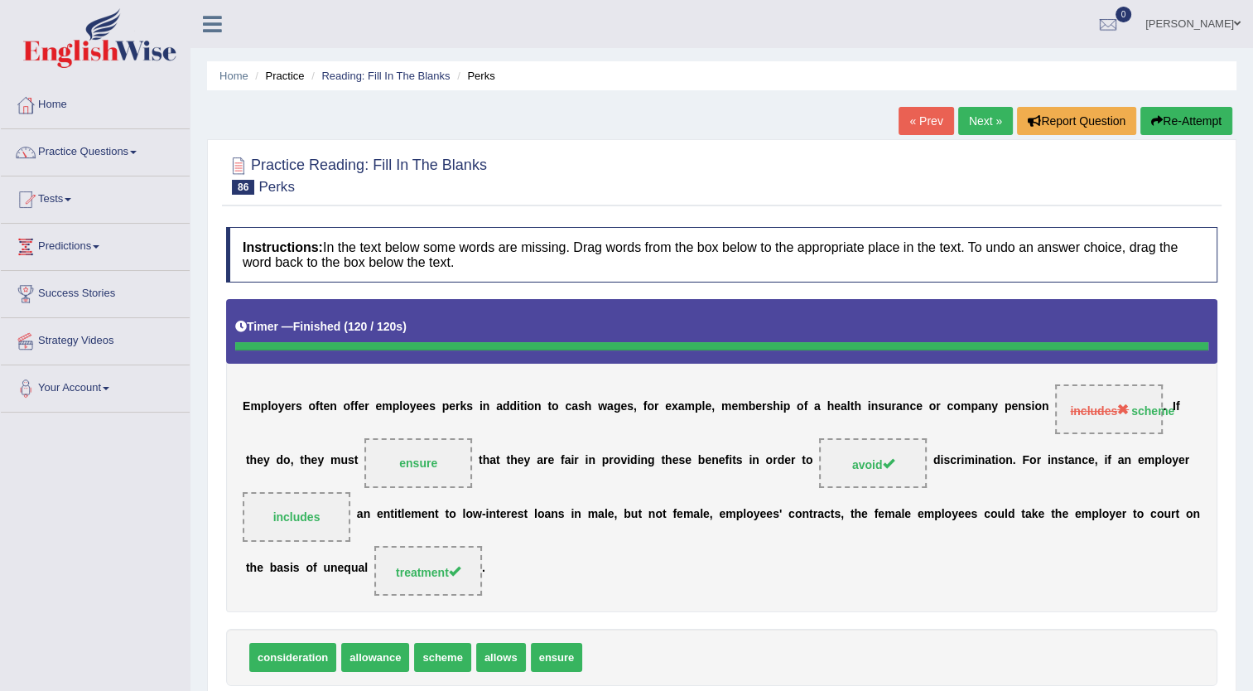
click at [971, 117] on link "Next »" at bounding box center [985, 121] width 55 height 28
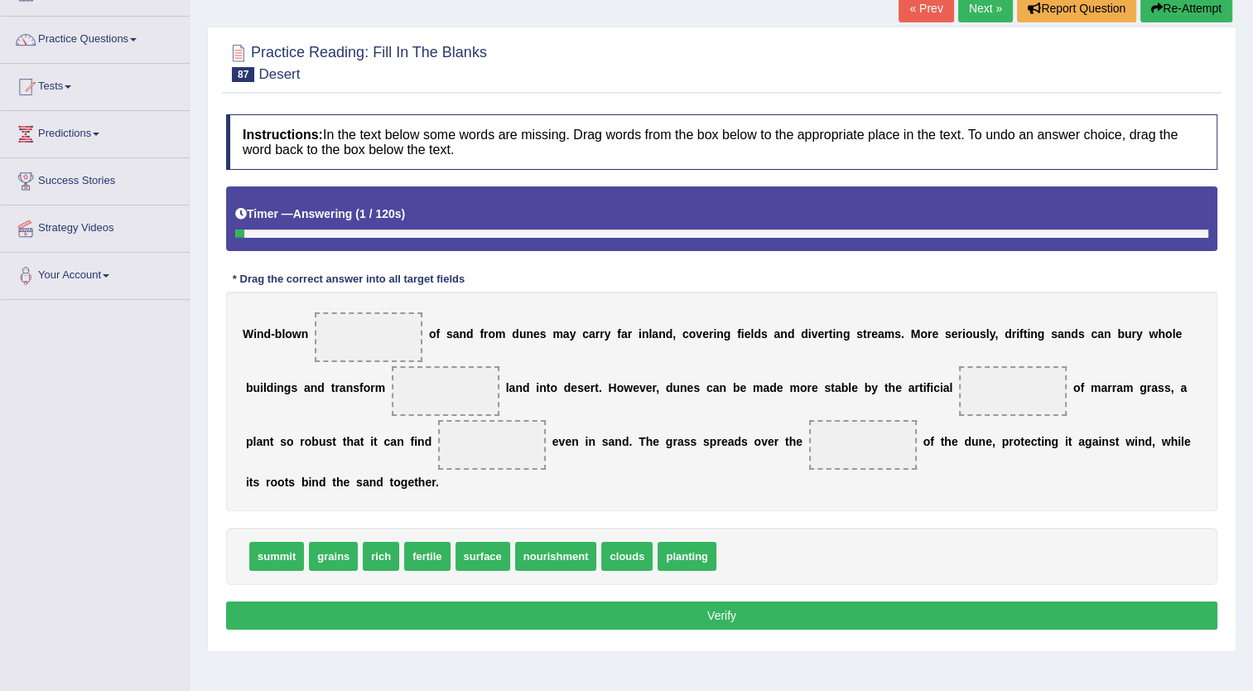
scroll to position [179, 0]
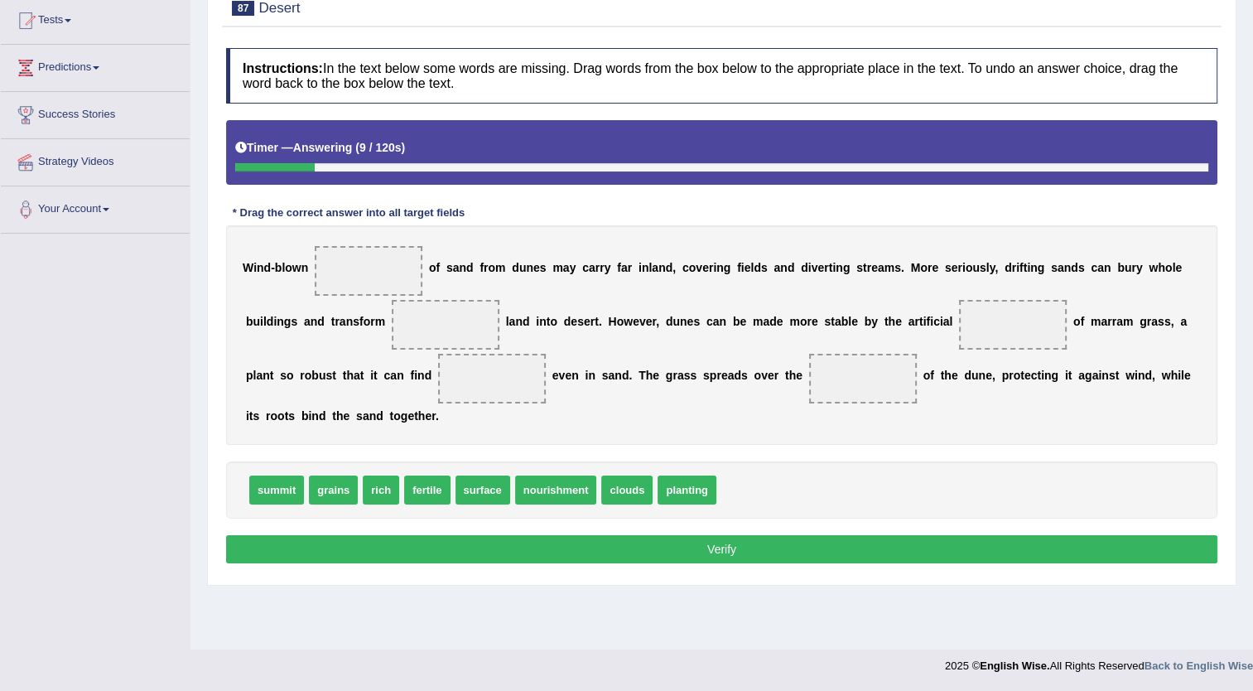
drag, startPoint x: 412, startPoint y: 303, endPoint x: 380, endPoint y: 286, distance: 36.0
click at [380, 286] on div "W i n d - b l o w n o f s a n d f r o m d u n e s m a y c a r r y f a r i n l a…" at bounding box center [722, 335] width 992 height 220
drag, startPoint x: 620, startPoint y: 485, endPoint x: 379, endPoint y: 274, distance: 320.5
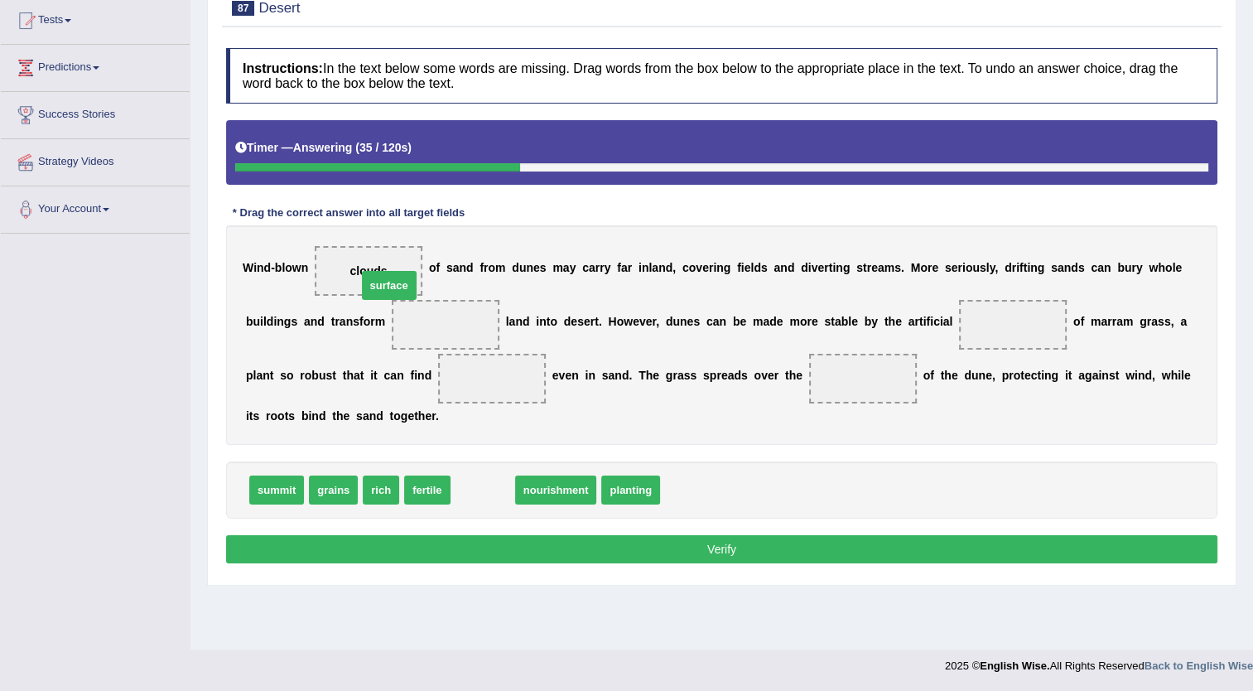
drag, startPoint x: 477, startPoint y: 500, endPoint x: 384, endPoint y: 295, distance: 225.0
click at [398, 340] on span at bounding box center [446, 325] width 108 height 50
click at [396, 336] on span at bounding box center [446, 325] width 108 height 50
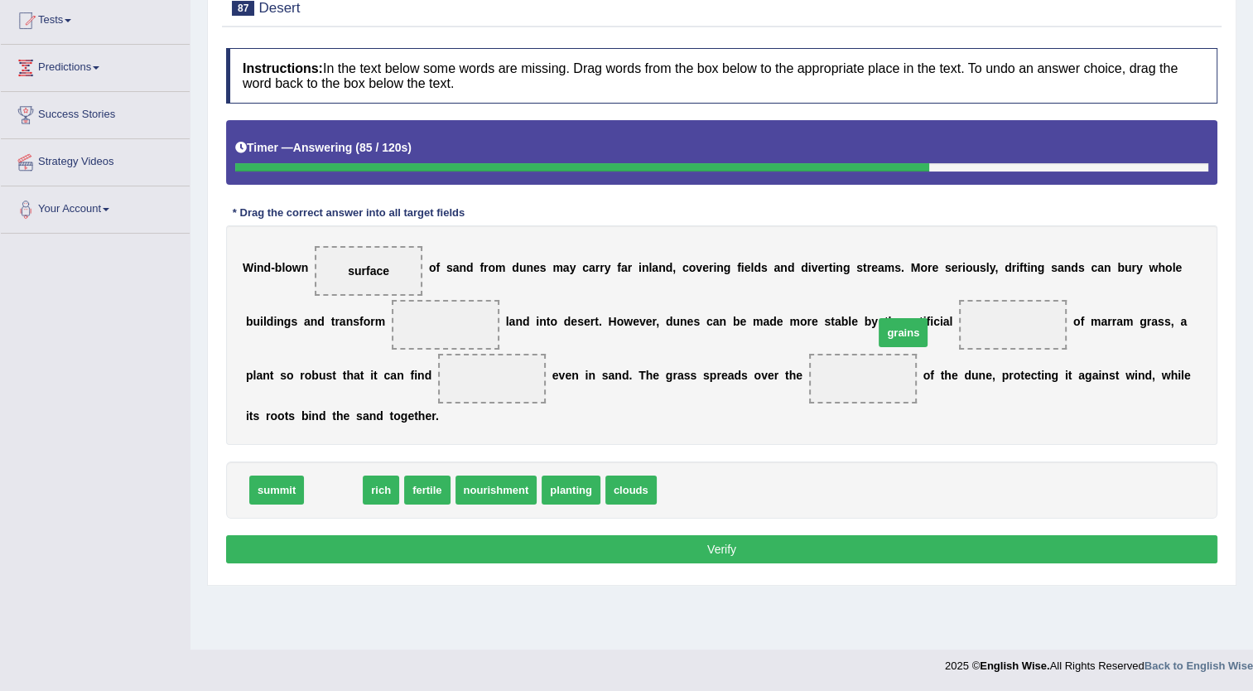
drag, startPoint x: 331, startPoint y: 495, endPoint x: 901, endPoint y: 337, distance: 591.3
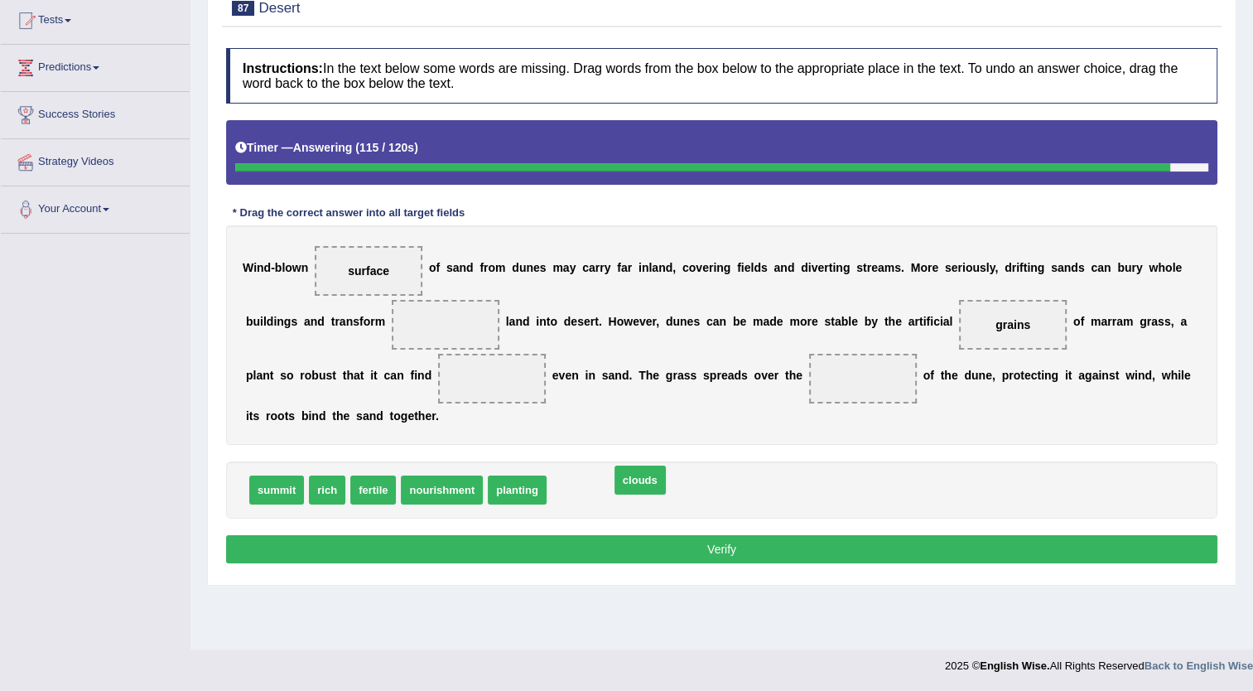
drag, startPoint x: 550, startPoint y: 496, endPoint x: 613, endPoint y: 486, distance: 63.7
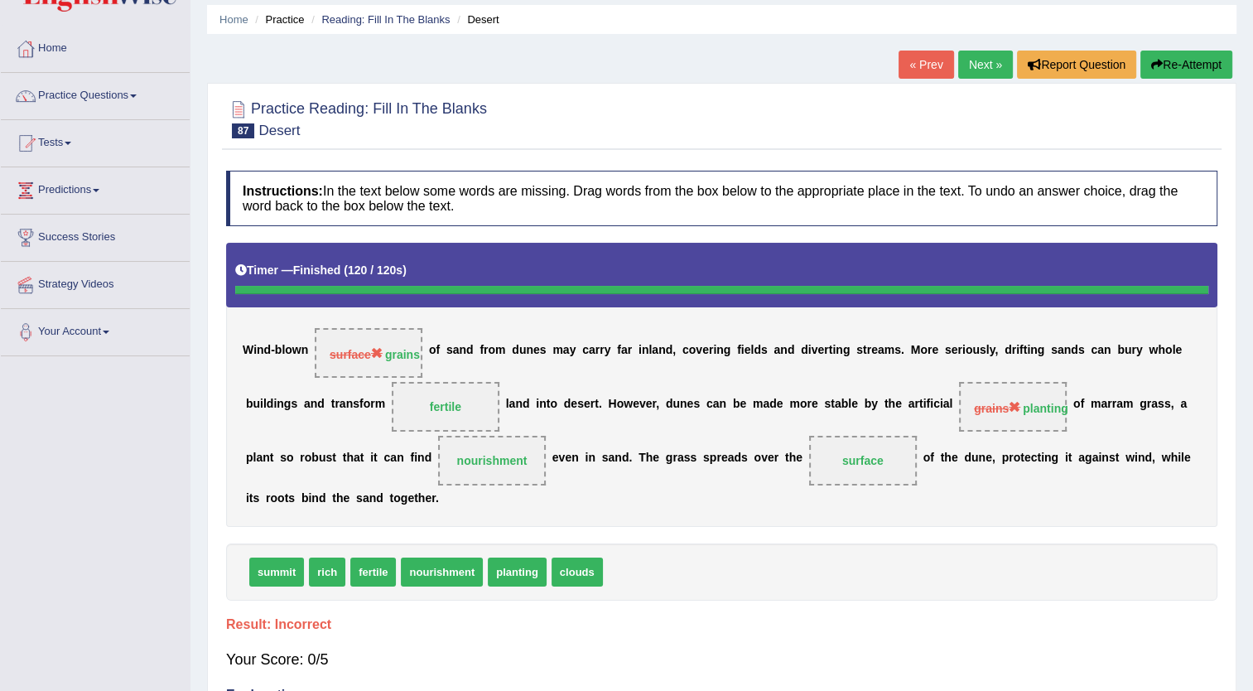
scroll to position [46, 0]
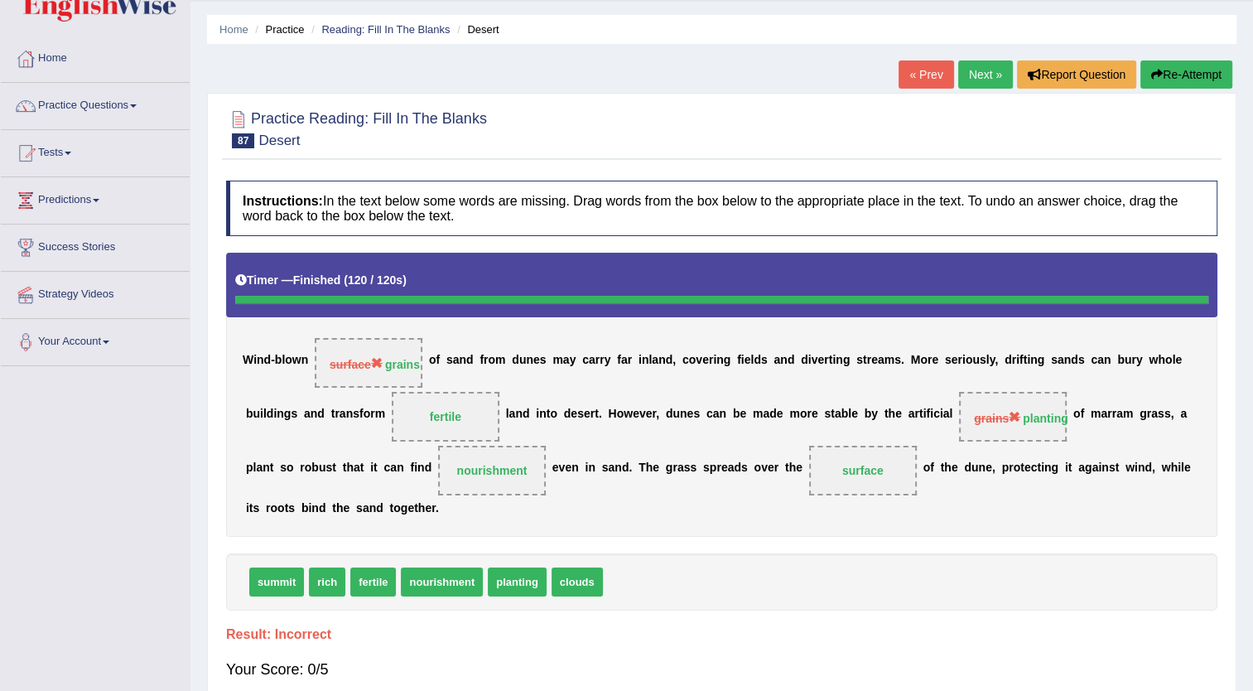
click at [978, 67] on link "Next »" at bounding box center [985, 74] width 55 height 28
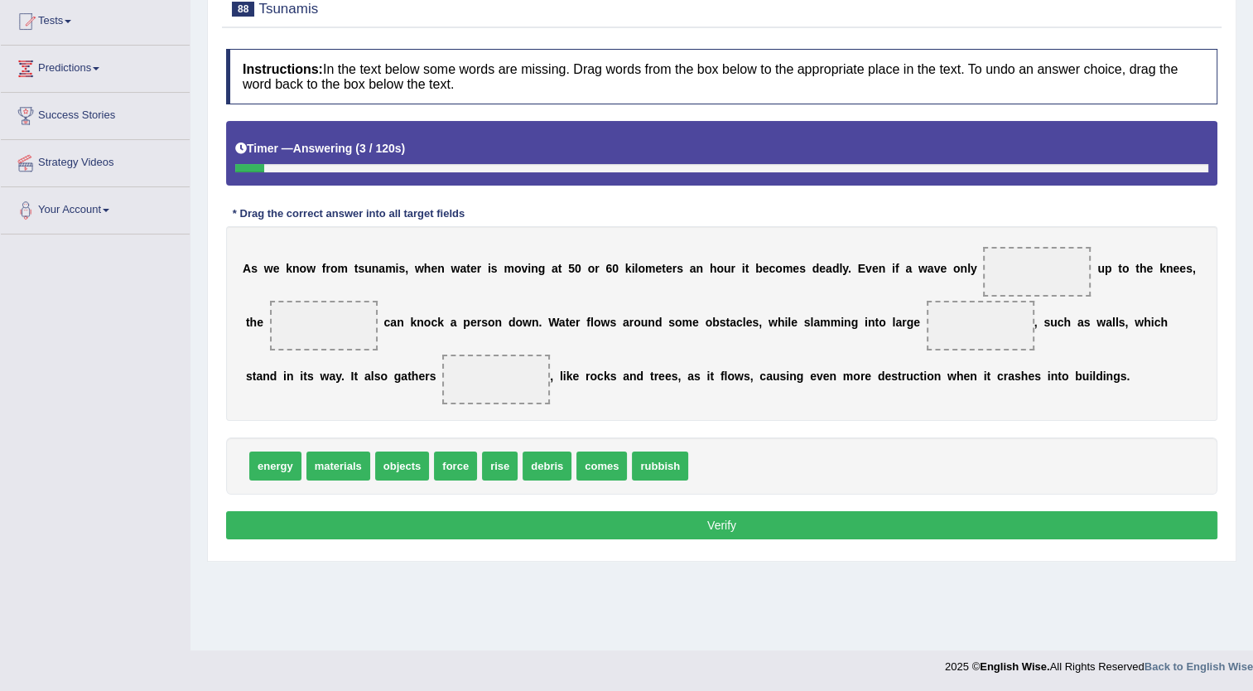
scroll to position [179, 0]
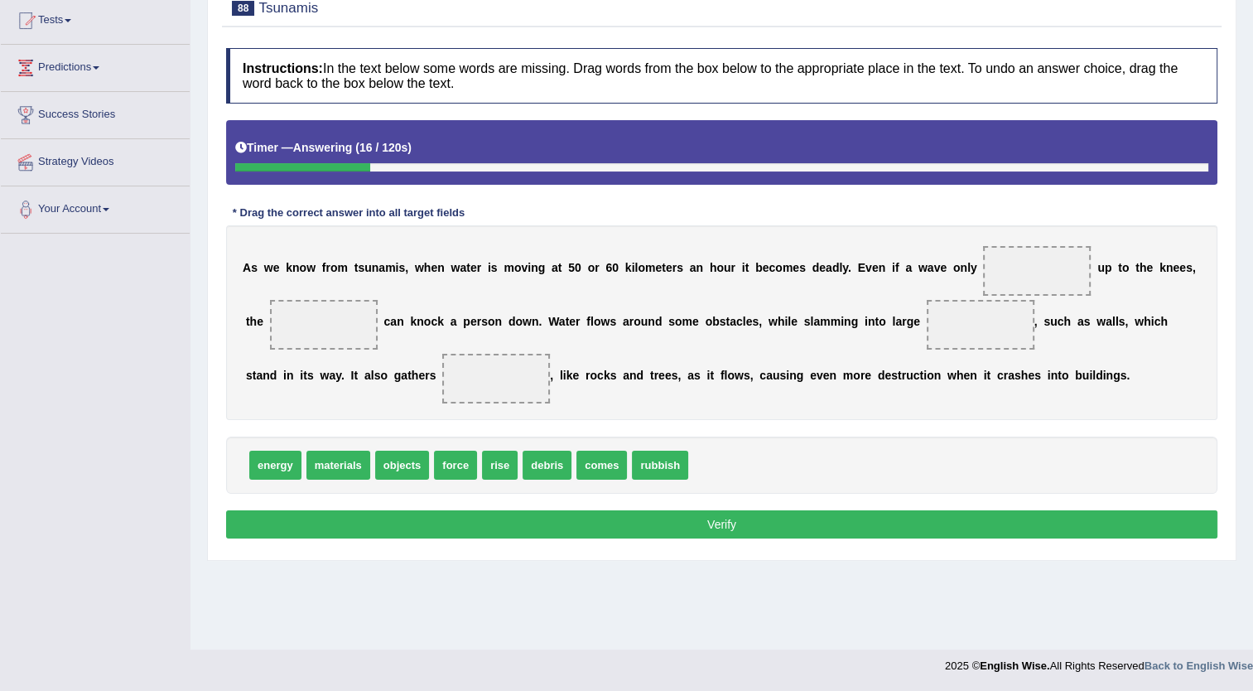
click at [585, 460] on span "comes" at bounding box center [602, 465] width 51 height 29
drag, startPoint x: 590, startPoint y: 461, endPoint x: 963, endPoint y: 272, distance: 419.0
click at [267, 474] on span "energy" at bounding box center [275, 465] width 52 height 29
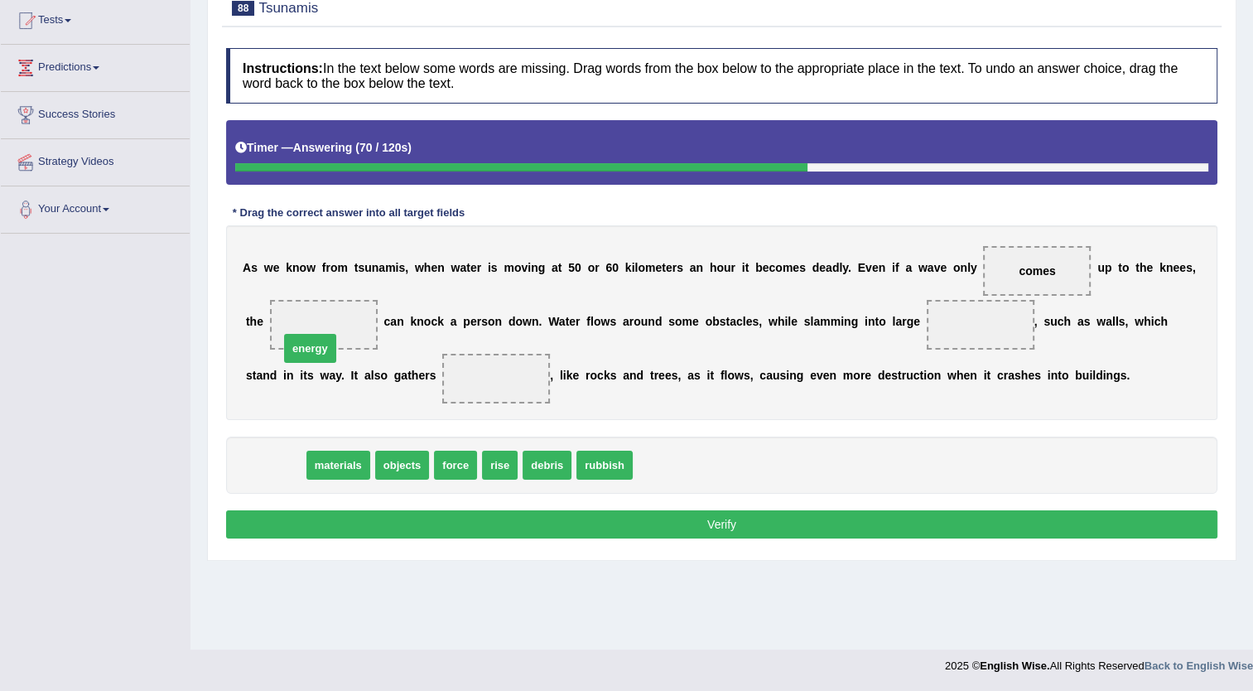
drag, startPoint x: 292, startPoint y: 469, endPoint x: 327, endPoint y: 352, distance: 121.9
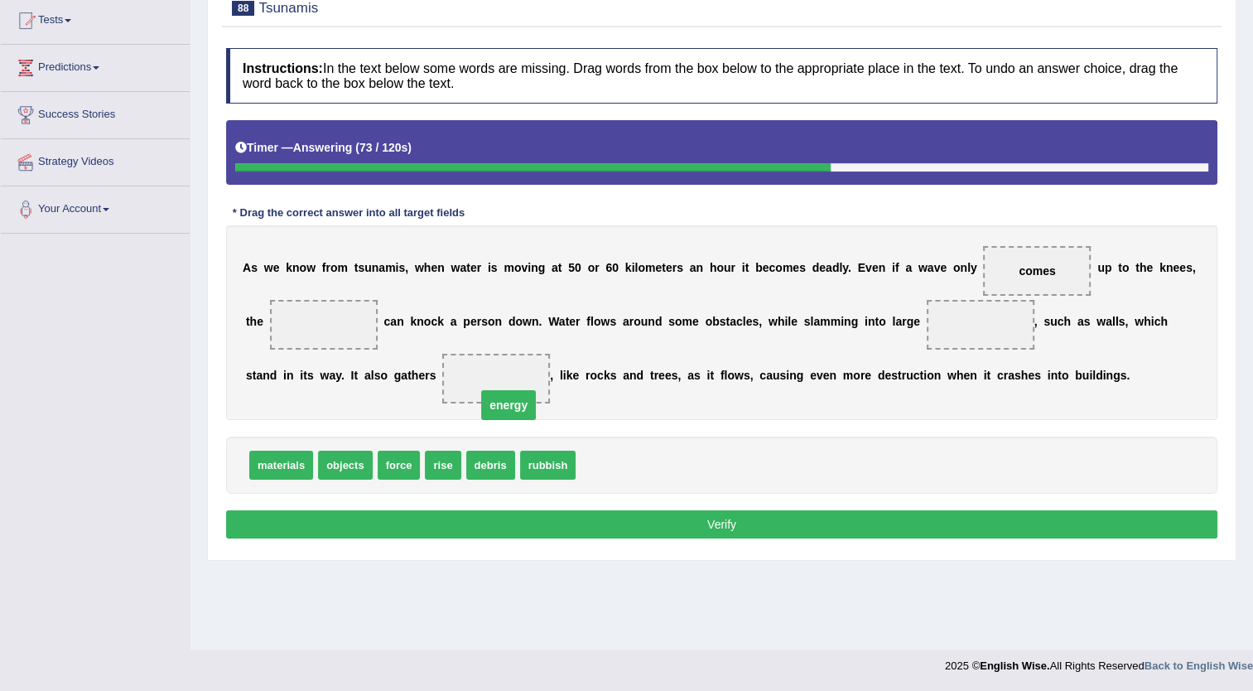
drag, startPoint x: 375, startPoint y: 369, endPoint x: 388, endPoint y: 396, distance: 29.3
drag, startPoint x: 388, startPoint y: 396, endPoint x: 400, endPoint y: 386, distance: 15.9
click at [442, 386] on span "energy" at bounding box center [496, 379] width 108 height 50
drag, startPoint x: 400, startPoint y: 386, endPoint x: 395, endPoint y: 373, distance: 14.2
click at [442, 373] on span "energy" at bounding box center [496, 379] width 108 height 50
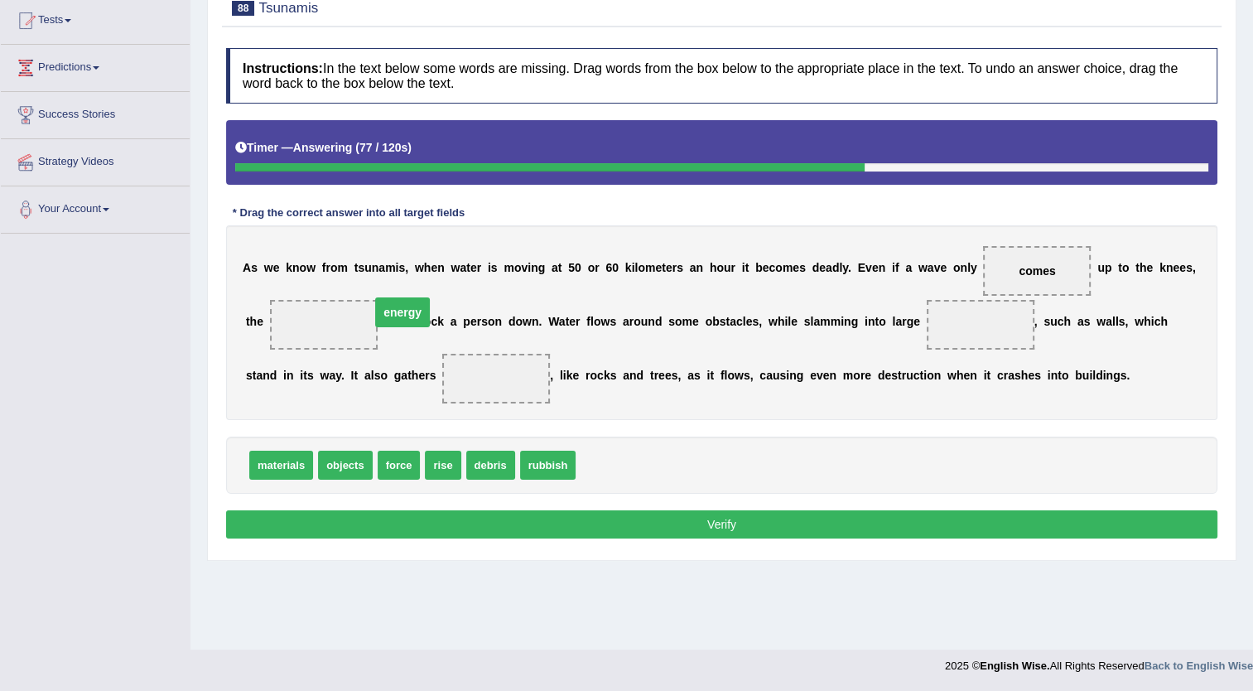
drag, startPoint x: 395, startPoint y: 373, endPoint x: 302, endPoint y: 307, distance: 114.7
drag, startPoint x: 394, startPoint y: 466, endPoint x: 886, endPoint y: 335, distance: 508.6
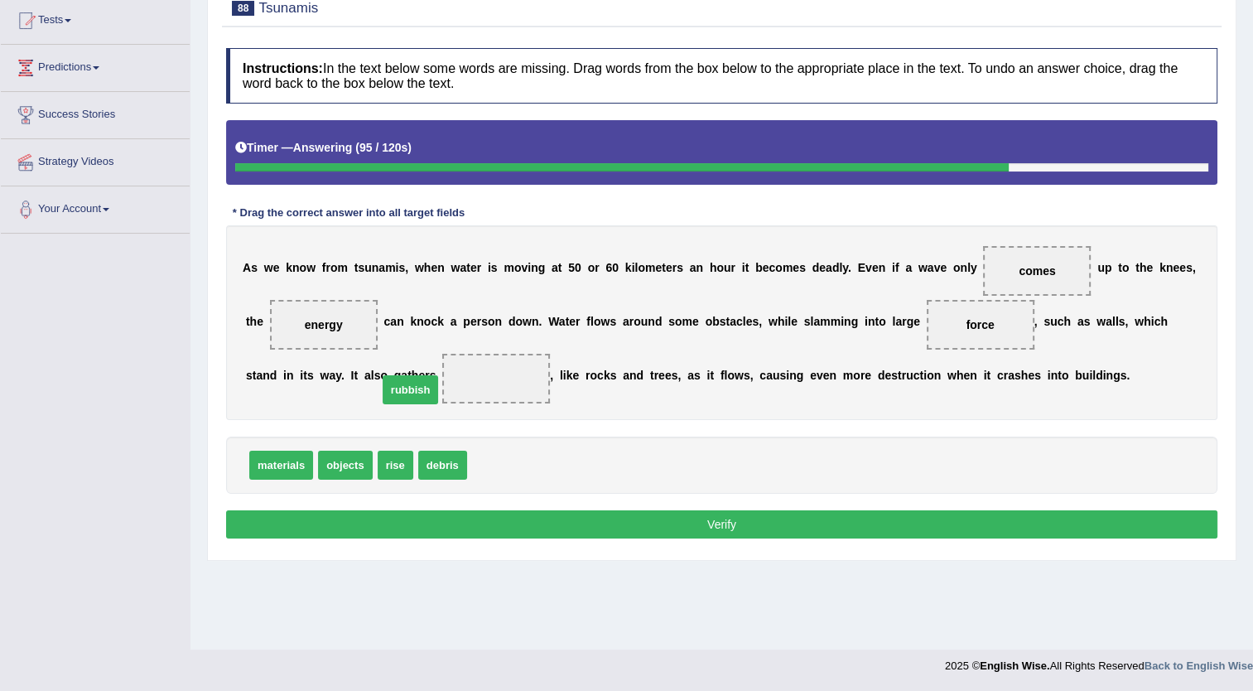
drag, startPoint x: 504, startPoint y: 473, endPoint x: 414, endPoint y: 398, distance: 117.0
click at [527, 522] on button "Verify" at bounding box center [722, 524] width 992 height 28
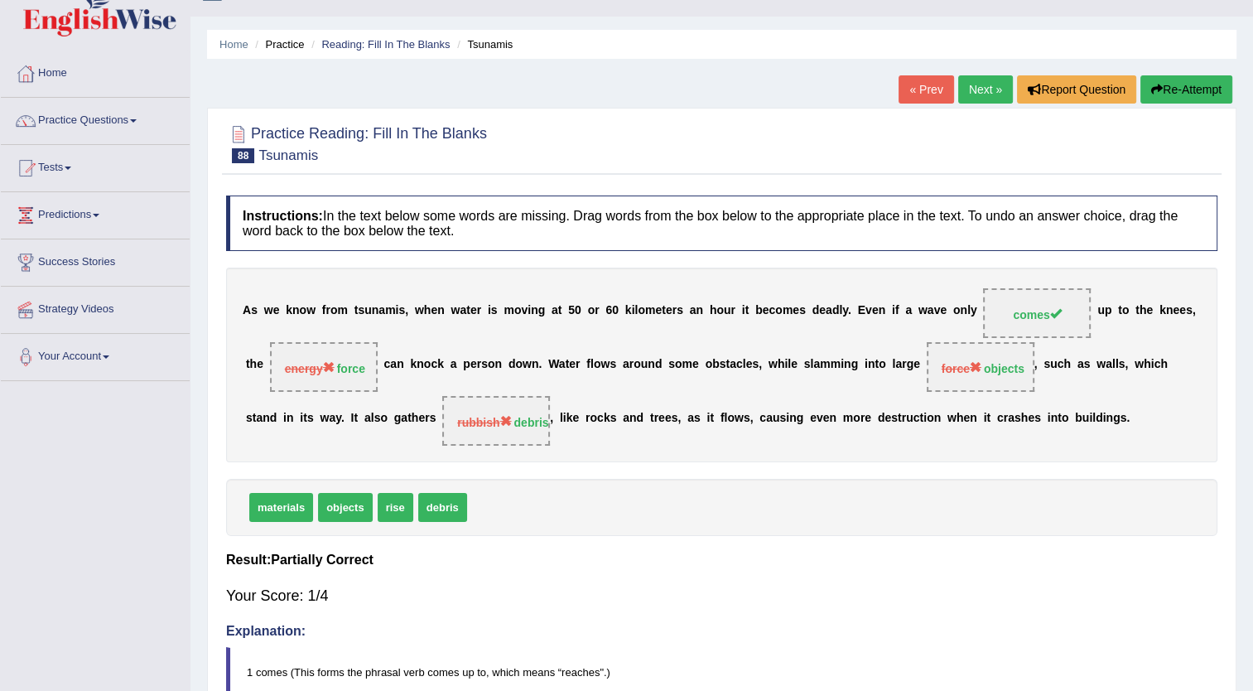
scroll to position [13, 0]
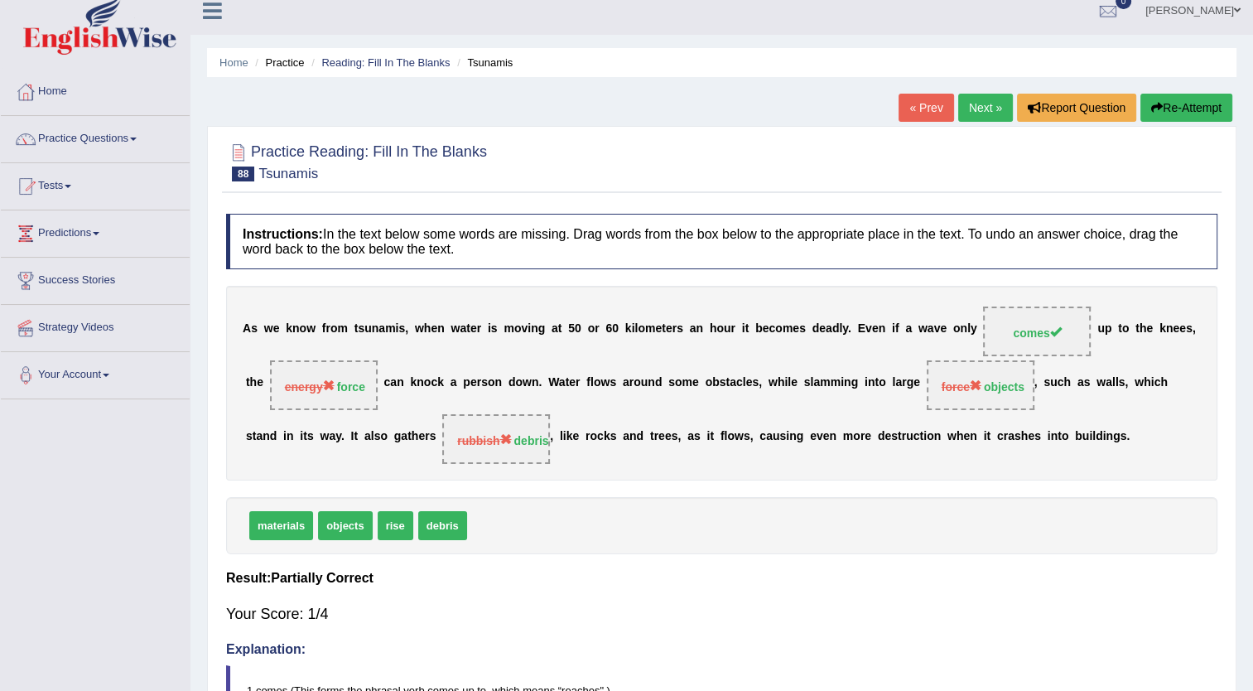
click at [986, 112] on link "Next »" at bounding box center [985, 108] width 55 height 28
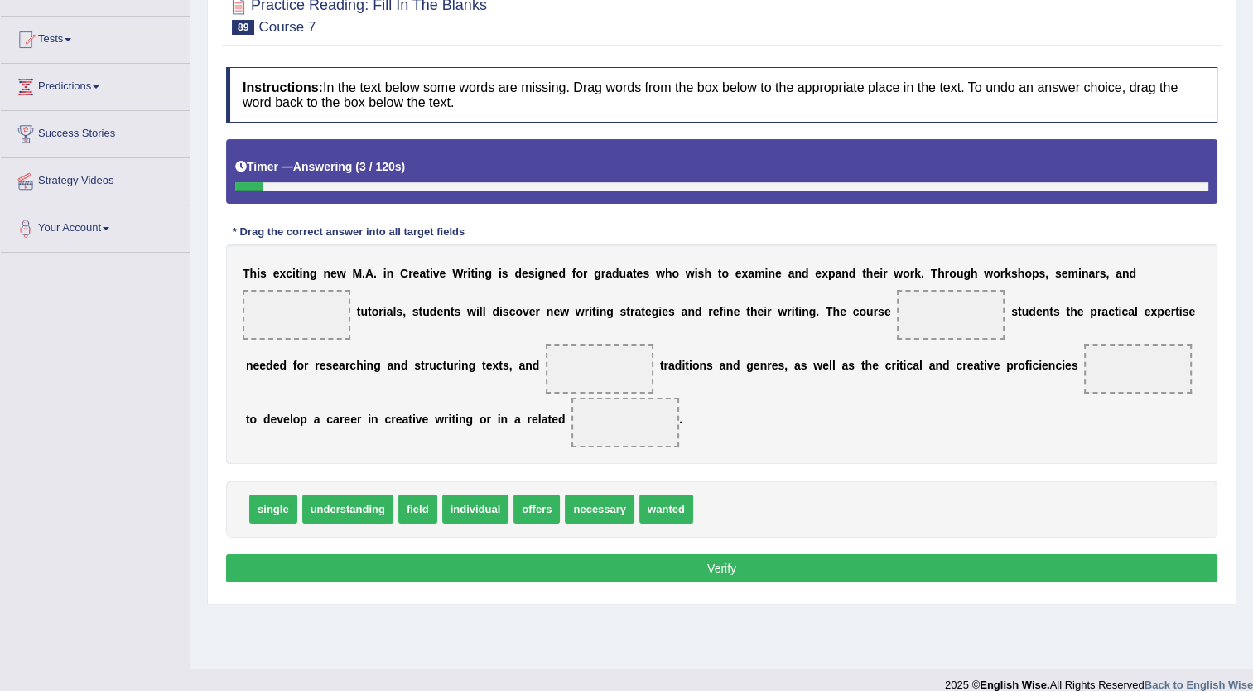
scroll to position [166, 0]
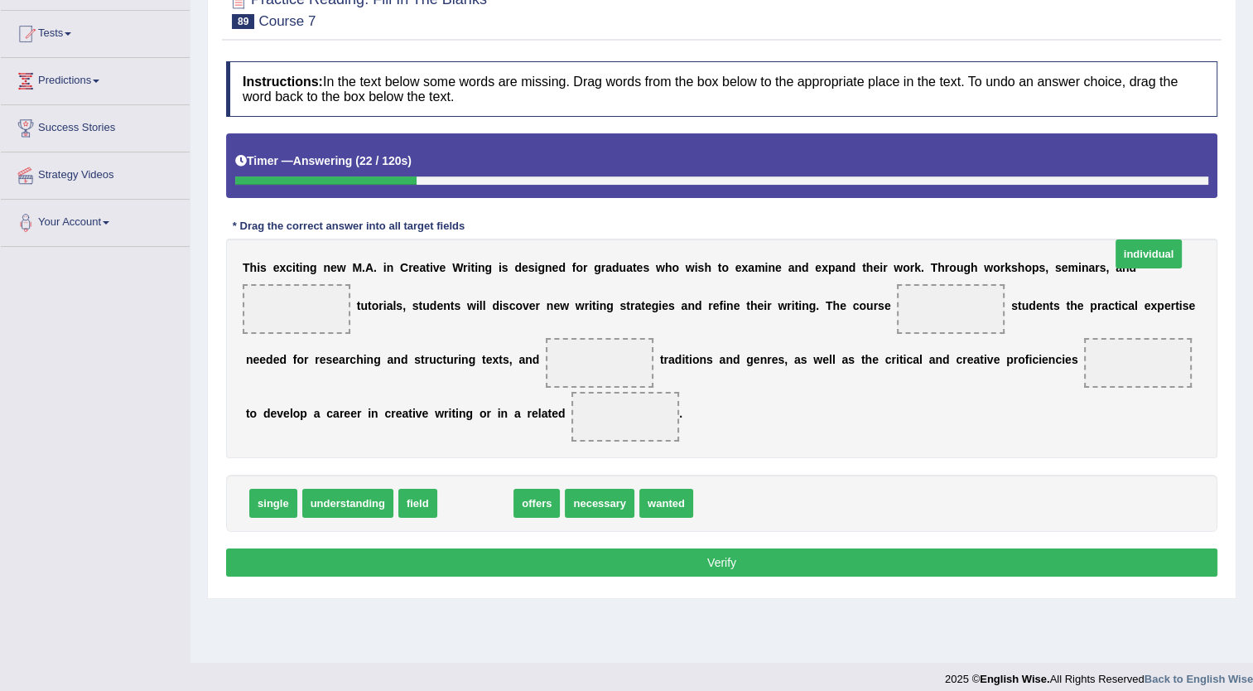
drag, startPoint x: 451, startPoint y: 533, endPoint x: 1124, endPoint y: 283, distance: 718.2
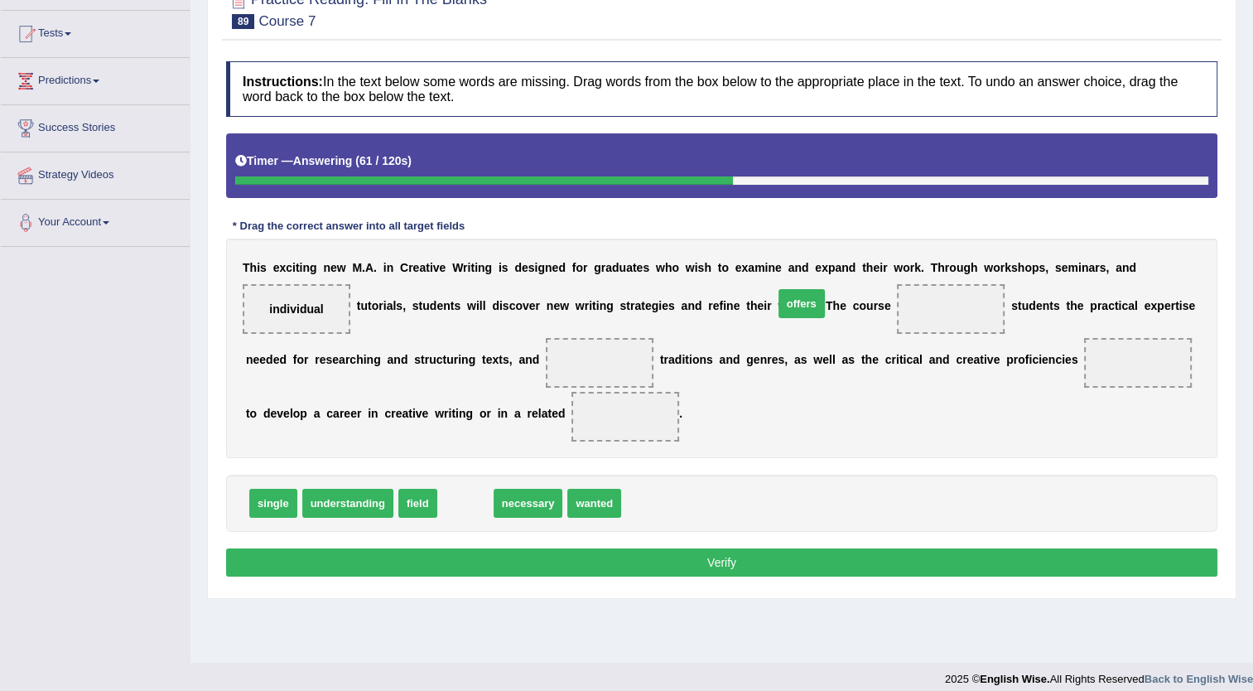
drag, startPoint x: 453, startPoint y: 528, endPoint x: 789, endPoint y: 328, distance: 391.1
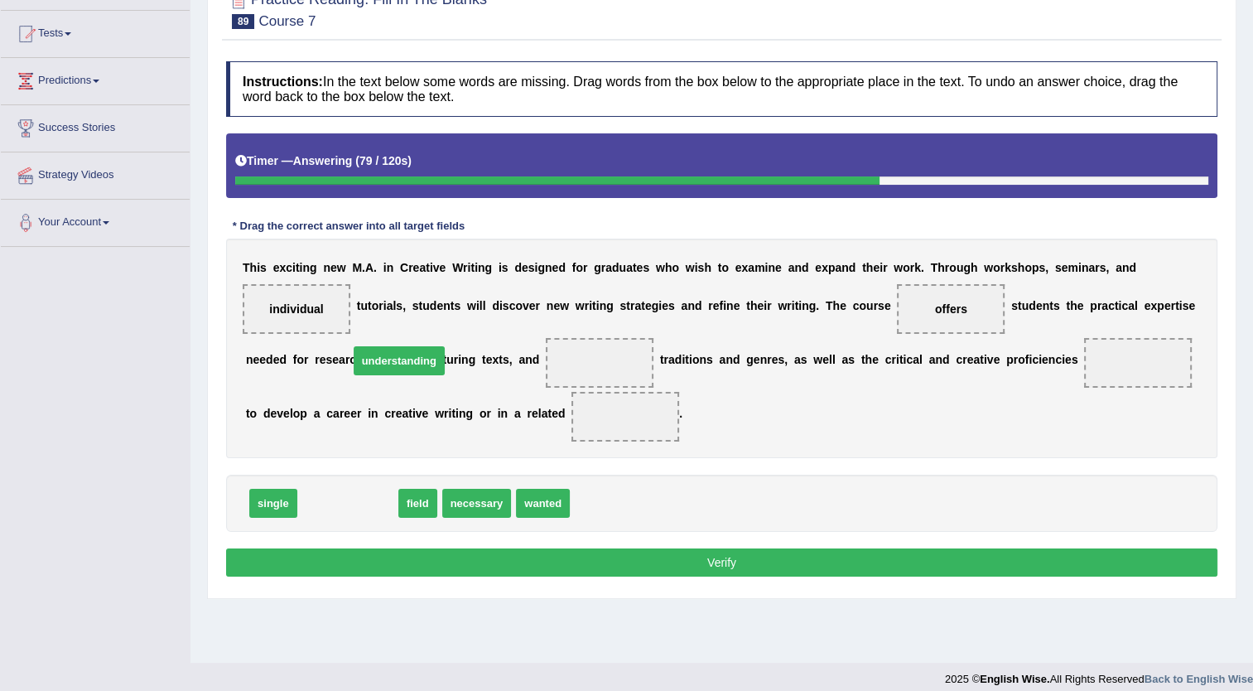
drag, startPoint x: 337, startPoint y: 533, endPoint x: 389, endPoint y: 391, distance: 151.5
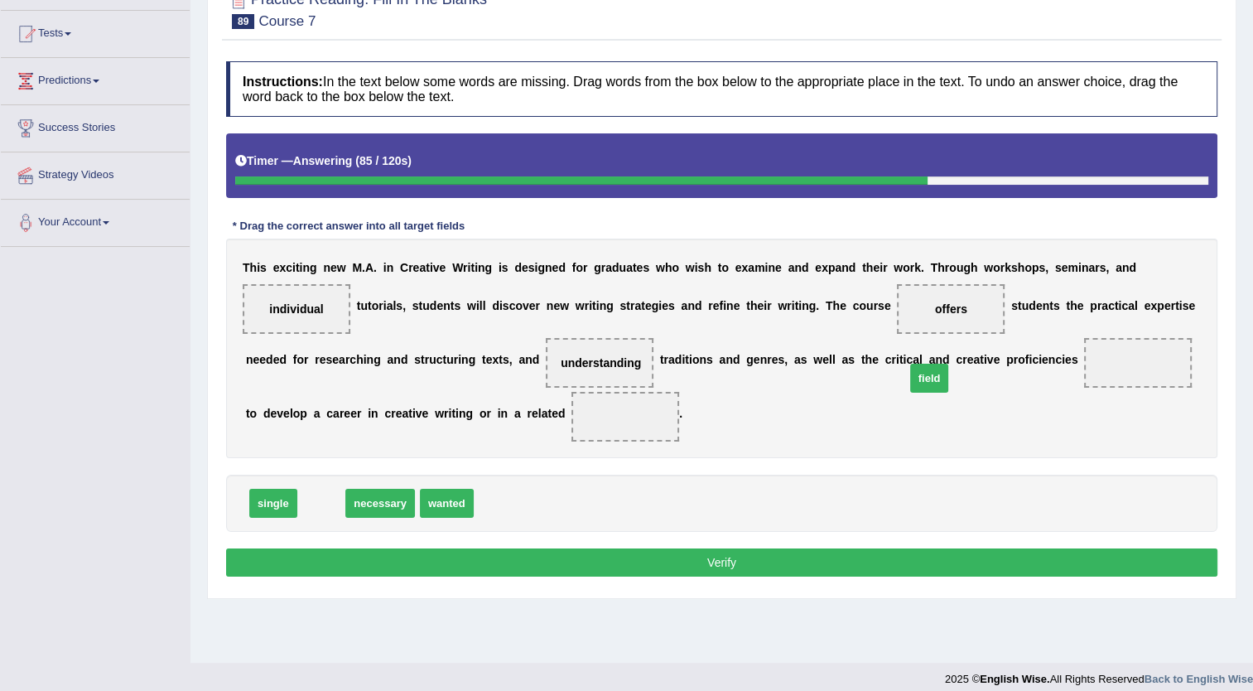
drag, startPoint x: 325, startPoint y: 532, endPoint x: 966, endPoint y: 405, distance: 653.6
drag, startPoint x: 302, startPoint y: 461, endPoint x: 295, endPoint y: 519, distance: 58.4
click at [295, 519] on div "Instructions: In the text below some words are missing. Drag words from the box…" at bounding box center [722, 321] width 1000 height 537
click at [335, 518] on span "necessary" at bounding box center [337, 503] width 70 height 29
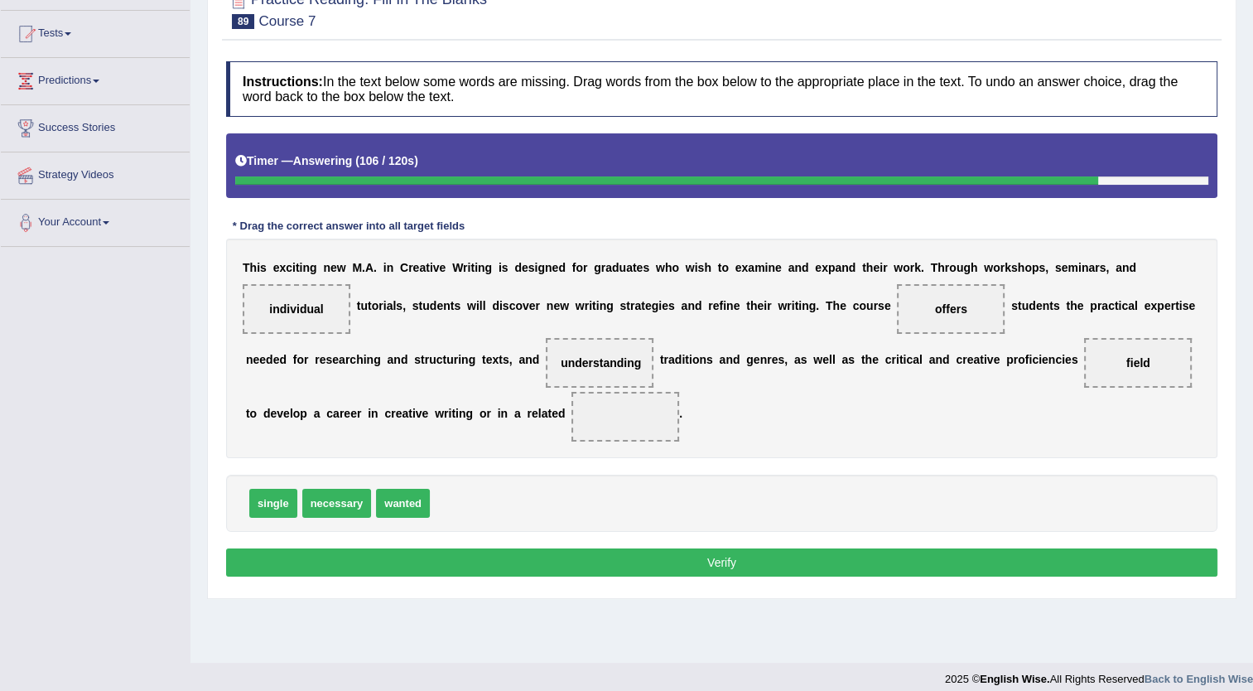
click at [335, 518] on span "necessary" at bounding box center [337, 503] width 70 height 29
click at [381, 518] on span "wanted" at bounding box center [403, 503] width 54 height 29
drag, startPoint x: 350, startPoint y: 537, endPoint x: 437, endPoint y: 443, distance: 127.2
click at [399, 572] on div "Instructions: In the text below some words are missing. Drag words from the box…" at bounding box center [722, 321] width 1000 height 537
click at [401, 577] on button "Verify" at bounding box center [722, 562] width 992 height 28
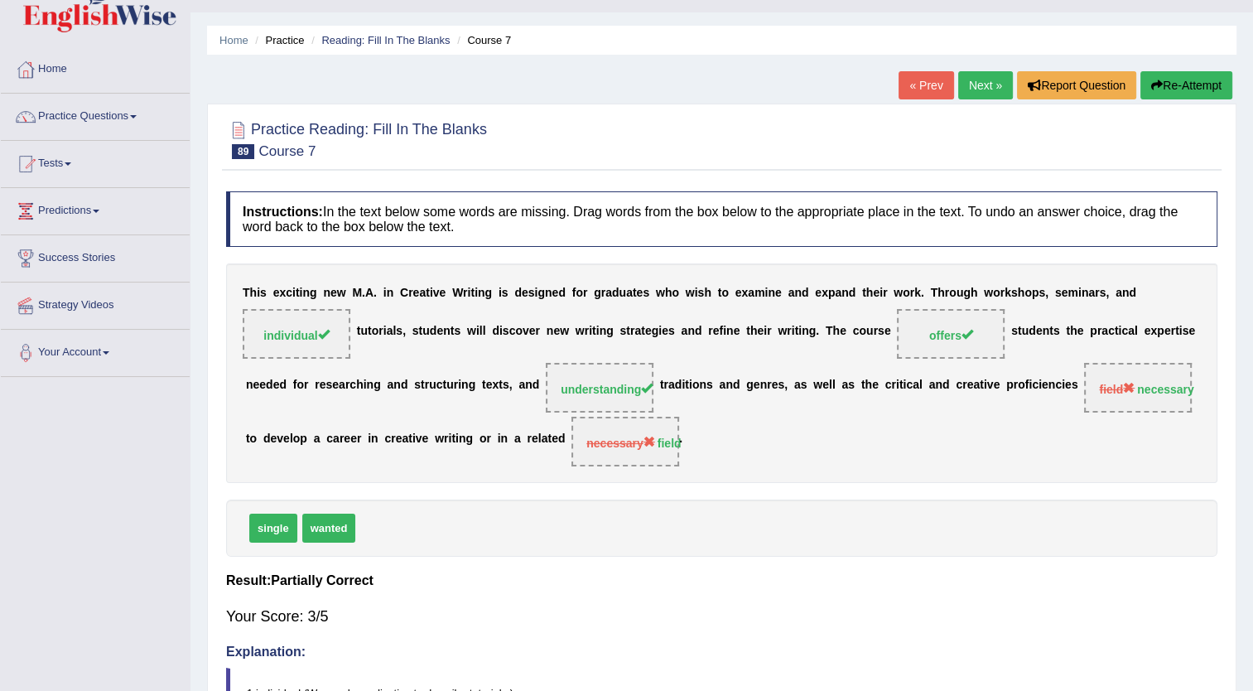
scroll to position [0, 0]
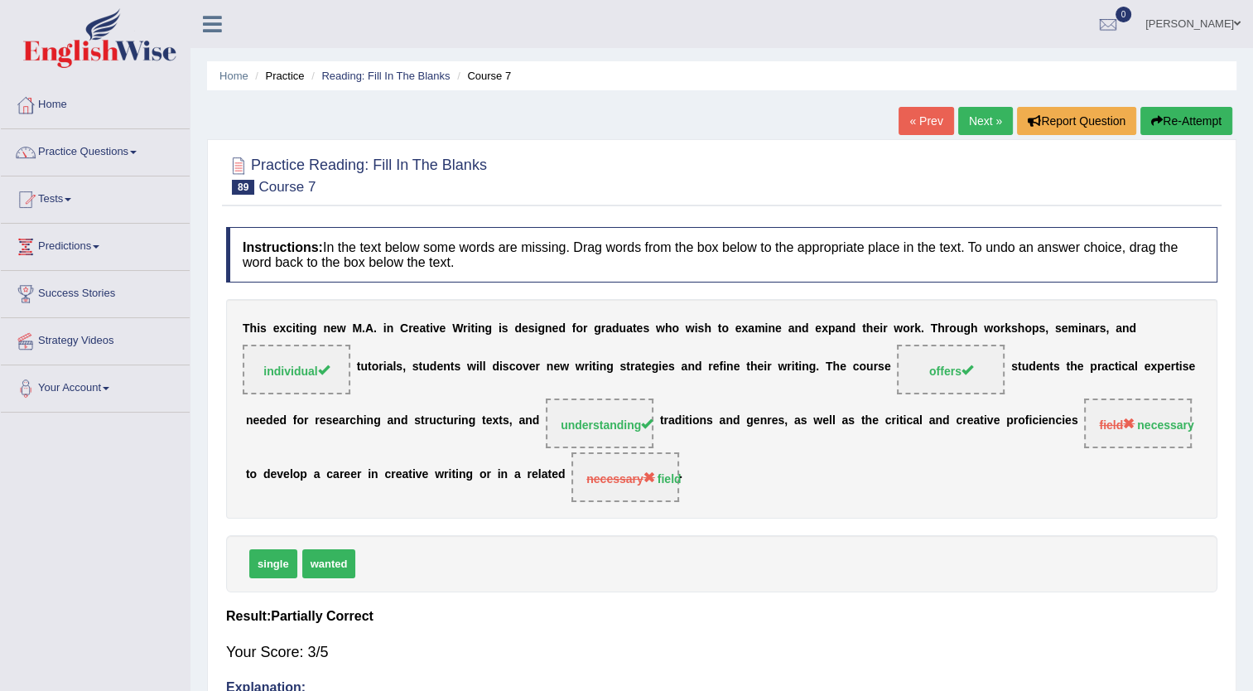
click at [1006, 114] on link "Next »" at bounding box center [985, 121] width 55 height 28
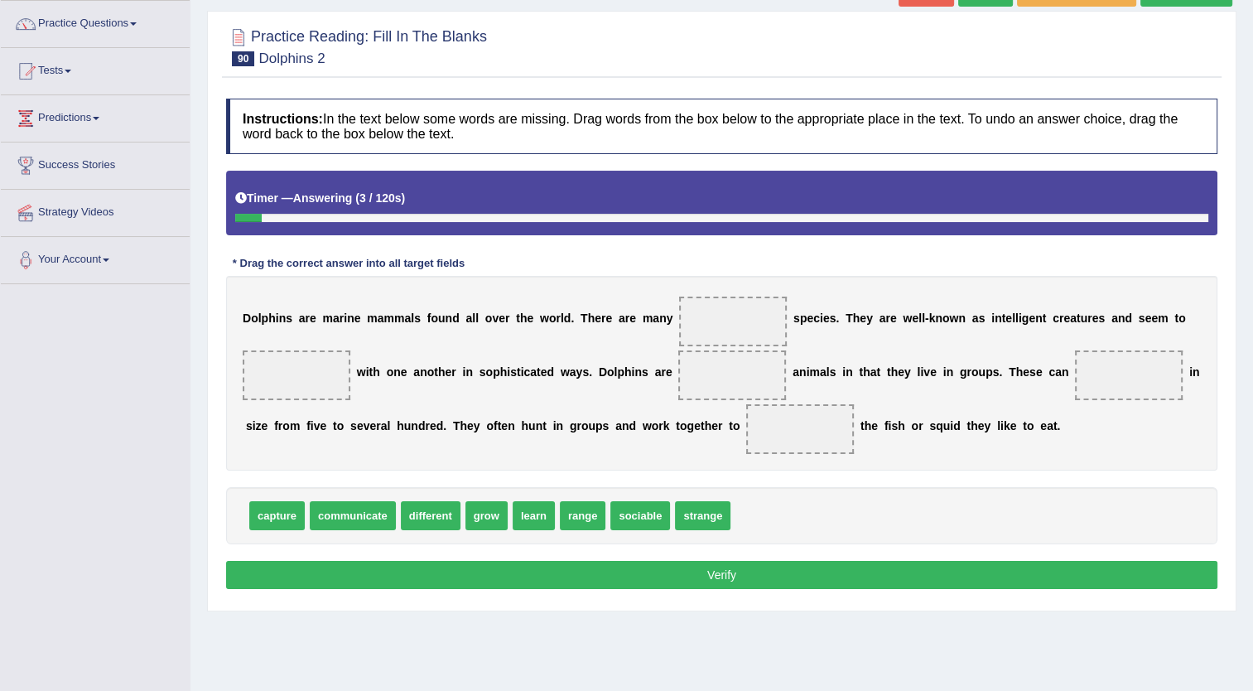
scroll to position [166, 0]
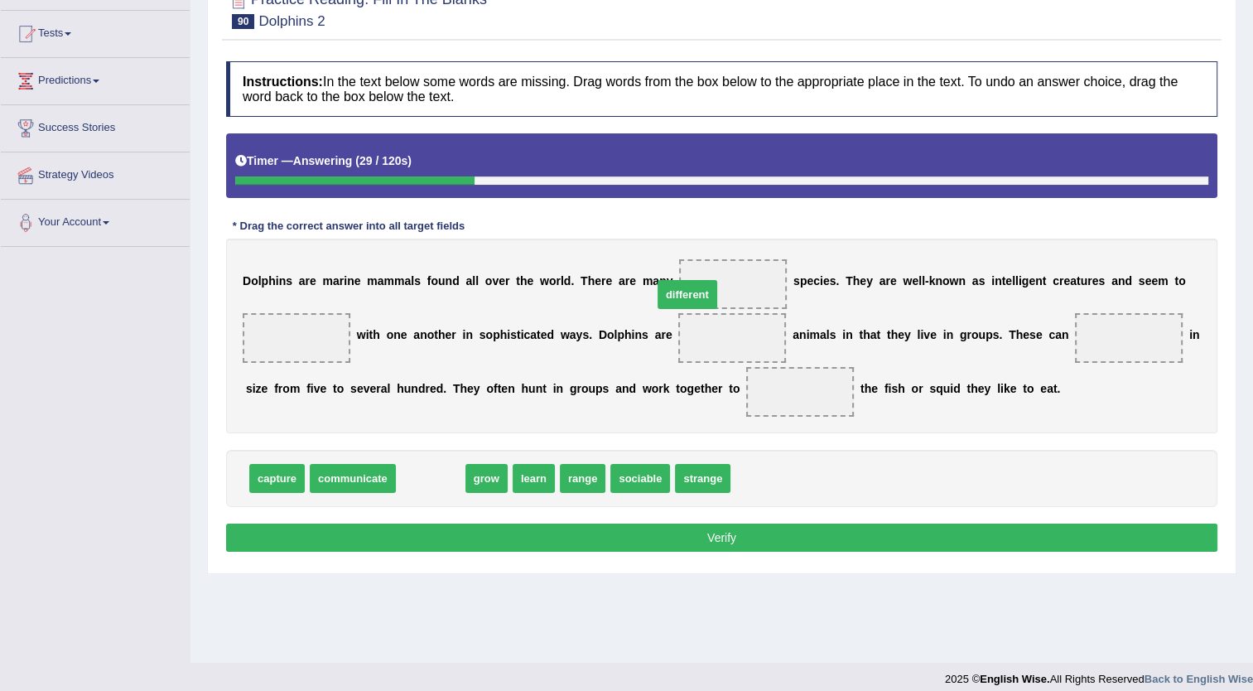
drag, startPoint x: 434, startPoint y: 480, endPoint x: 691, endPoint y: 296, distance: 315.9
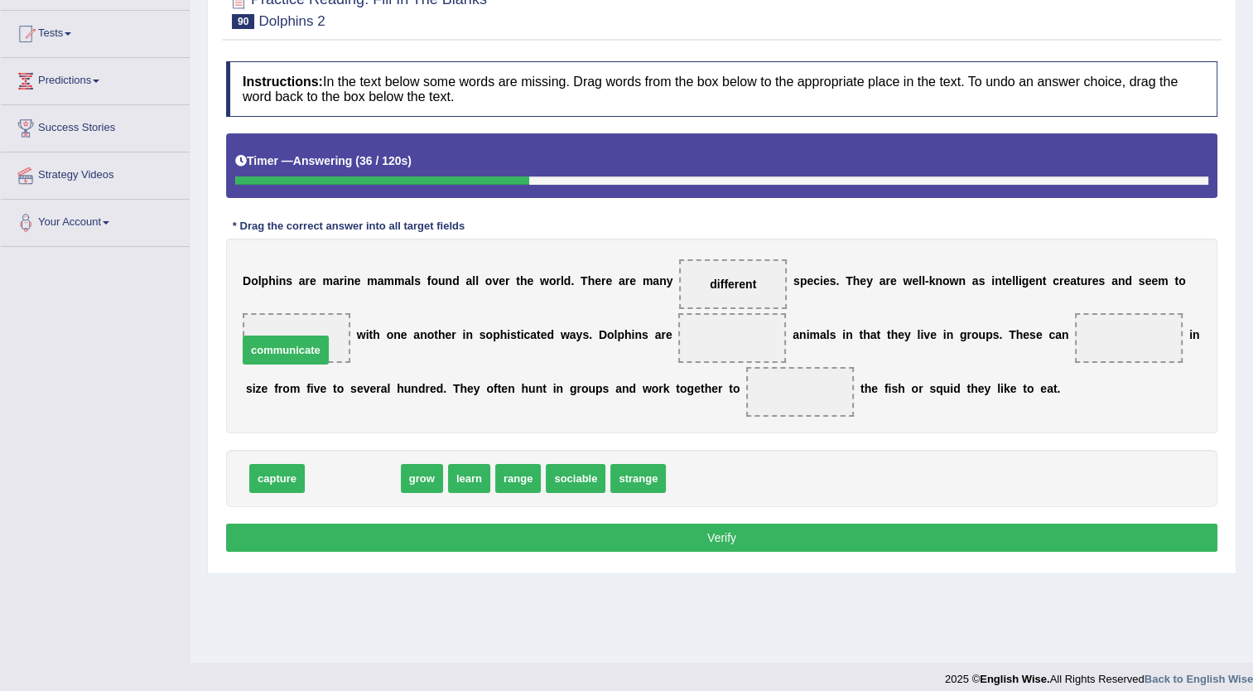
drag, startPoint x: 355, startPoint y: 474, endPoint x: 287, endPoint y: 345, distance: 146.0
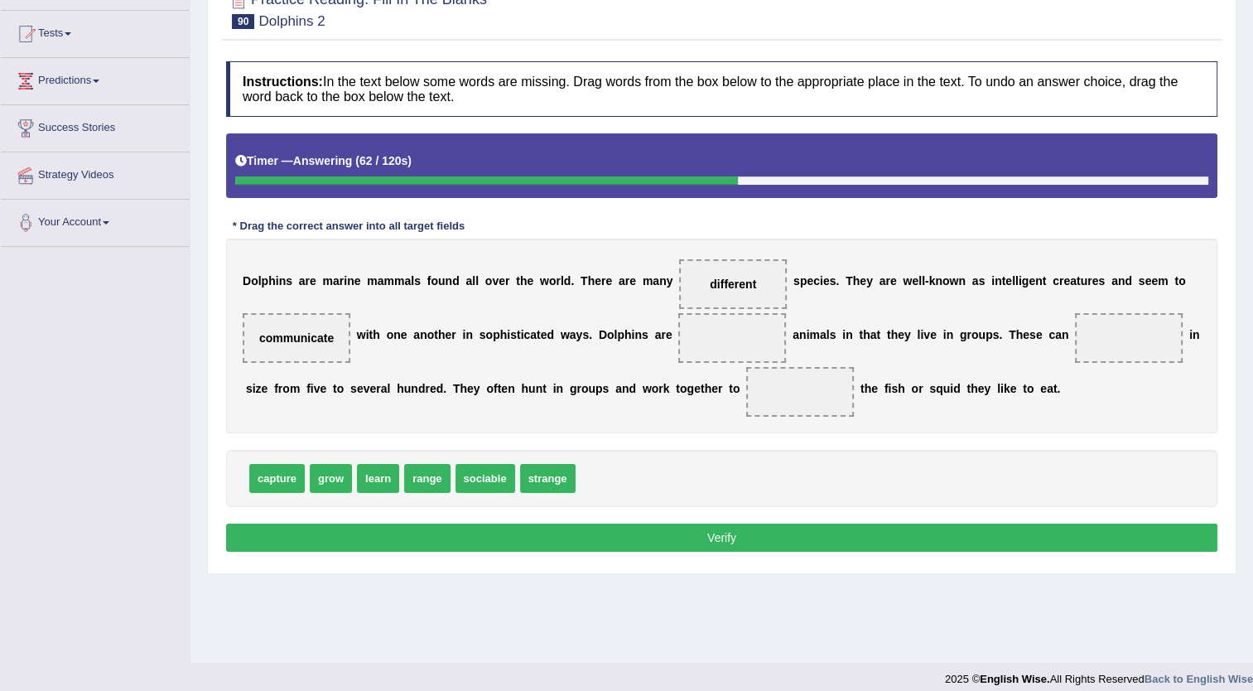
click at [404, 480] on span "range" at bounding box center [427, 478] width 46 height 29
drag, startPoint x: 477, startPoint y: 482, endPoint x: 730, endPoint y: 348, distance: 286.1
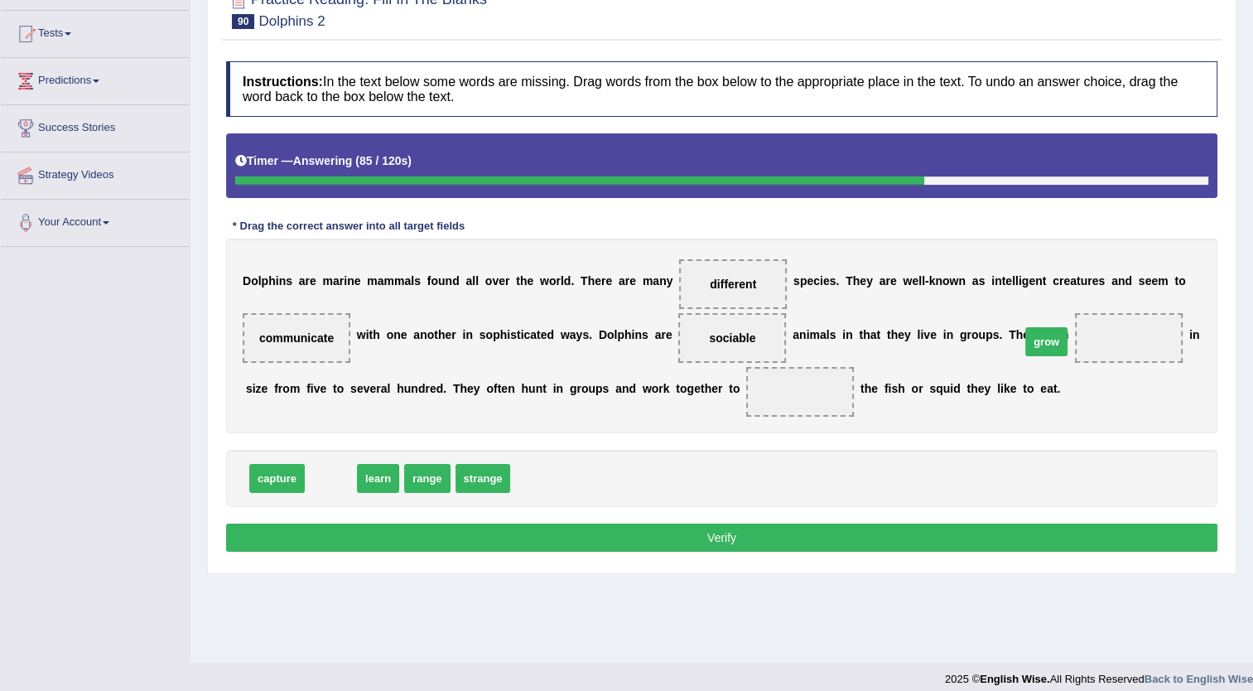
drag, startPoint x: 321, startPoint y: 482, endPoint x: 1040, endPoint y: 345, distance: 731.9
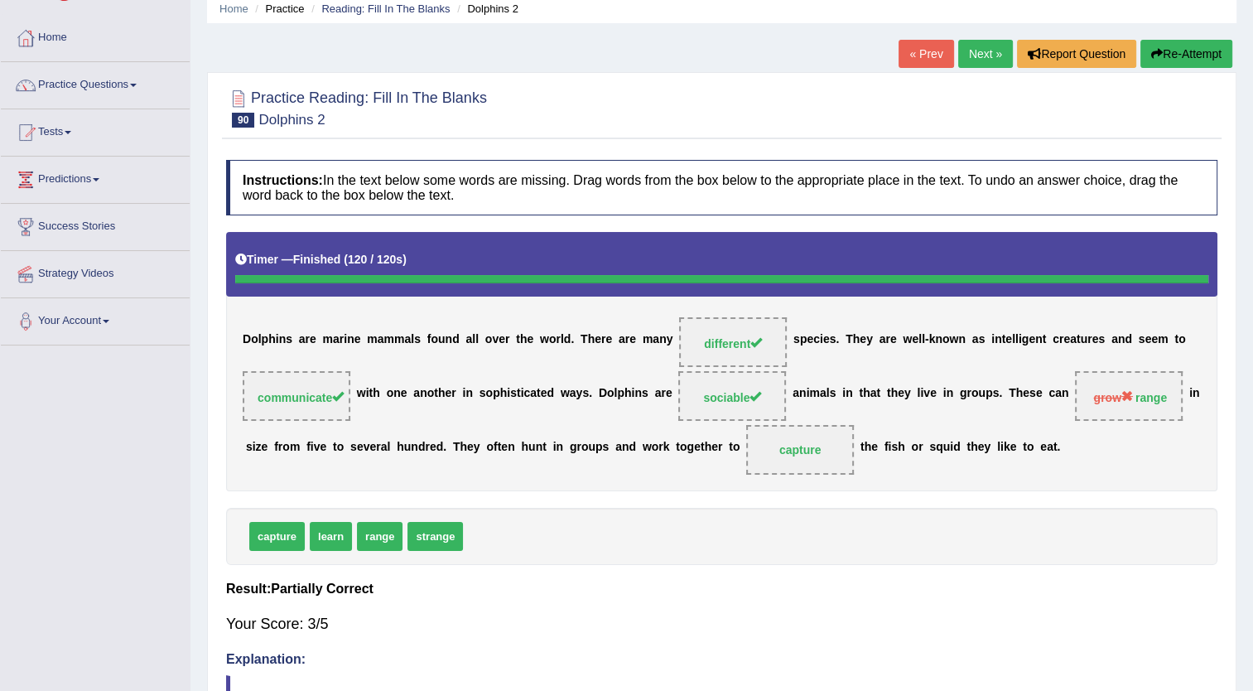
scroll to position [66, 0]
click at [985, 68] on link "Next »" at bounding box center [985, 55] width 55 height 28
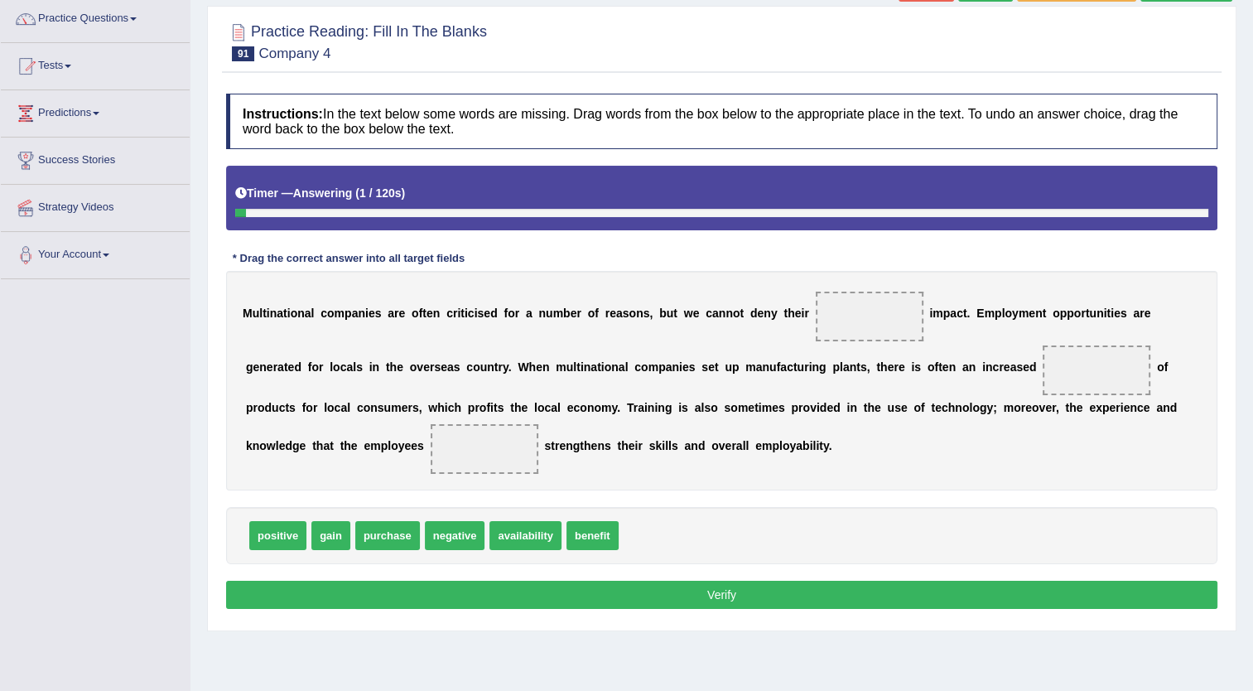
scroll to position [179, 0]
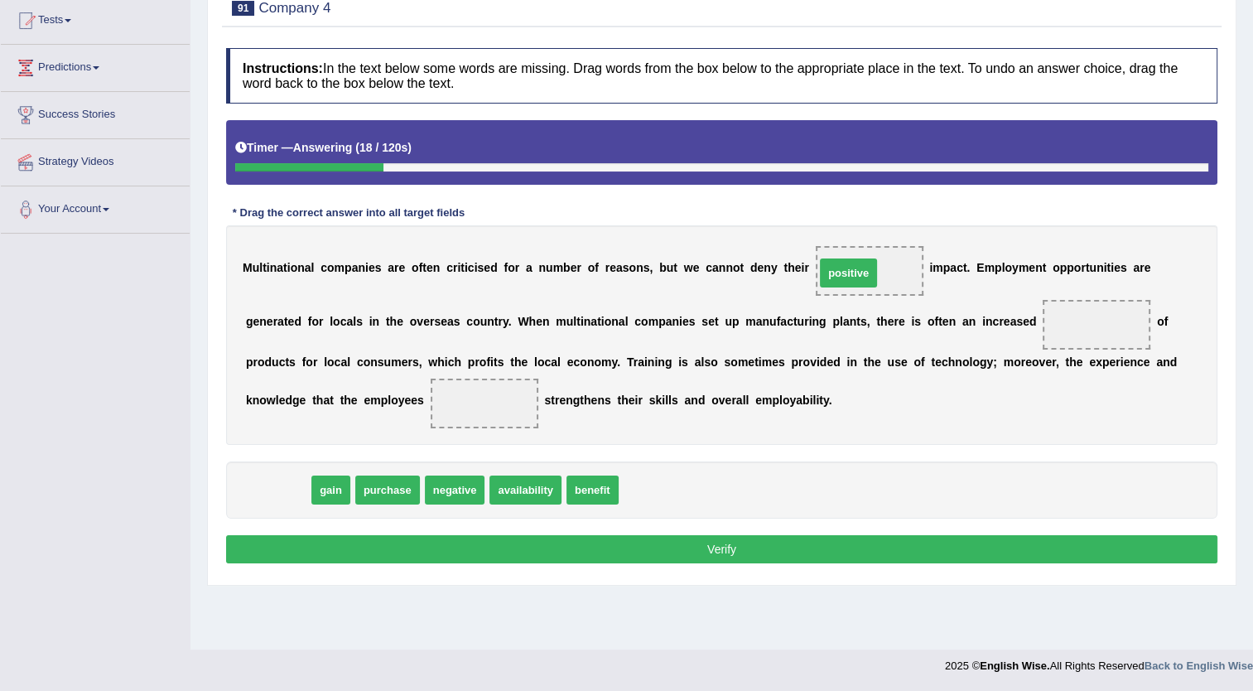
drag, startPoint x: 282, startPoint y: 490, endPoint x: 852, endPoint y: 273, distance: 610.6
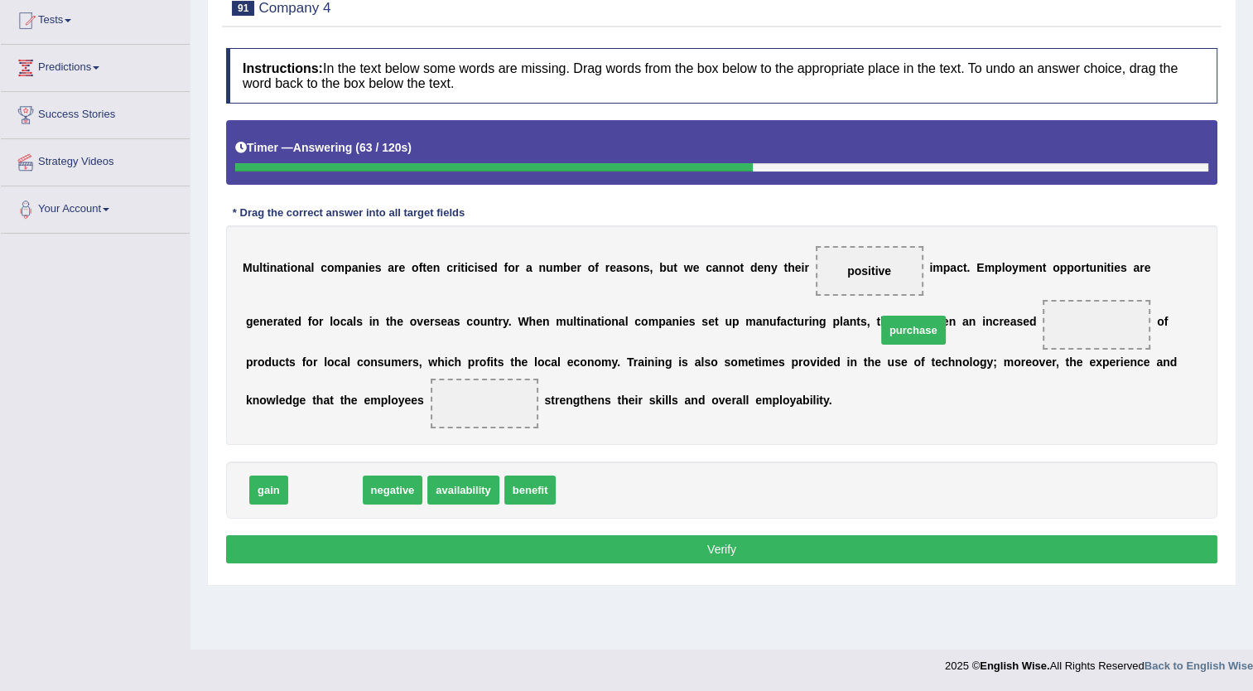
drag, startPoint x: 322, startPoint y: 480, endPoint x: 921, endPoint y: 316, distance: 620.8
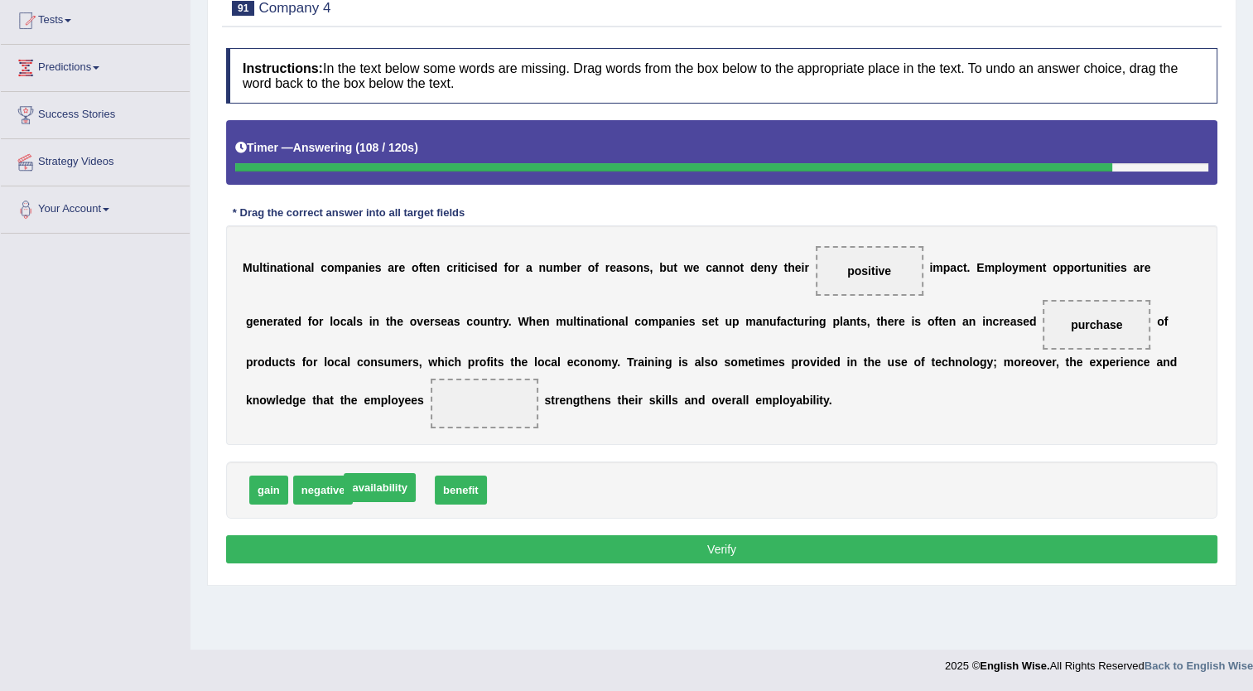
drag, startPoint x: 395, startPoint y: 495, endPoint x: 381, endPoint y: 492, distance: 14.3
drag, startPoint x: 422, startPoint y: 487, endPoint x: 303, endPoint y: 398, distance: 148.6
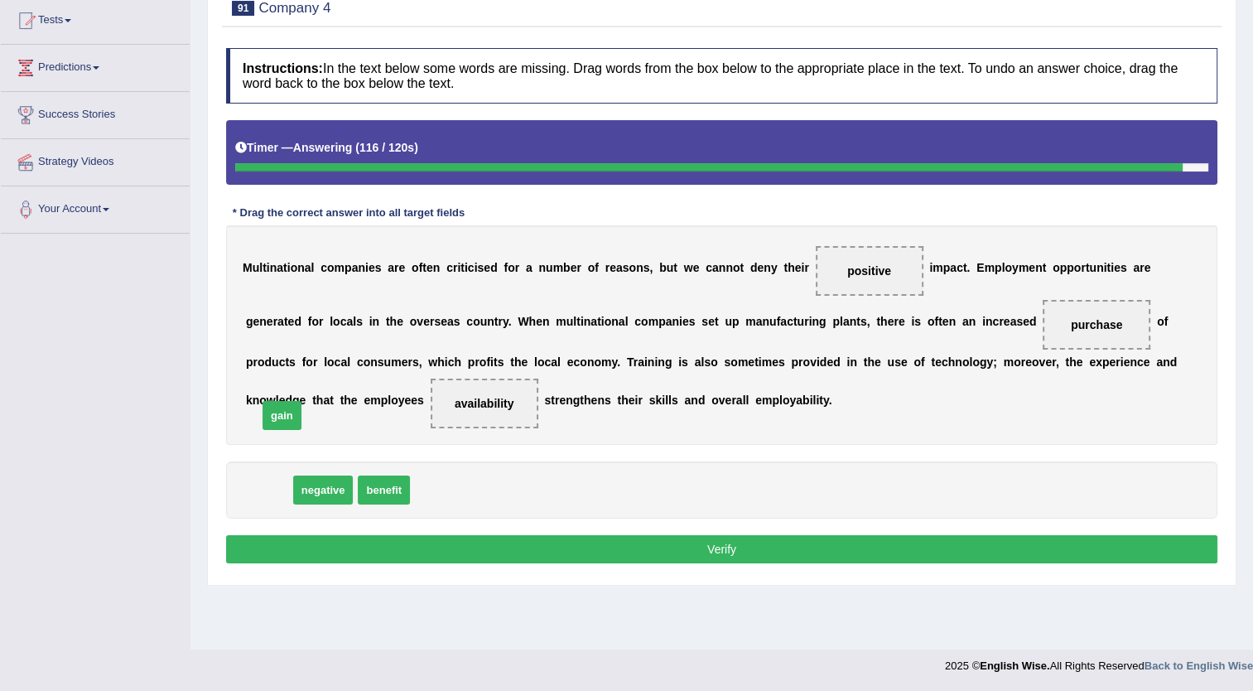
drag, startPoint x: 258, startPoint y: 484, endPoint x: 295, endPoint y: 369, distance: 120.0
click at [403, 538] on button "Verify" at bounding box center [722, 549] width 992 height 28
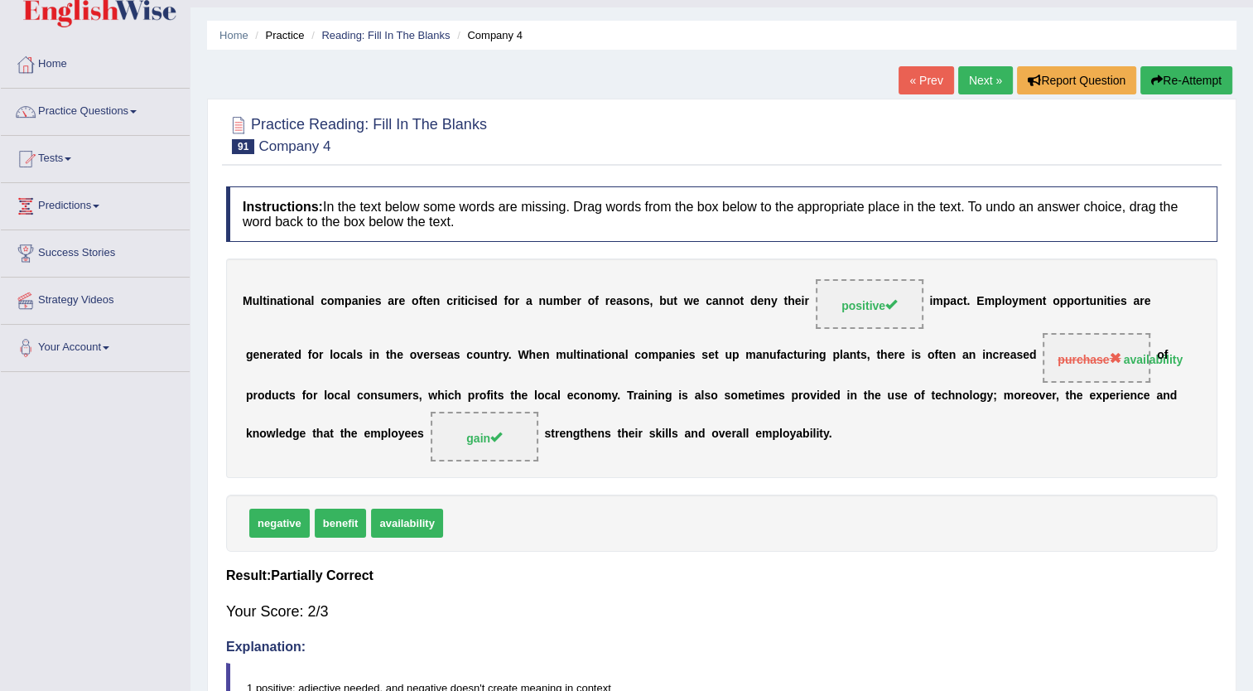
scroll to position [0, 0]
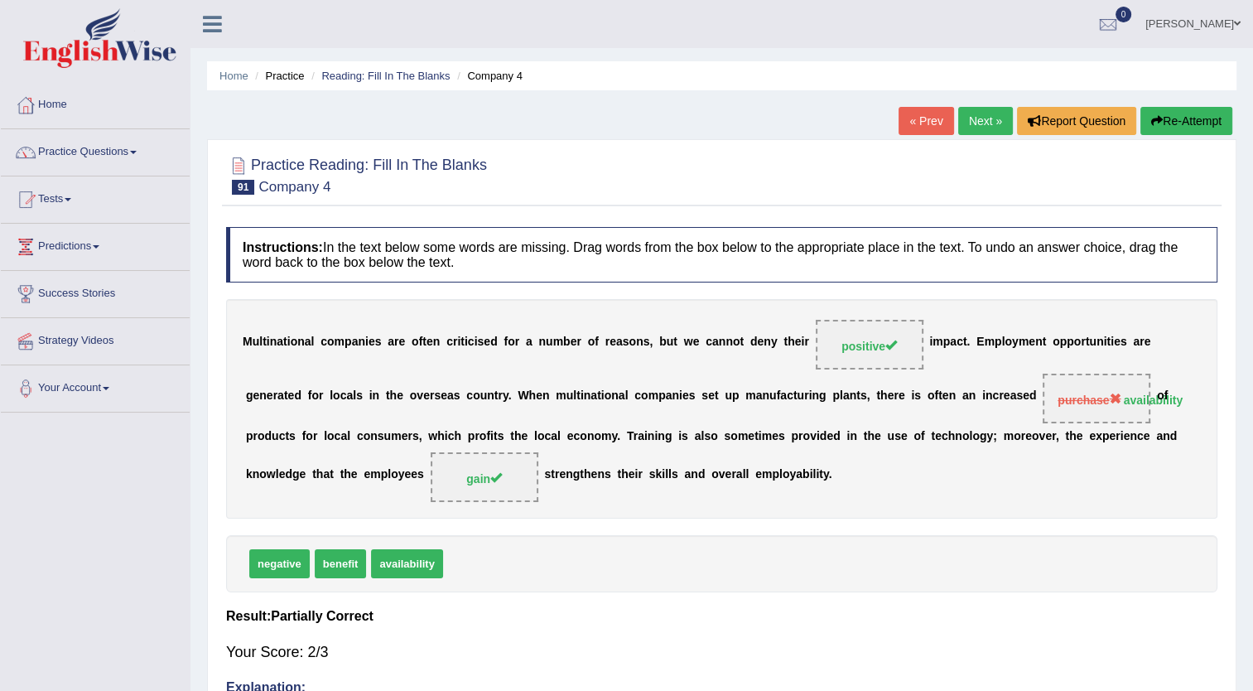
click at [970, 119] on link "Next »" at bounding box center [985, 121] width 55 height 28
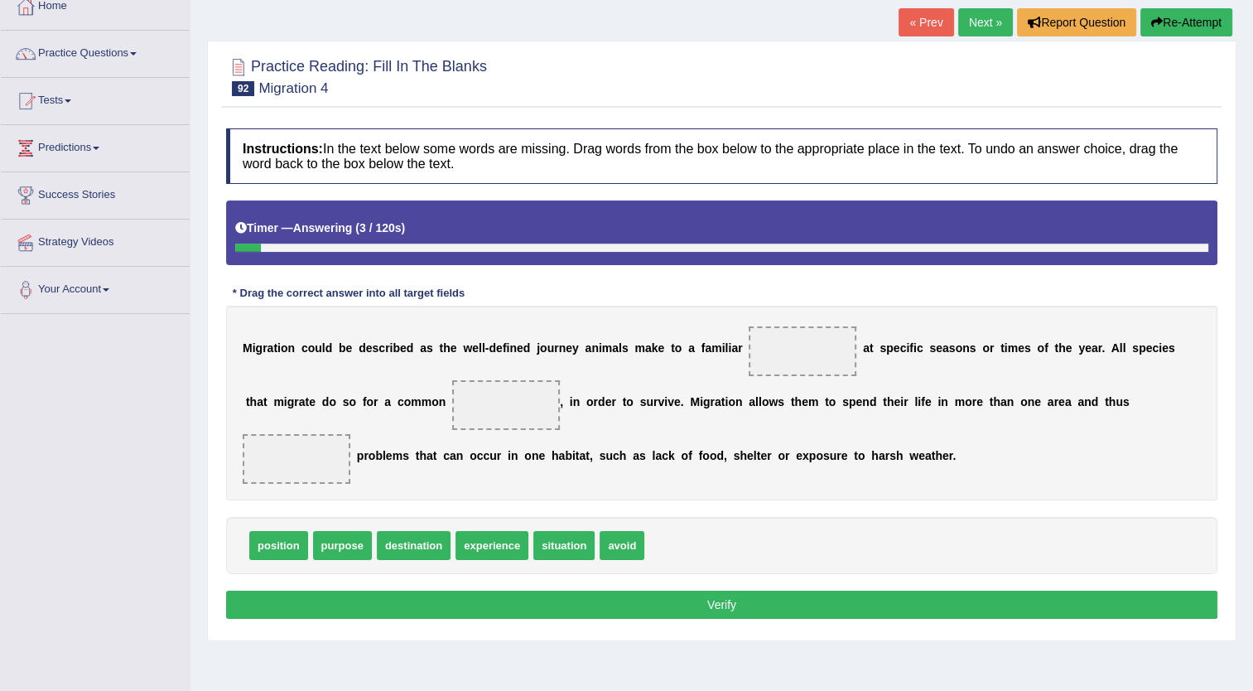
scroll to position [99, 0]
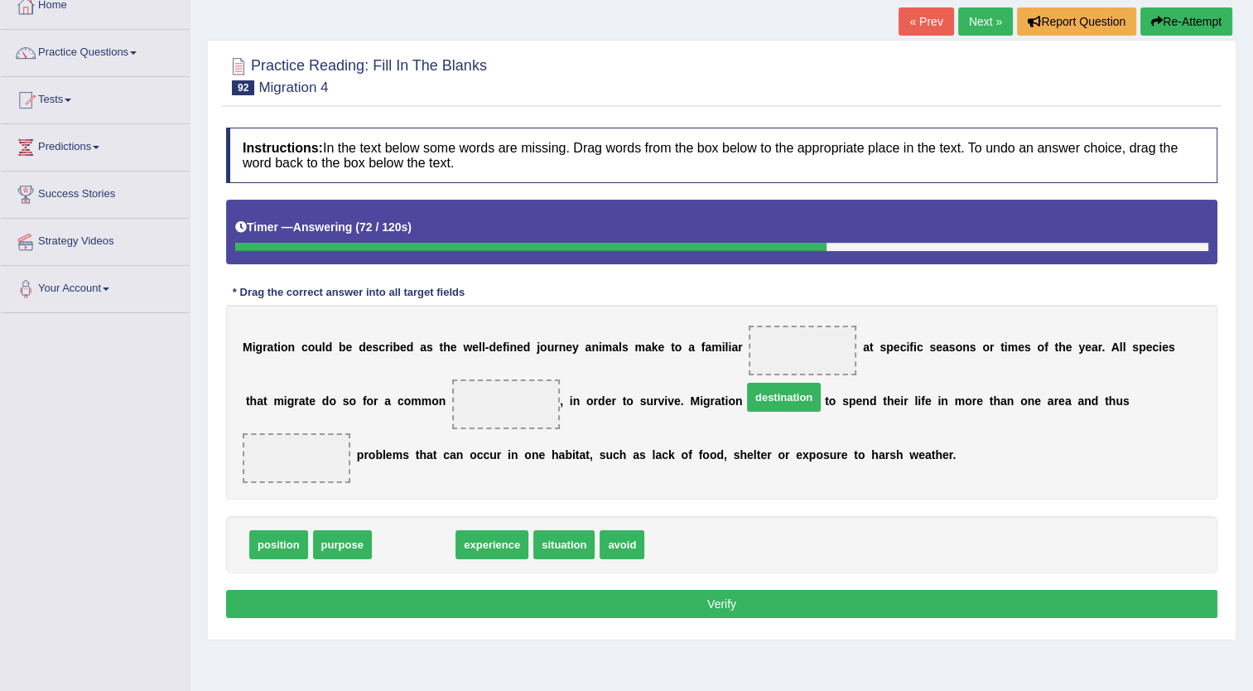
drag, startPoint x: 408, startPoint y: 519, endPoint x: 779, endPoint y: 371, distance: 399.7
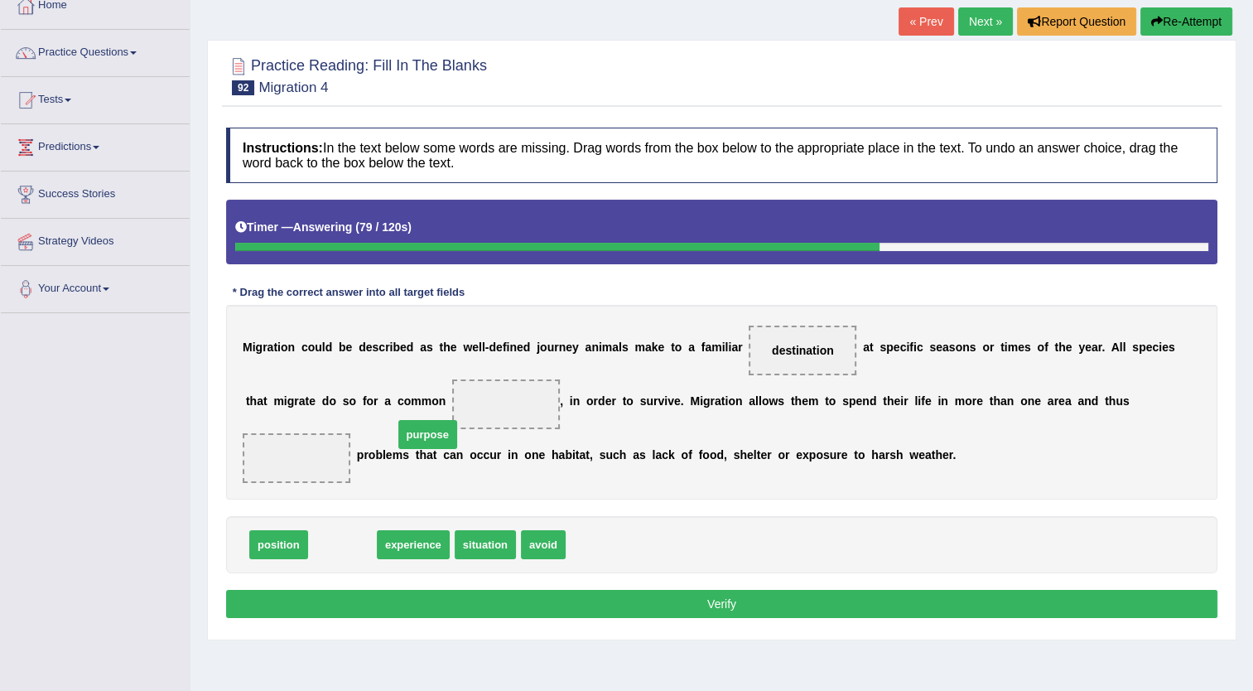
drag, startPoint x: 331, startPoint y: 519, endPoint x: 416, endPoint y: 409, distance: 139.4
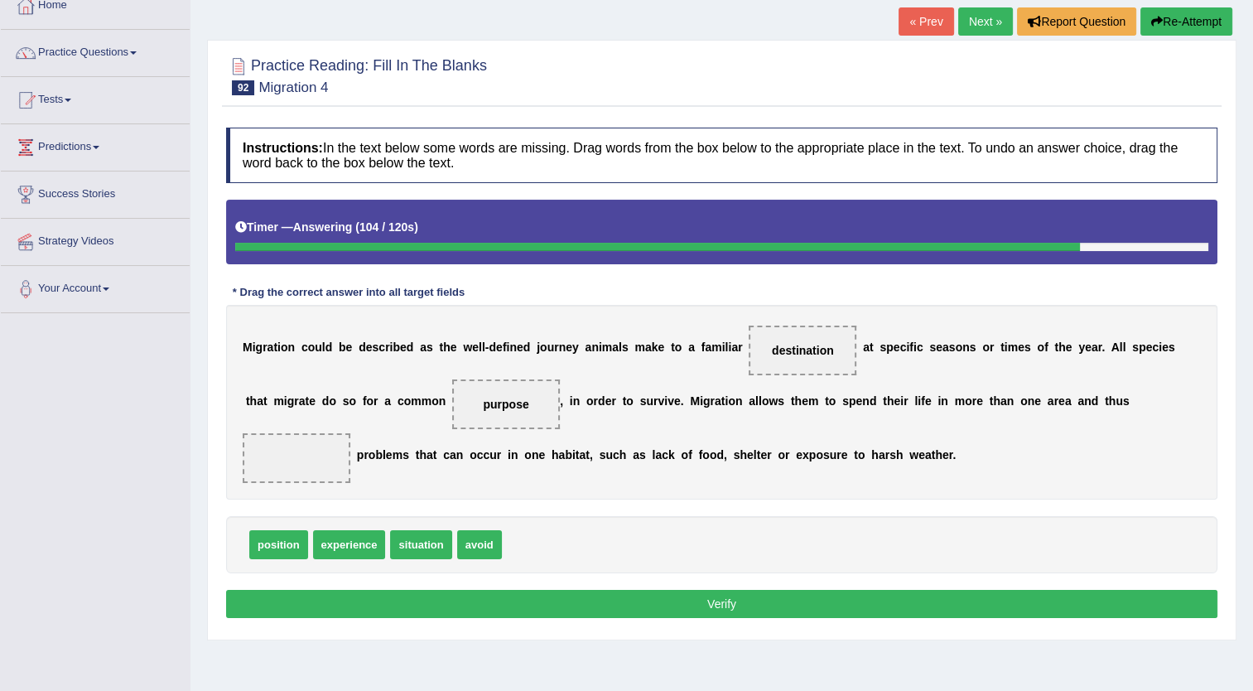
click at [464, 530] on span "avoid" at bounding box center [479, 544] width 45 height 29
drag, startPoint x: 483, startPoint y: 514, endPoint x: 474, endPoint y: 519, distance: 10.4
click at [474, 530] on span "avoid" at bounding box center [479, 544] width 45 height 29
drag, startPoint x: 474, startPoint y: 519, endPoint x: 1024, endPoint y: 400, distance: 562.7
click at [770, 590] on button "Verify" at bounding box center [722, 604] width 992 height 28
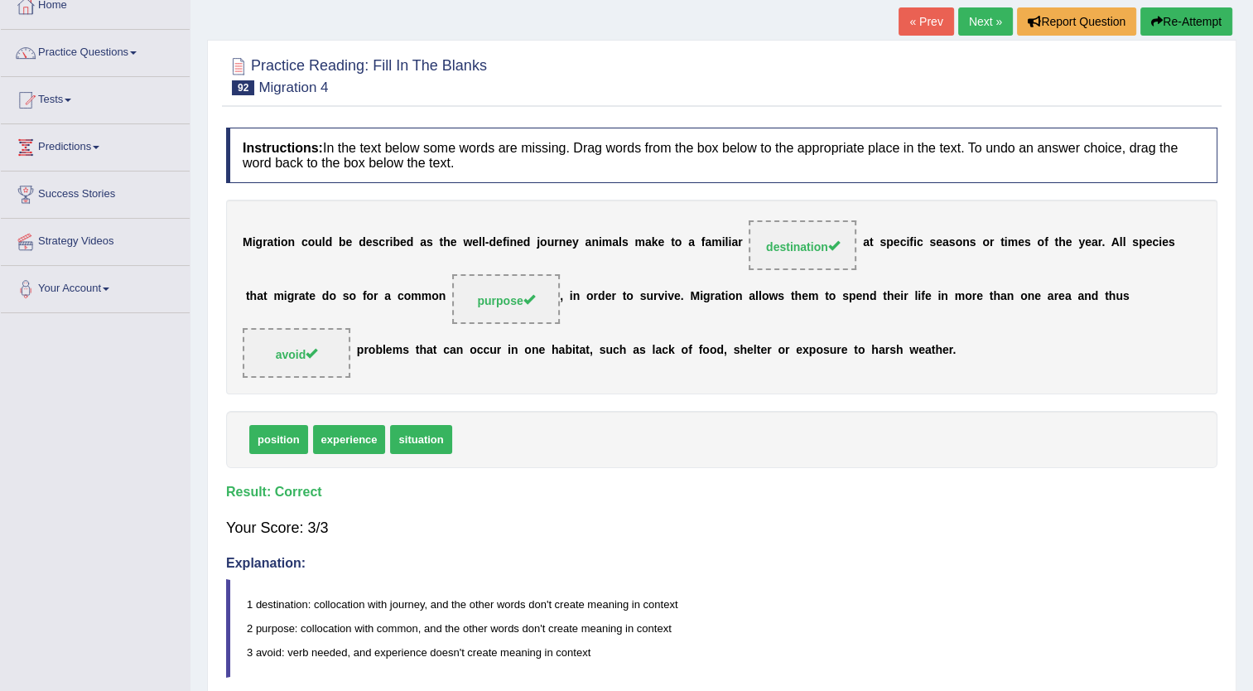
click at [995, 27] on link "Next »" at bounding box center [985, 21] width 55 height 28
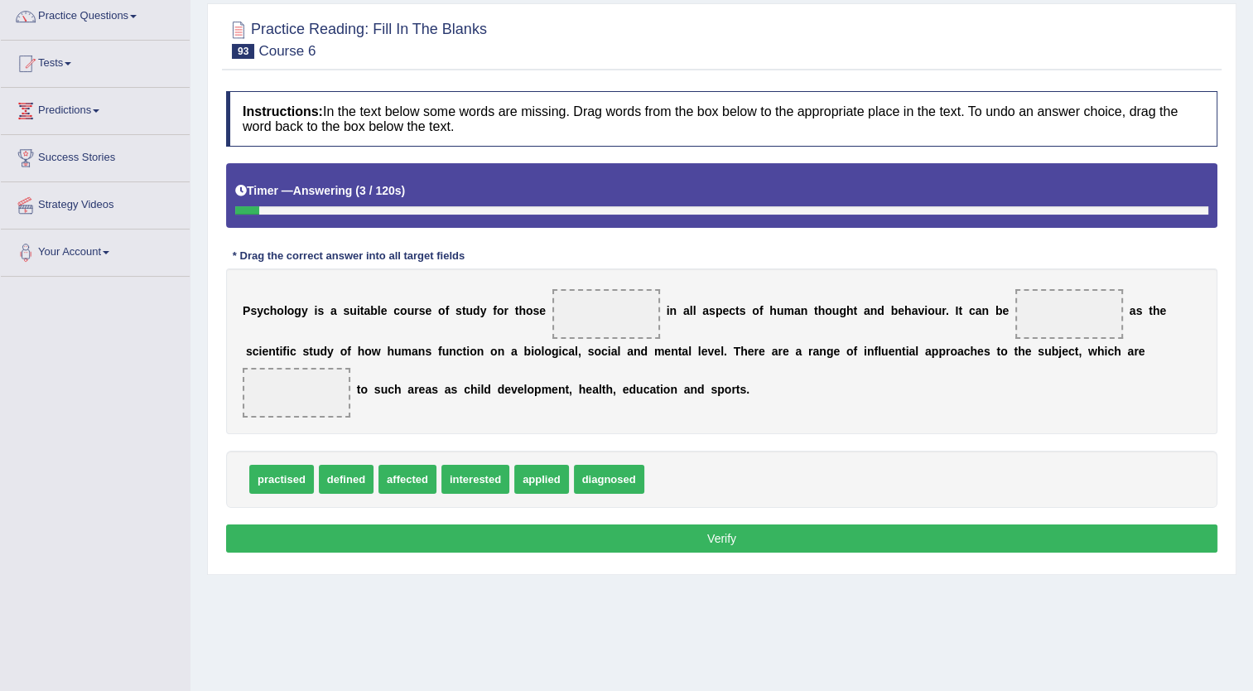
scroll to position [166, 0]
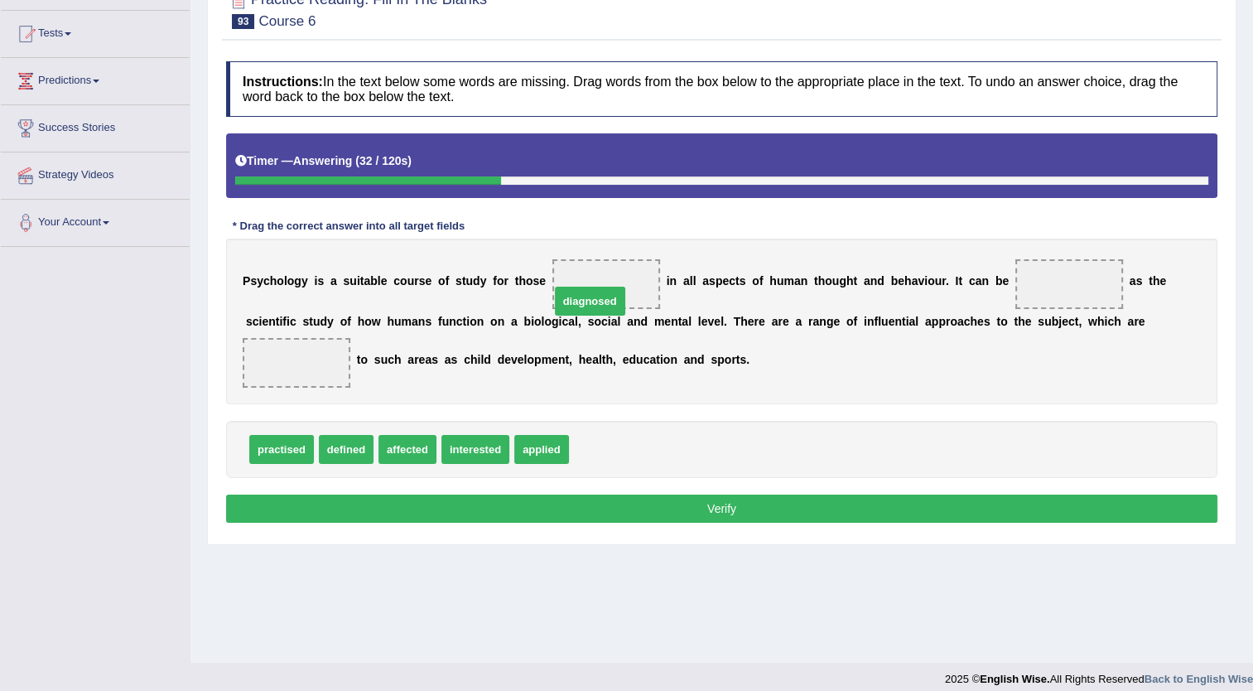
drag, startPoint x: 581, startPoint y: 456, endPoint x: 562, endPoint y: 307, distance: 149.5
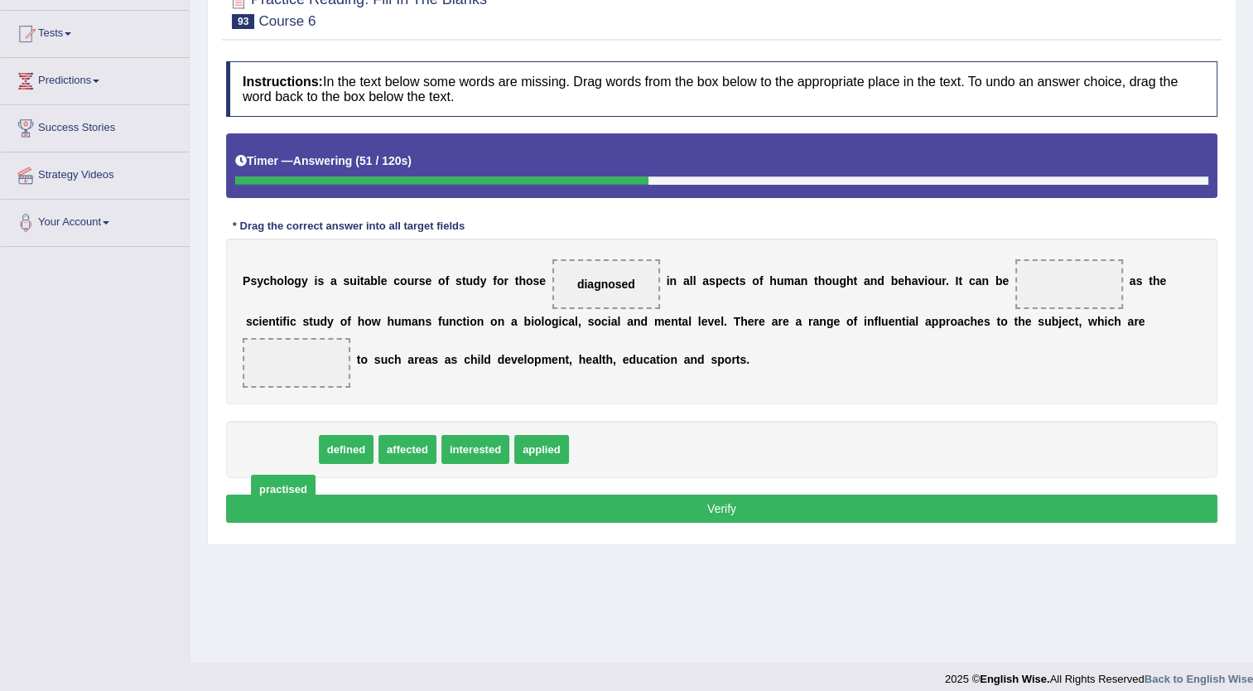
drag, startPoint x: 267, startPoint y: 447, endPoint x: 268, endPoint y: 487, distance: 39.8
drag, startPoint x: 267, startPoint y: 443, endPoint x: 1045, endPoint y: 287, distance: 793.5
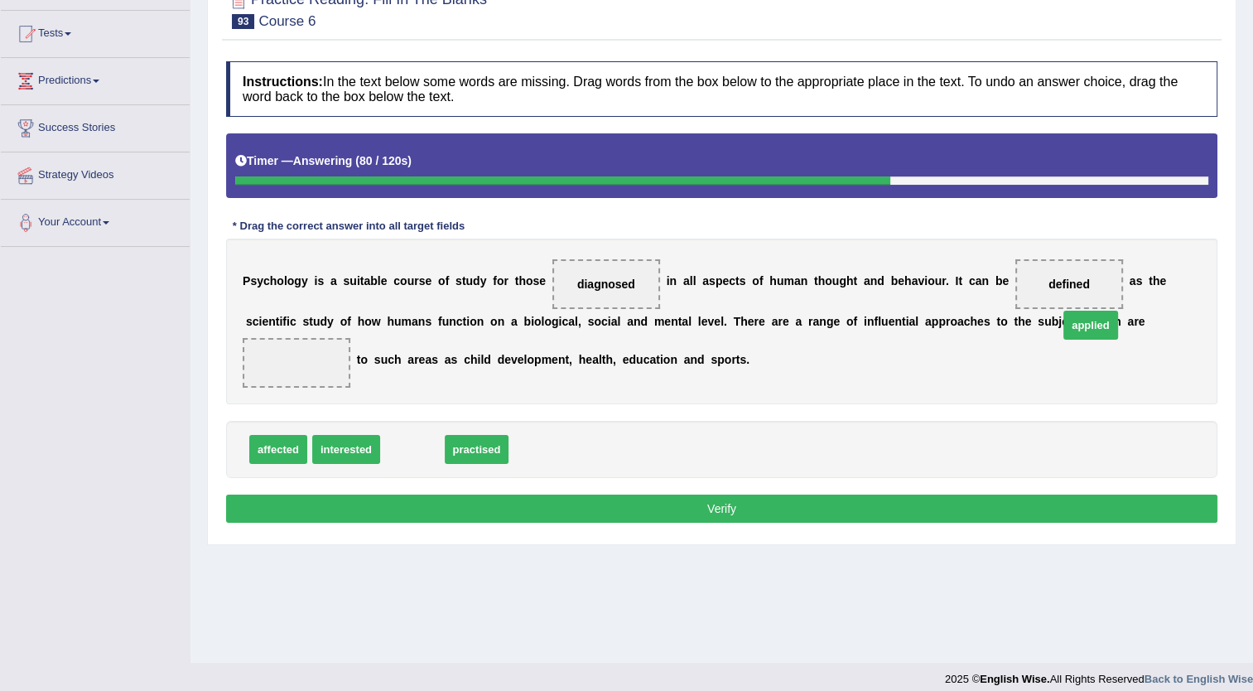
drag, startPoint x: 406, startPoint y: 447, endPoint x: 1084, endPoint y: 323, distance: 689.8
click at [729, 495] on button "Verify" at bounding box center [722, 509] width 992 height 28
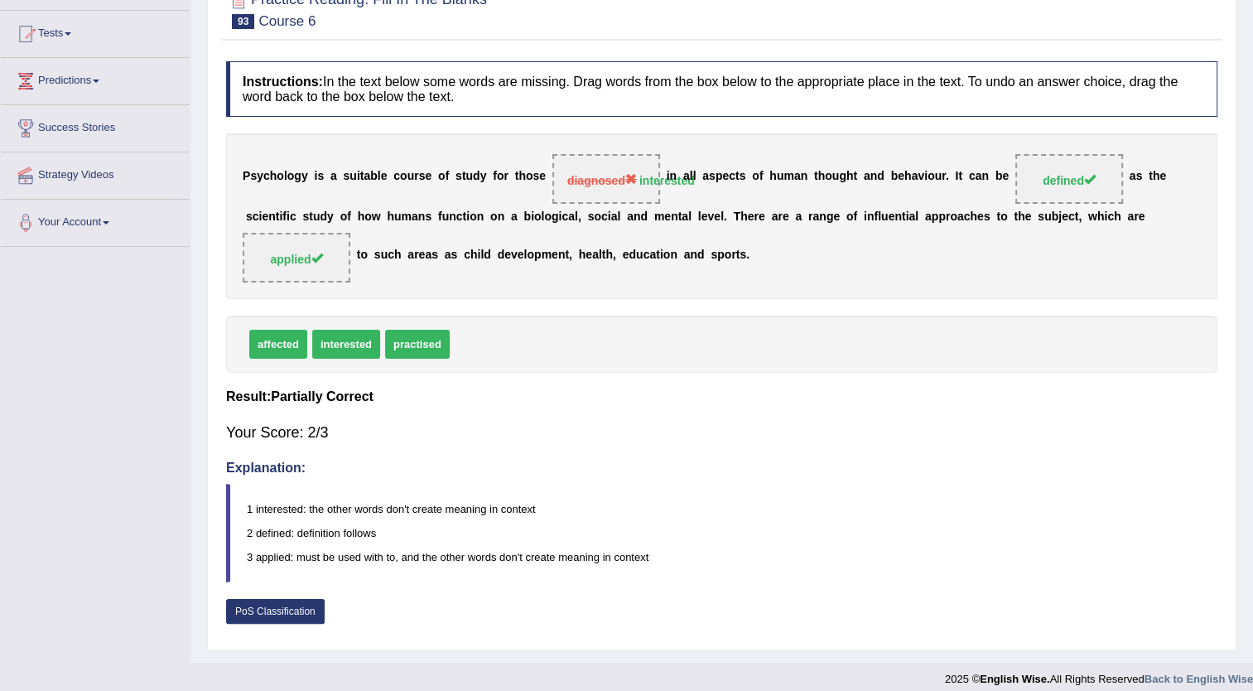
scroll to position [0, 0]
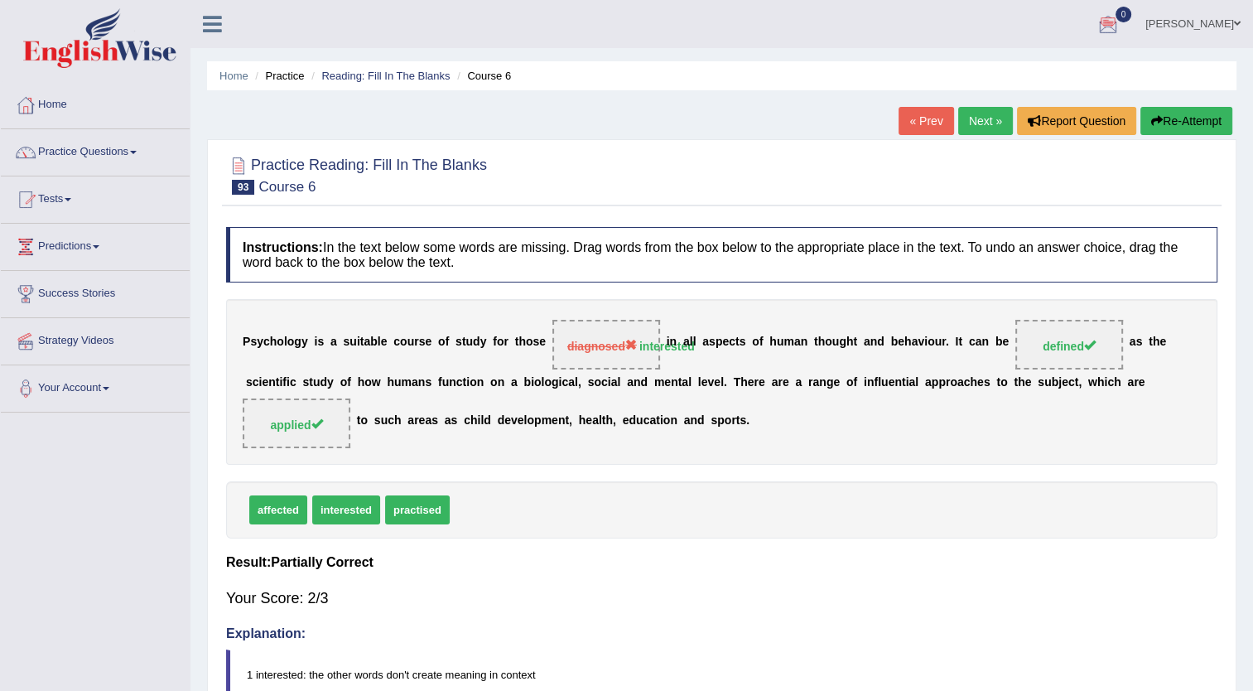
click at [995, 126] on link "Next »" at bounding box center [985, 121] width 55 height 28
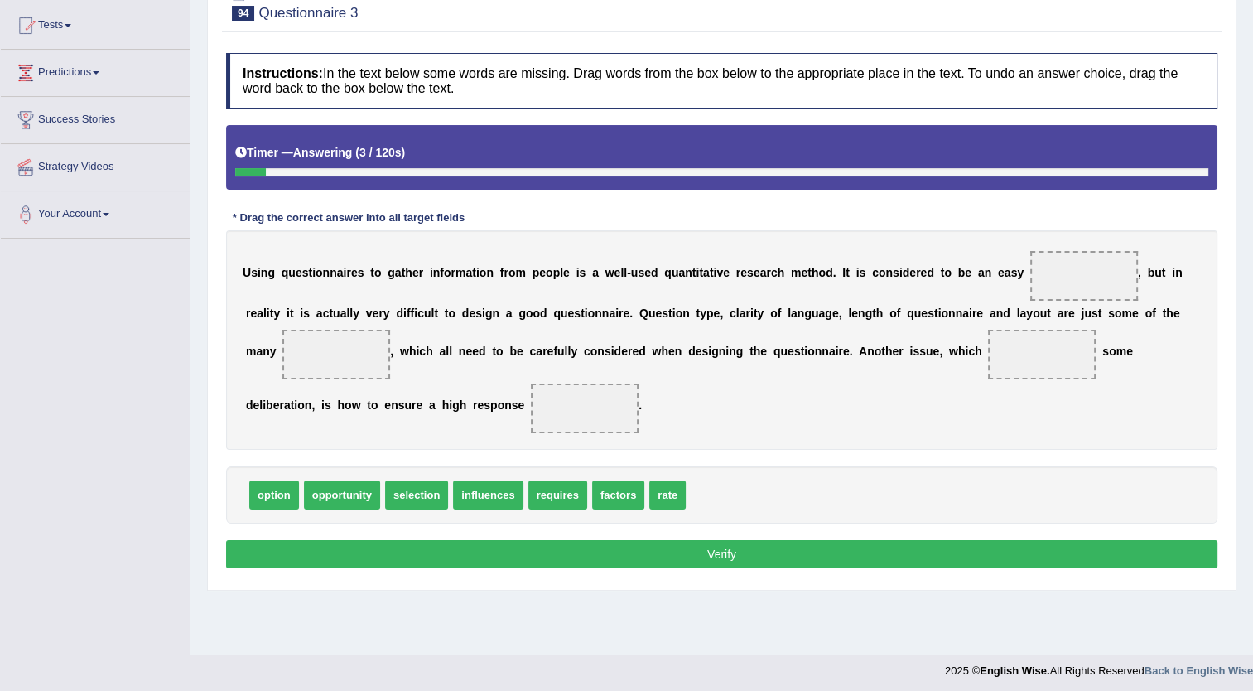
scroll to position [179, 0]
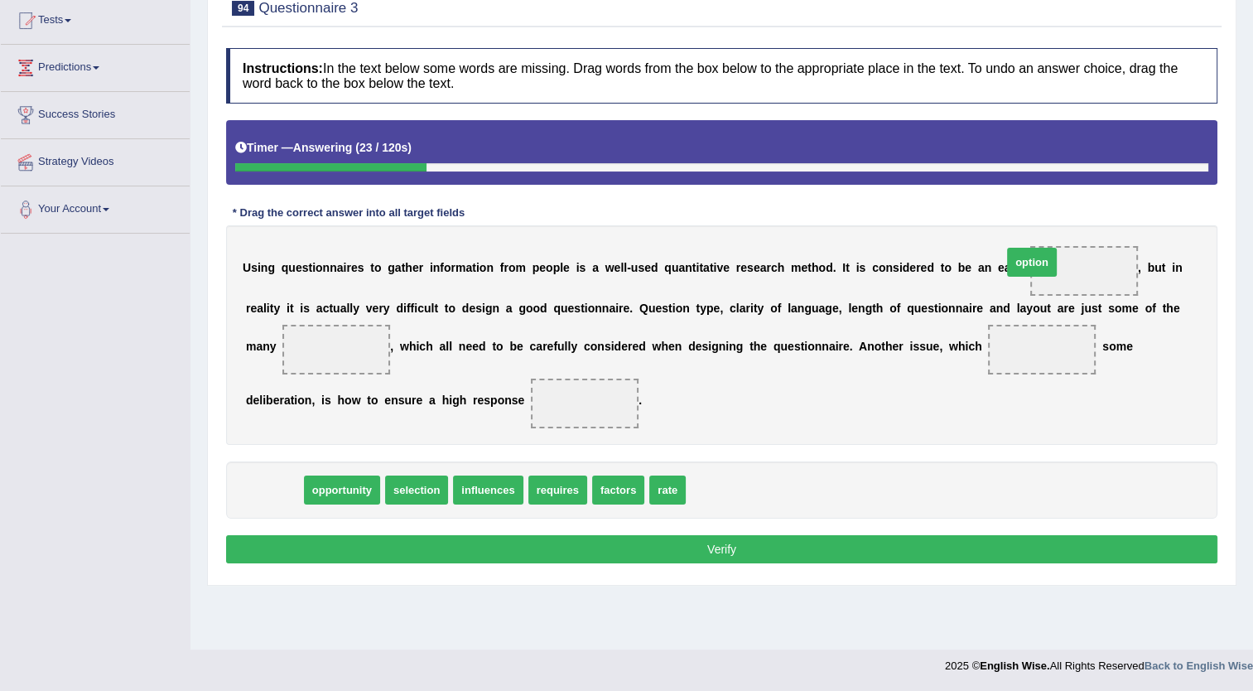
drag, startPoint x: 276, startPoint y: 522, endPoint x: 1034, endPoint y: 293, distance: 791.7
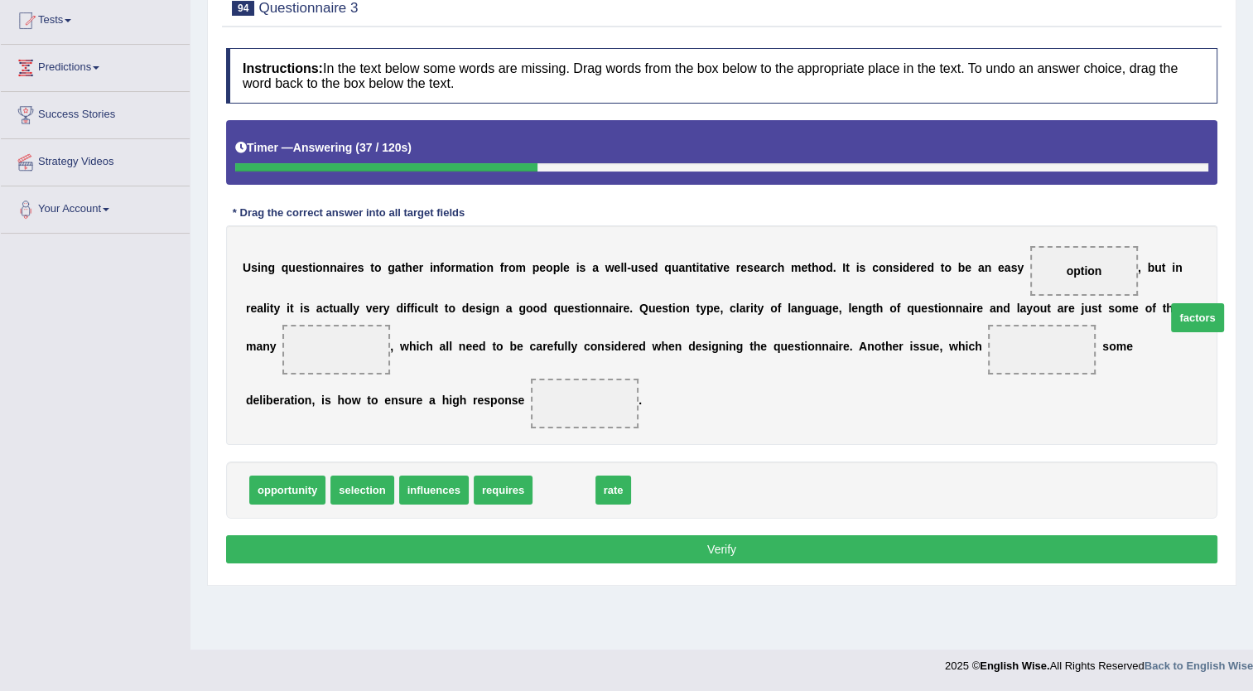
drag, startPoint x: 527, startPoint y: 525, endPoint x: 1171, endPoint y: 352, distance: 666.6
click at [371, 505] on span "selection" at bounding box center [362, 490] width 63 height 29
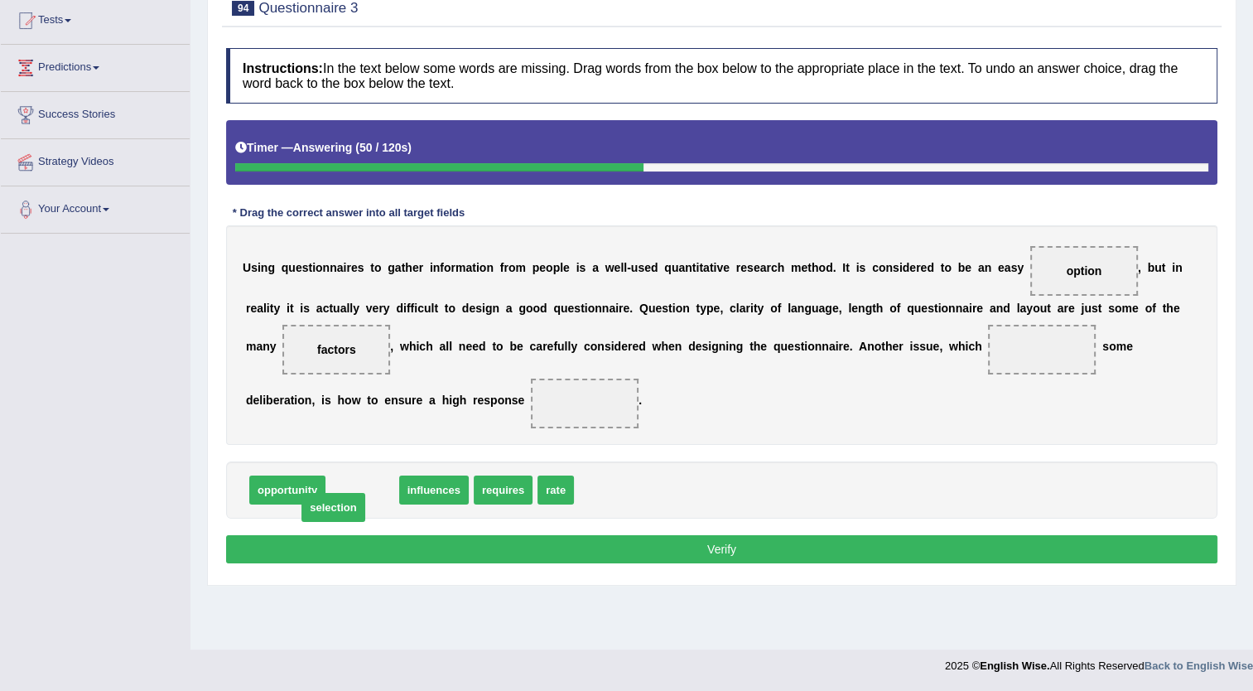
drag, startPoint x: 371, startPoint y: 510, endPoint x: 342, endPoint y: 528, distance: 33.8
drag, startPoint x: 367, startPoint y: 520, endPoint x: 842, endPoint y: 386, distance: 493.3
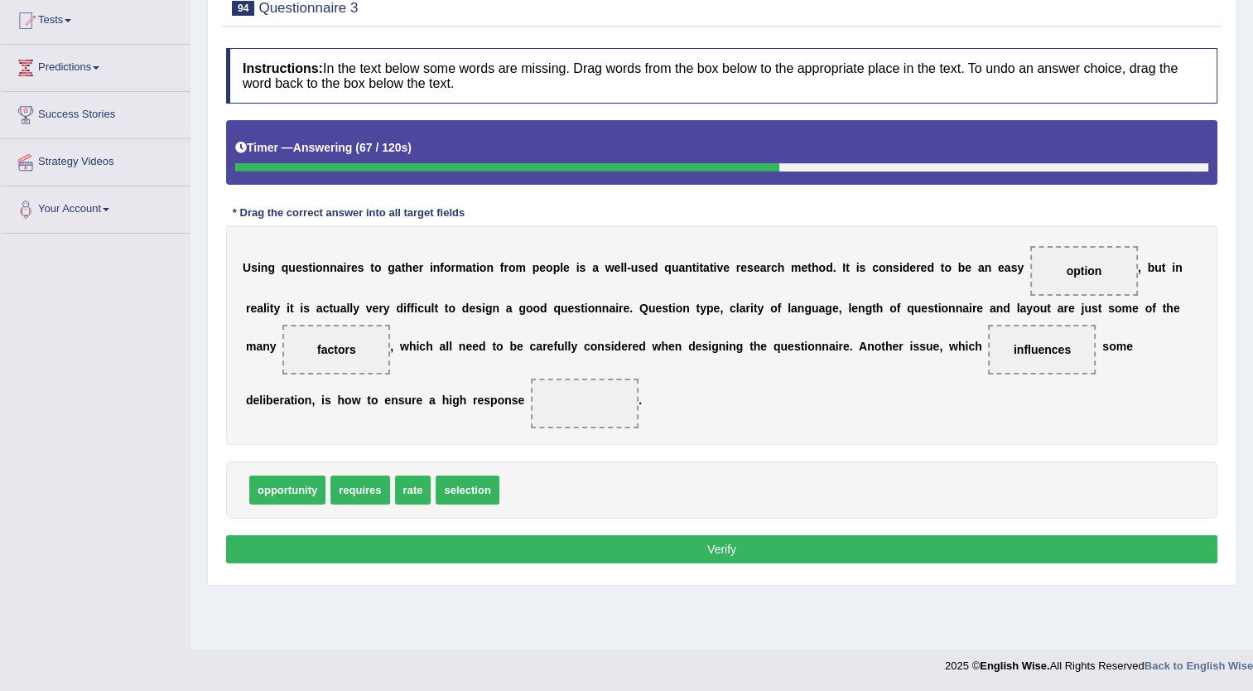
click at [414, 505] on span "rate" at bounding box center [413, 490] width 36 height 29
click at [338, 505] on span "requires" at bounding box center [360, 490] width 59 height 29
drag, startPoint x: 402, startPoint y: 515, endPoint x: 345, endPoint y: 432, distance: 100.2
click at [418, 563] on button "Verify" at bounding box center [722, 549] width 992 height 28
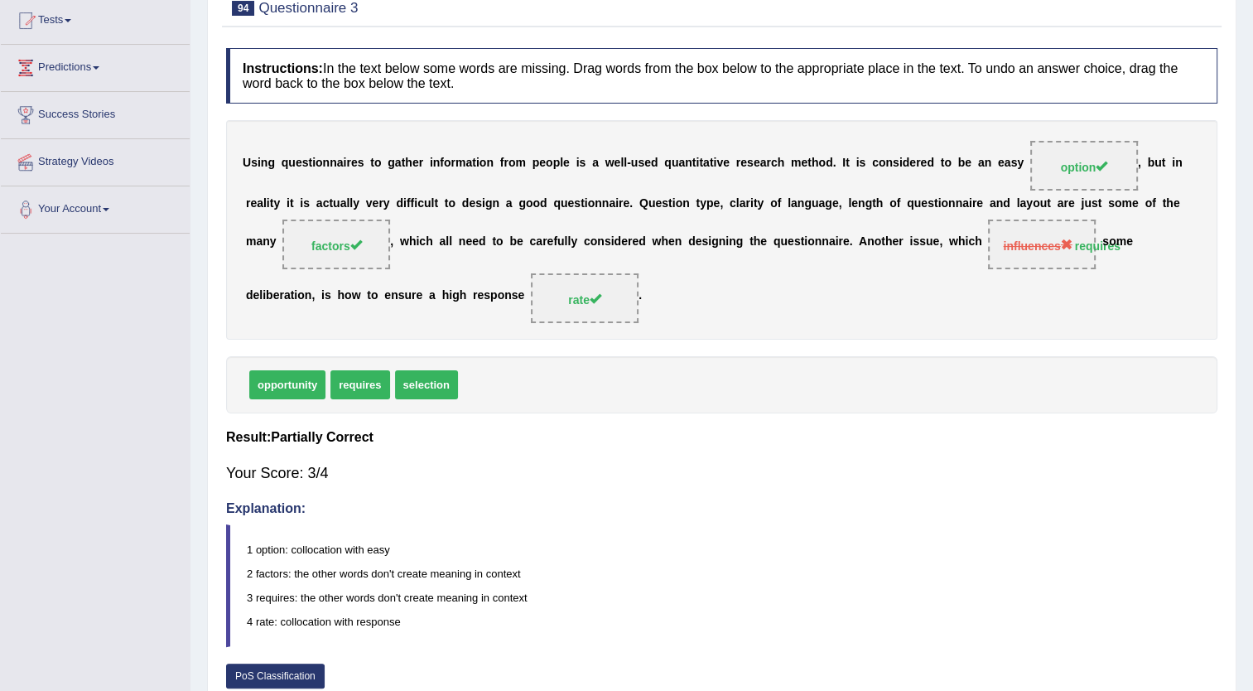
click at [1248, 71] on div "Home Practice Reading: Fill In The Blanks Questionnaire 3 « Prev Next » Report …" at bounding box center [722, 274] width 1063 height 906
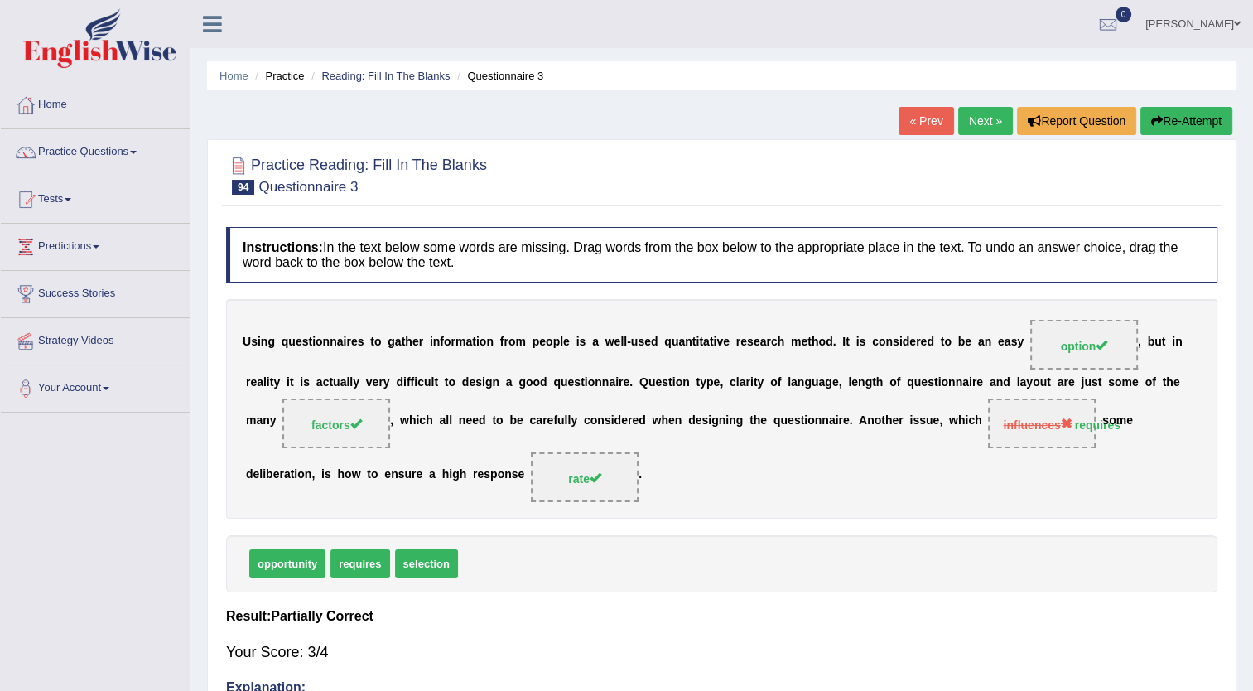
click at [997, 117] on link "Next »" at bounding box center [985, 121] width 55 height 28
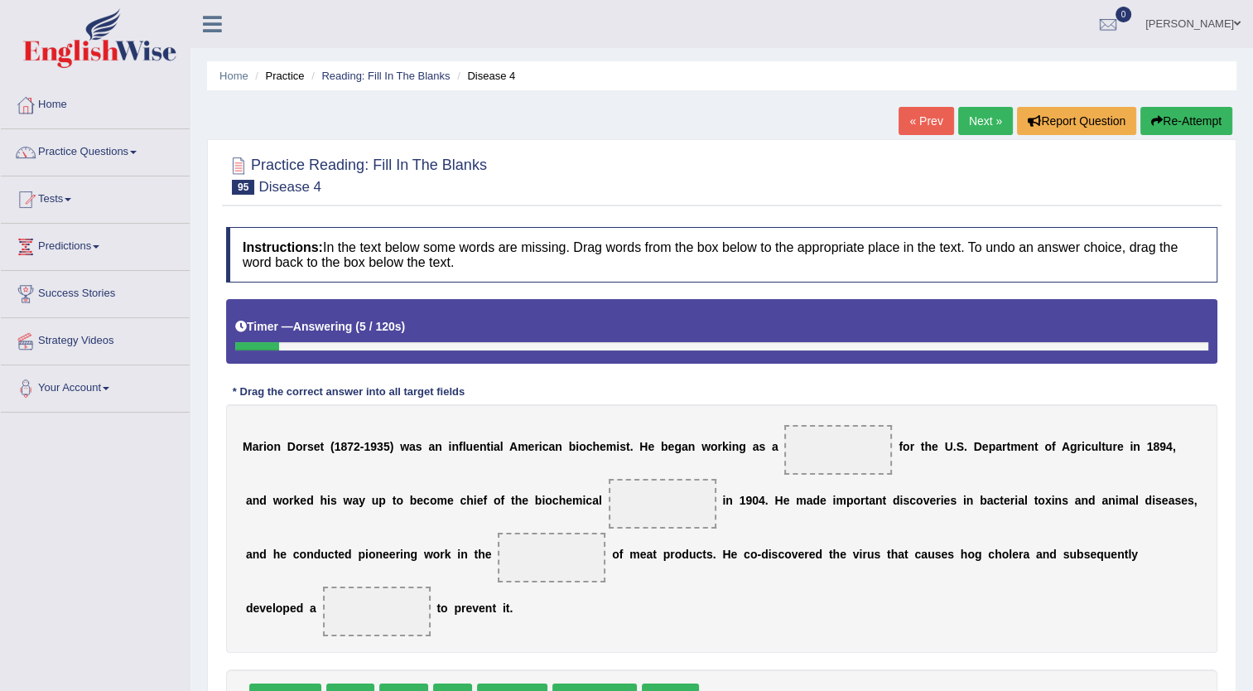
drag, startPoint x: 1256, startPoint y: 677, endPoint x: 949, endPoint y: 673, distance: 307.4
click at [949, 673] on div "researcher leader serum fluid inspection consumption division" at bounding box center [722, 697] width 992 height 57
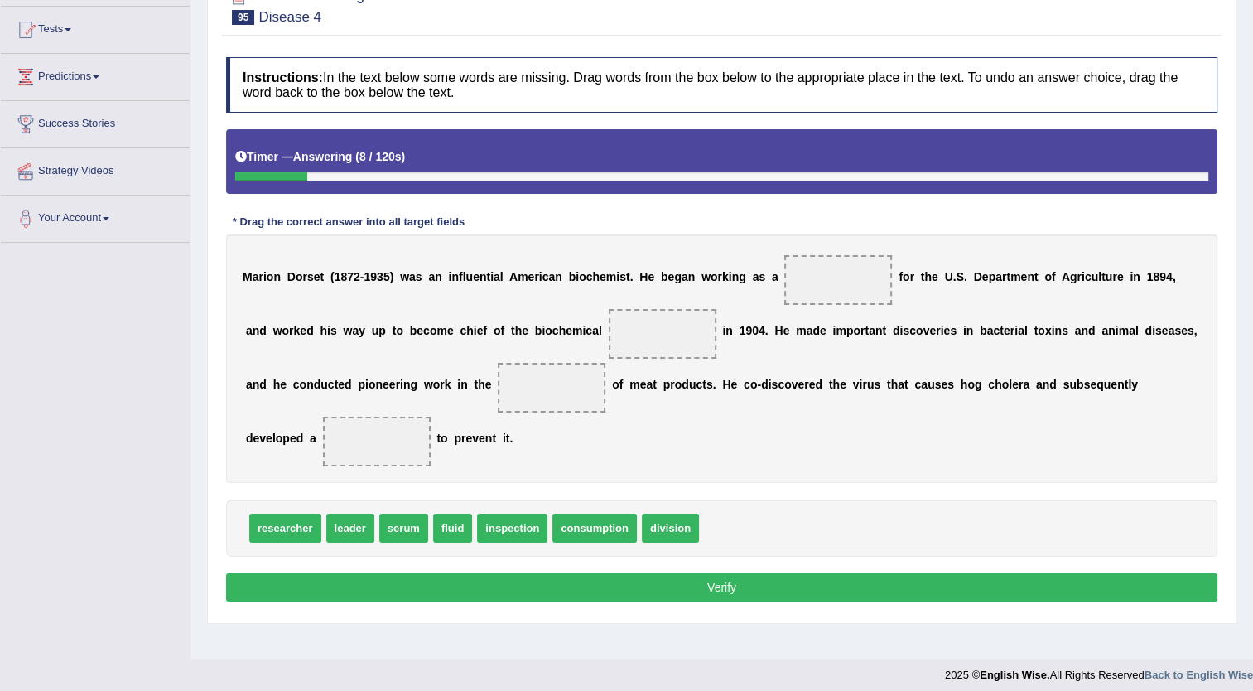
scroll to position [179, 0]
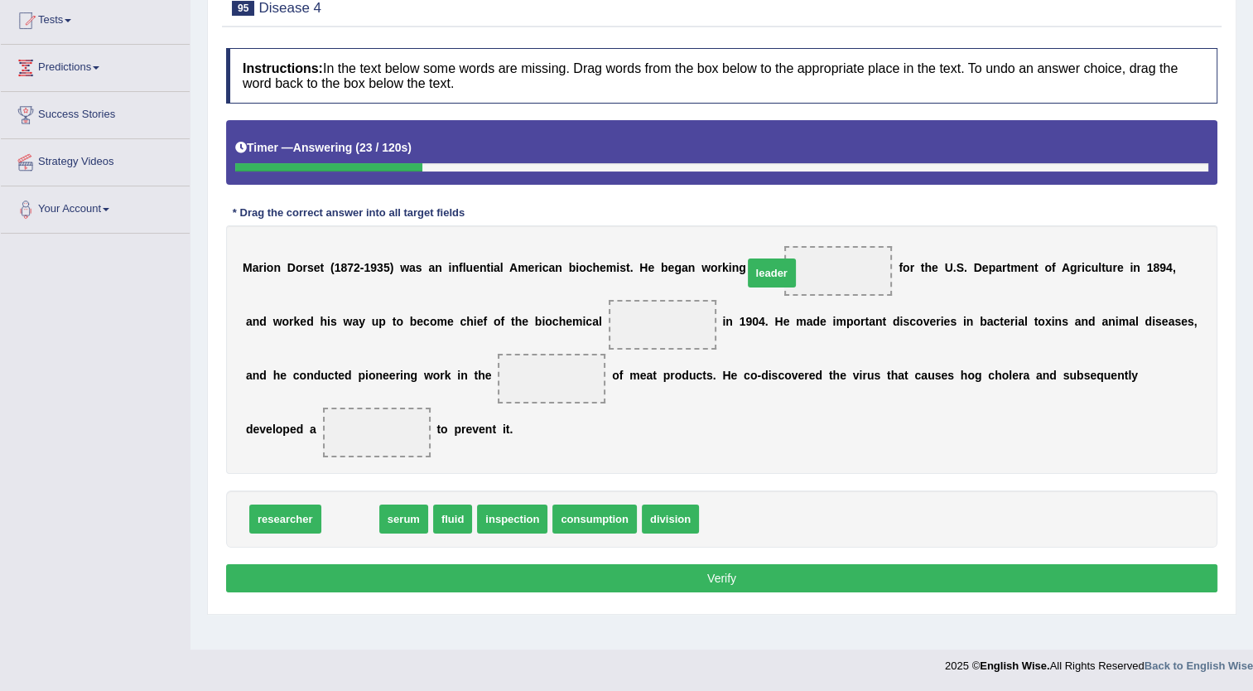
drag, startPoint x: 348, startPoint y: 509, endPoint x: 779, endPoint y: 266, distance: 494.9
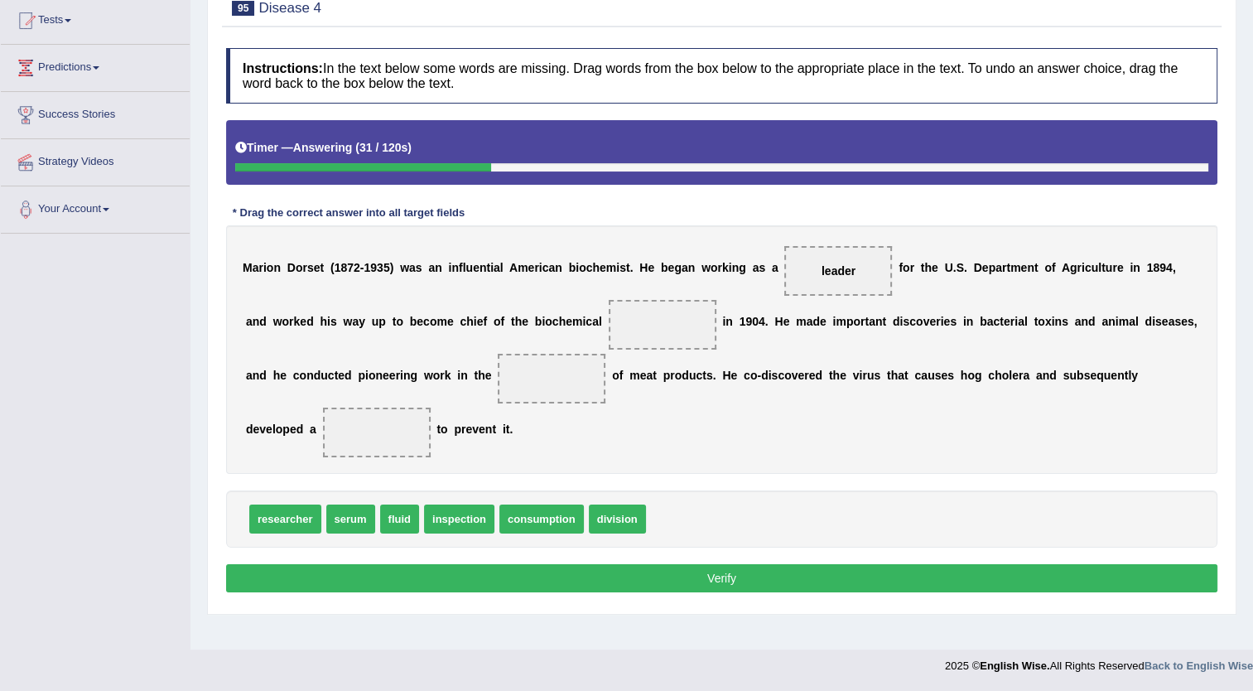
click at [263, 519] on span "researcher" at bounding box center [285, 519] width 72 height 29
drag, startPoint x: 263, startPoint y: 519, endPoint x: 781, endPoint y: 495, distance: 519.1
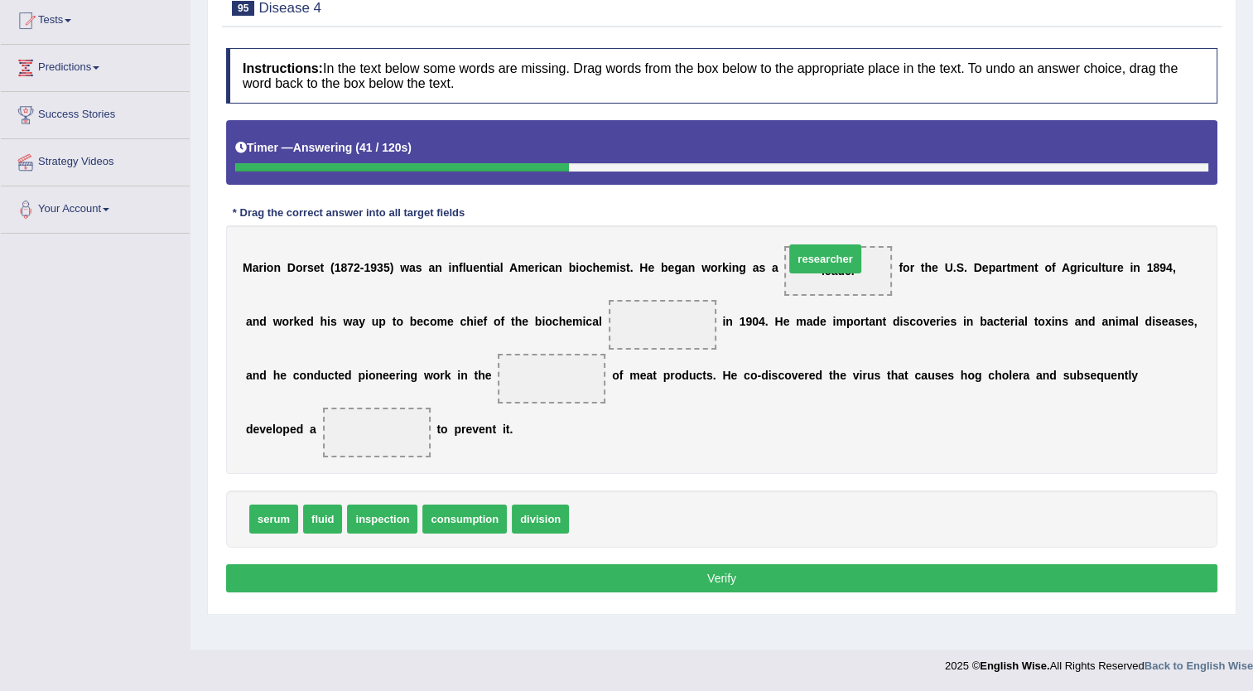
drag, startPoint x: 573, startPoint y: 511, endPoint x: 789, endPoint y: 251, distance: 337.7
click at [582, 529] on span "leader" at bounding box center [598, 519] width 48 height 29
drag, startPoint x: 593, startPoint y: 510, endPoint x: 834, endPoint y: 258, distance: 348.6
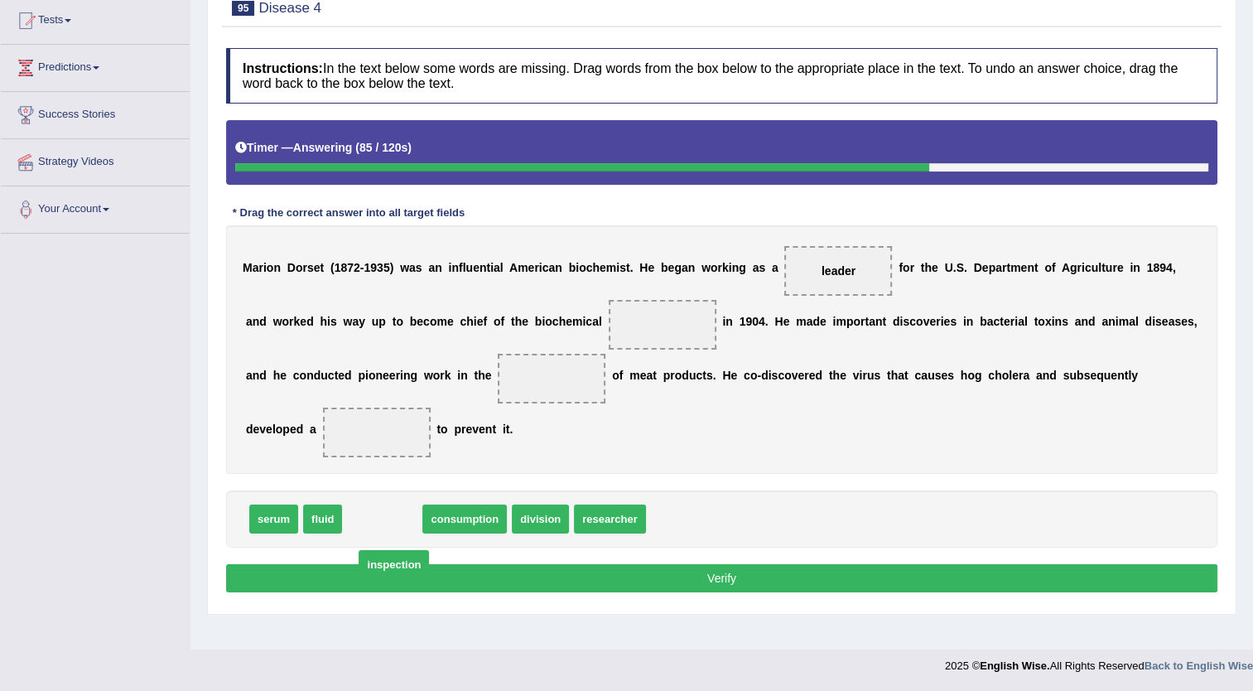
drag, startPoint x: 383, startPoint y: 528, endPoint x: 394, endPoint y: 573, distance: 47.0
click at [394, 573] on span "inspection" at bounding box center [394, 564] width 70 height 29
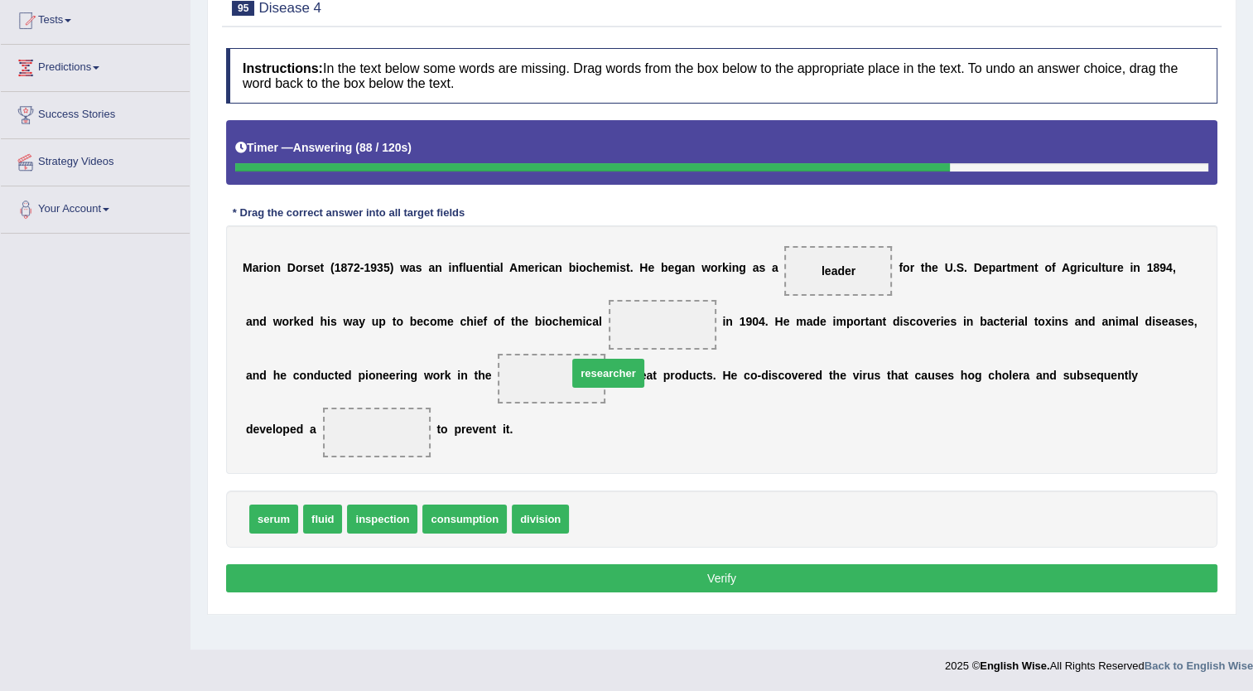
drag, startPoint x: 614, startPoint y: 519, endPoint x: 636, endPoint y: 340, distance: 180.3
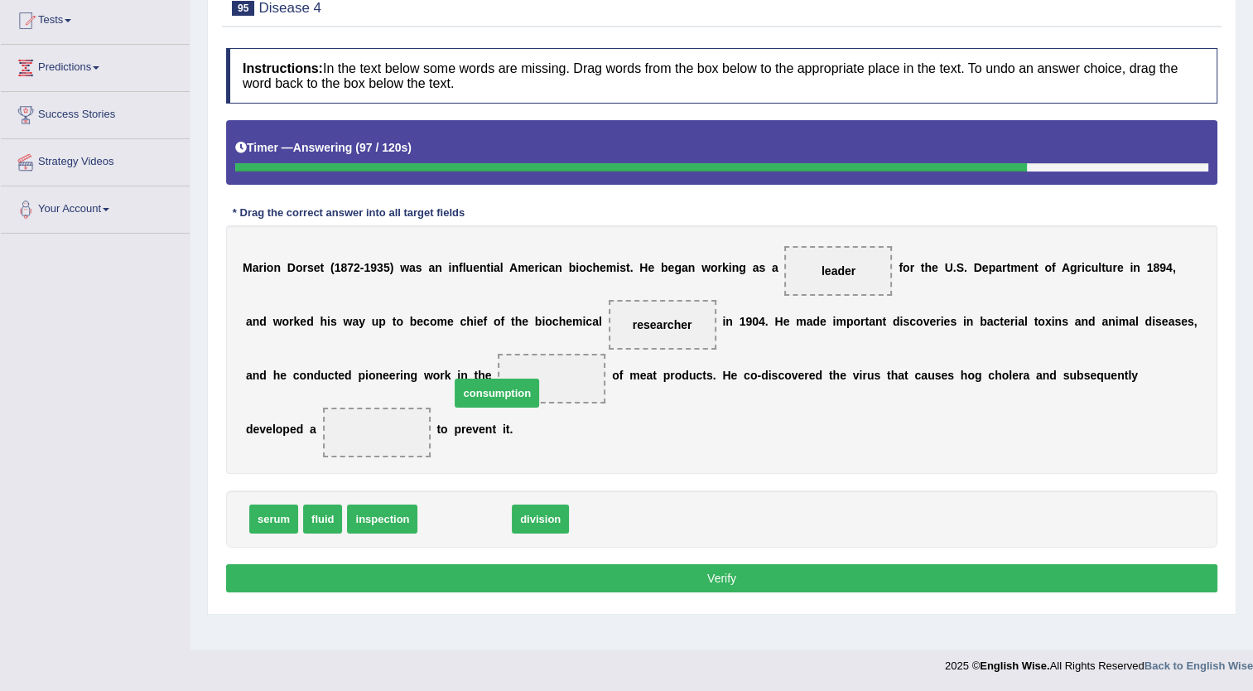
drag, startPoint x: 454, startPoint y: 521, endPoint x: 487, endPoint y: 393, distance: 132.6
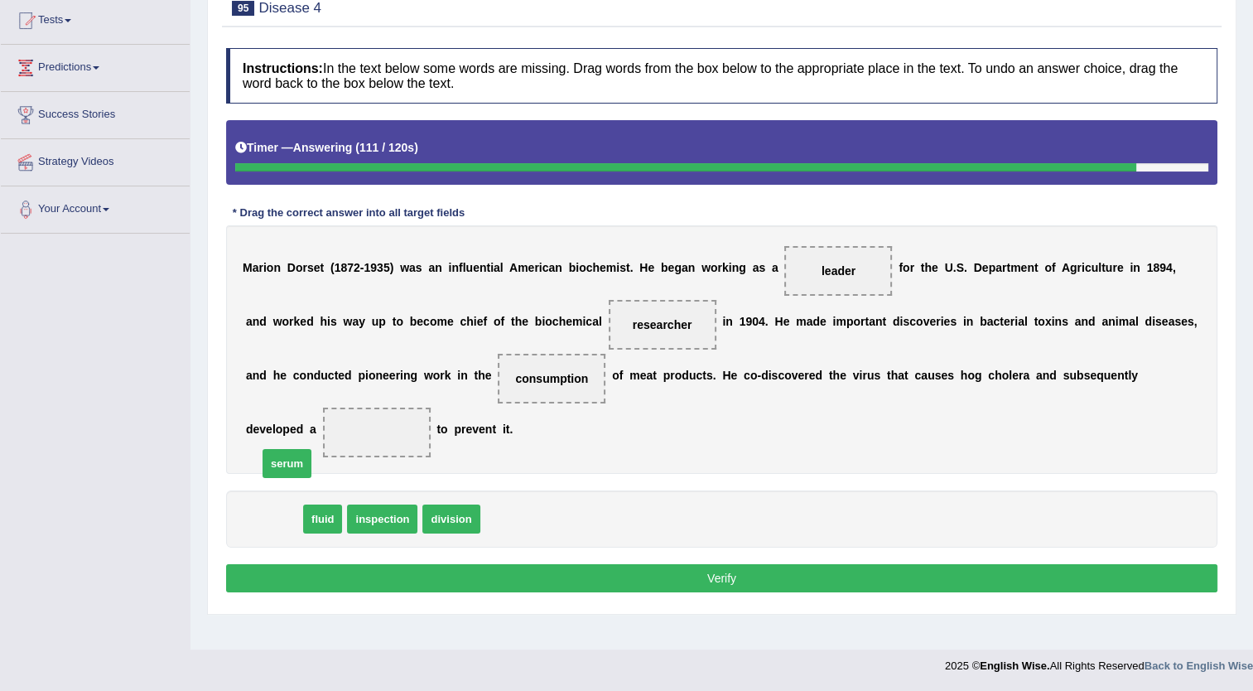
drag, startPoint x: 275, startPoint y: 522, endPoint x: 289, endPoint y: 465, distance: 58.9
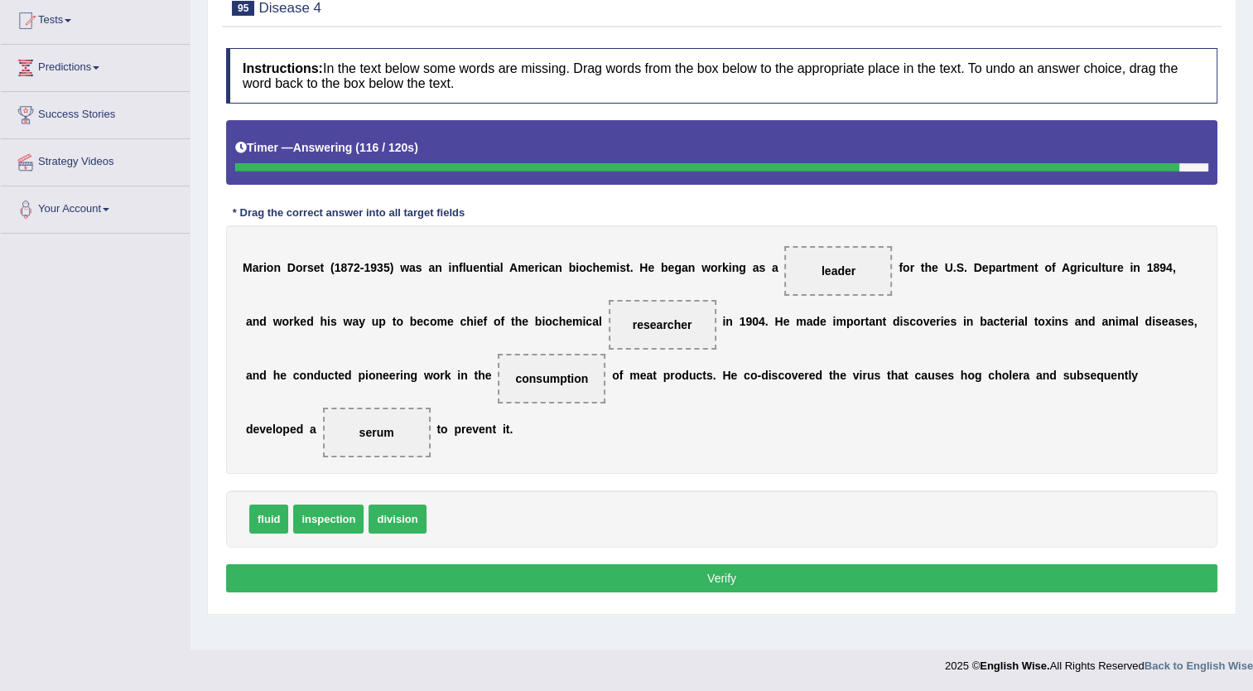
click at [437, 564] on button "Verify" at bounding box center [722, 578] width 992 height 28
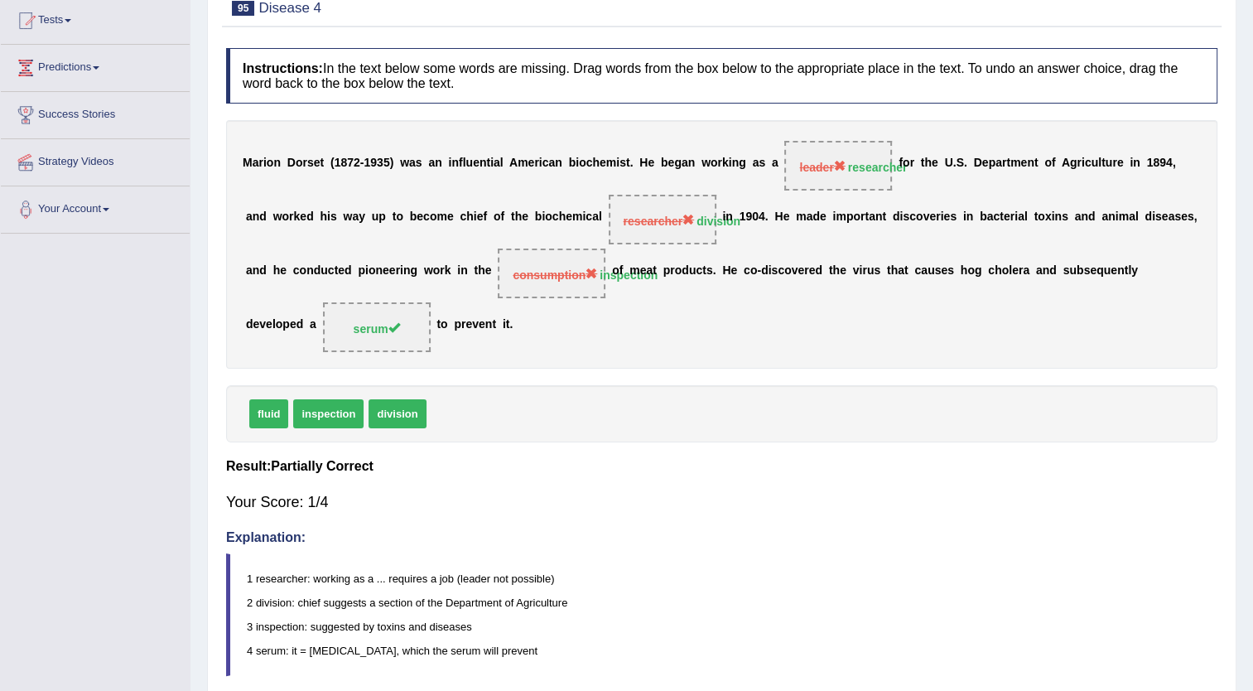
click at [1251, 59] on div "Home Practice Reading: Fill In The Blanks Disease 4 « Prev Next » Report Questi…" at bounding box center [722, 288] width 1063 height 935
drag, startPoint x: 1251, startPoint y: 59, endPoint x: 1262, endPoint y: 58, distance: 11.6
click at [1253, 58] on html "Toggle navigation Home Practice Questions Speaking Practice Read Aloud Repeat S…" at bounding box center [626, 166] width 1253 height 691
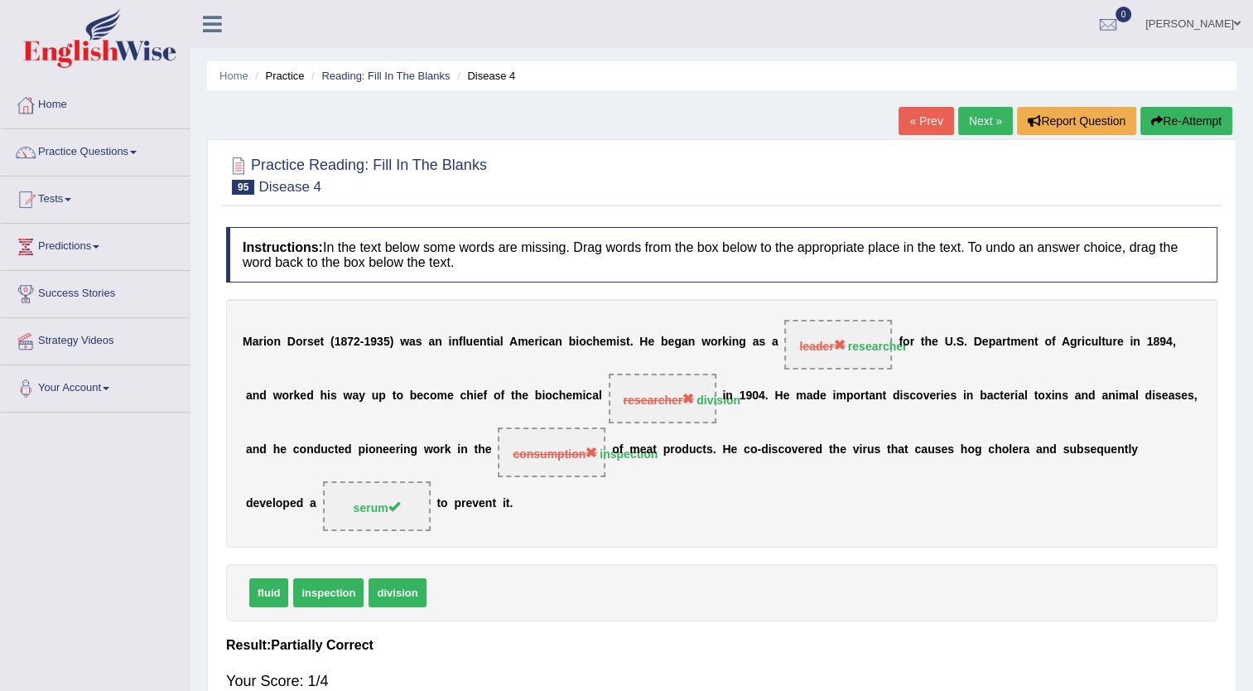
scroll to position [283, 0]
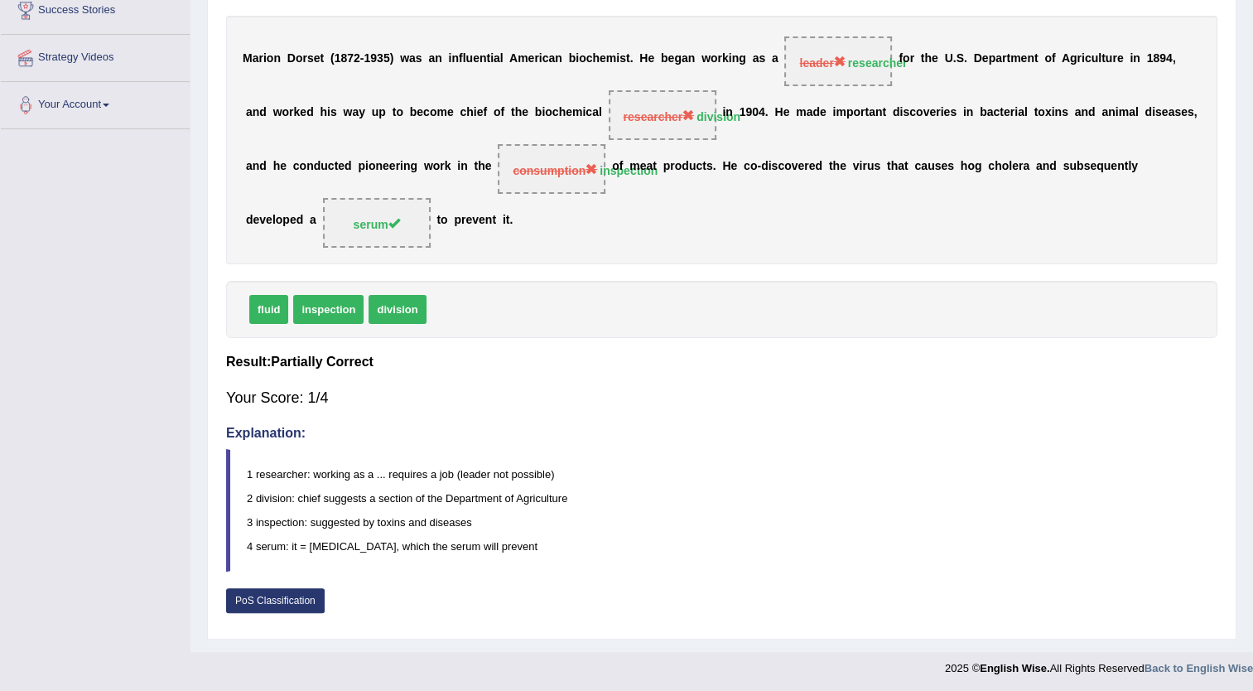
click at [1249, 60] on div "Home Practice Reading: Fill In The Blanks Disease 4 « Prev Next » Report Questi…" at bounding box center [722, 184] width 1063 height 935
drag, startPoint x: 1249, startPoint y: 60, endPoint x: 1264, endPoint y: 49, distance: 18.4
click at [1253, 49] on html "Toggle navigation Home Practice Questions Speaking Practice Read Aloud Repeat S…" at bounding box center [626, 62] width 1253 height 691
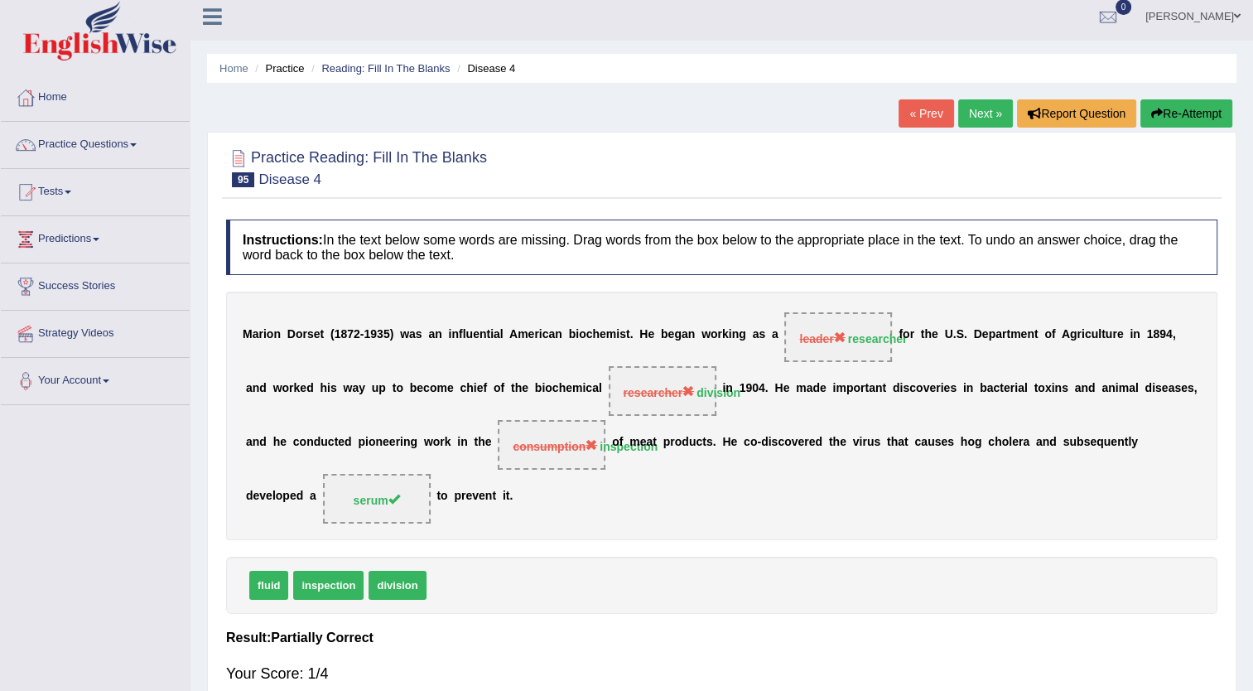
scroll to position [0, 0]
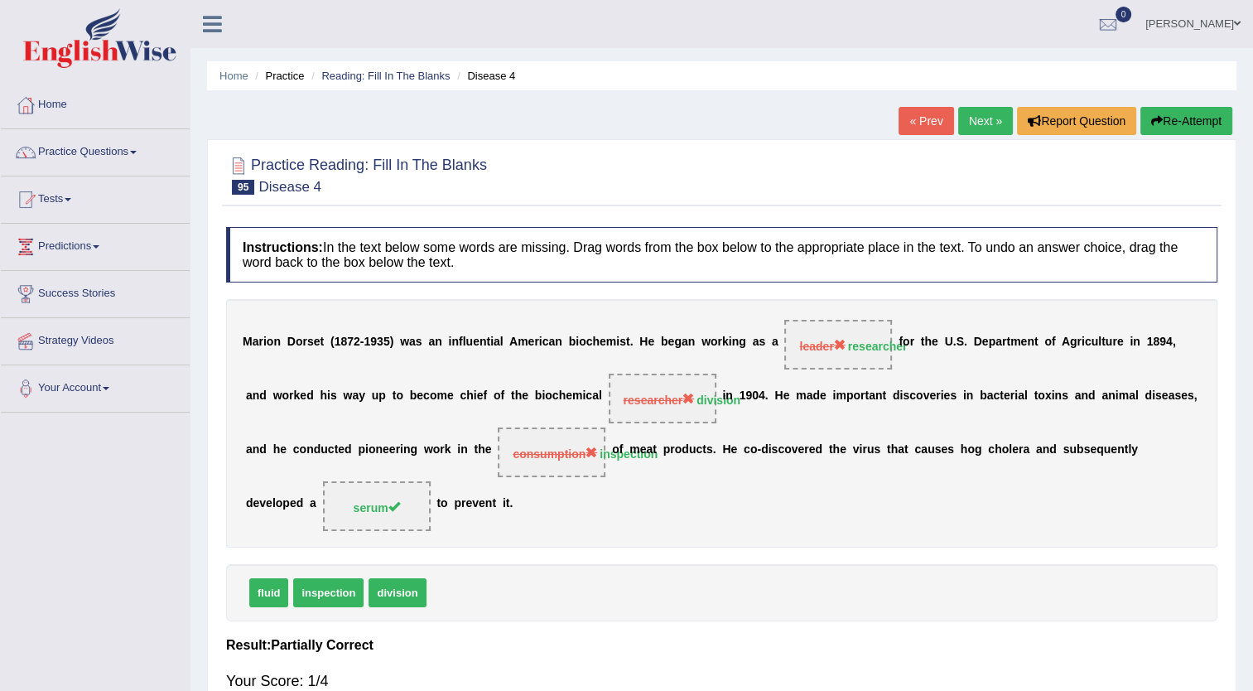
click at [969, 118] on link "Next »" at bounding box center [985, 121] width 55 height 28
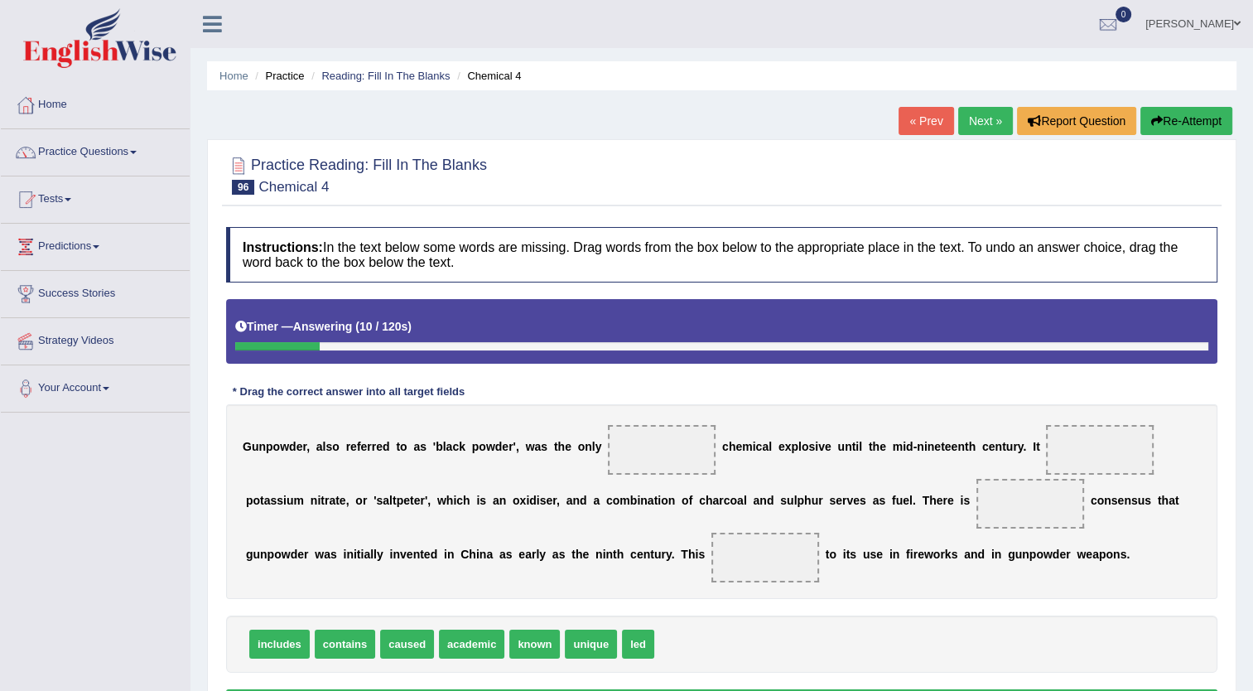
click at [333, 651] on span "contains" at bounding box center [345, 644] width 60 height 29
drag, startPoint x: 336, startPoint y: 646, endPoint x: 632, endPoint y: 478, distance: 340.9
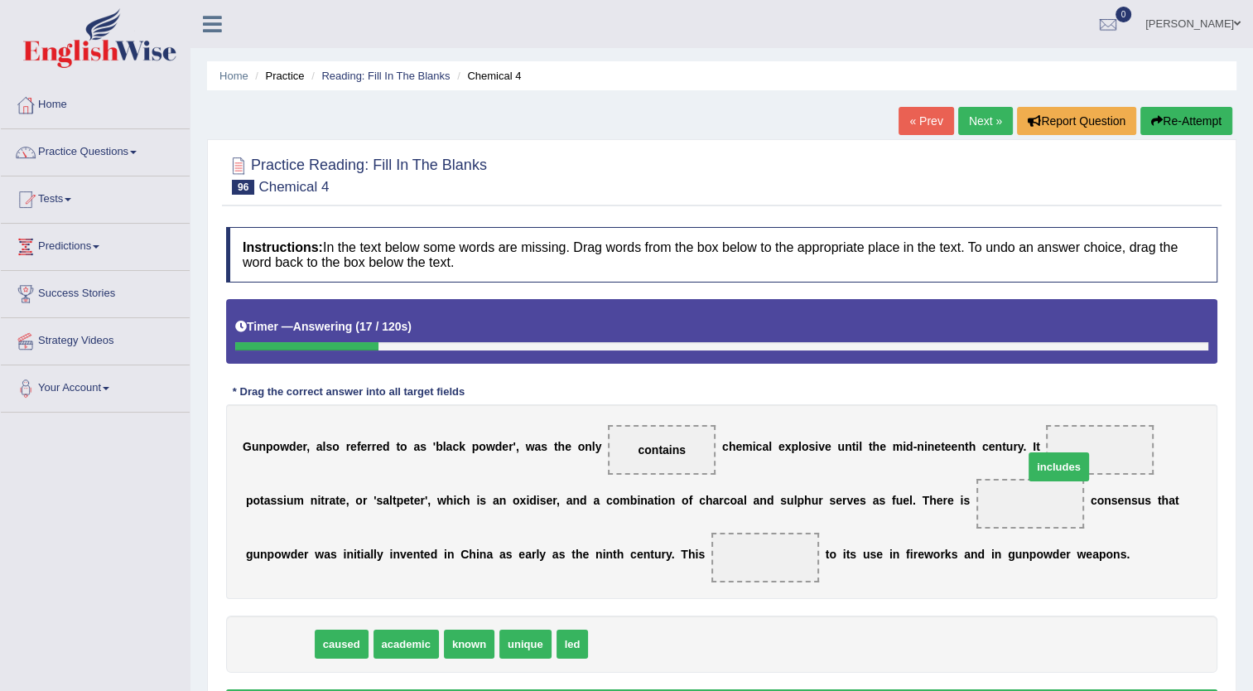
drag, startPoint x: 297, startPoint y: 646, endPoint x: 1102, endPoint y: 469, distance: 823.7
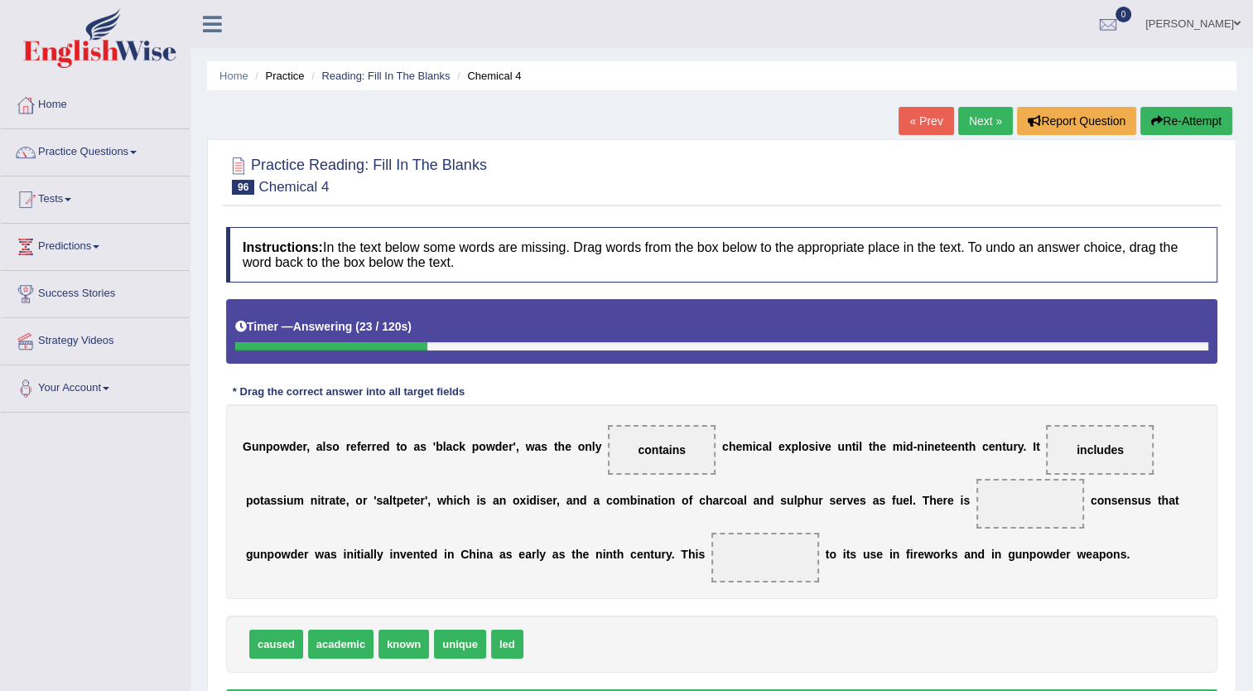
click at [335, 640] on span "academic" at bounding box center [340, 644] width 65 height 29
click at [254, 645] on span "caused" at bounding box center [276, 644] width 54 height 29
drag, startPoint x: 254, startPoint y: 645, endPoint x: 661, endPoint y: 674, distance: 407.8
click at [292, 651] on span "academic" at bounding box center [281, 644] width 65 height 29
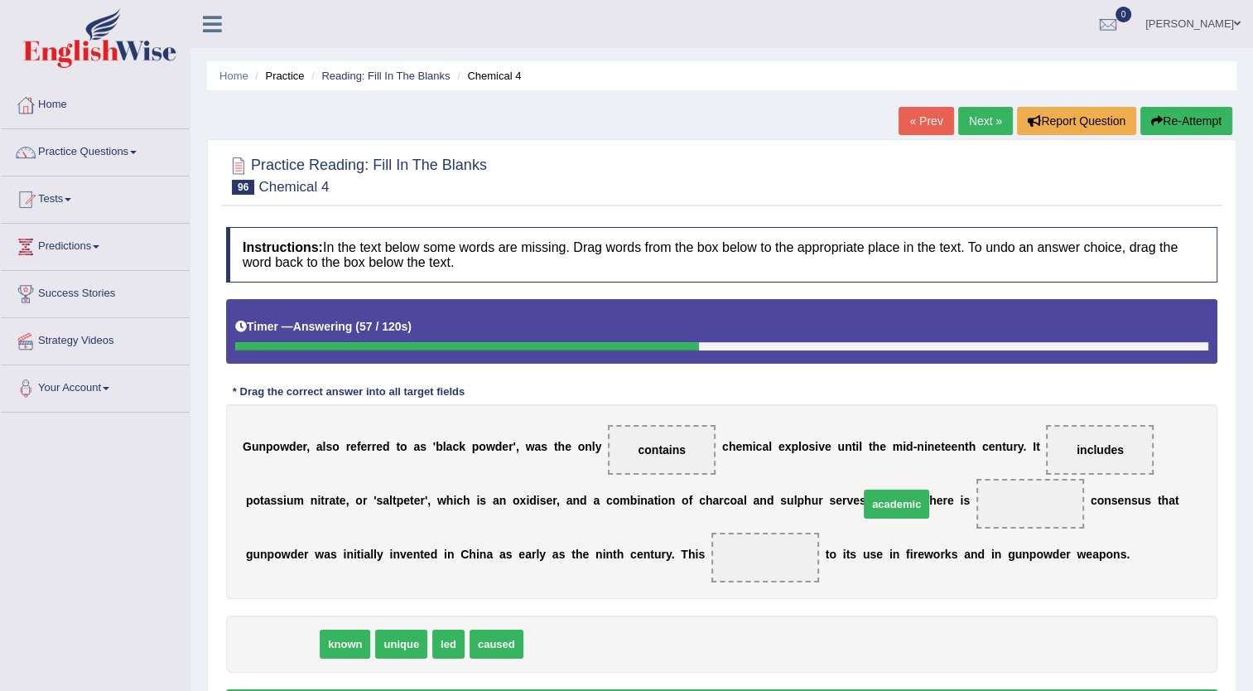
drag, startPoint x: 271, startPoint y: 645, endPoint x: 886, endPoint y: 505, distance: 630.4
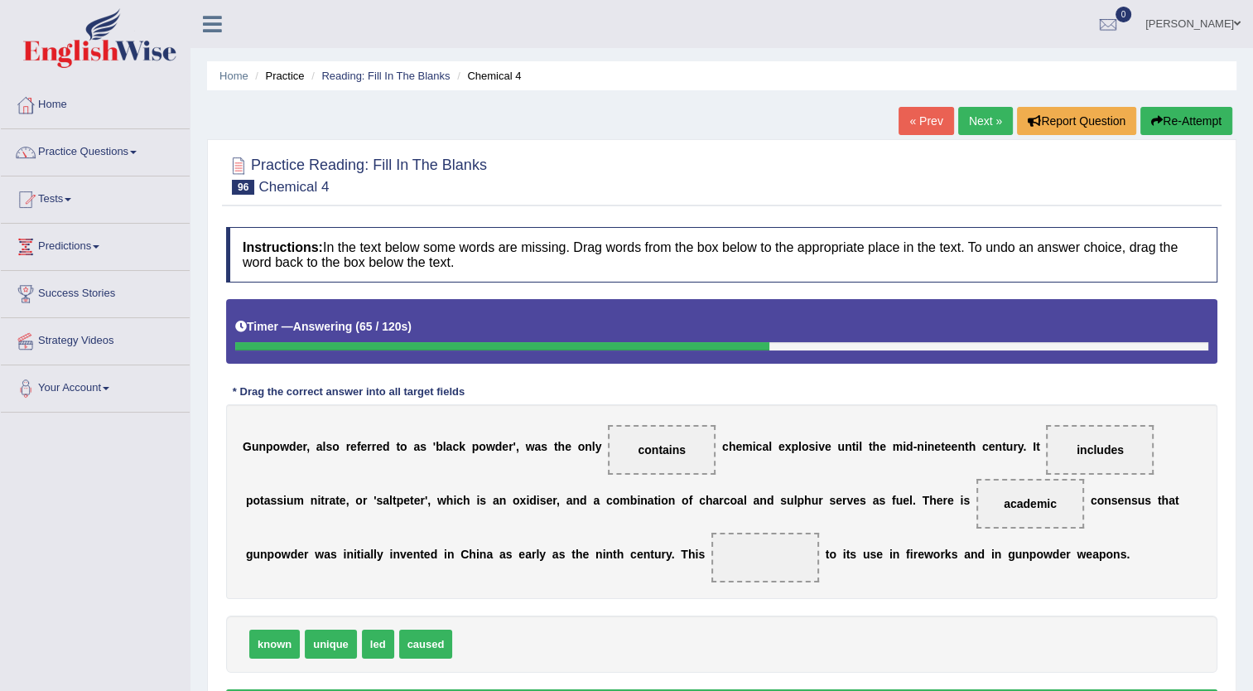
click at [540, 618] on div "known unique led caused" at bounding box center [722, 644] width 992 height 57
click at [322, 640] on span "unique" at bounding box center [331, 644] width 52 height 29
drag, startPoint x: 330, startPoint y: 645, endPoint x: 921, endPoint y: 500, distance: 608.8
drag, startPoint x: 350, startPoint y: 641, endPoint x: 549, endPoint y: 558, distance: 215.4
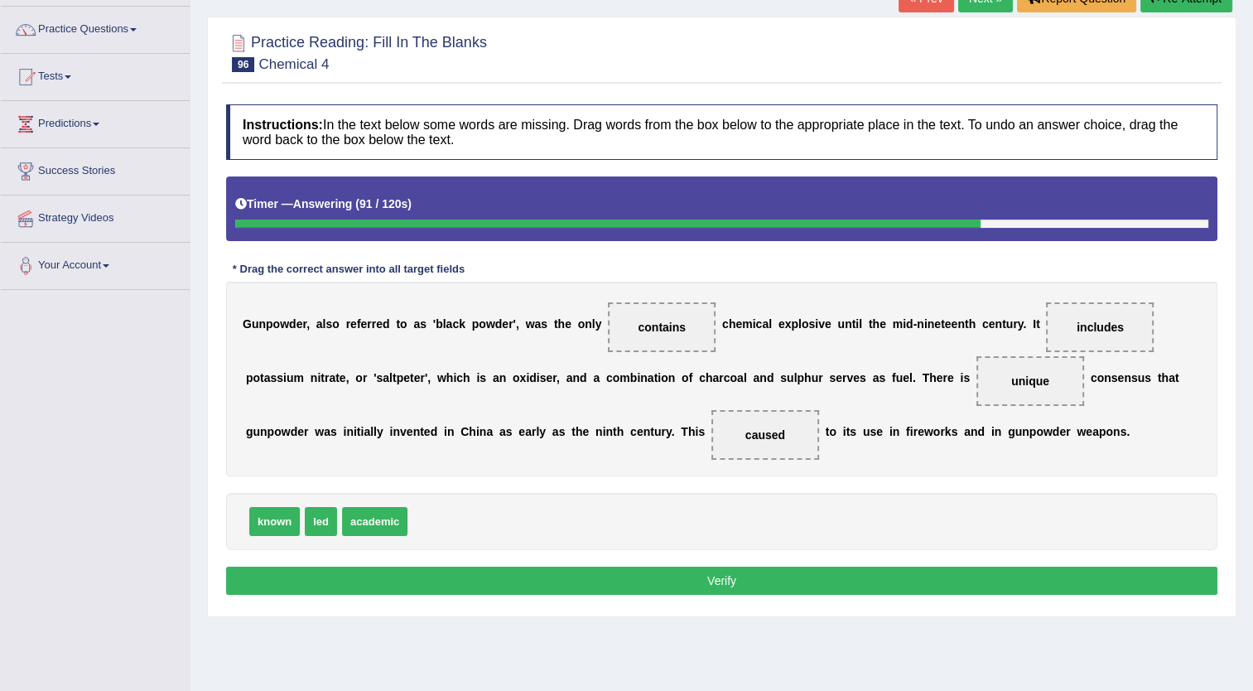
scroll to position [133, 0]
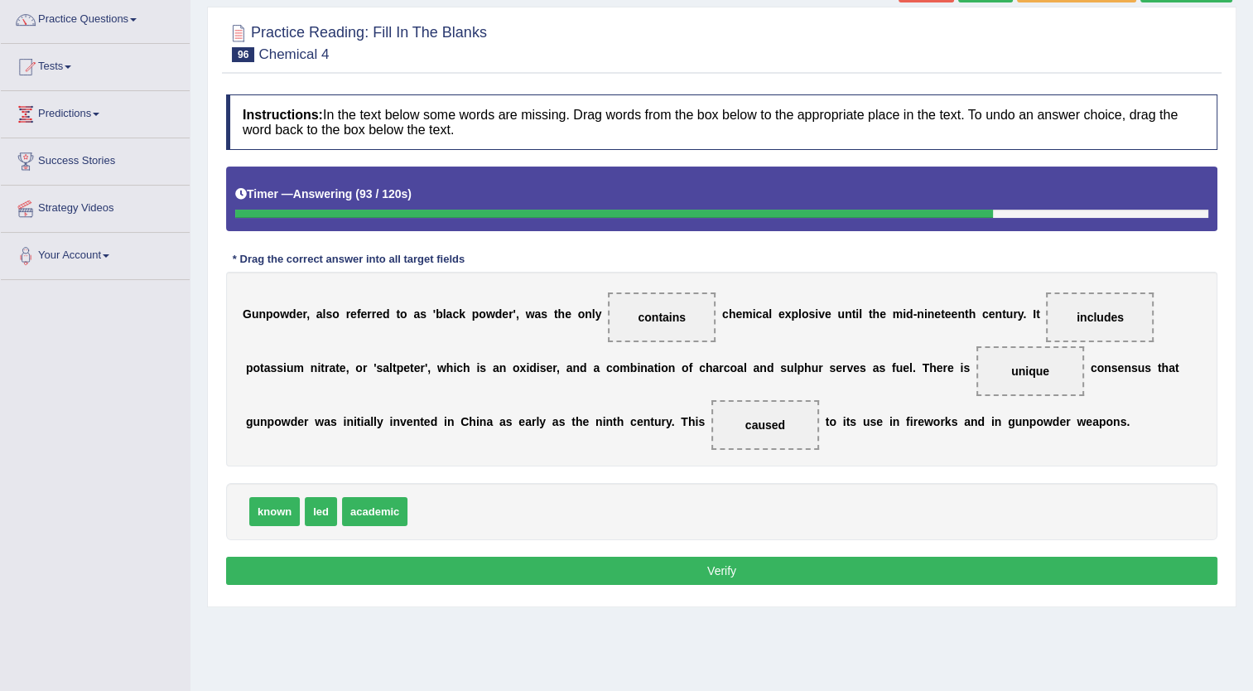
click at [1004, 575] on button "Verify" at bounding box center [722, 571] width 992 height 28
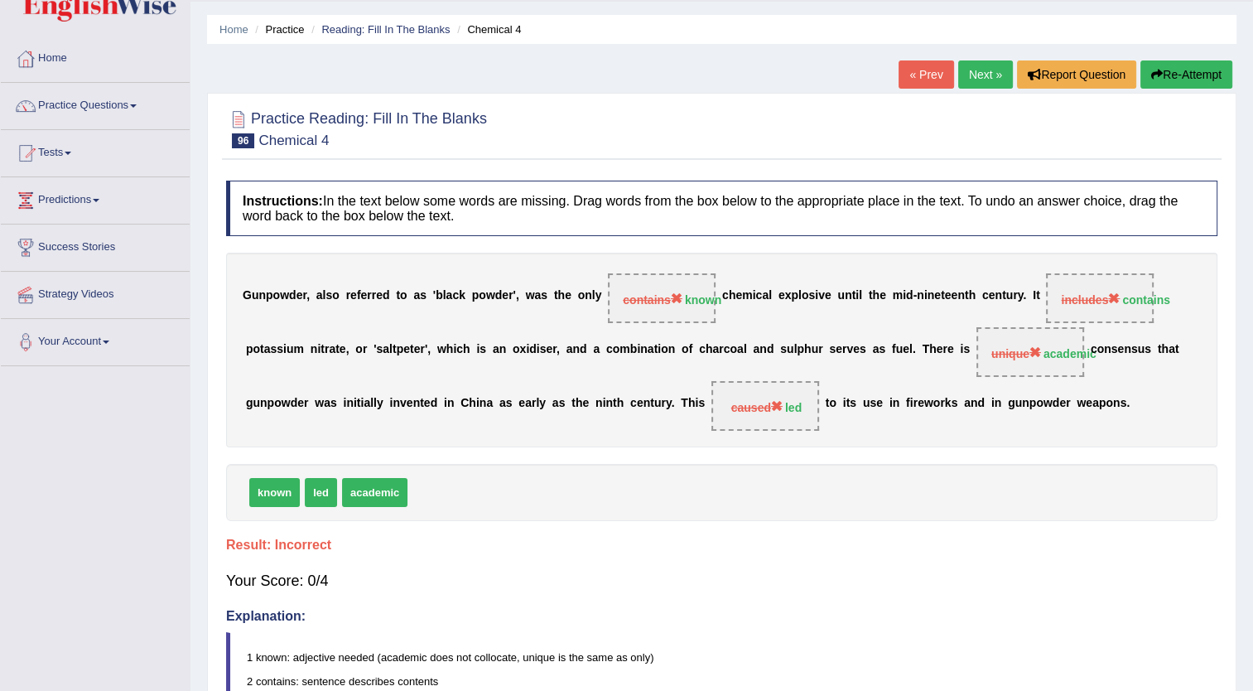
scroll to position [0, 0]
